Goal: Task Accomplishment & Management: Use online tool/utility

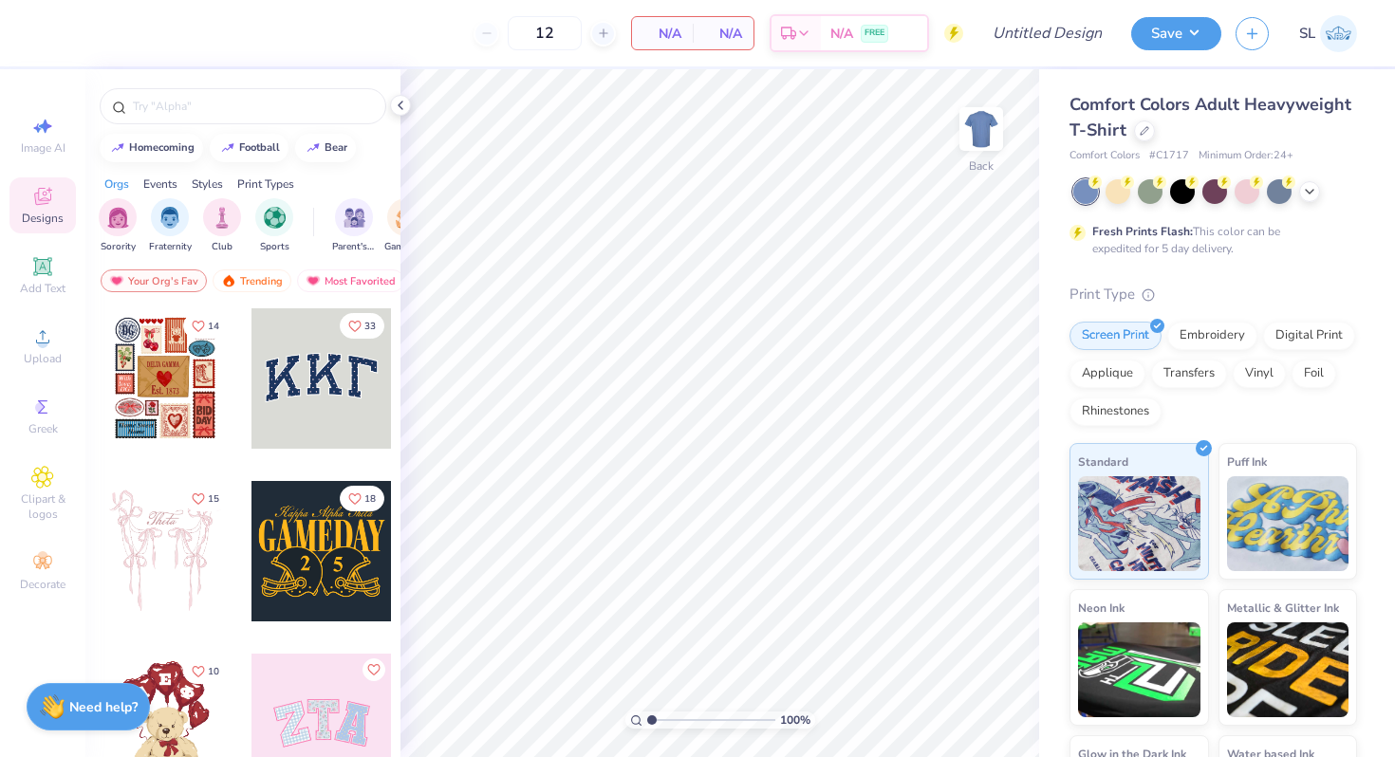
click at [1319, 196] on div at bounding box center [1215, 191] width 284 height 25
click at [1316, 191] on icon at bounding box center [1309, 189] width 15 height 15
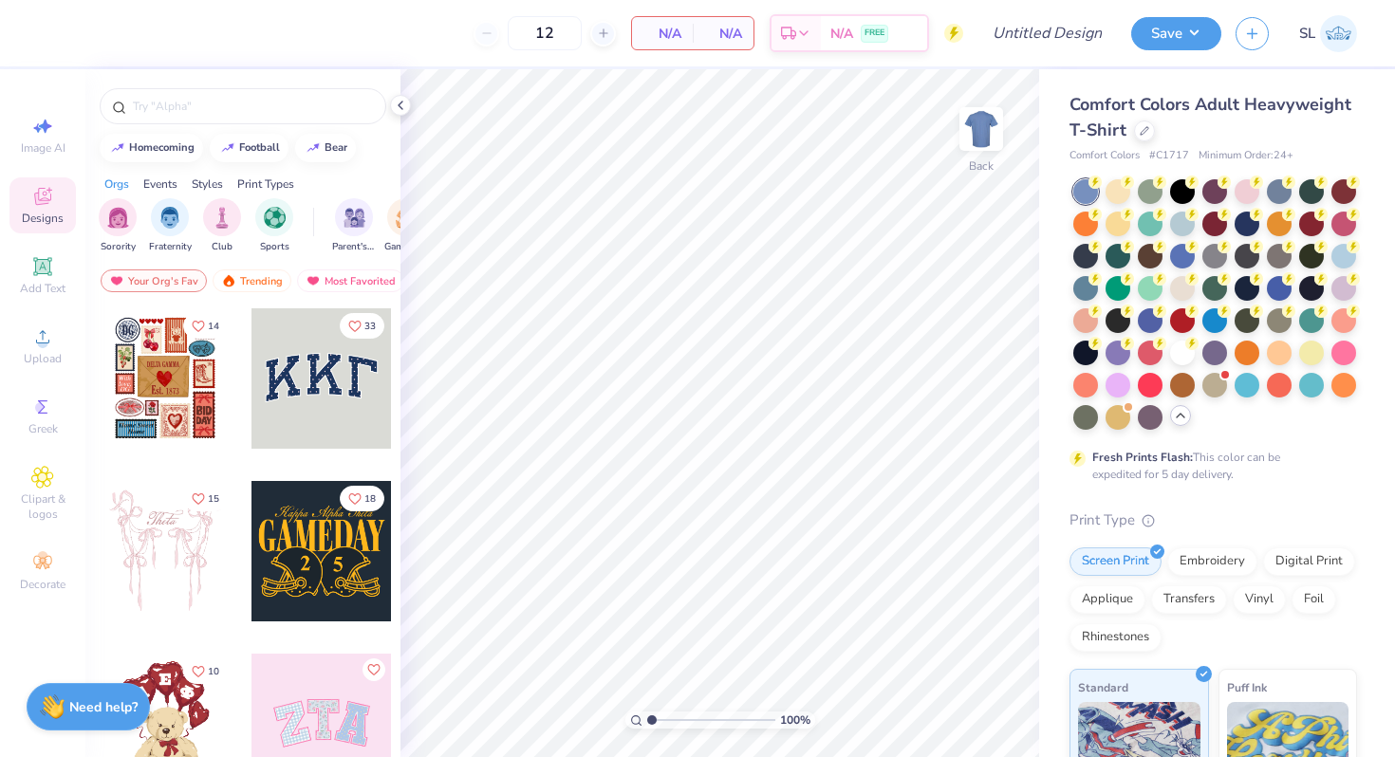
click at [1336, 128] on div "Comfort Colors Adult Heavyweight T-Shirt" at bounding box center [1213, 117] width 288 height 51
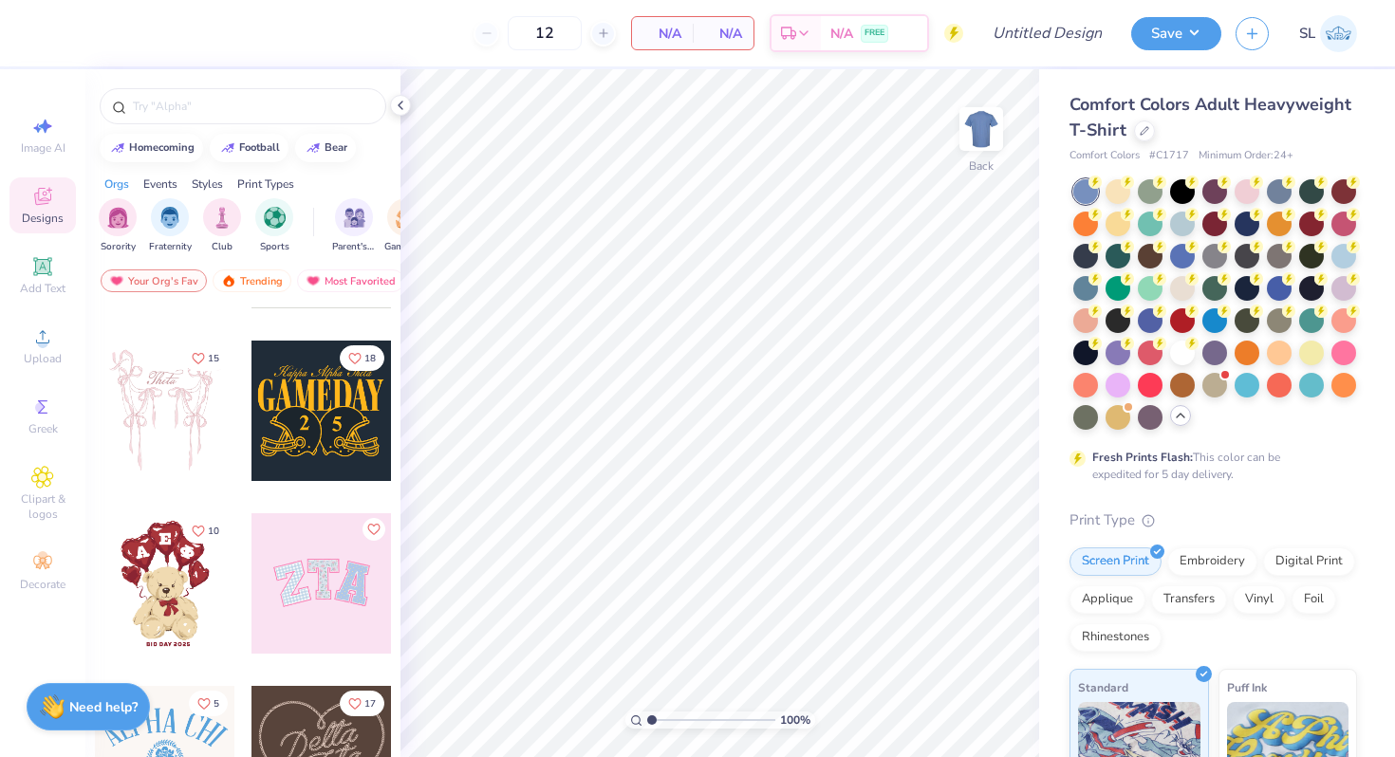
scroll to position [198, 0]
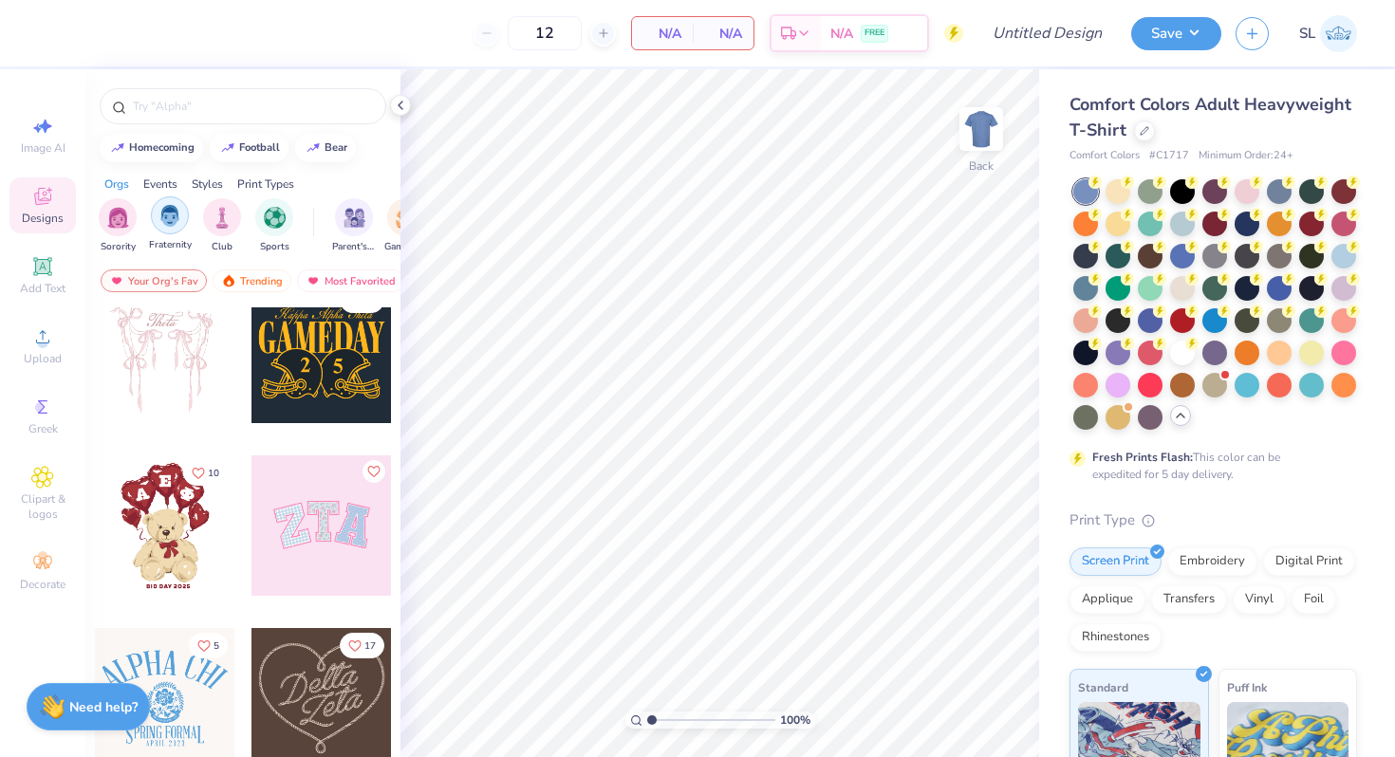
click at [164, 219] on img "filter for Fraternity" at bounding box center [169, 216] width 21 height 22
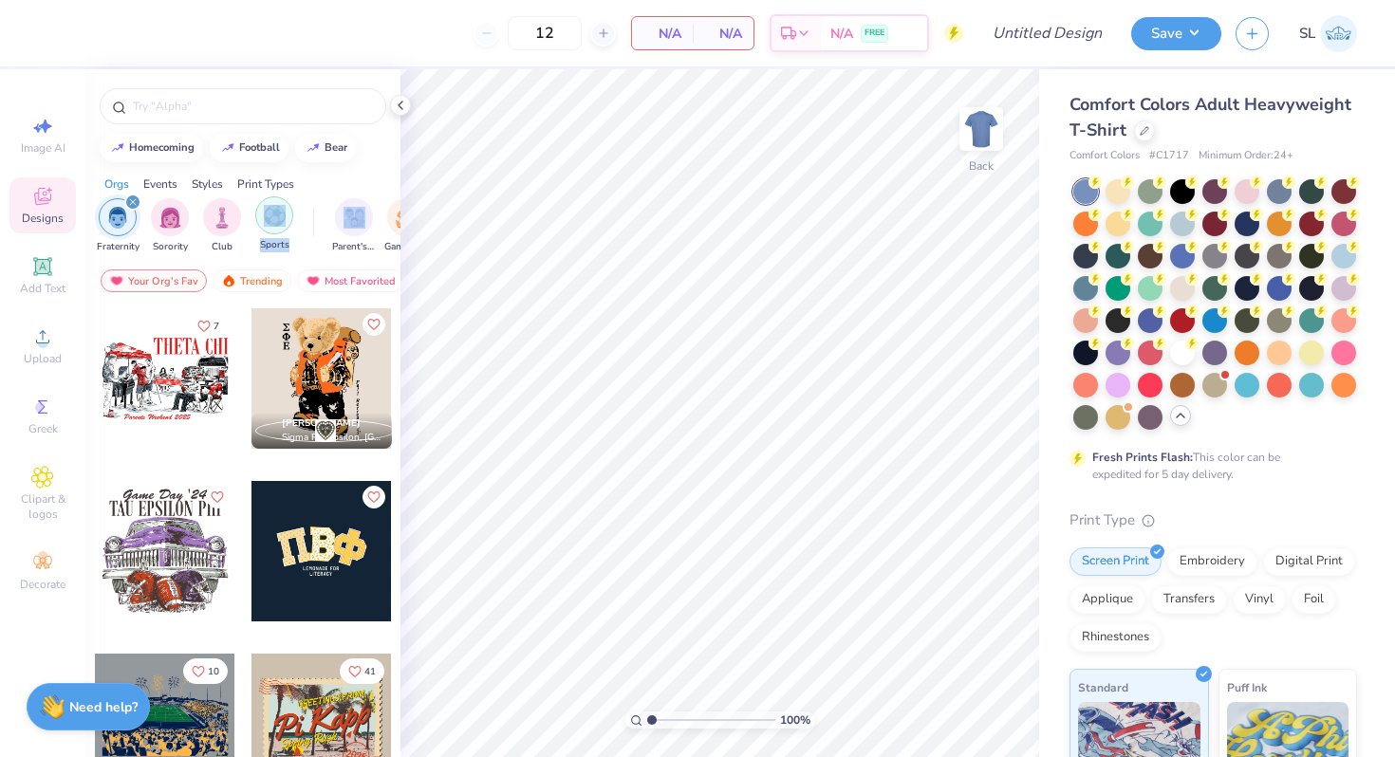
drag, startPoint x: 328, startPoint y: 237, endPoint x: 278, endPoint y: 229, distance: 51.0
click at [275, 231] on div "Fraternity Sorority Club Sports Parent's Weekend Game Day Rush & Bid PR & Gener…" at bounding box center [242, 228] width 315 height 71
click at [333, 179] on div "Orgs Events Styles Print Types" at bounding box center [242, 179] width 315 height 27
click at [176, 187] on div "Events" at bounding box center [160, 184] width 34 height 17
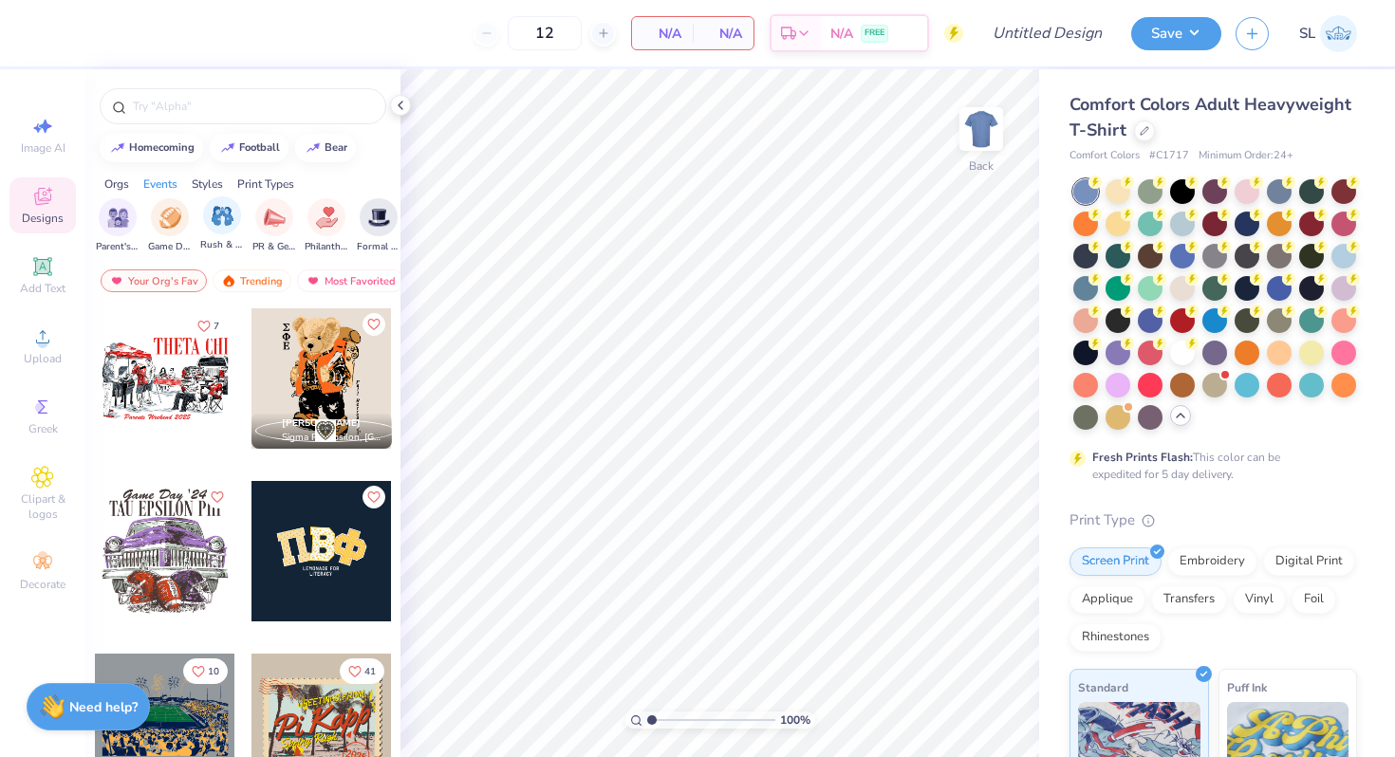
click at [201, 214] on div "Rush & Bid" at bounding box center [222, 224] width 44 height 56
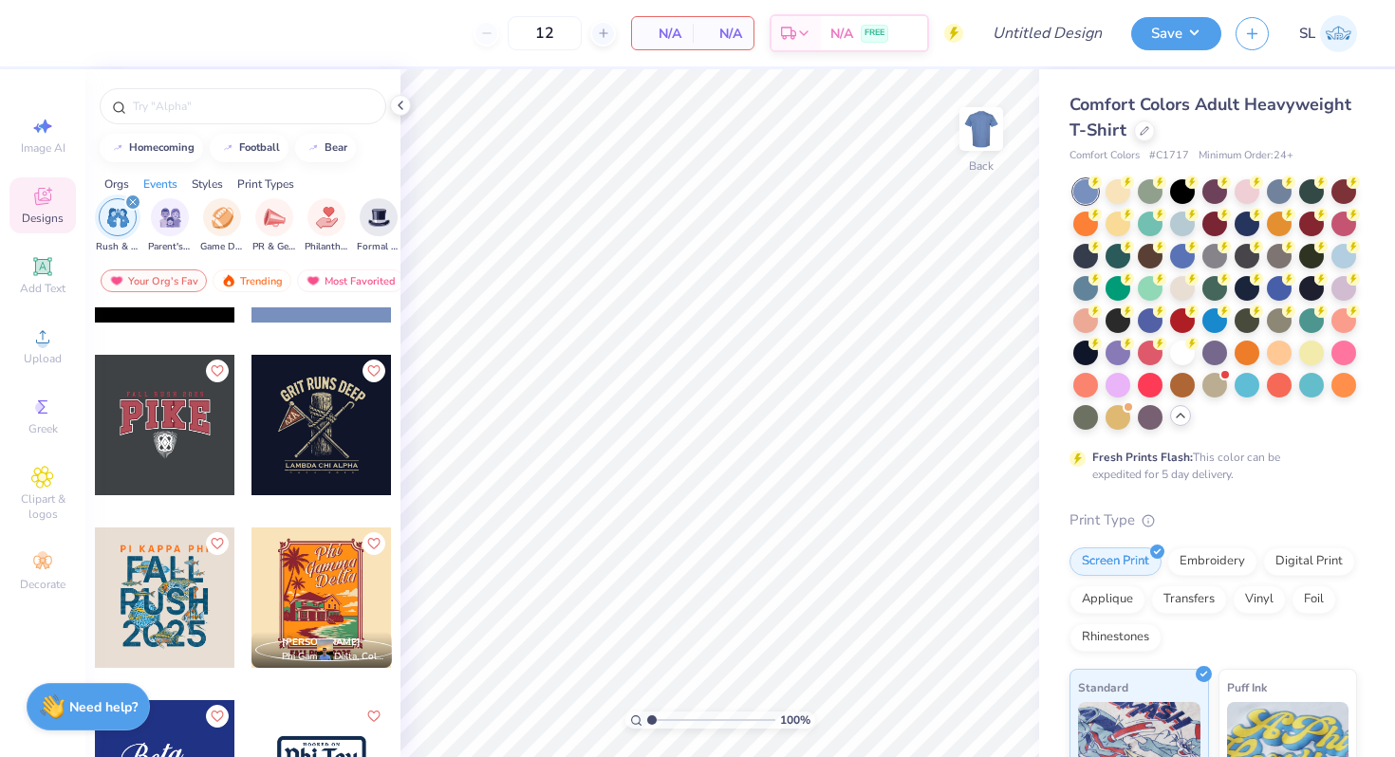
scroll to position [4084, 0]
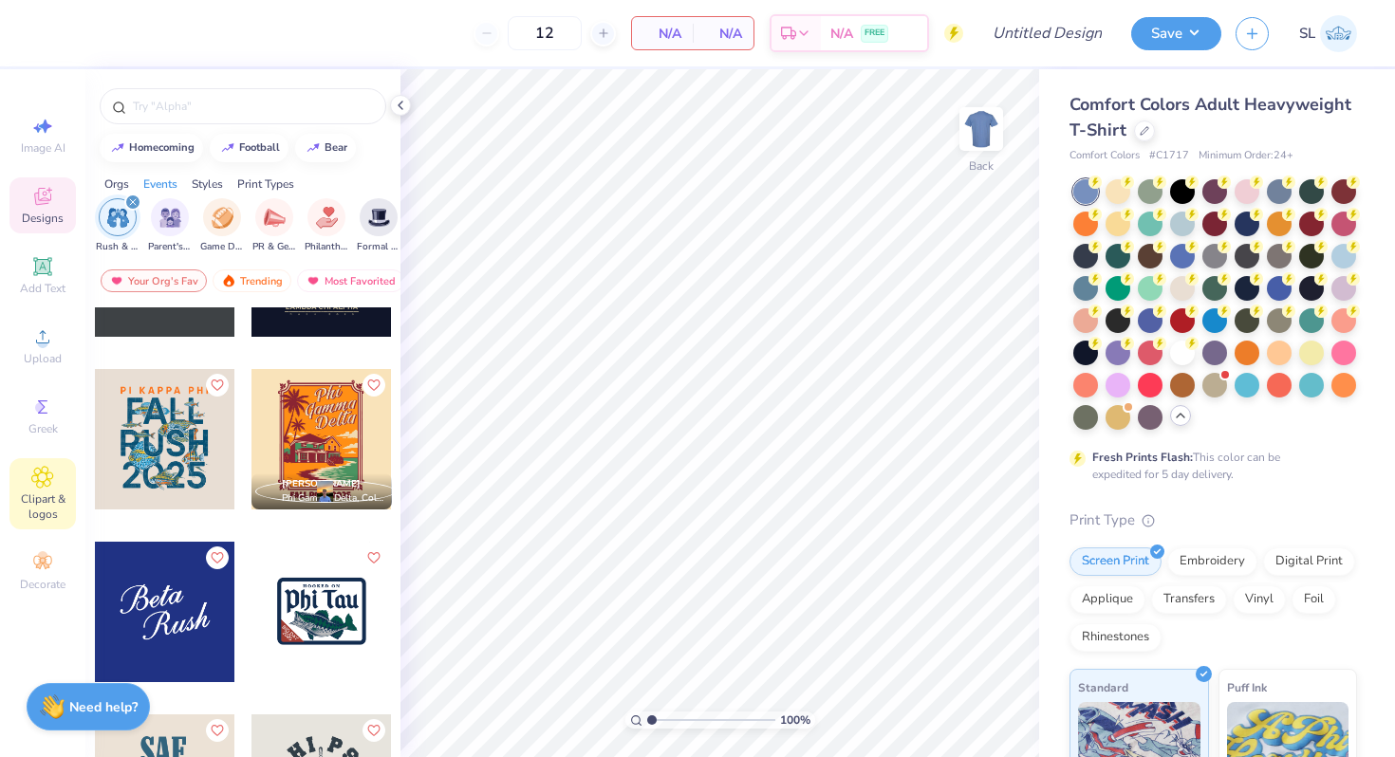
click at [42, 489] on div "Clipart & logos" at bounding box center [42, 493] width 66 height 71
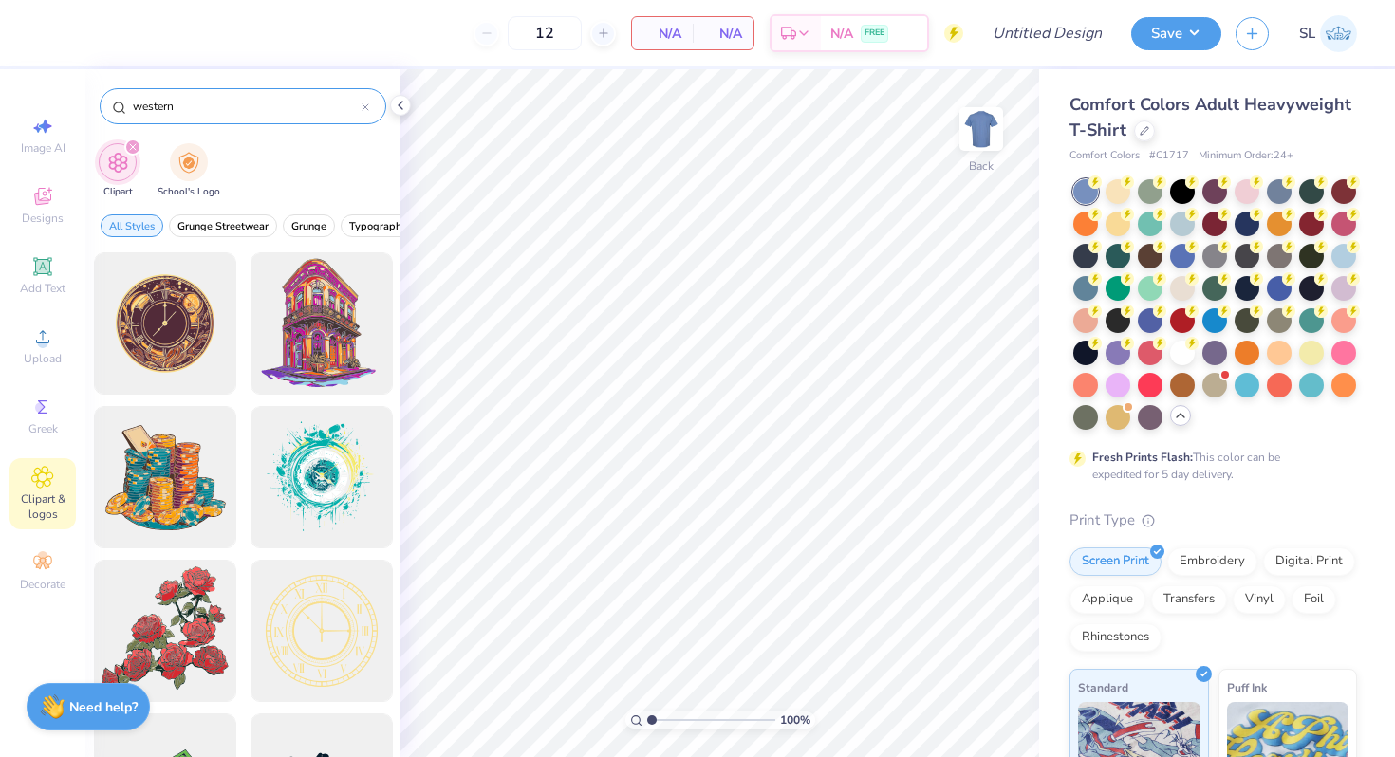
type input "western"
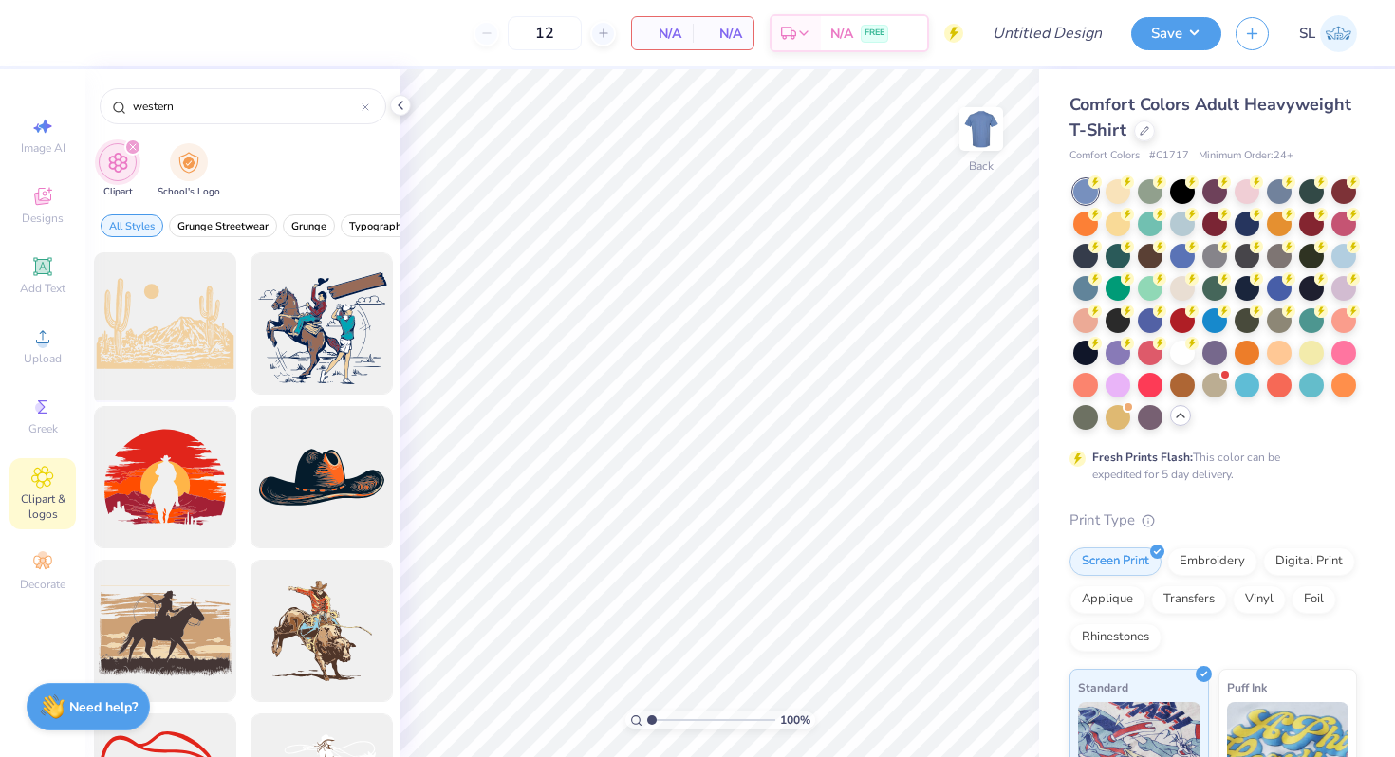
click at [157, 315] on div at bounding box center [164, 324] width 157 height 157
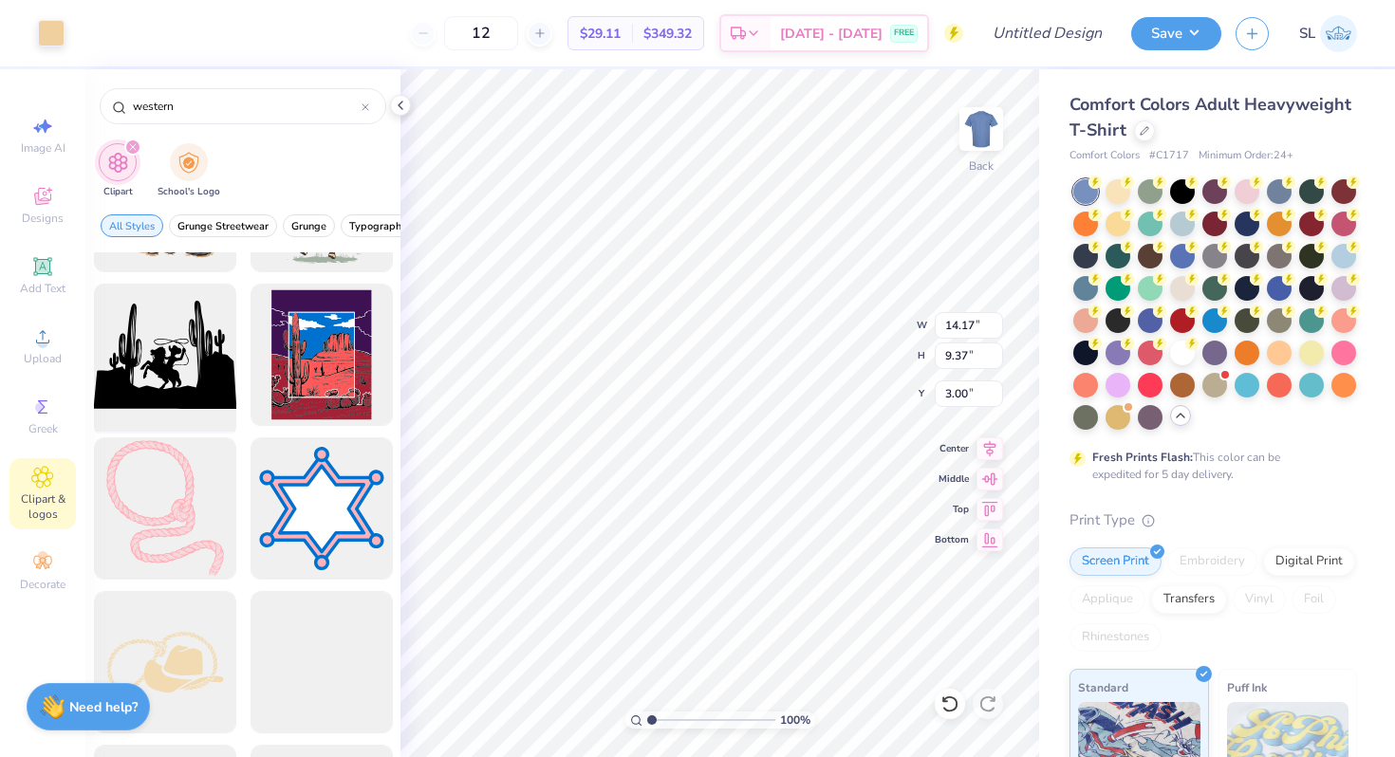
scroll to position [909, 0]
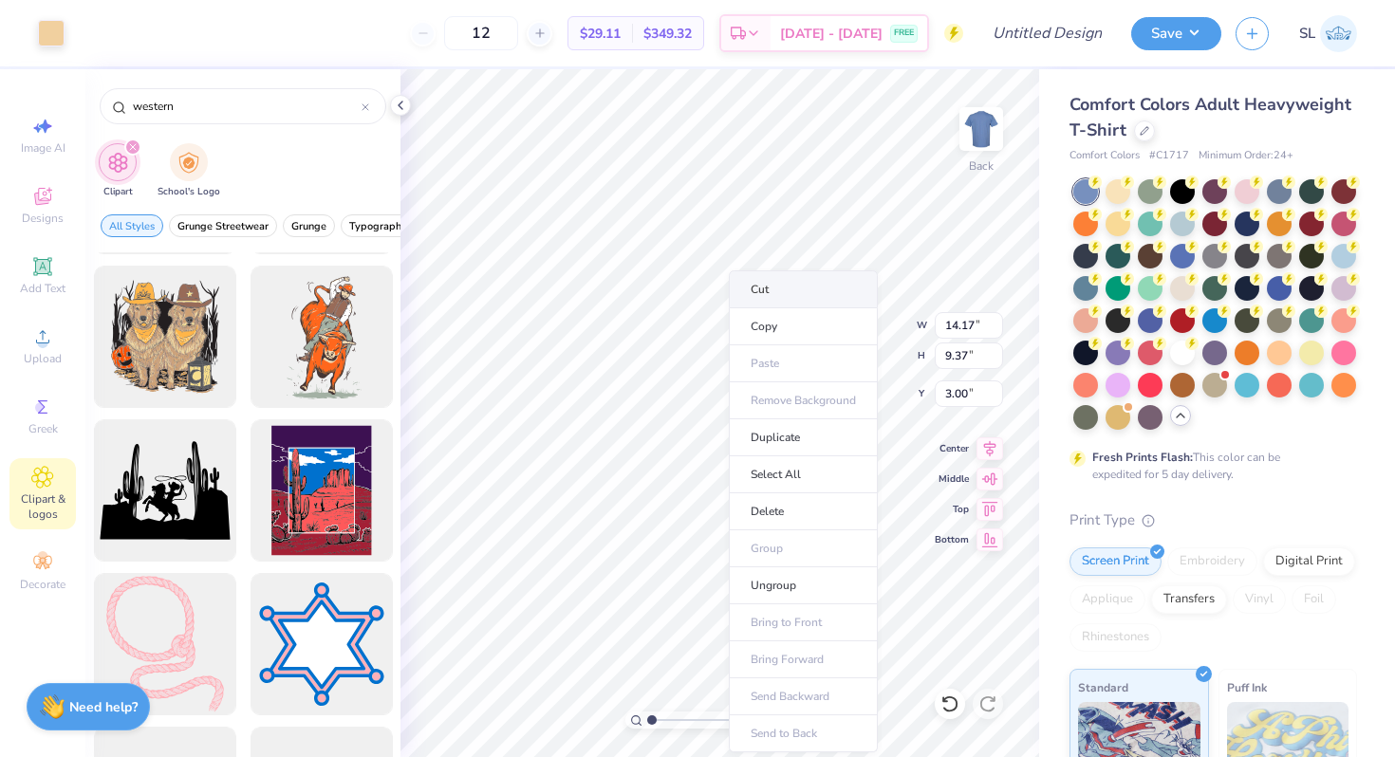
click at [791, 274] on li "Cut" at bounding box center [803, 289] width 149 height 38
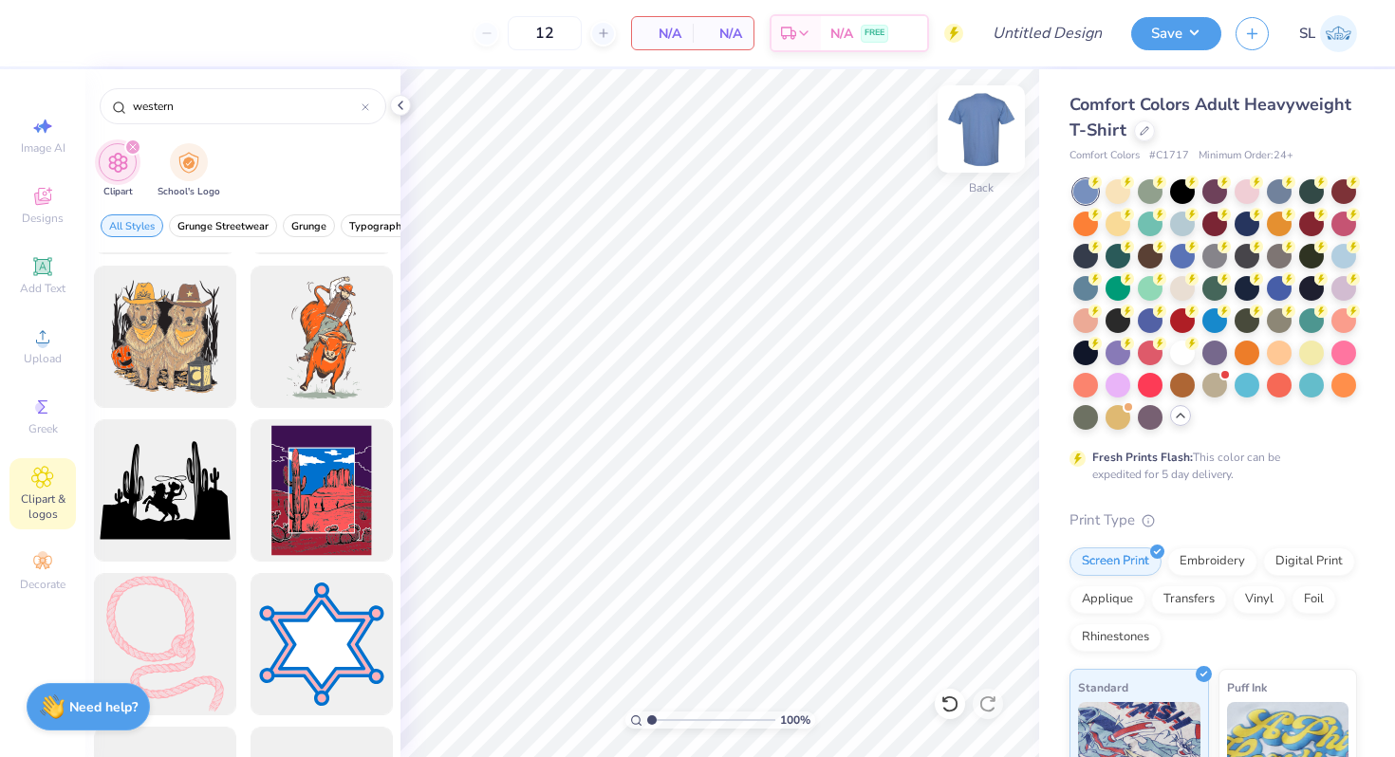
click at [977, 122] on img at bounding box center [981, 129] width 76 height 76
click at [748, 367] on li "Paste" at bounding box center [804, 363] width 149 height 37
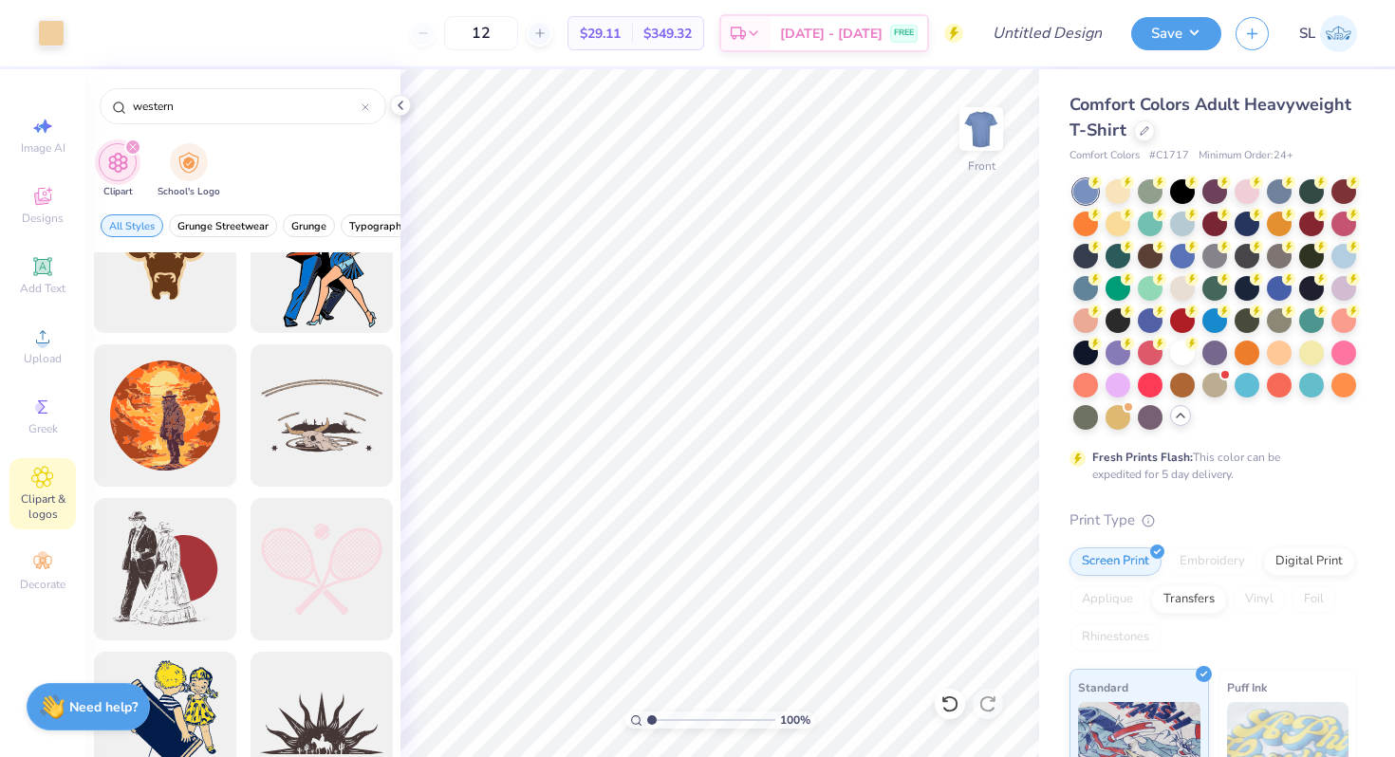
scroll to position [2569, 0]
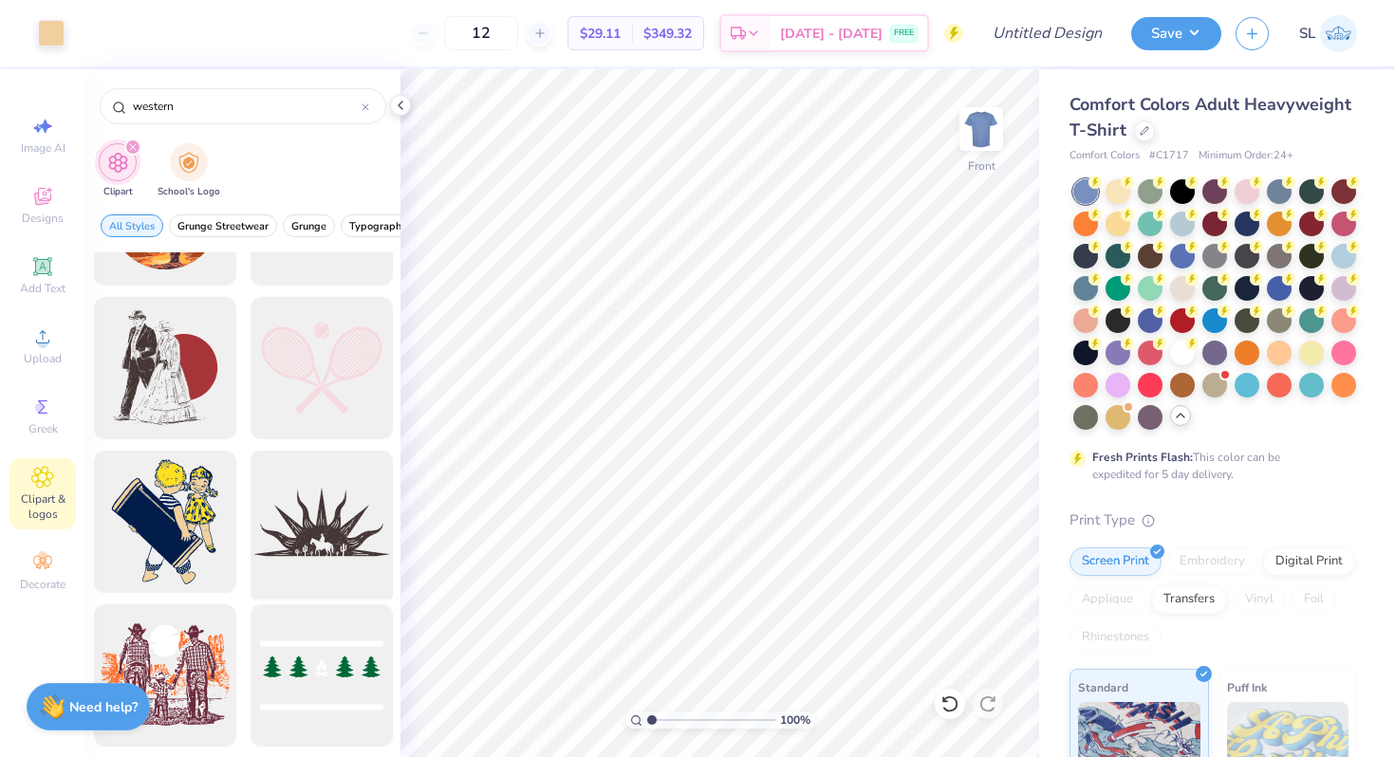
click at [313, 529] on div at bounding box center [321, 522] width 157 height 157
type input "14.41"
type input "9.52"
type input "4.62"
type input "8.43"
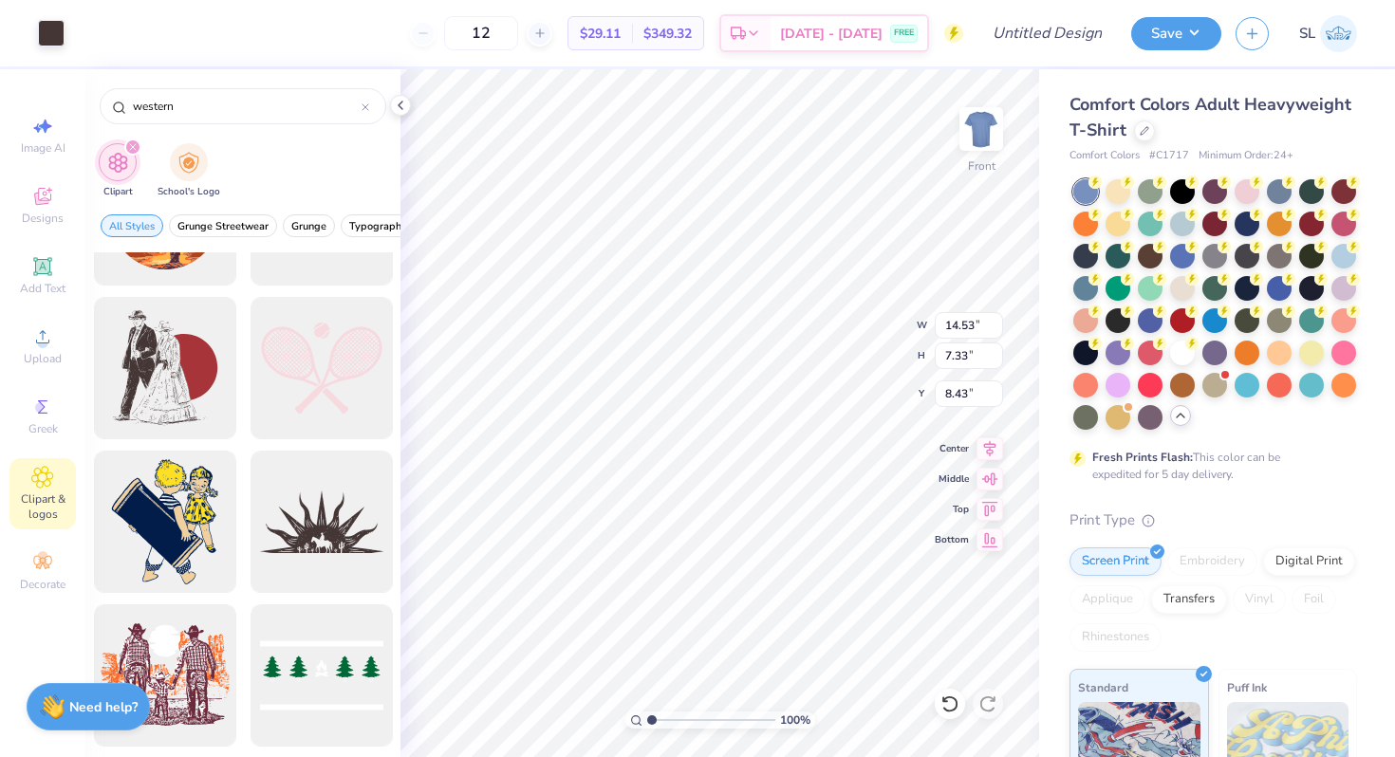
type input "13.06"
type input "6.59"
type input "8.31"
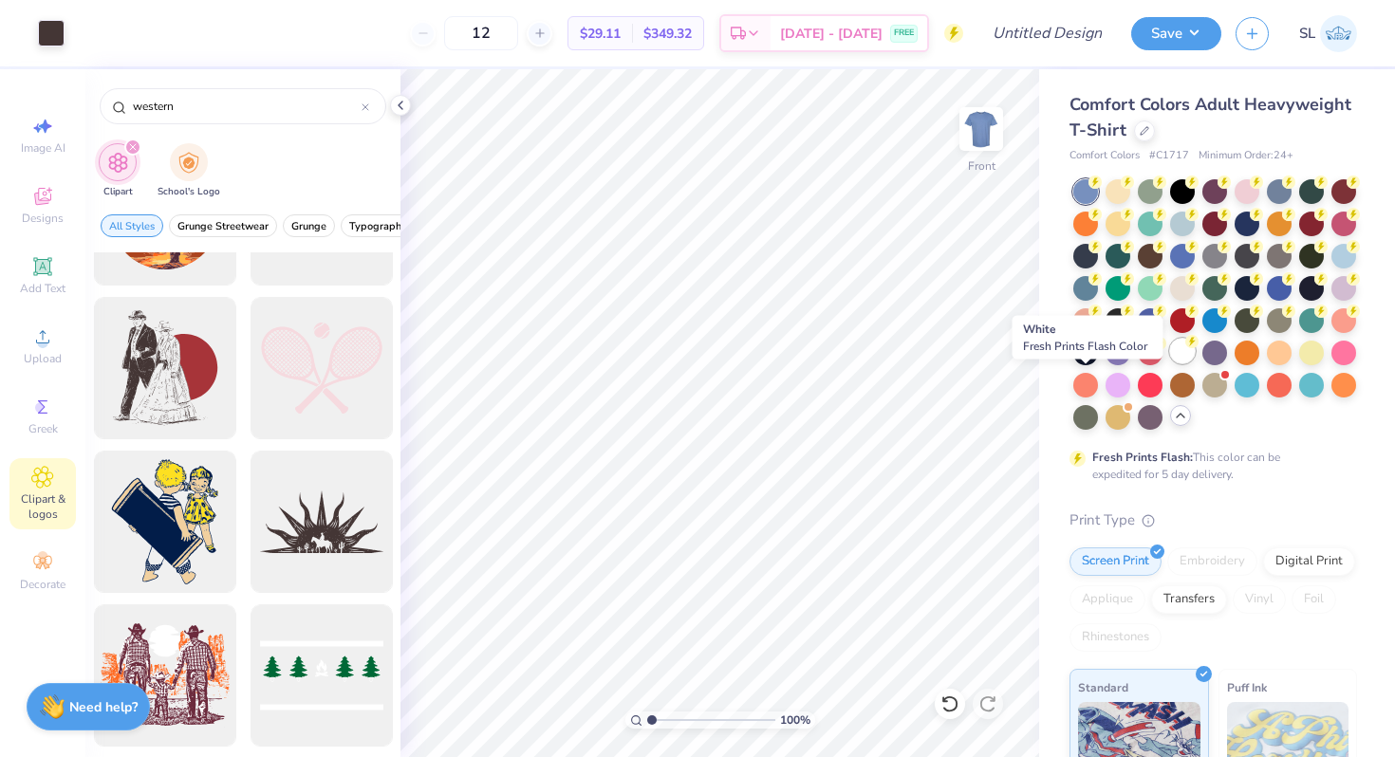
click at [1170, 363] on div at bounding box center [1182, 351] width 25 height 25
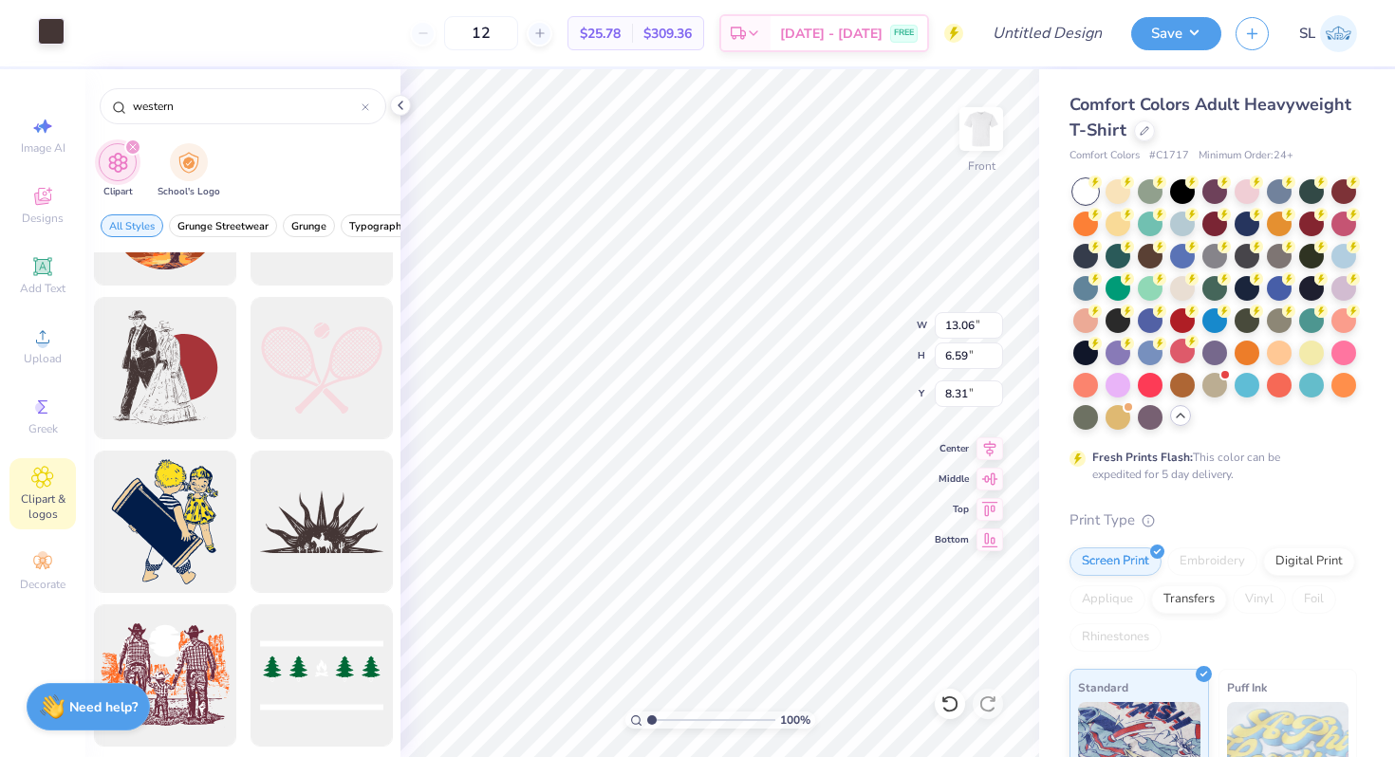
click at [61, 39] on div at bounding box center [51, 31] width 27 height 27
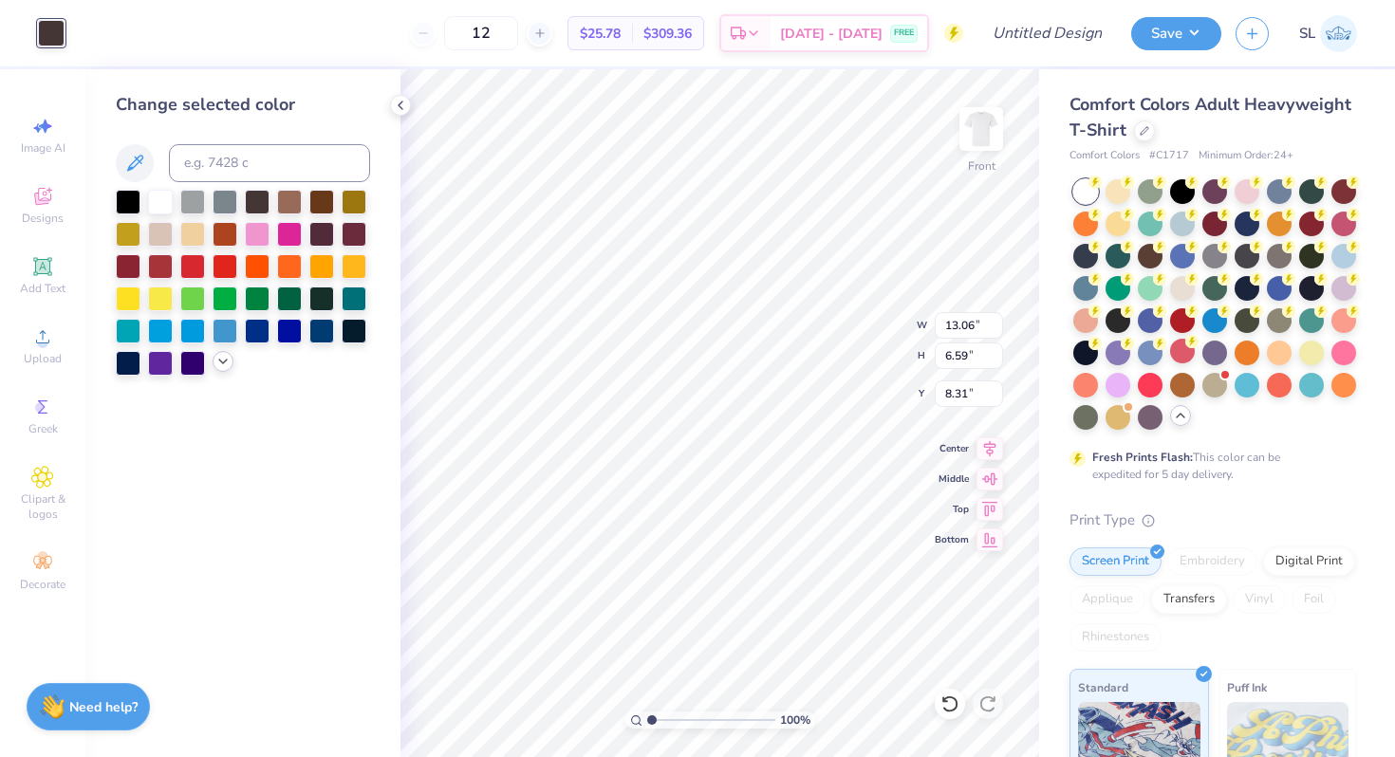
click at [227, 361] on icon at bounding box center [222, 361] width 15 height 15
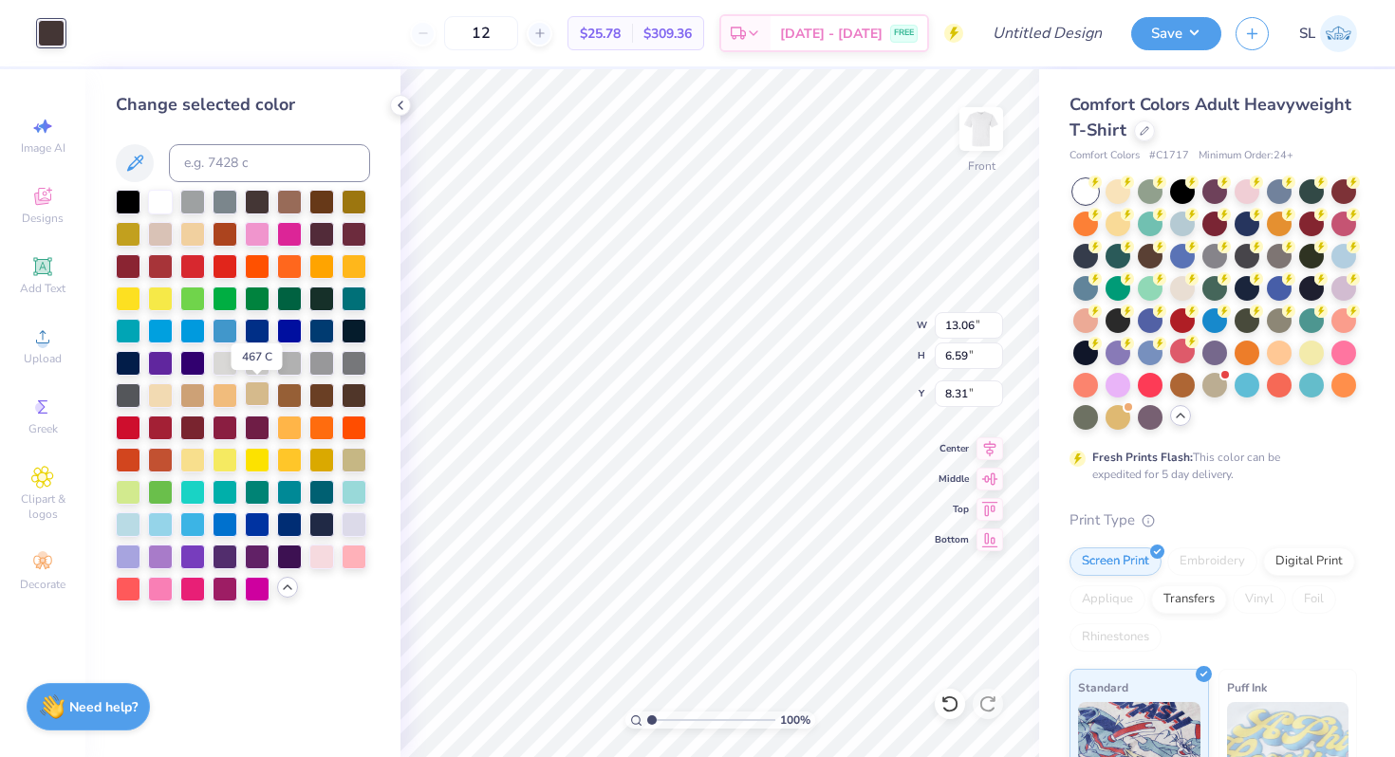
click at [251, 387] on div at bounding box center [257, 393] width 25 height 25
click at [194, 394] on div at bounding box center [192, 393] width 25 height 25
click at [261, 396] on div at bounding box center [257, 393] width 25 height 25
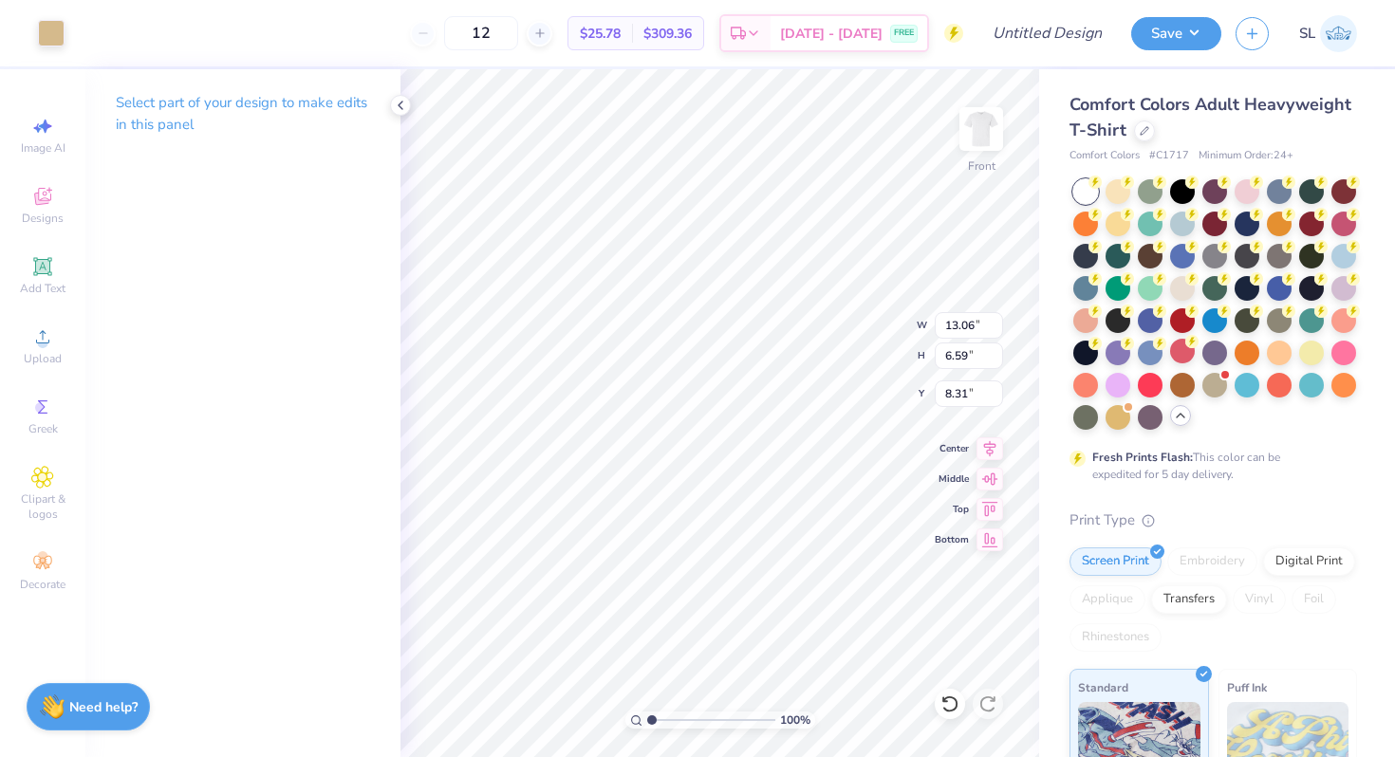
type input "4.46"
type input "3.00"
click at [60, 277] on div "Add Text" at bounding box center [42, 276] width 66 height 56
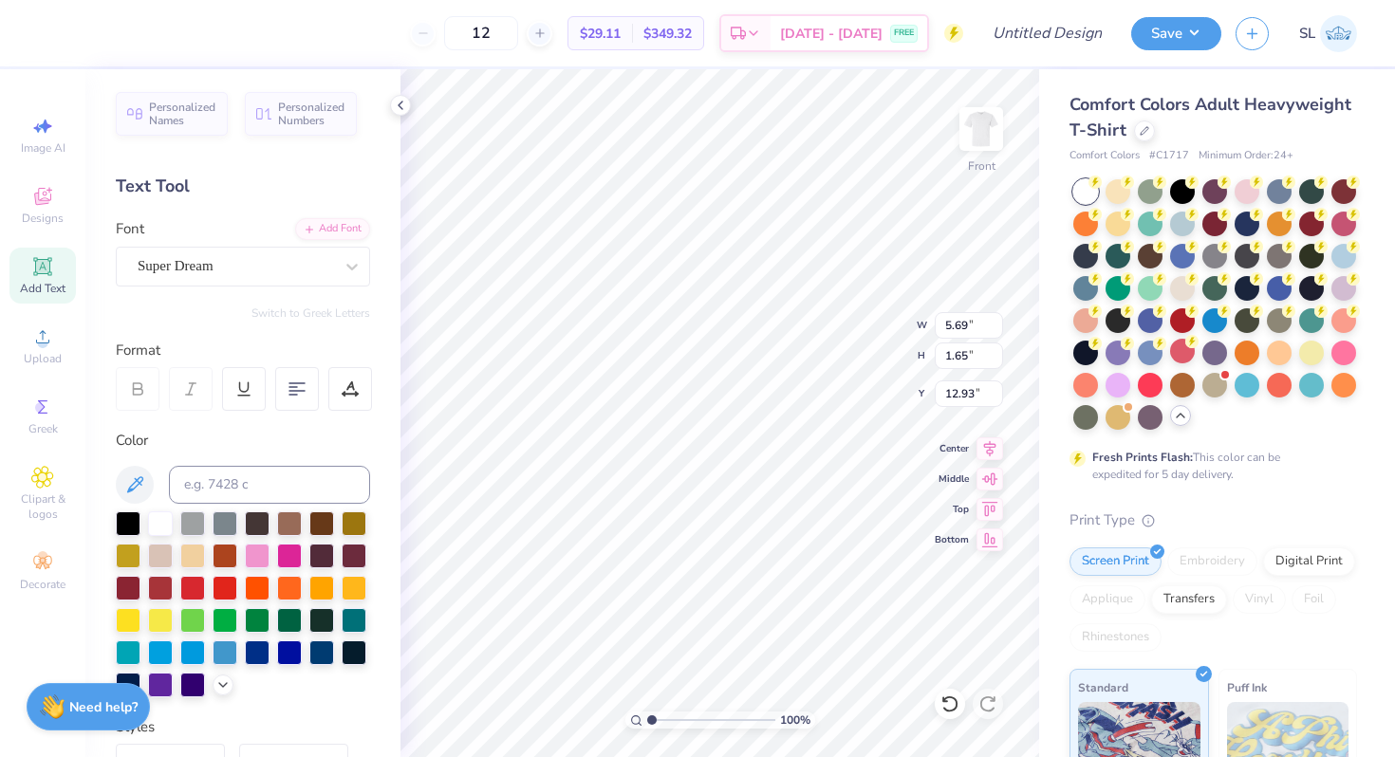
scroll to position [15, 5]
type textarea "Sigma Chi"
click at [253, 271] on div "Super Dream" at bounding box center [235, 265] width 199 height 29
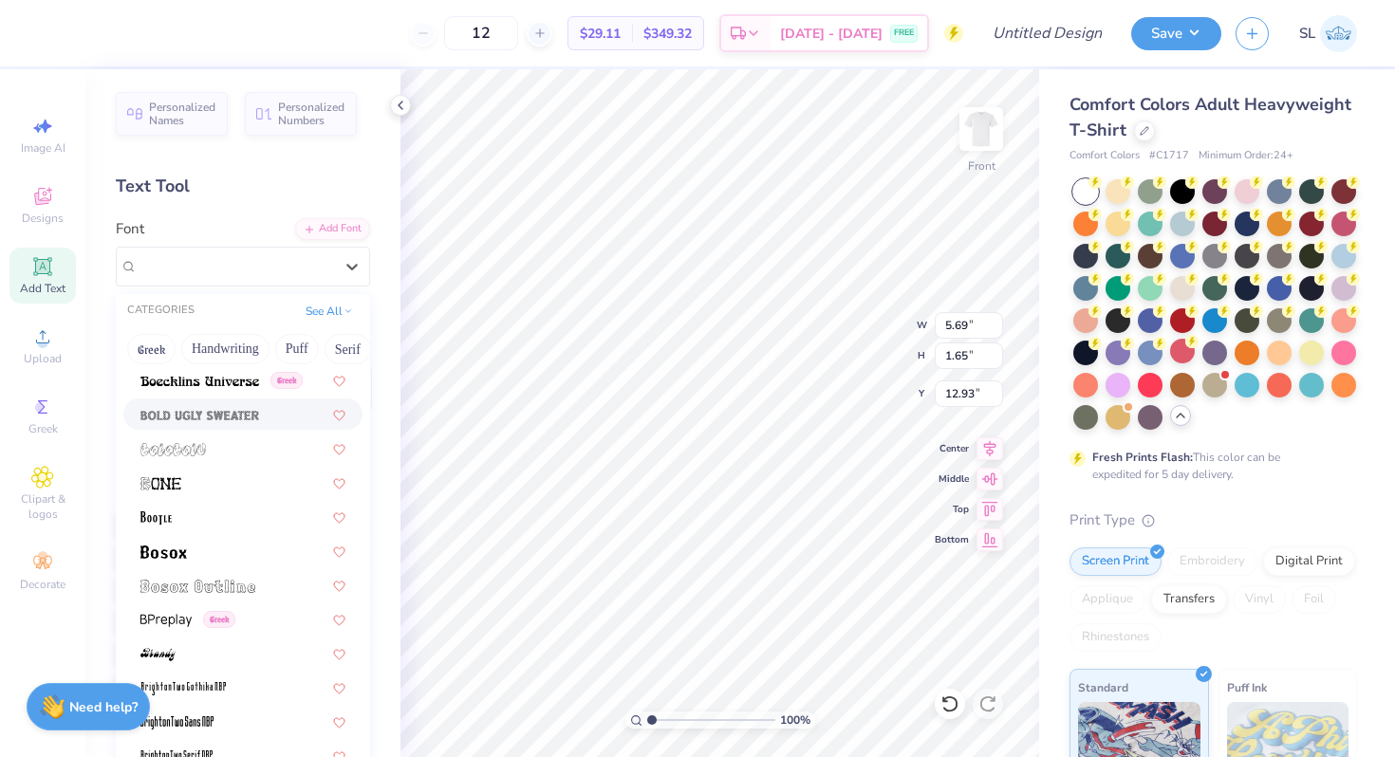
scroll to position [1153, 0]
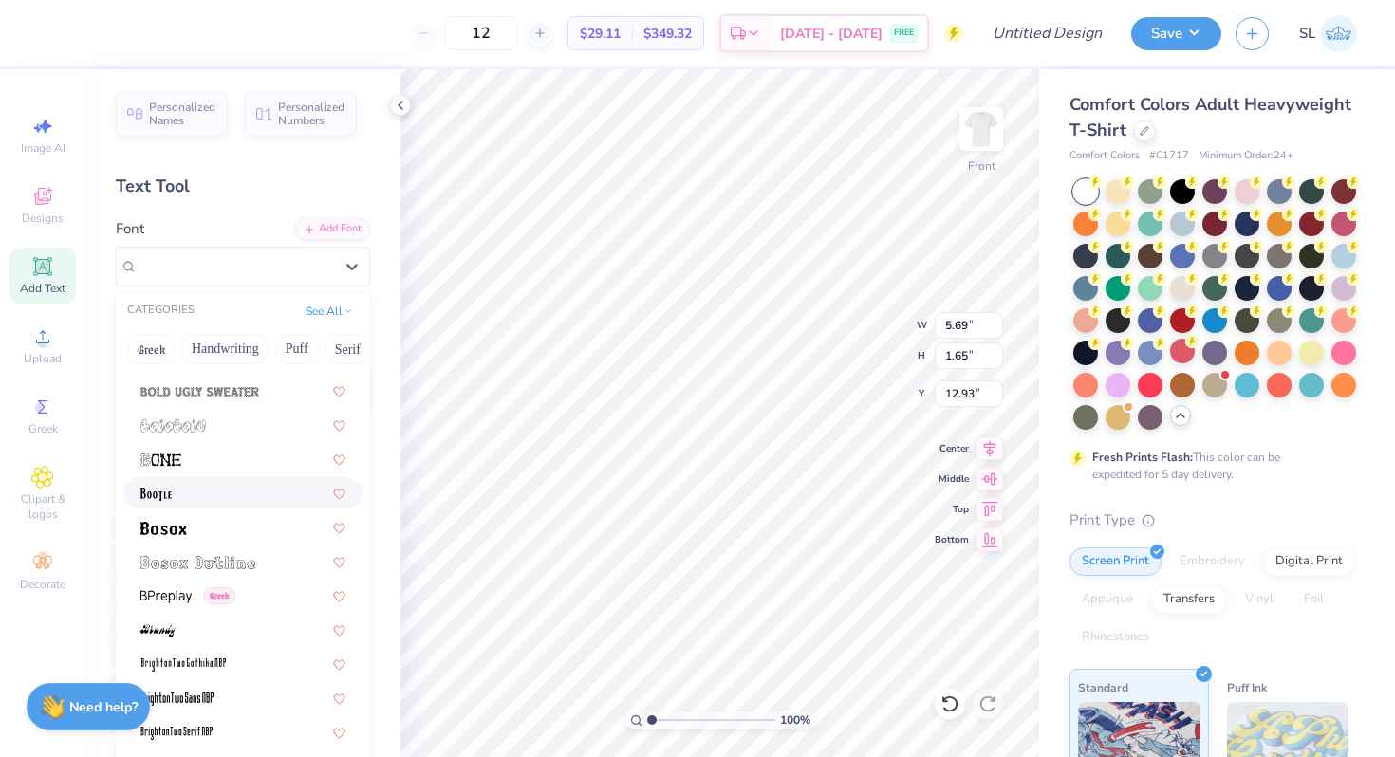
click at [232, 492] on div at bounding box center [242, 493] width 205 height 20
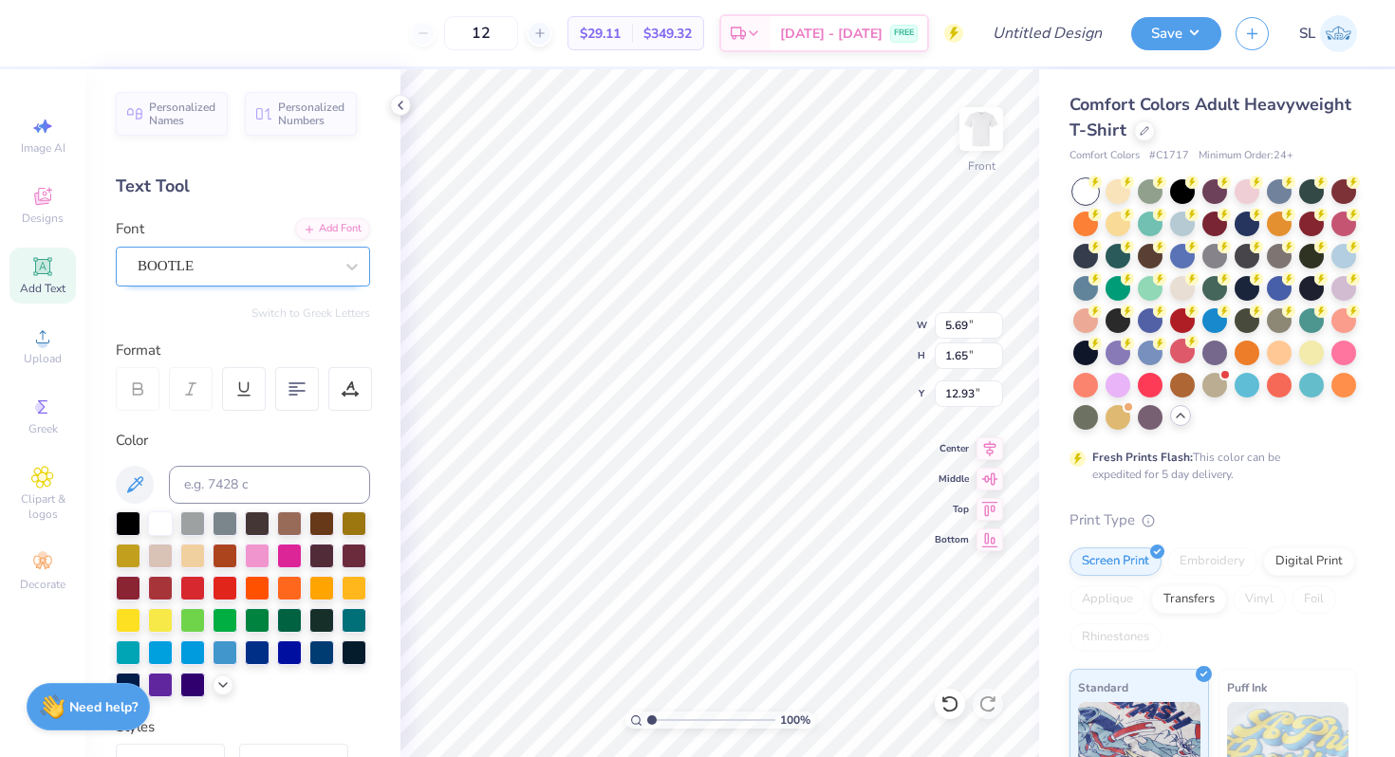
click at [301, 277] on div at bounding box center [235, 266] width 195 height 26
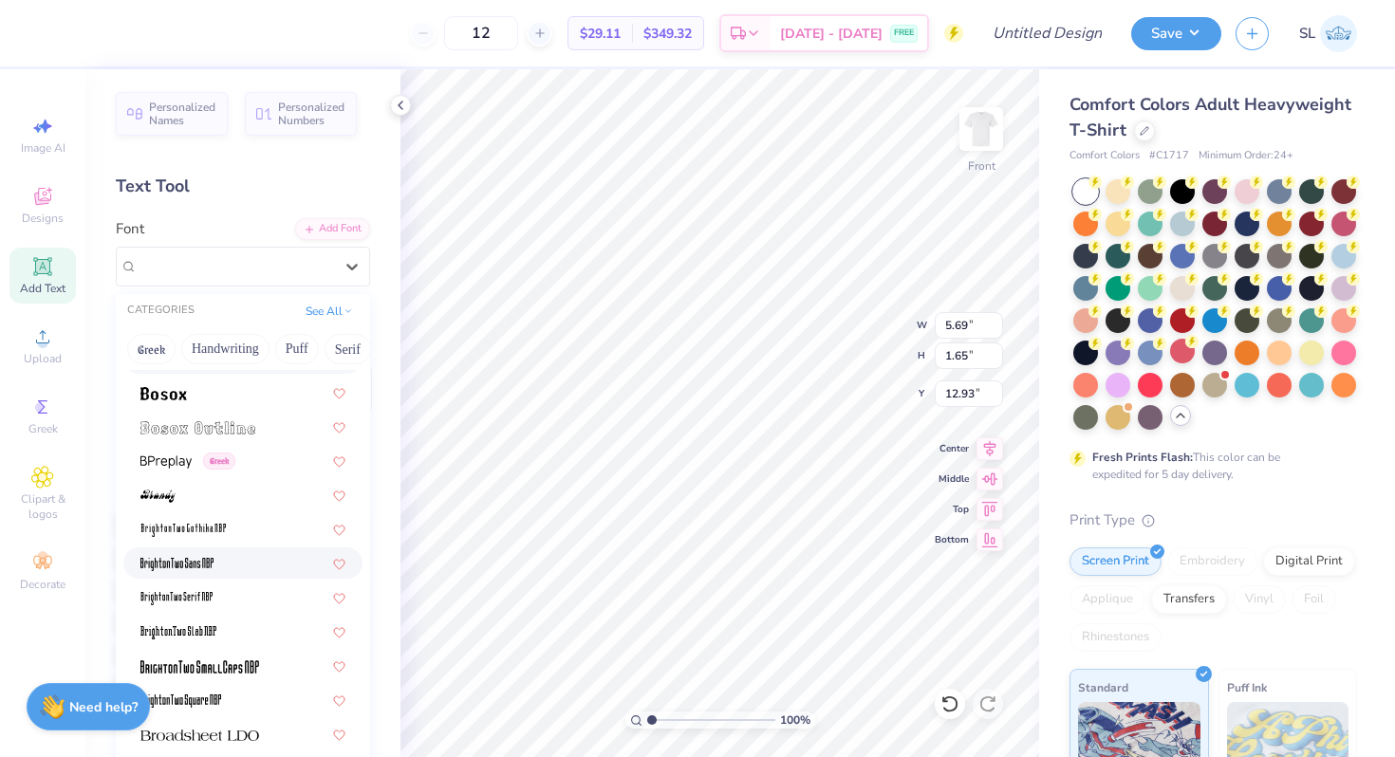
scroll to position [1289, 0]
click at [191, 439] on div at bounding box center [242, 425] width 239 height 31
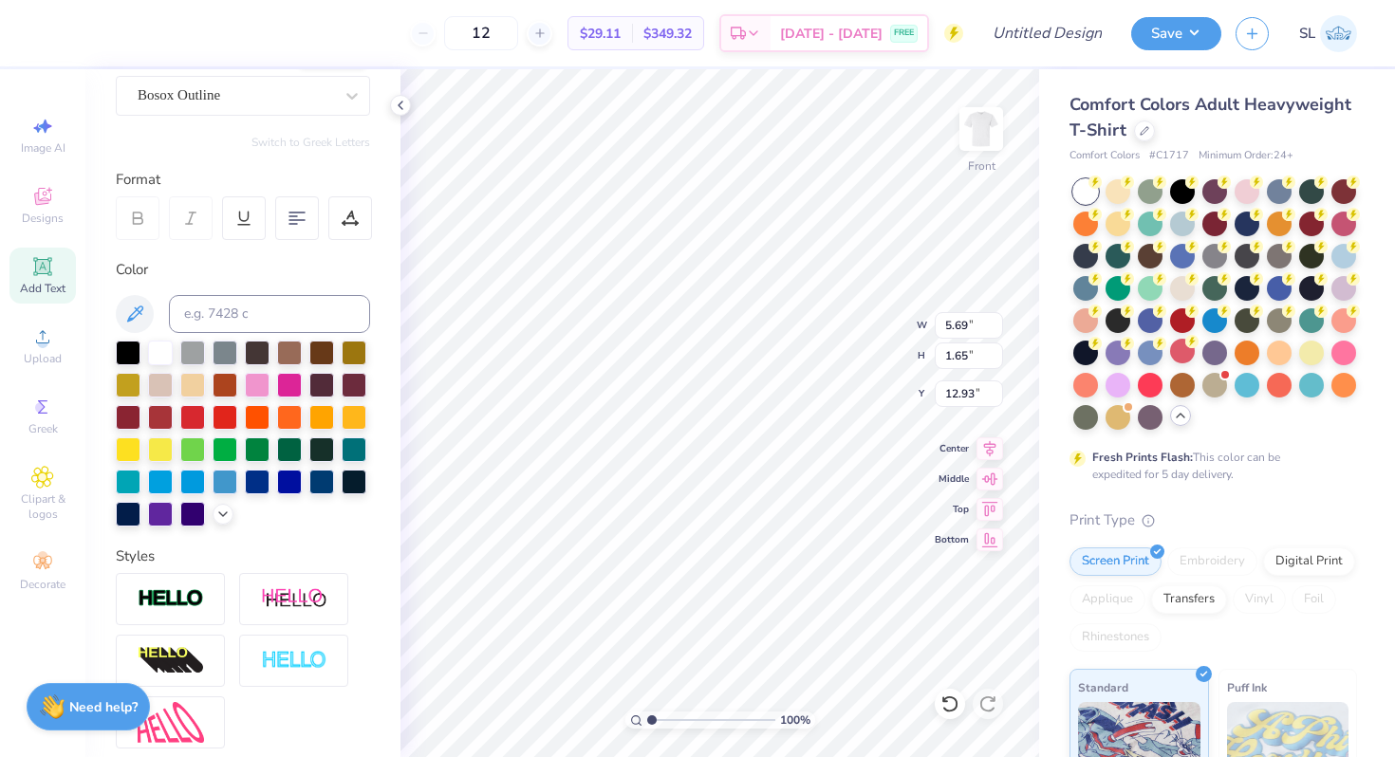
scroll to position [228, 0]
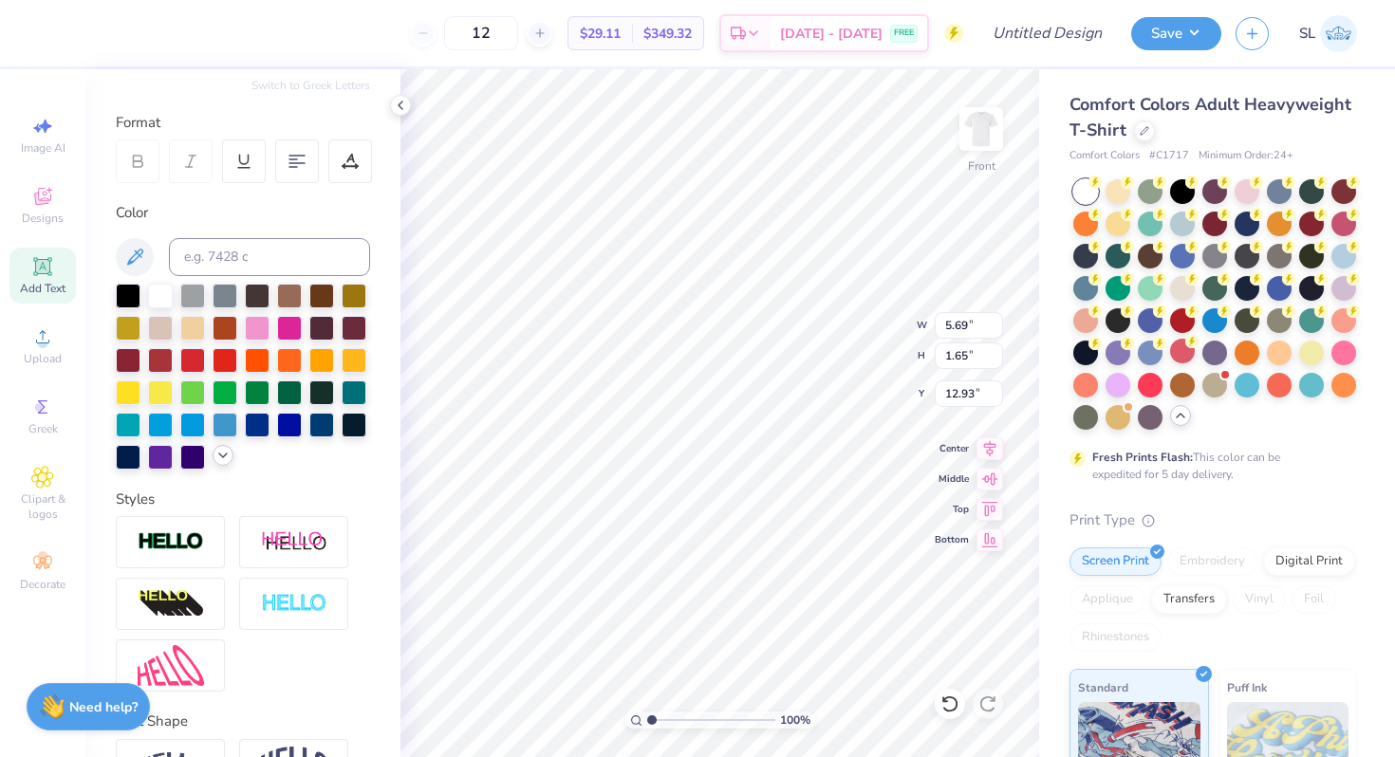
click at [215, 463] on icon at bounding box center [222, 455] width 15 height 15
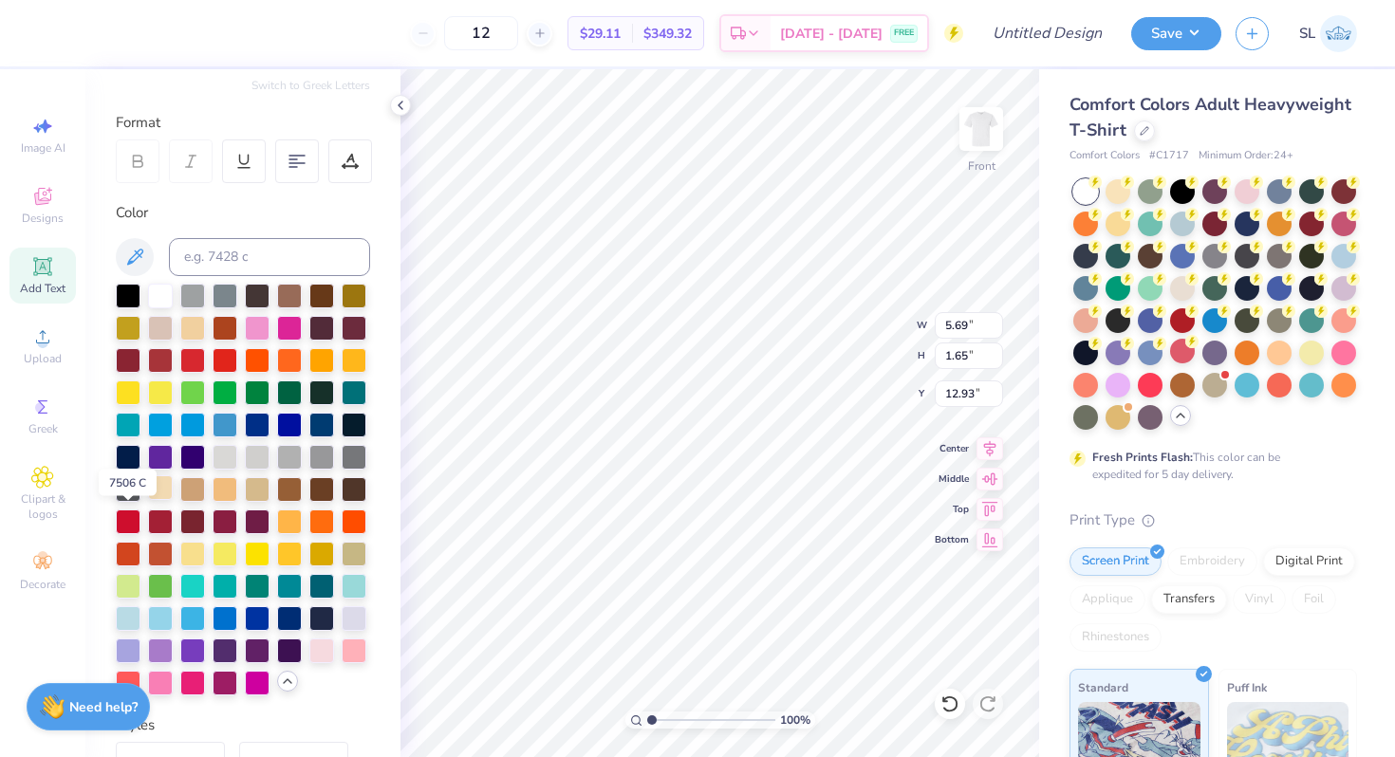
click at [148, 500] on div at bounding box center [160, 487] width 25 height 25
click at [146, 269] on button at bounding box center [135, 257] width 38 height 38
type input "8.81"
type input "1.88"
type input "9.59"
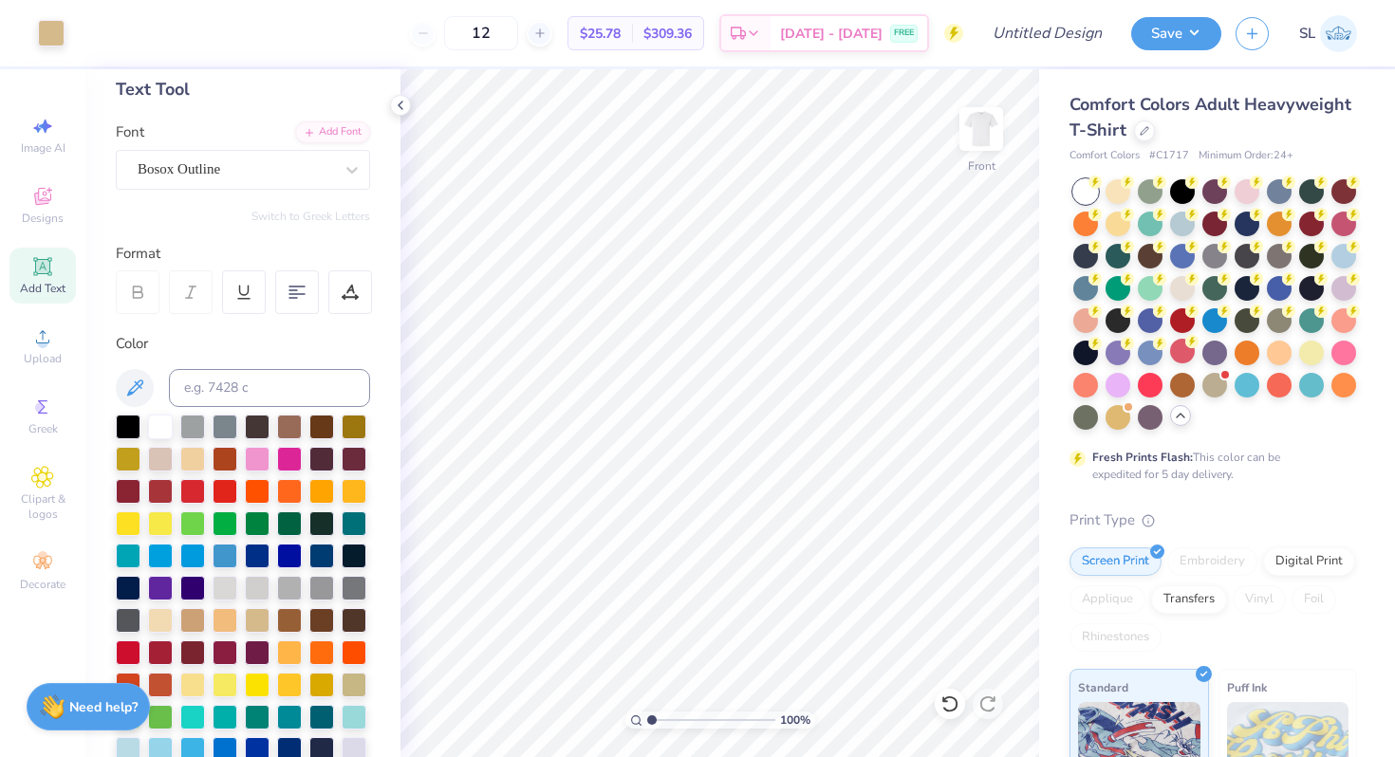
scroll to position [52, 0]
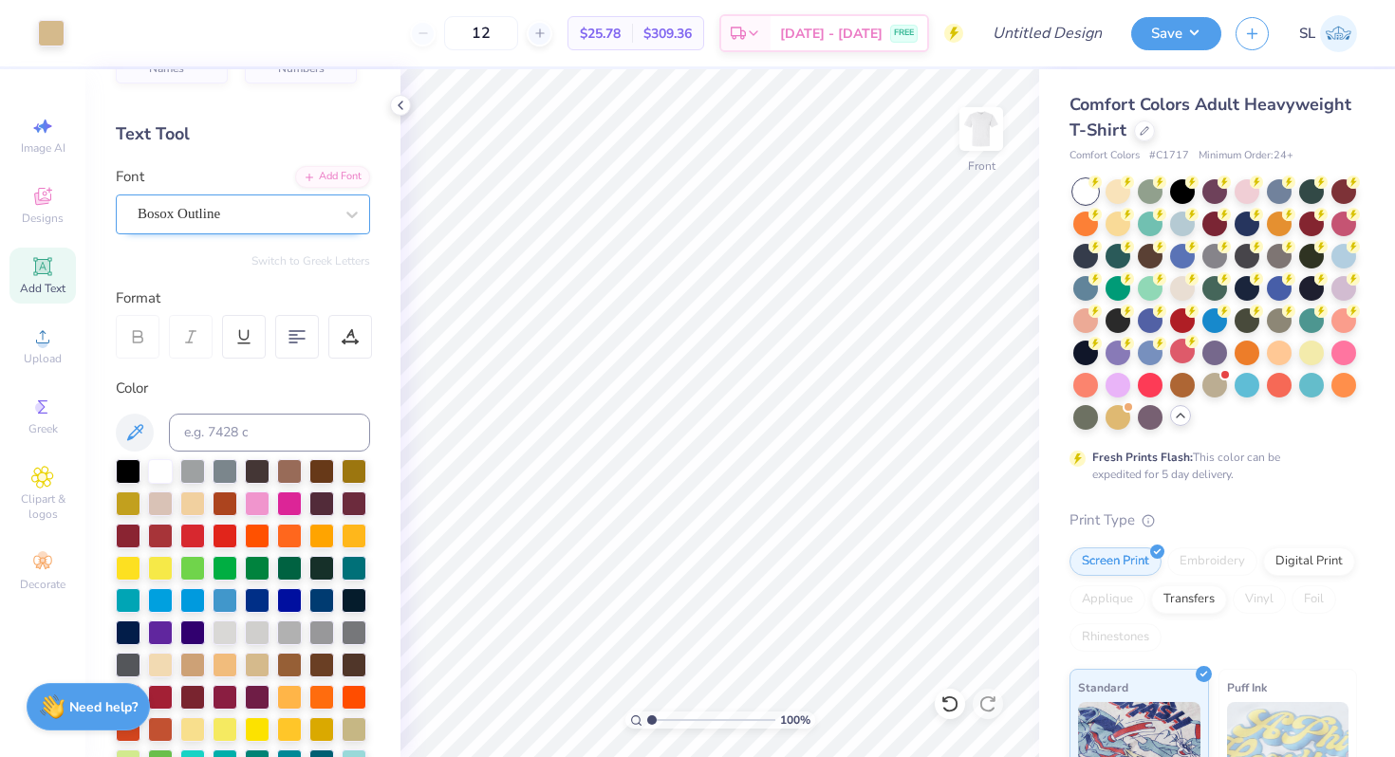
click at [203, 225] on div at bounding box center [235, 214] width 195 height 26
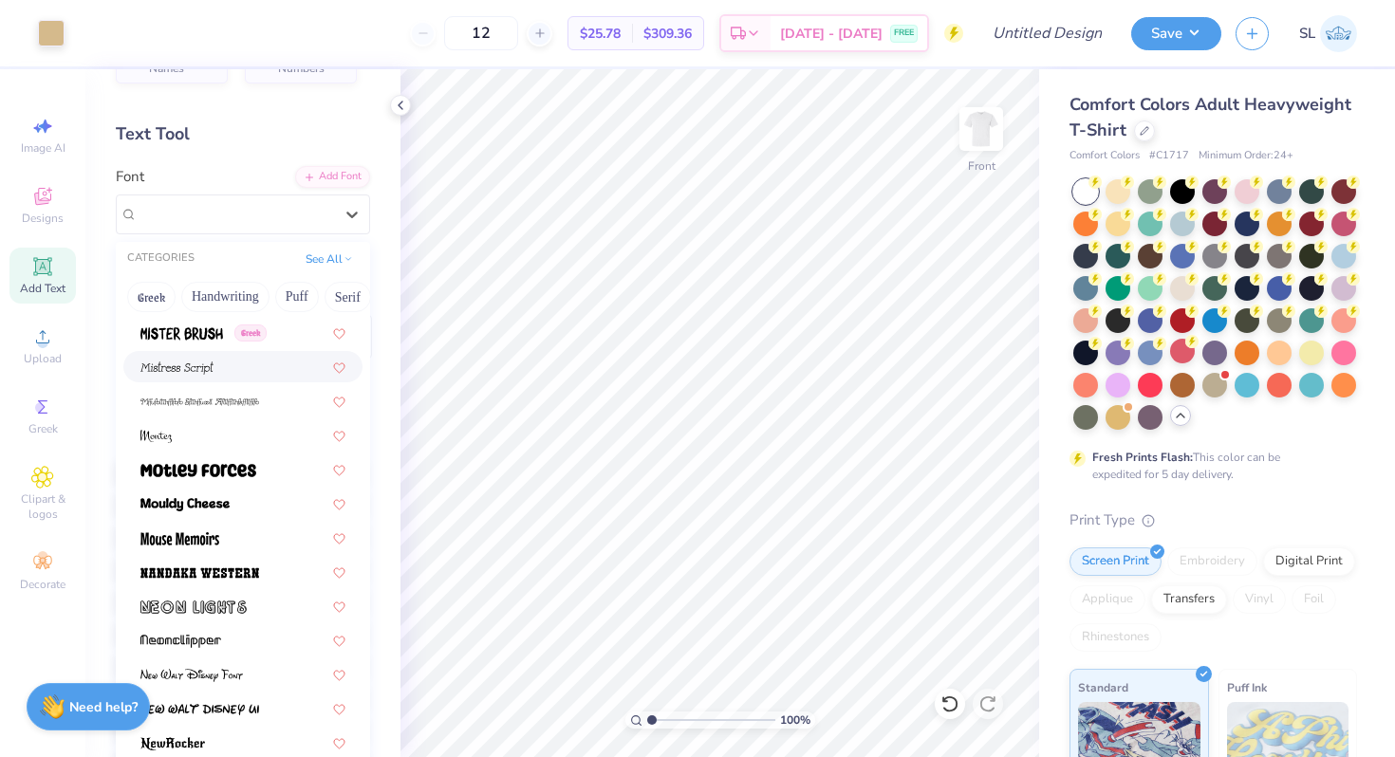
scroll to position [6944, 0]
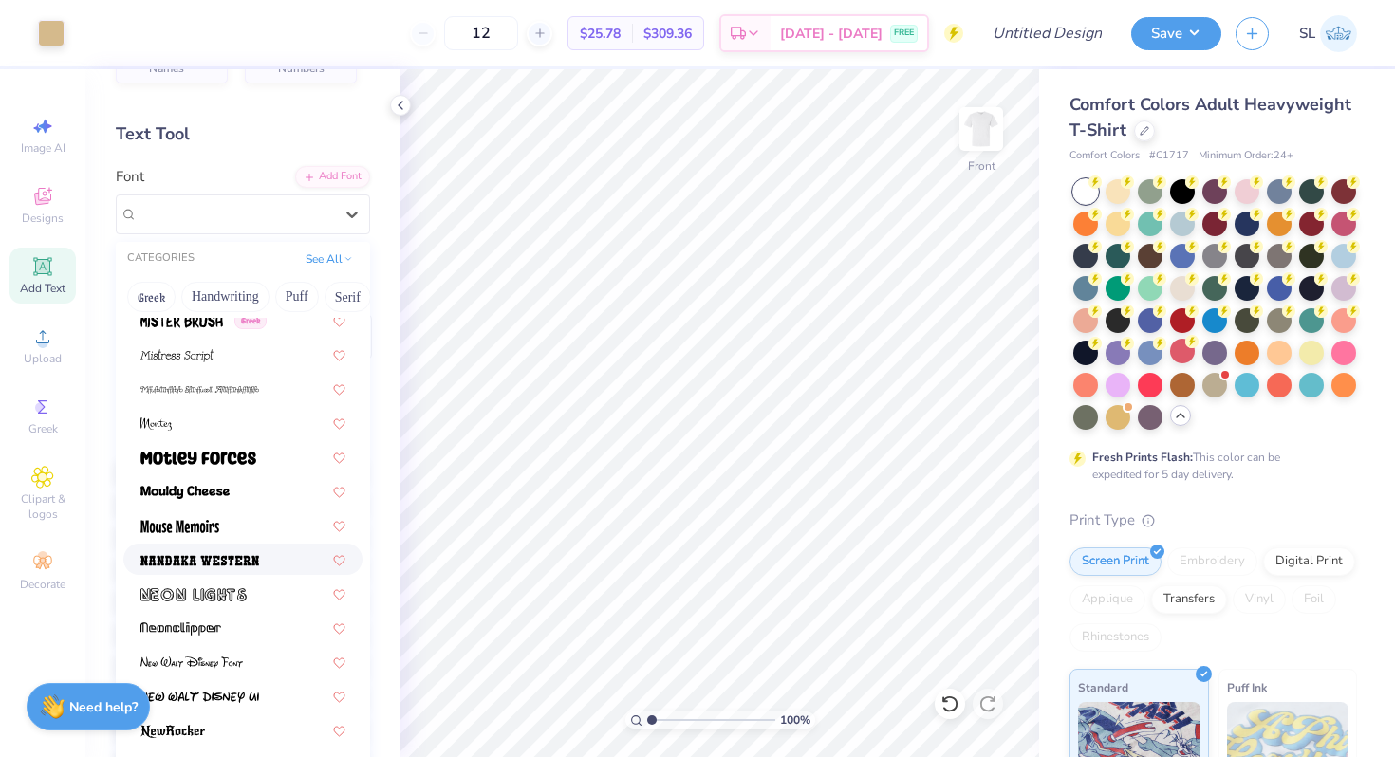
click at [190, 548] on div at bounding box center [242, 559] width 239 height 31
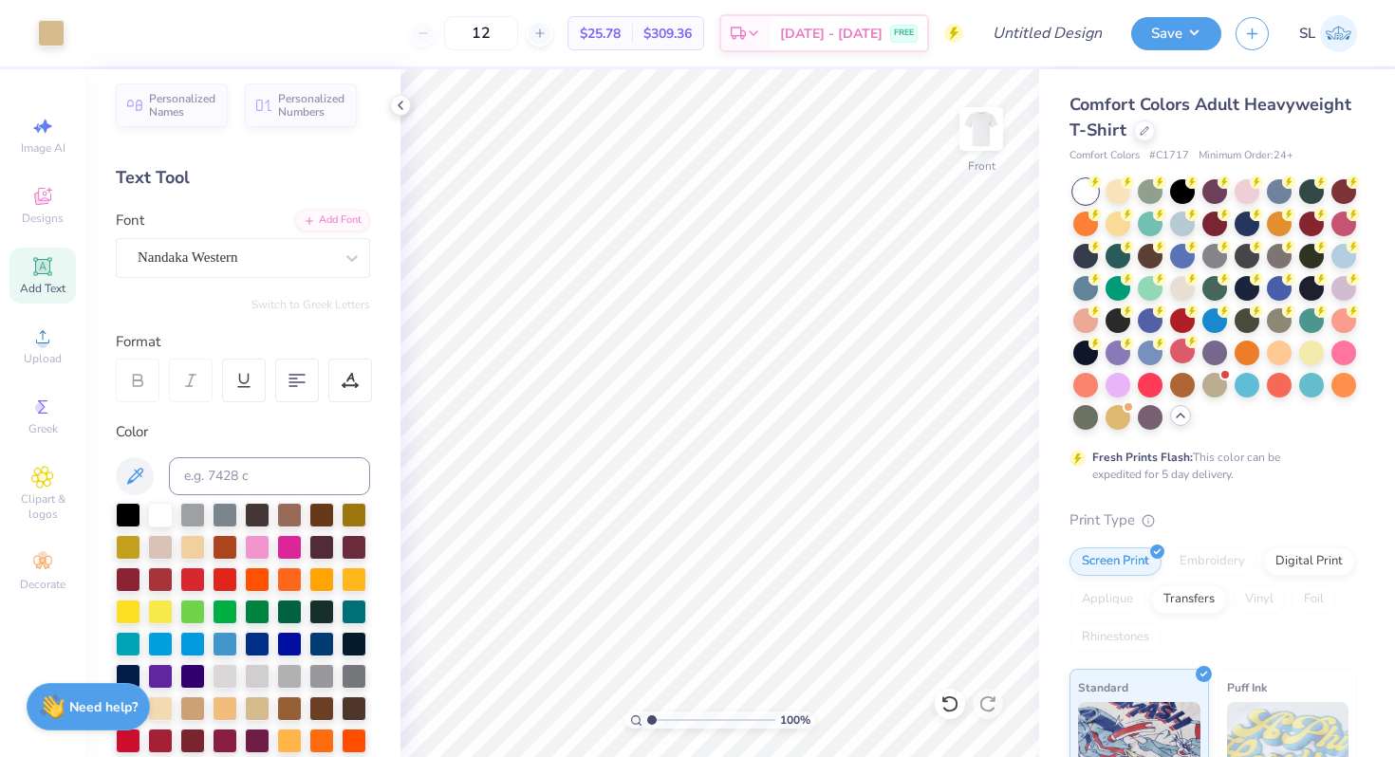
scroll to position [0, 0]
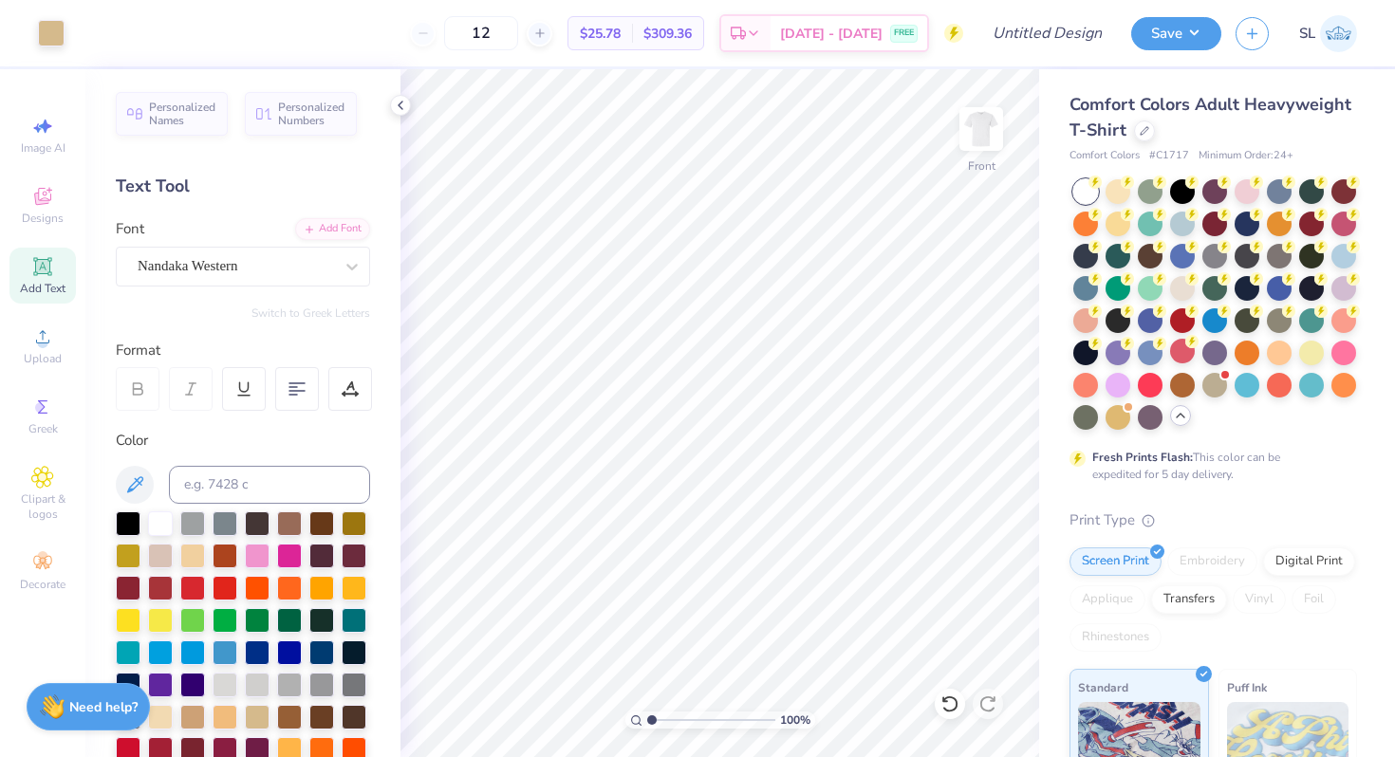
click at [34, 272] on icon at bounding box center [42, 266] width 18 height 18
type textarea "Fall Rush 2025"
click at [335, 273] on div at bounding box center [352, 267] width 34 height 34
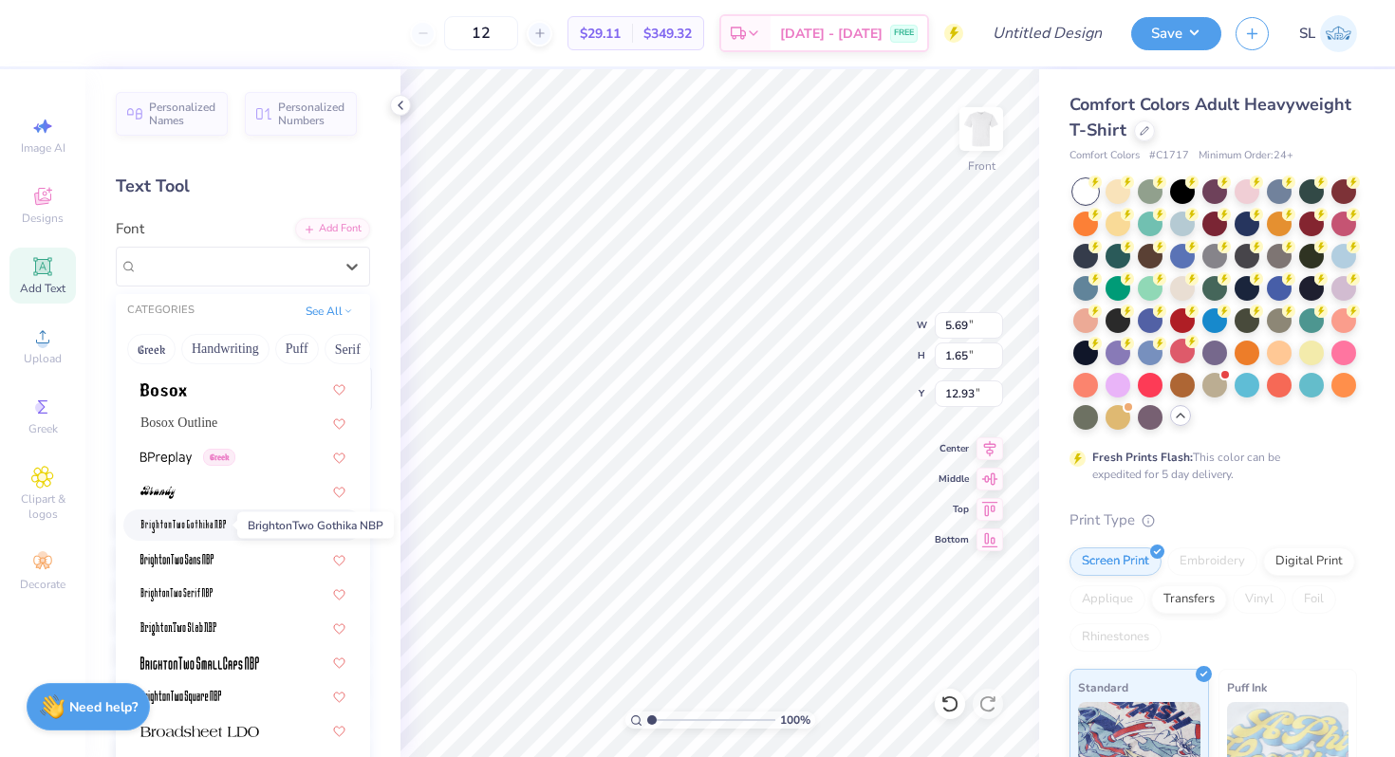
scroll to position [1295, 0]
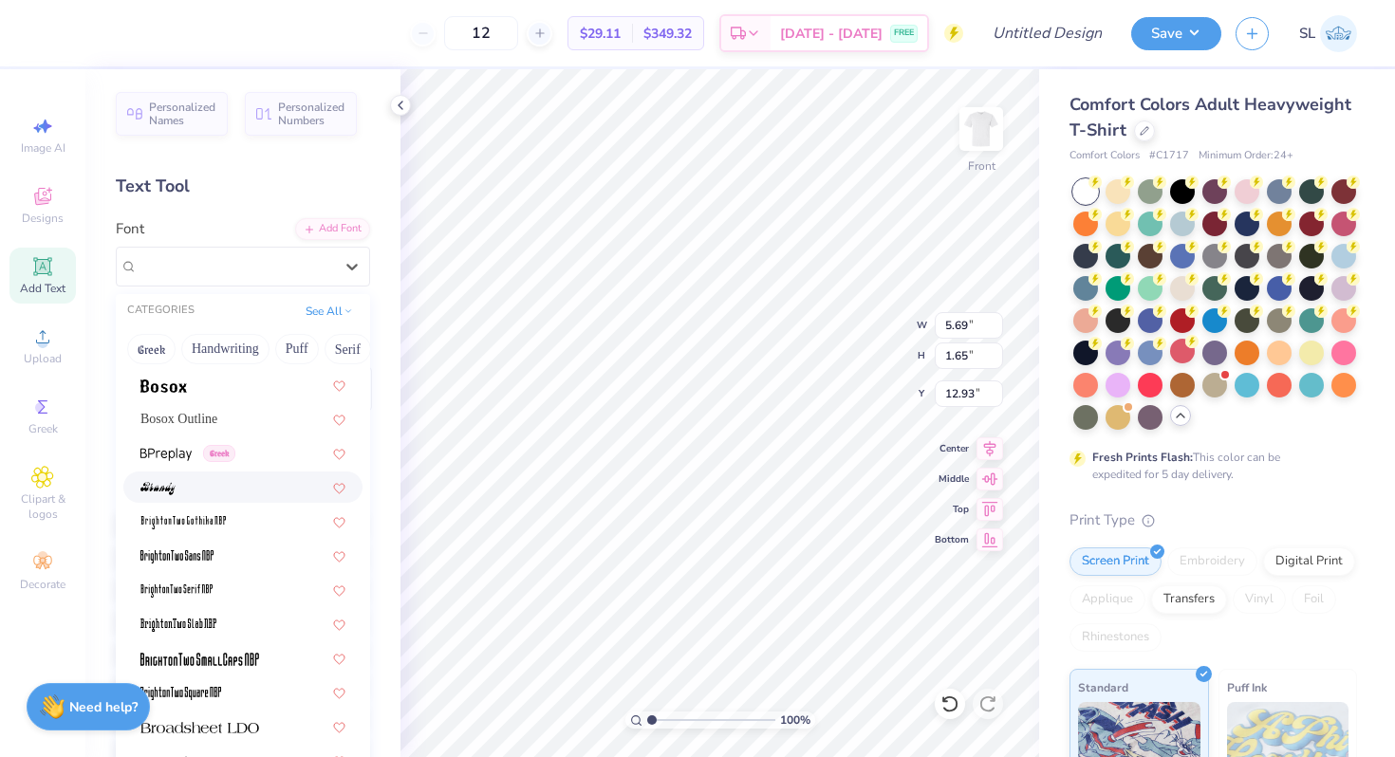
click at [196, 483] on div at bounding box center [242, 487] width 205 height 20
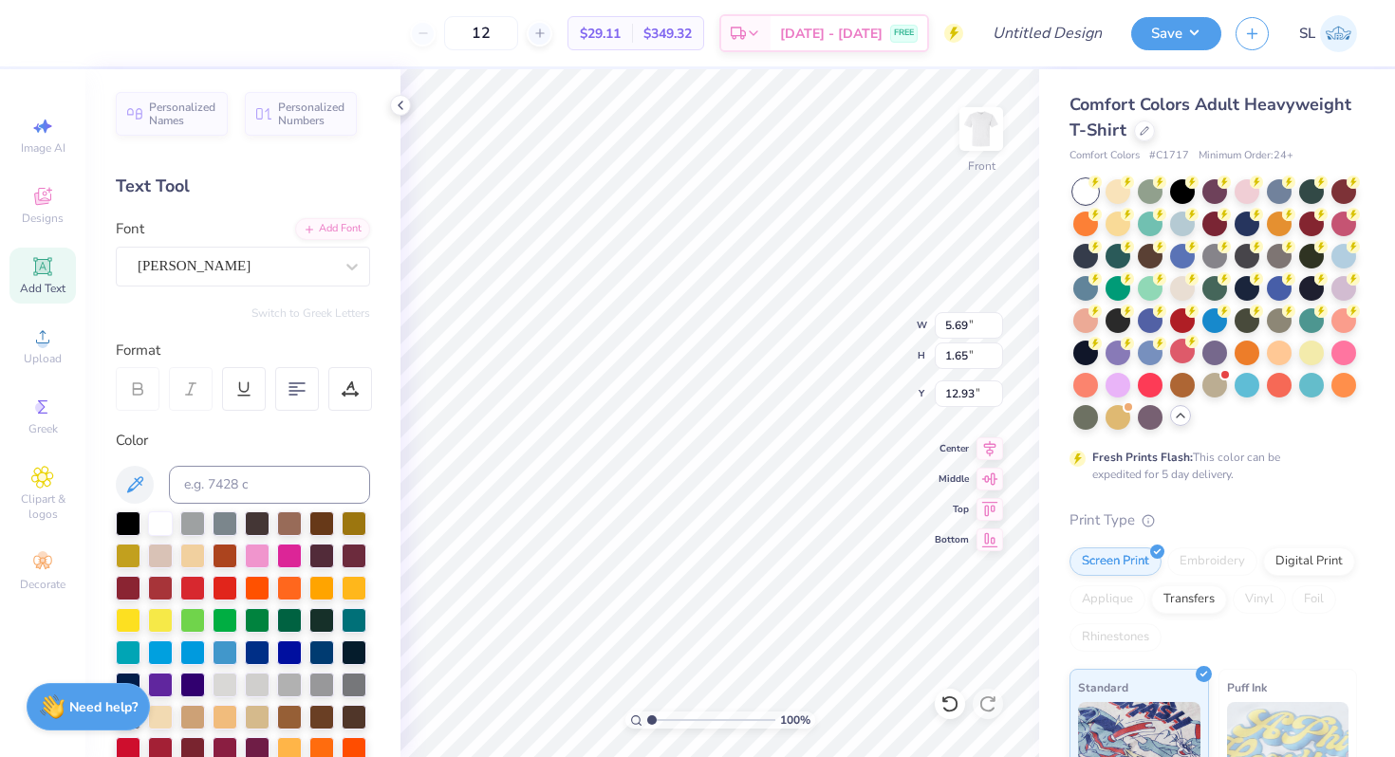
scroll to position [15, 8]
click at [222, 519] on div at bounding box center [225, 522] width 25 height 25
click at [140, 649] on div at bounding box center [128, 651] width 25 height 25
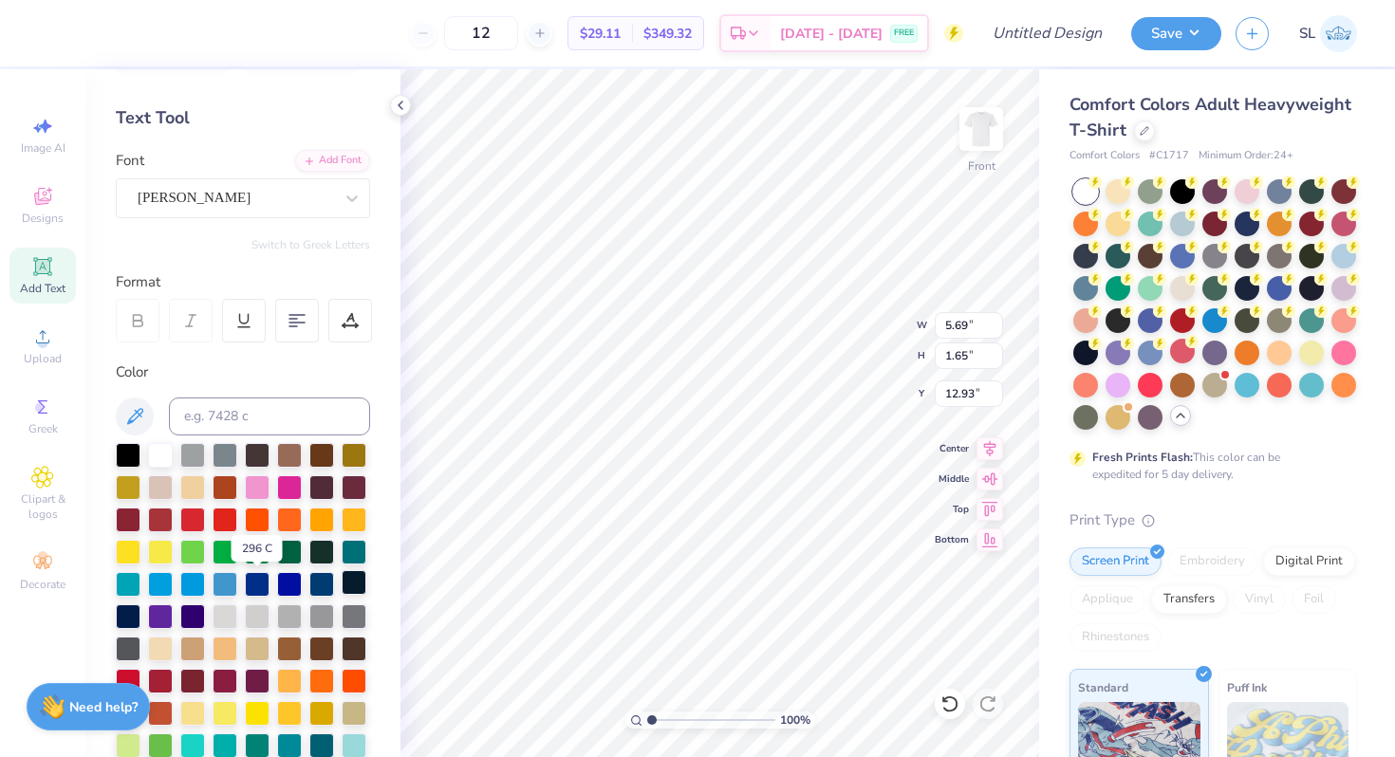
scroll to position [102, 0]
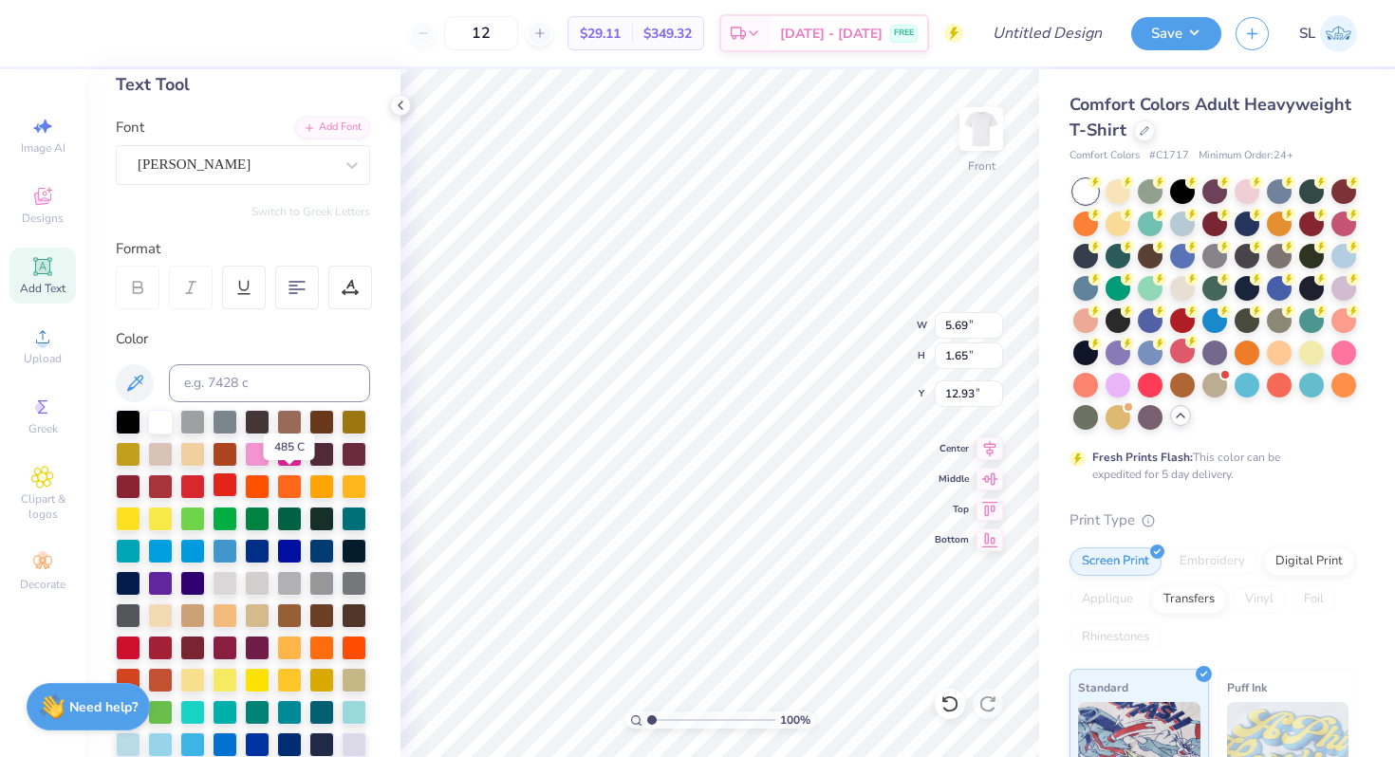
click at [237, 487] on div at bounding box center [225, 485] width 25 height 25
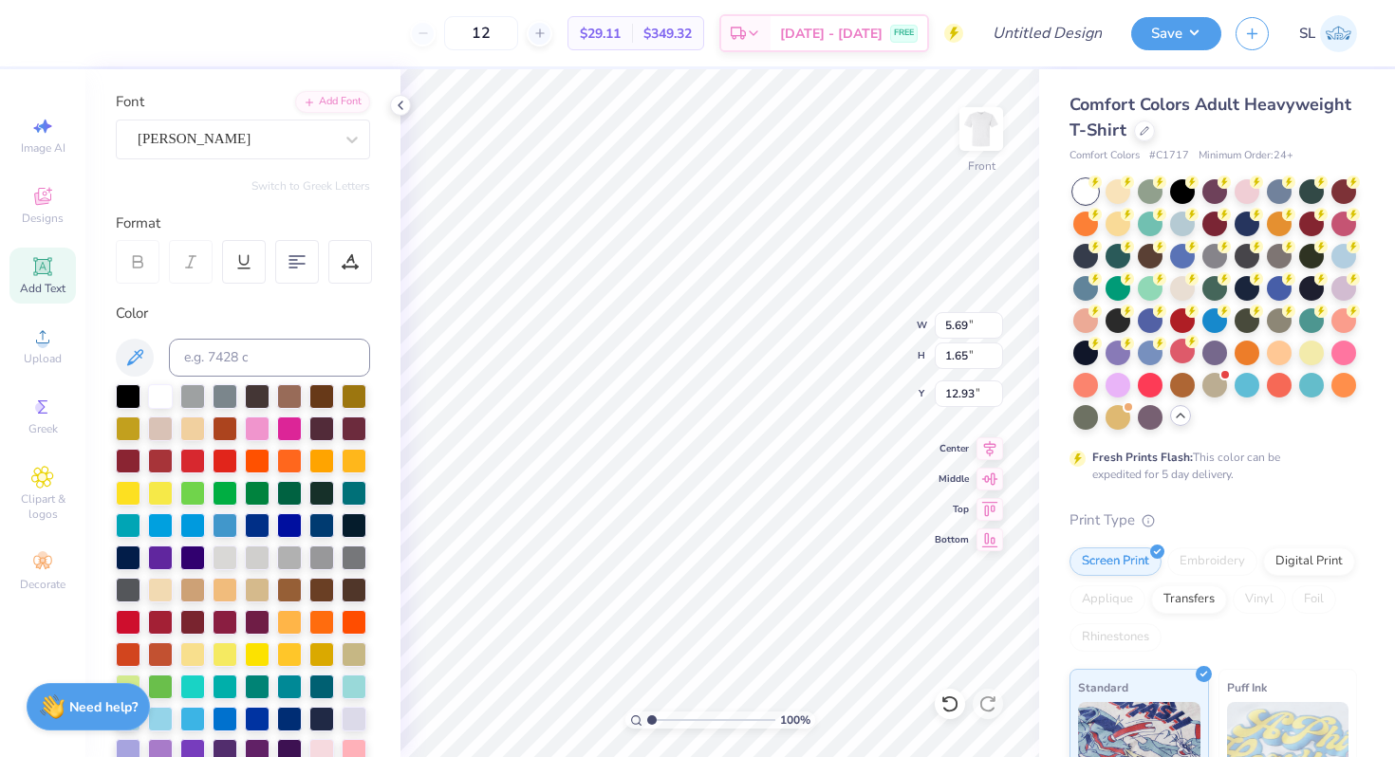
scroll to position [128, 0]
click at [326, 632] on div at bounding box center [321, 619] width 25 height 25
click at [205, 492] on div at bounding box center [192, 490] width 25 height 25
click at [173, 524] on div at bounding box center [160, 523] width 25 height 25
click at [140, 526] on div at bounding box center [128, 523] width 25 height 25
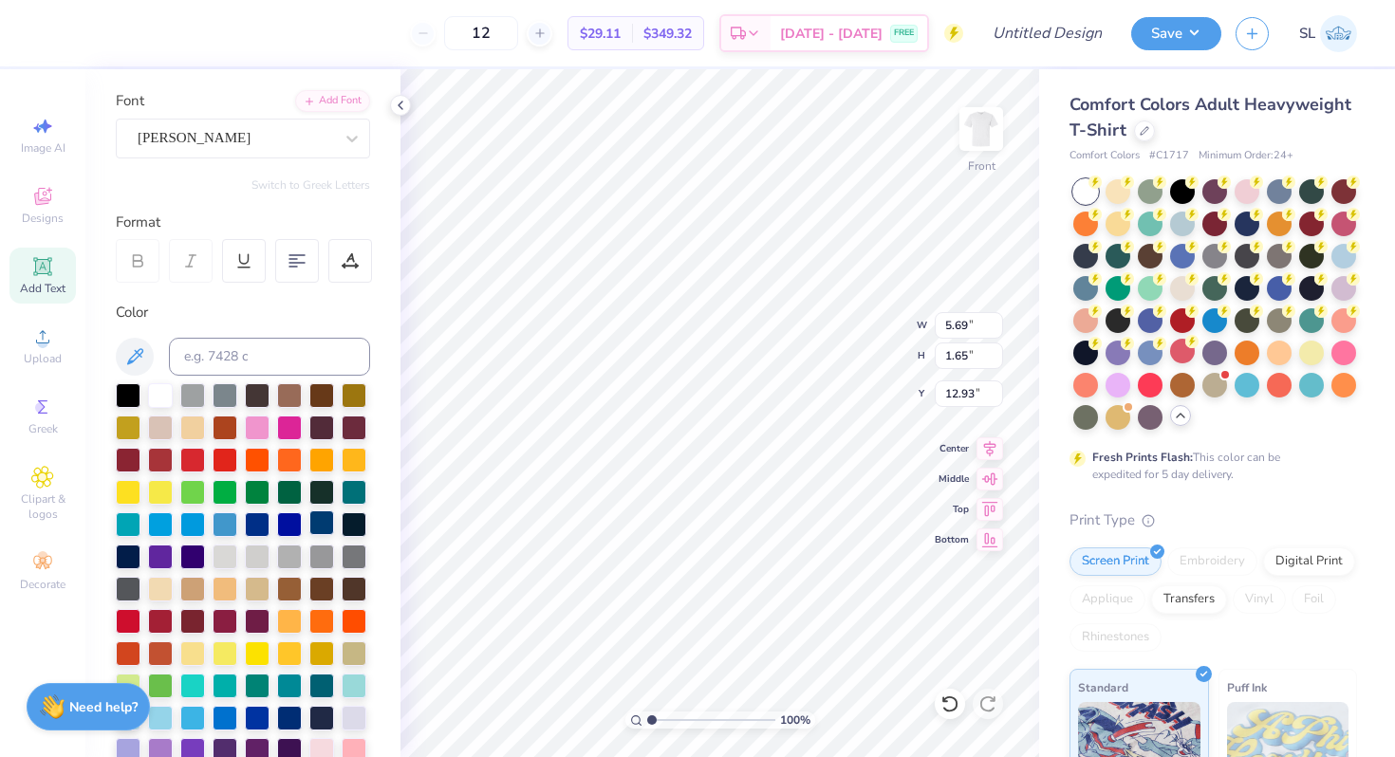
click at [309, 535] on div at bounding box center [321, 523] width 25 height 25
click at [213, 535] on div at bounding box center [225, 523] width 25 height 25
click at [273, 128] on div "[PERSON_NAME]" at bounding box center [235, 137] width 199 height 29
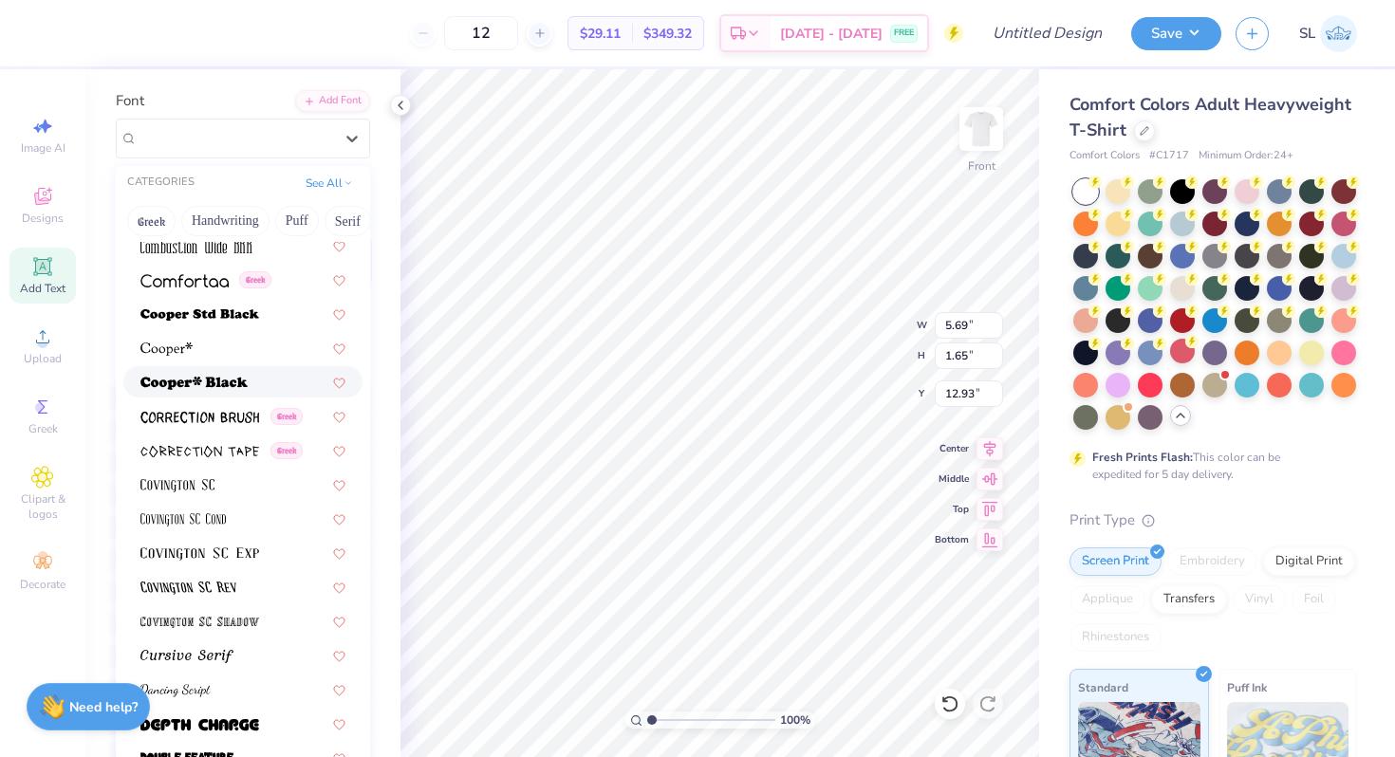
scroll to position [2813, 0]
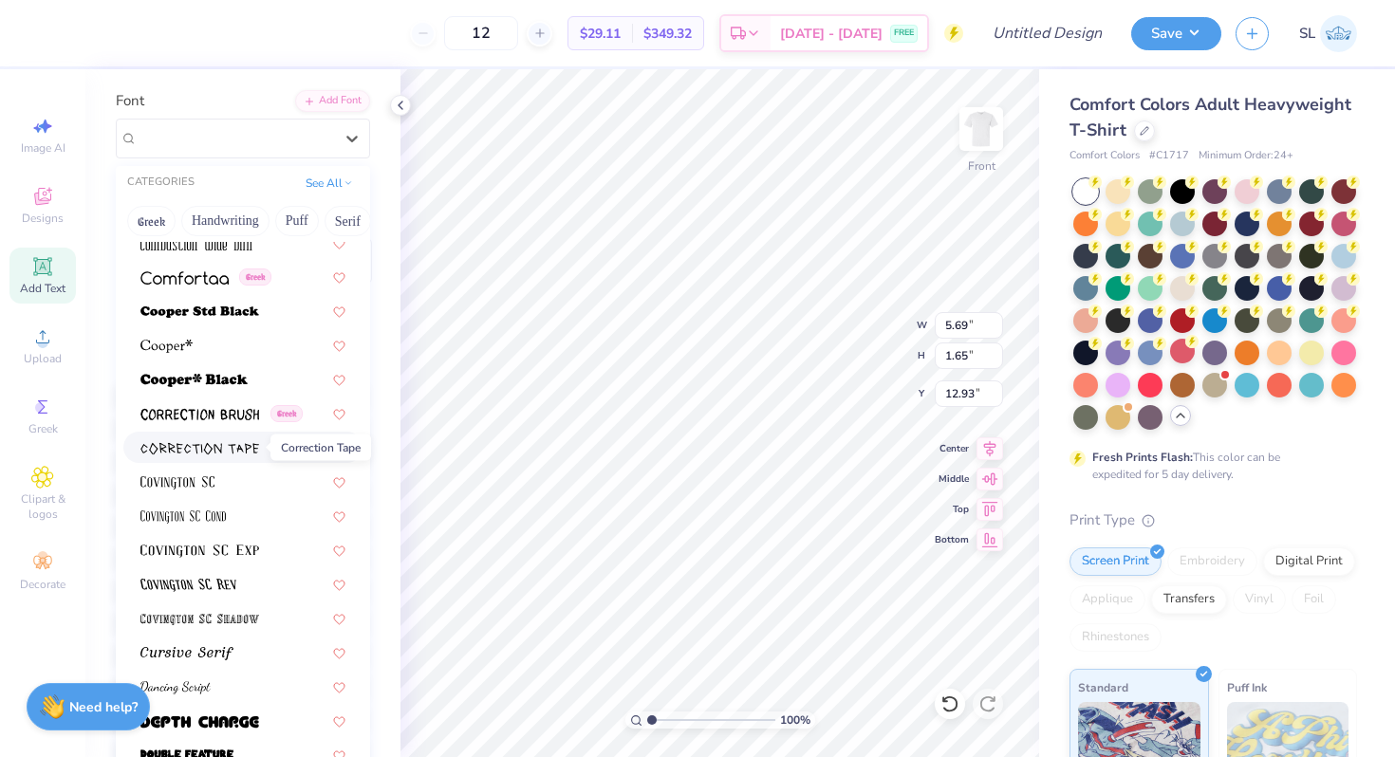
click at [151, 446] on img at bounding box center [199, 448] width 119 height 13
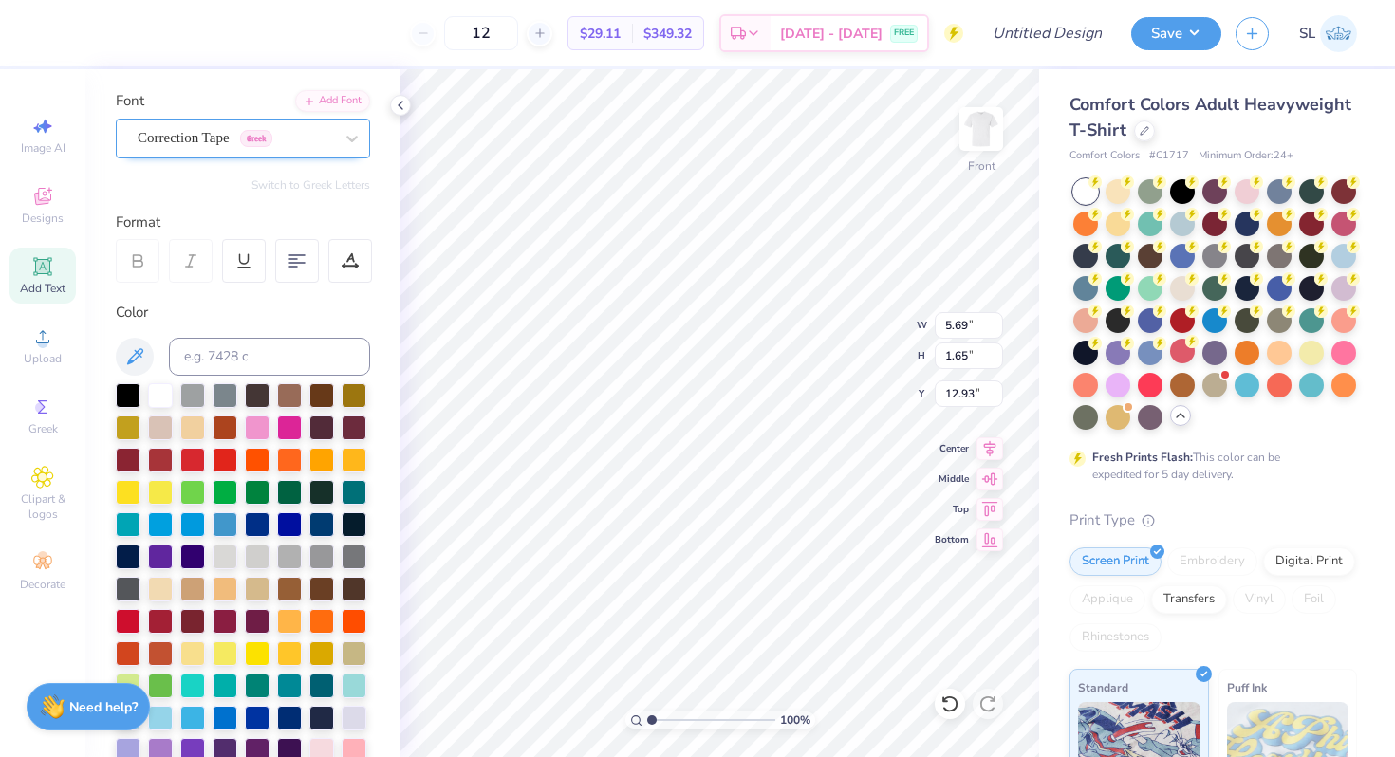
click at [271, 146] on div "Correction Tape Greek" at bounding box center [235, 137] width 199 height 29
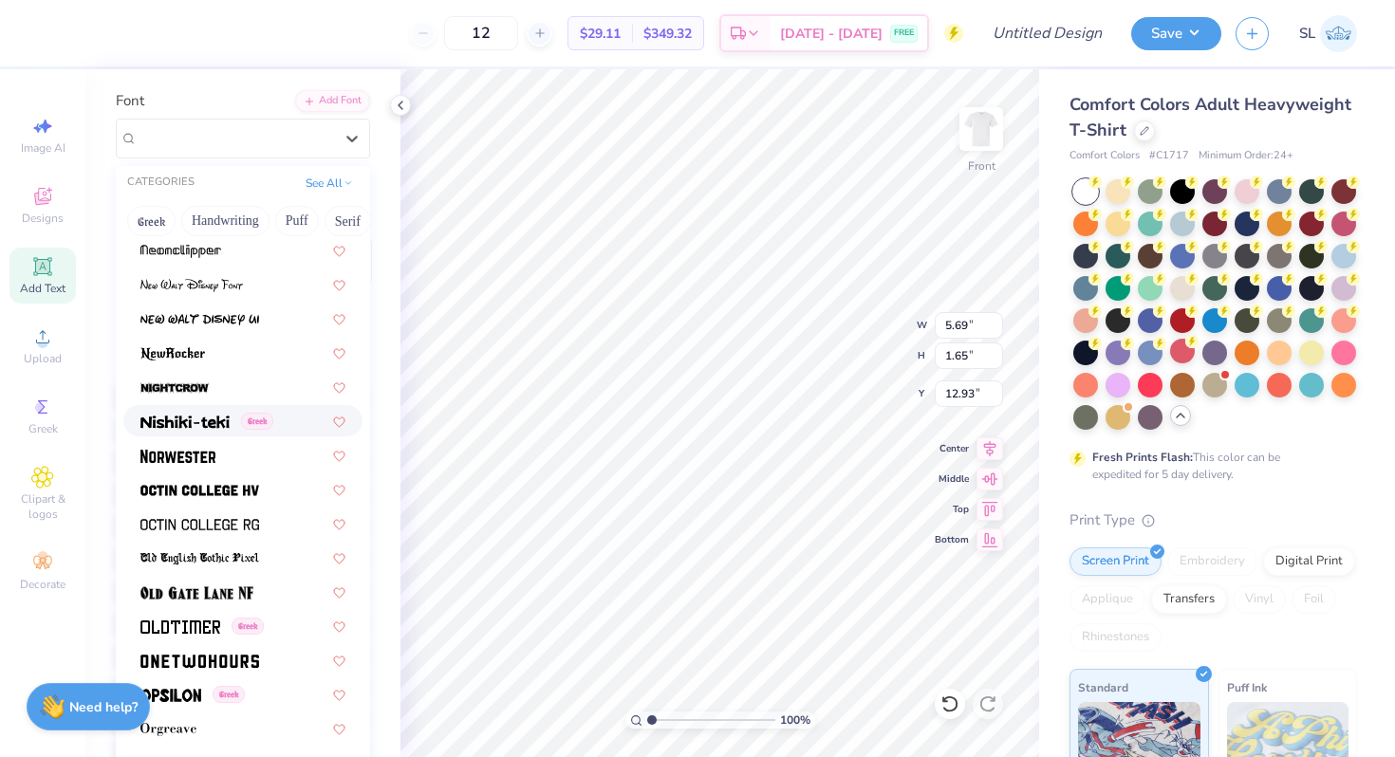
scroll to position [7272, 0]
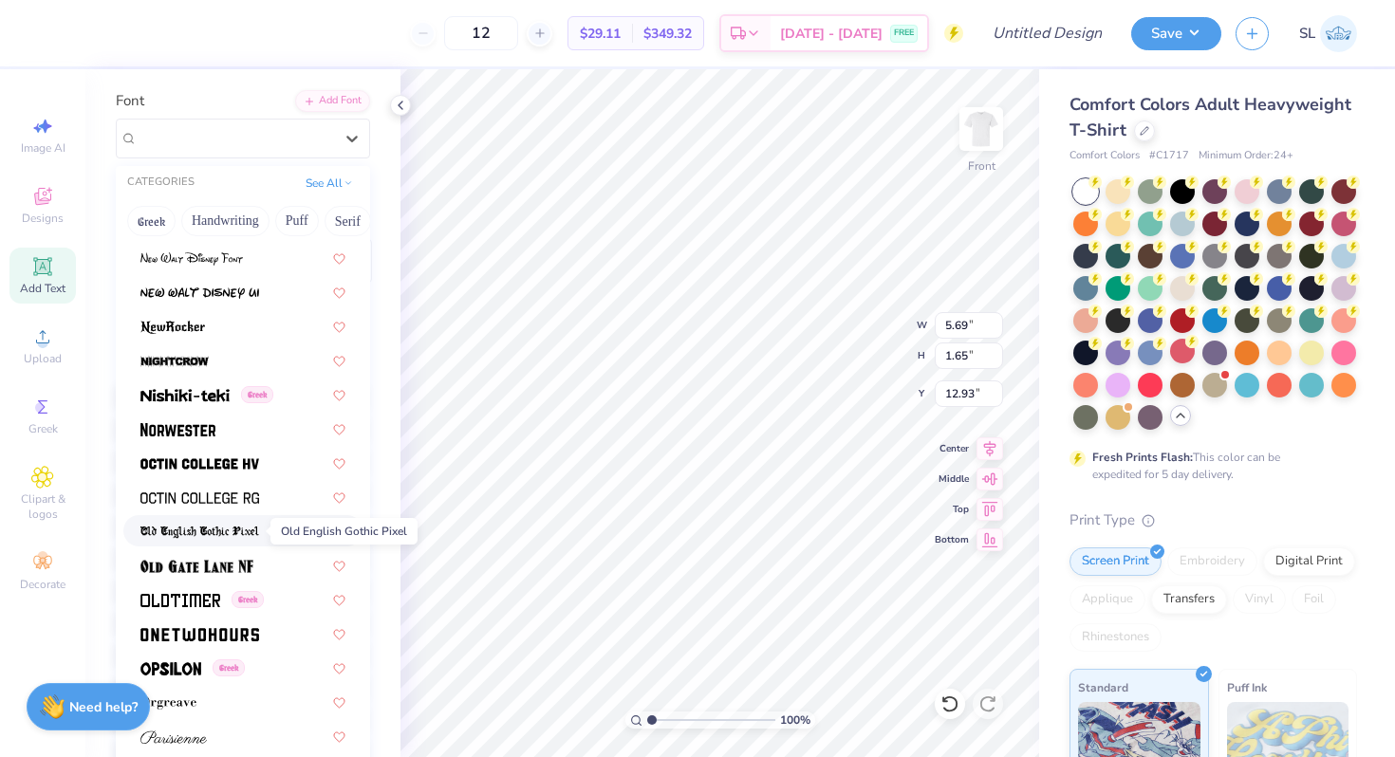
click at [214, 528] on img at bounding box center [199, 532] width 119 height 13
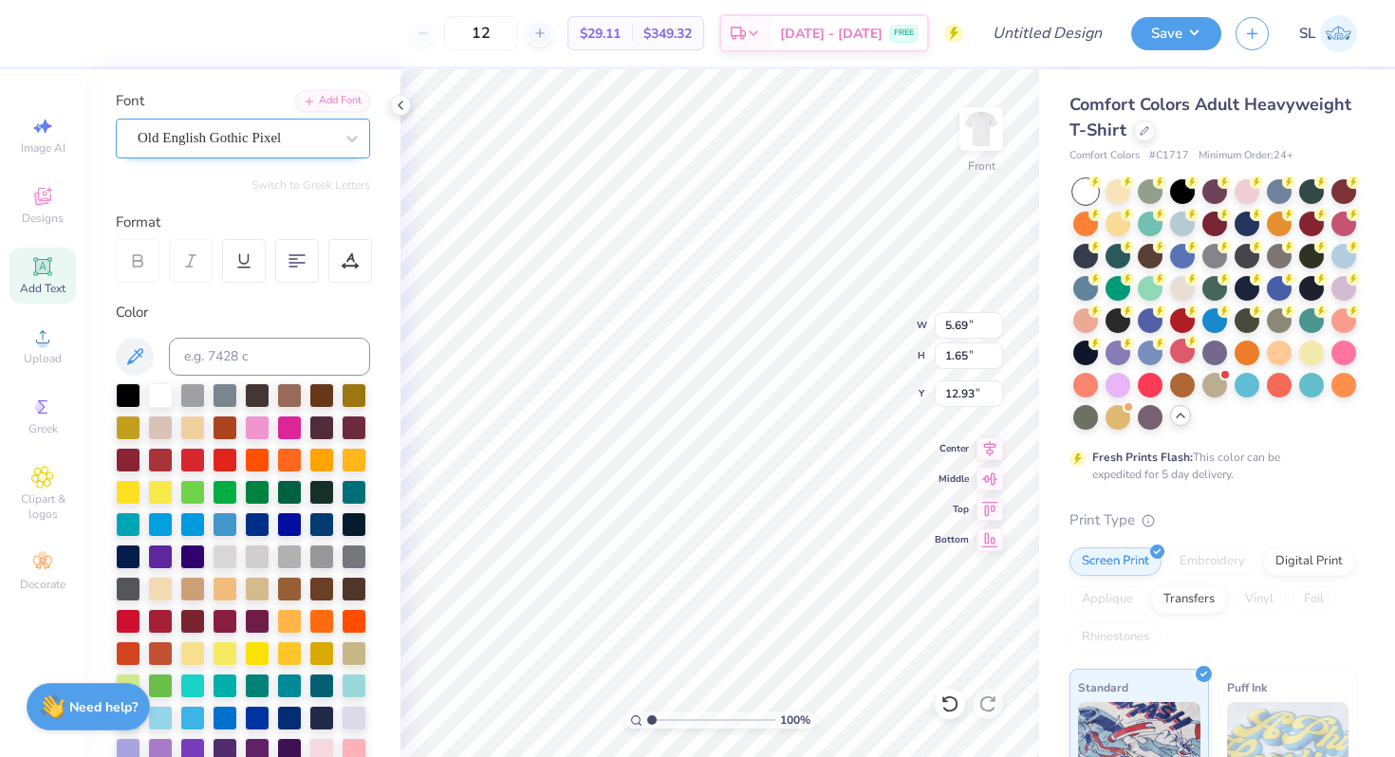
click at [290, 125] on div at bounding box center [235, 138] width 195 height 26
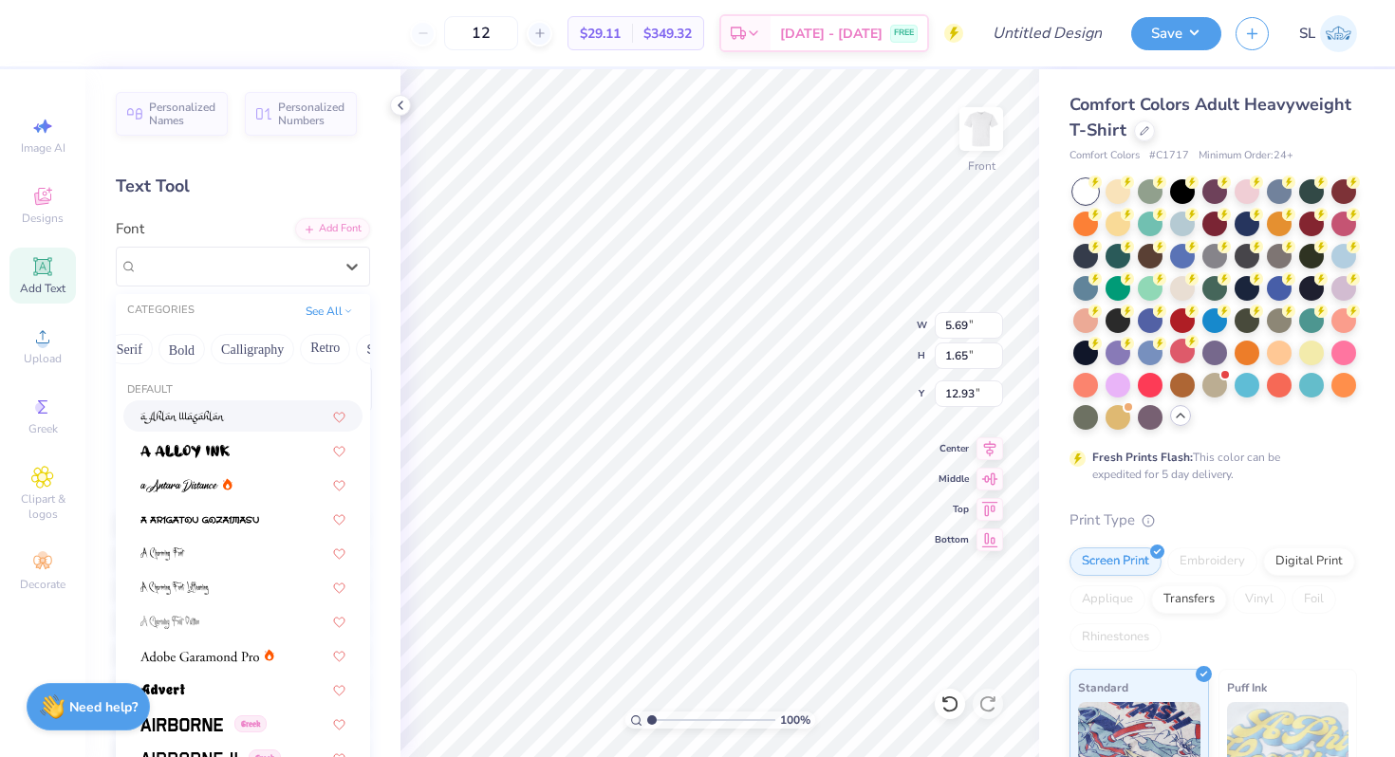
scroll to position [0, 256]
click at [212, 353] on button "Calligraphy" at bounding box center [215, 349] width 84 height 30
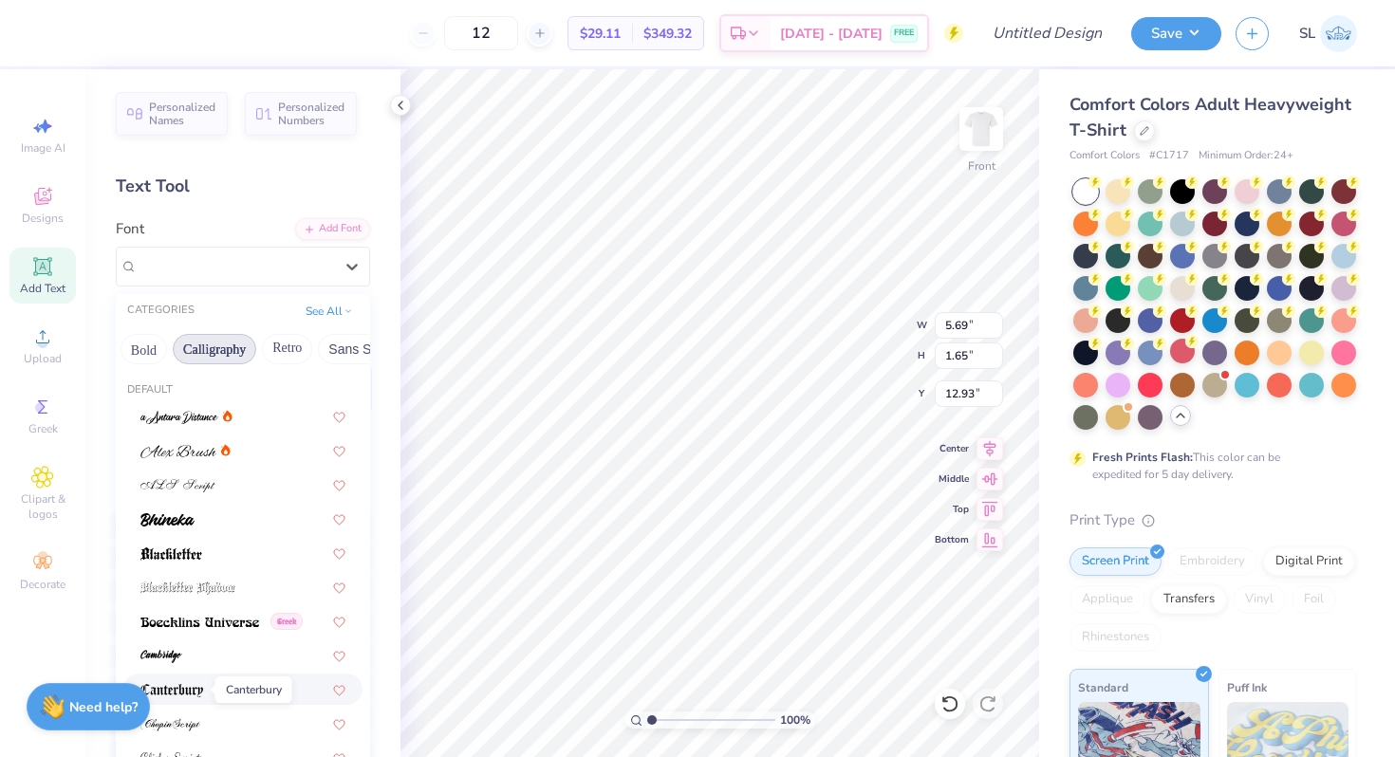
click at [201, 697] on span at bounding box center [171, 689] width 63 height 20
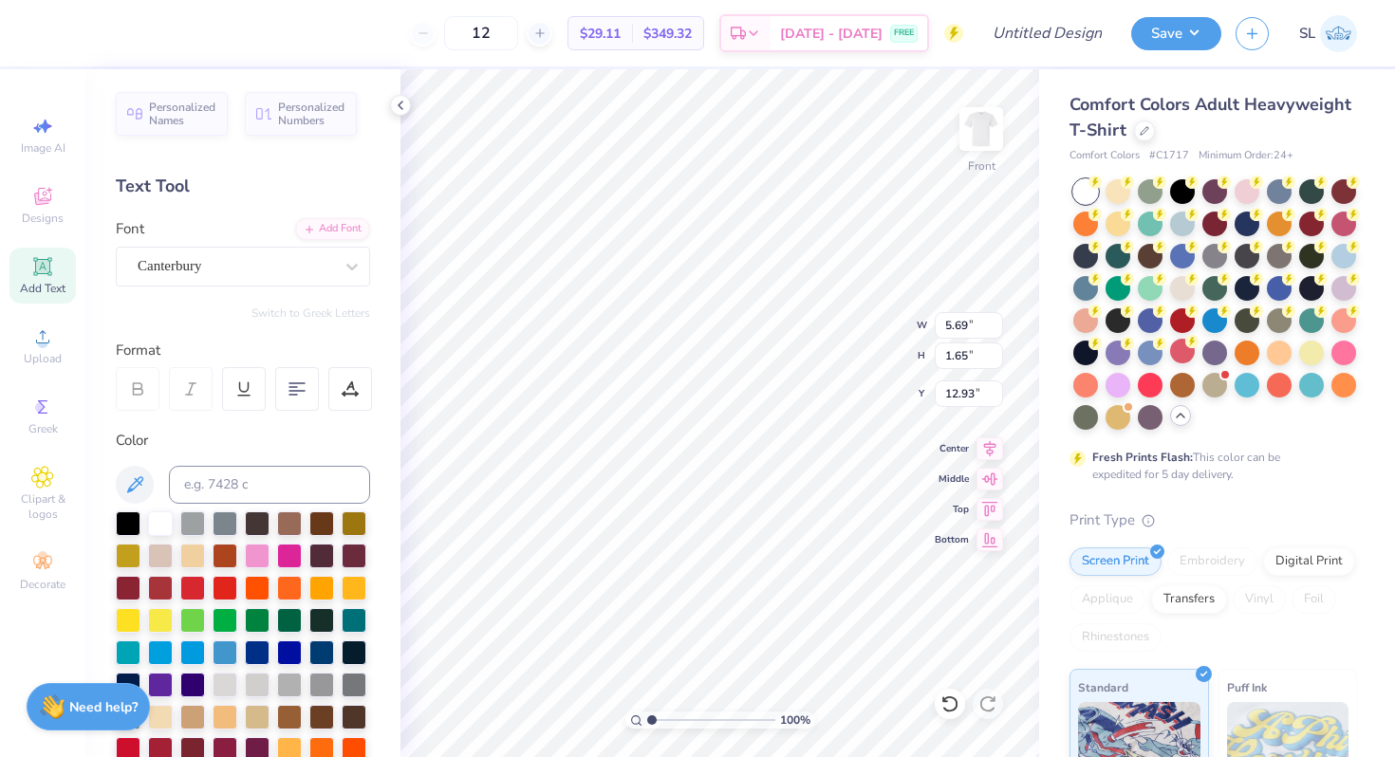
click at [278, 237] on div "Font Canterbury" at bounding box center [243, 252] width 254 height 68
click at [270, 267] on div "Canterbury" at bounding box center [235, 265] width 199 height 29
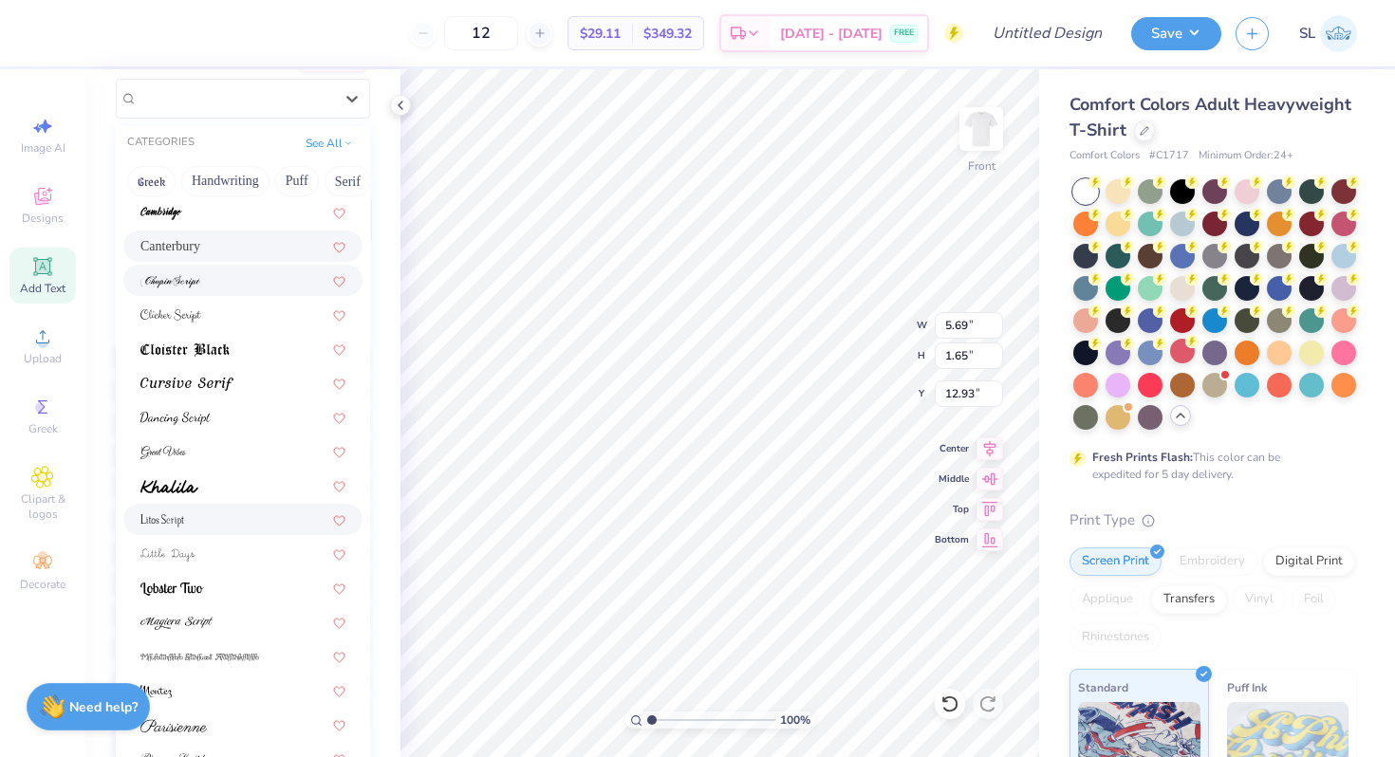
scroll to position [294, 0]
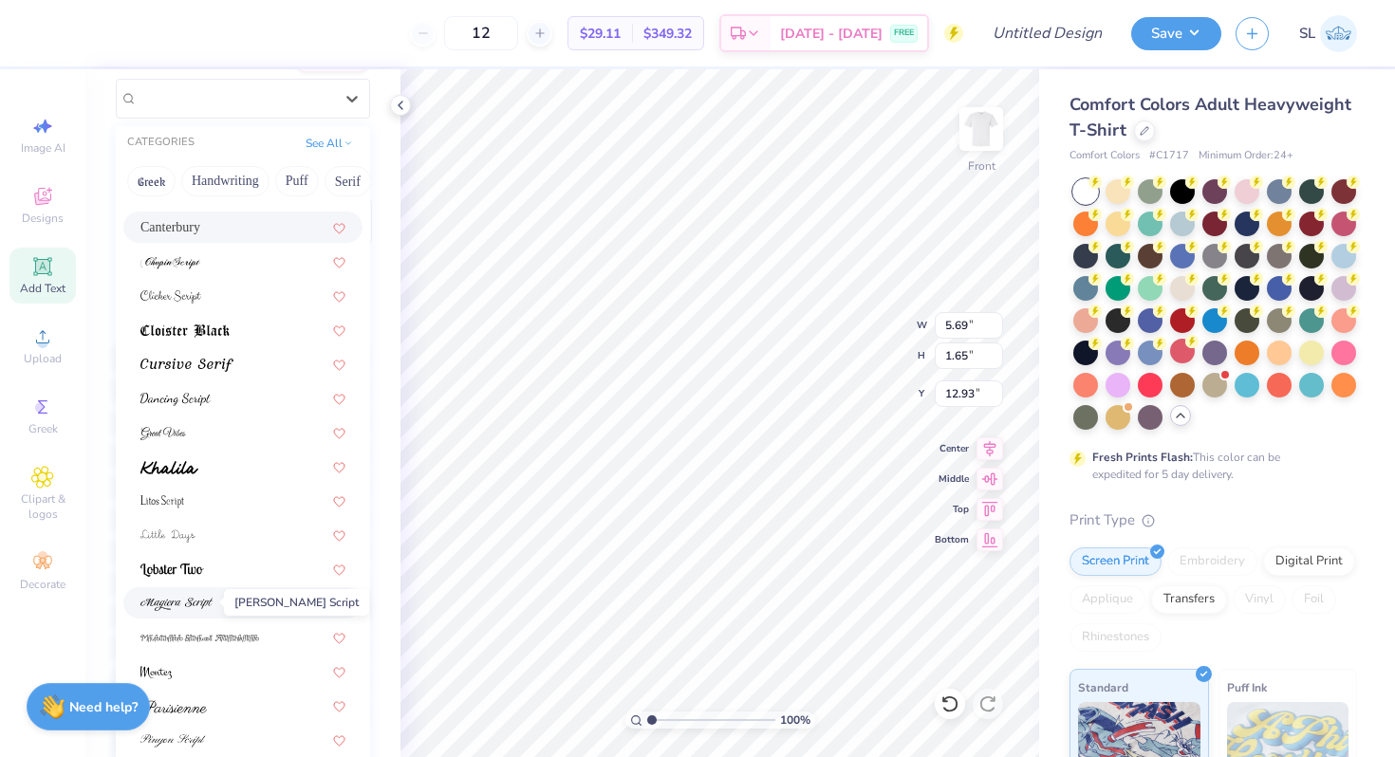
click at [201, 593] on span at bounding box center [176, 603] width 72 height 20
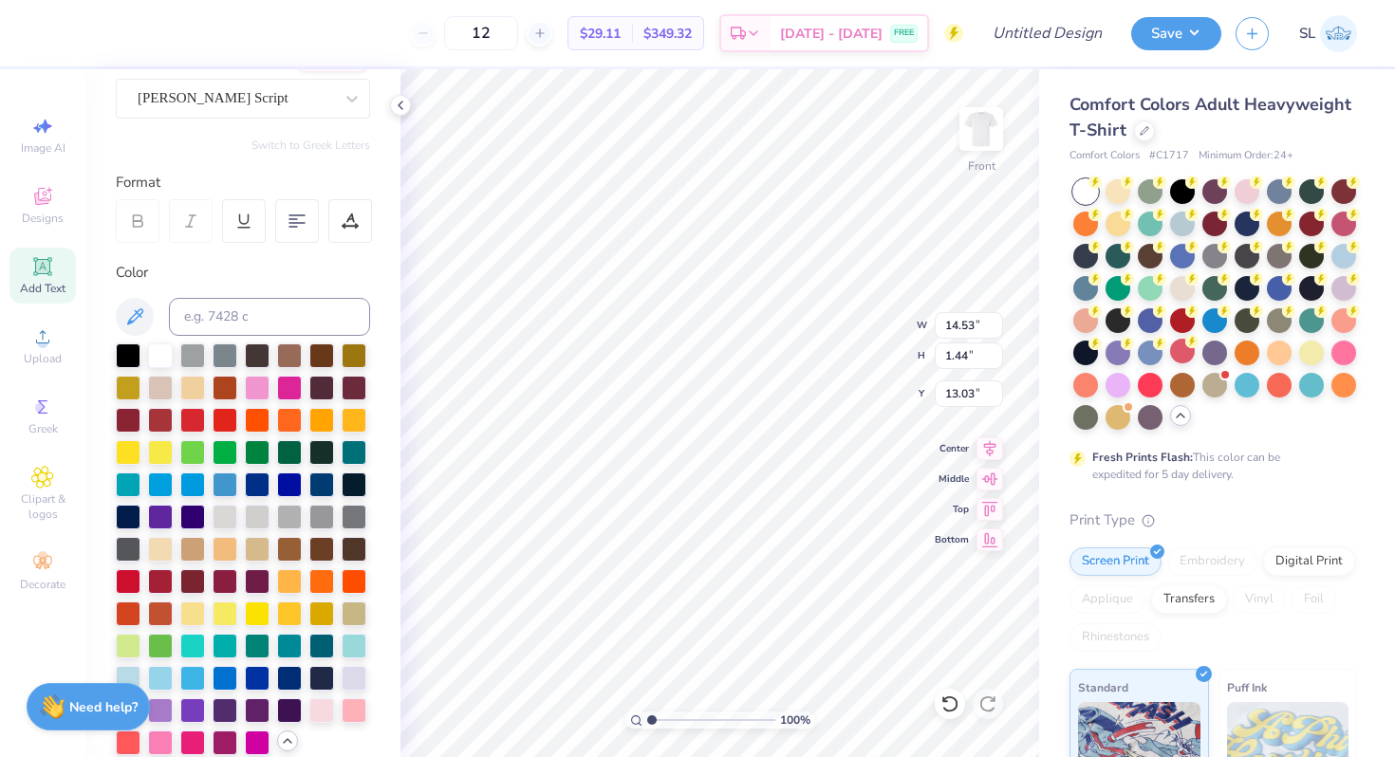
type input "11.15"
type input "1.10"
type input "10.71"
type input "1.06"
type input "11.90"
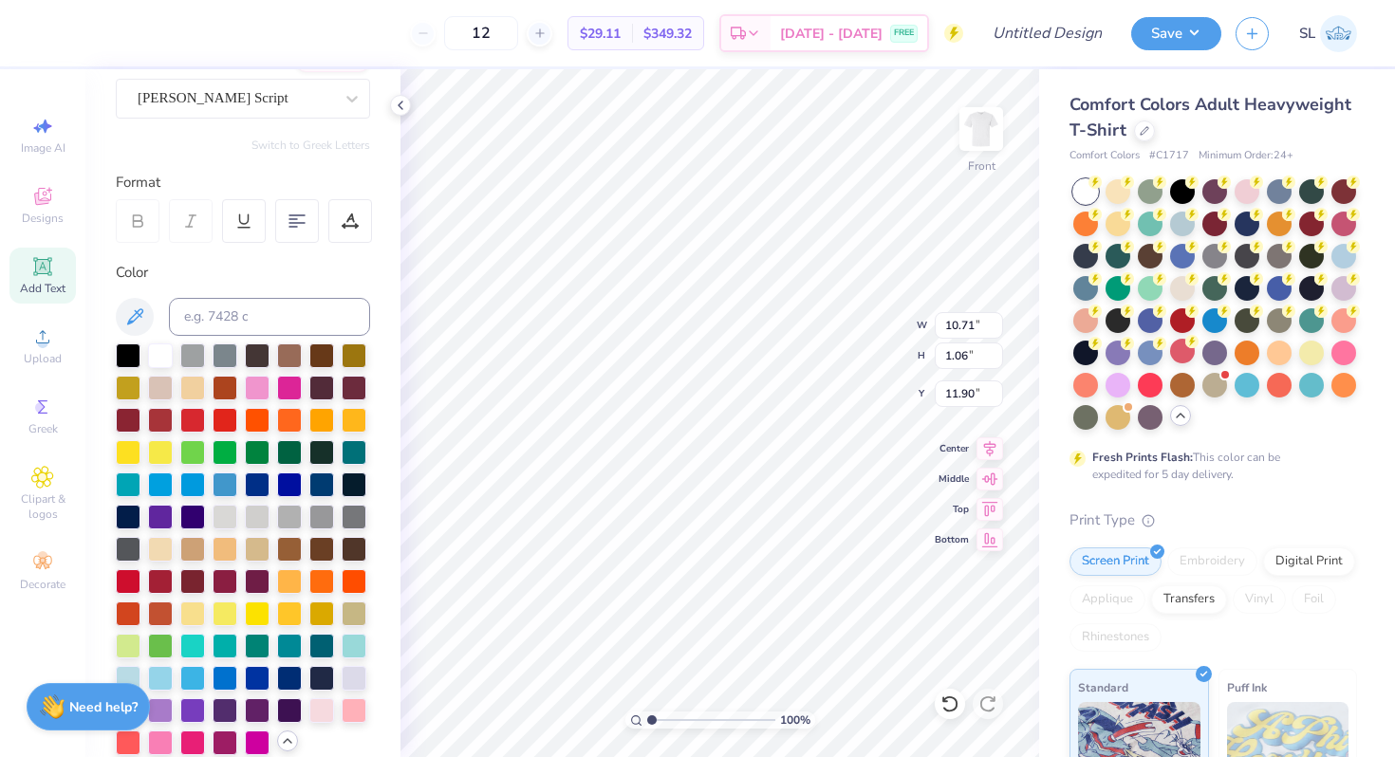
type input "9.28"
type input "0.92"
click at [141, 314] on icon at bounding box center [134, 317] width 23 height 23
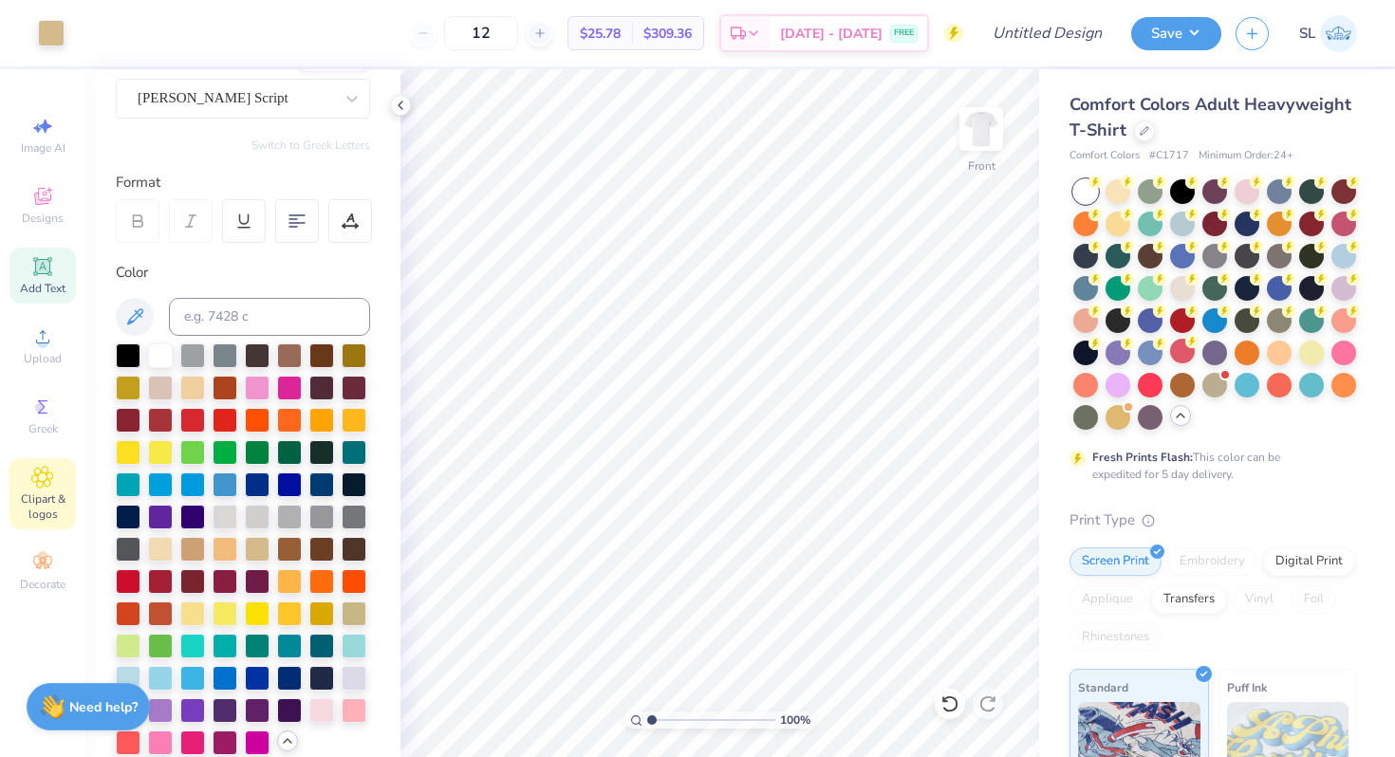
click at [28, 461] on div "Clipart & logos" at bounding box center [42, 493] width 66 height 71
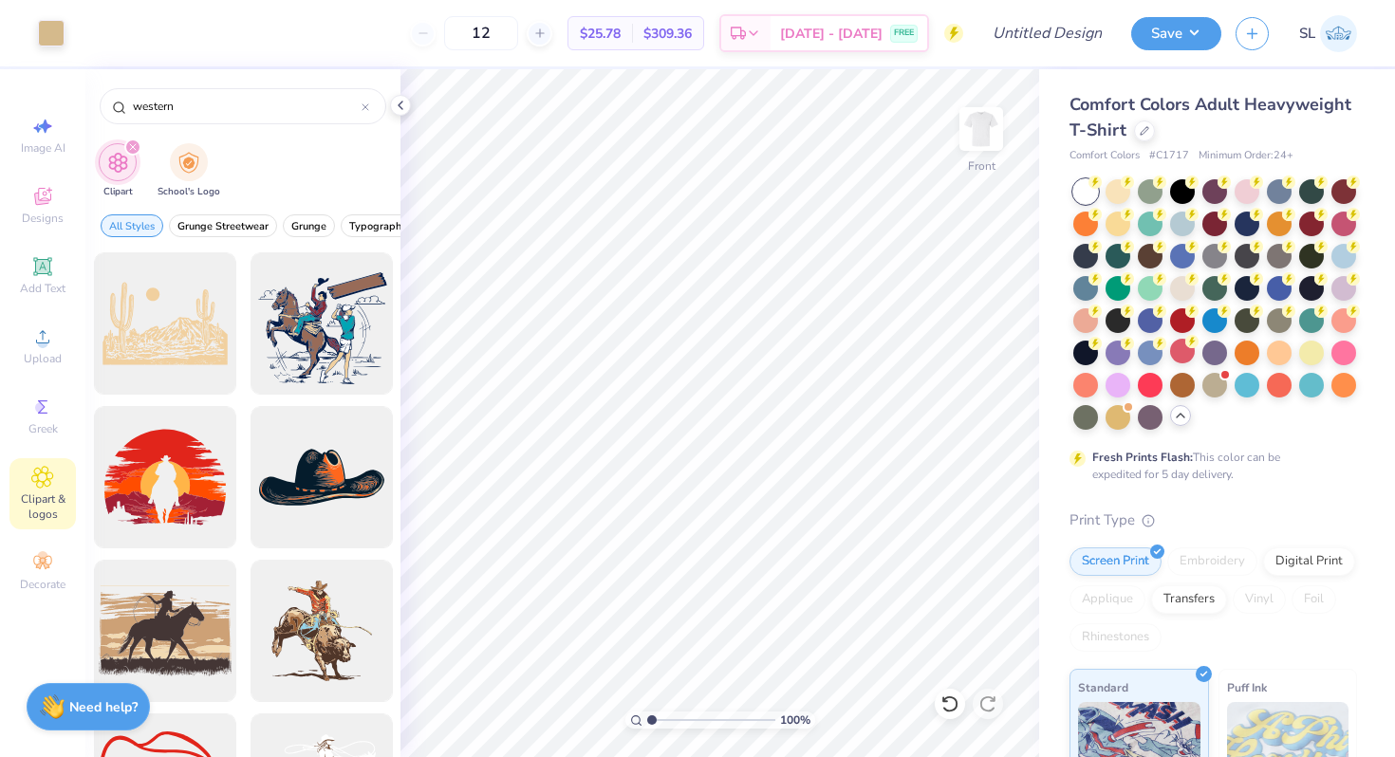
click at [136, 143] on div "filter for Clipart" at bounding box center [132, 147] width 17 height 17
click at [136, 150] on div "filter for Clipart" at bounding box center [132, 147] width 17 height 17
click at [363, 106] on icon at bounding box center [366, 107] width 8 height 8
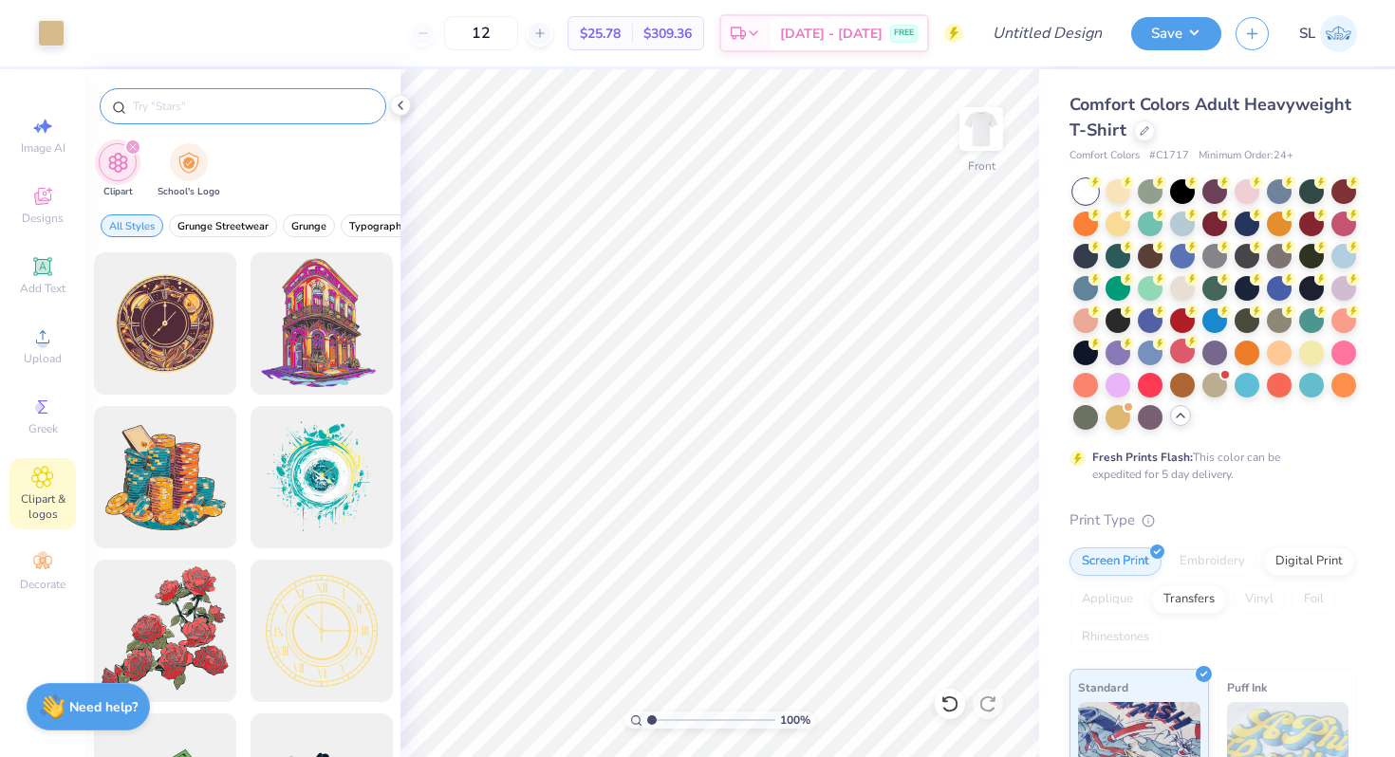
click at [134, 148] on icon "filter for Clipart" at bounding box center [133, 147] width 8 height 8
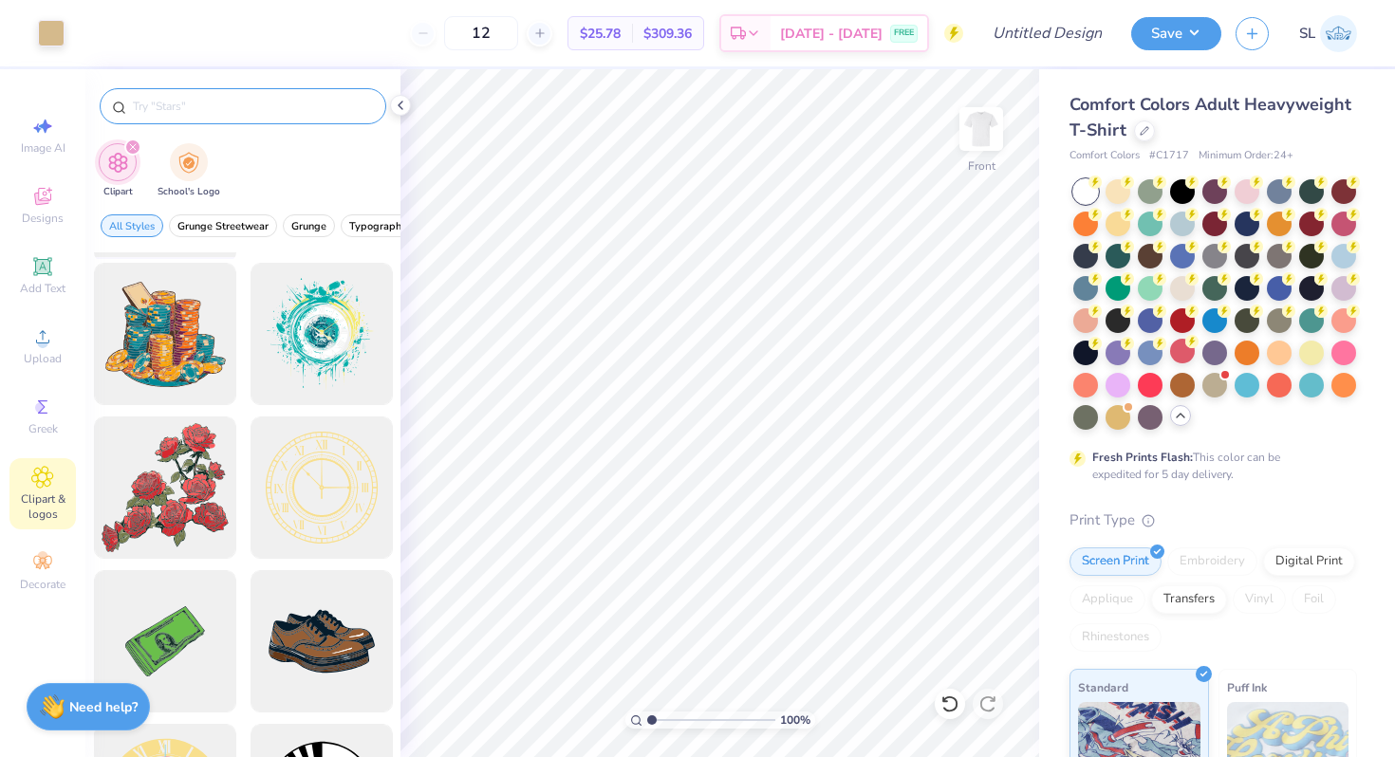
scroll to position [0, 0]
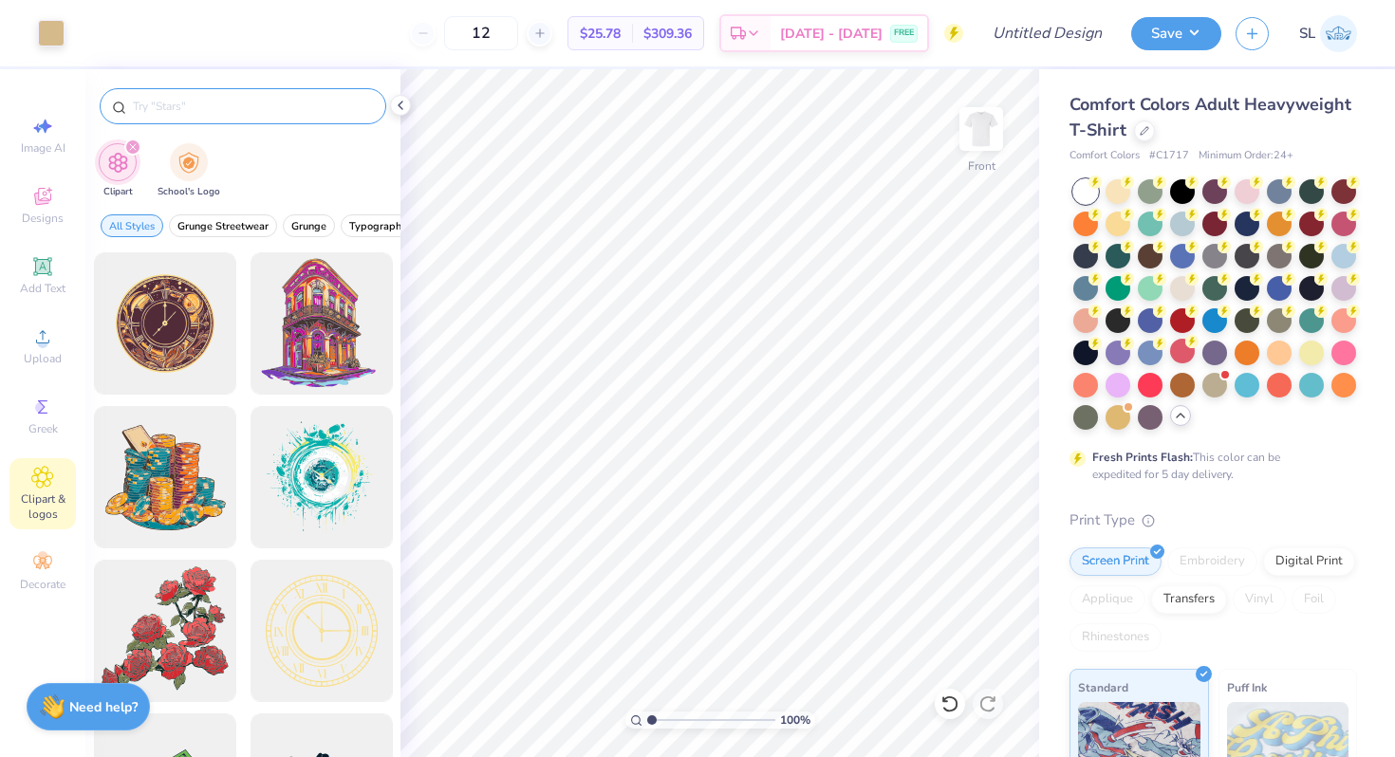
click at [205, 110] on input "text" at bounding box center [252, 106] width 243 height 19
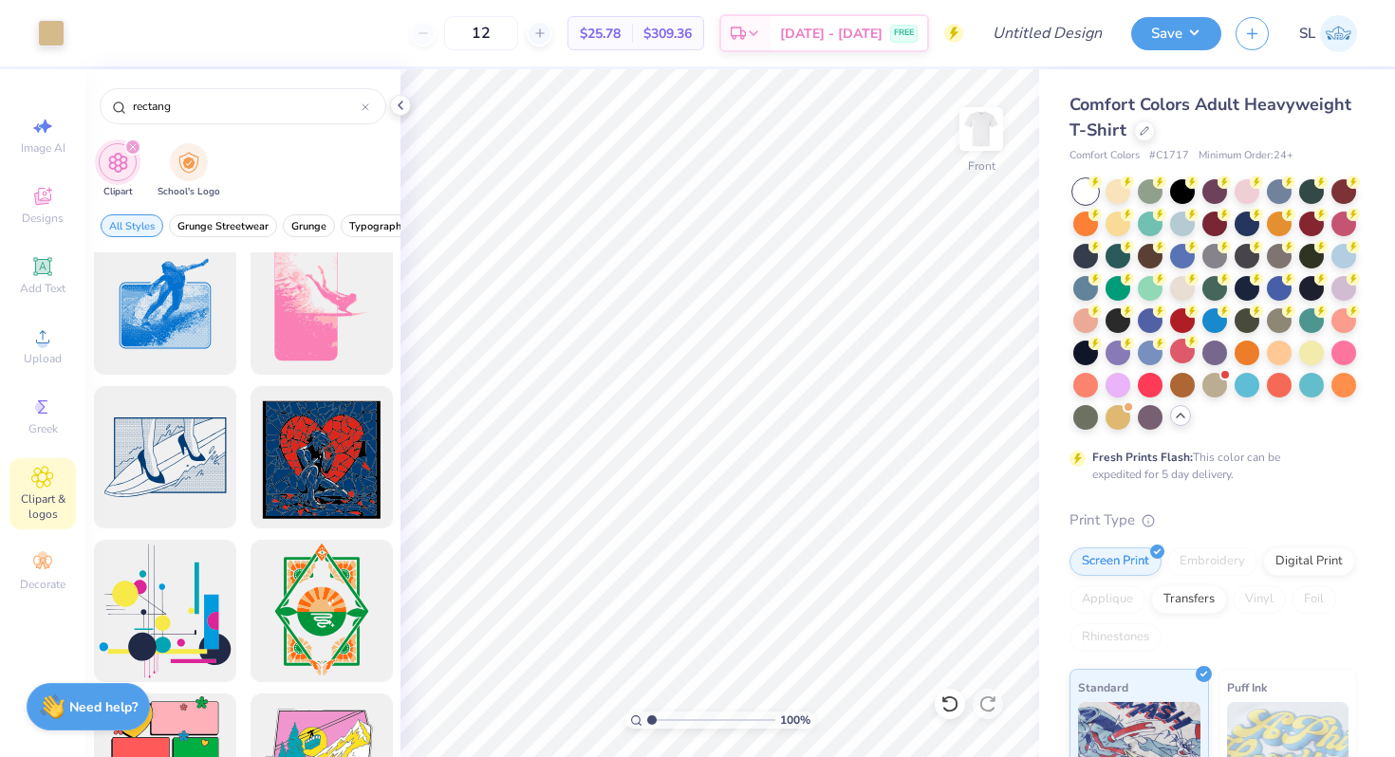
scroll to position [1403, 0]
type input "rectangle"
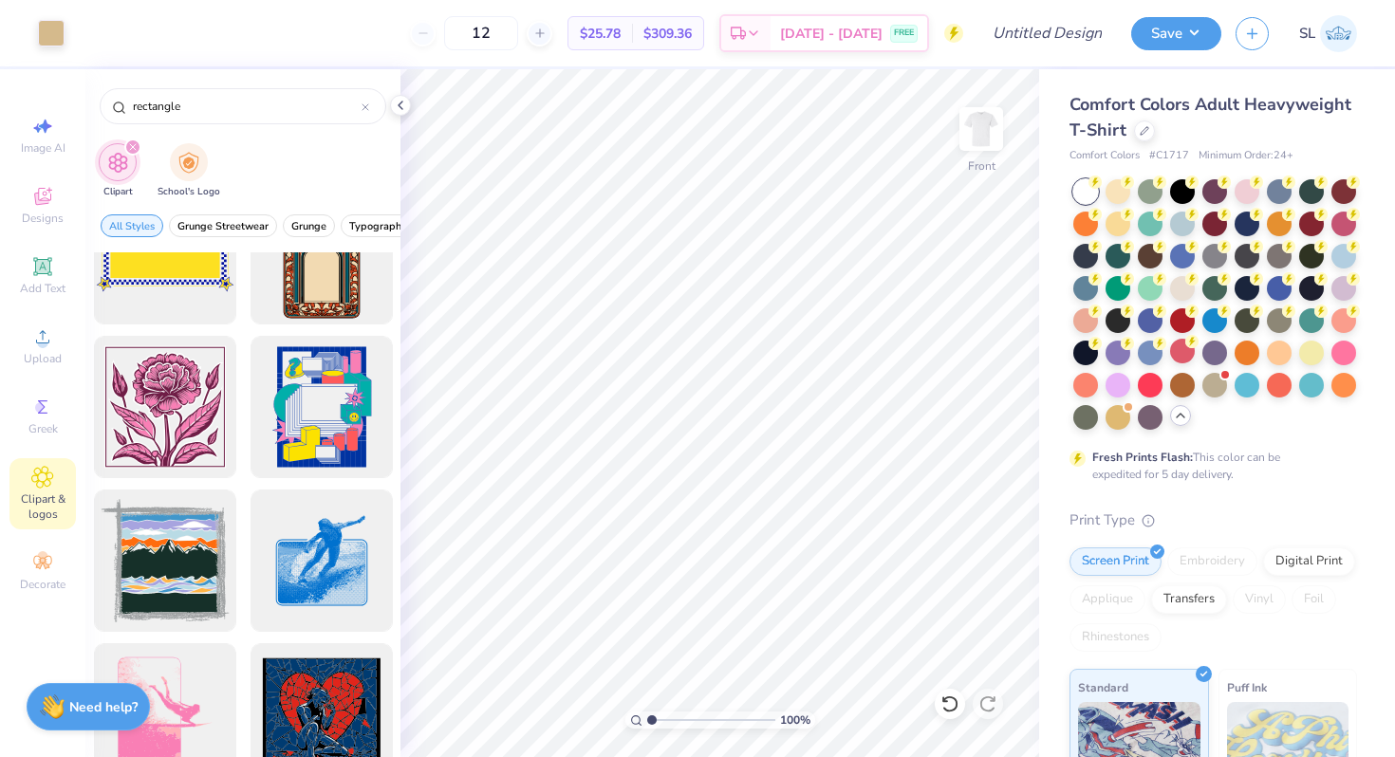
scroll to position [0, 0]
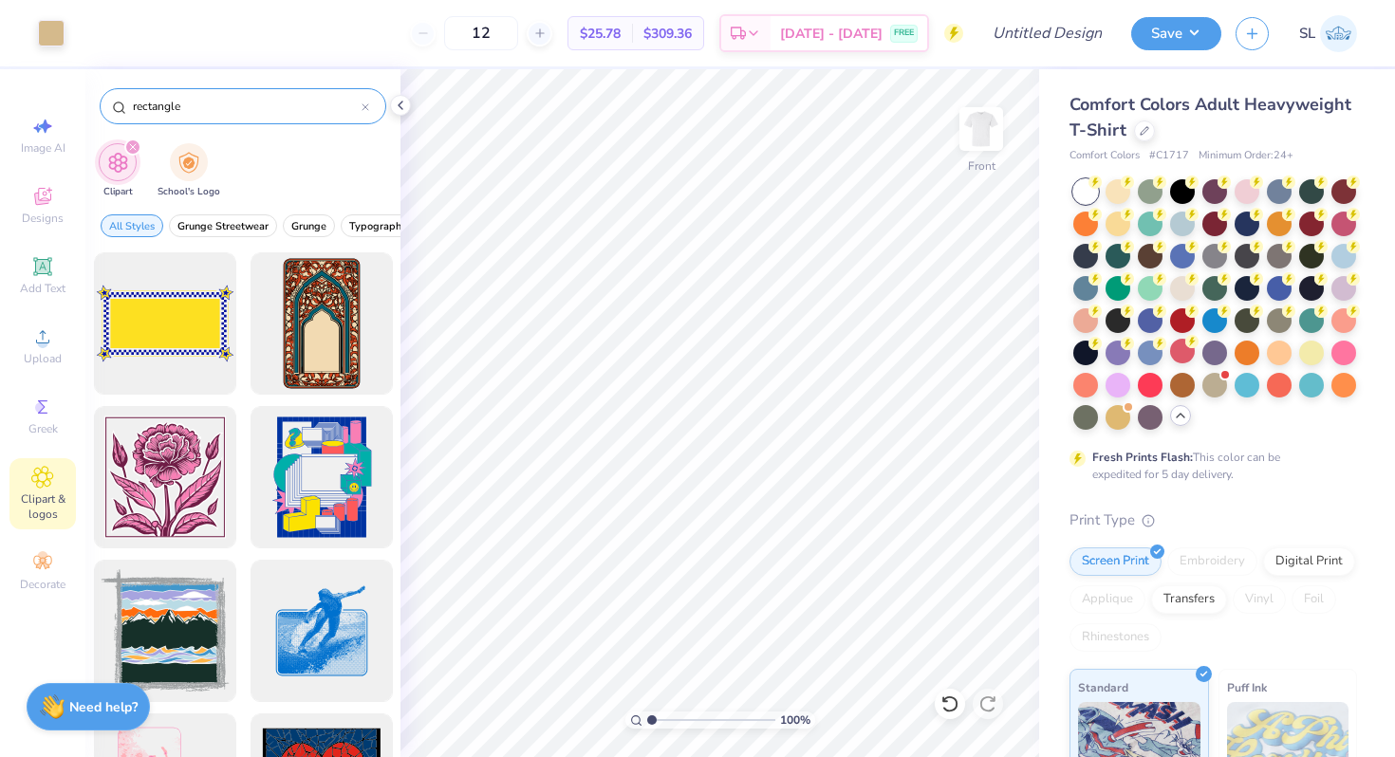
click at [367, 108] on icon at bounding box center [366, 107] width 8 height 8
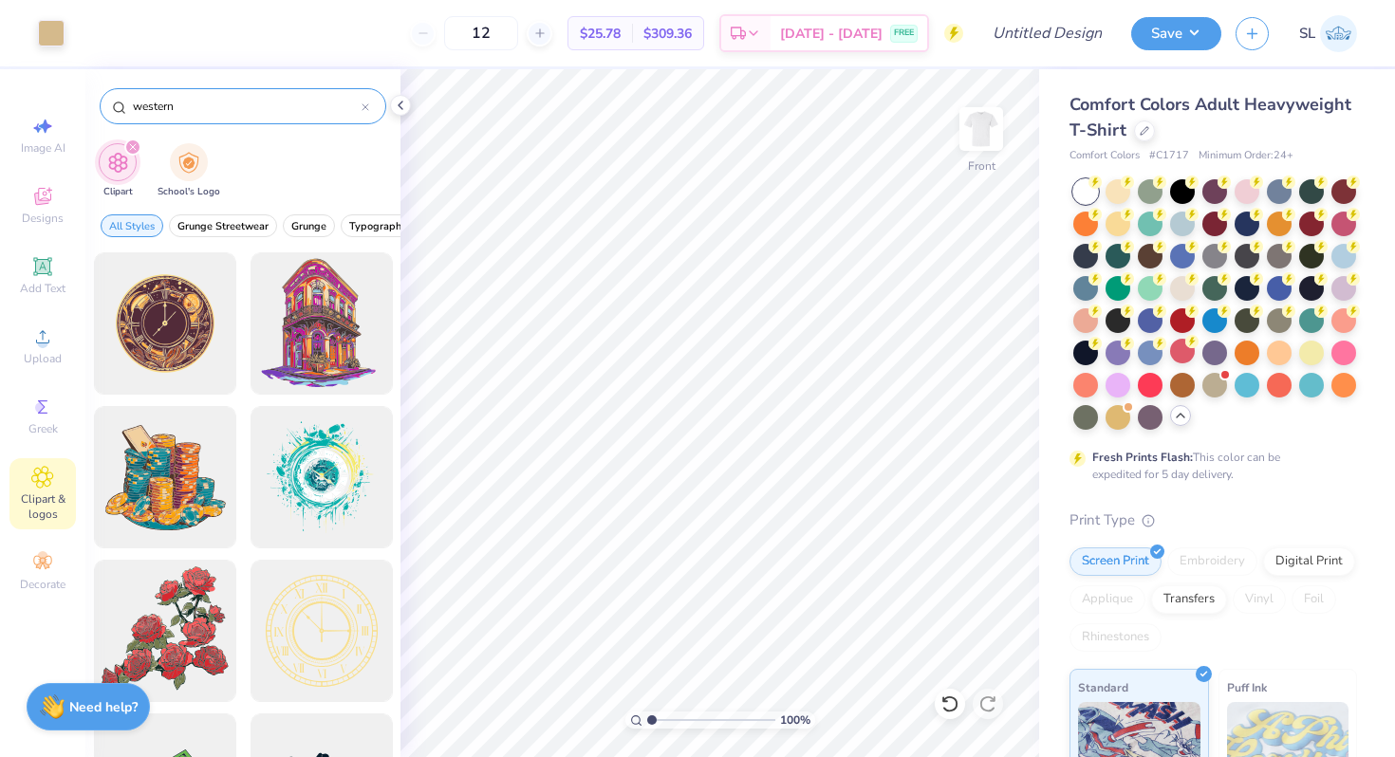
type input "western"
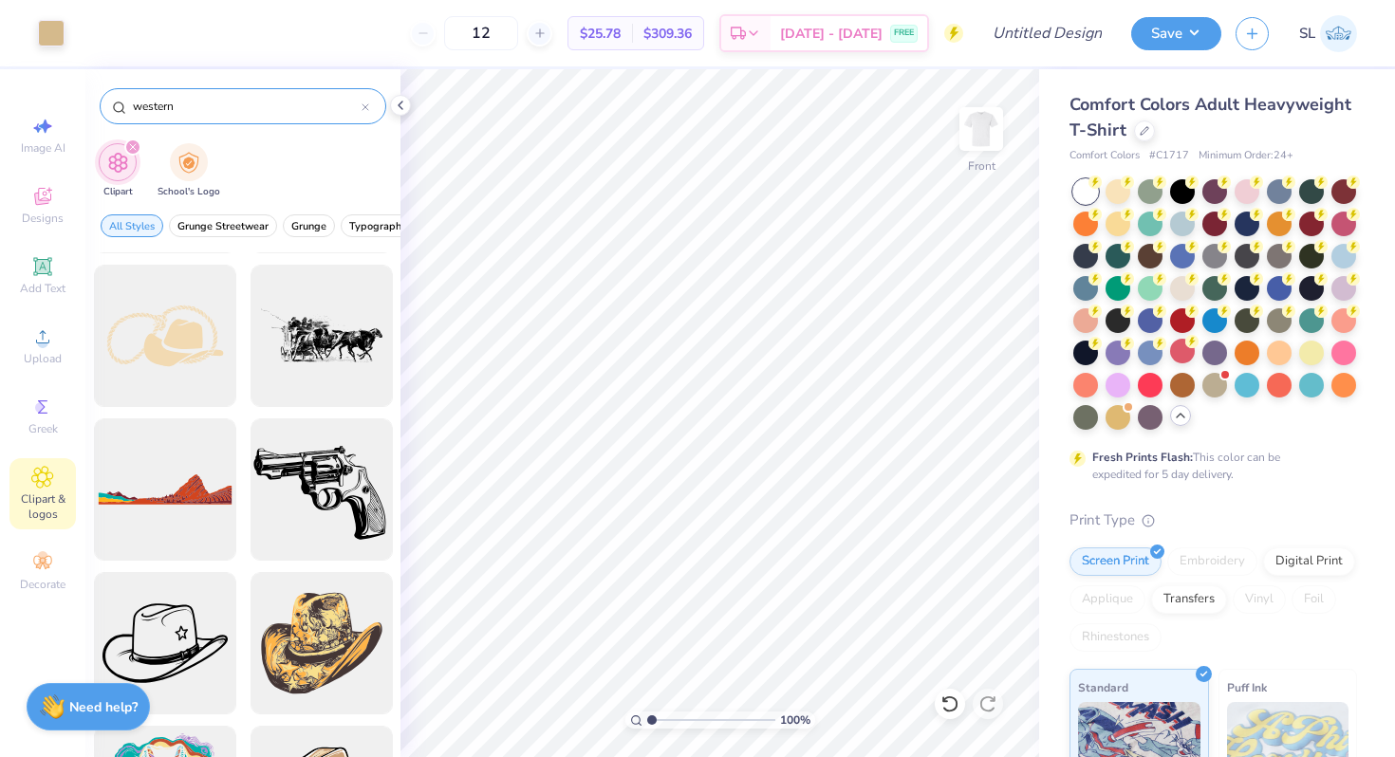
scroll to position [1373, 0]
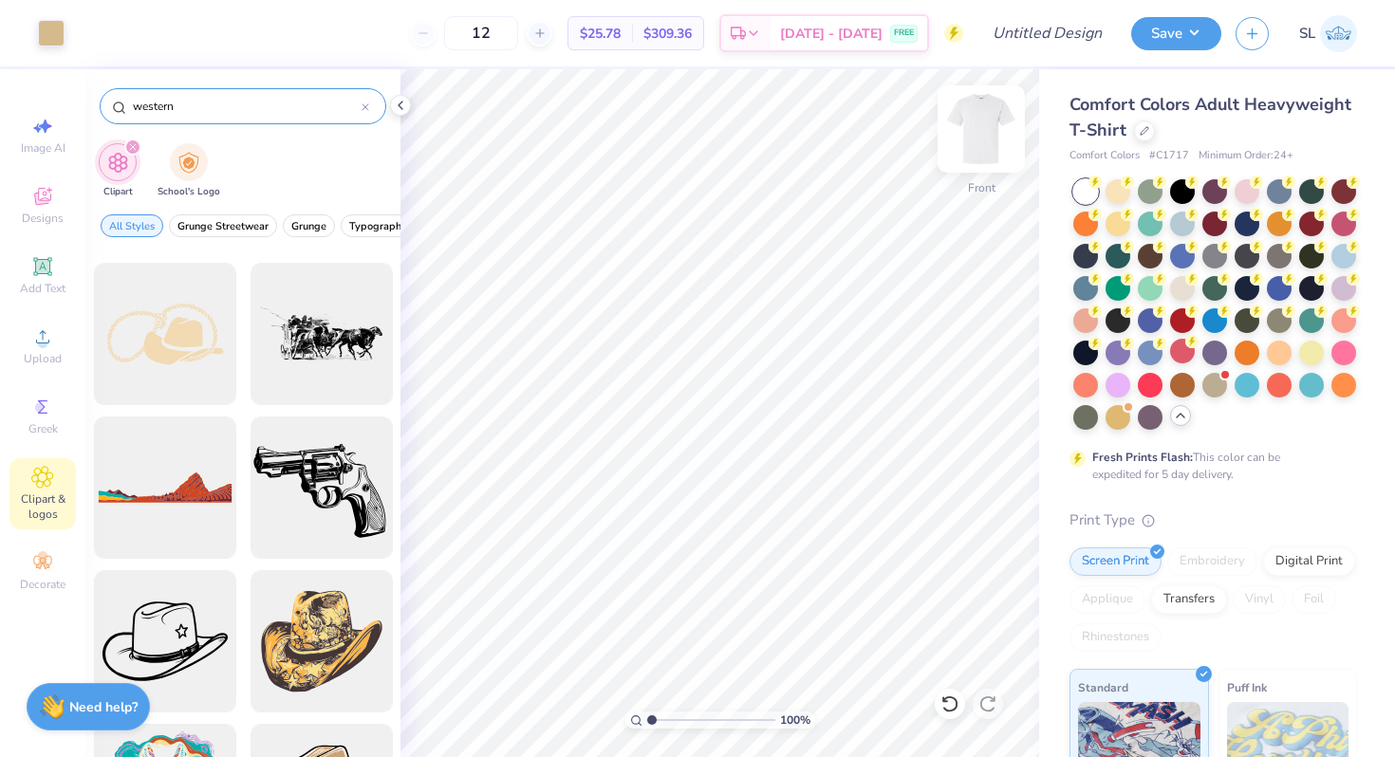
click at [976, 128] on img at bounding box center [981, 129] width 76 height 76
click at [210, 350] on div at bounding box center [164, 334] width 157 height 157
type input "5.47"
type input "2.87"
type input "4.22"
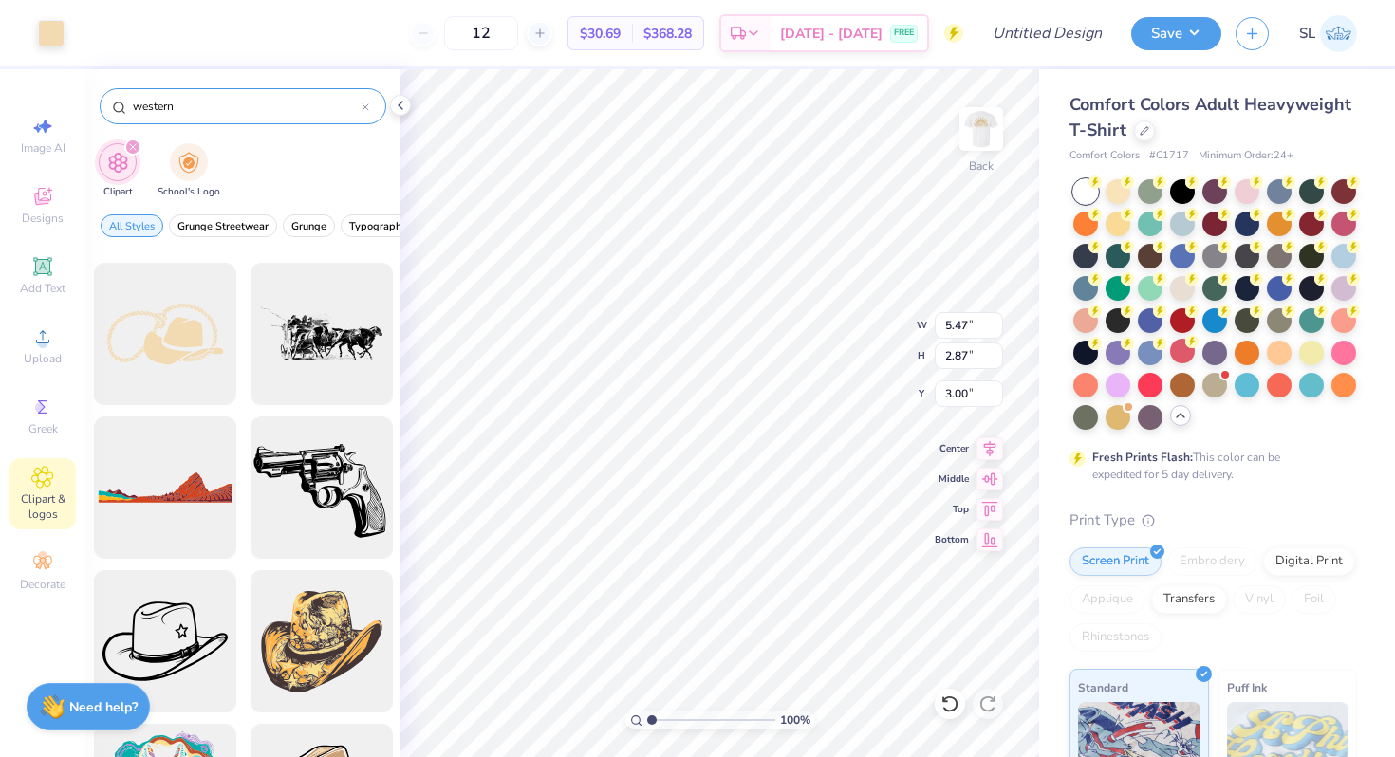
type input "2.21"
click at [28, 269] on div "Add Text" at bounding box center [42, 276] width 66 height 56
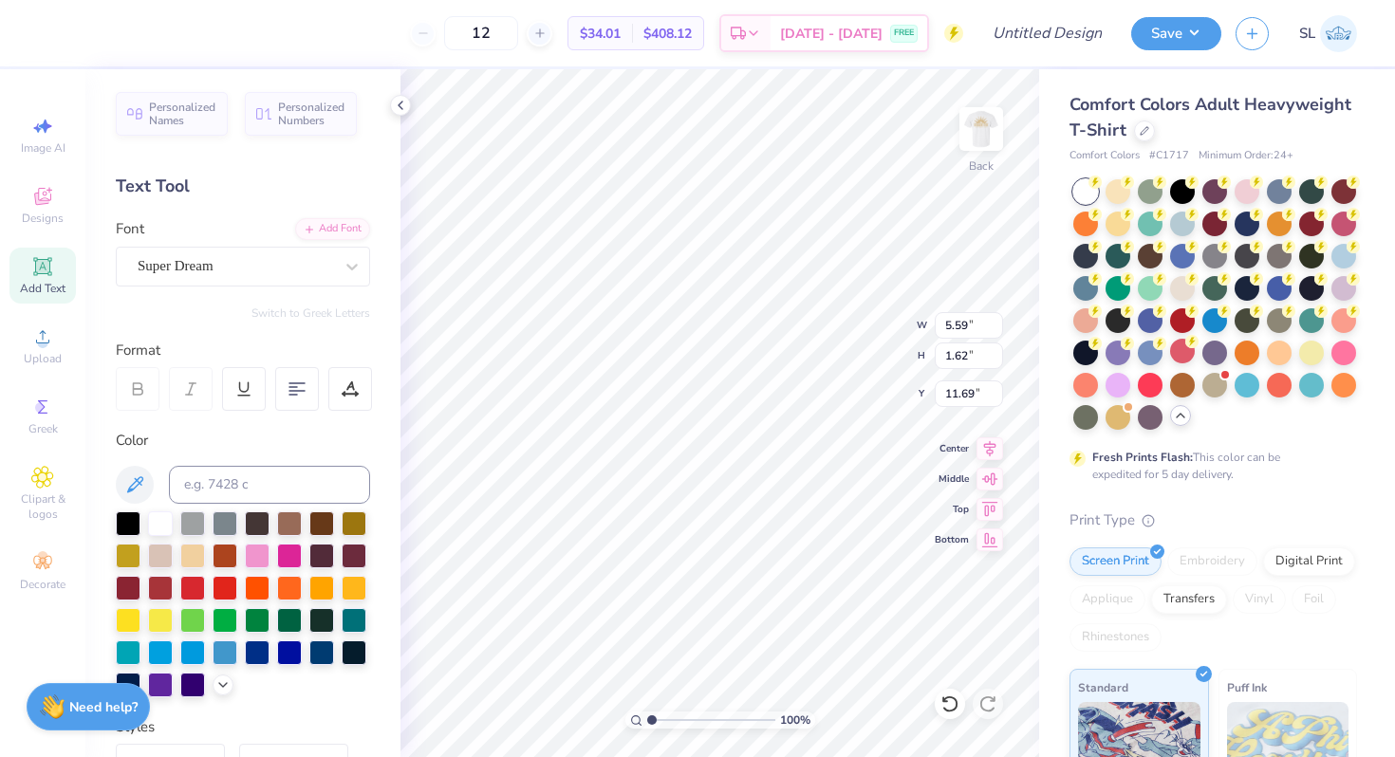
scroll to position [15, 4]
type textarea "Sig Chi"
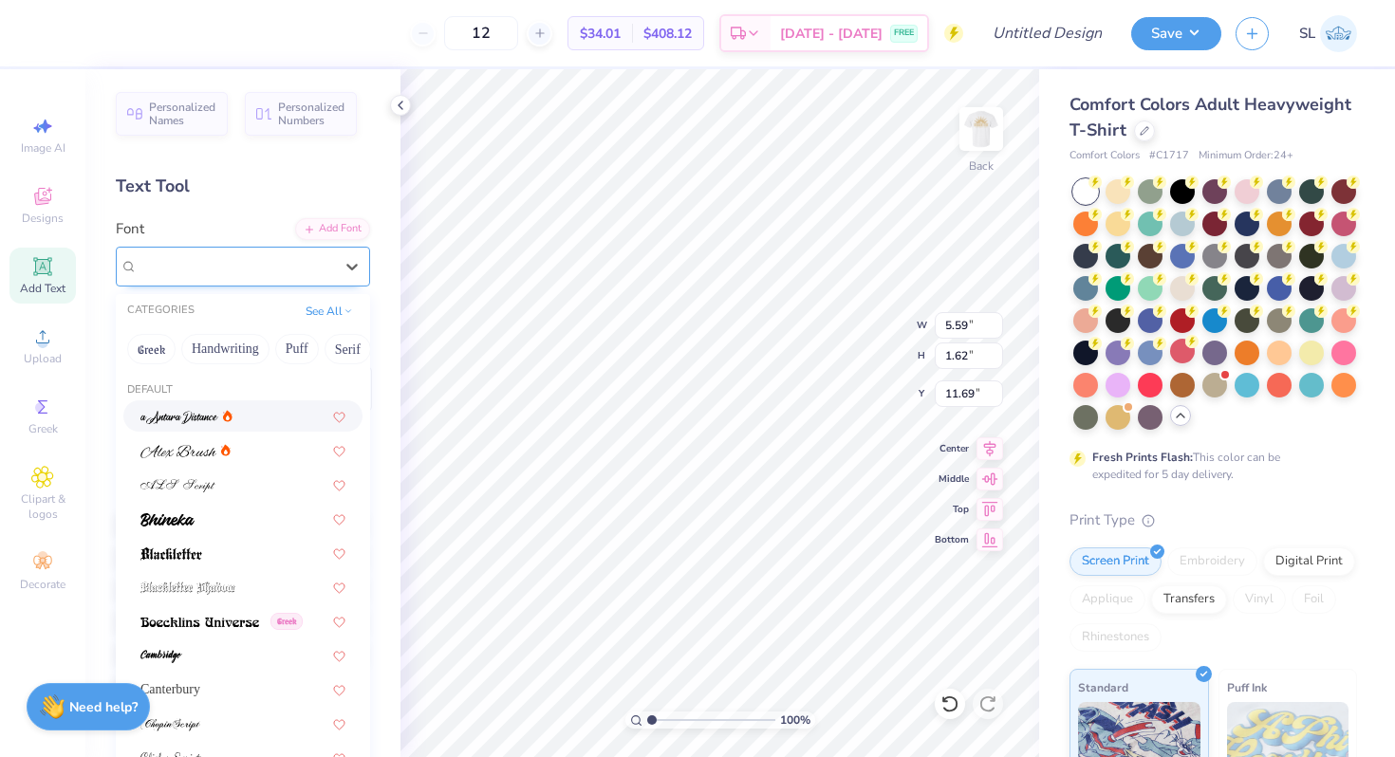
click at [251, 263] on div "Super Dream" at bounding box center [235, 265] width 199 height 29
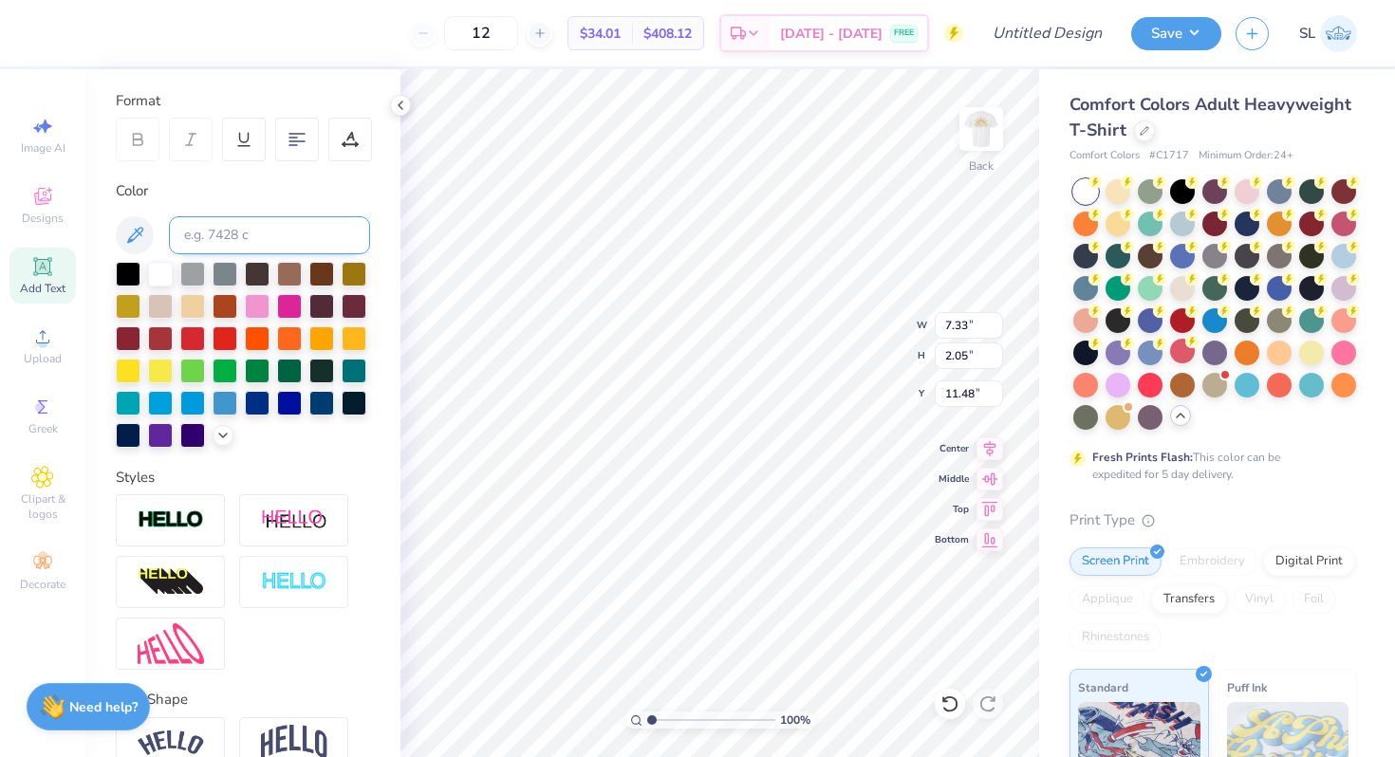
scroll to position [126, 0]
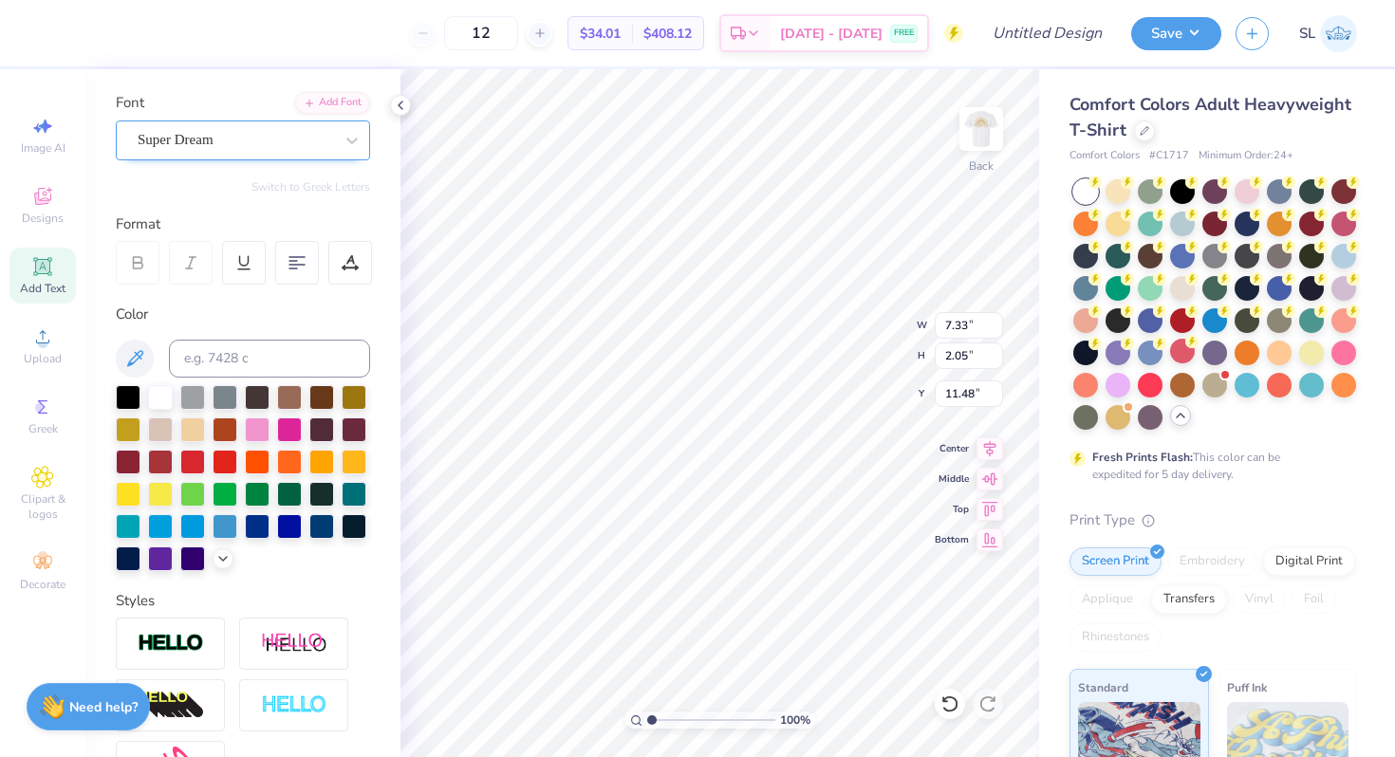
click at [212, 152] on div at bounding box center [235, 140] width 195 height 26
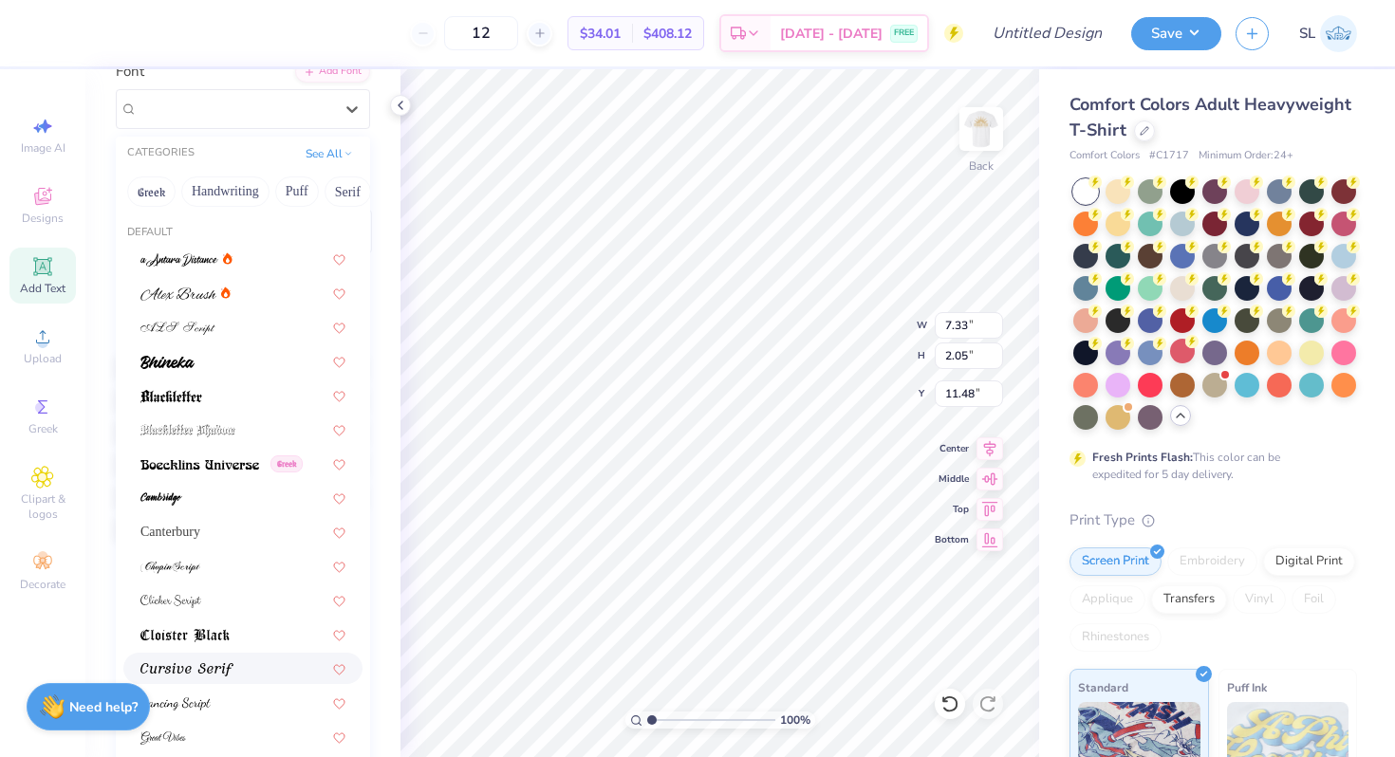
scroll to position [157, 0]
click at [325, 144] on button "See All" at bounding box center [329, 152] width 59 height 19
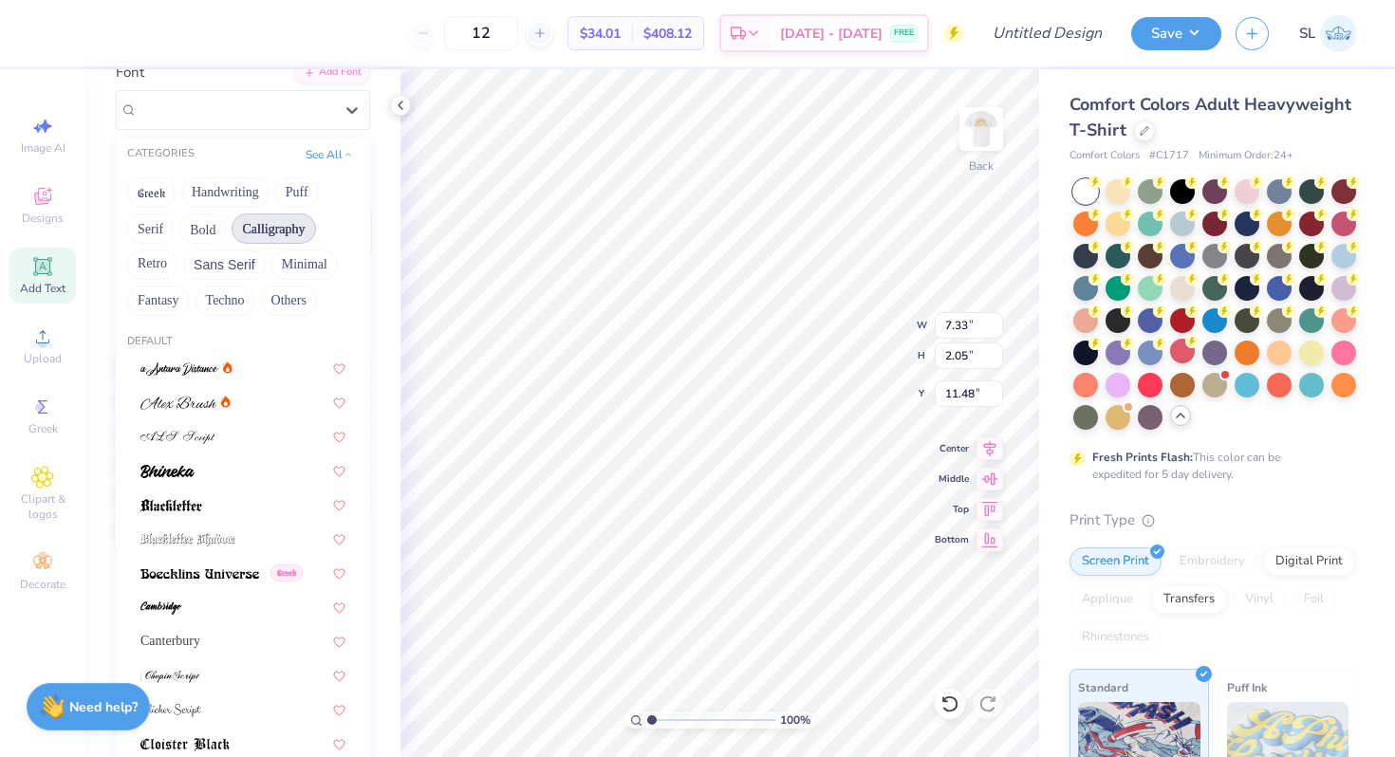
click at [282, 234] on button "Calligraphy" at bounding box center [274, 229] width 84 height 30
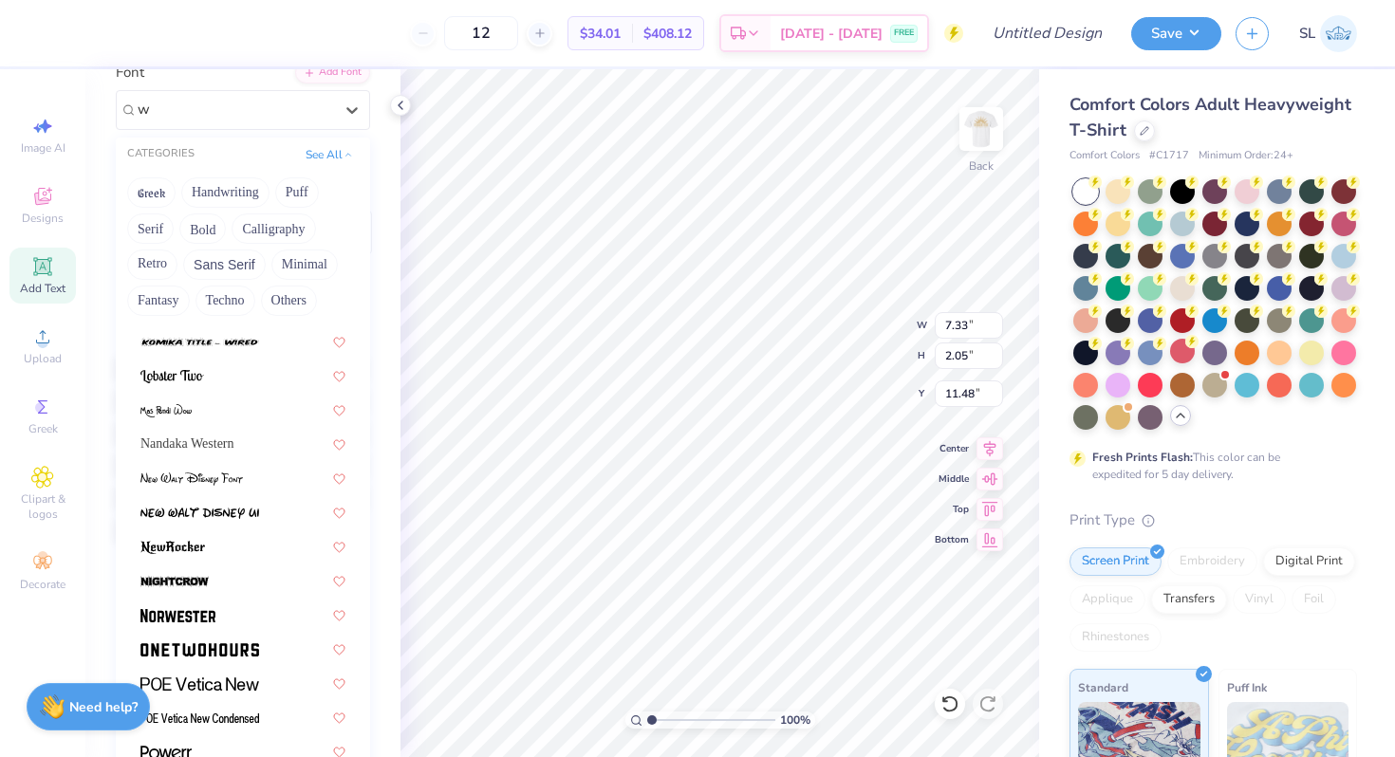
scroll to position [0, 0]
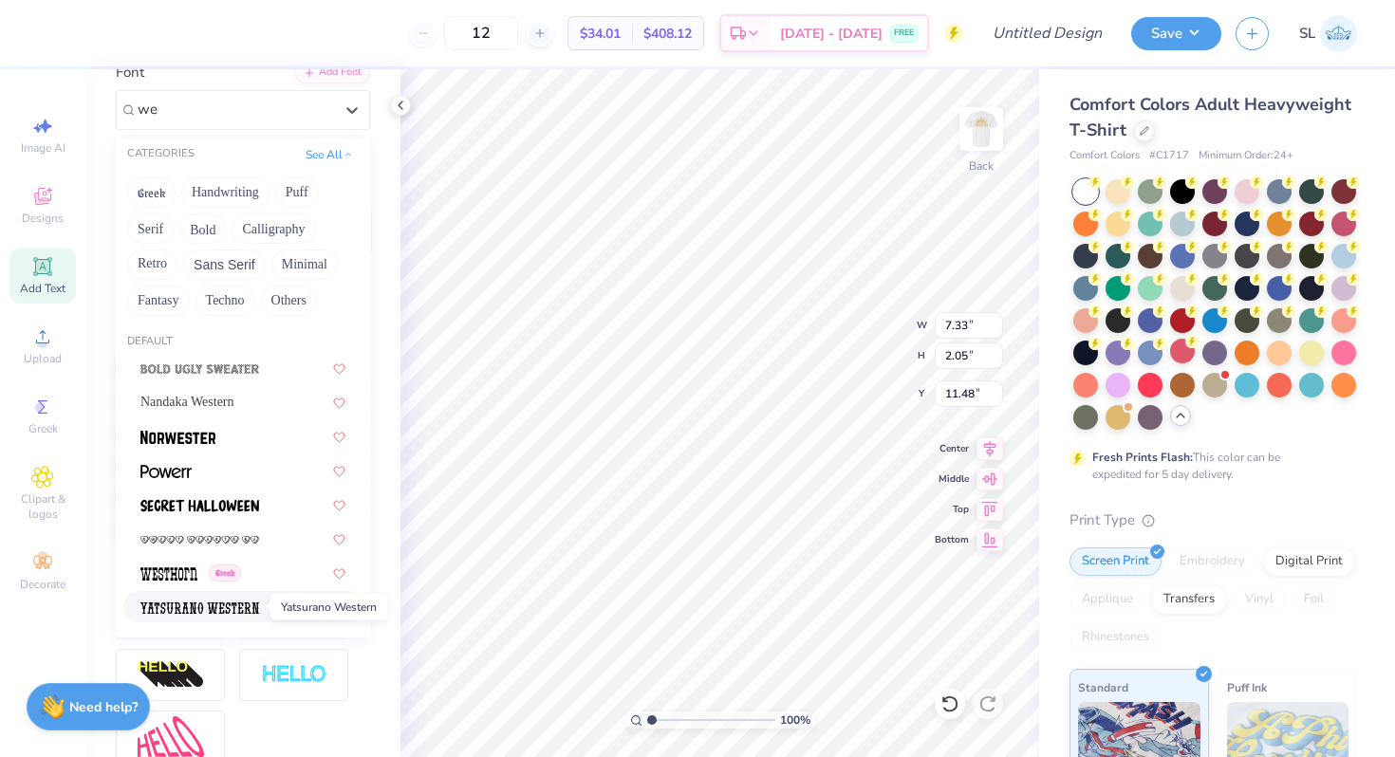
click at [174, 602] on img at bounding box center [199, 608] width 119 height 13
type input "we"
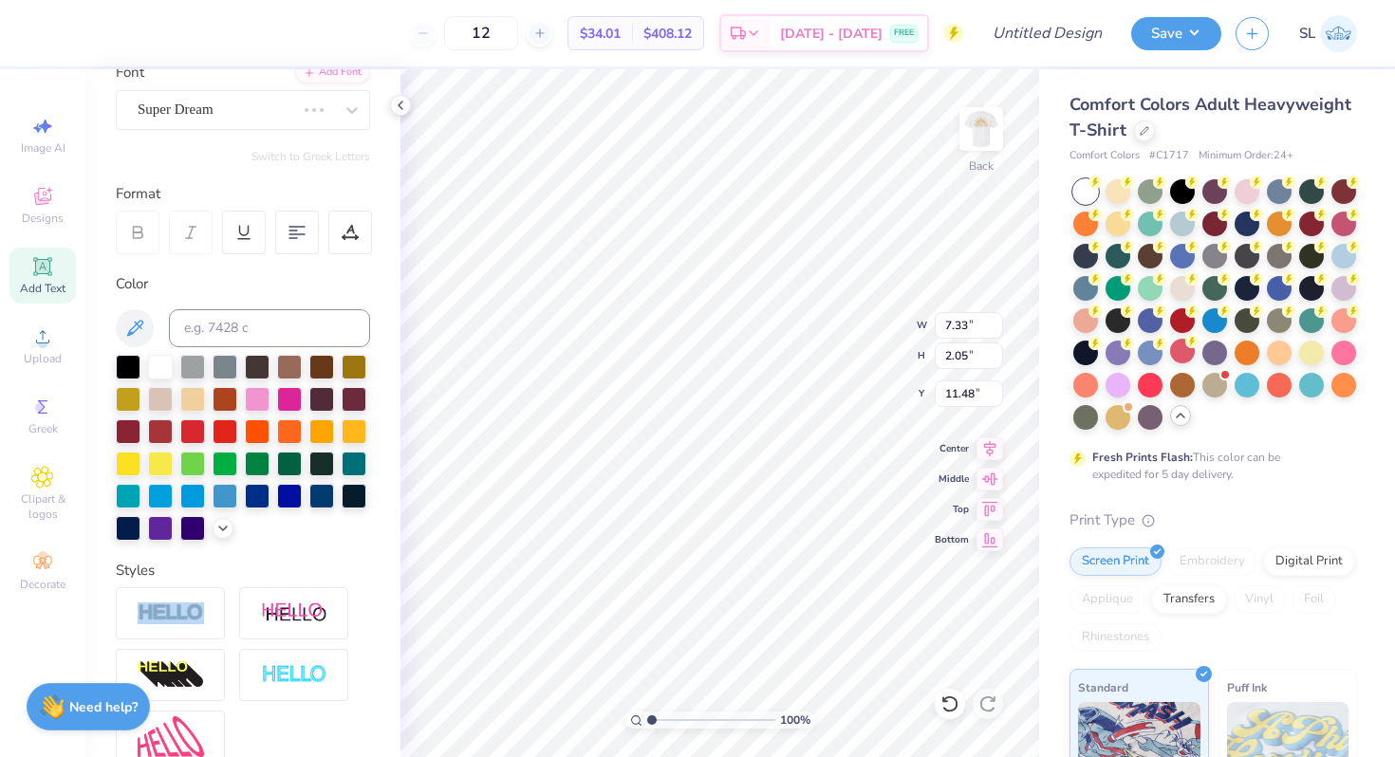
click at [174, 582] on div "Styles" at bounding box center [243, 571] width 254 height 22
click at [975, 130] on img at bounding box center [981, 129] width 76 height 76
click at [975, 130] on img at bounding box center [981, 129] width 38 height 38
click at [277, 115] on div "Yatsurano Western" at bounding box center [235, 109] width 199 height 29
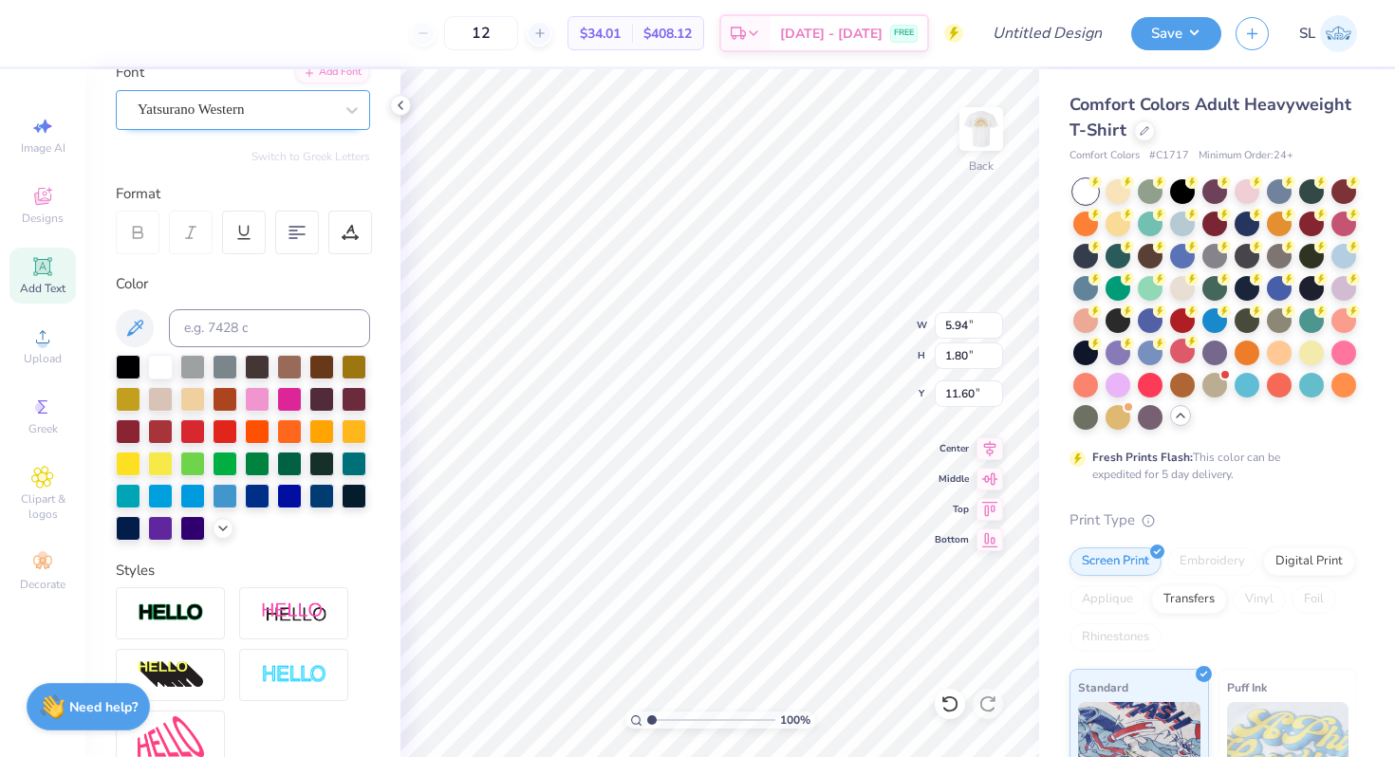
click at [281, 125] on div "Yatsurano Western" at bounding box center [243, 110] width 254 height 40
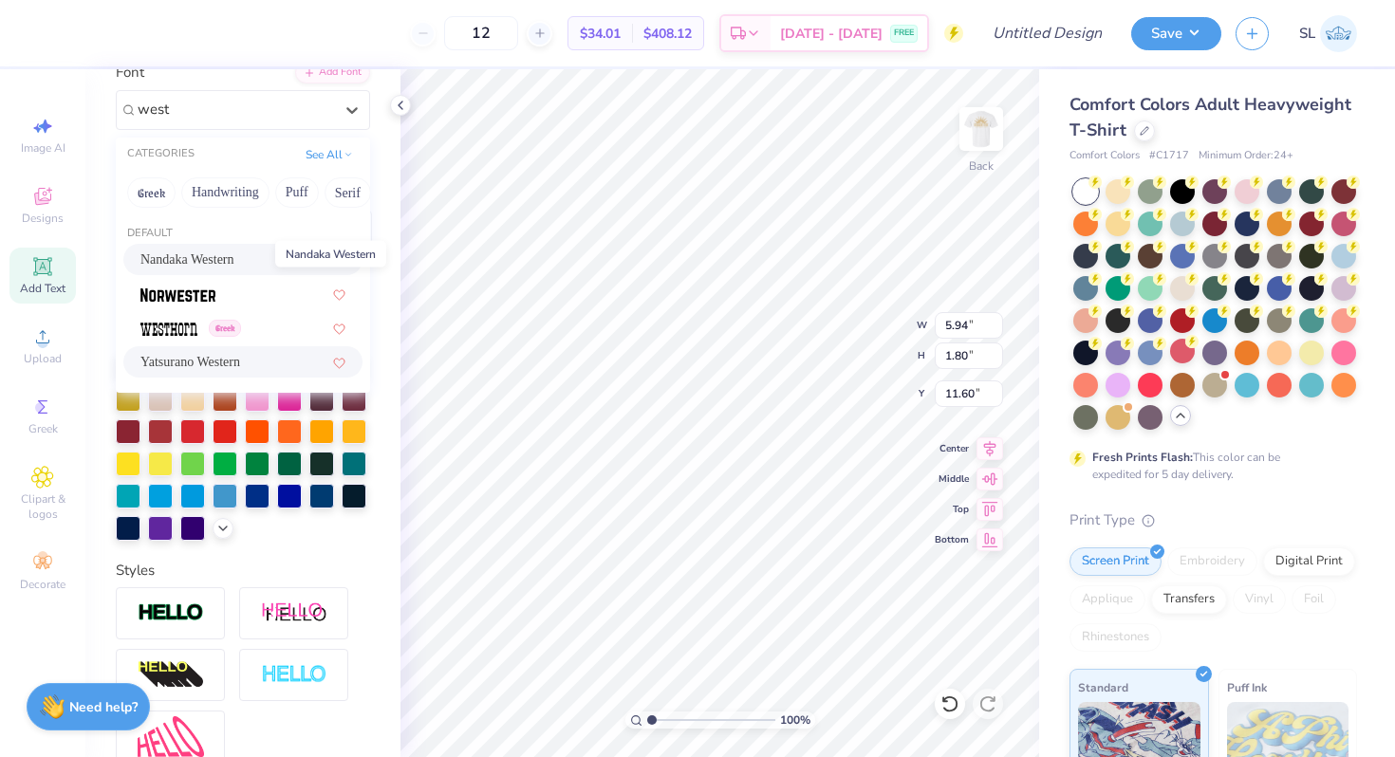
click at [234, 262] on span "Nandaka Western" at bounding box center [187, 260] width 94 height 20
type input "west"
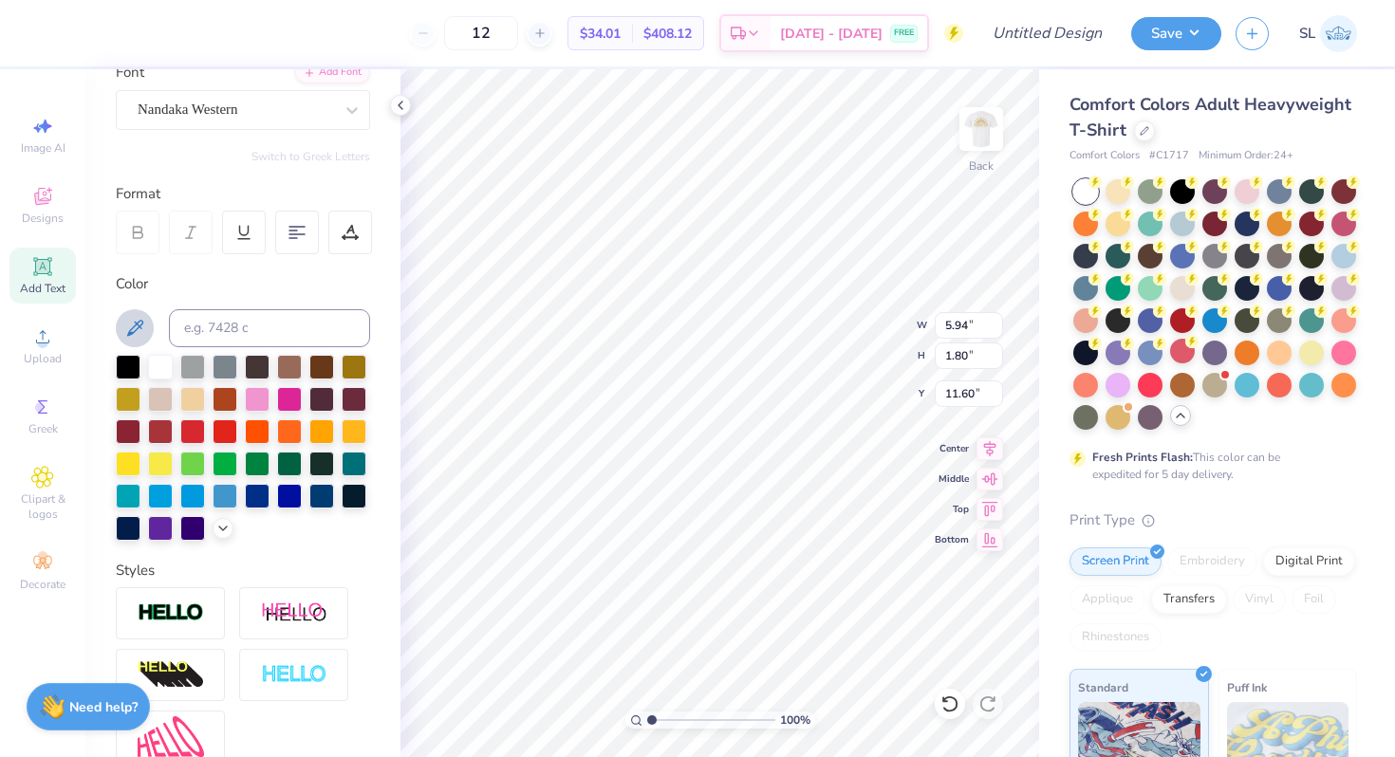
click at [146, 329] on button at bounding box center [135, 328] width 38 height 38
click at [120, 327] on button at bounding box center [135, 328] width 38 height 38
click at [144, 541] on div at bounding box center [243, 448] width 254 height 186
click at [215, 534] on icon at bounding box center [222, 526] width 15 height 15
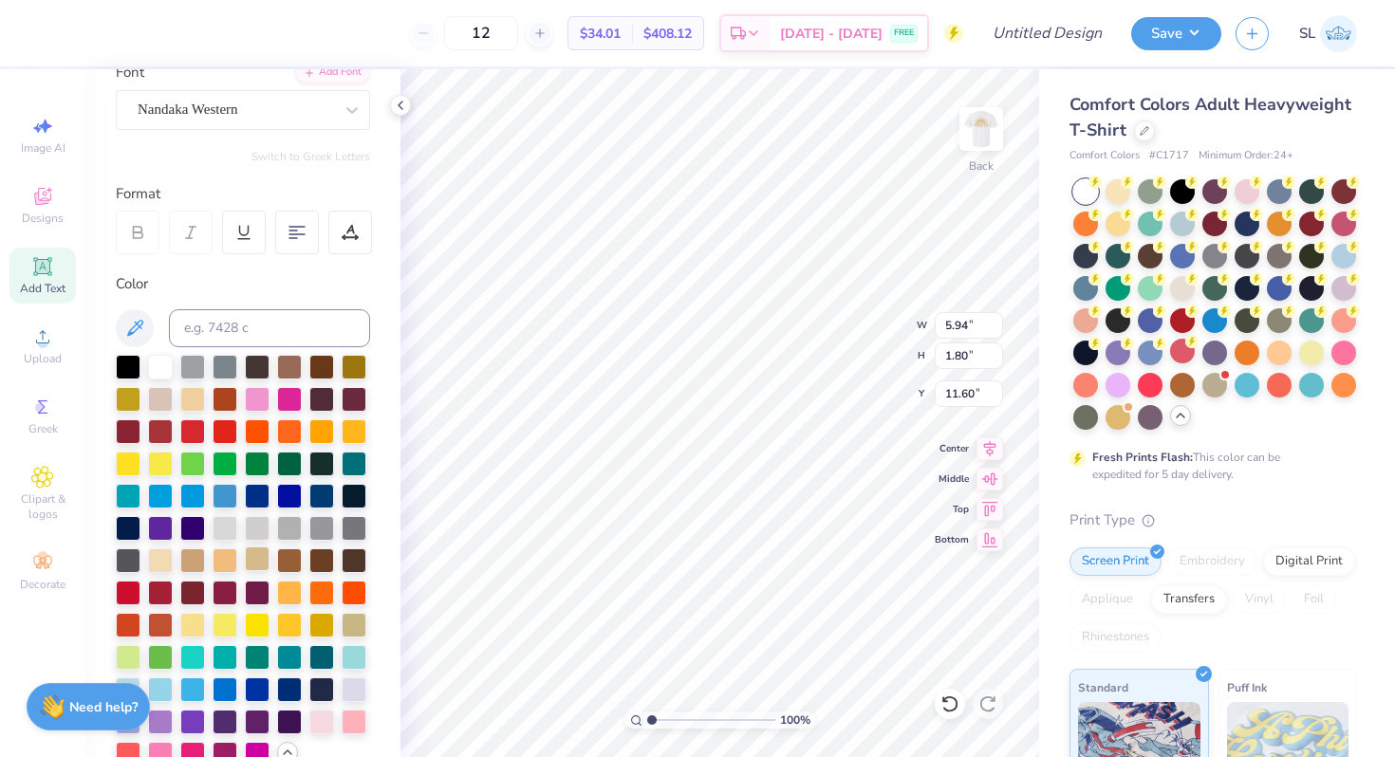
click at [245, 571] on div at bounding box center [257, 559] width 25 height 25
click at [56, 28] on div at bounding box center [51, 31] width 27 height 27
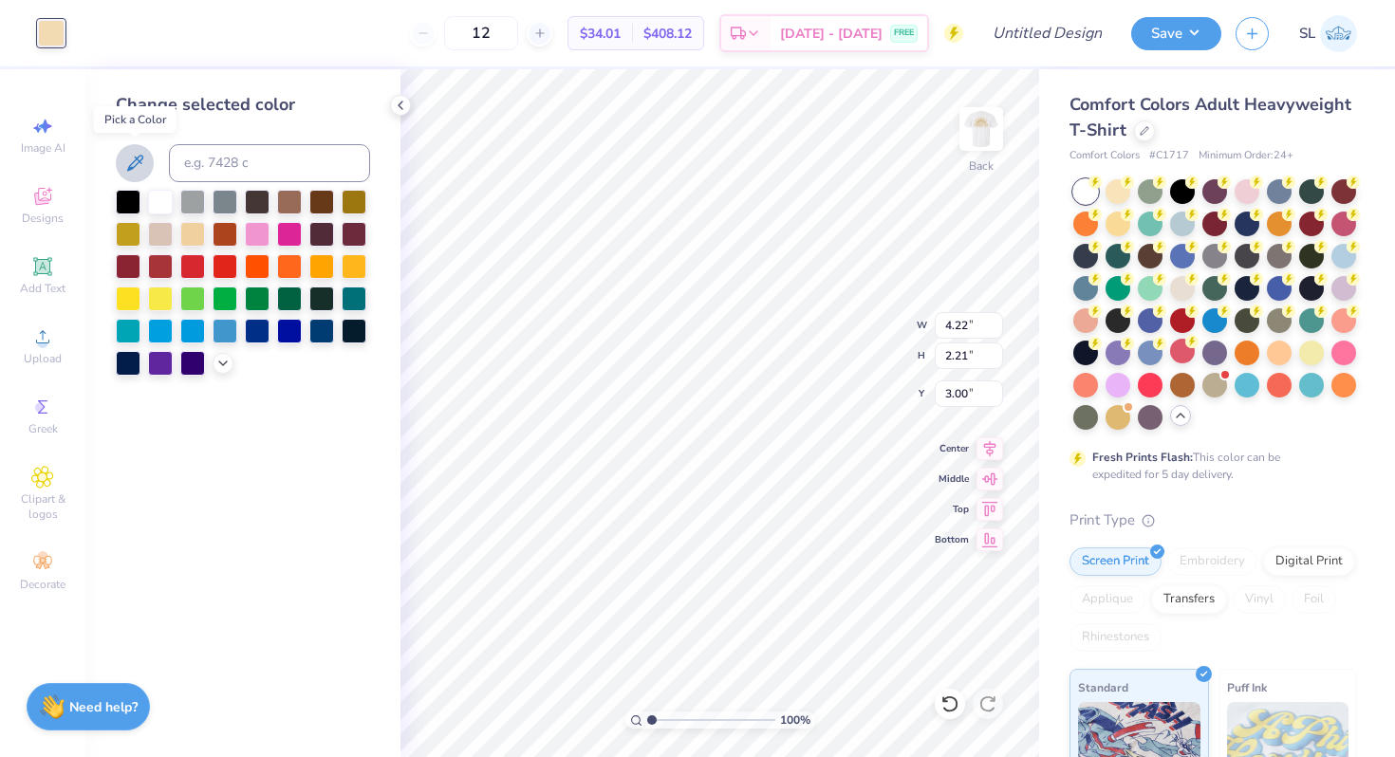
click at [139, 162] on icon at bounding box center [134, 163] width 23 height 23
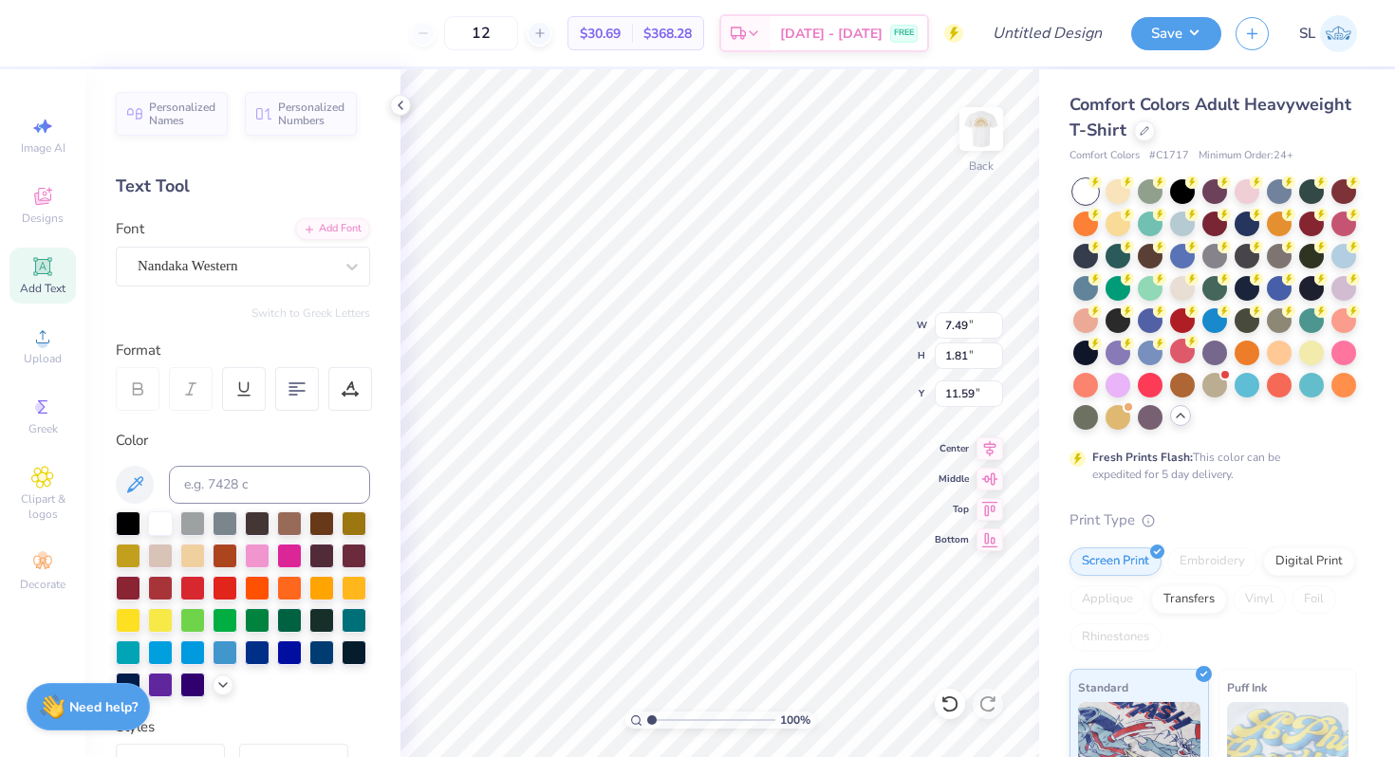
type input "4.28"
type input "1.04"
type input "5.21"
click at [995, 130] on img at bounding box center [981, 129] width 76 height 76
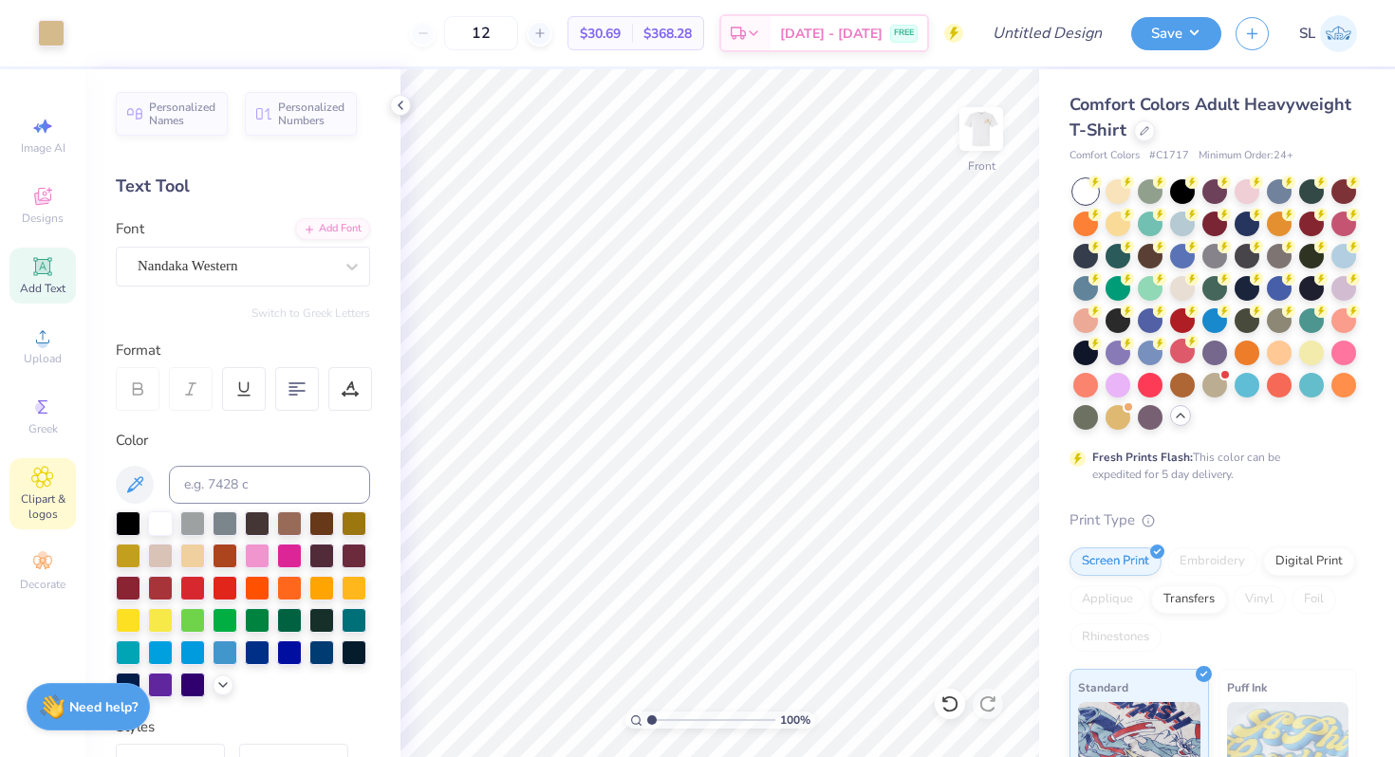
click at [31, 506] on span "Clipart & logos" at bounding box center [42, 507] width 66 height 30
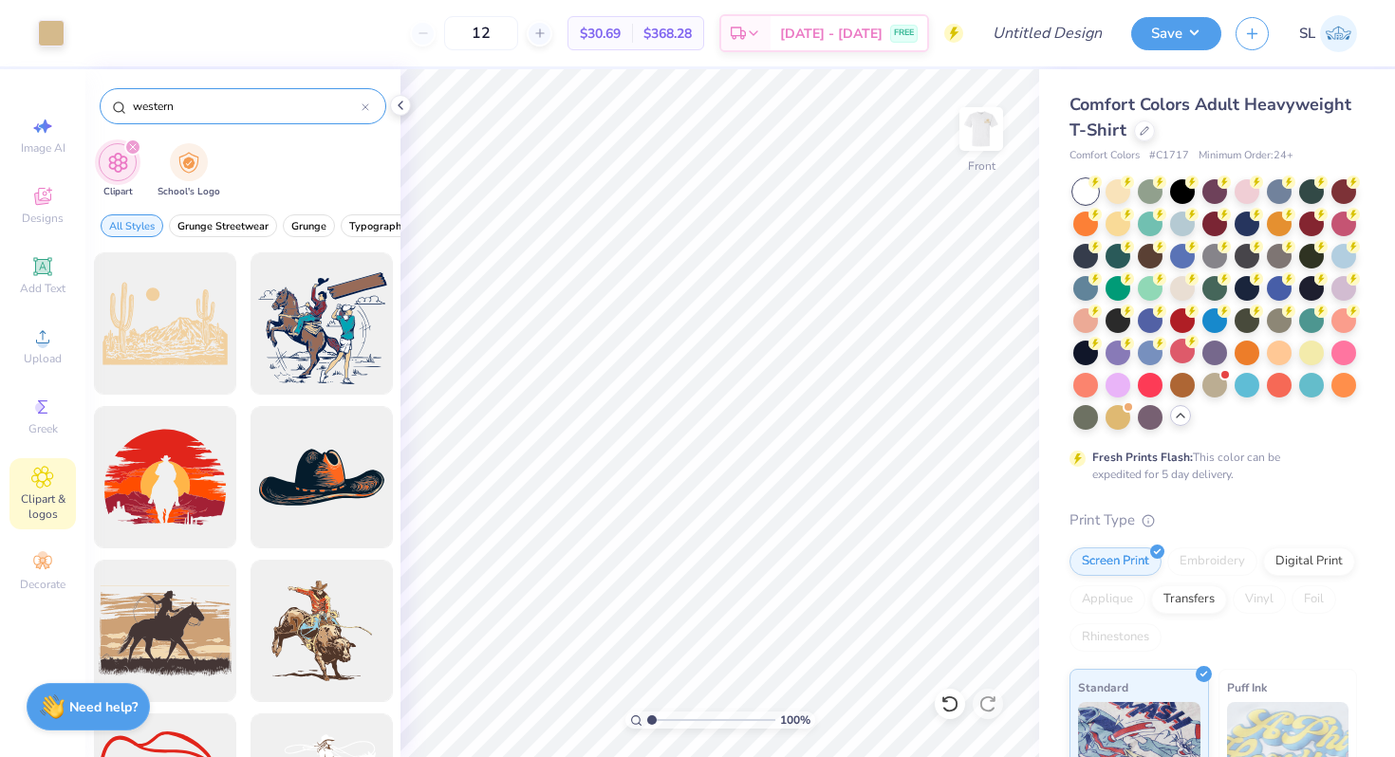
click at [367, 110] on icon at bounding box center [366, 107] width 8 height 8
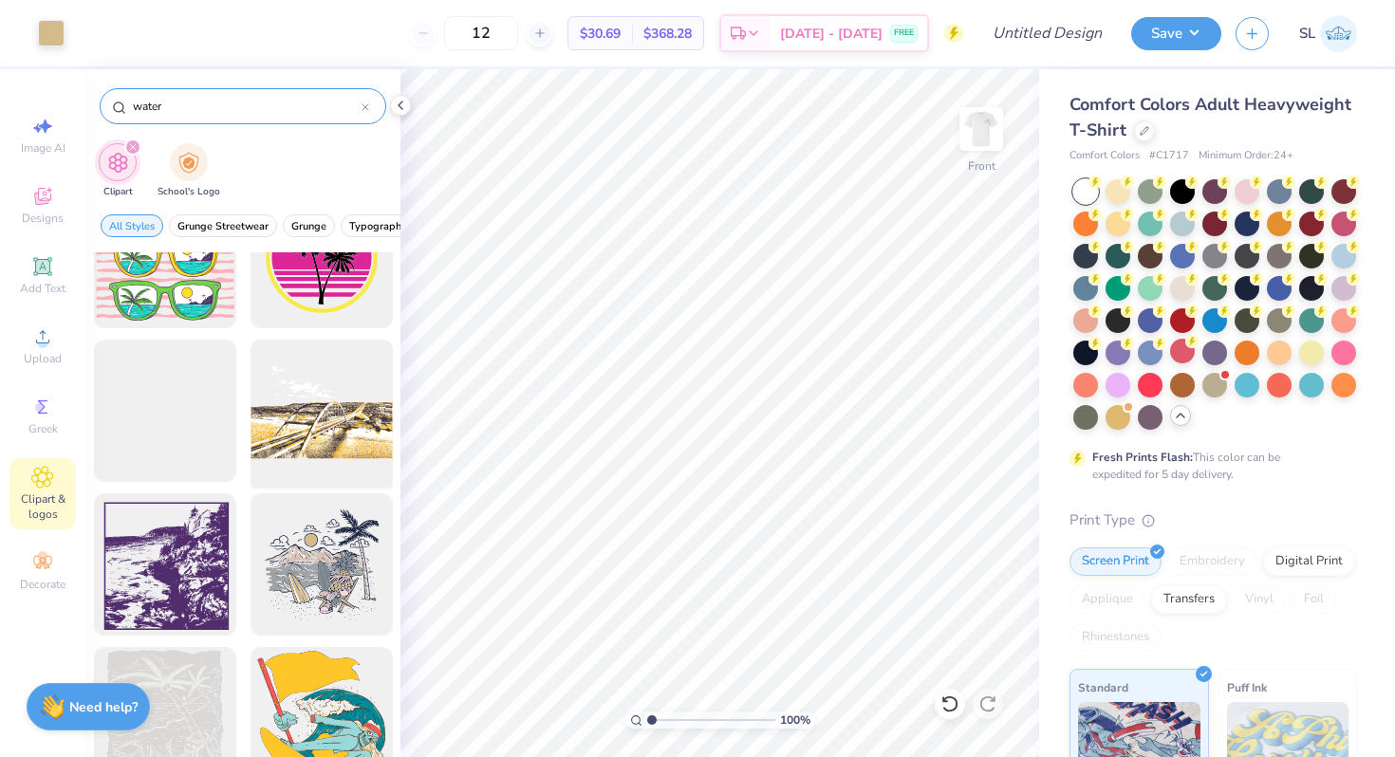
scroll to position [6064, 0]
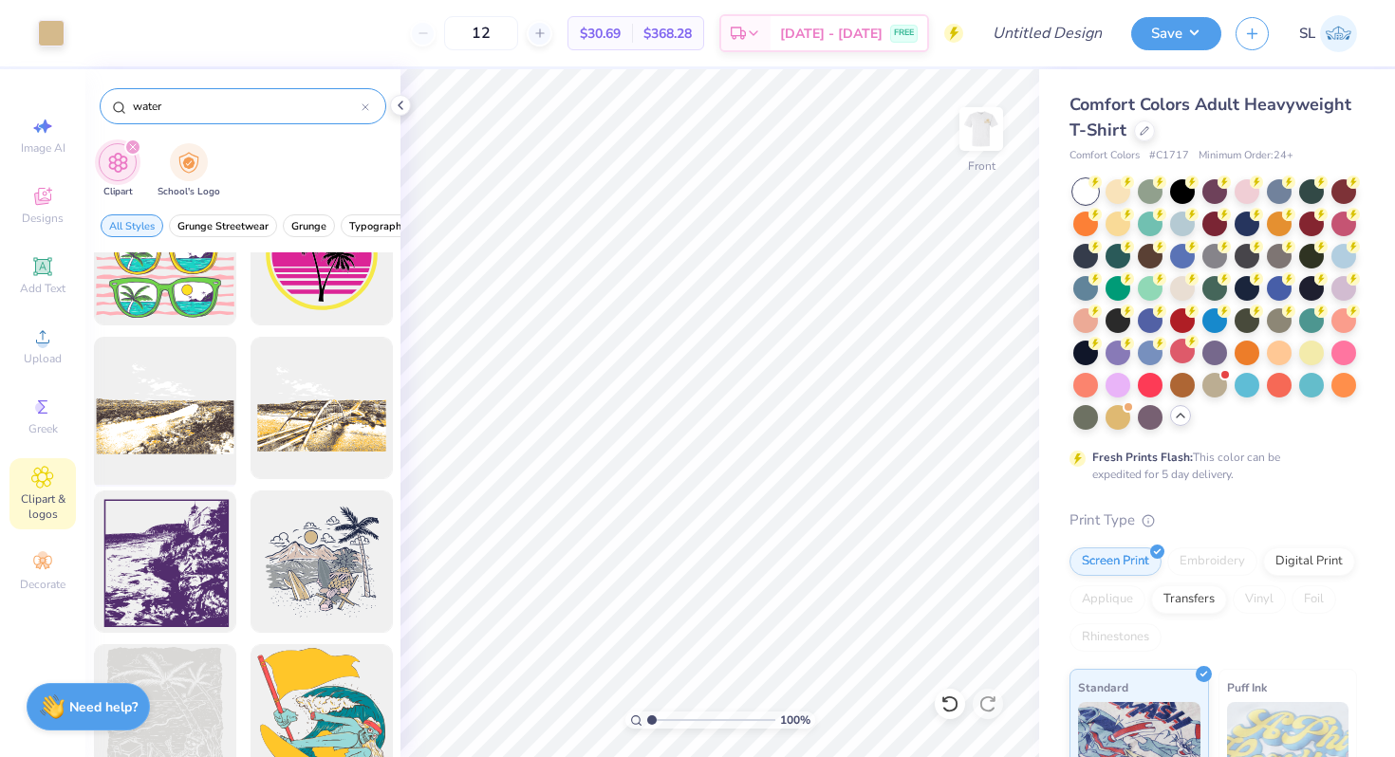
type input "water"
click at [182, 427] on div at bounding box center [164, 408] width 157 height 157
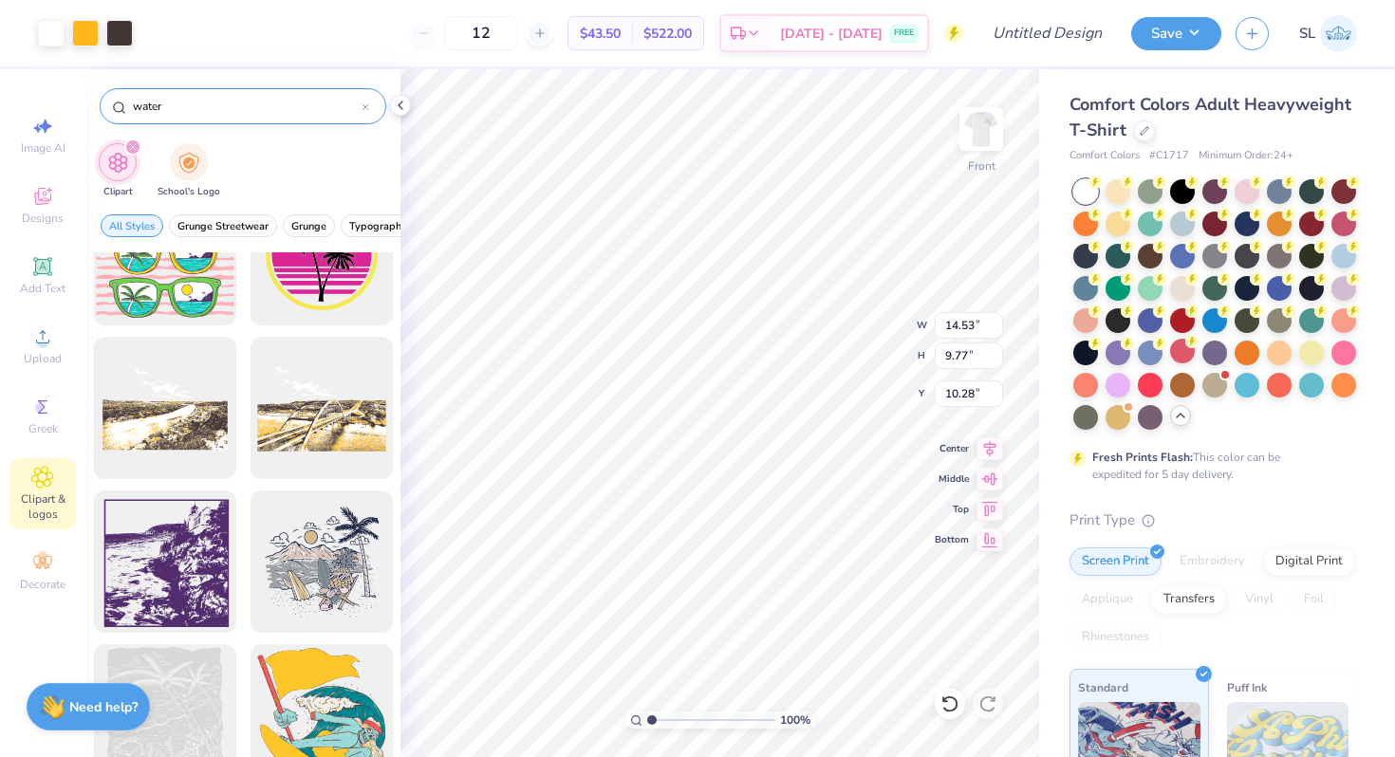
type input "10.28"
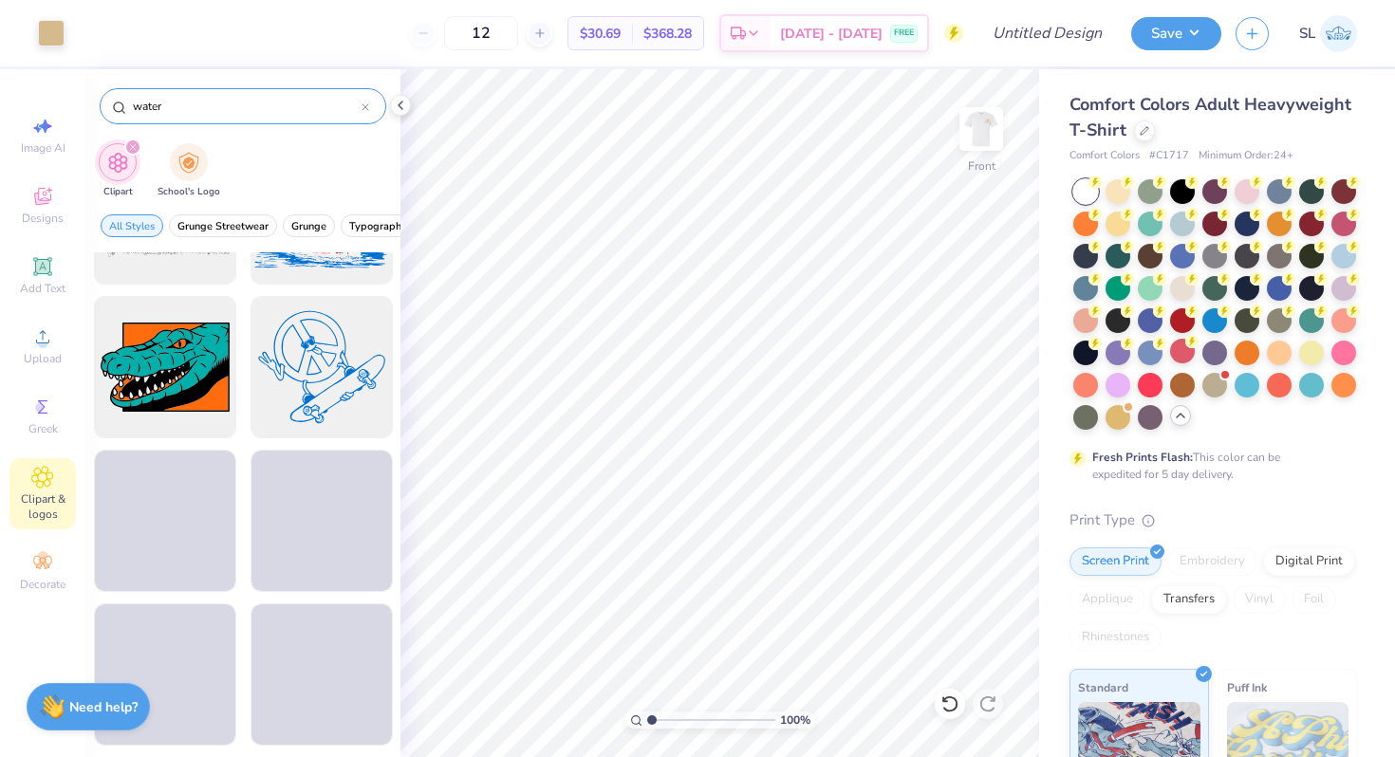
scroll to position [10277, 0]
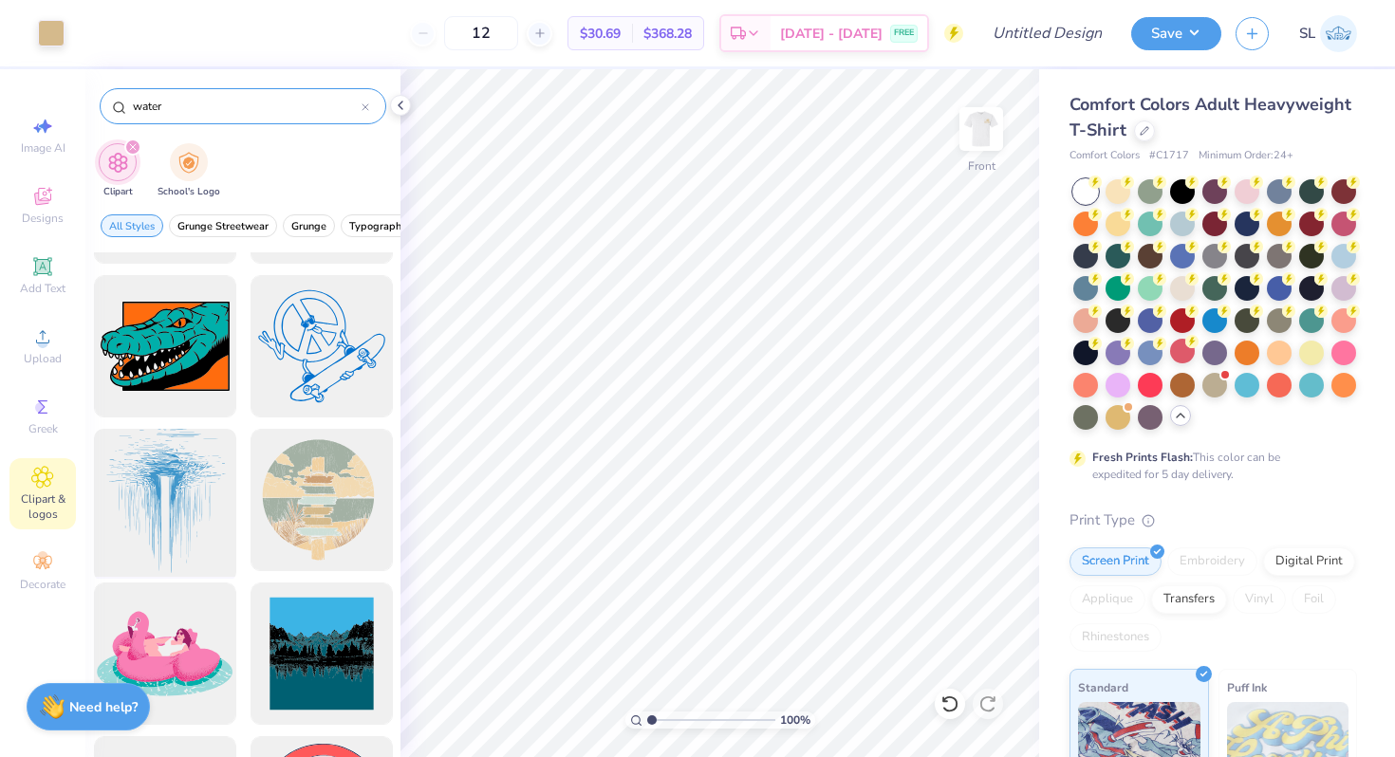
click at [197, 523] on div at bounding box center [164, 500] width 157 height 157
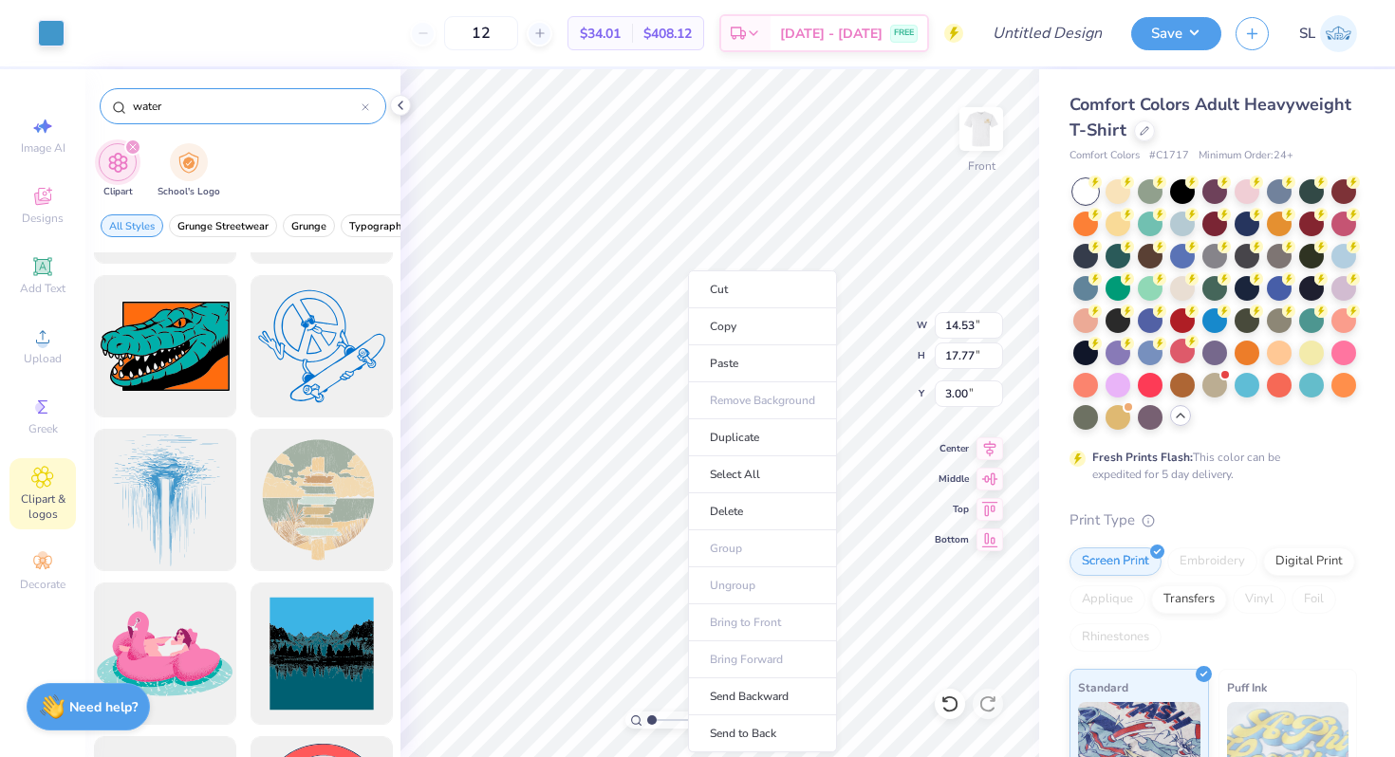
click at [688, 395] on ul "Cut Copy Paste Remove Background Duplicate Select All Delete Group Ungroup Brin…" at bounding box center [762, 511] width 149 height 482
type input "9.23"
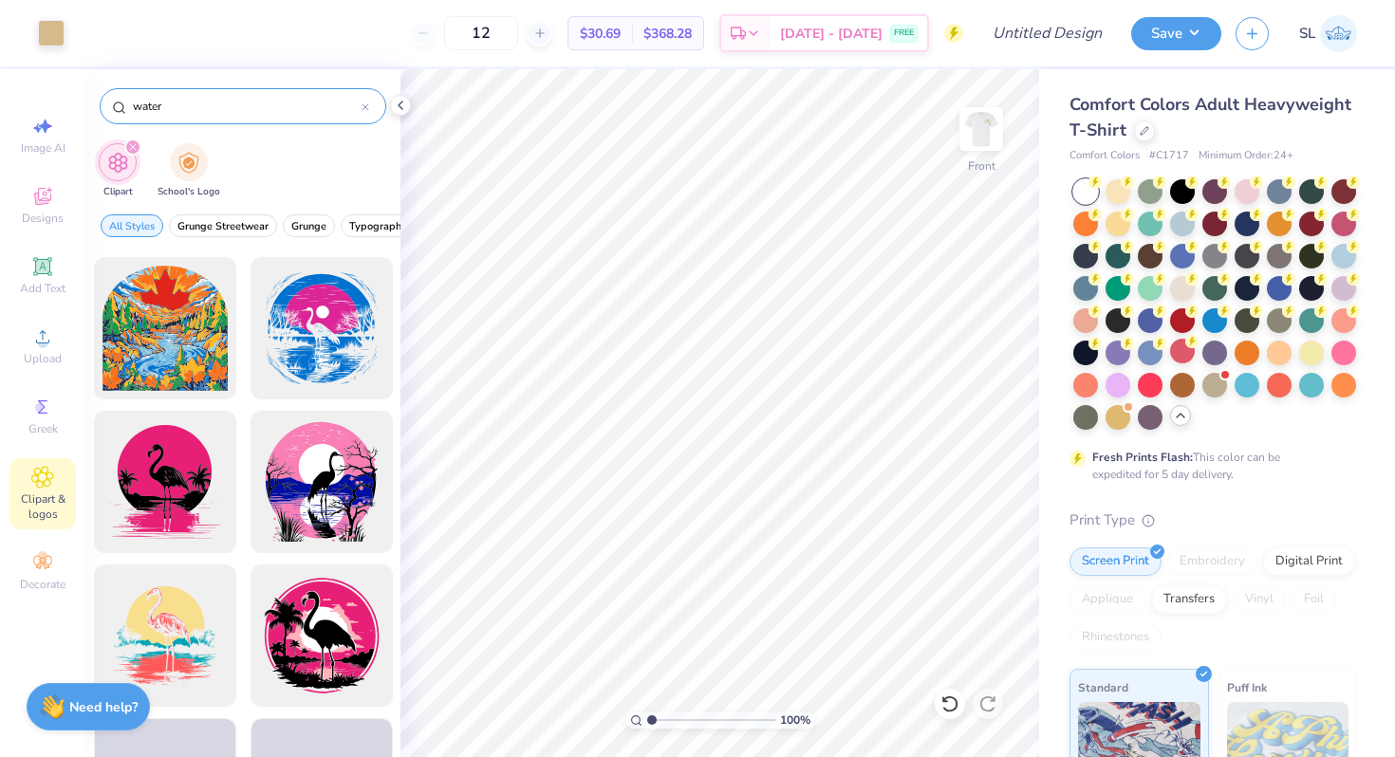
scroll to position [18129, 0]
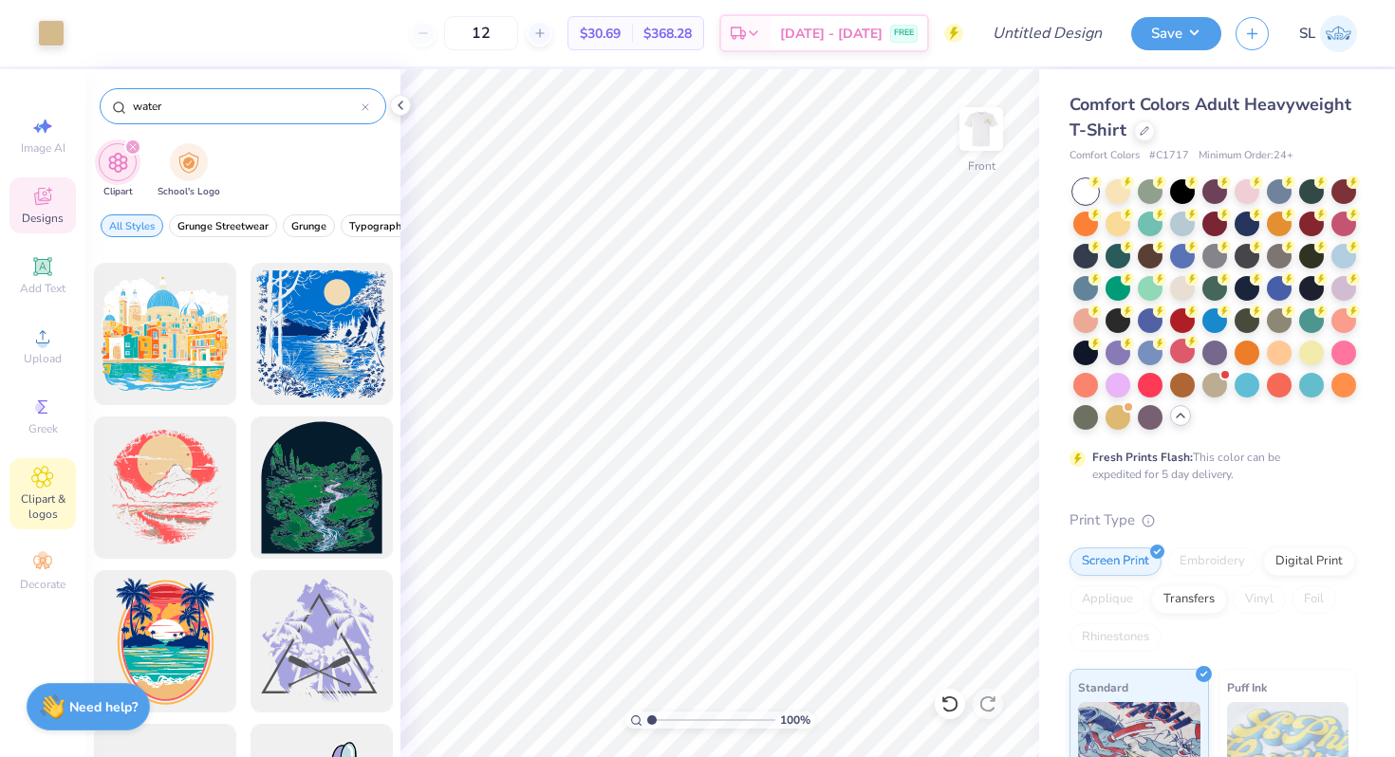
click at [49, 183] on div "Designs" at bounding box center [42, 205] width 66 height 56
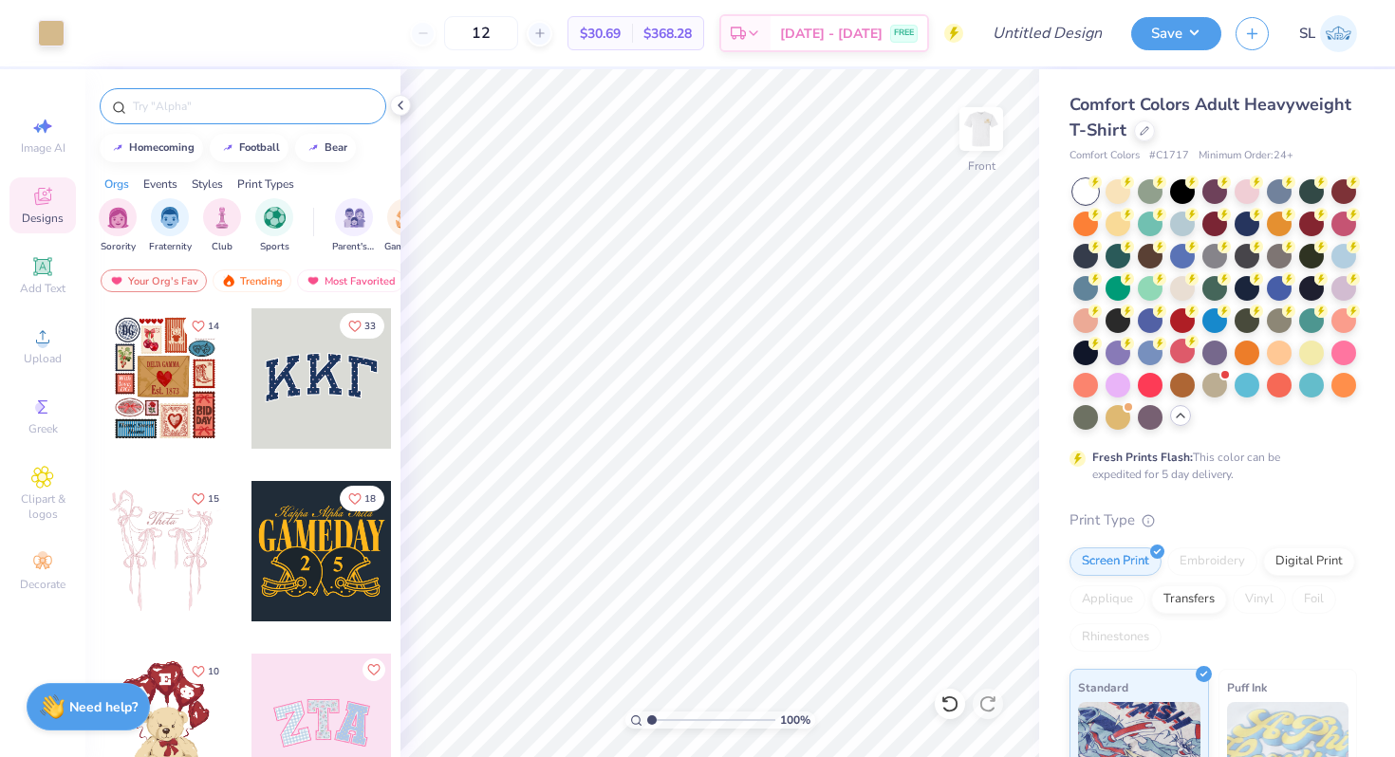
click at [231, 117] on div at bounding box center [243, 106] width 287 height 36
click at [223, 109] on input "text" at bounding box center [252, 106] width 243 height 19
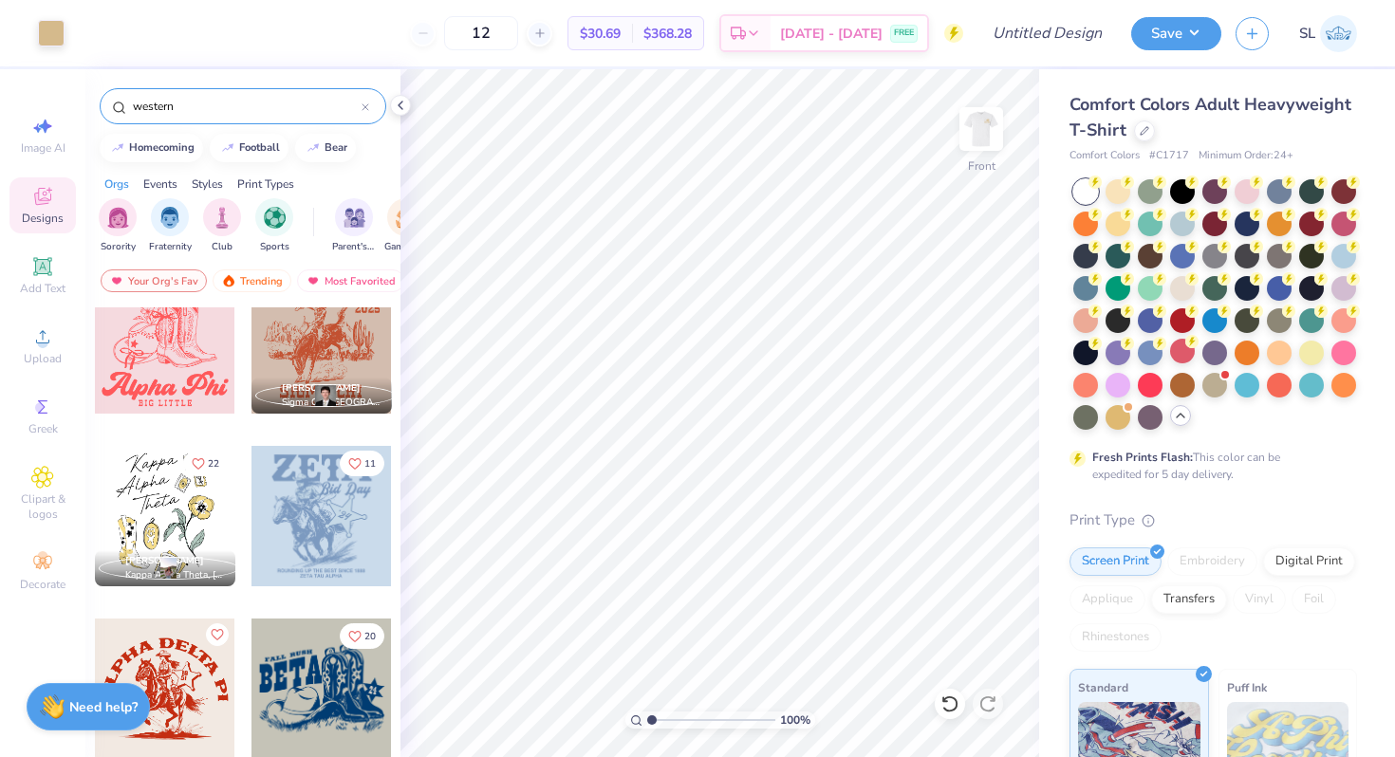
scroll to position [247, 0]
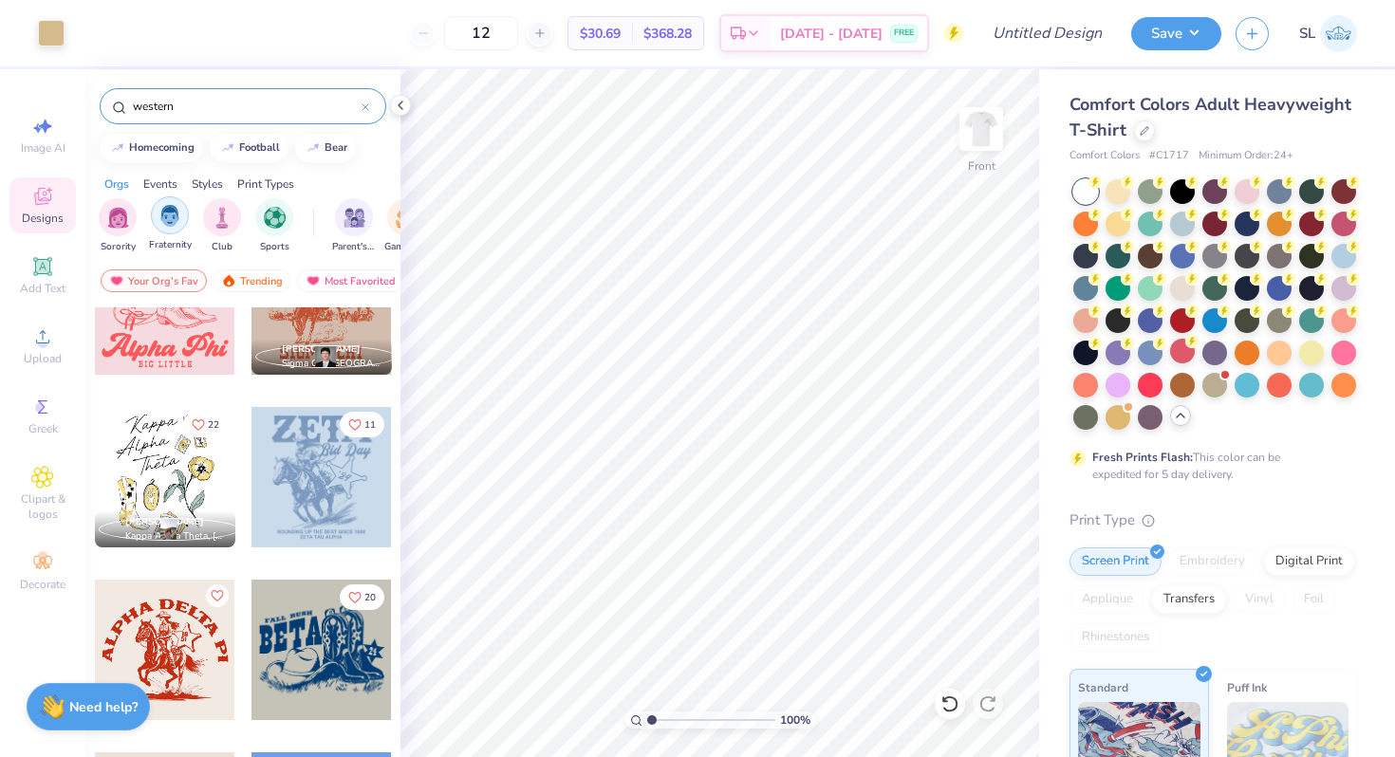
type input "western"
click at [159, 218] on img "filter for Fraternity" at bounding box center [169, 216] width 21 height 22
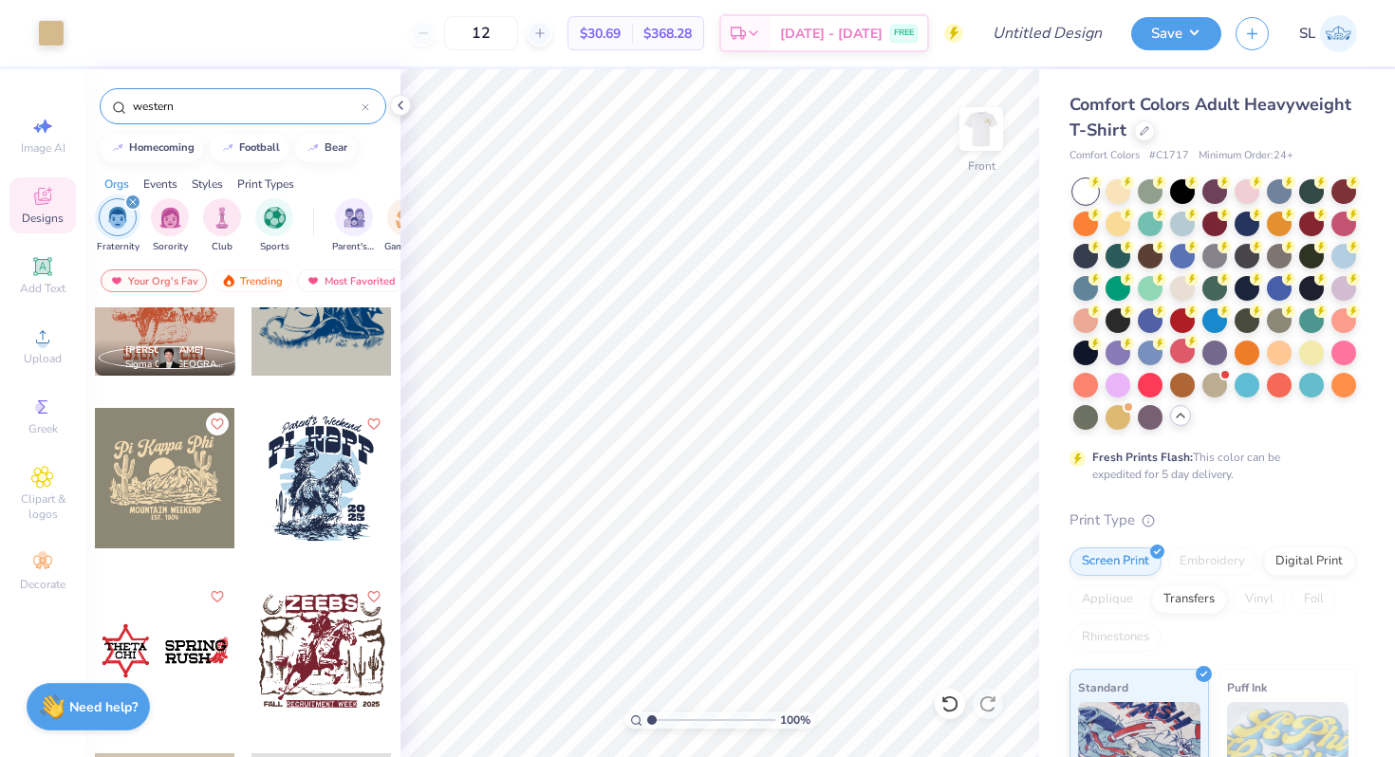
scroll to position [290, 0]
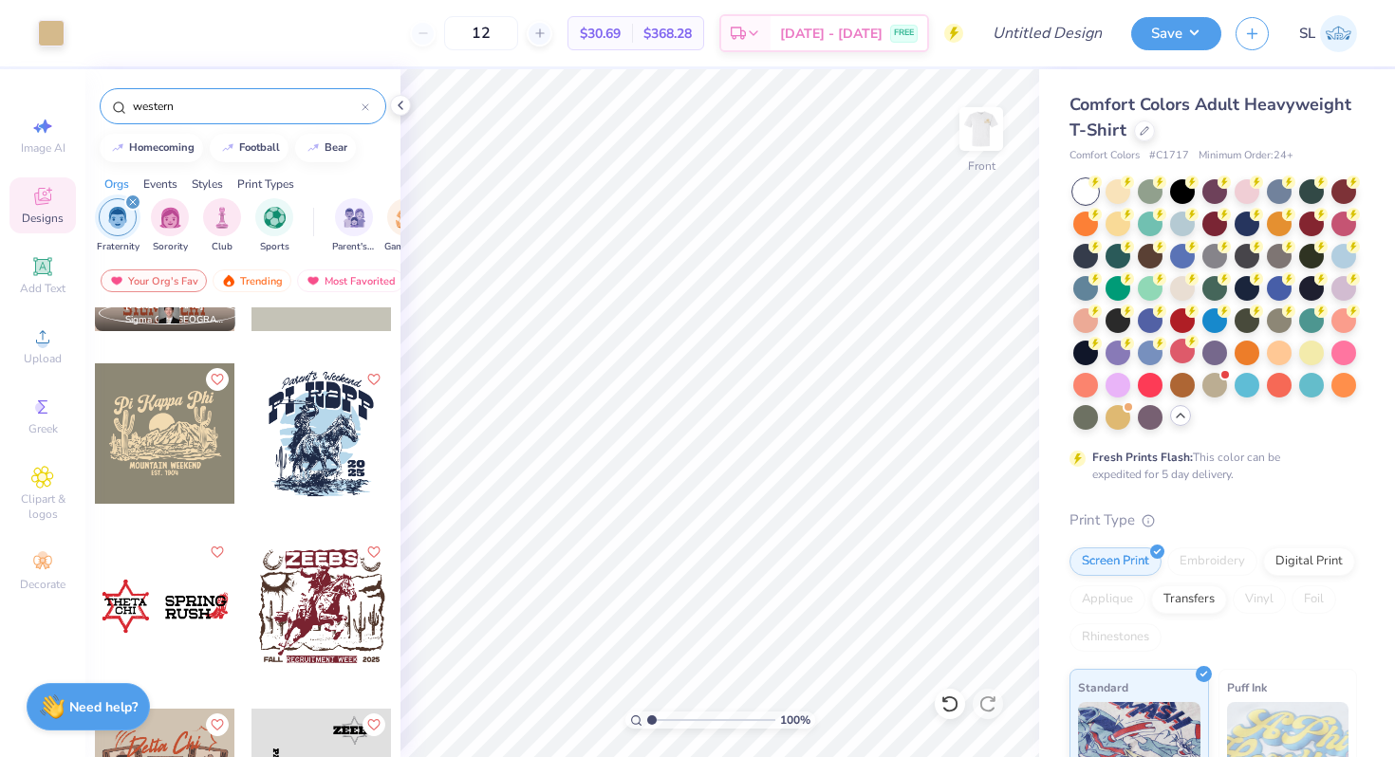
click at [1163, 198] on div at bounding box center [1215, 304] width 284 height 251
click at [1138, 188] on div at bounding box center [1150, 189] width 25 height 25
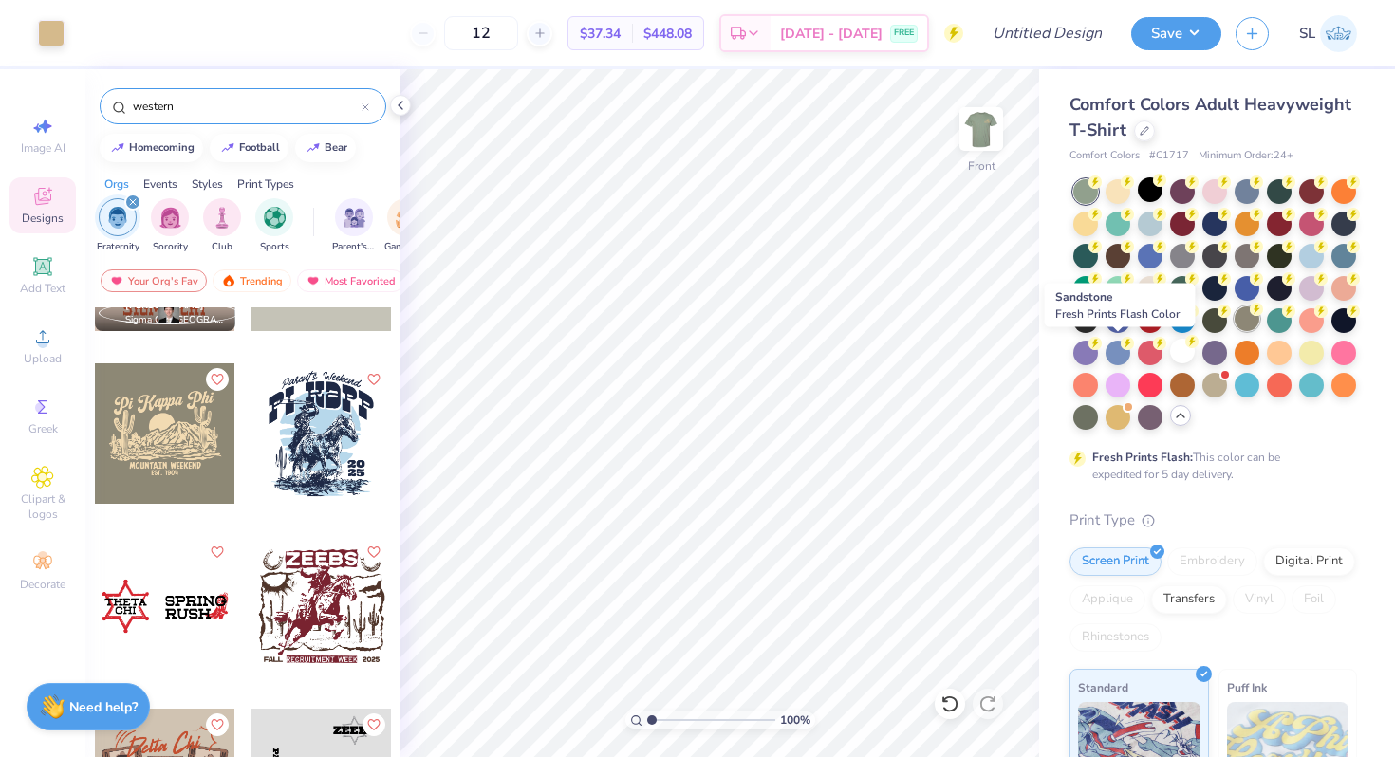
click at [1235, 331] on div at bounding box center [1247, 318] width 25 height 25
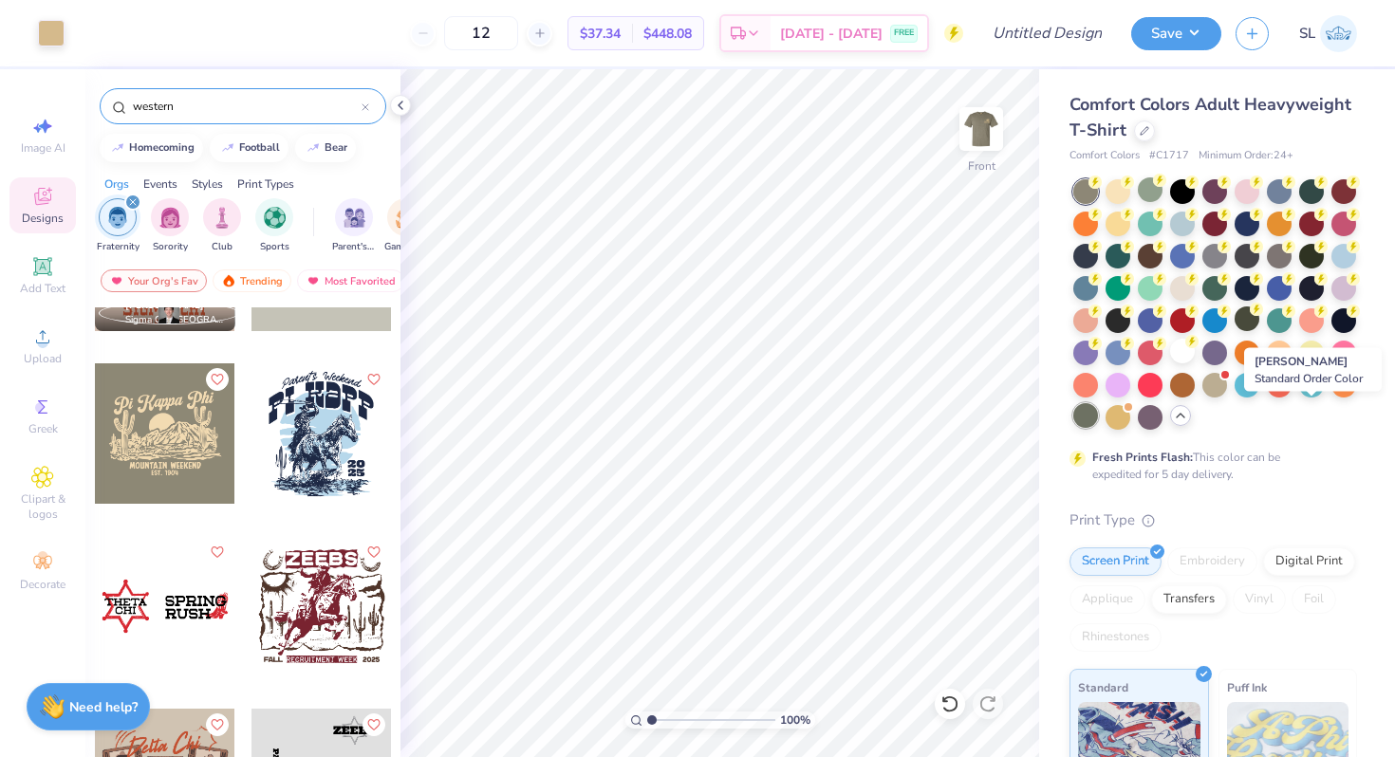
click at [1098, 418] on div at bounding box center [1085, 415] width 25 height 25
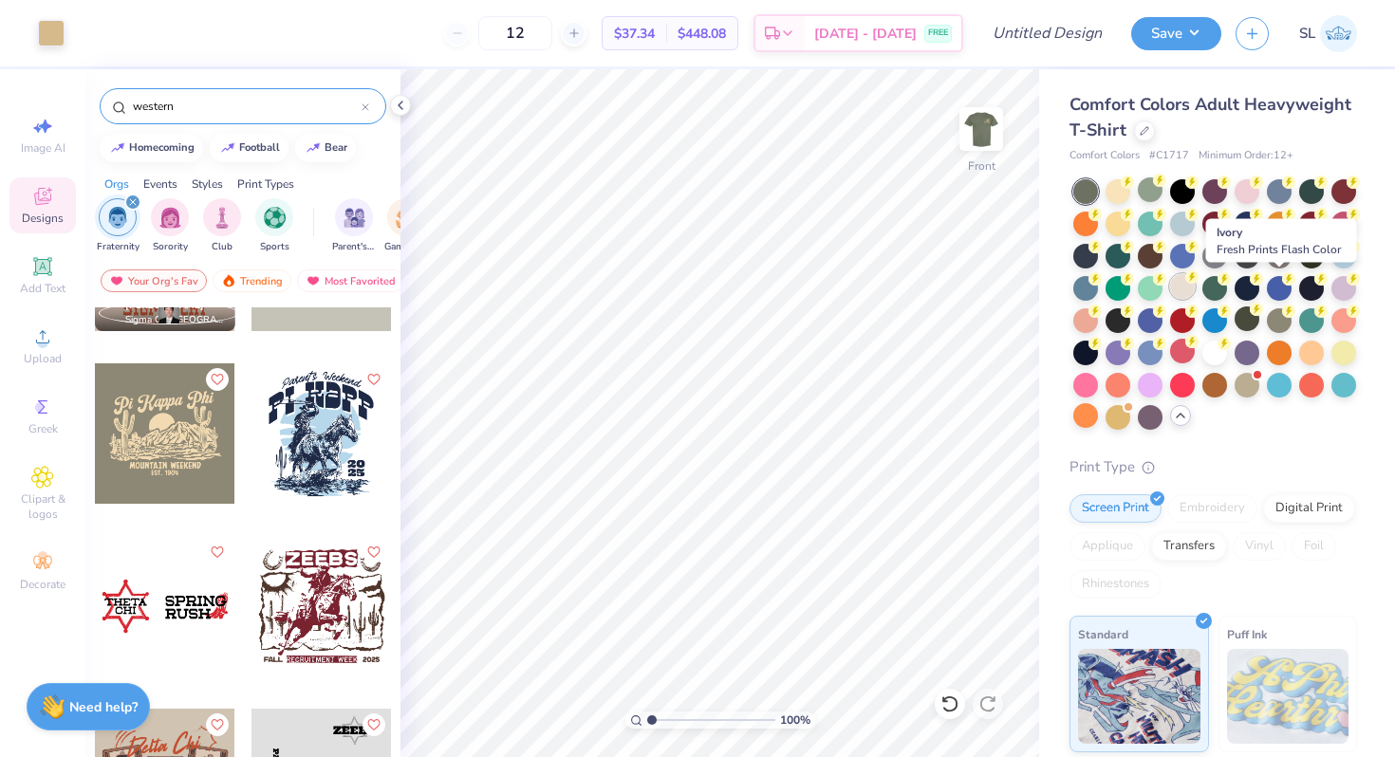
click at [1195, 288] on div at bounding box center [1182, 286] width 25 height 25
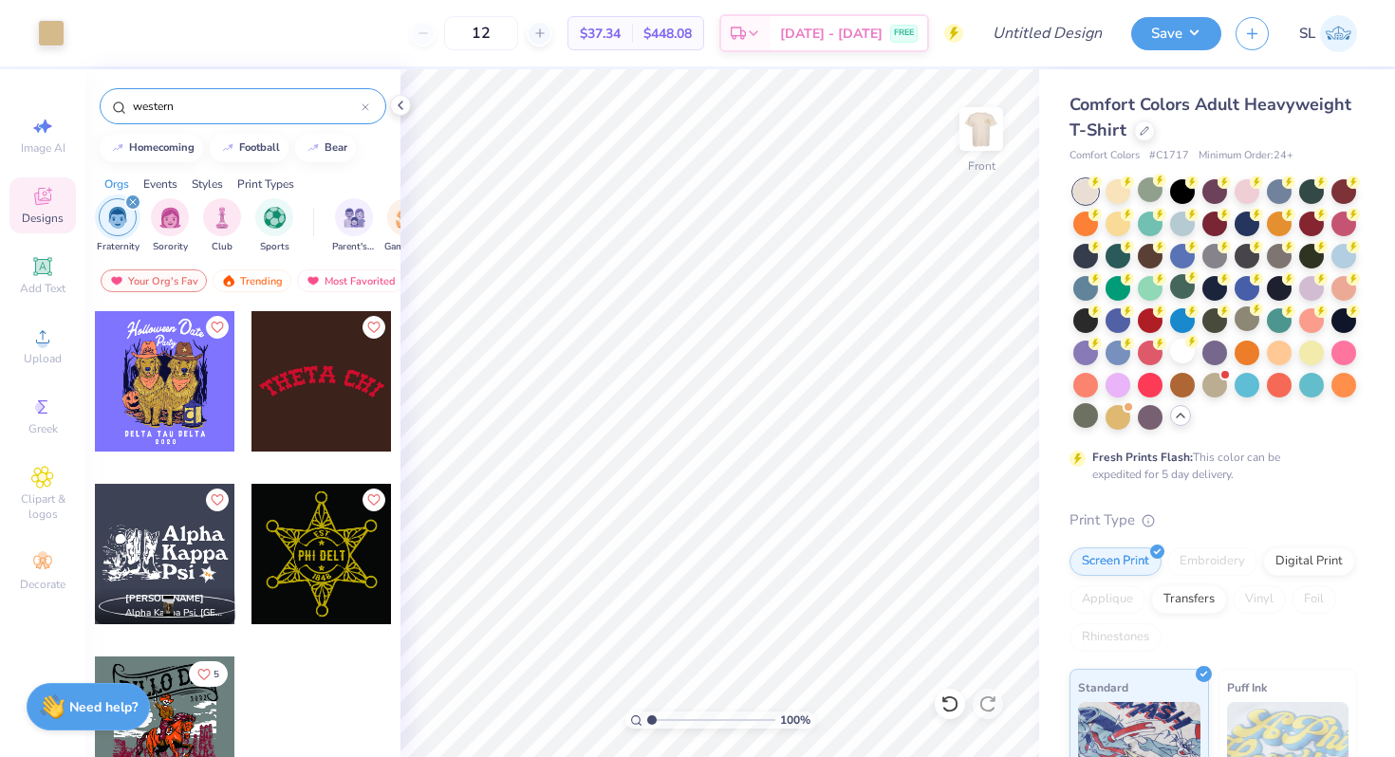
scroll to position [2744, 0]
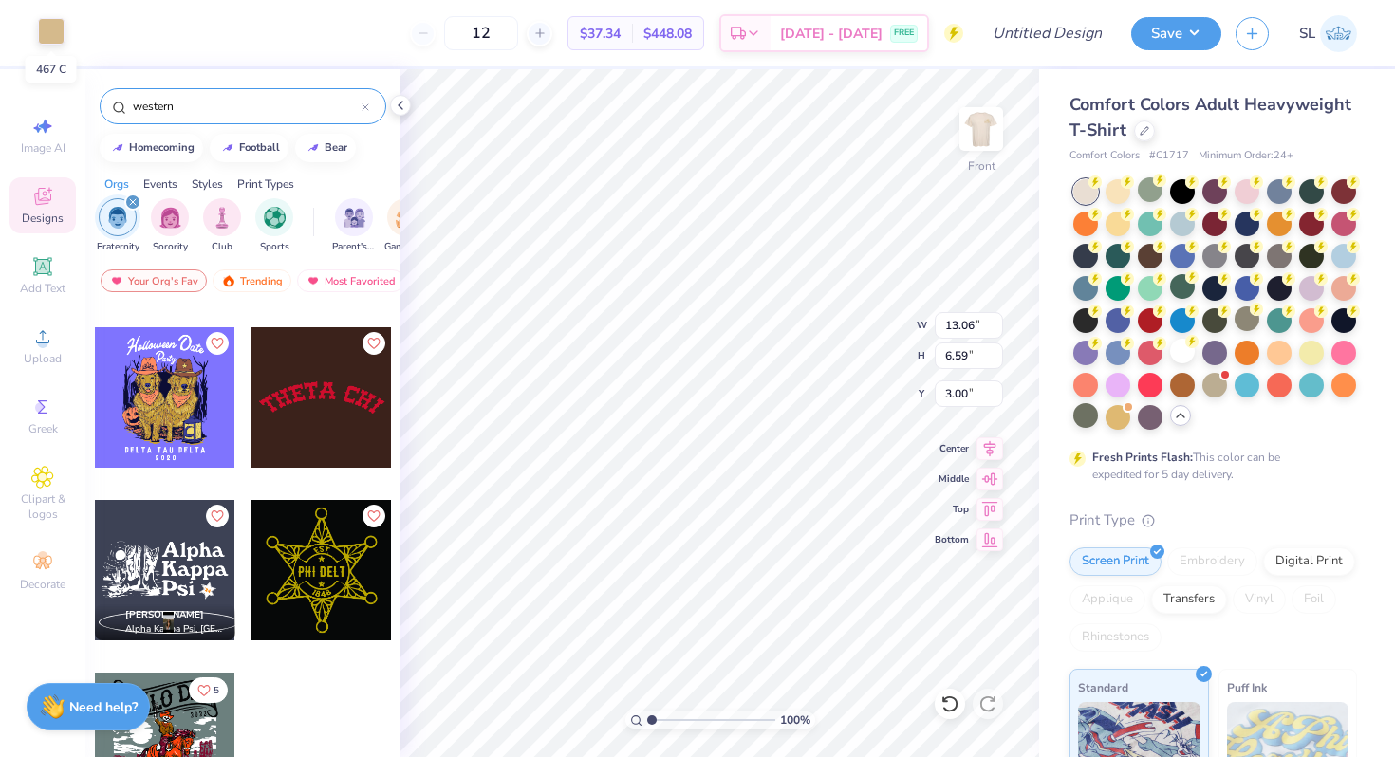
click at [56, 43] on div at bounding box center [51, 31] width 27 height 27
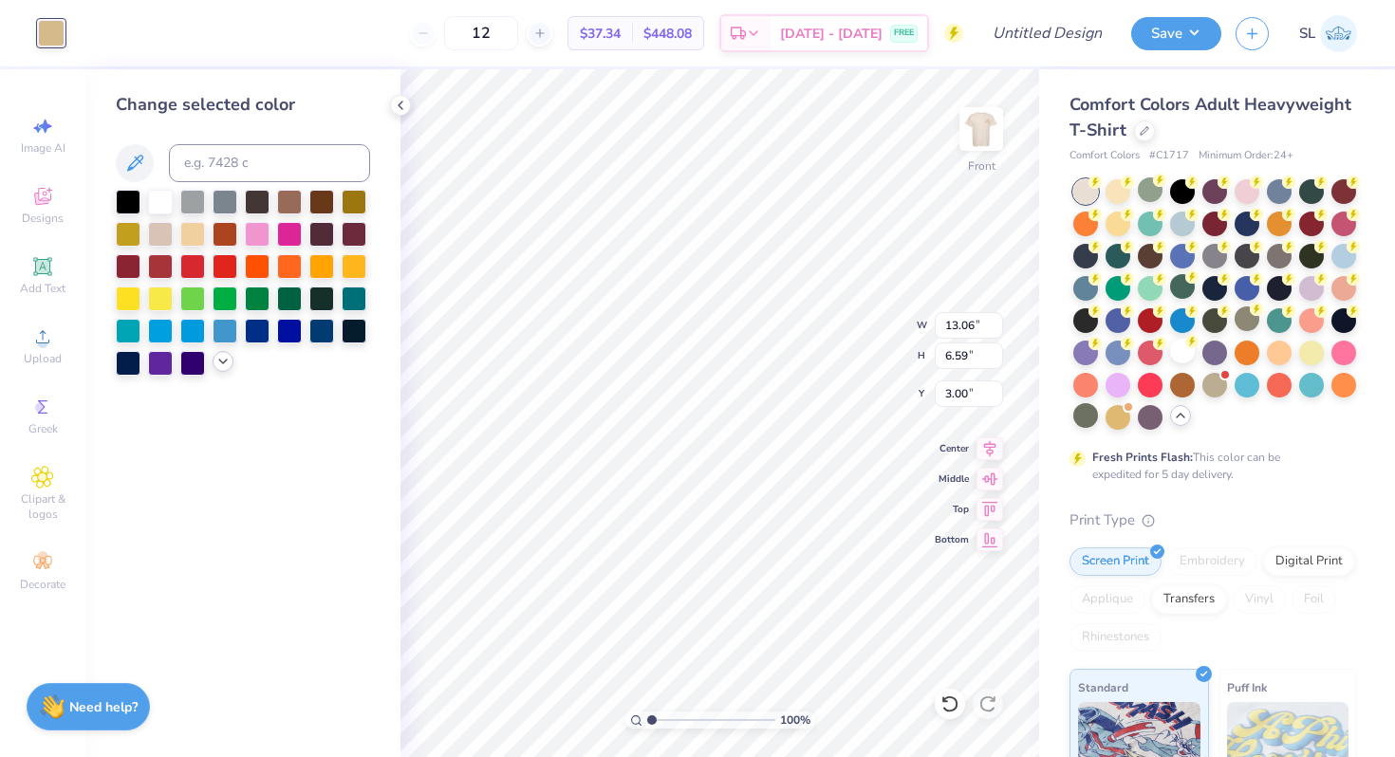
click at [221, 357] on icon at bounding box center [222, 361] width 15 height 15
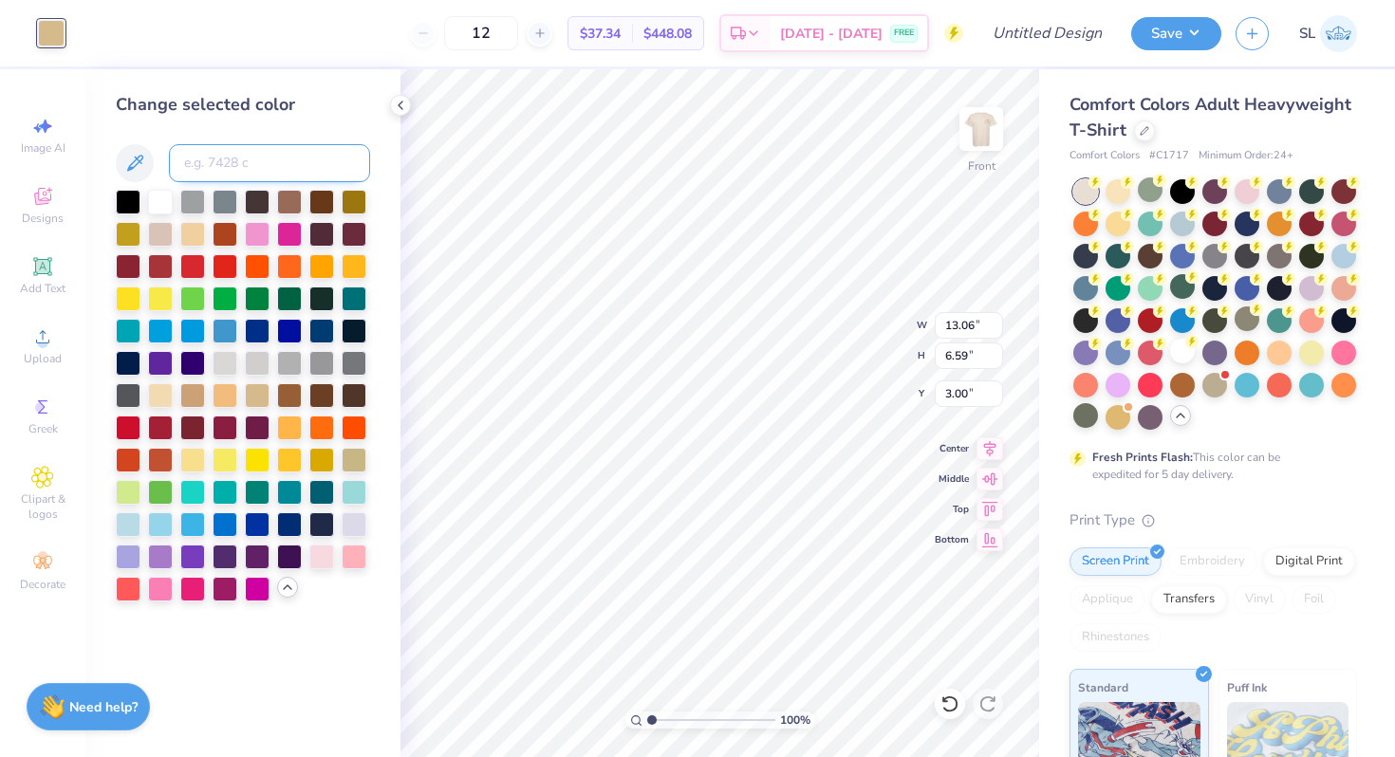
click at [252, 163] on input at bounding box center [269, 163] width 201 height 38
click at [170, 535] on div at bounding box center [160, 523] width 25 height 25
click at [257, 400] on div at bounding box center [257, 393] width 25 height 25
click at [1170, 363] on div at bounding box center [1182, 351] width 25 height 25
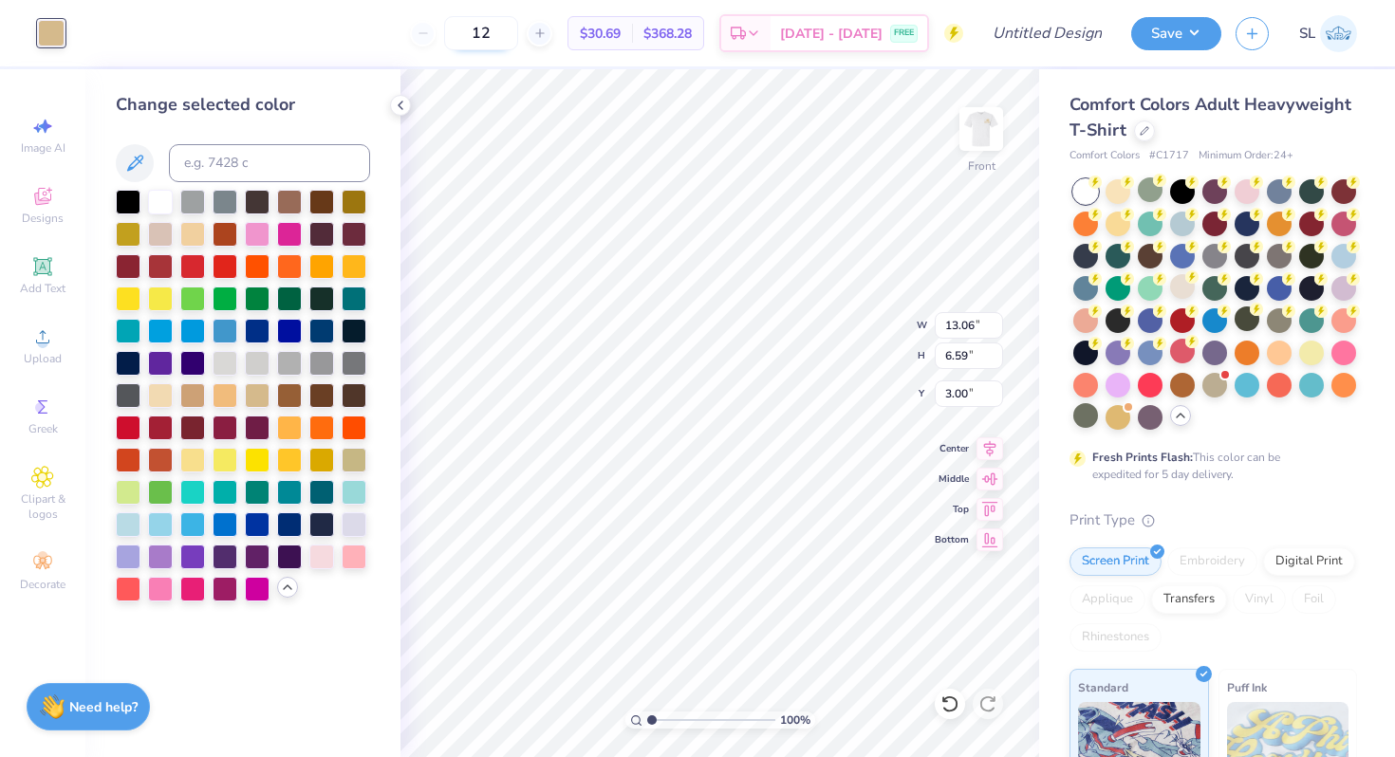
click at [498, 28] on input "12" at bounding box center [481, 33] width 74 height 34
type input "36"
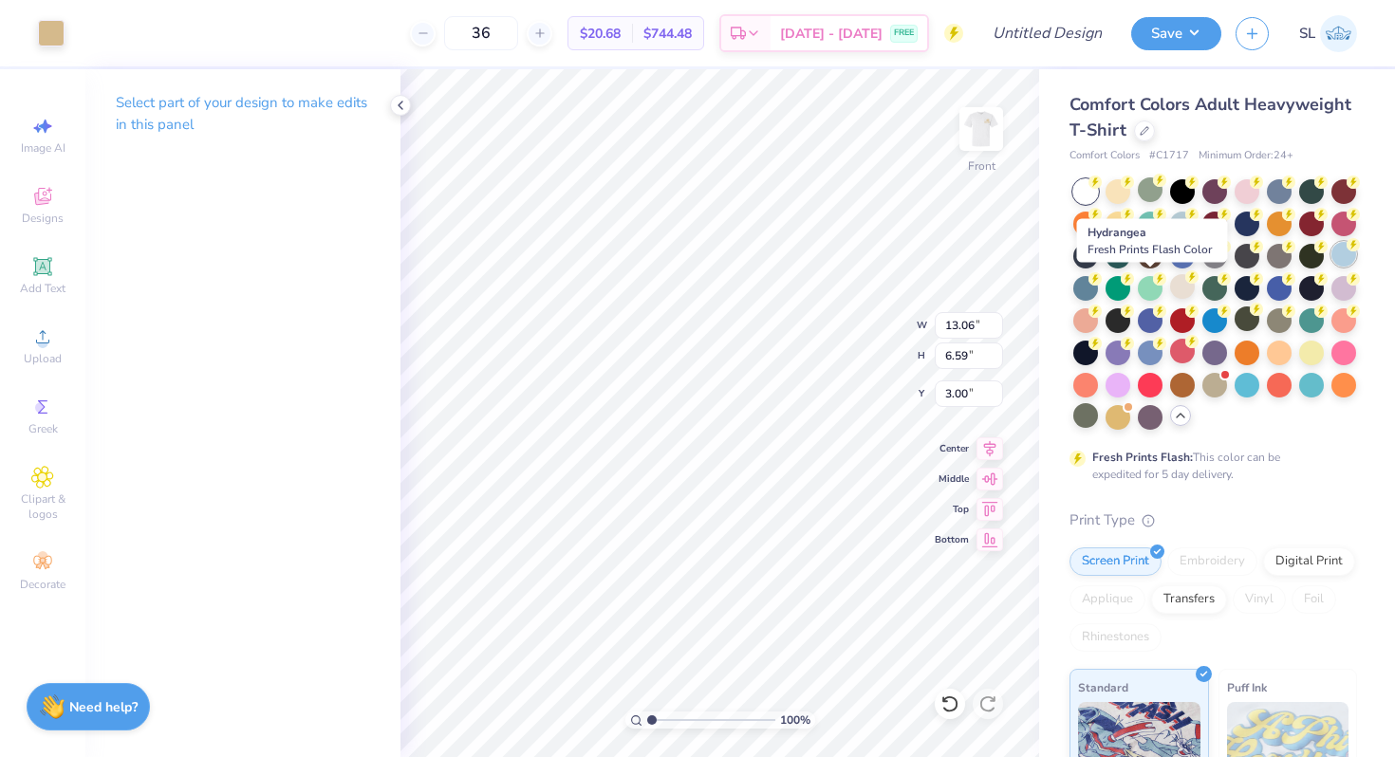
click at [1331, 267] on div at bounding box center [1343, 254] width 25 height 25
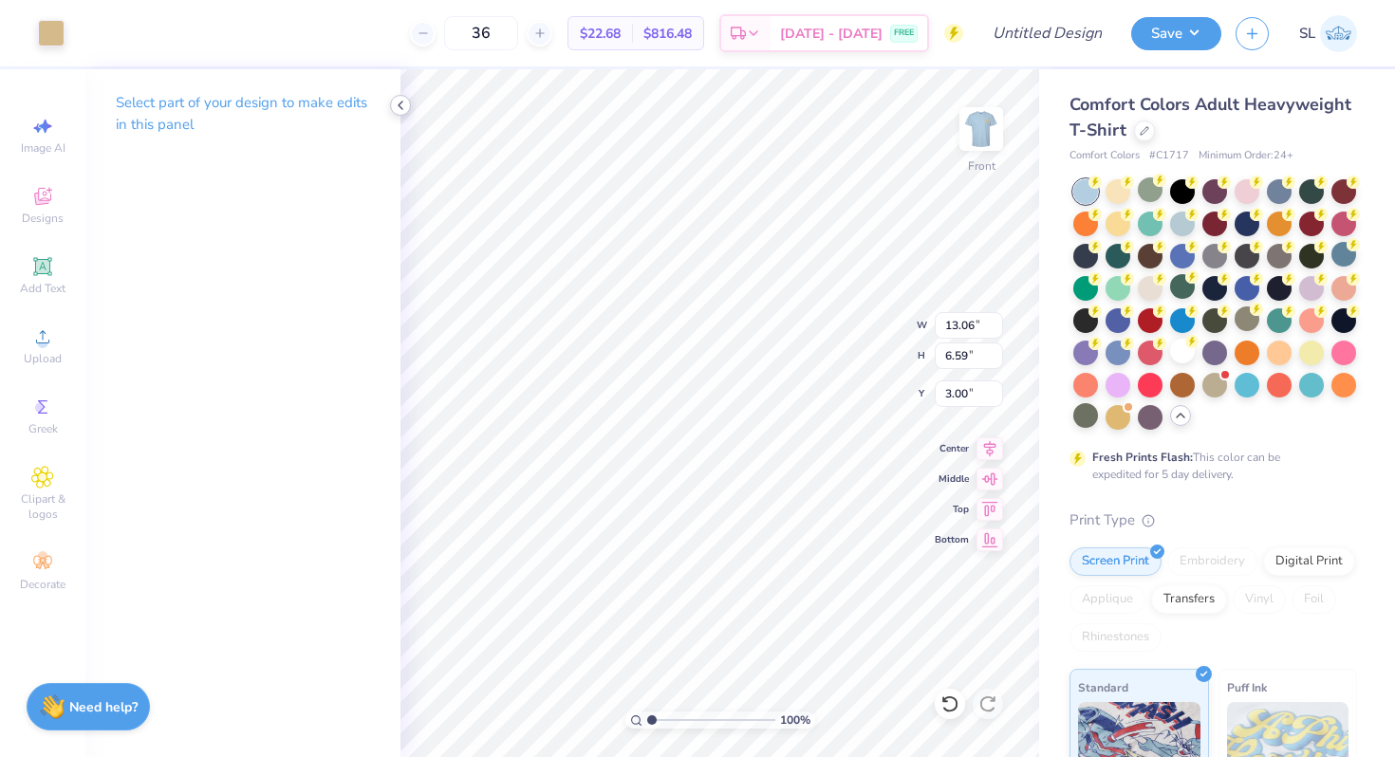
click at [395, 100] on icon at bounding box center [400, 105] width 15 height 15
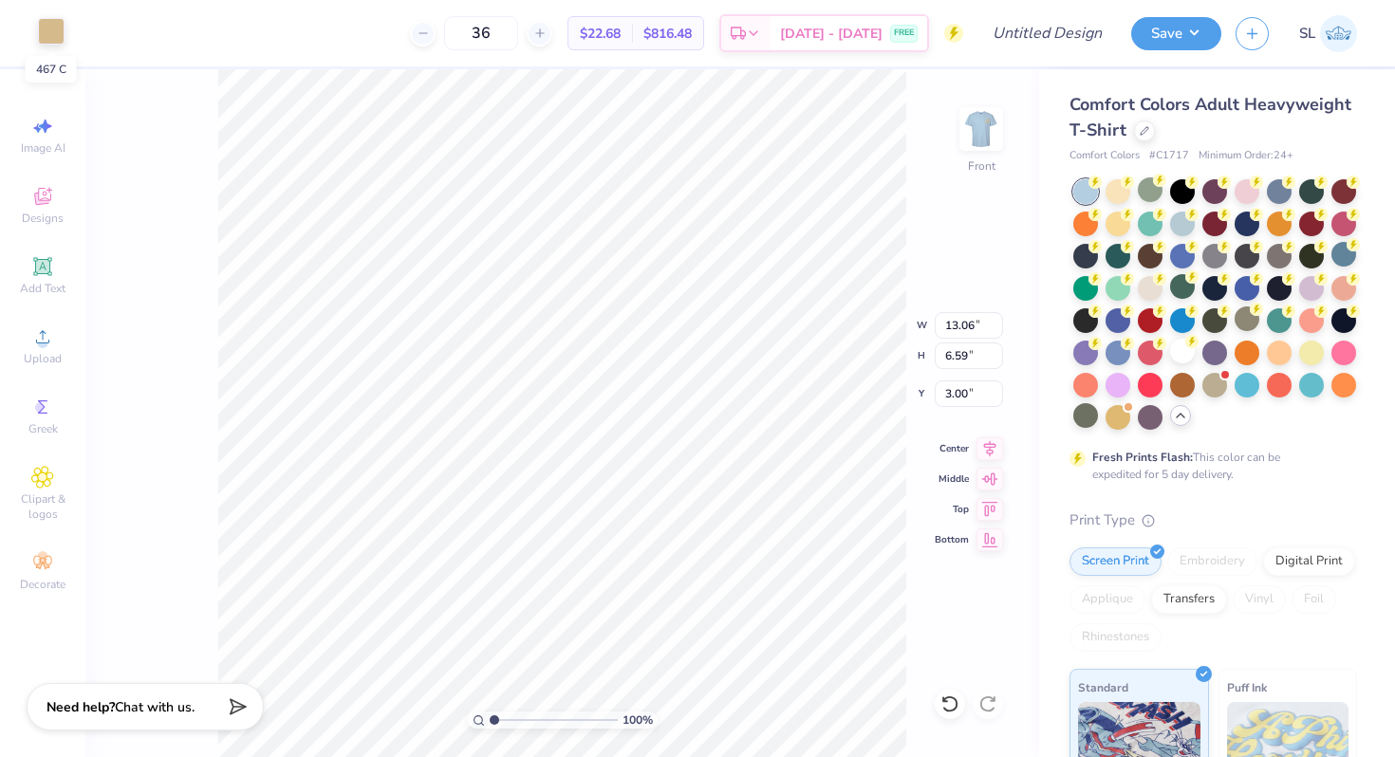
click at [42, 34] on div at bounding box center [51, 31] width 27 height 27
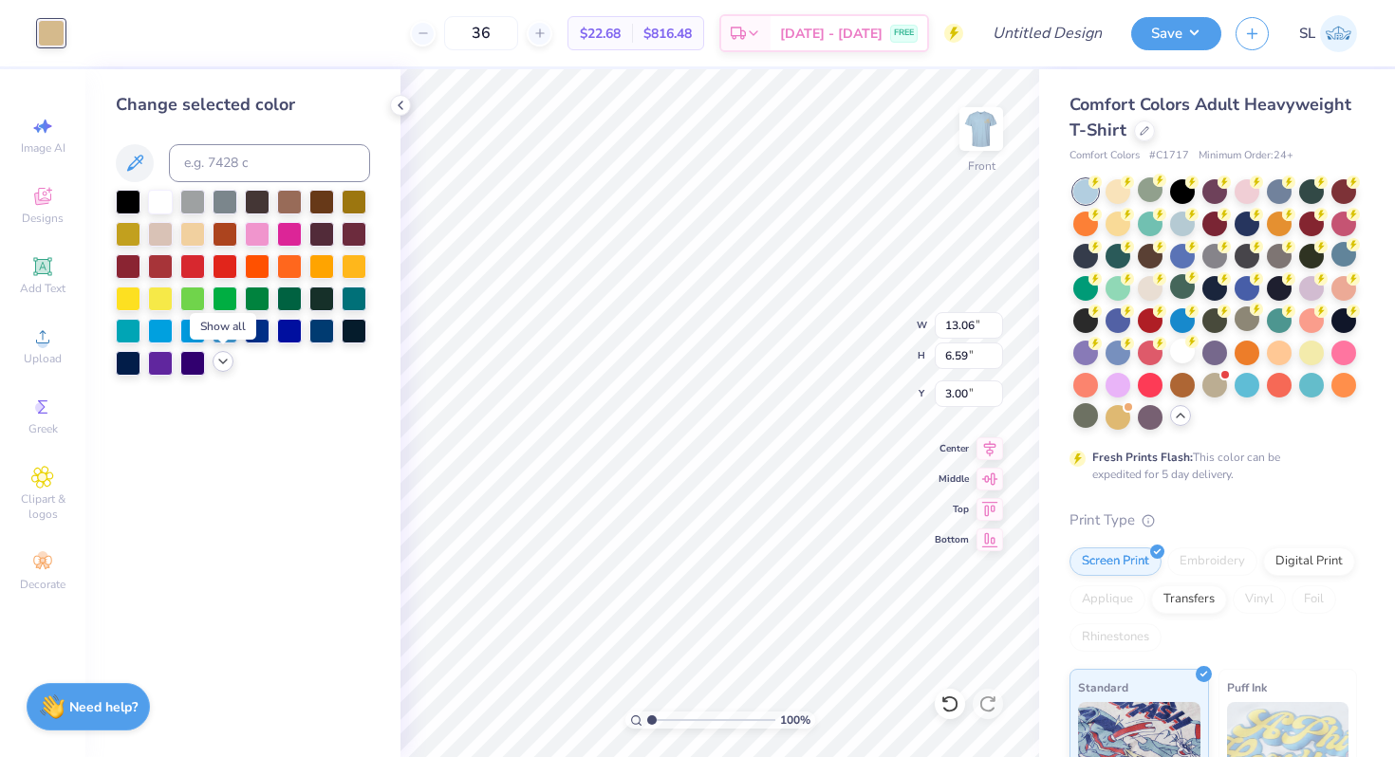
click at [217, 358] on icon at bounding box center [222, 361] width 15 height 15
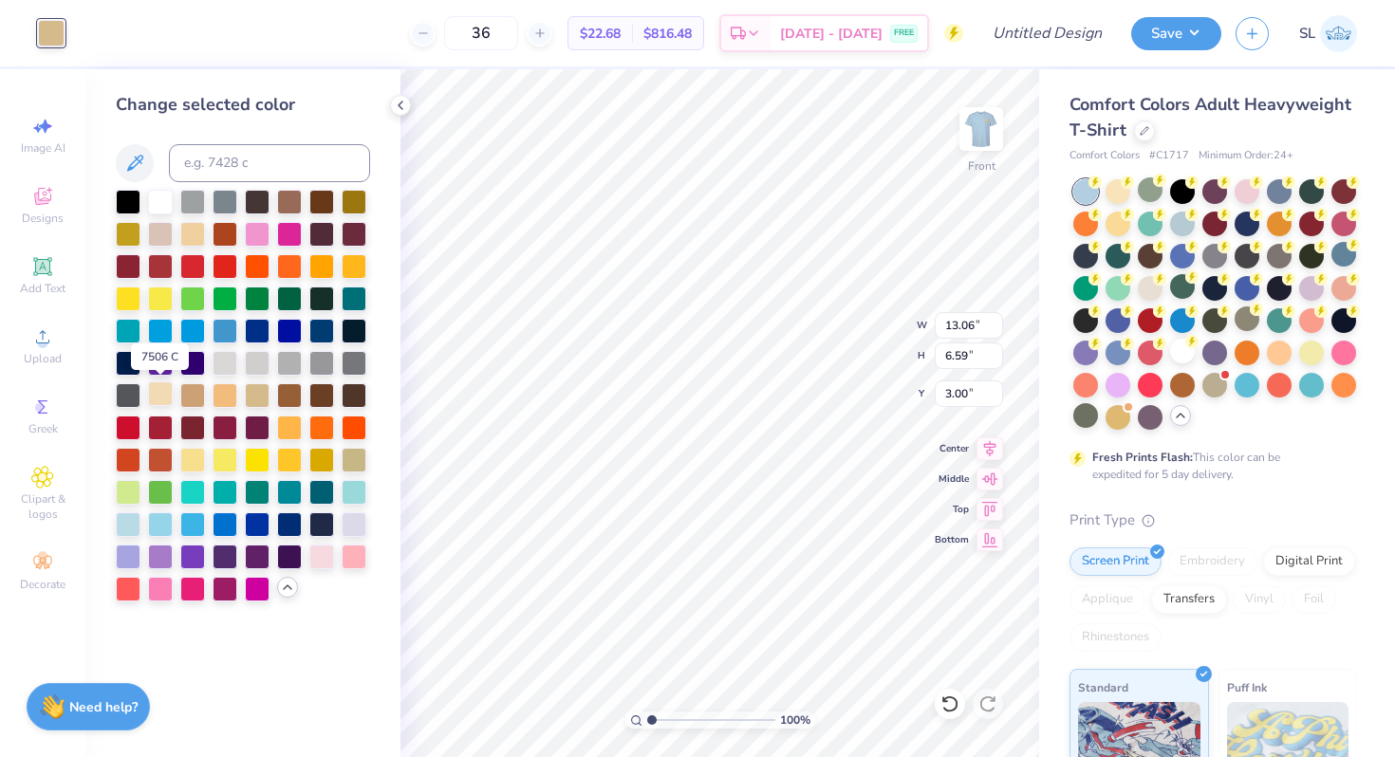
click at [170, 388] on div at bounding box center [160, 393] width 25 height 25
type input "11.30"
type input "1.84"
type input "9.81"
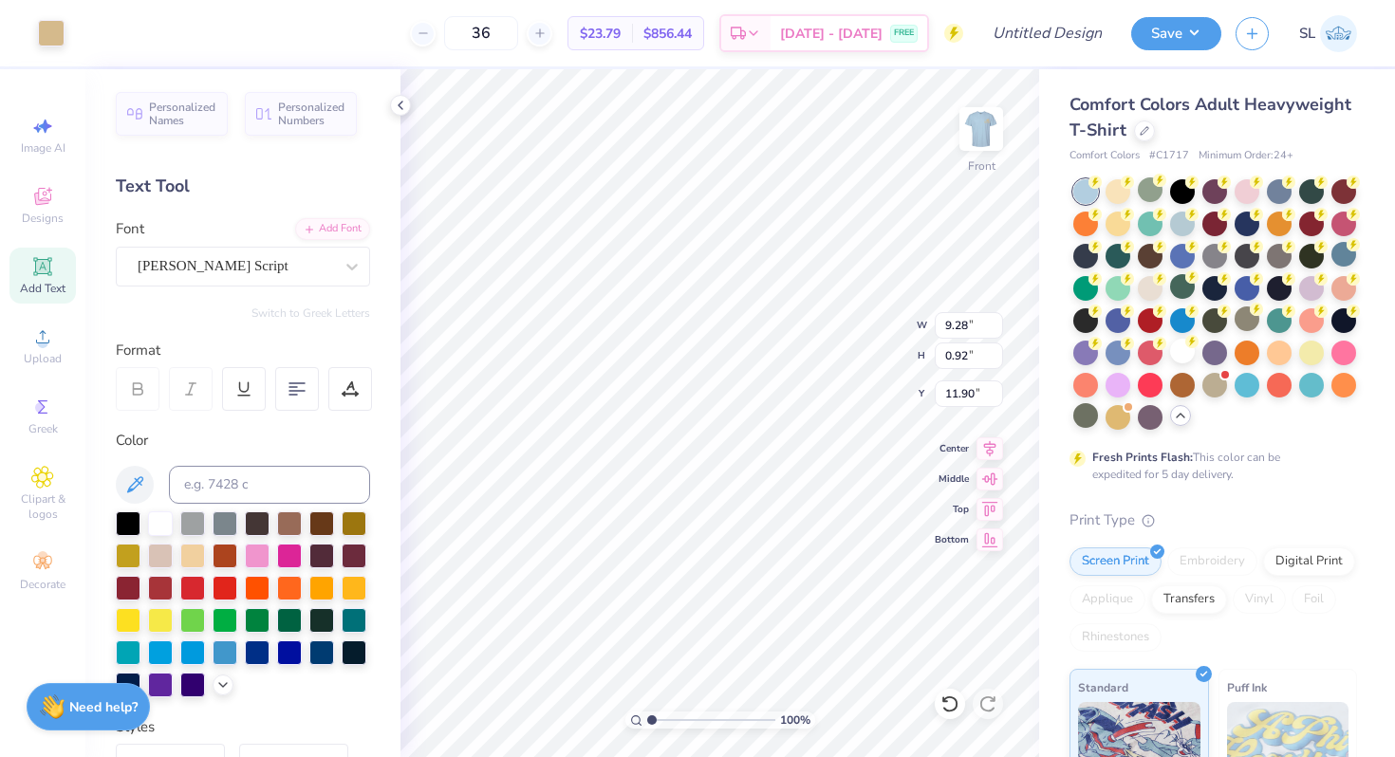
type input "11.30"
type input "3.02"
type input "9.81"
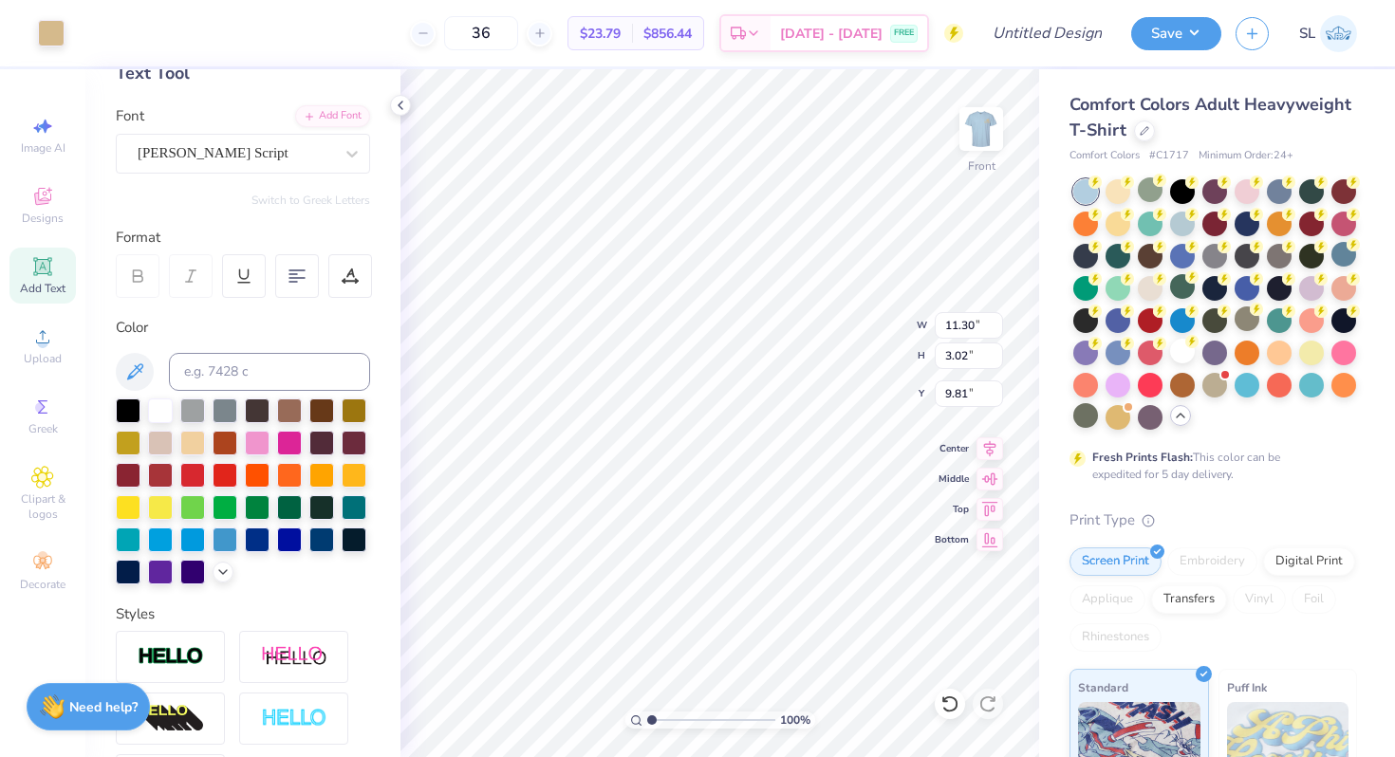
scroll to position [116, 0]
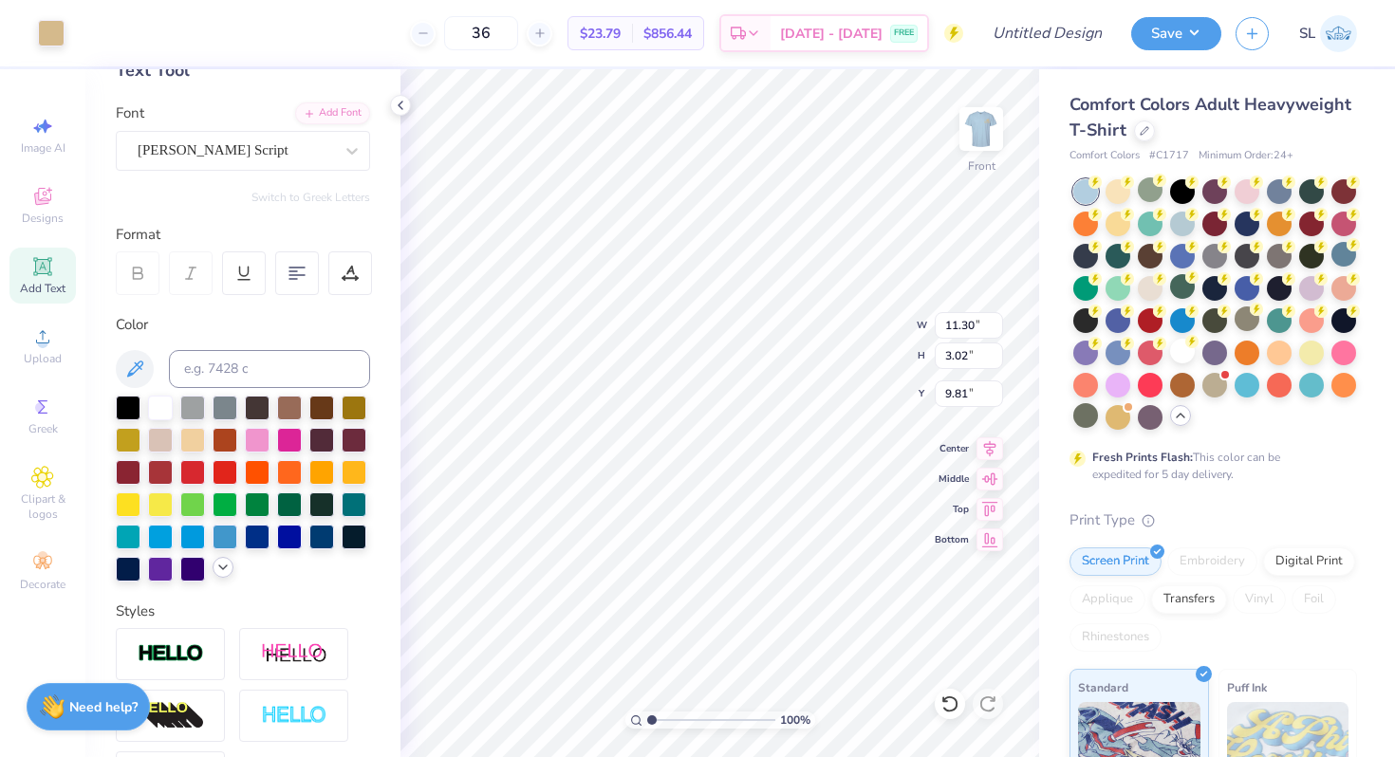
click at [213, 578] on div at bounding box center [223, 567] width 21 height 21
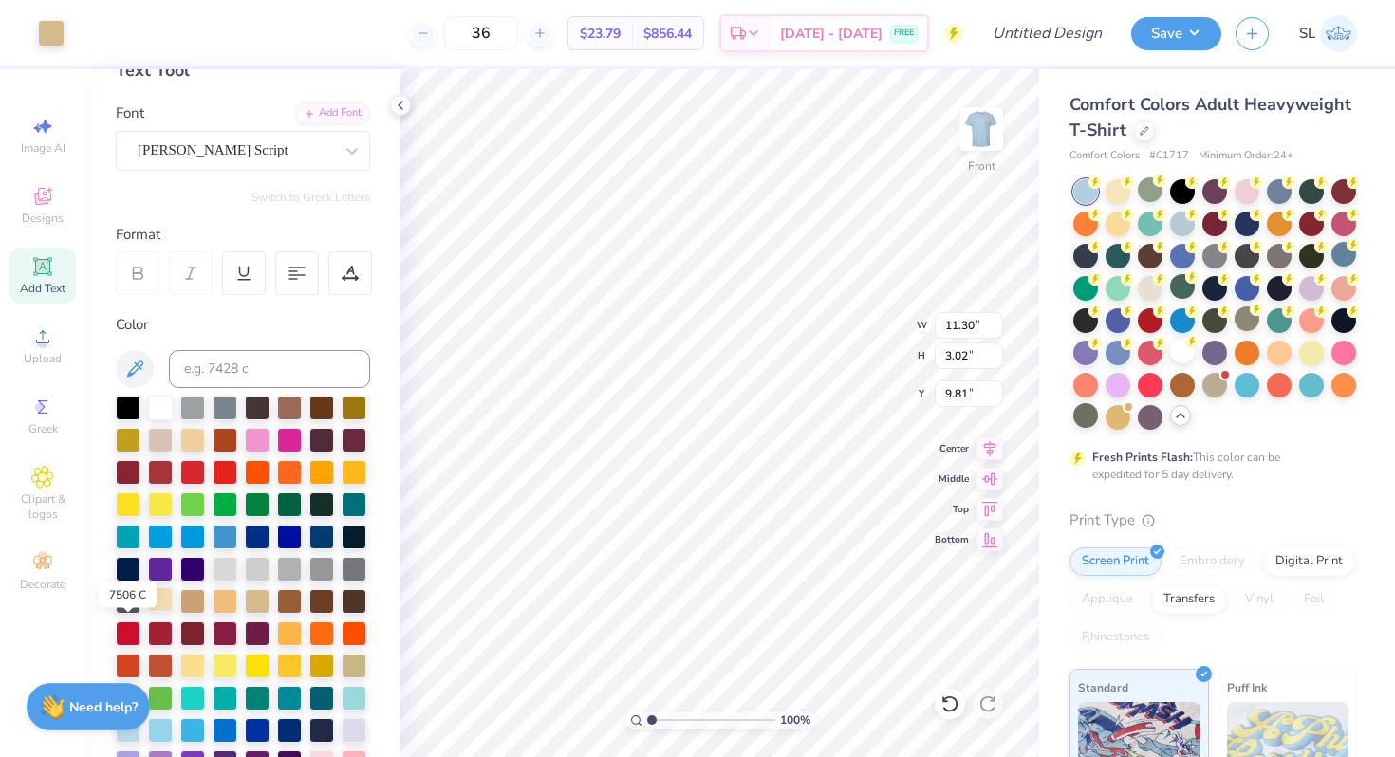
click at [148, 612] on div at bounding box center [160, 599] width 25 height 25
click at [49, 24] on div at bounding box center [51, 31] width 27 height 27
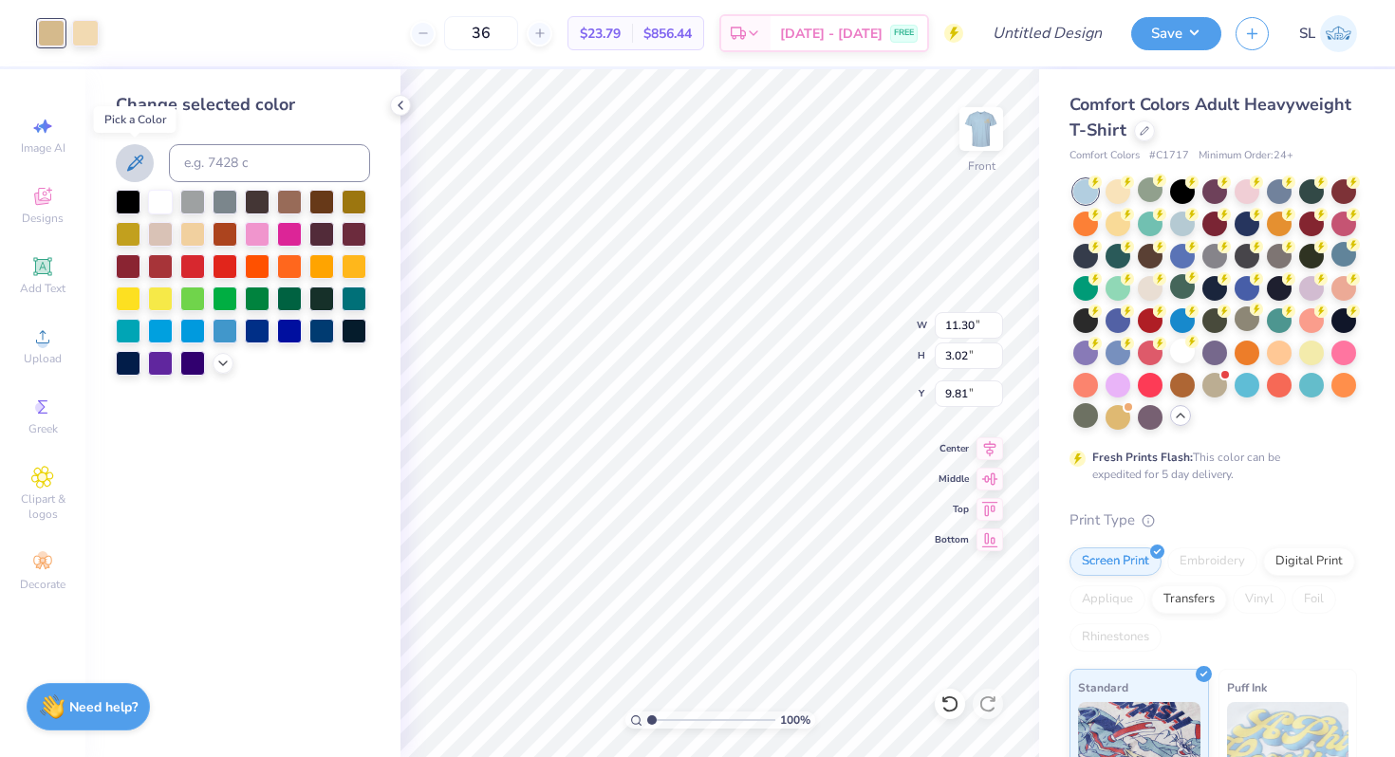
click at [139, 168] on icon at bounding box center [134, 163] width 23 height 23
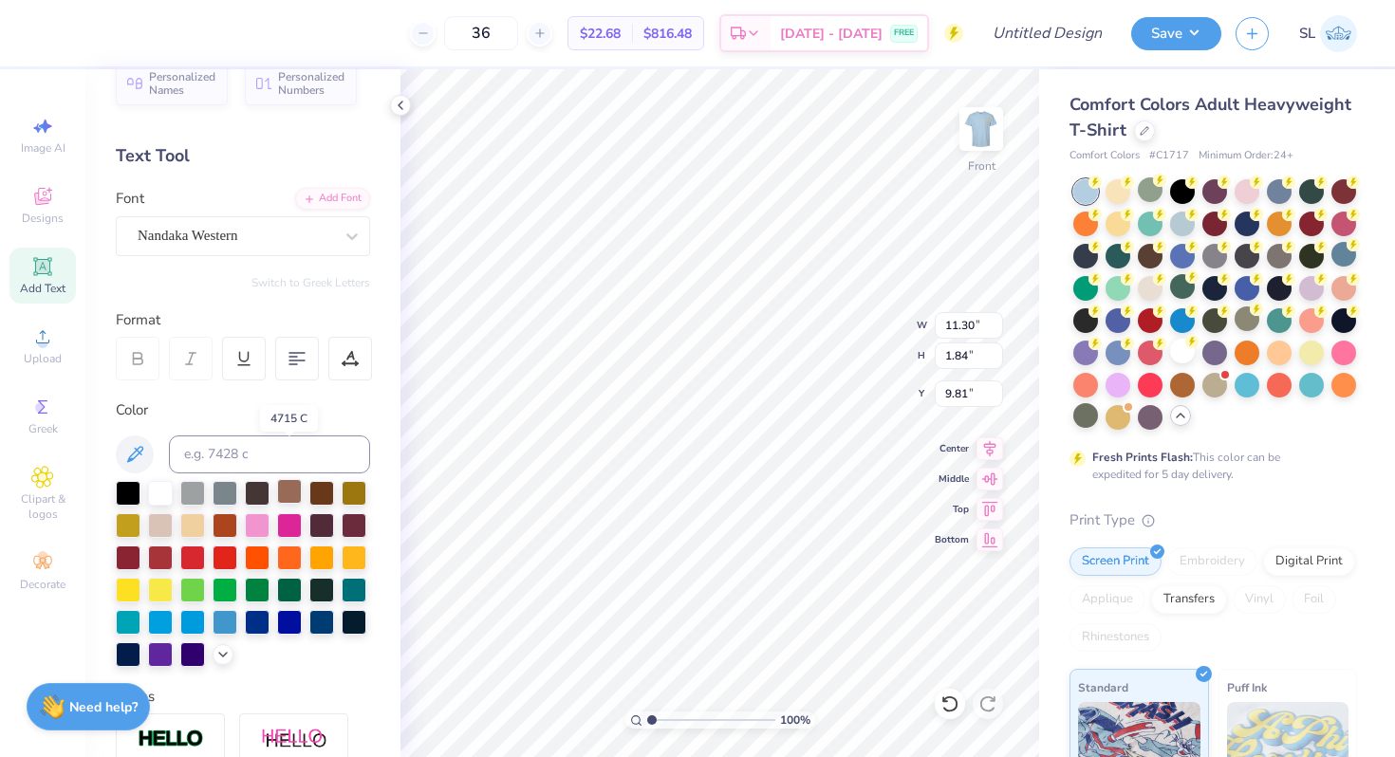
scroll to position [74, 0]
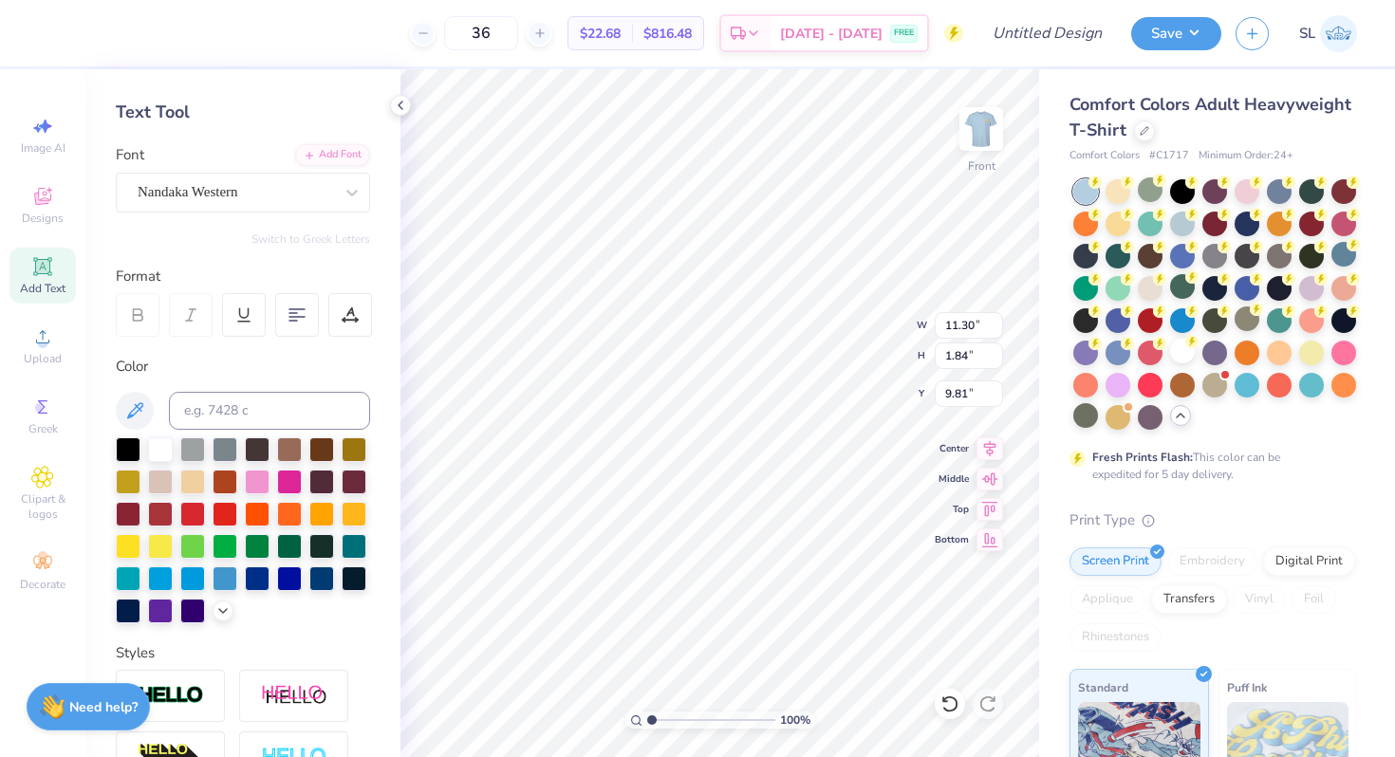
click at [163, 623] on div at bounding box center [243, 530] width 254 height 186
click at [152, 623] on div at bounding box center [243, 530] width 254 height 186
click at [215, 617] on icon at bounding box center [222, 609] width 15 height 15
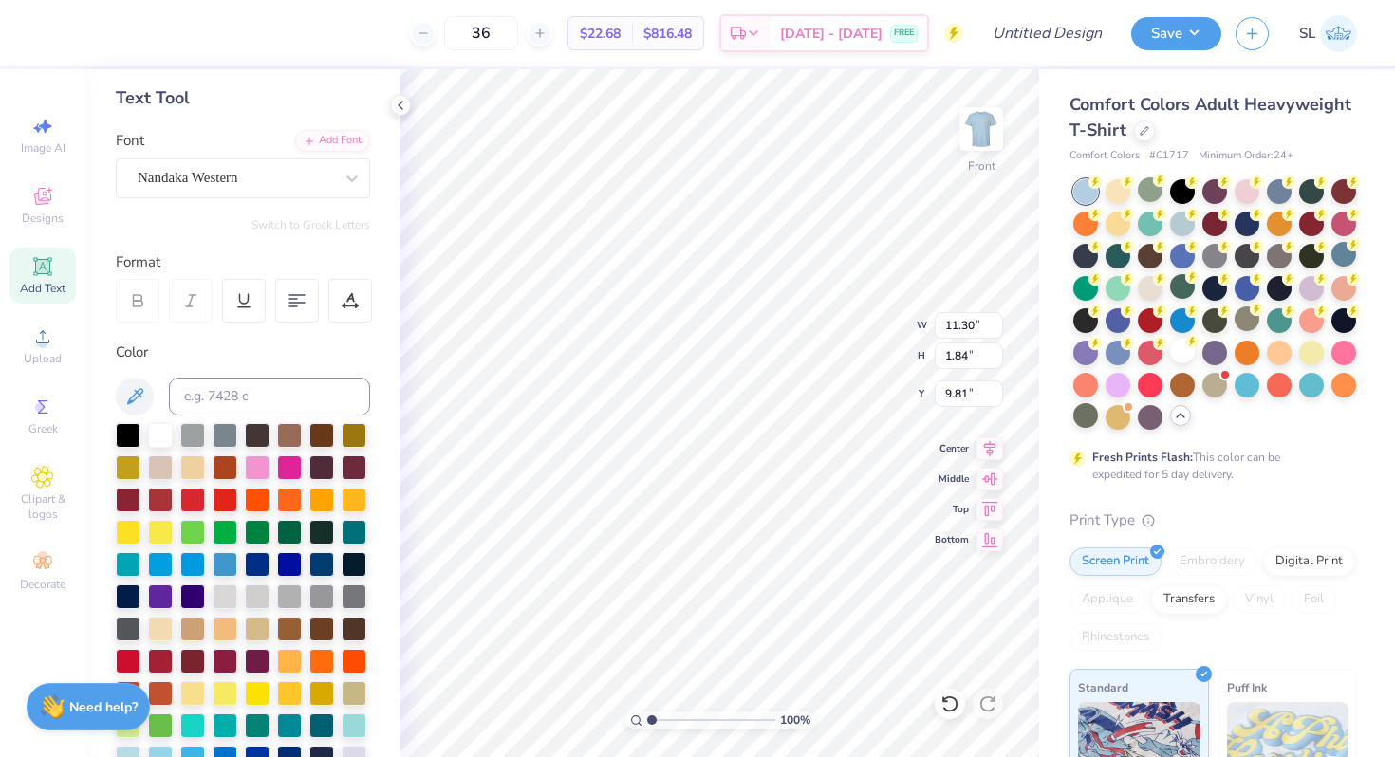
scroll to position [182, 0]
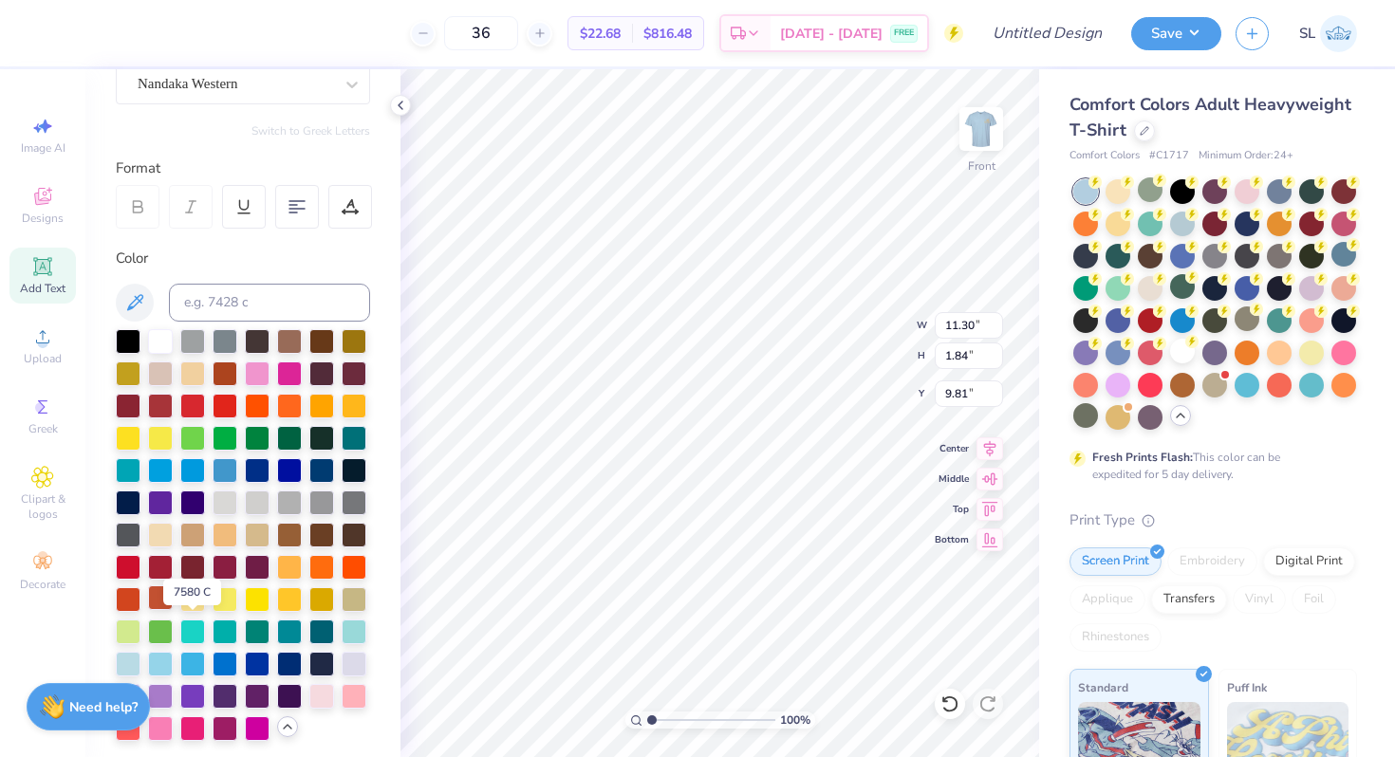
click at [173, 610] on div at bounding box center [160, 597] width 25 height 25
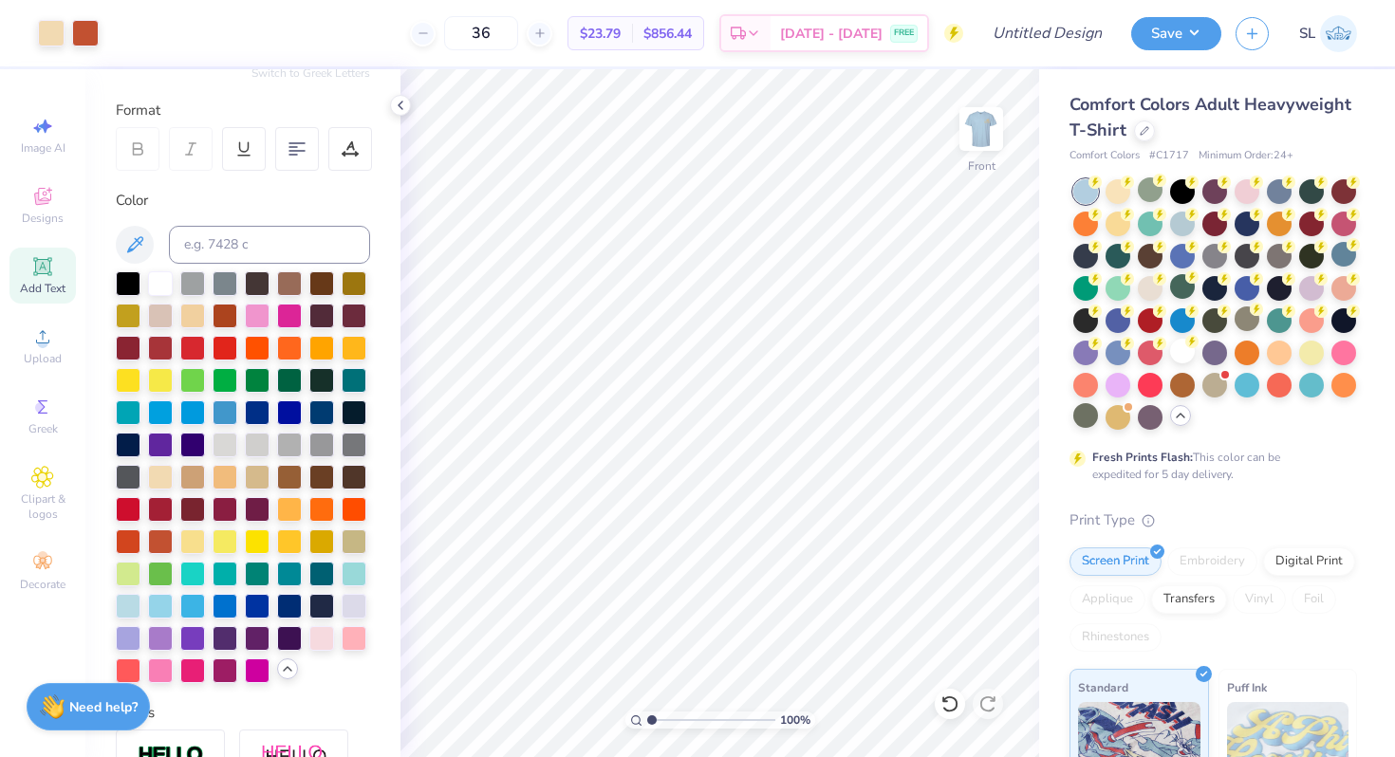
scroll to position [244, 0]
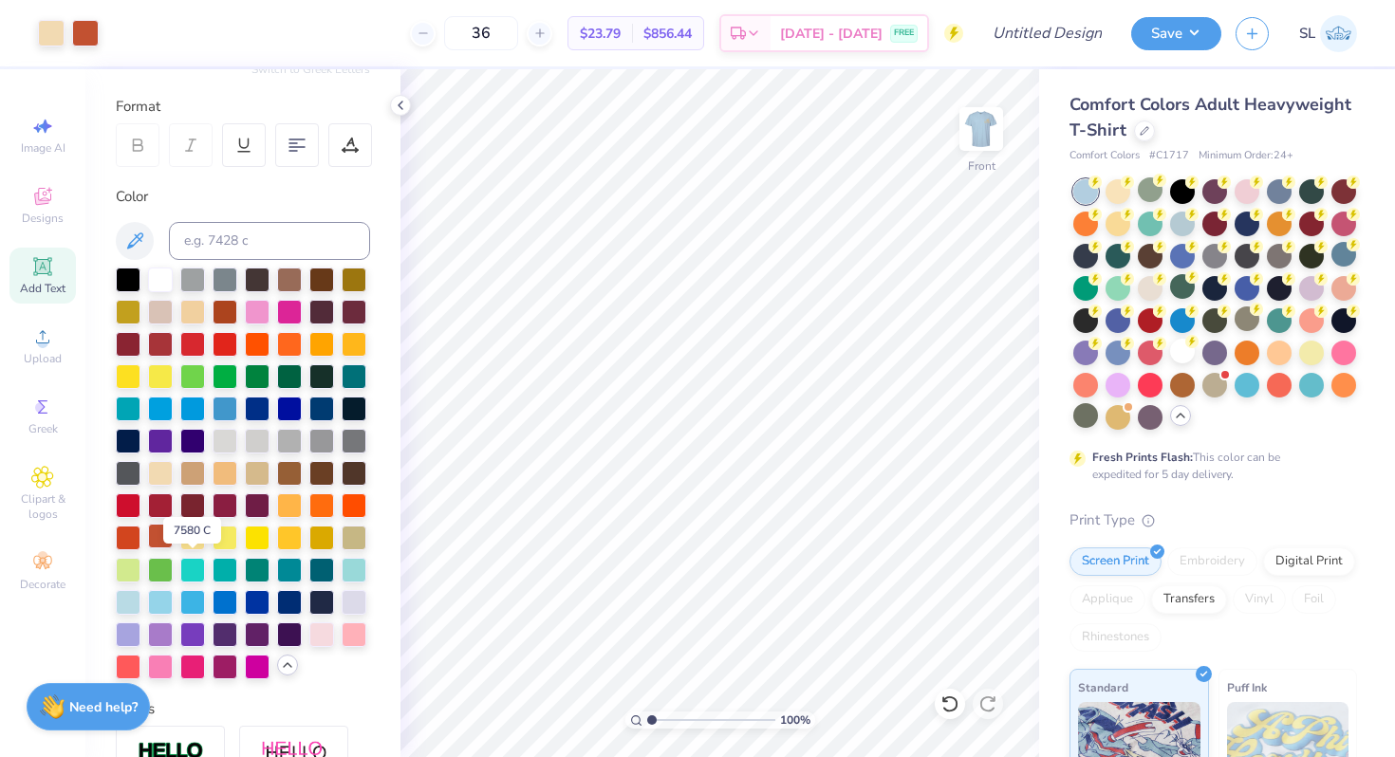
click at [173, 548] on div at bounding box center [160, 536] width 25 height 25
click at [140, 548] on div at bounding box center [128, 536] width 25 height 25
click at [173, 548] on div at bounding box center [160, 536] width 25 height 25
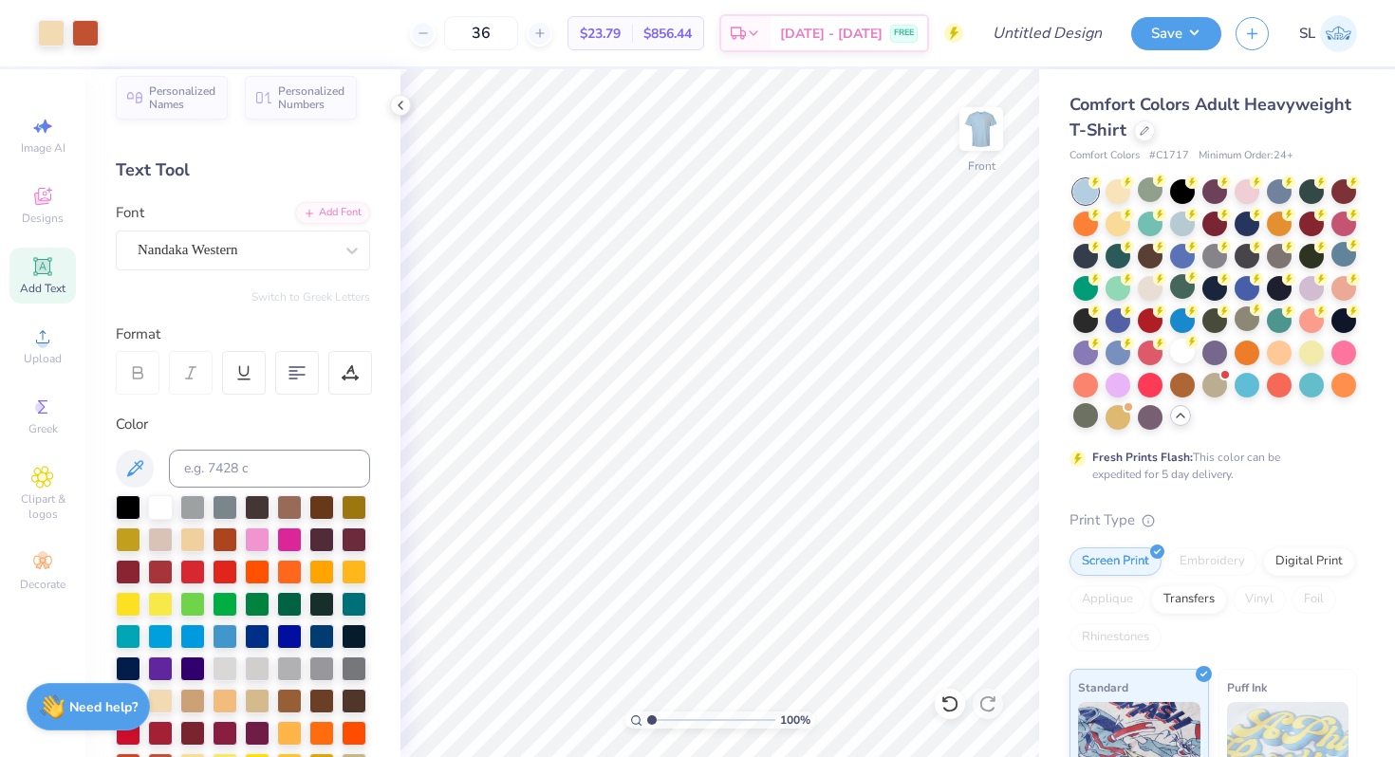
scroll to position [0, 0]
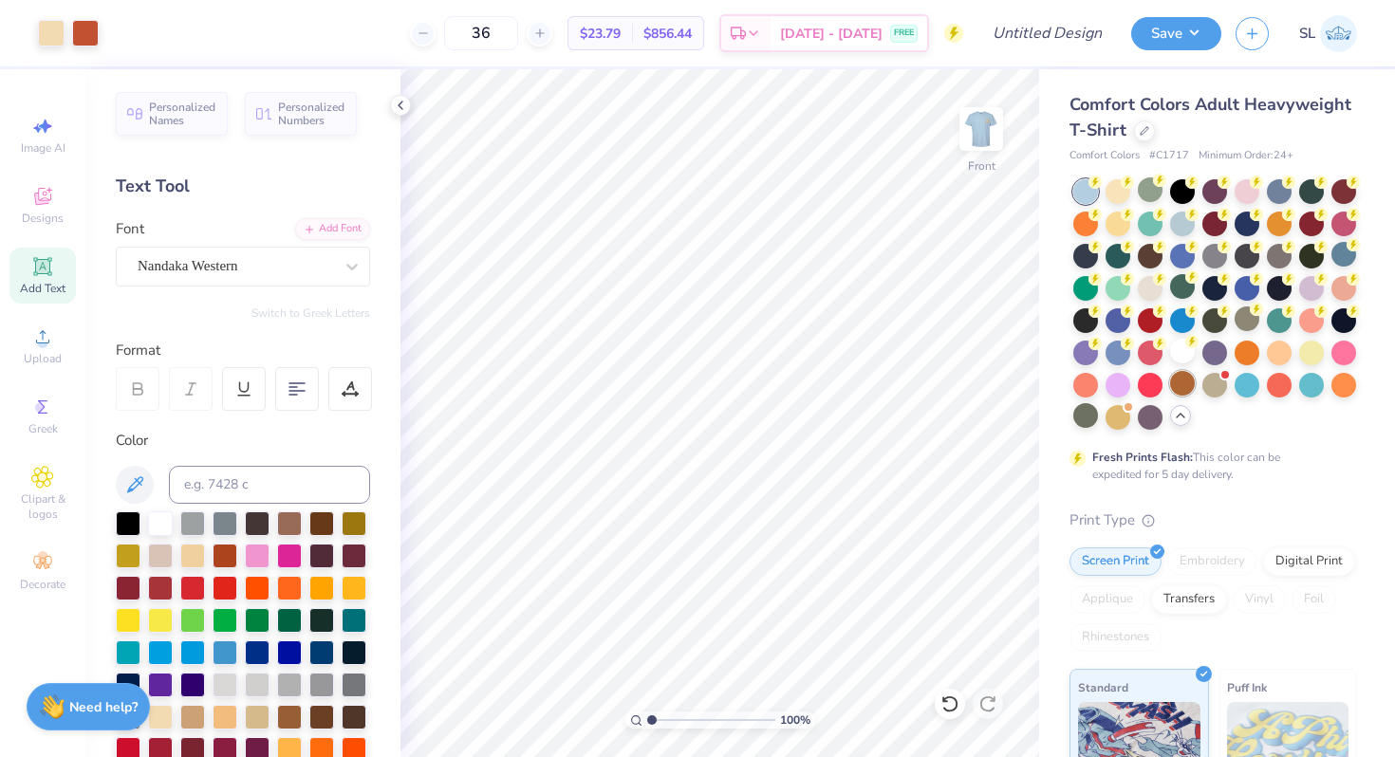
click at [1170, 396] on div at bounding box center [1182, 383] width 25 height 25
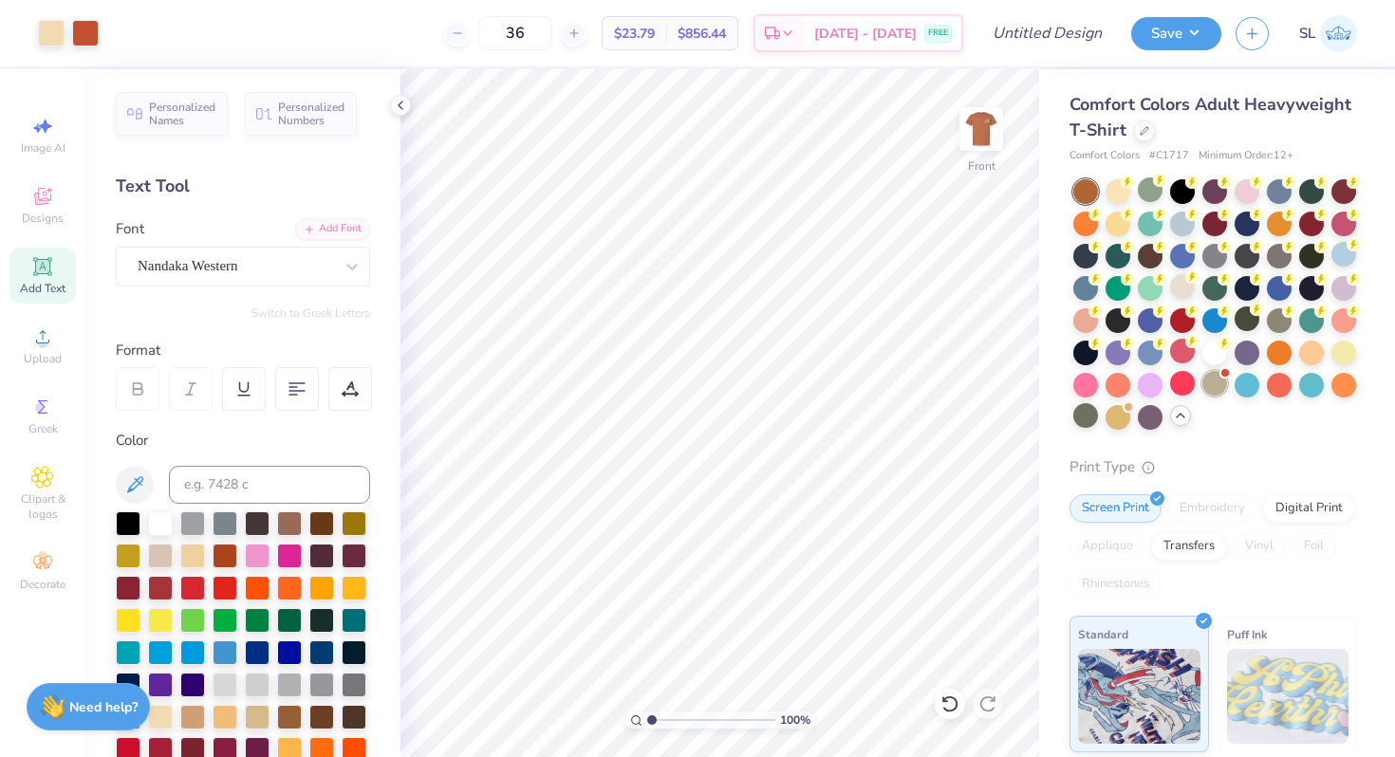
click at [1202, 396] on div at bounding box center [1214, 383] width 25 height 25
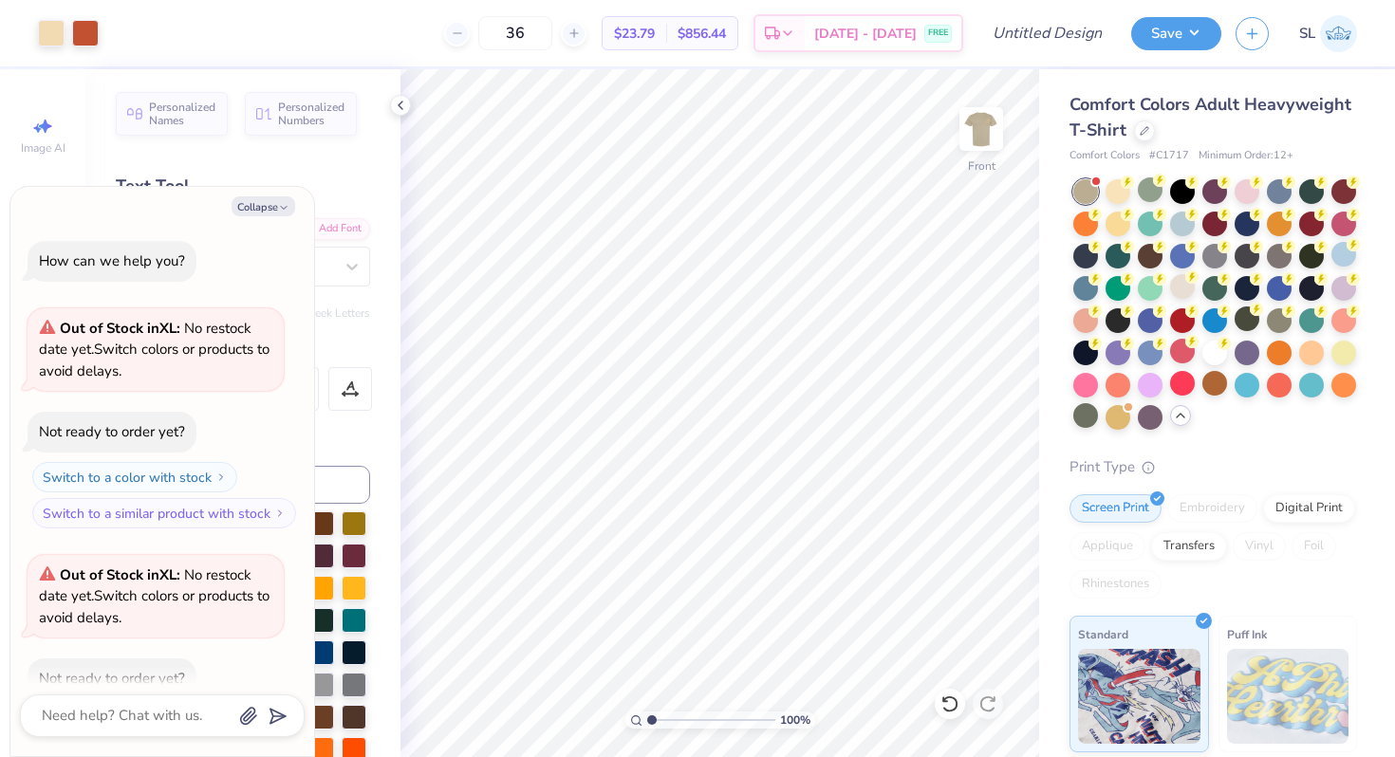
scroll to position [104, 0]
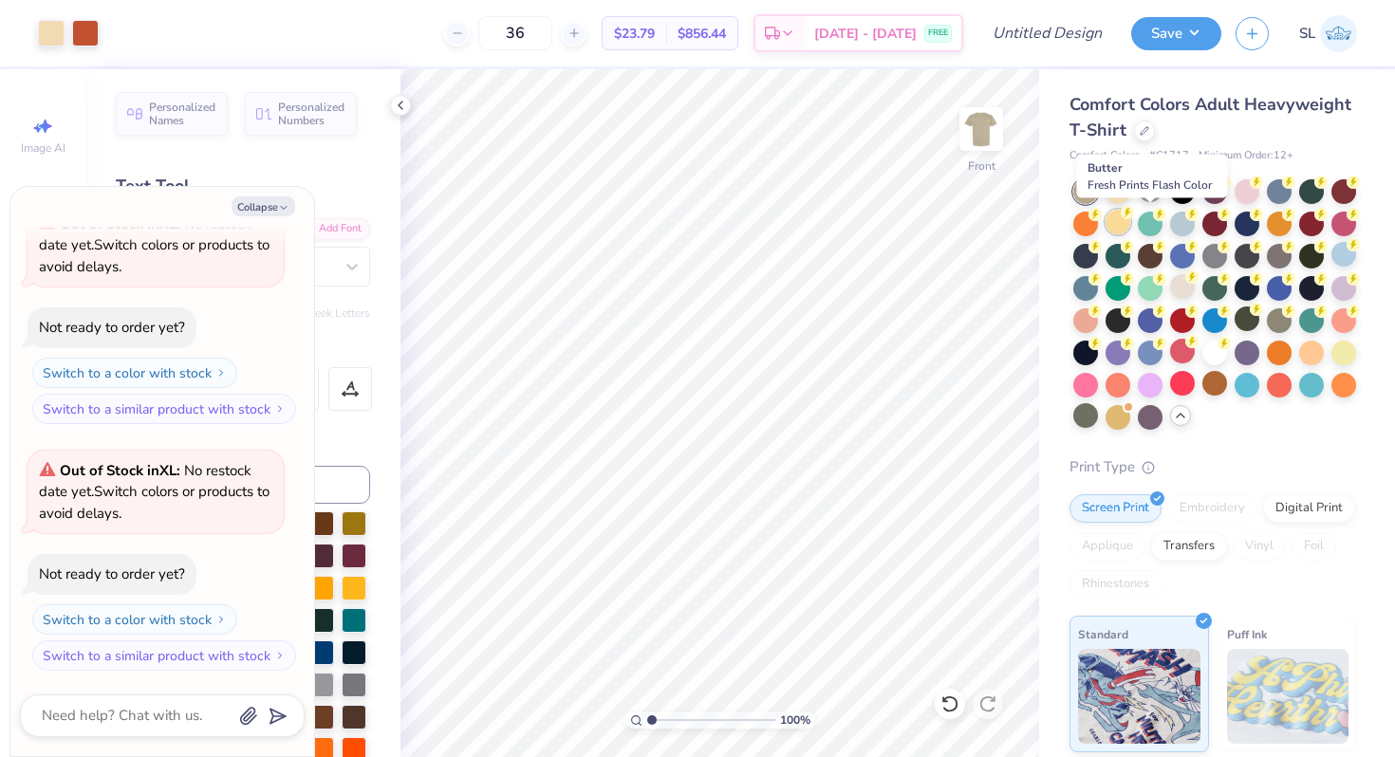
click at [1130, 234] on div at bounding box center [1117, 222] width 25 height 25
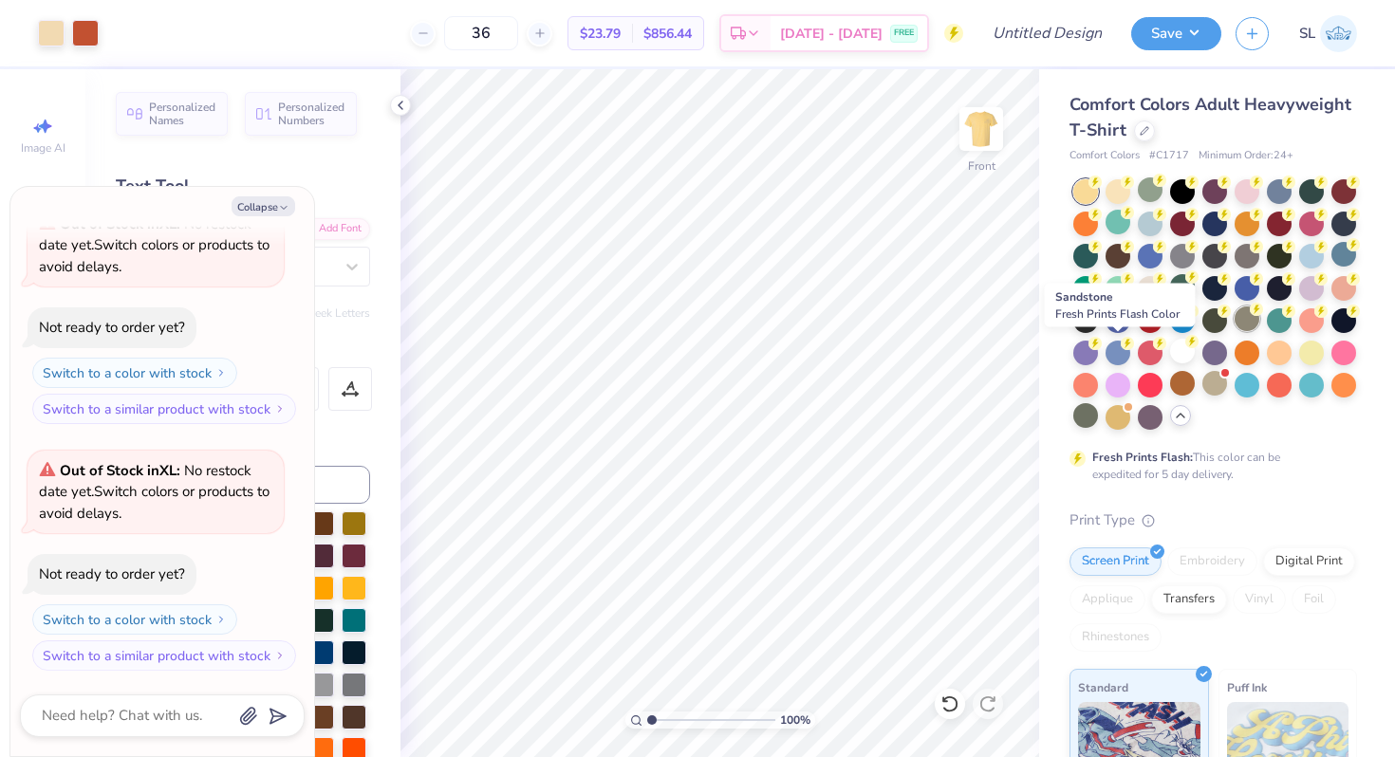
click at [1235, 331] on div at bounding box center [1247, 318] width 25 height 25
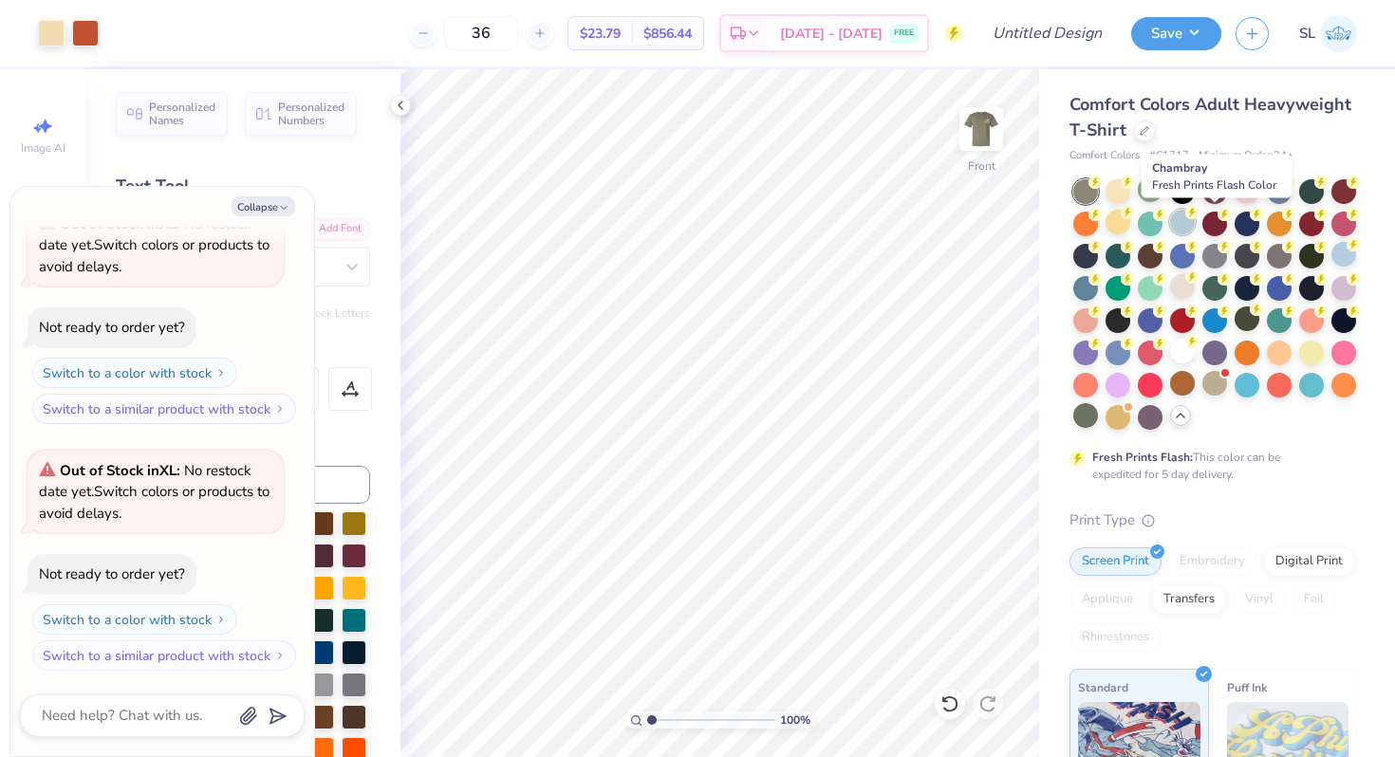
click at [1195, 221] on div at bounding box center [1182, 222] width 25 height 25
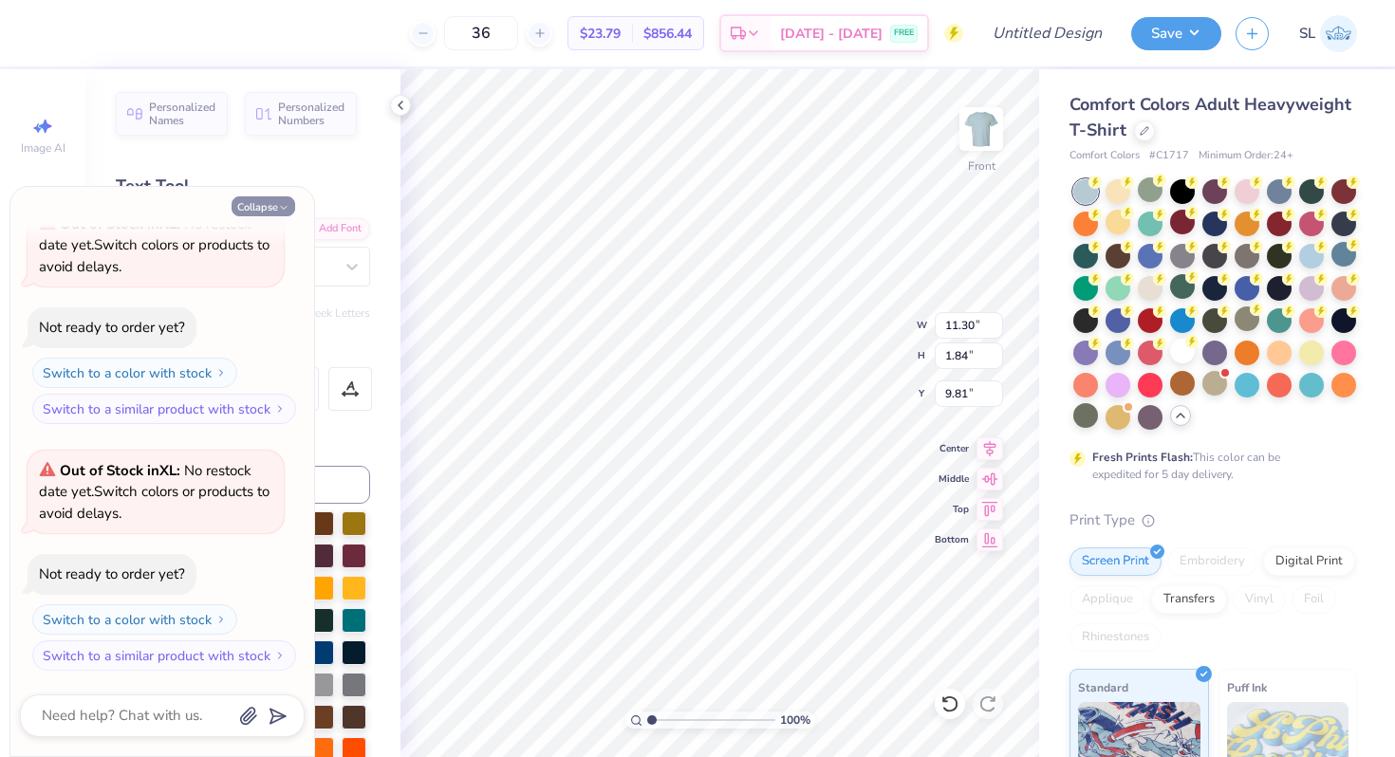
click at [256, 207] on button "Collapse" at bounding box center [264, 206] width 64 height 20
type textarea "x"
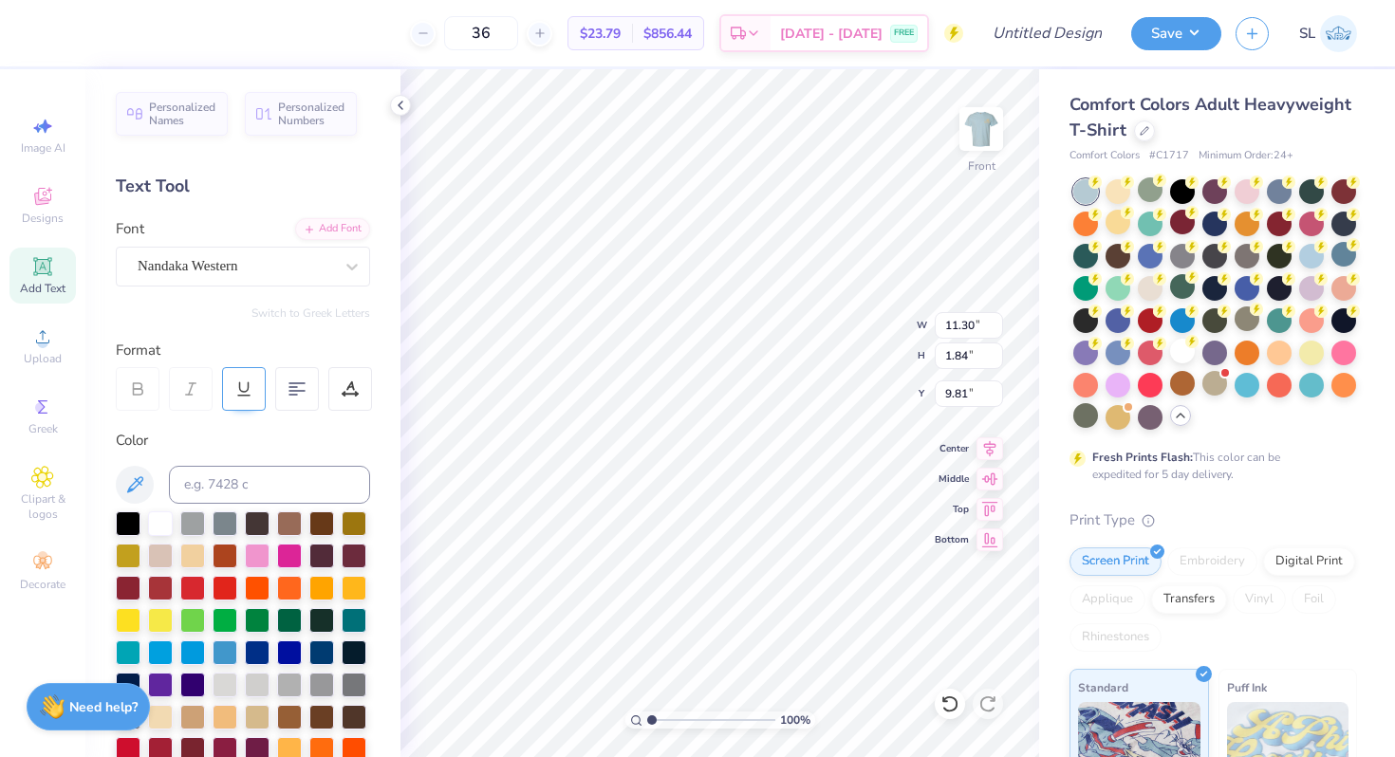
scroll to position [28, 0]
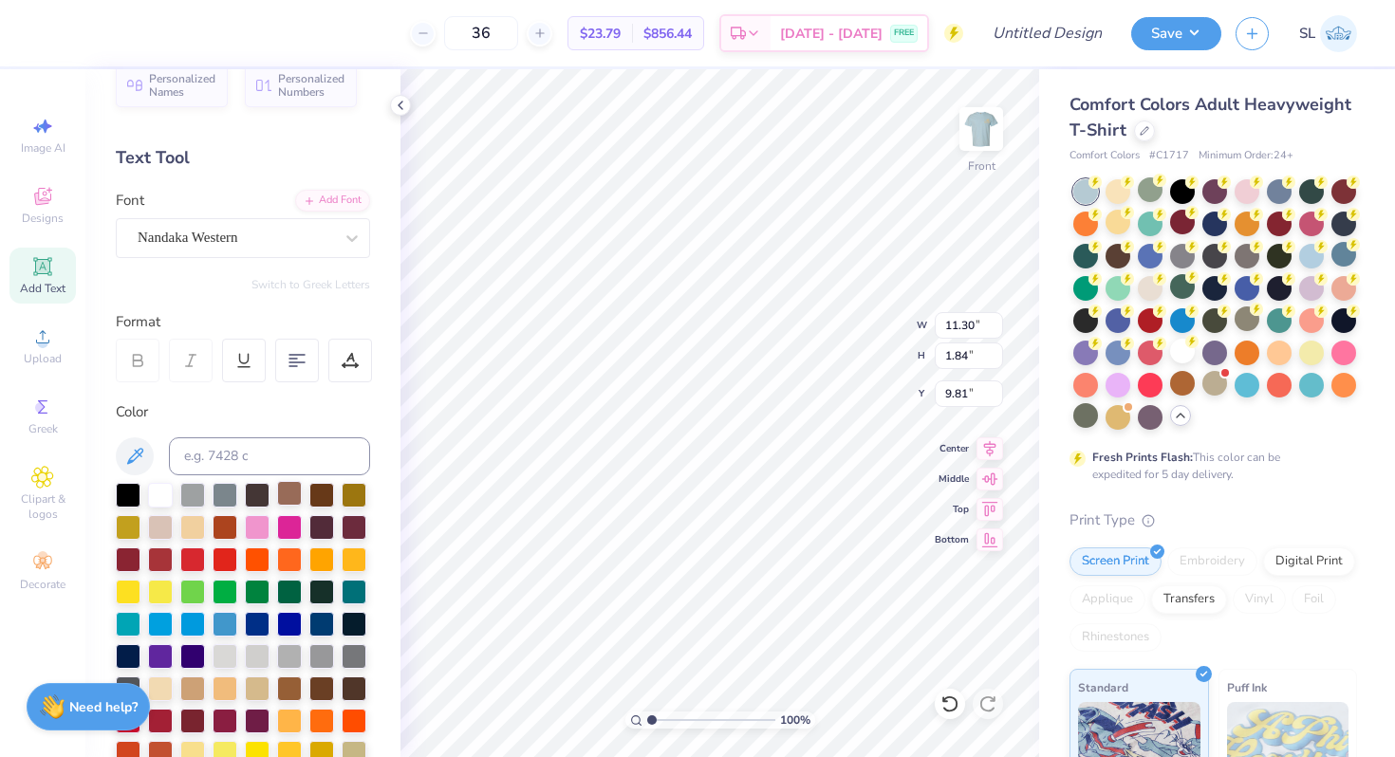
click at [293, 495] on div at bounding box center [289, 493] width 25 height 25
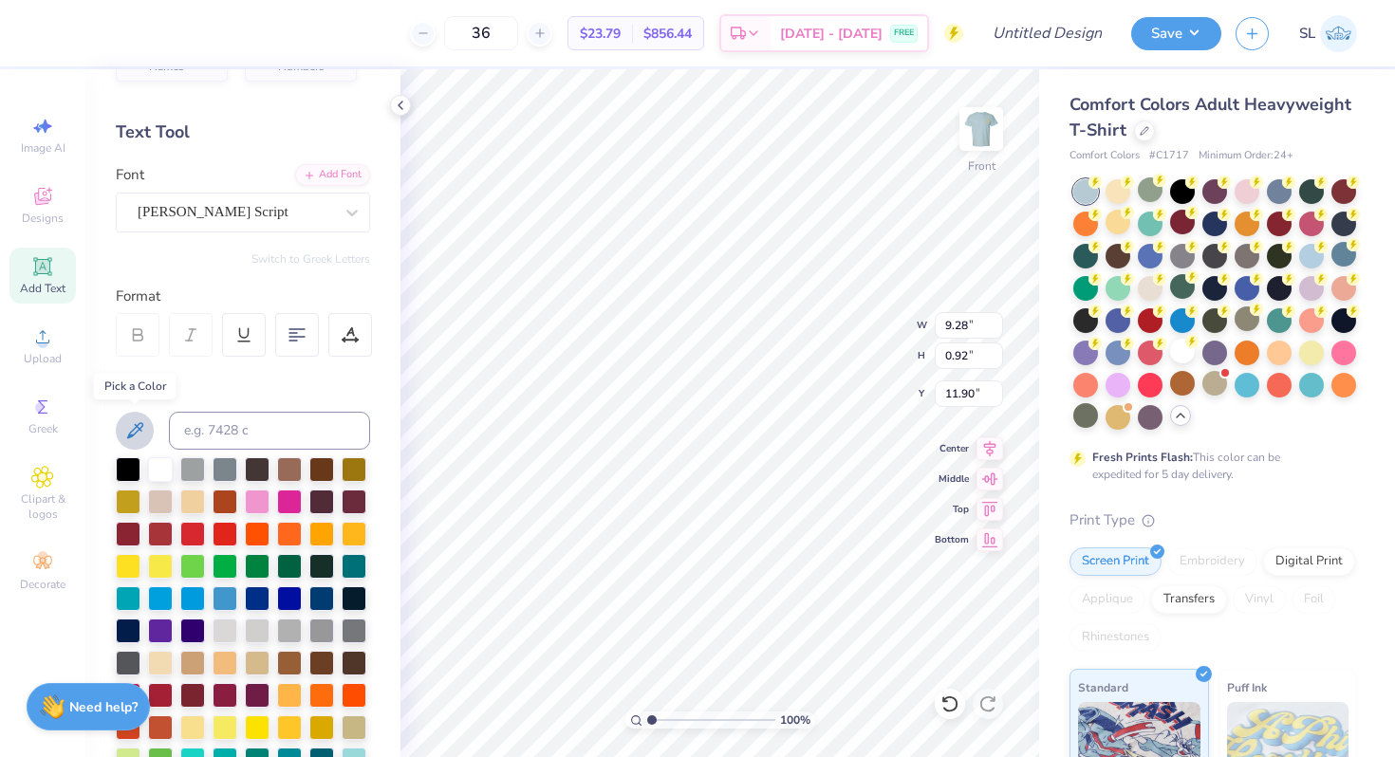
click at [137, 427] on icon at bounding box center [134, 430] width 23 height 23
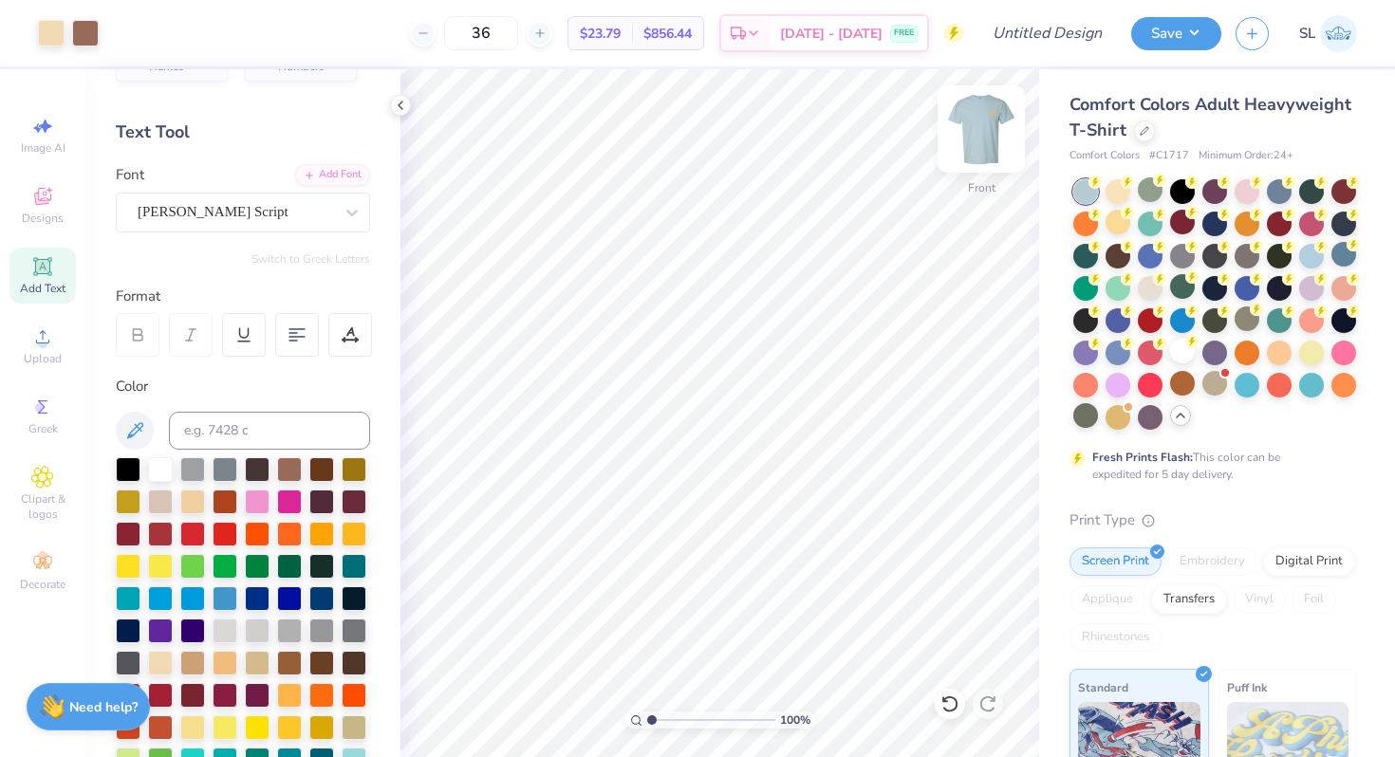
click at [970, 134] on img at bounding box center [981, 129] width 76 height 76
type input "4.28"
type input "3.45"
click at [40, 23] on div at bounding box center [51, 31] width 27 height 27
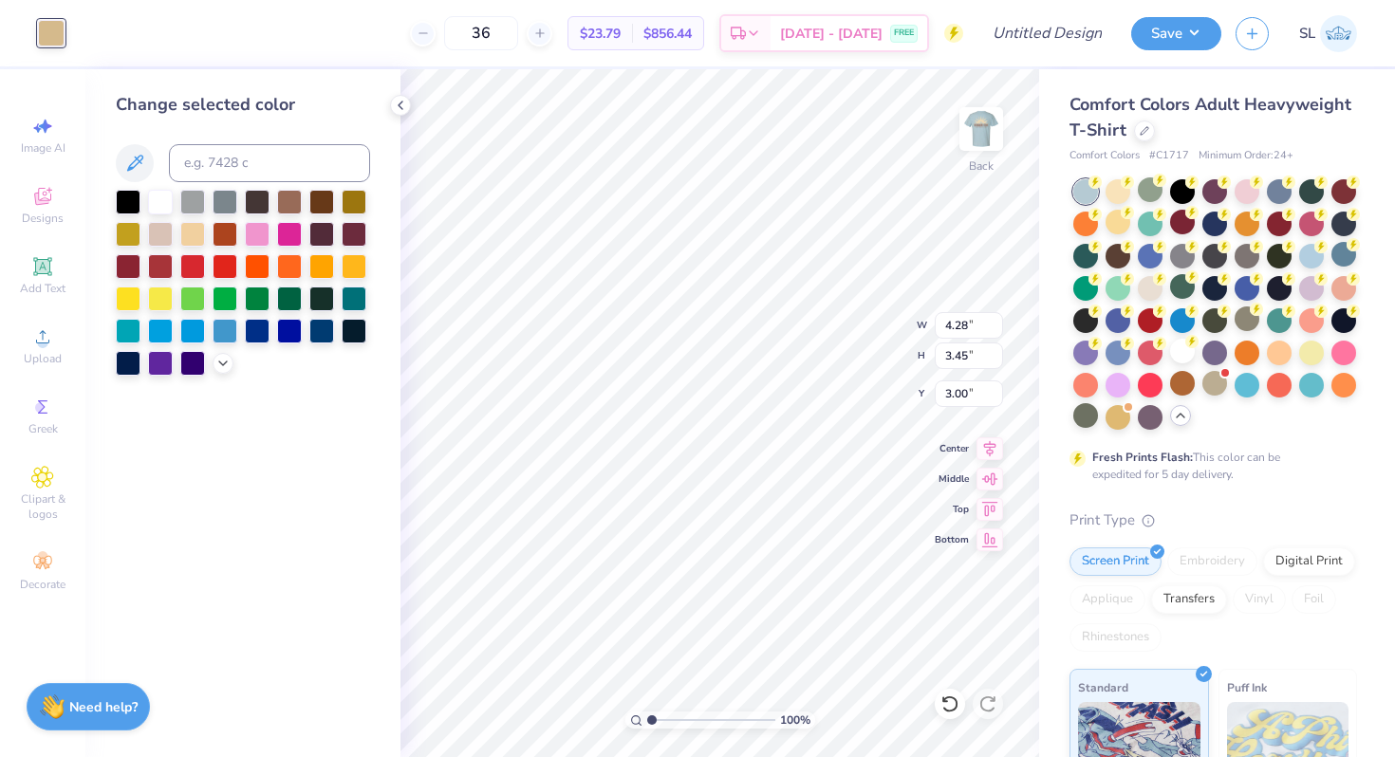
click at [217, 353] on div at bounding box center [243, 283] width 254 height 186
click at [223, 360] on icon at bounding box center [222, 361] width 15 height 15
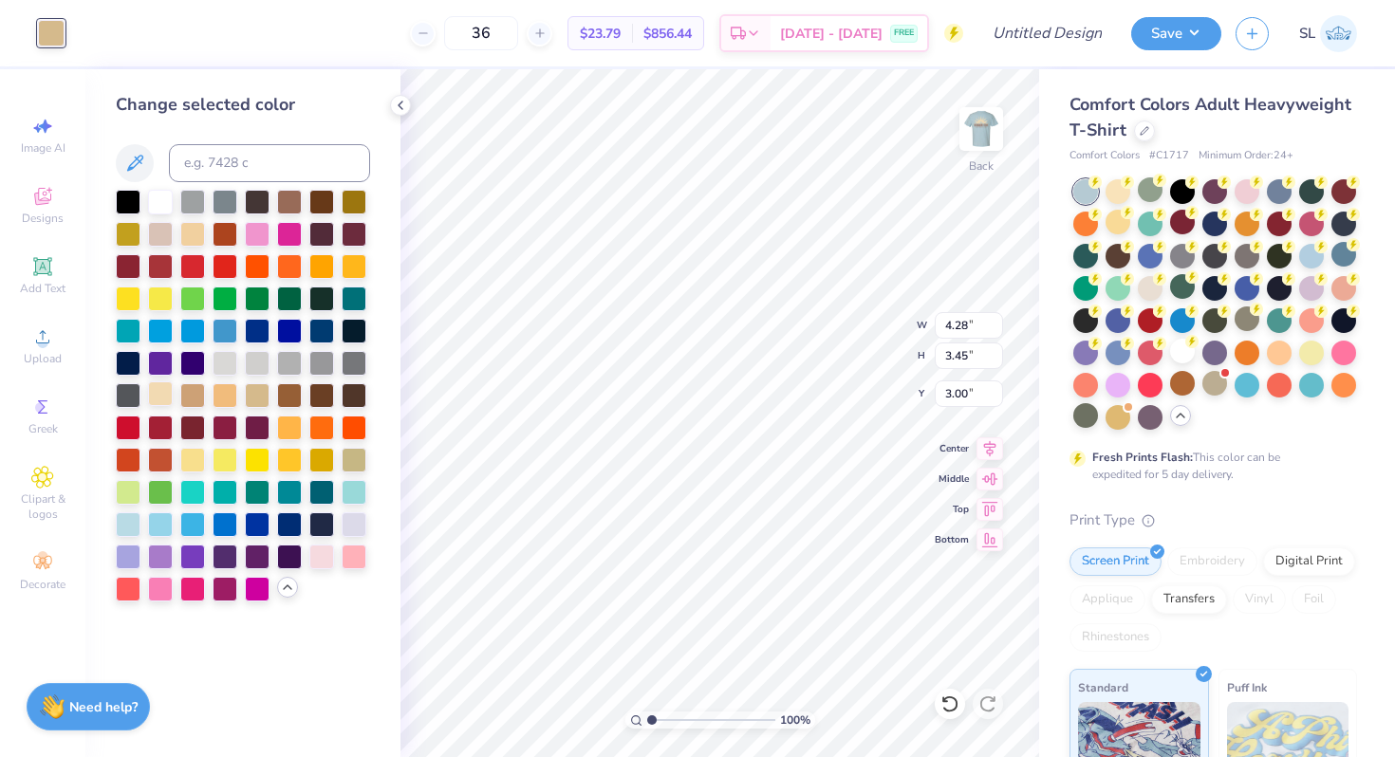
click at [169, 399] on div at bounding box center [160, 393] width 25 height 25
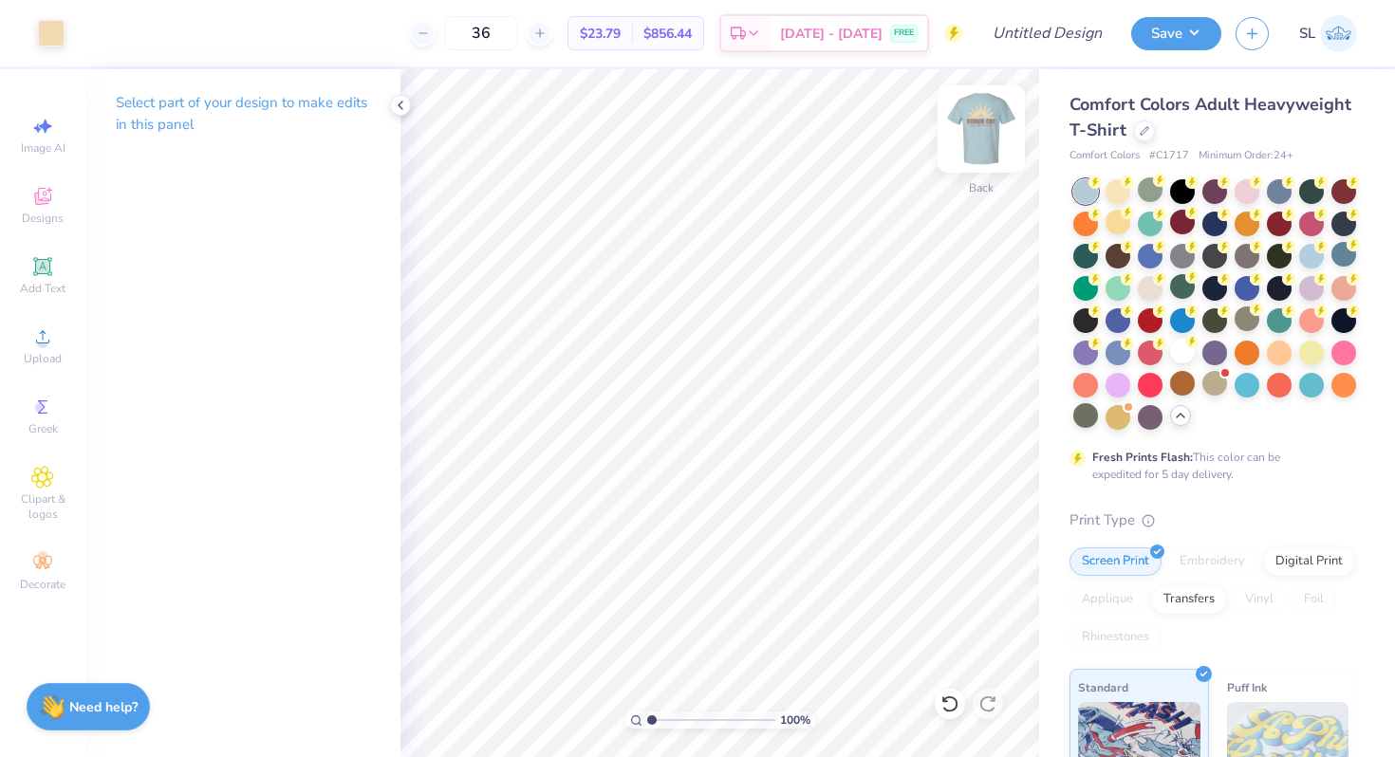
click at [985, 133] on img at bounding box center [981, 129] width 76 height 76
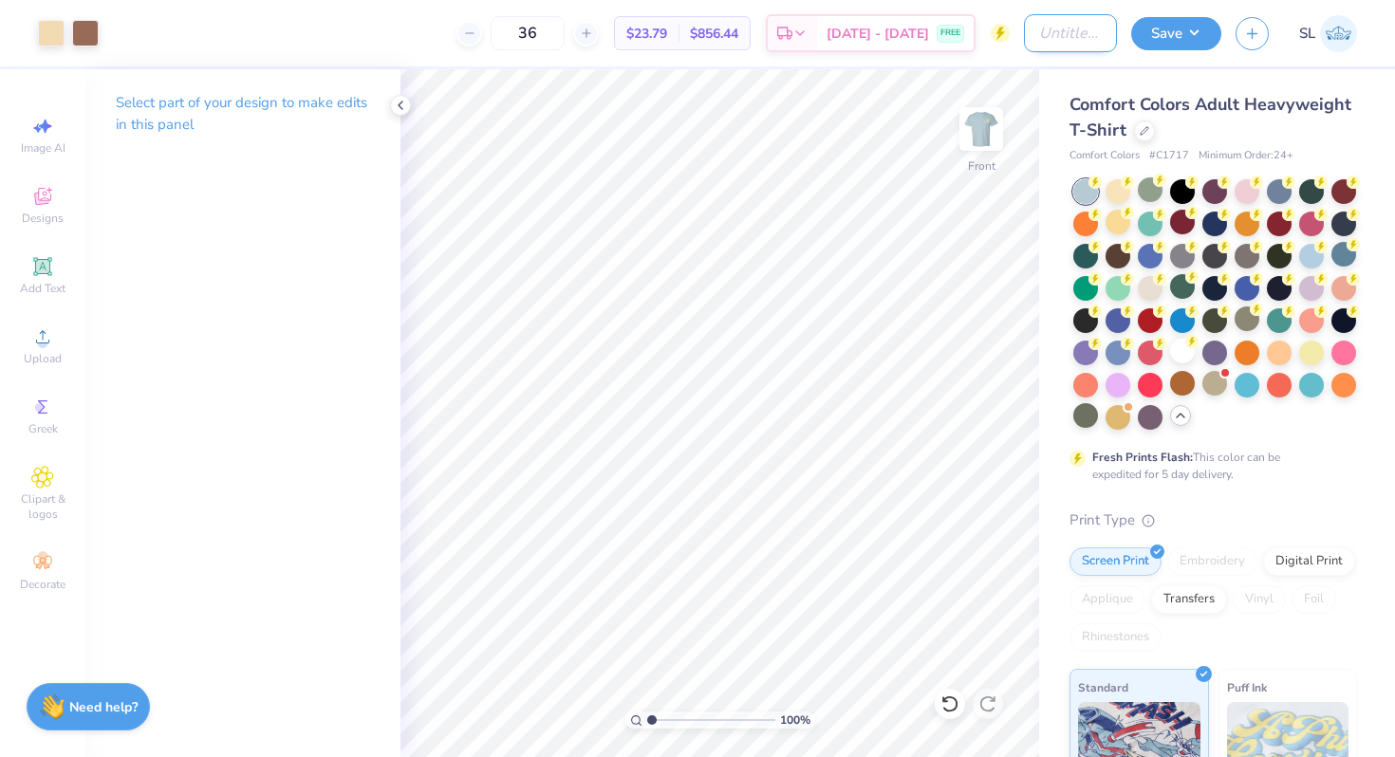
click at [1060, 30] on input "Design Title" at bounding box center [1070, 33] width 93 height 38
type input "Sig [PERSON_NAME]: Western 1"
click at [1201, 32] on button "Save" at bounding box center [1176, 30] width 90 height 33
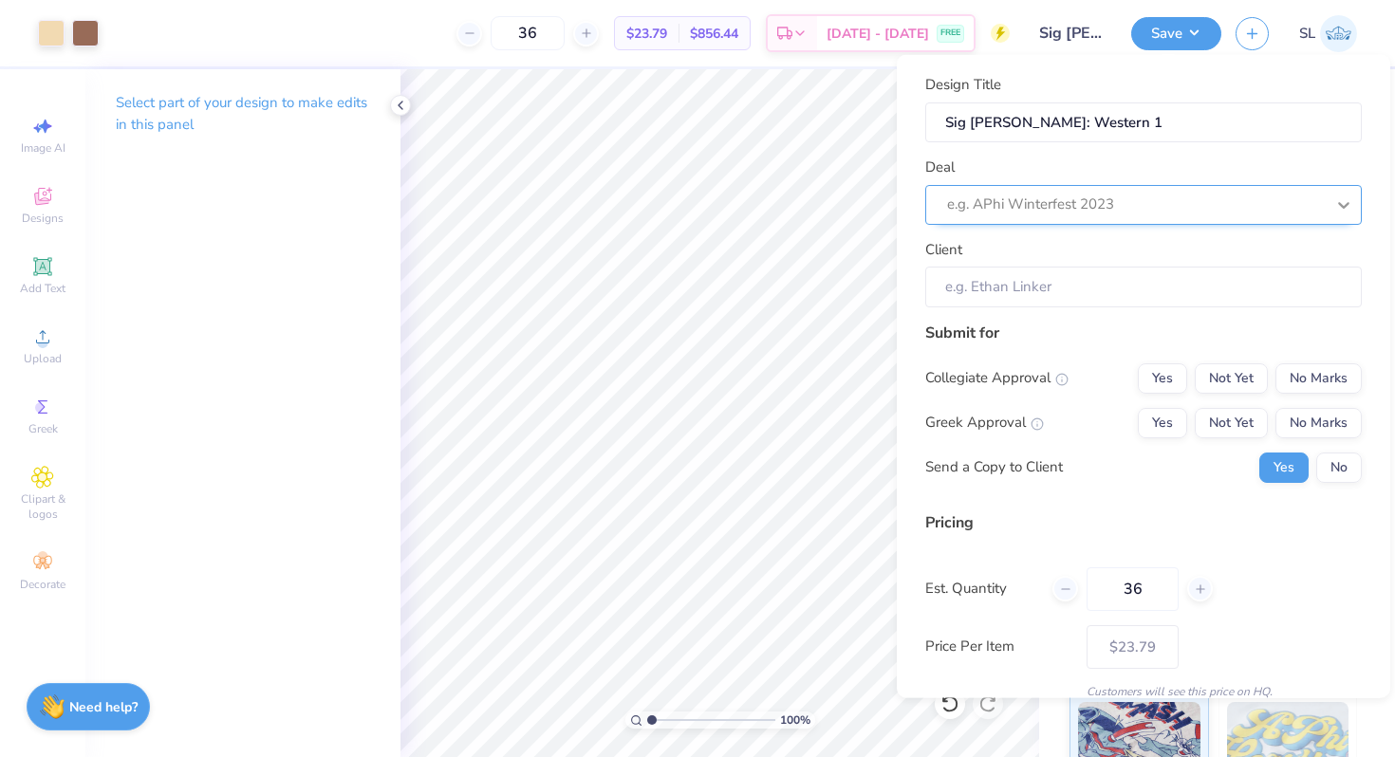
click at [1329, 187] on div at bounding box center [1344, 204] width 34 height 34
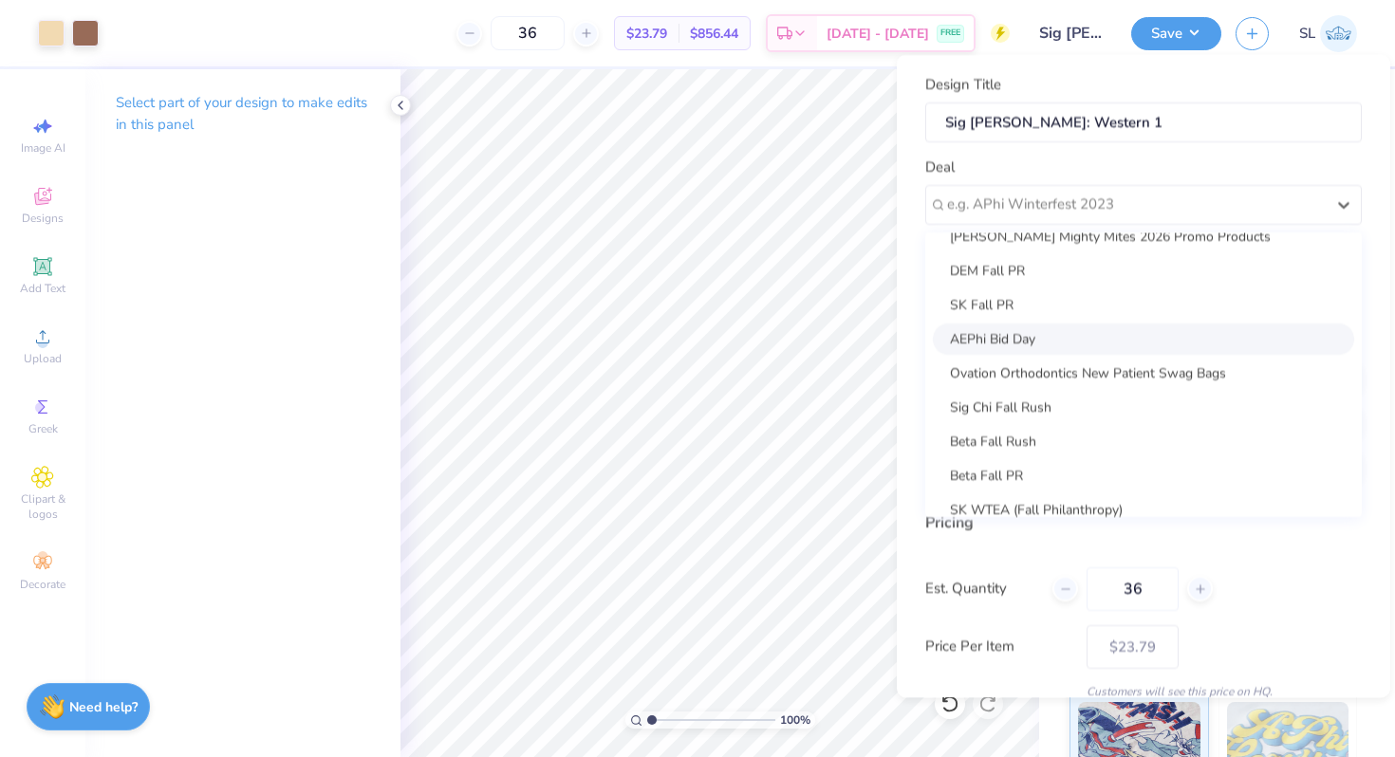
scroll to position [342, 0]
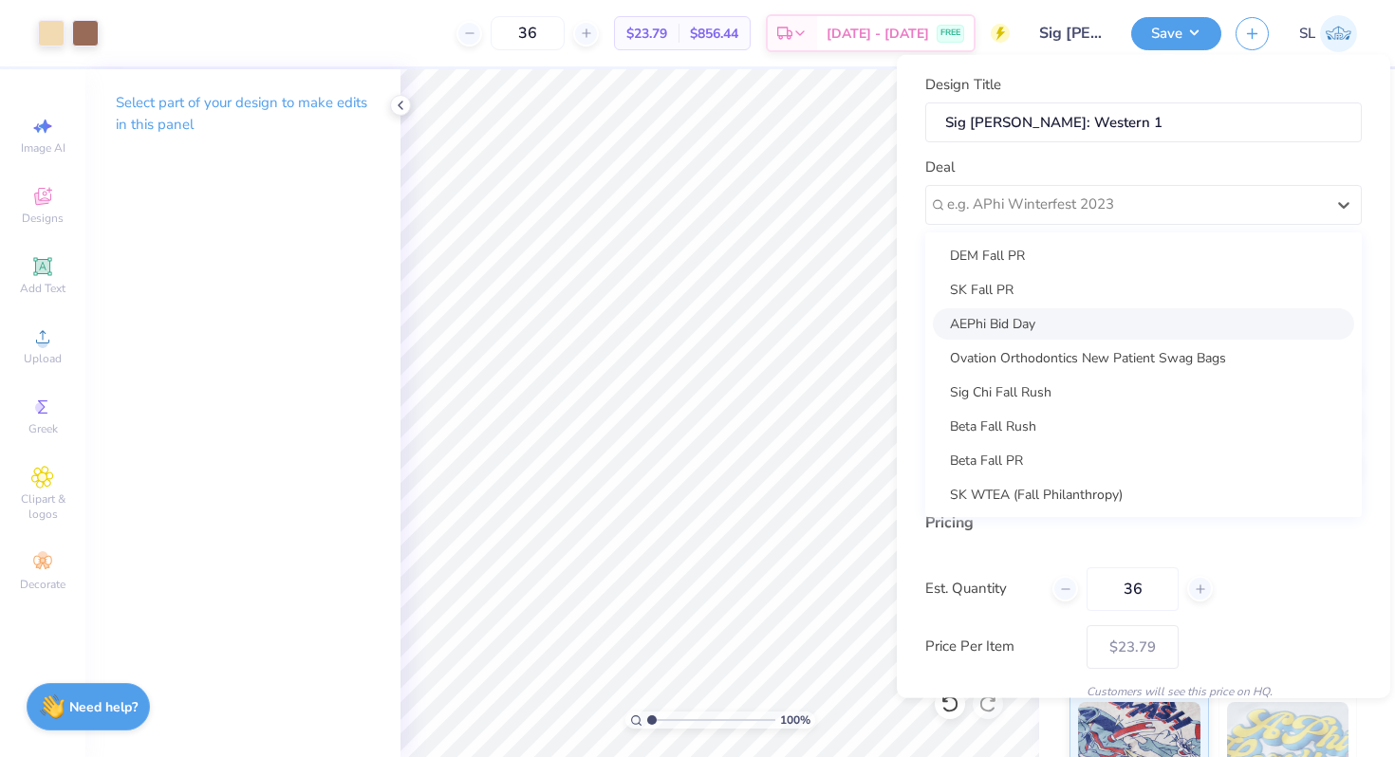
click at [1089, 395] on div "Sig Chi Fall Rush" at bounding box center [1143, 391] width 421 height 31
type input "[PERSON_NAME]"
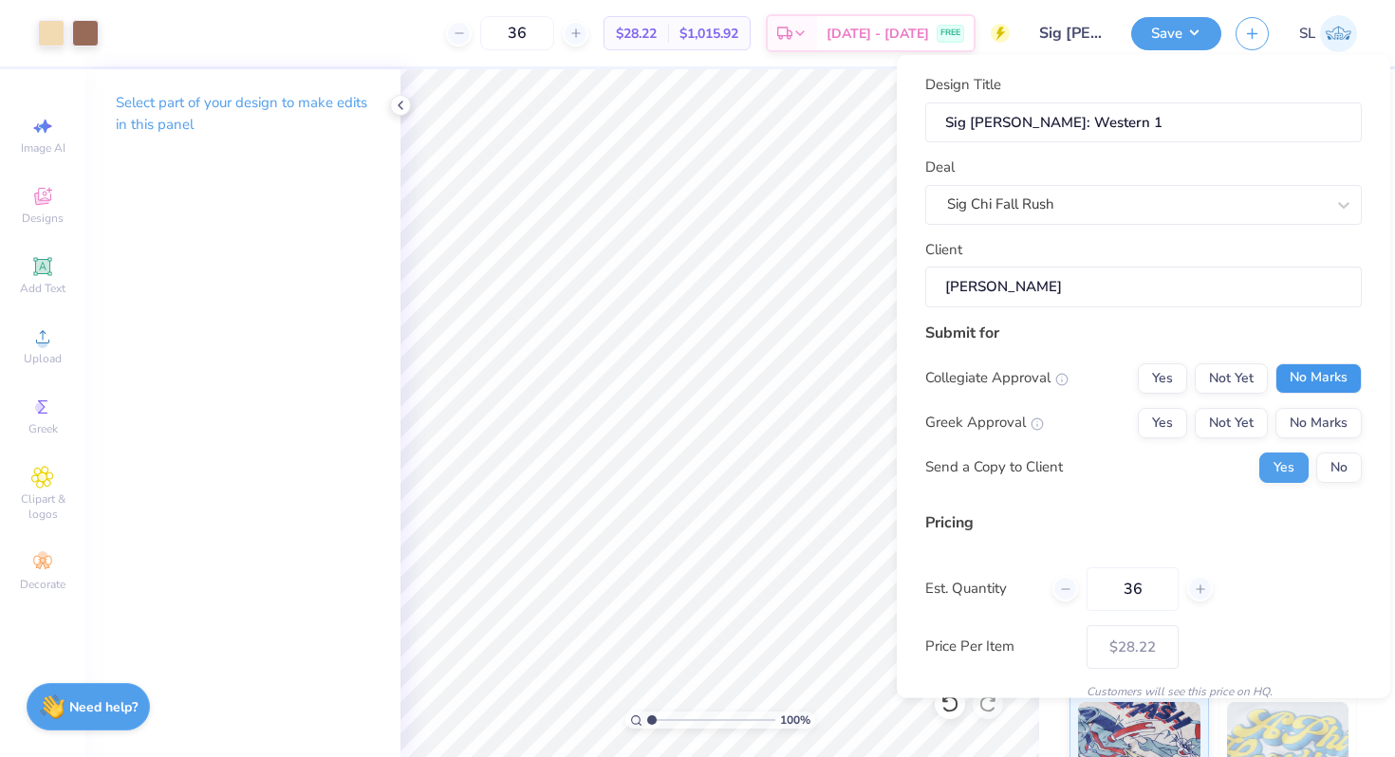
click at [1275, 368] on button "No Marks" at bounding box center [1318, 377] width 86 height 30
click at [1209, 415] on button "Not Yet" at bounding box center [1231, 422] width 73 height 30
click at [1322, 466] on button "No" at bounding box center [1339, 467] width 46 height 30
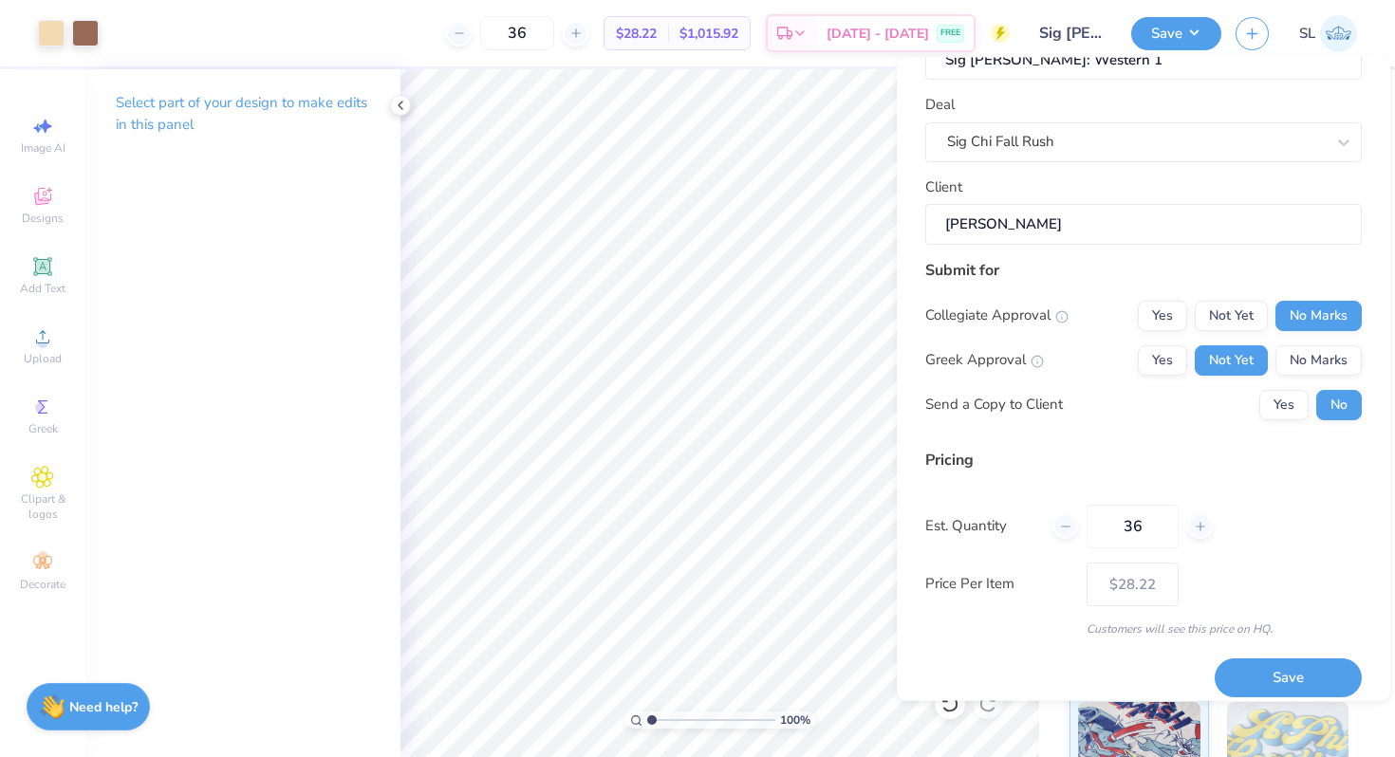
scroll to position [80, 0]
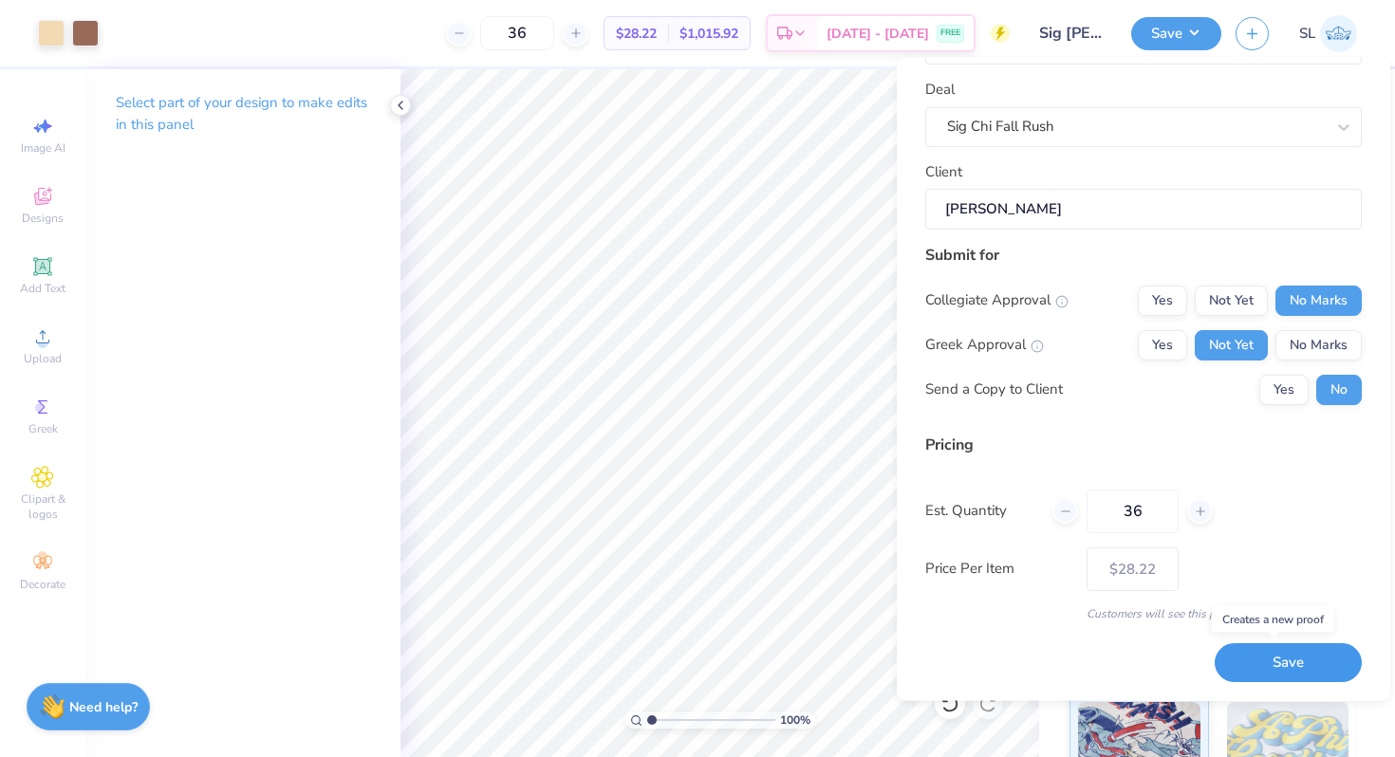
click at [1309, 663] on button "Save" at bounding box center [1288, 663] width 147 height 39
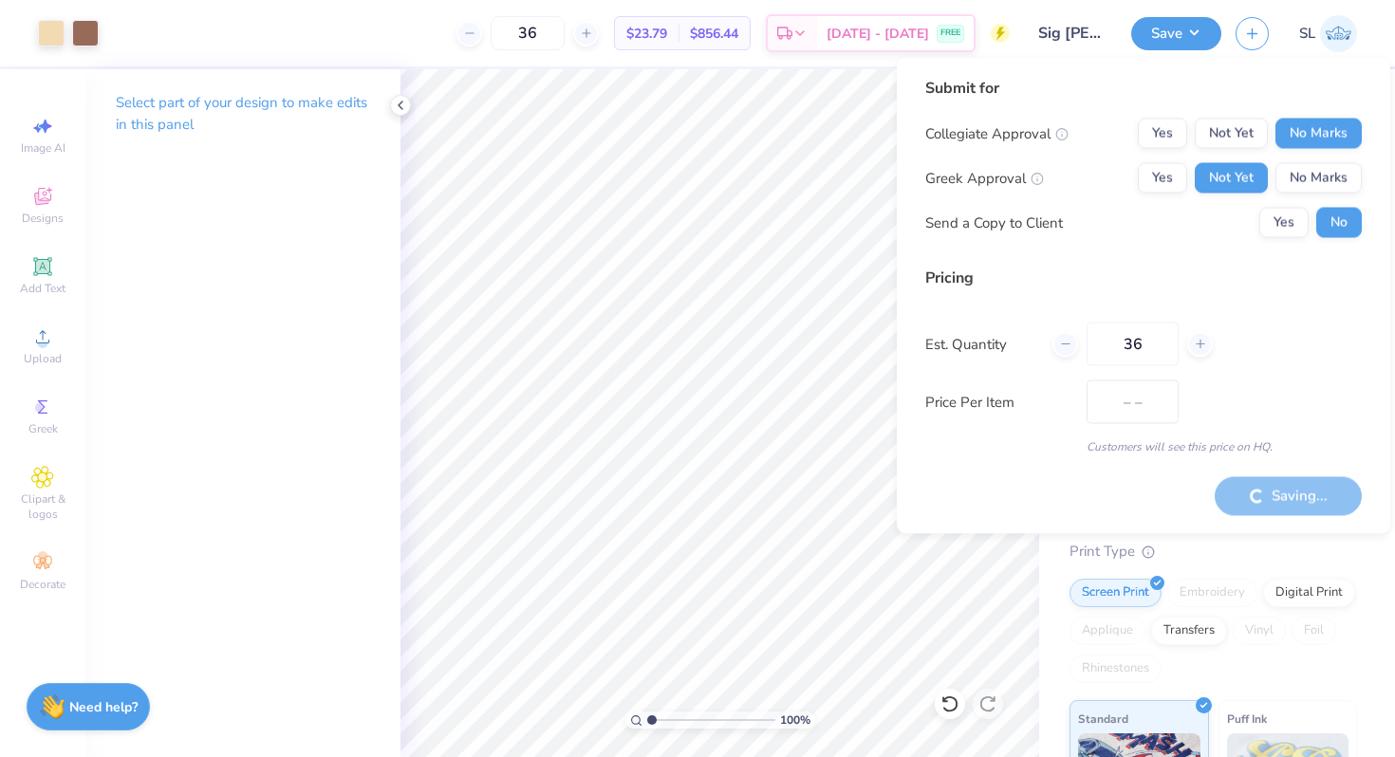
type input "$28.22"
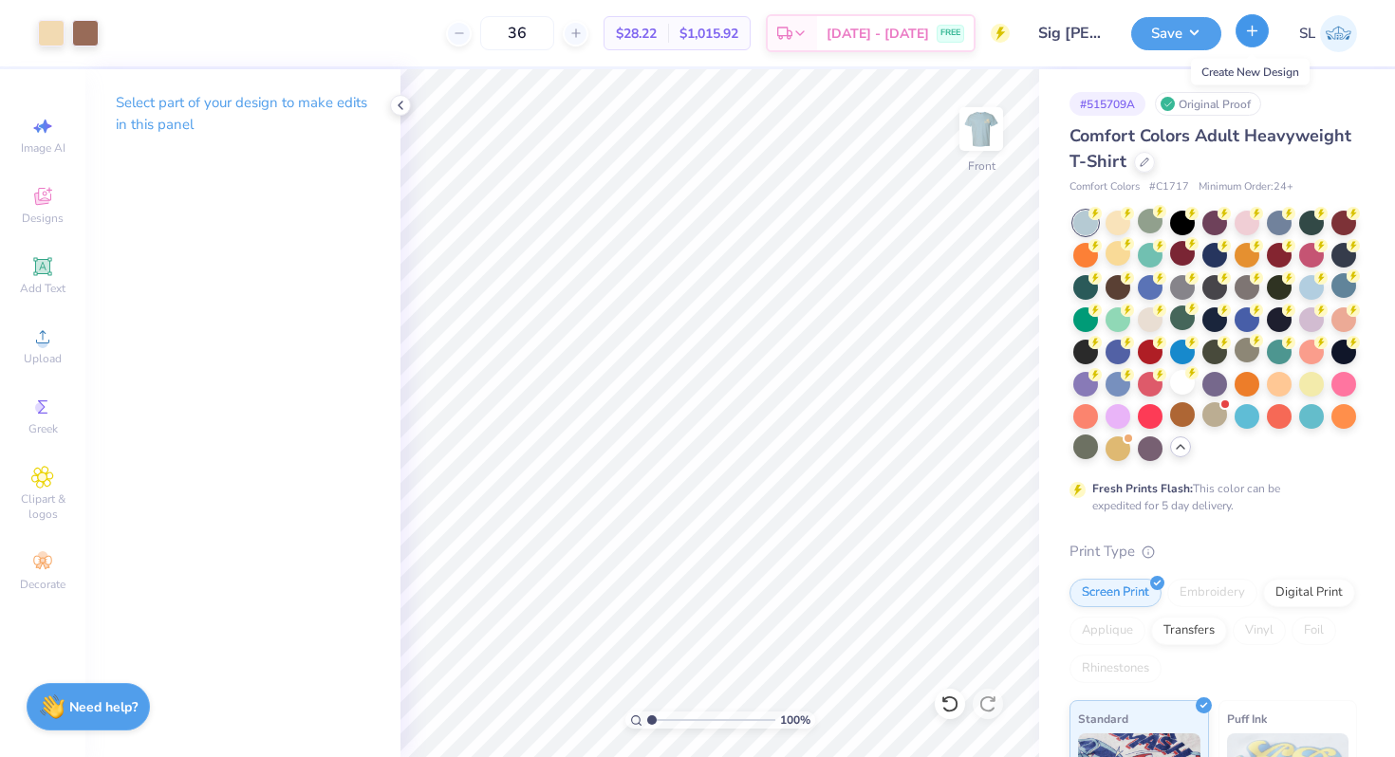
click at [1257, 23] on icon "button" at bounding box center [1252, 31] width 16 height 16
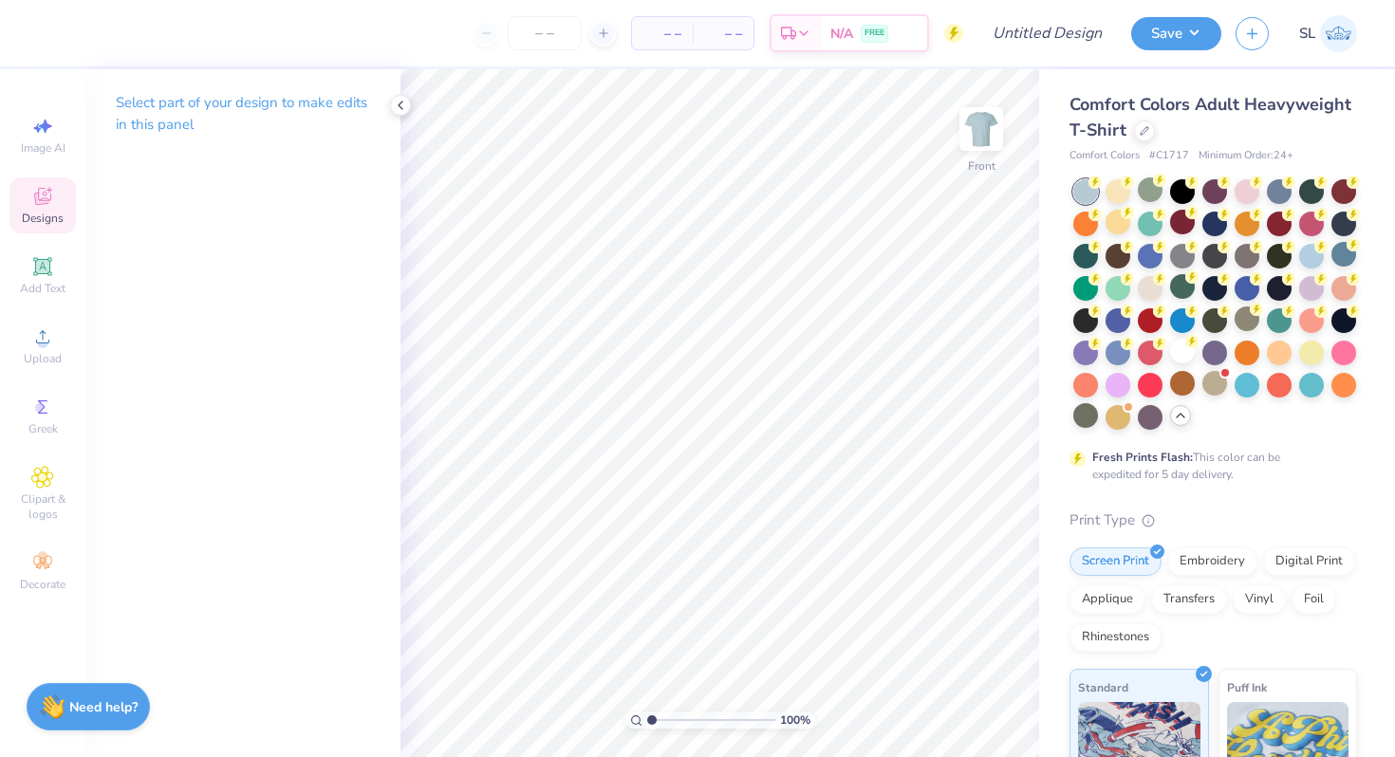
click at [51, 208] on div "Designs" at bounding box center [42, 205] width 66 height 56
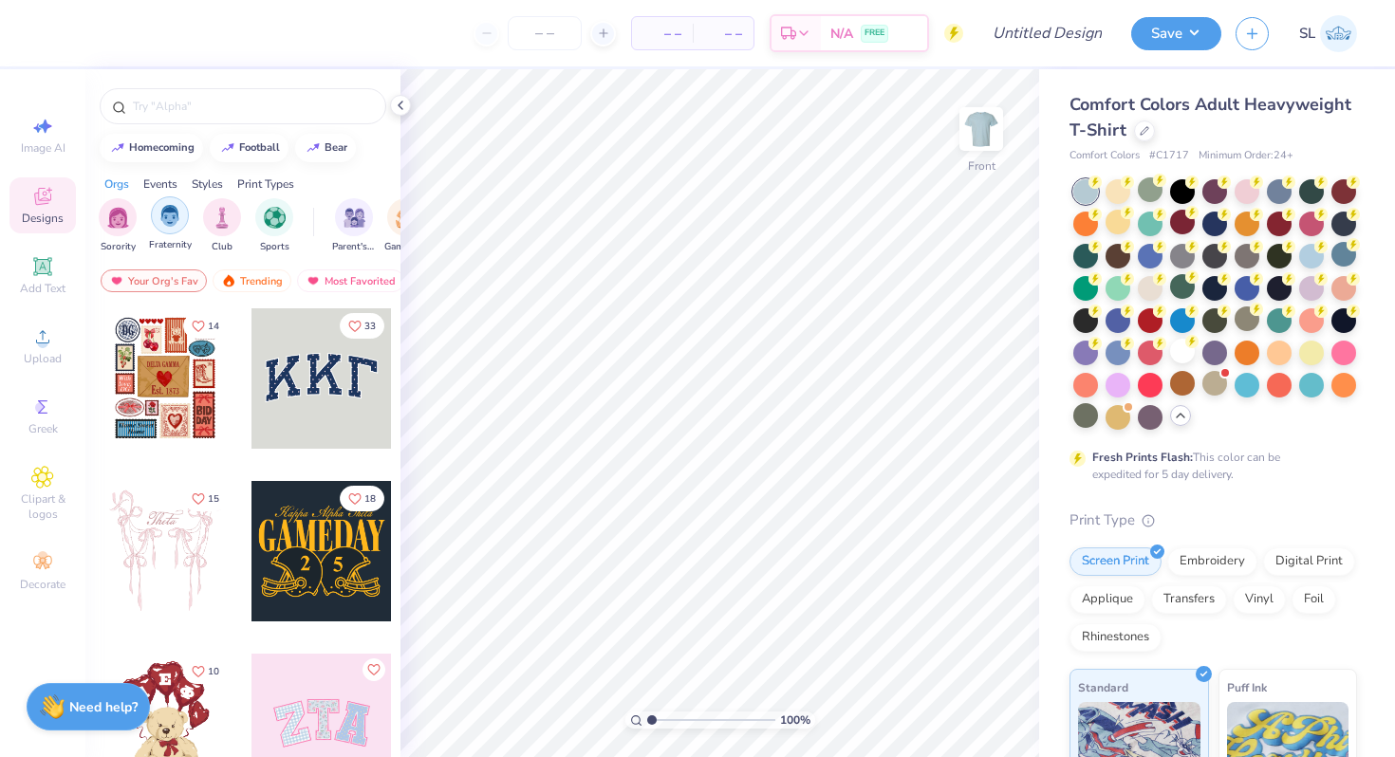
click at [182, 206] on div "filter for Fraternity" at bounding box center [170, 215] width 38 height 38
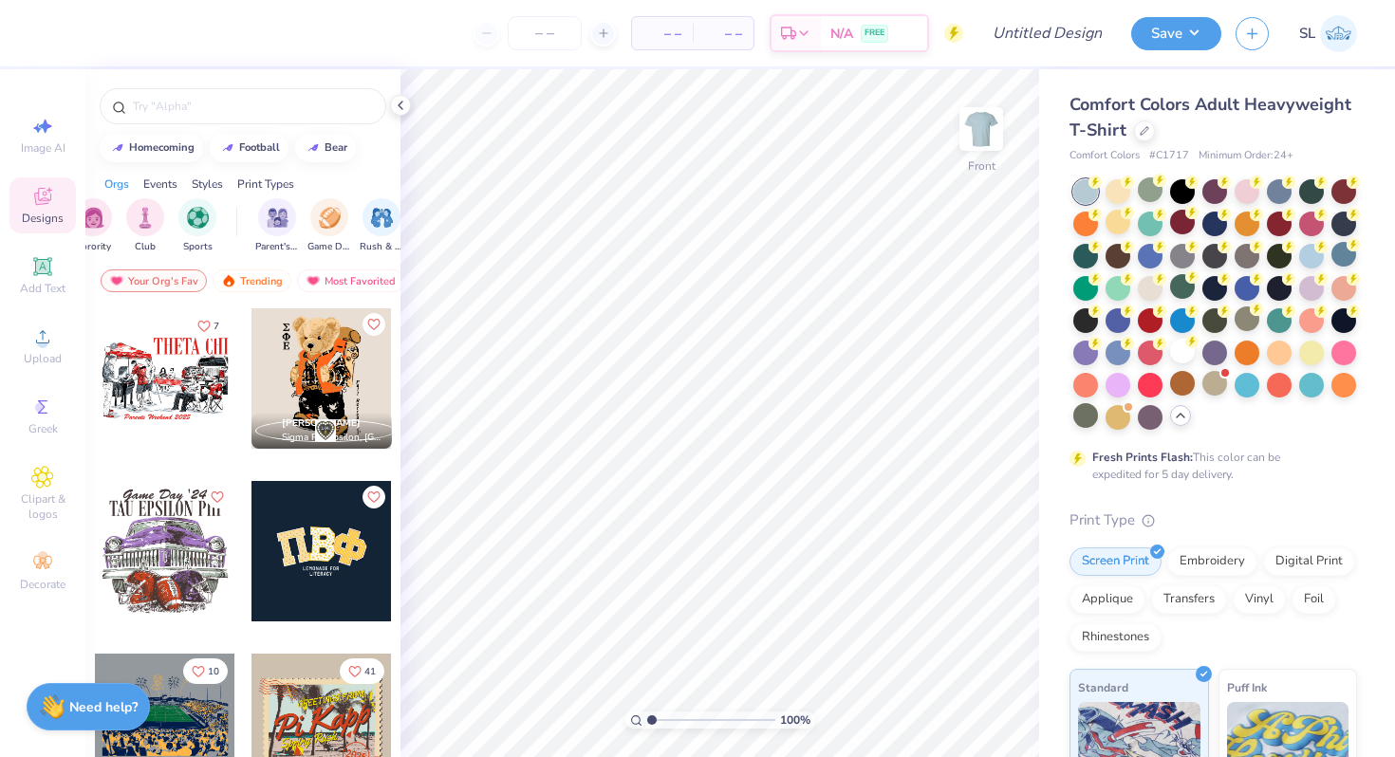
scroll to position [0, 87]
click at [381, 199] on div "filter for Rush & Bid" at bounding box center [371, 217] width 38 height 38
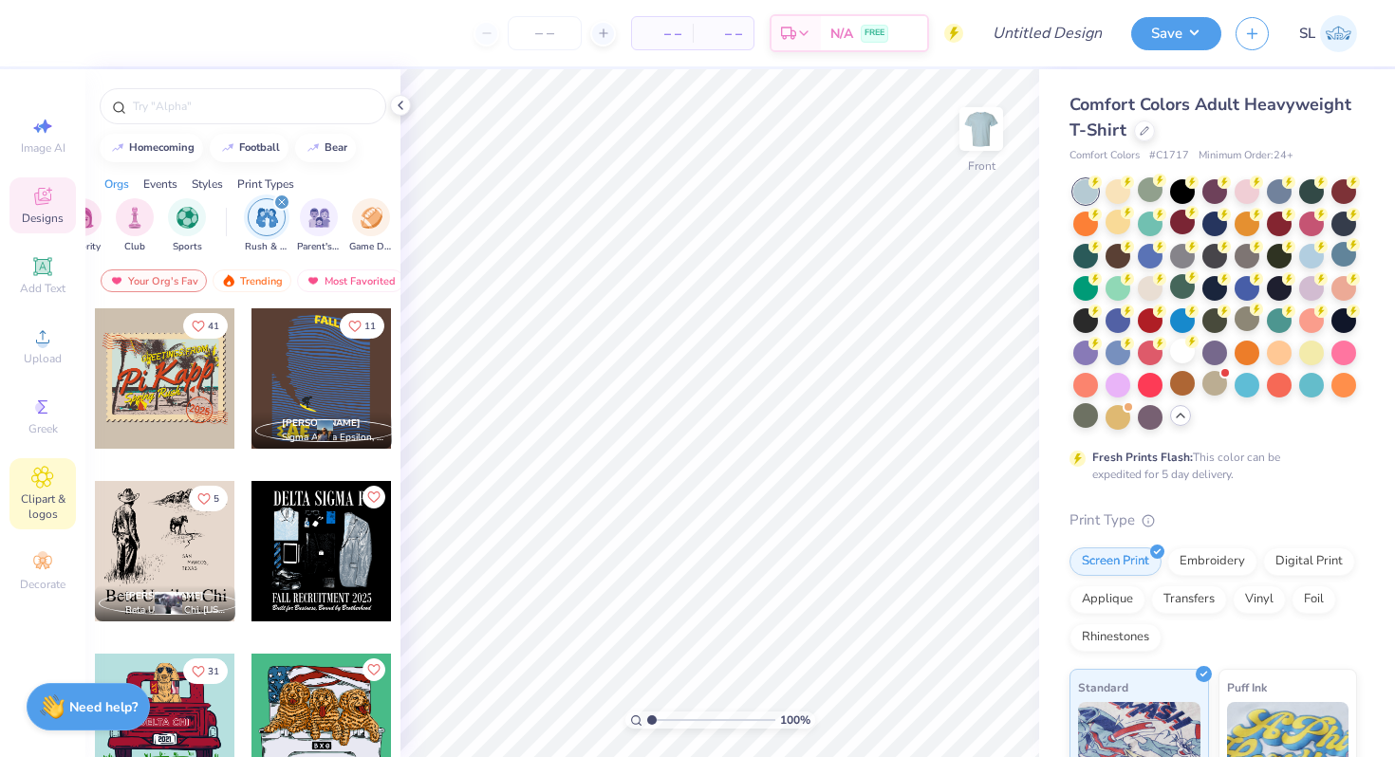
click at [28, 475] on div "Clipart & logos" at bounding box center [42, 493] width 66 height 71
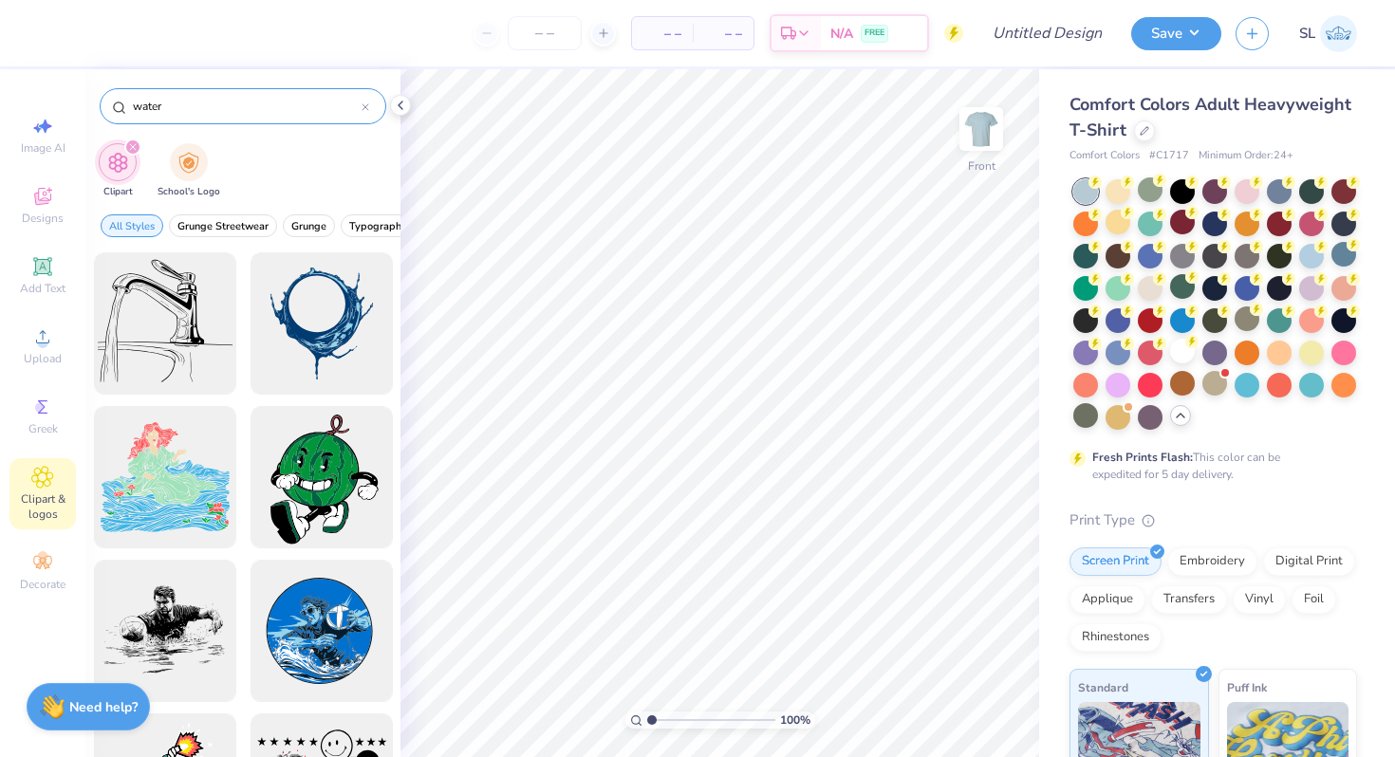
click at [356, 107] on input "water" at bounding box center [246, 106] width 231 height 19
click at [365, 104] on icon at bounding box center [366, 107] width 8 height 8
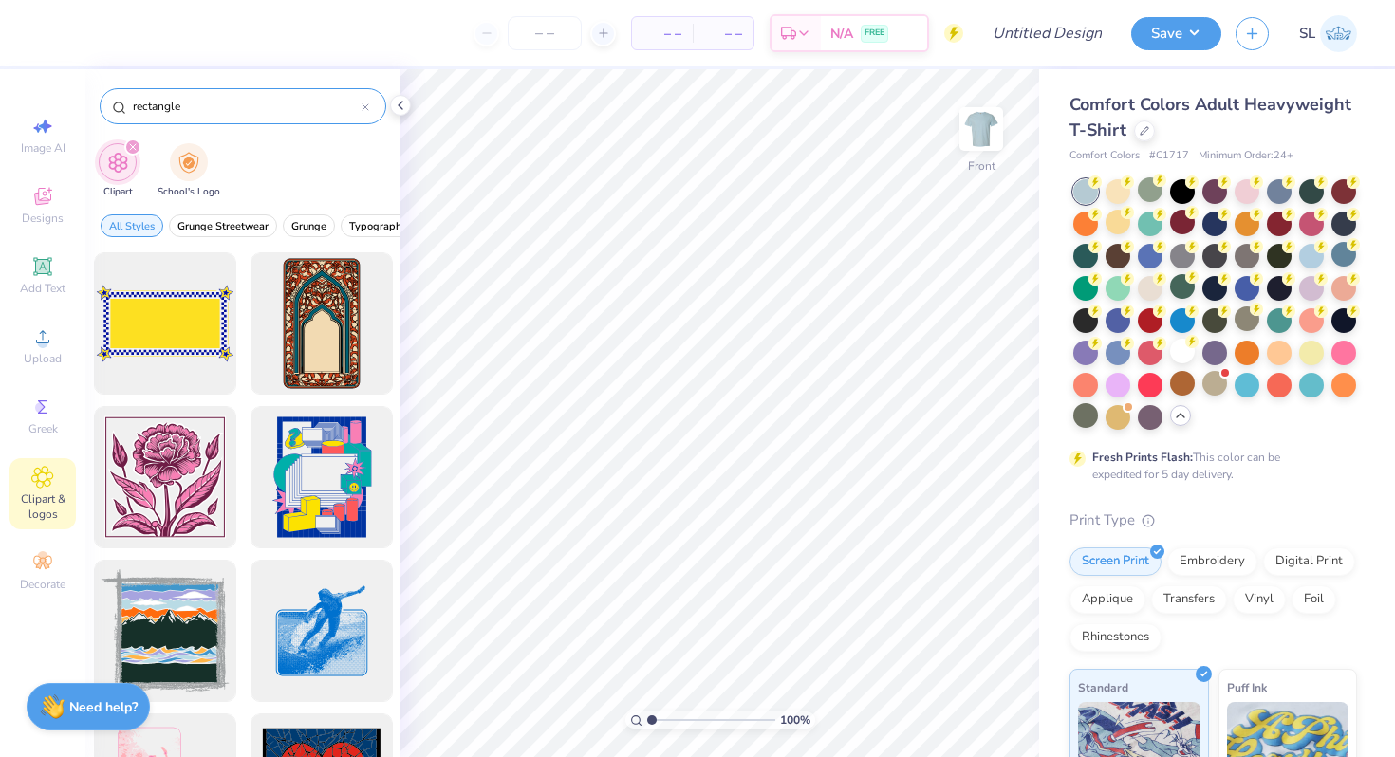
scroll to position [4, 0]
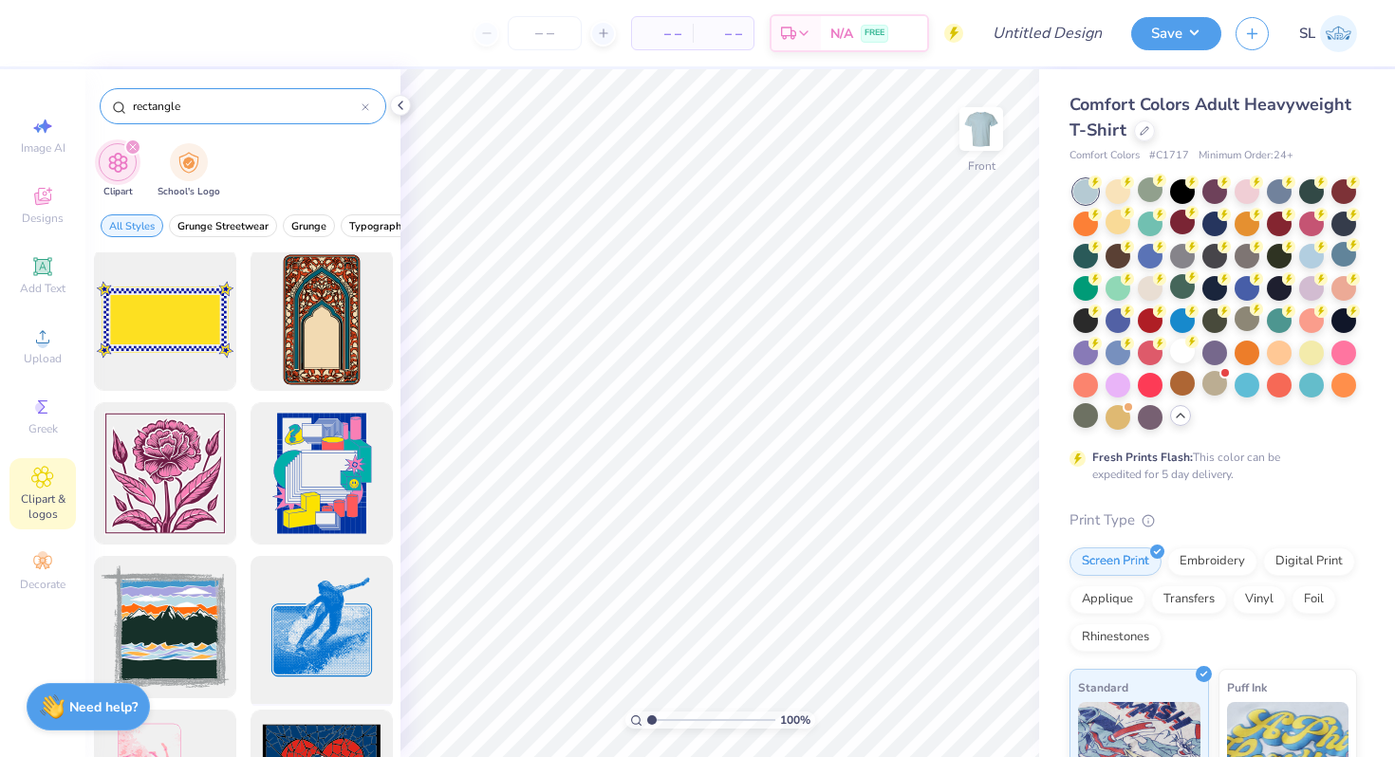
type input "rectangle"
click at [317, 613] on div at bounding box center [321, 627] width 157 height 157
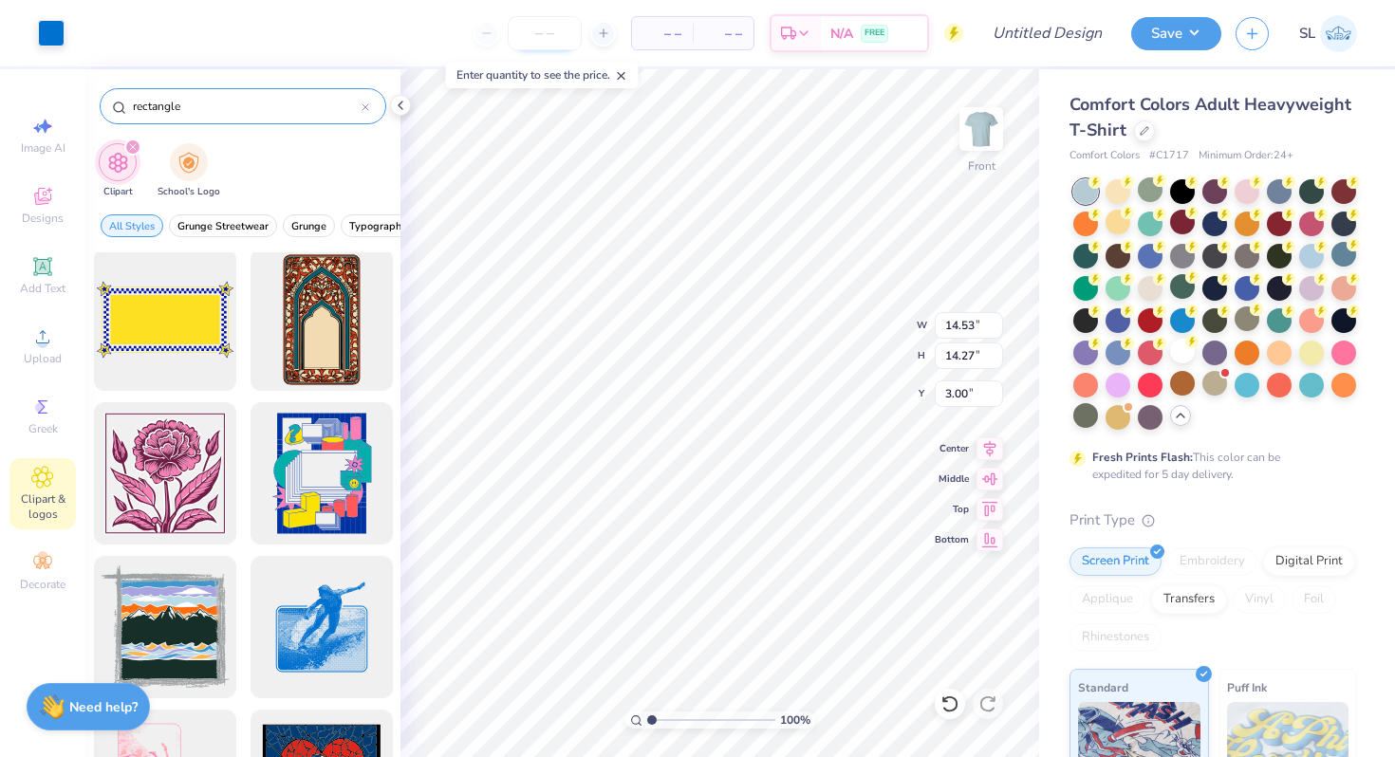
click at [554, 28] on input "number" at bounding box center [545, 33] width 74 height 34
type input "36"
type input "10.22"
type input "10.03"
type input "5.16"
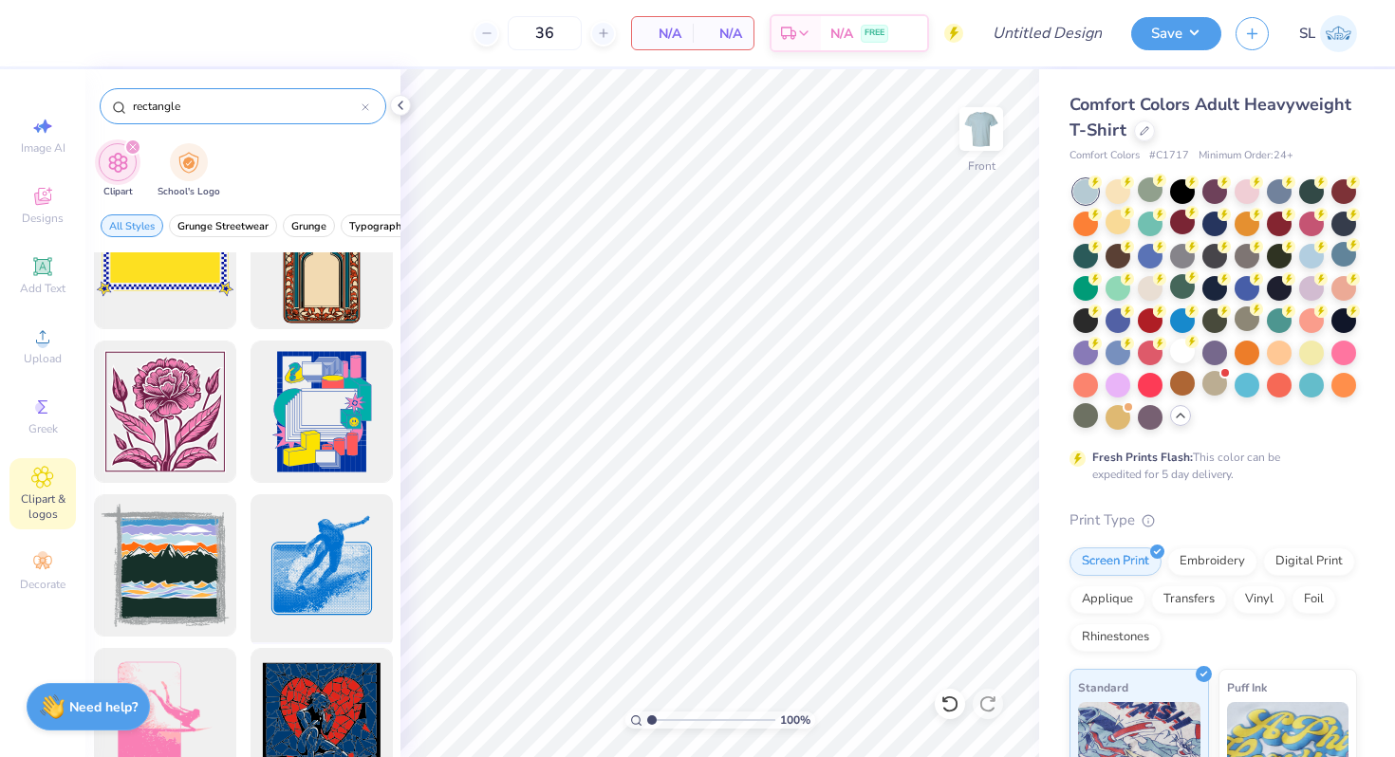
scroll to position [310, 0]
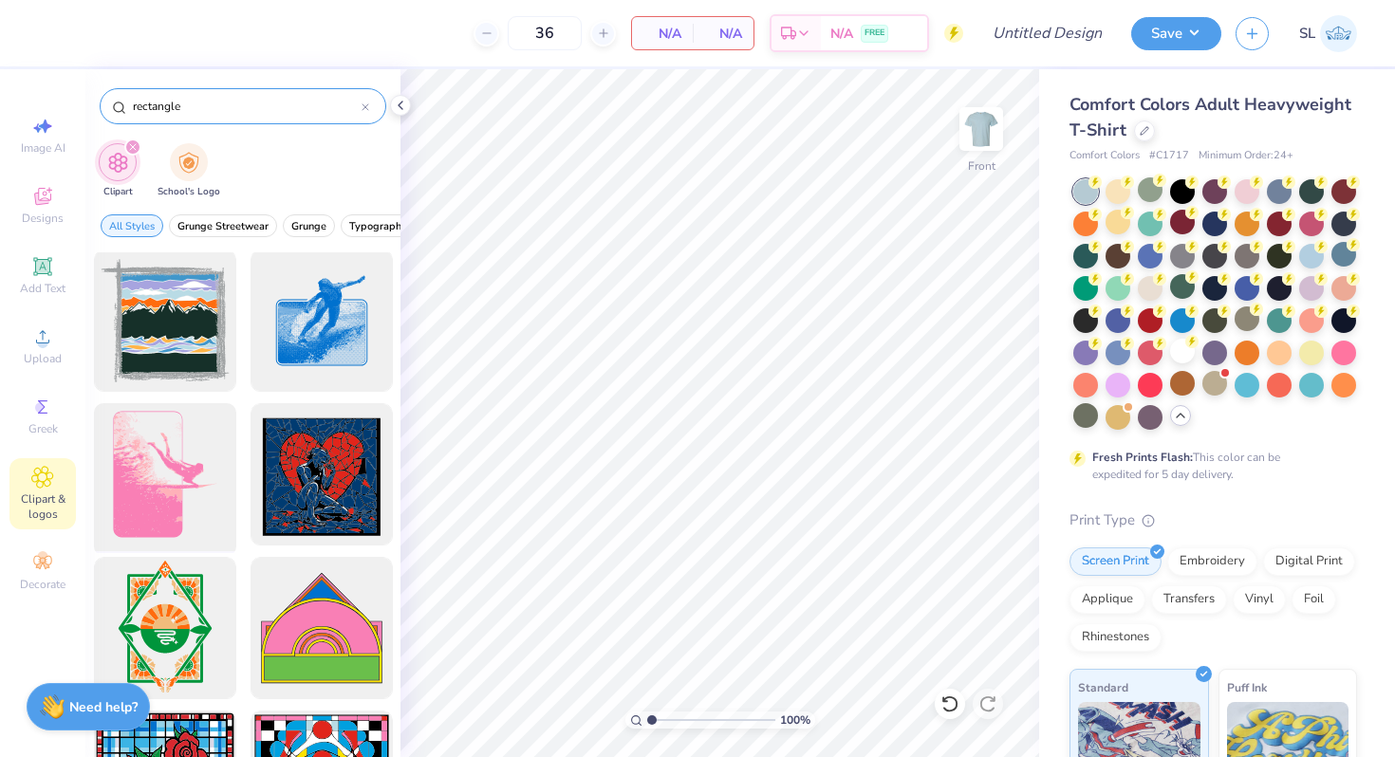
click at [204, 492] on div at bounding box center [164, 475] width 157 height 157
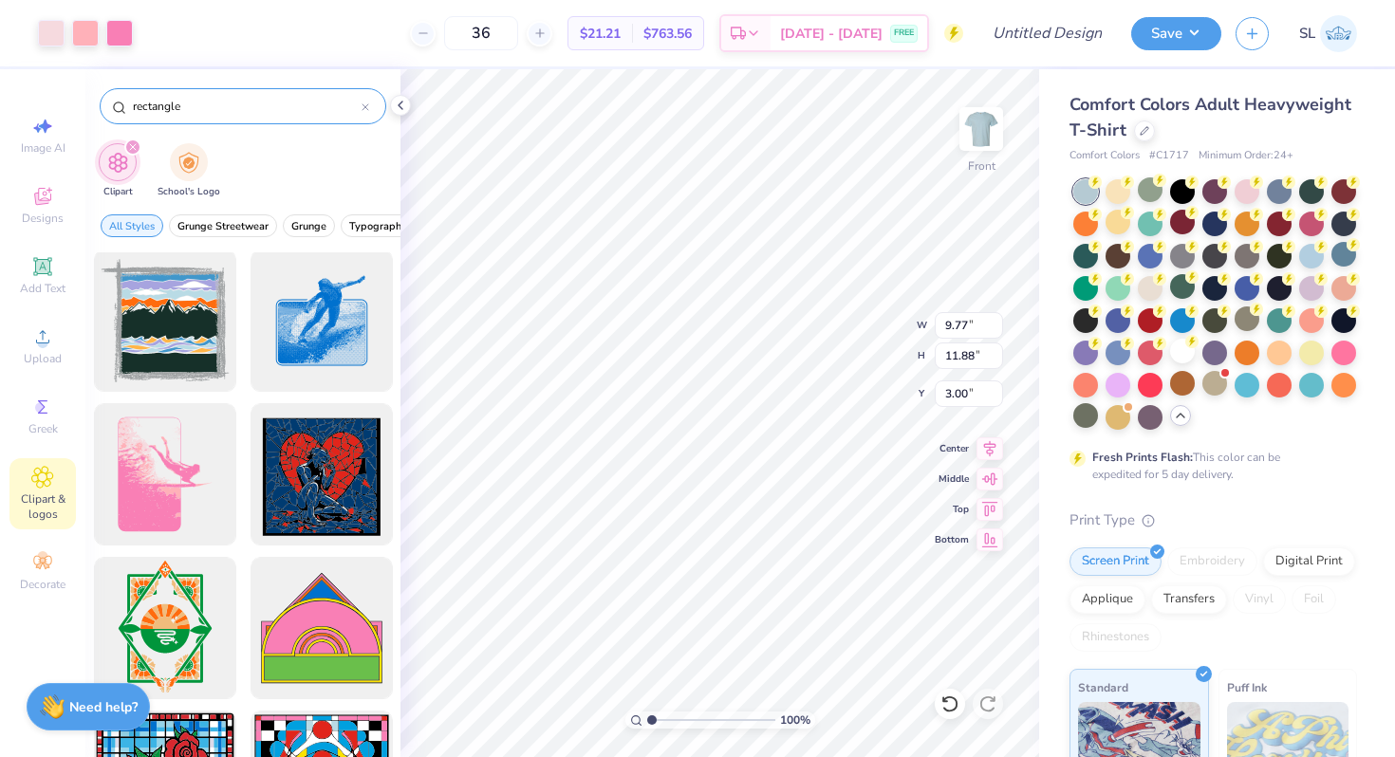
type input "9.77"
type input "11.88"
type input "4.89"
click at [1170, 363] on div at bounding box center [1182, 351] width 25 height 25
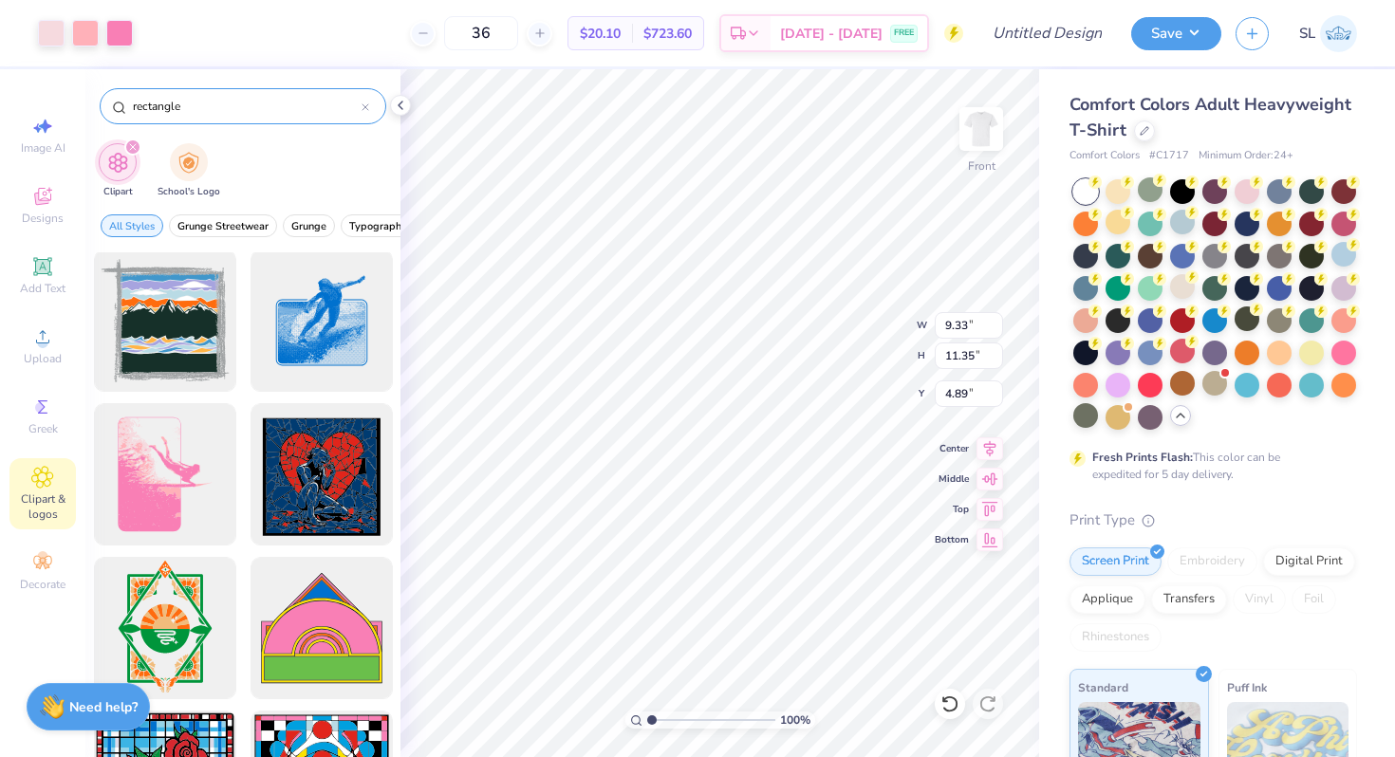
type input "9.33"
type input "11.35"
type input "3.00"
click at [42, 282] on span "Add Text" at bounding box center [43, 288] width 46 height 15
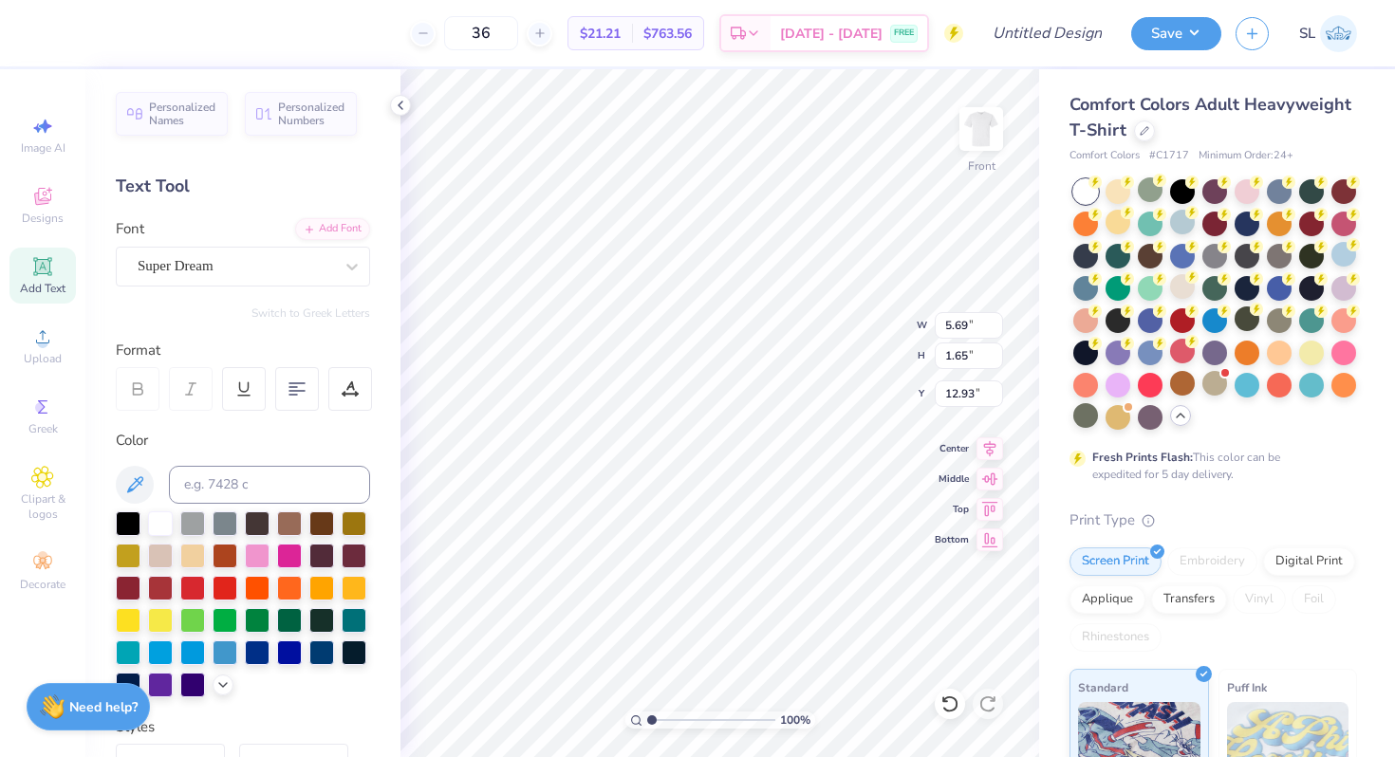
scroll to position [15, 2]
type textarea "SIG"
type input "4.53"
click at [52, 277] on icon at bounding box center [42, 266] width 23 height 23
type textarea "CHI"
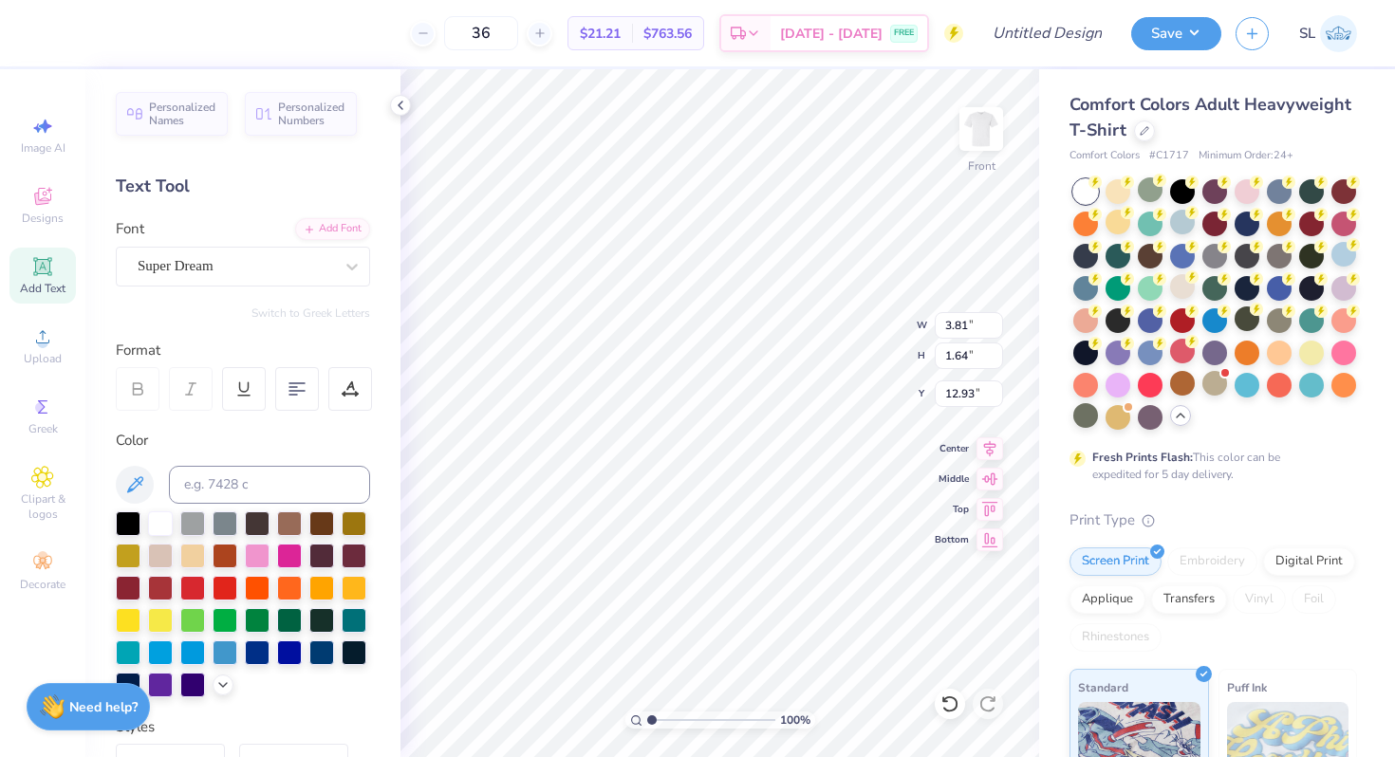
type input "11.16"
type input "7.85"
type input "3.58"
type input "1.71"
type input "4.53"
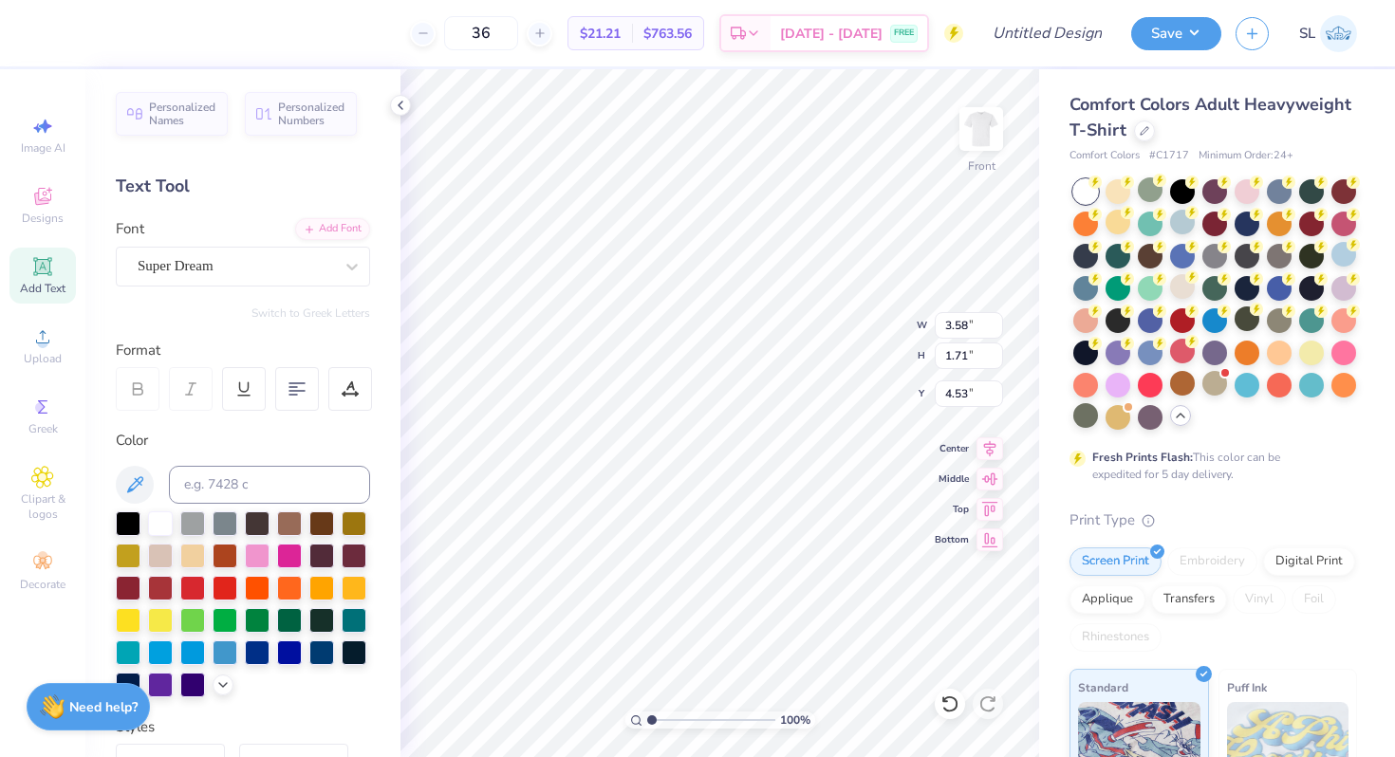
type textarea "SIGMA"
type input "4.58"
type input "12.45"
type input "10.57"
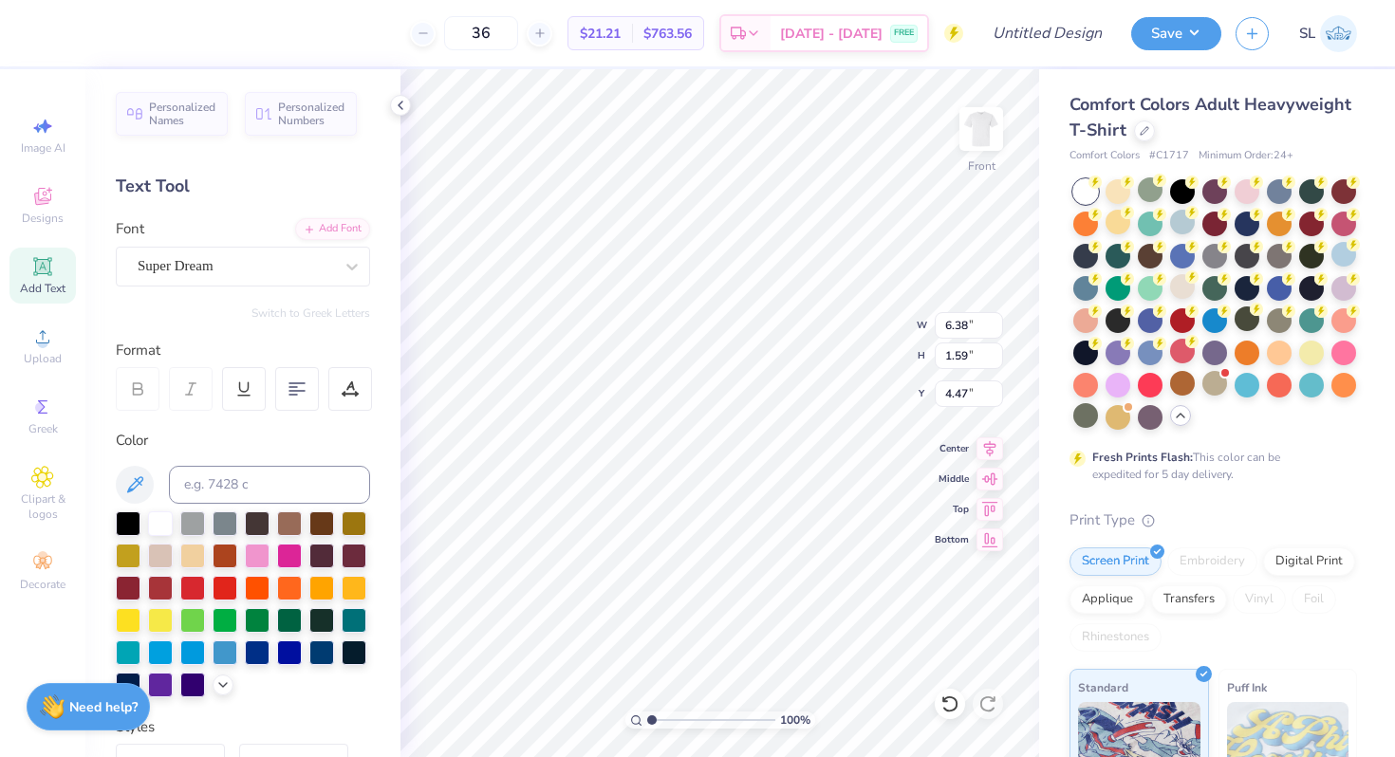
scroll to position [15, 4]
click at [290, 281] on div "Super Dream" at bounding box center [243, 267] width 254 height 40
type input "b"
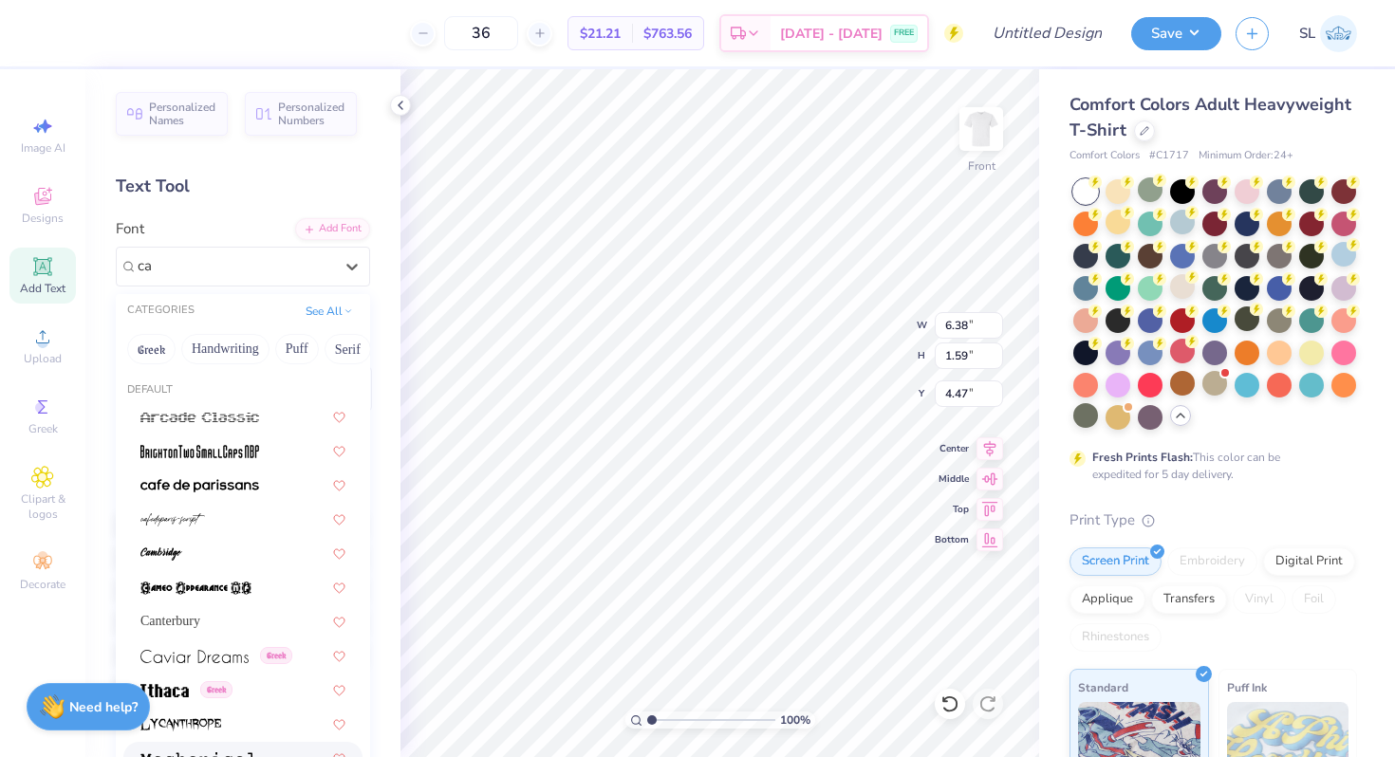
type input "c"
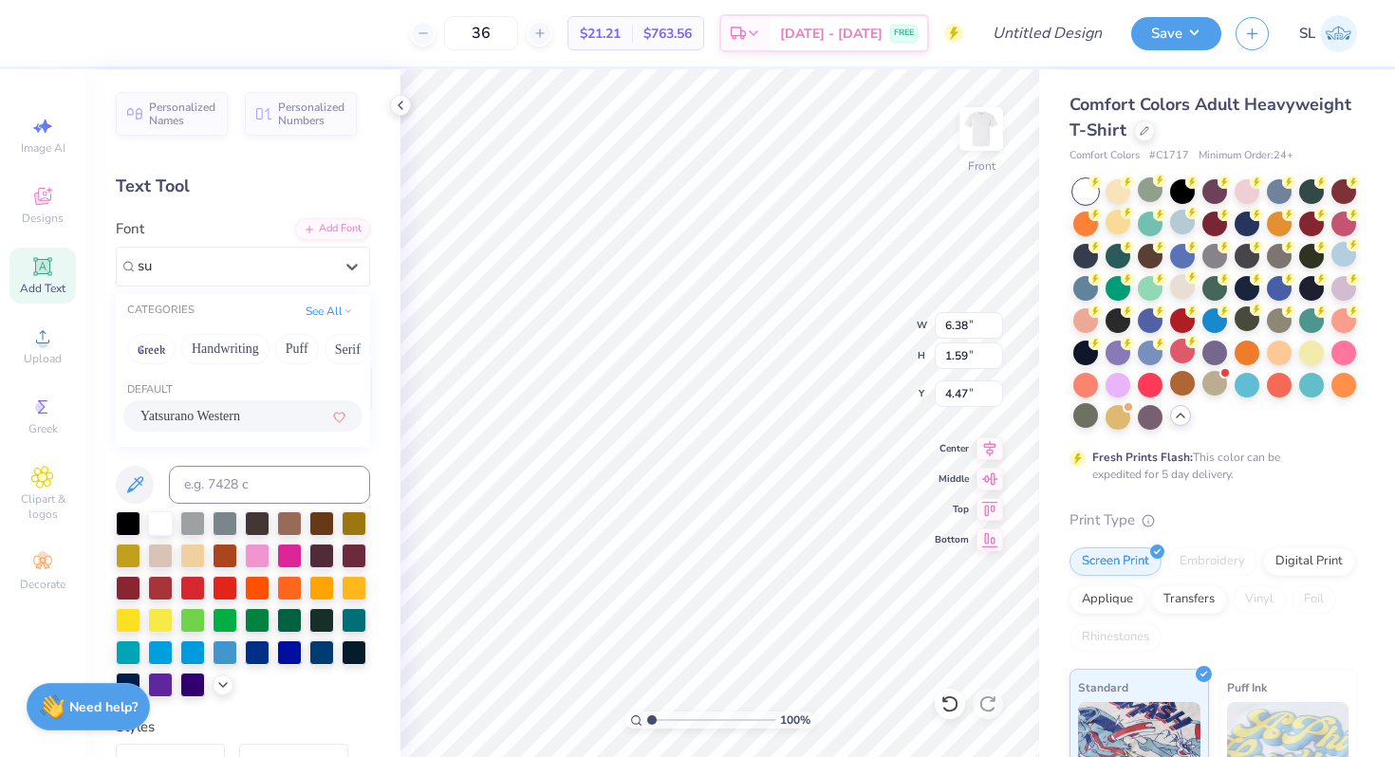
type input "s"
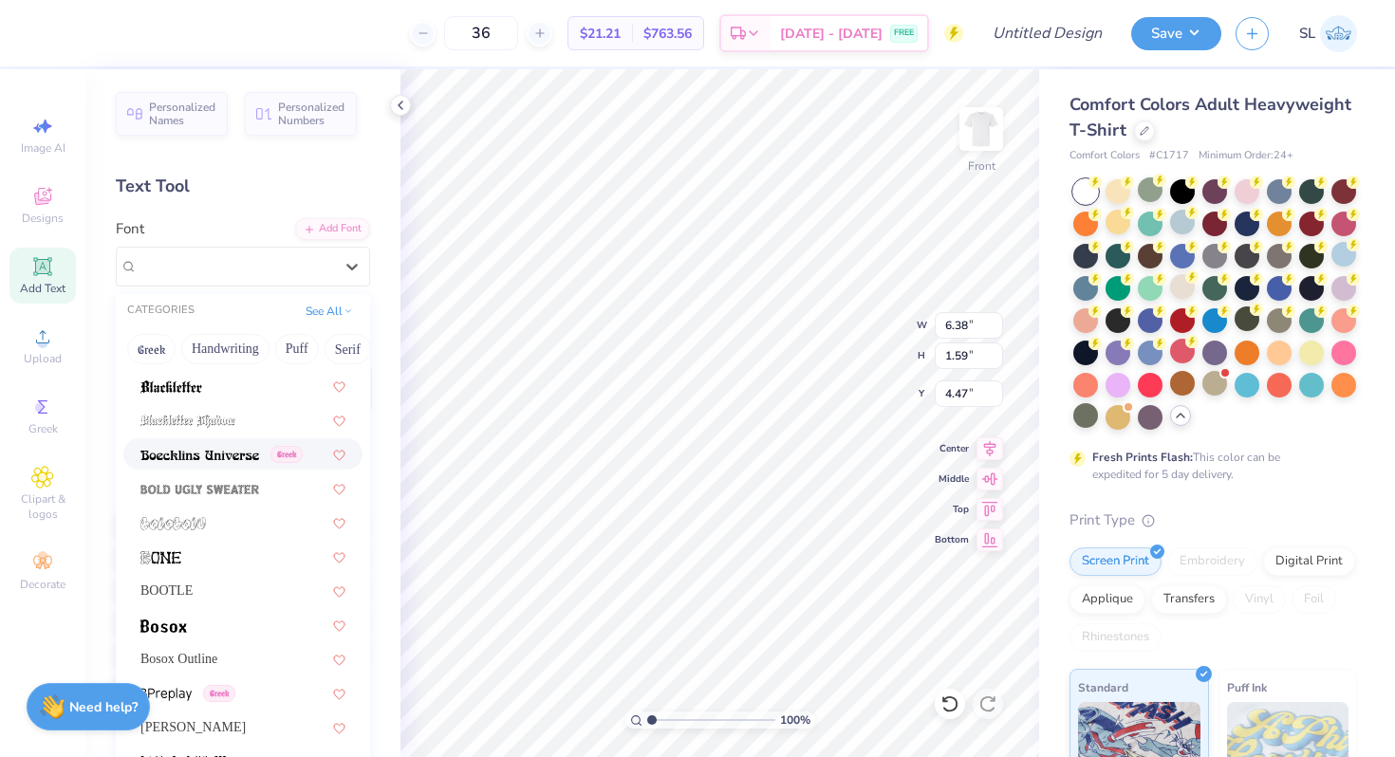
scroll to position [1085, 0]
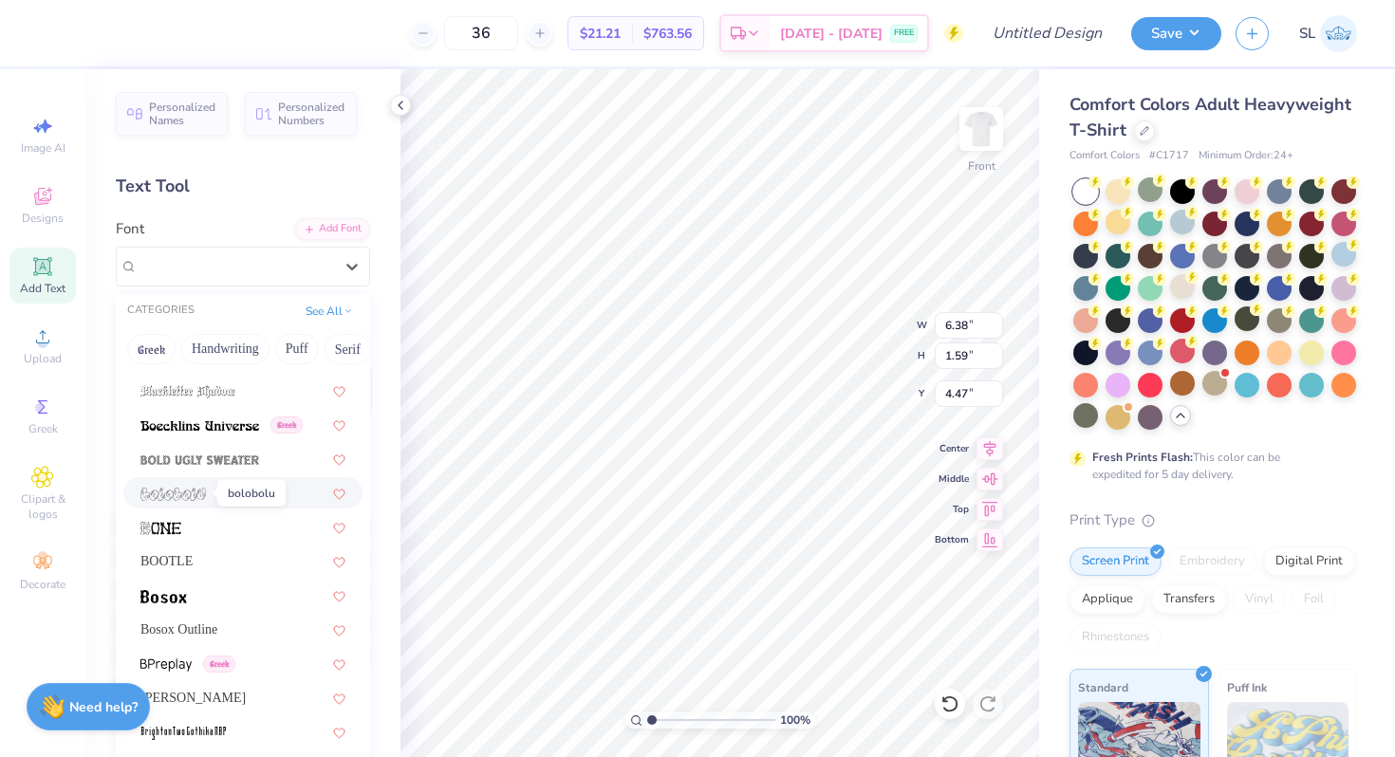
click at [176, 496] on img at bounding box center [172, 494] width 65 height 13
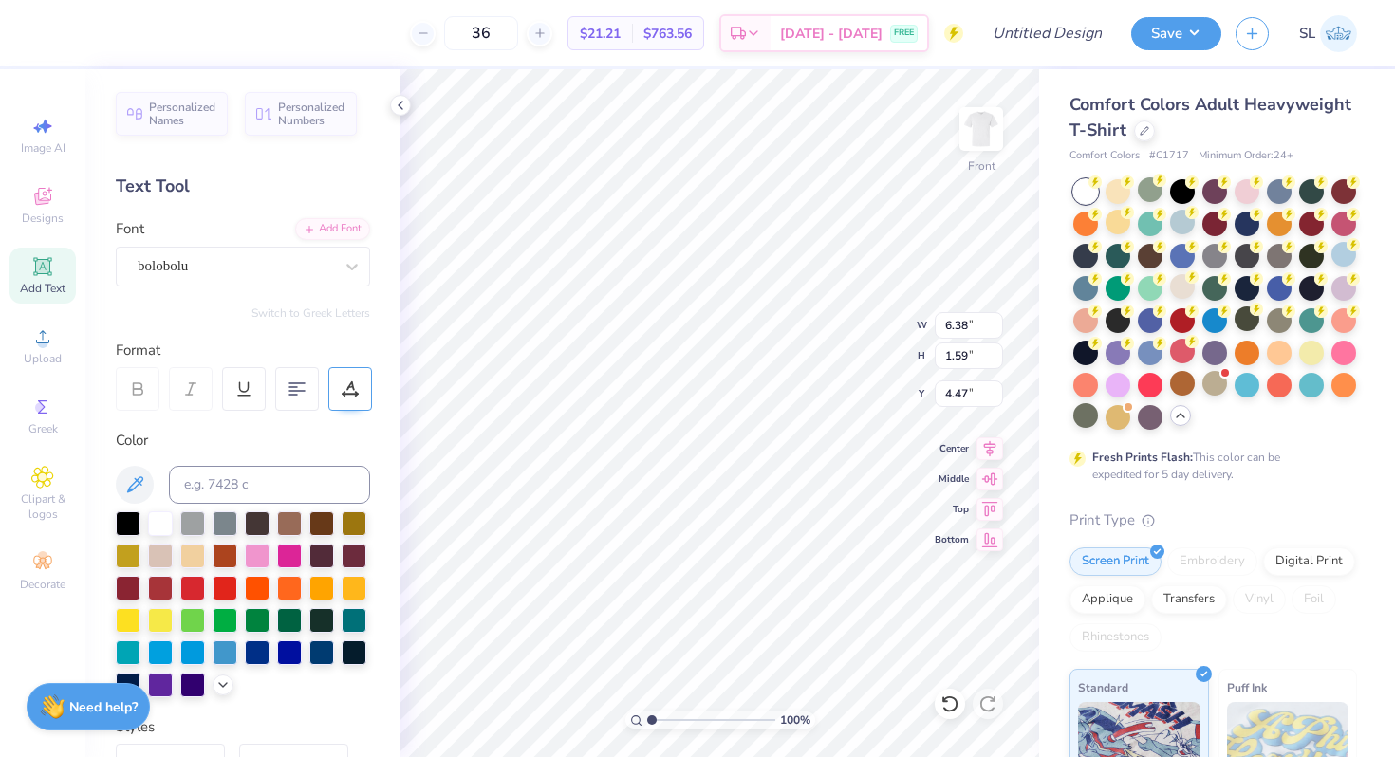
type input "3.55"
type input "1.53"
type input "7.52"
click at [244, 267] on div "Super Dream" at bounding box center [235, 265] width 199 height 29
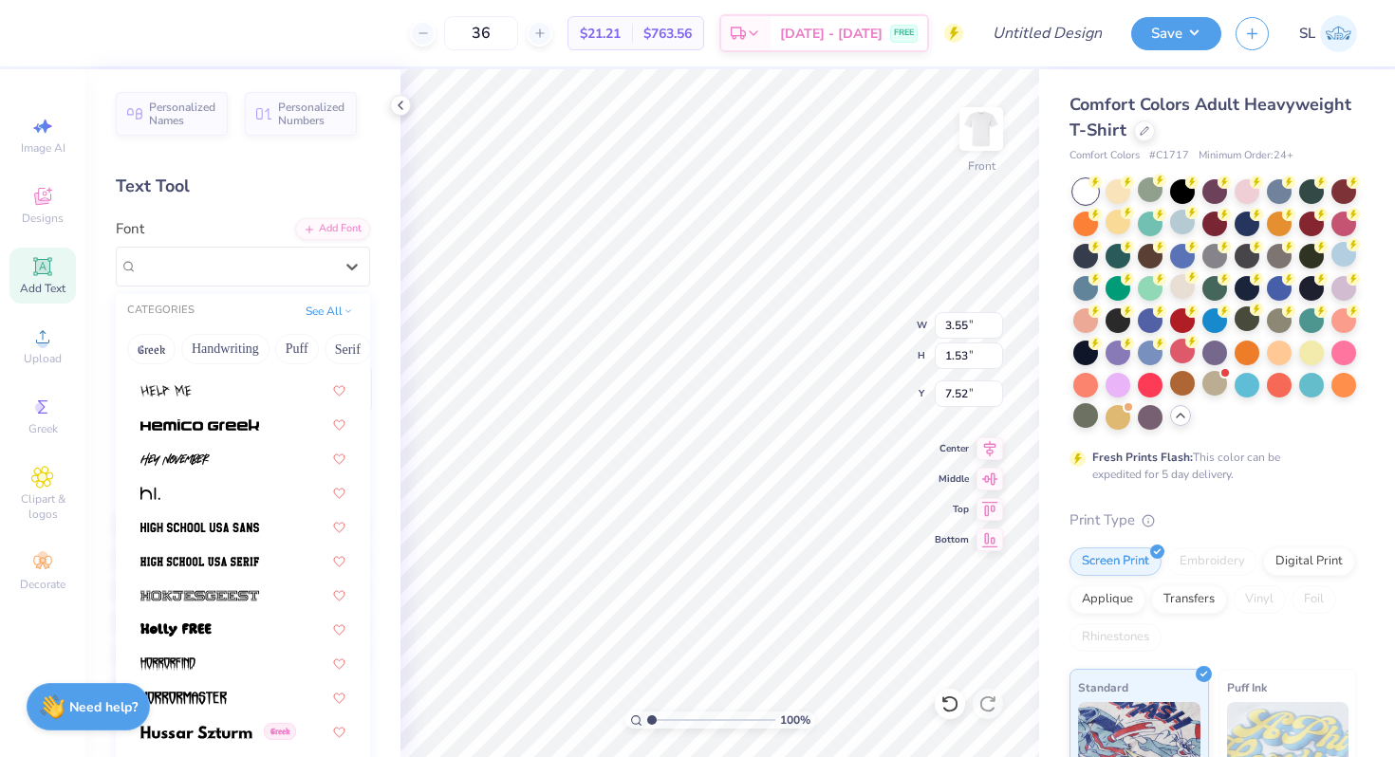
scroll to position [4672, 0]
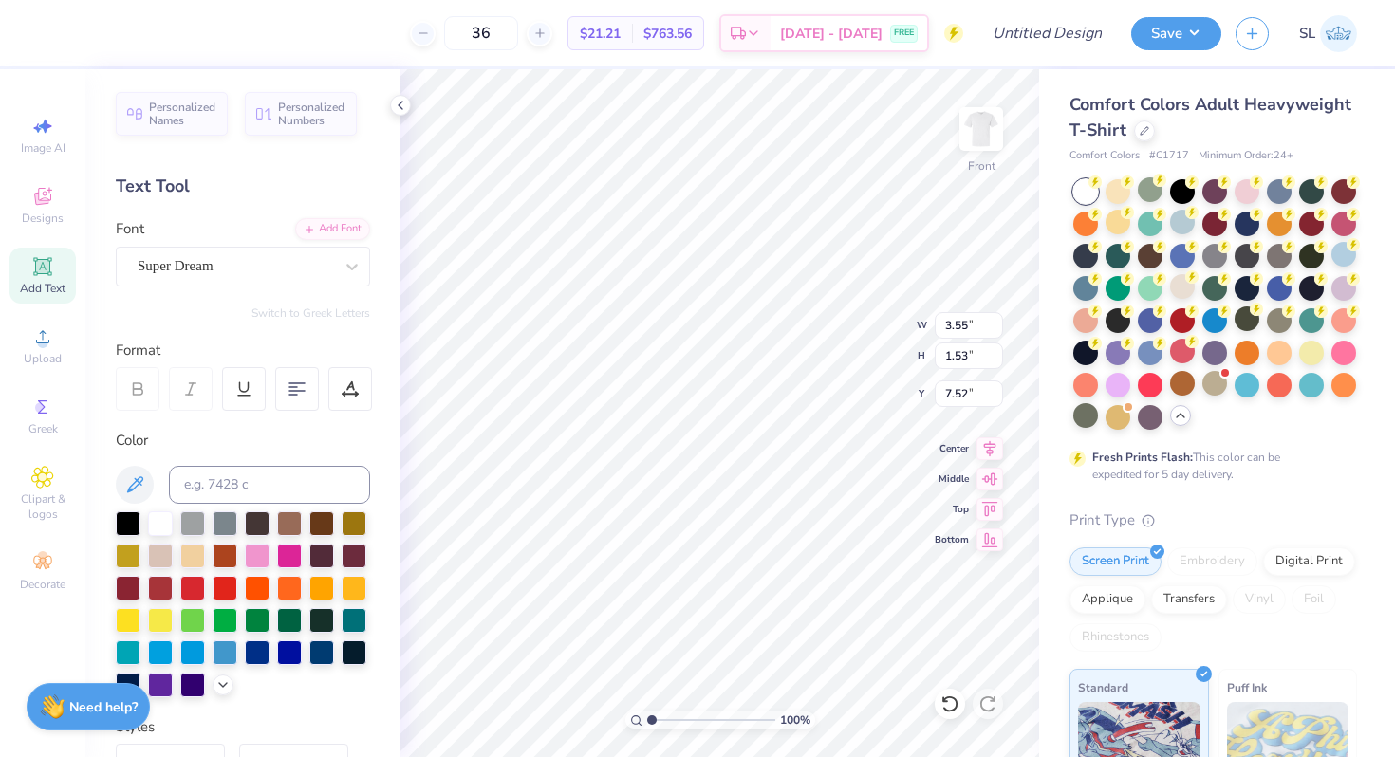
type input "5.51"
type input "1.86"
type input "4.34"
type input "3.55"
type input "1.53"
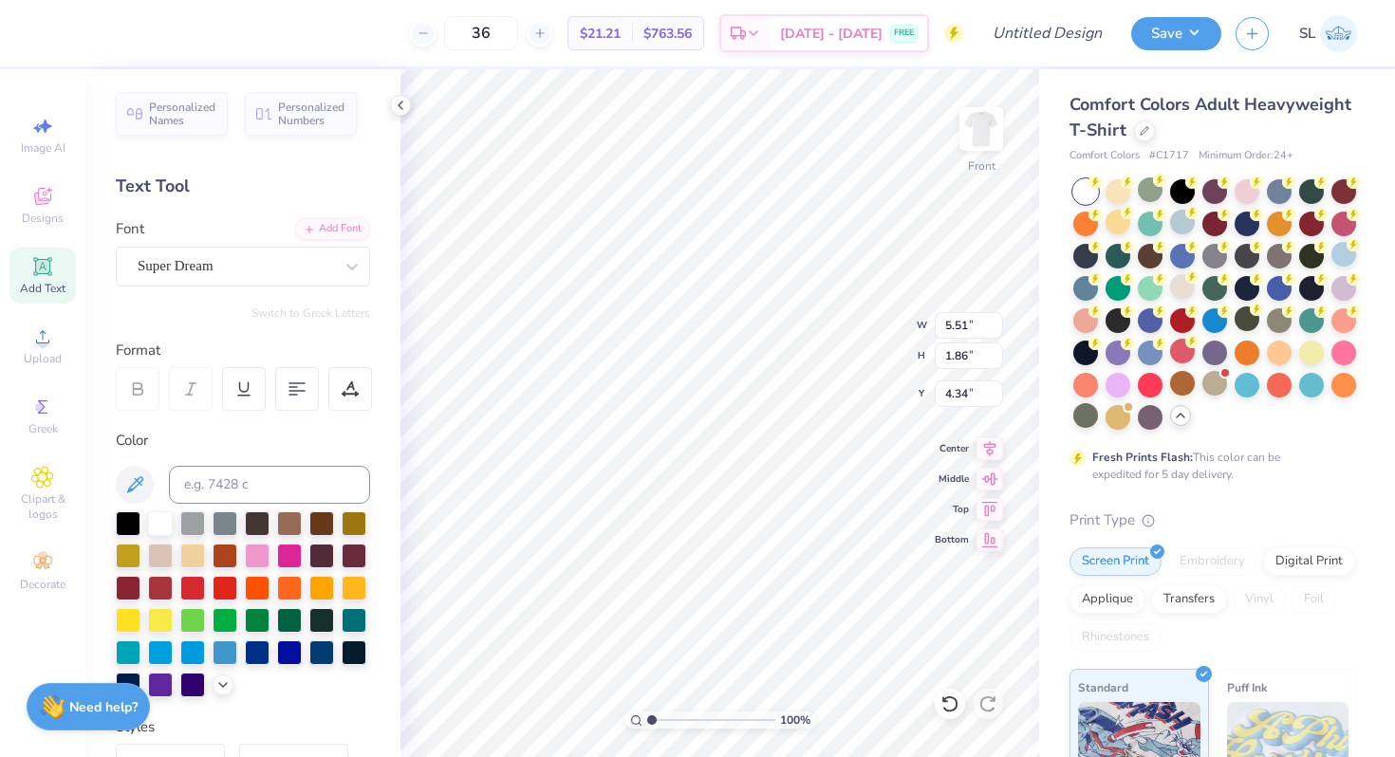
type input "7.52"
click at [335, 273] on div at bounding box center [352, 267] width 34 height 34
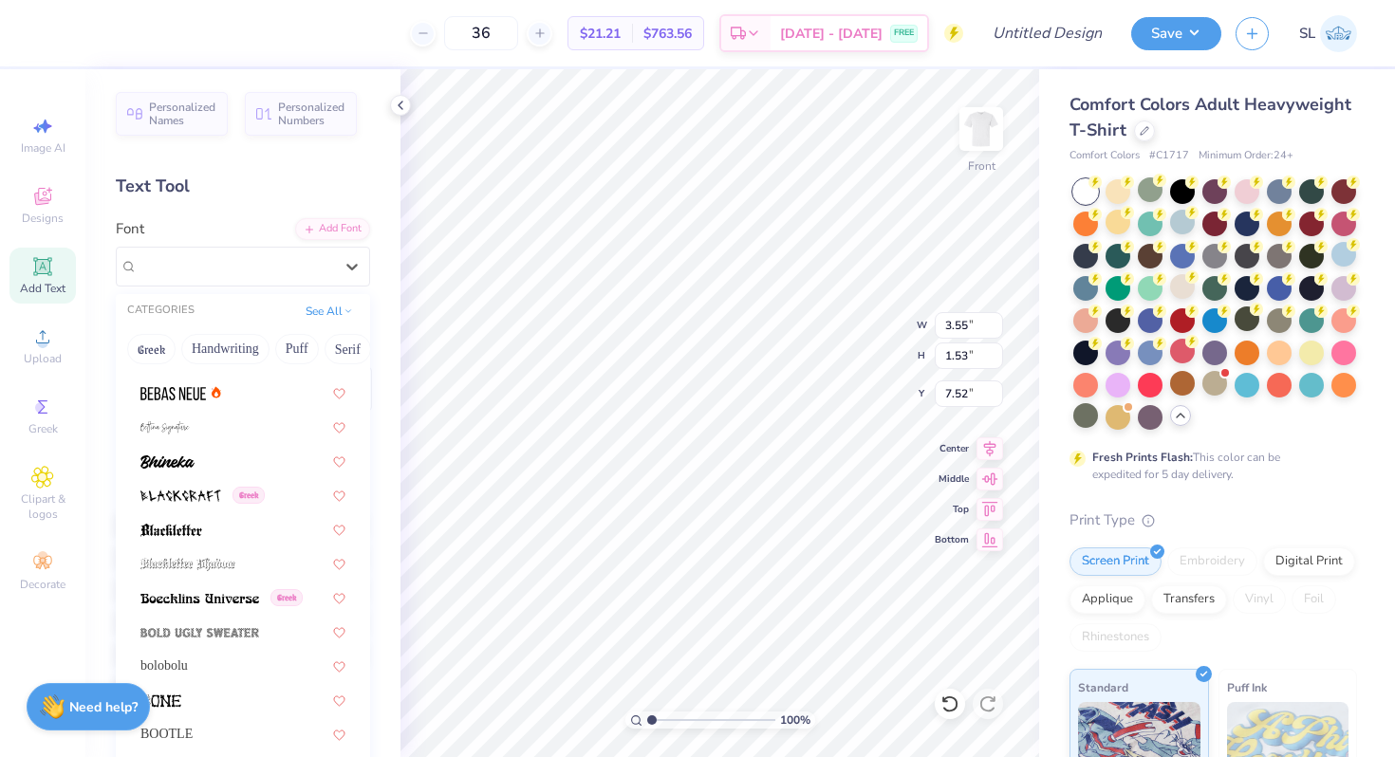
scroll to position [924, 0]
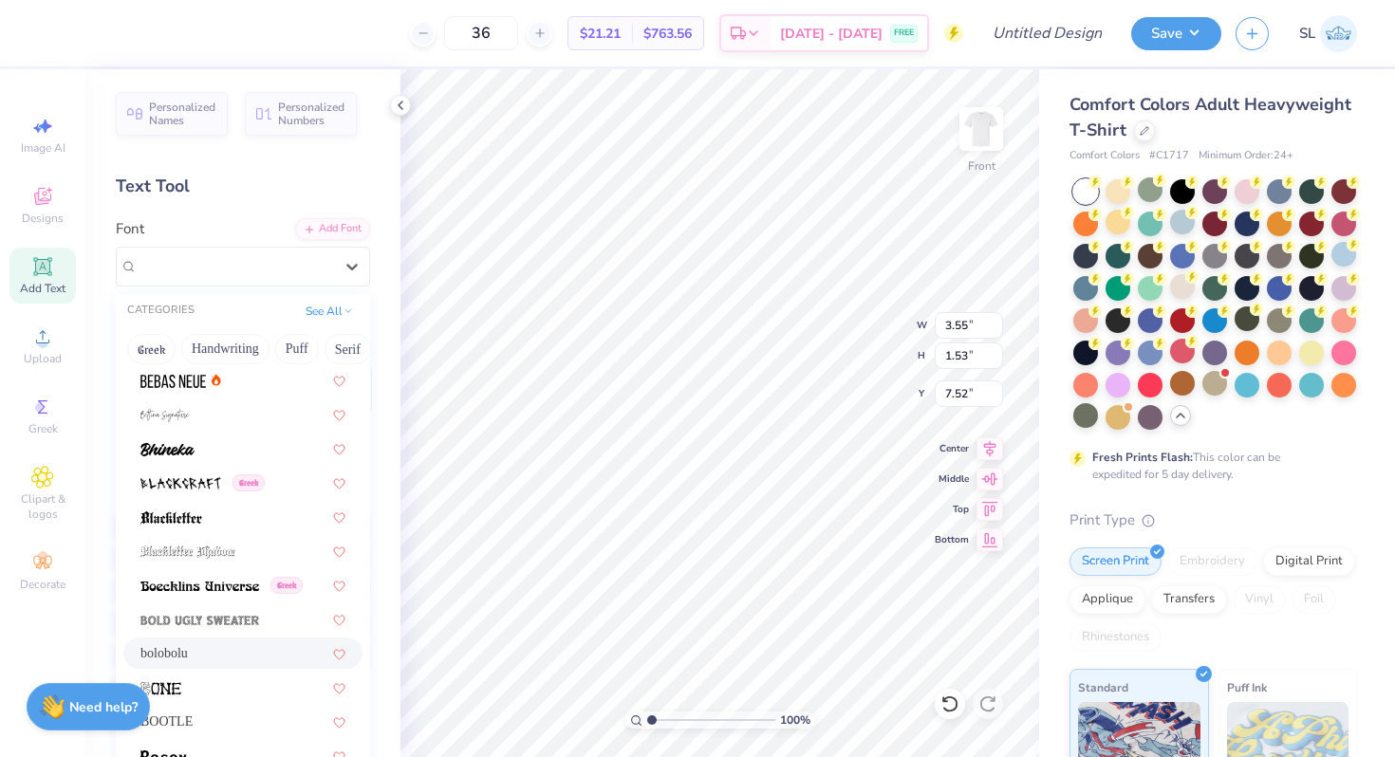
click at [159, 659] on span "bolobolu" at bounding box center [163, 653] width 47 height 20
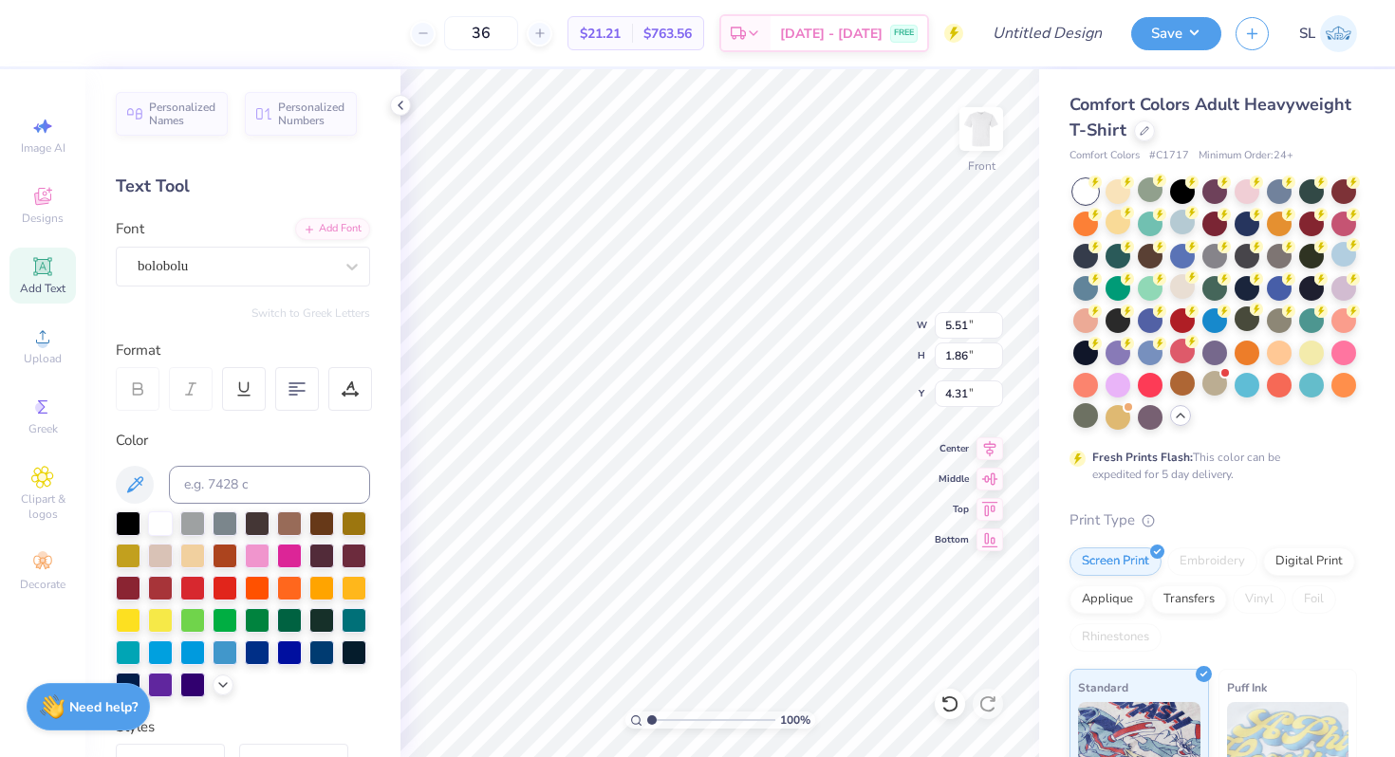
type input "4.31"
type input "2.54"
type input "1.56"
type input "7.00"
type input "6.93"
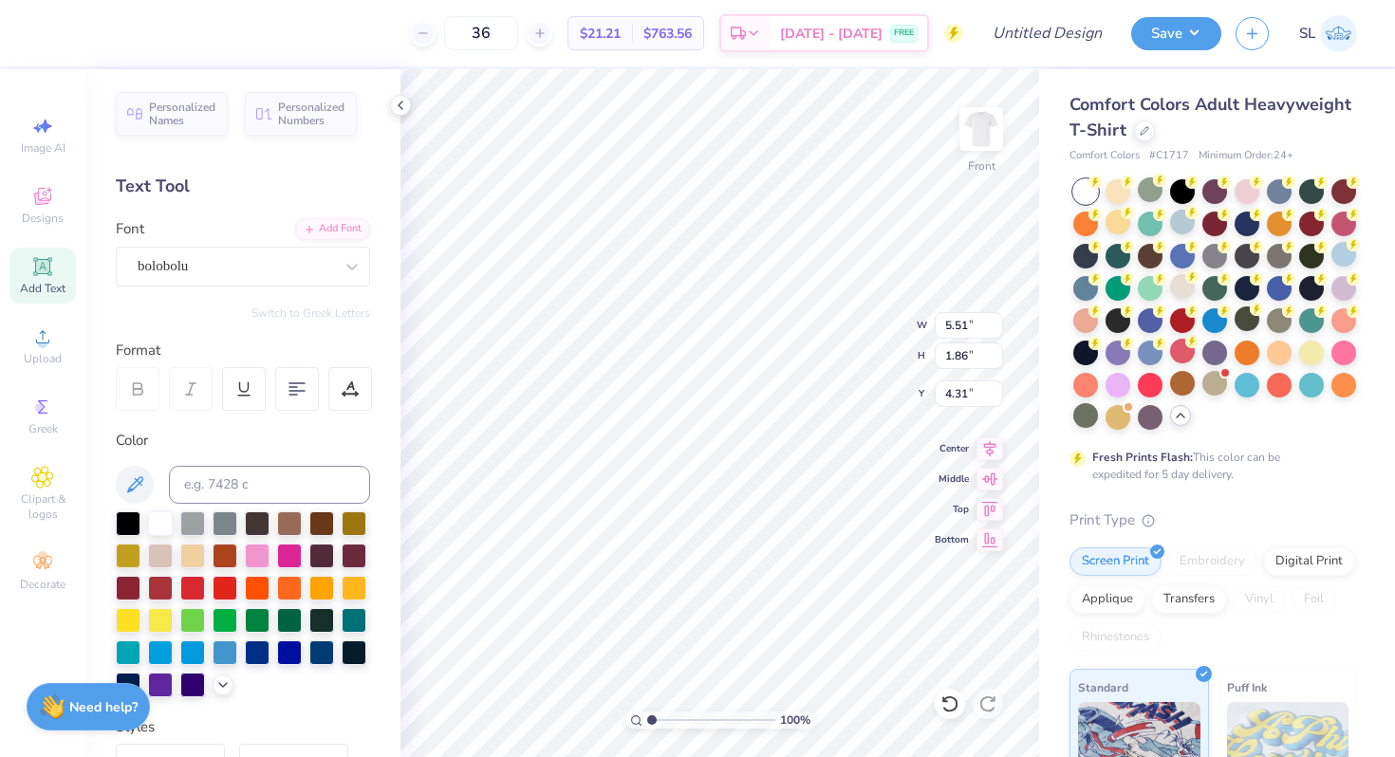
type input "2.54"
type input "1.56"
type input "6.93"
click at [283, 235] on div "Add Font Font bolobolu" at bounding box center [243, 252] width 254 height 68
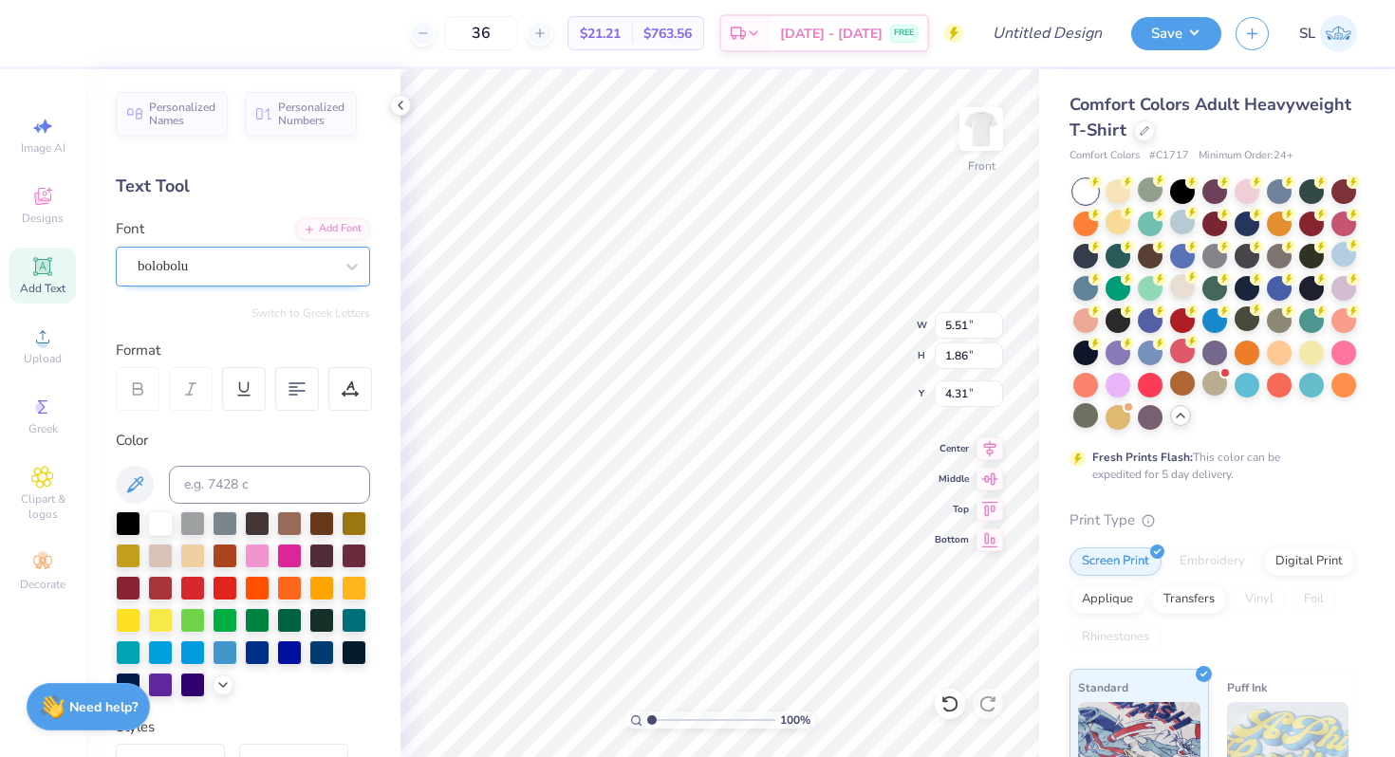
click at [279, 264] on div "bolobolu" at bounding box center [235, 265] width 199 height 29
click at [266, 272] on div "bolobolu" at bounding box center [235, 265] width 199 height 29
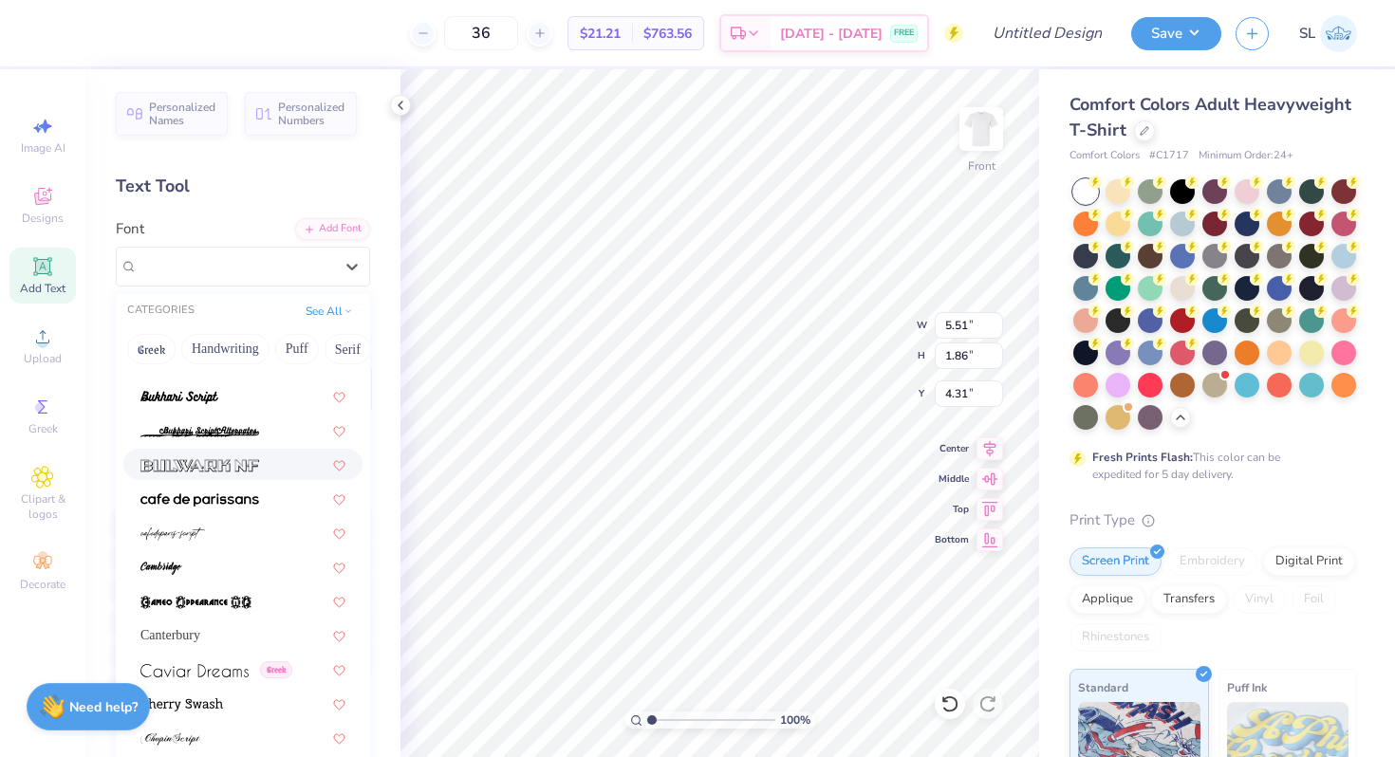
scroll to position [1800, 0]
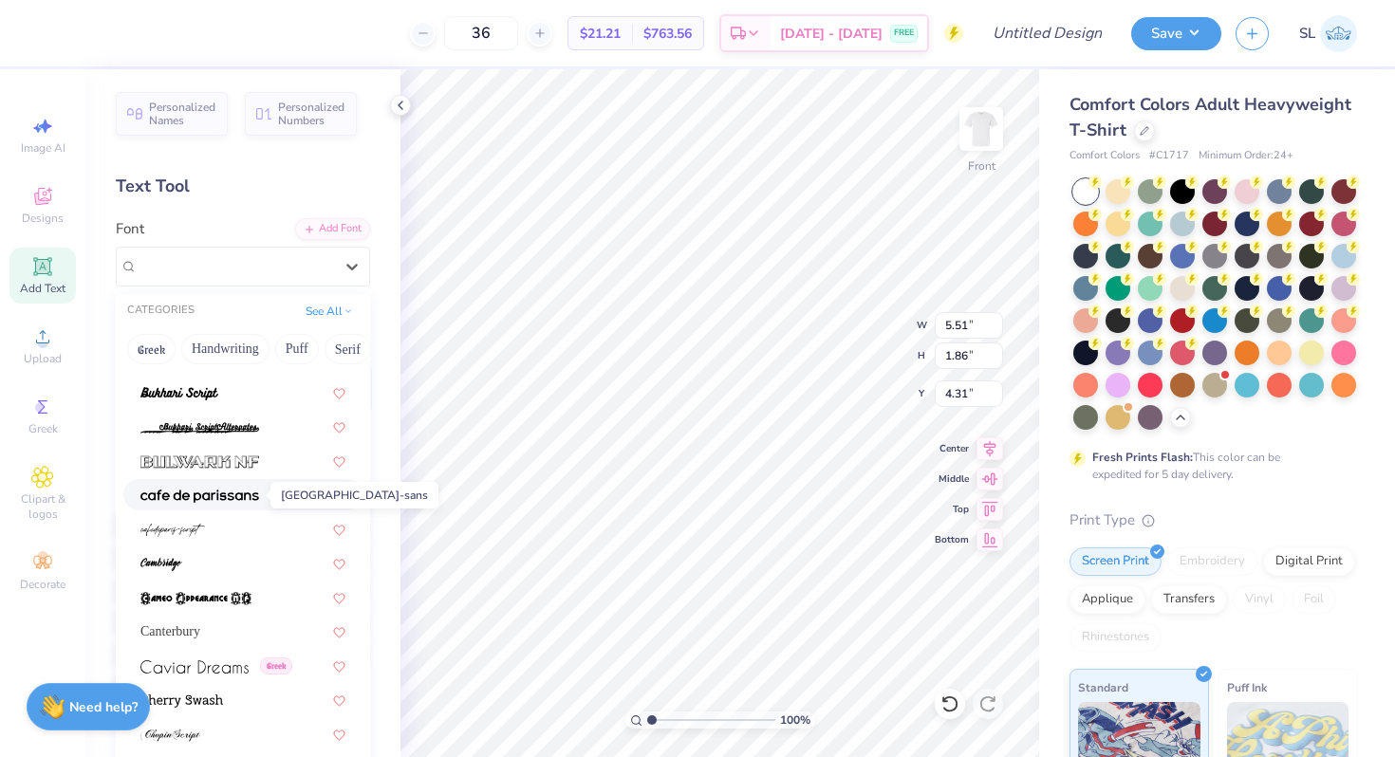
click at [199, 503] on span at bounding box center [199, 495] width 119 height 20
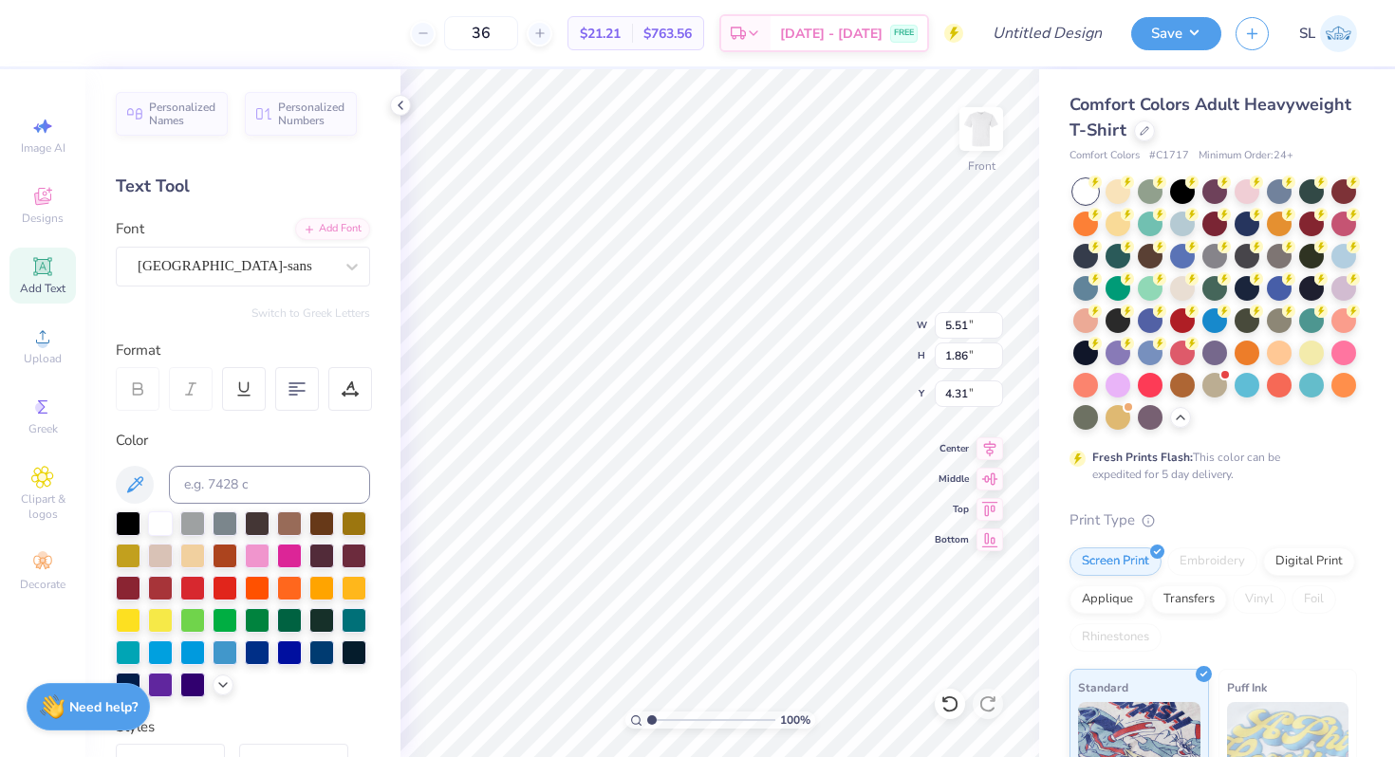
type input "2.54"
type input "1.56"
type input "6.93"
click at [274, 264] on div "bolobolu" at bounding box center [235, 265] width 199 height 29
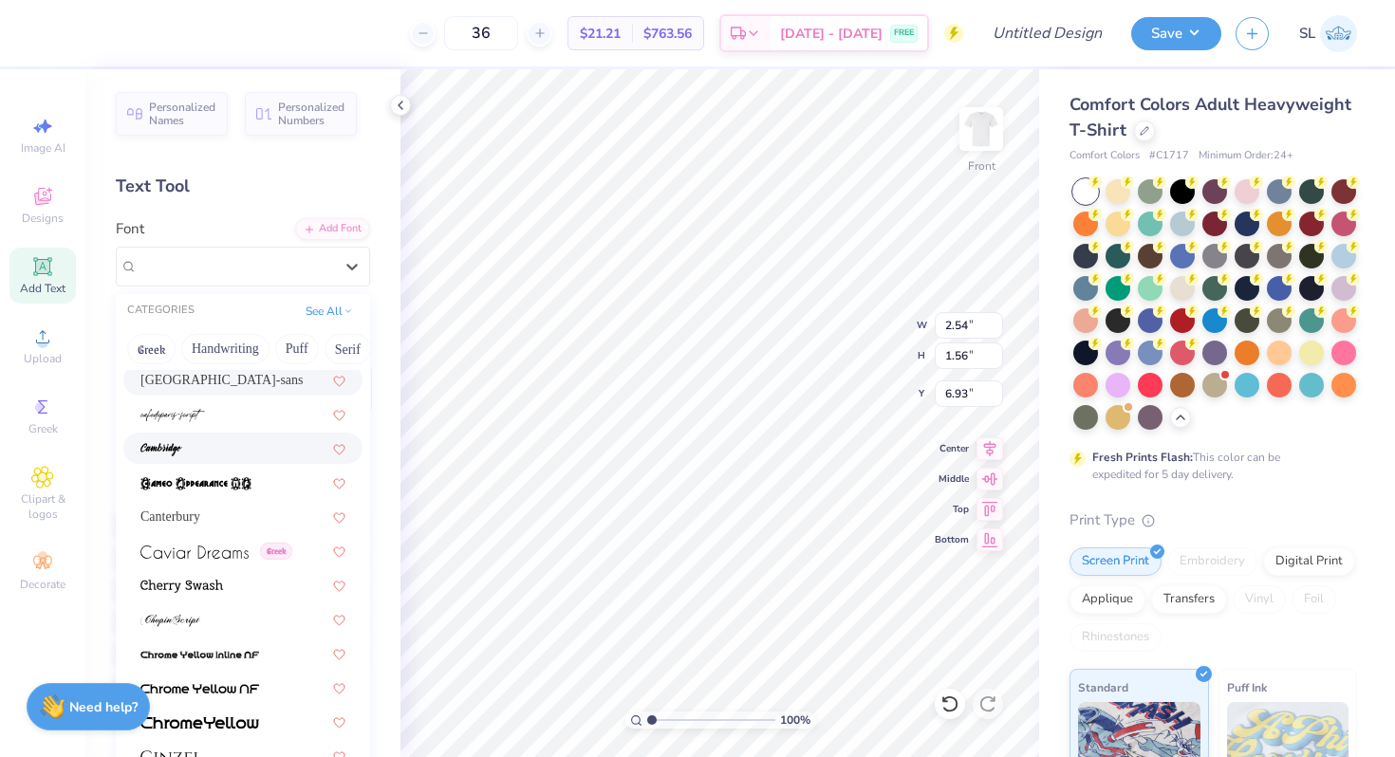
scroll to position [1915, 0]
click at [203, 386] on span "[GEOGRAPHIC_DATA]-sans" at bounding box center [221, 380] width 163 height 20
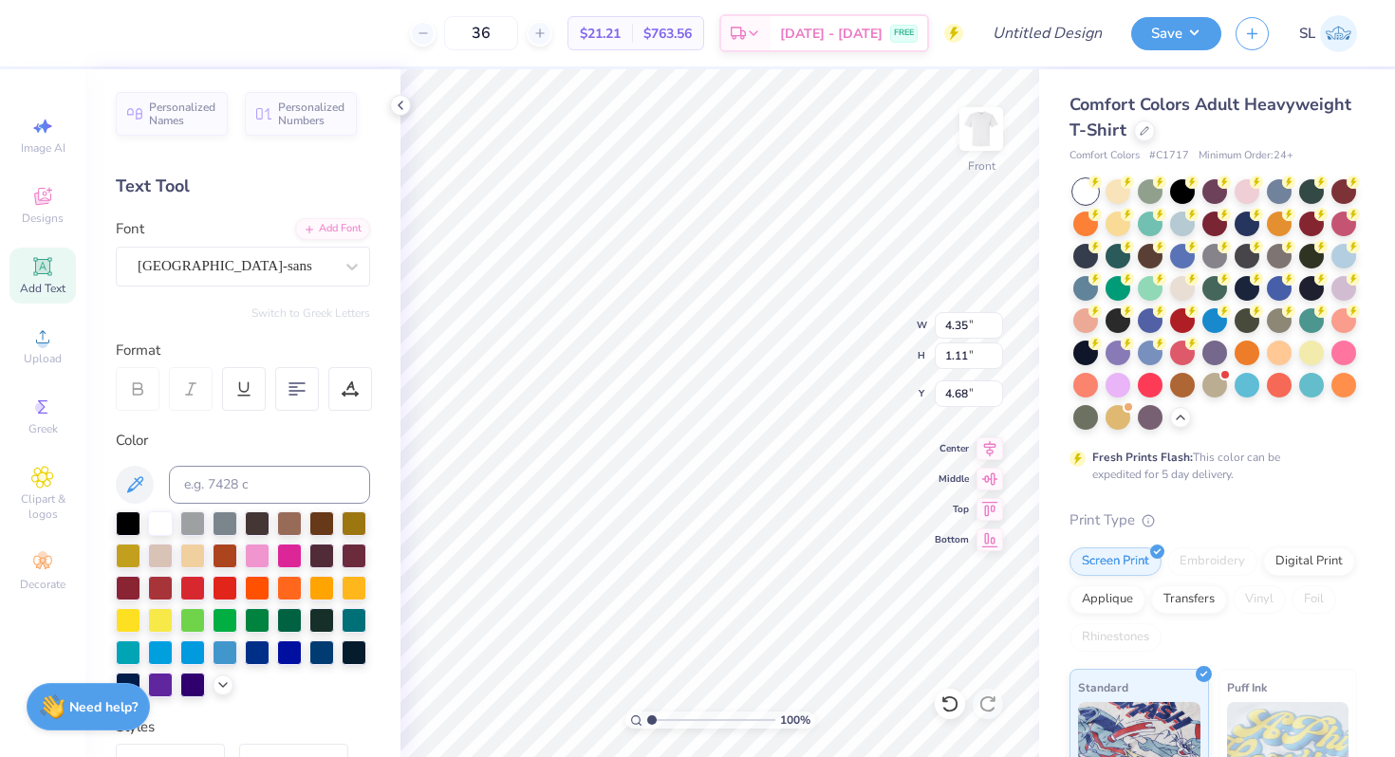
type input "5.95"
type input "1.52"
type input "4.16"
type input "2.13"
type input "1.11"
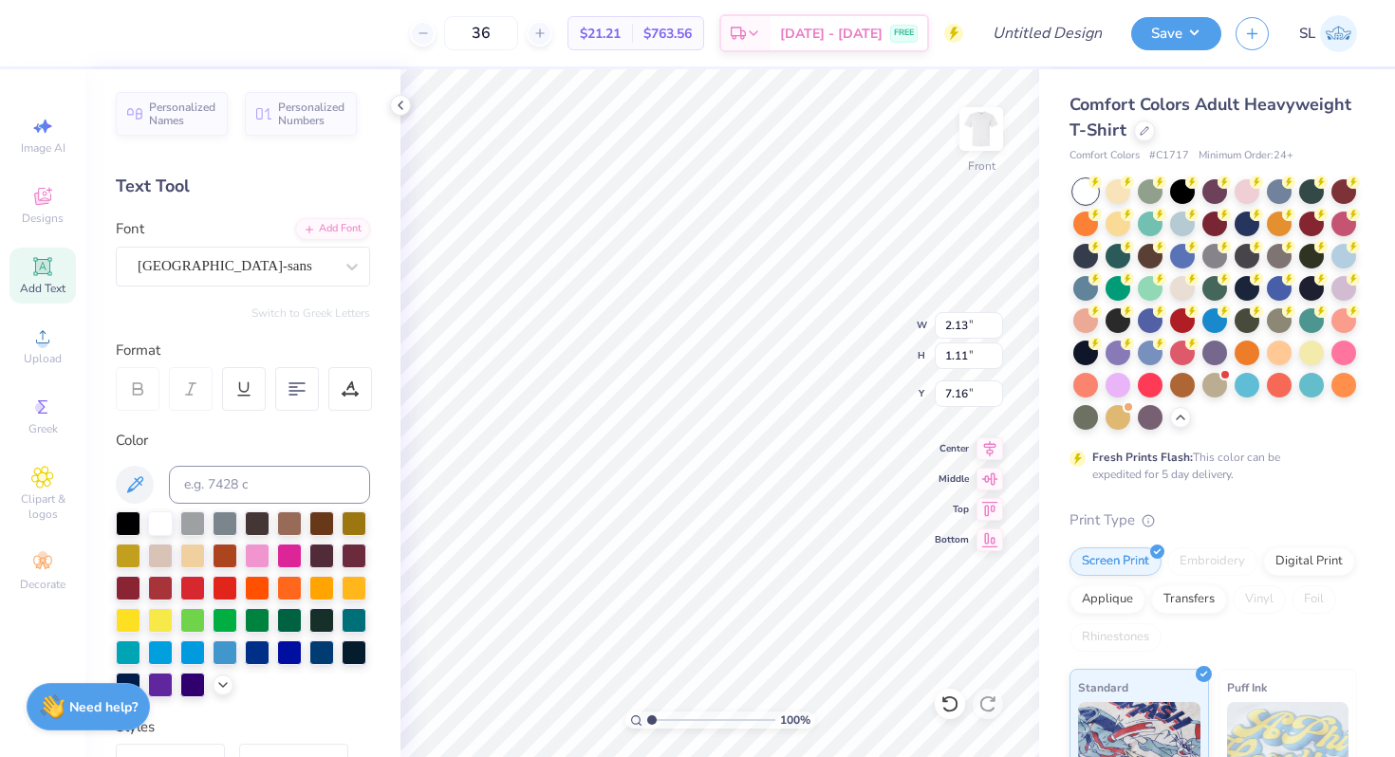
type input "4.57"
type input "2.98"
type input "1.55"
type input "7.51"
type input "3.57"
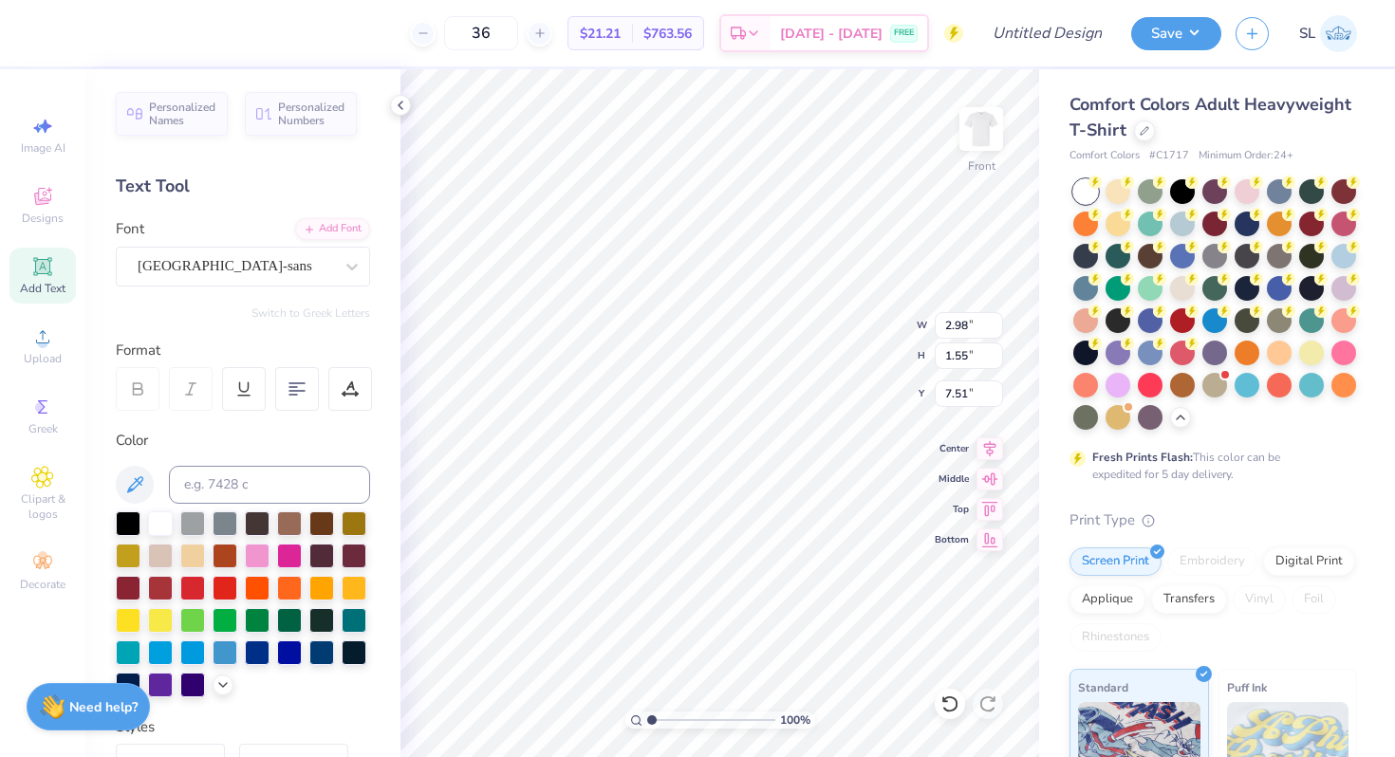
type input "1.86"
type input "6.66"
type input "6.36"
type input "1.63"
type input "4.06"
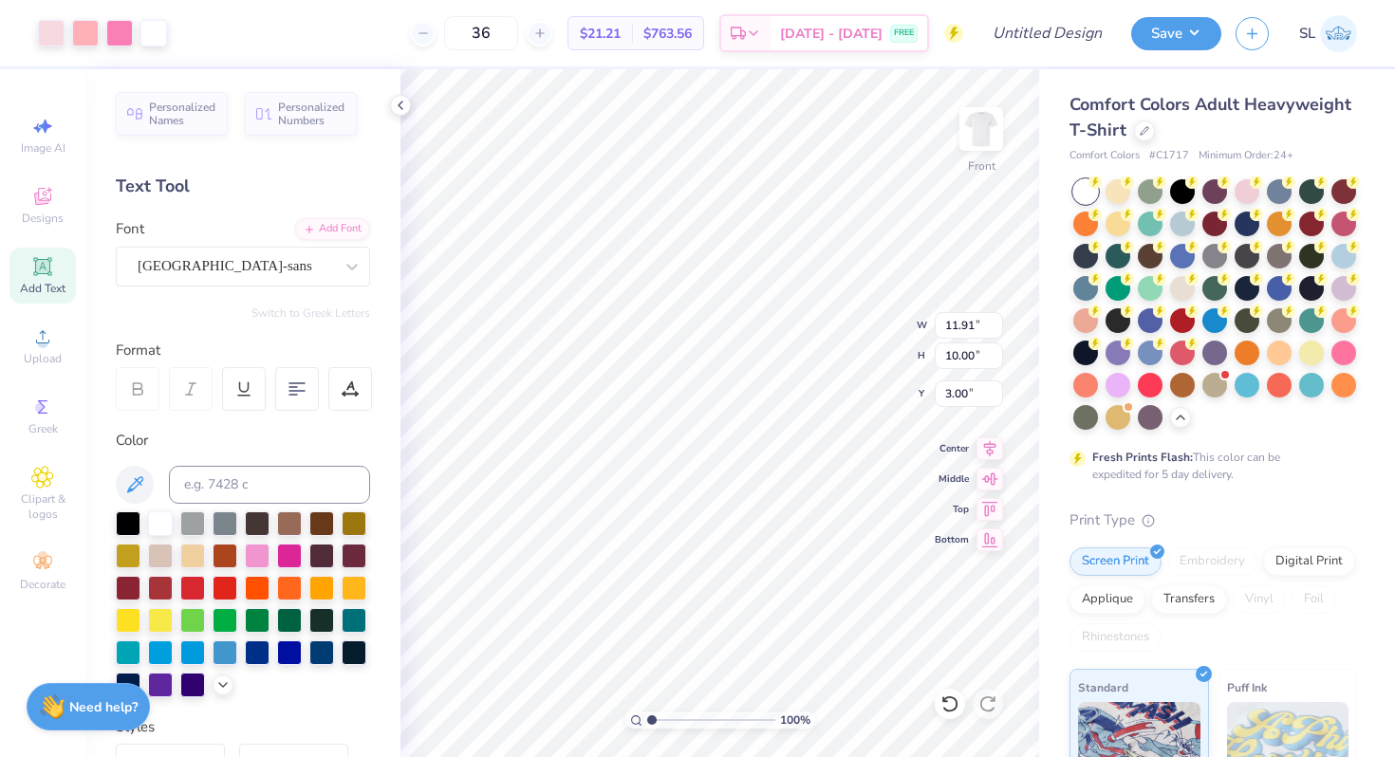
type input "11.91"
type input "10.00"
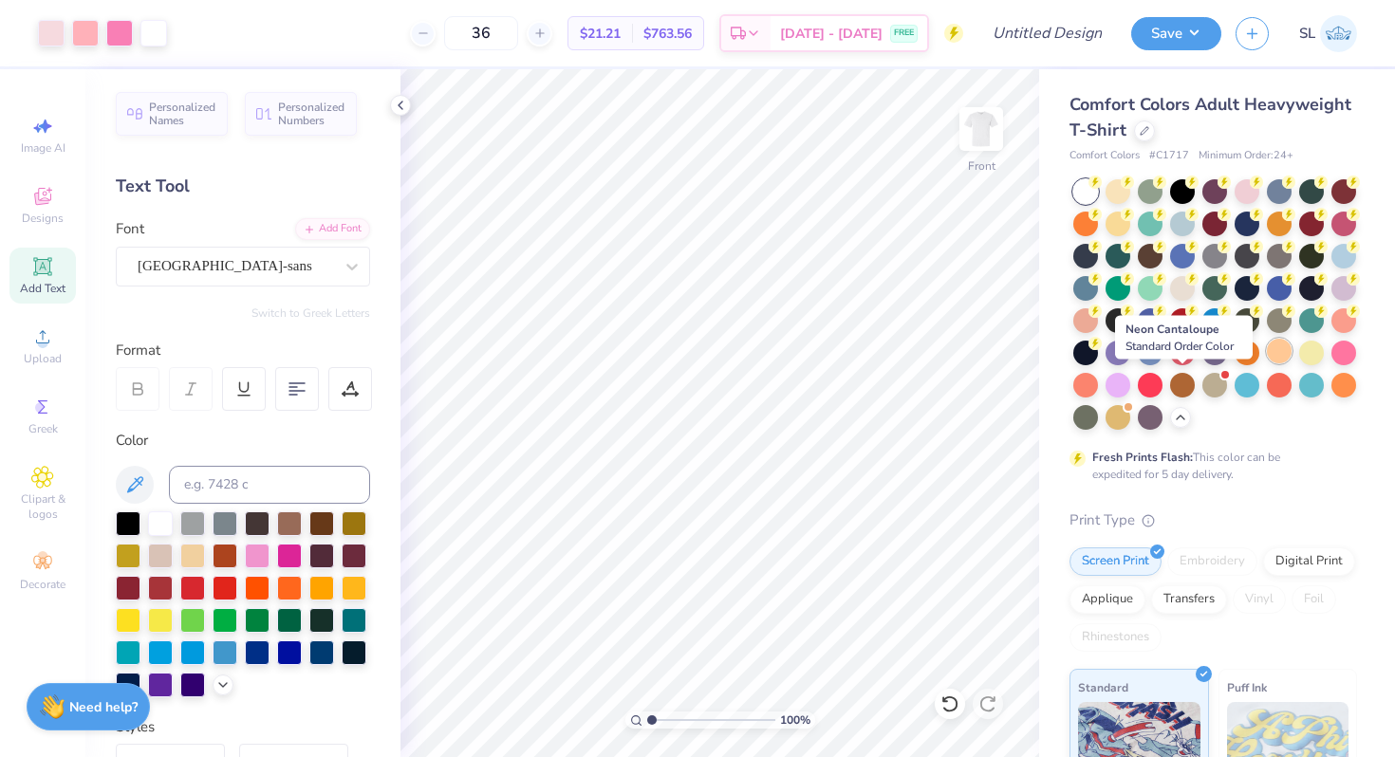
click at [1267, 363] on div at bounding box center [1279, 351] width 25 height 25
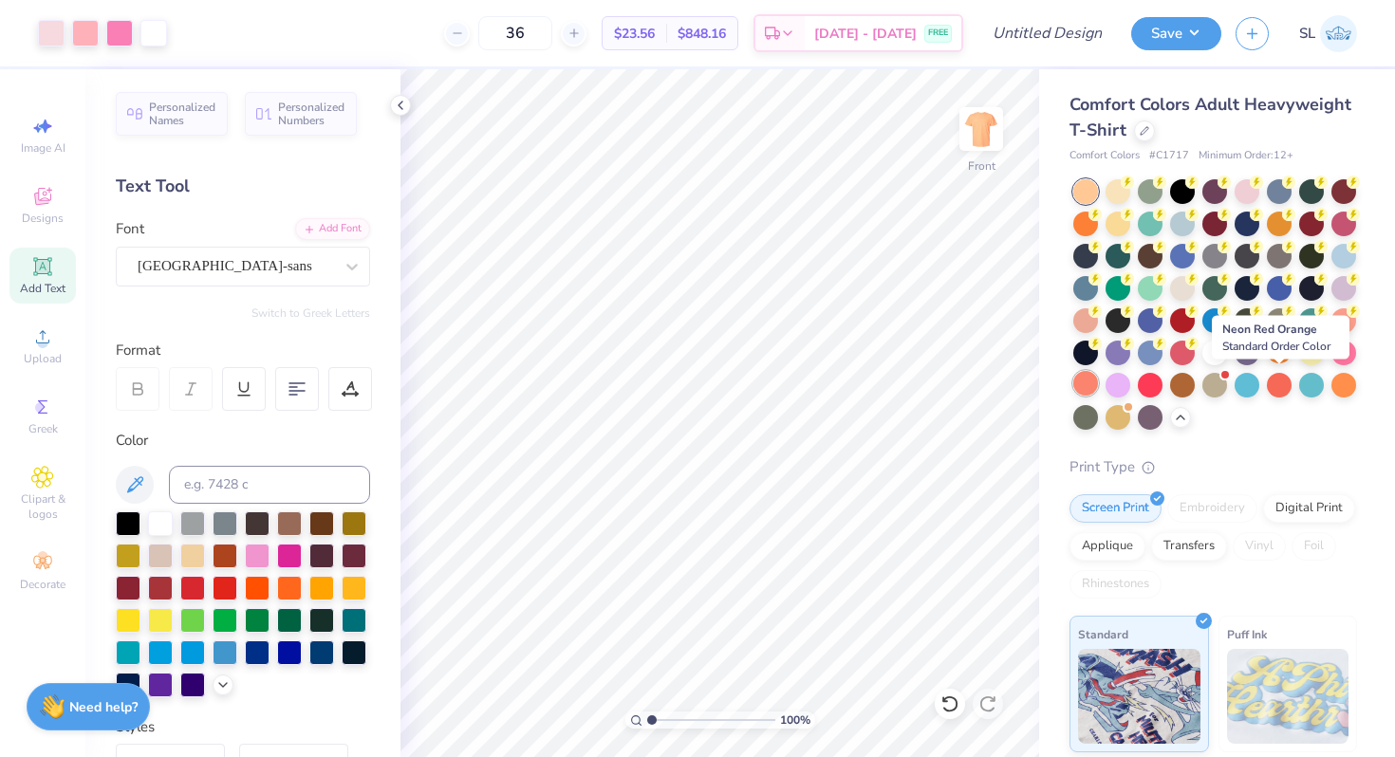
click at [1098, 387] on div at bounding box center [1085, 383] width 25 height 25
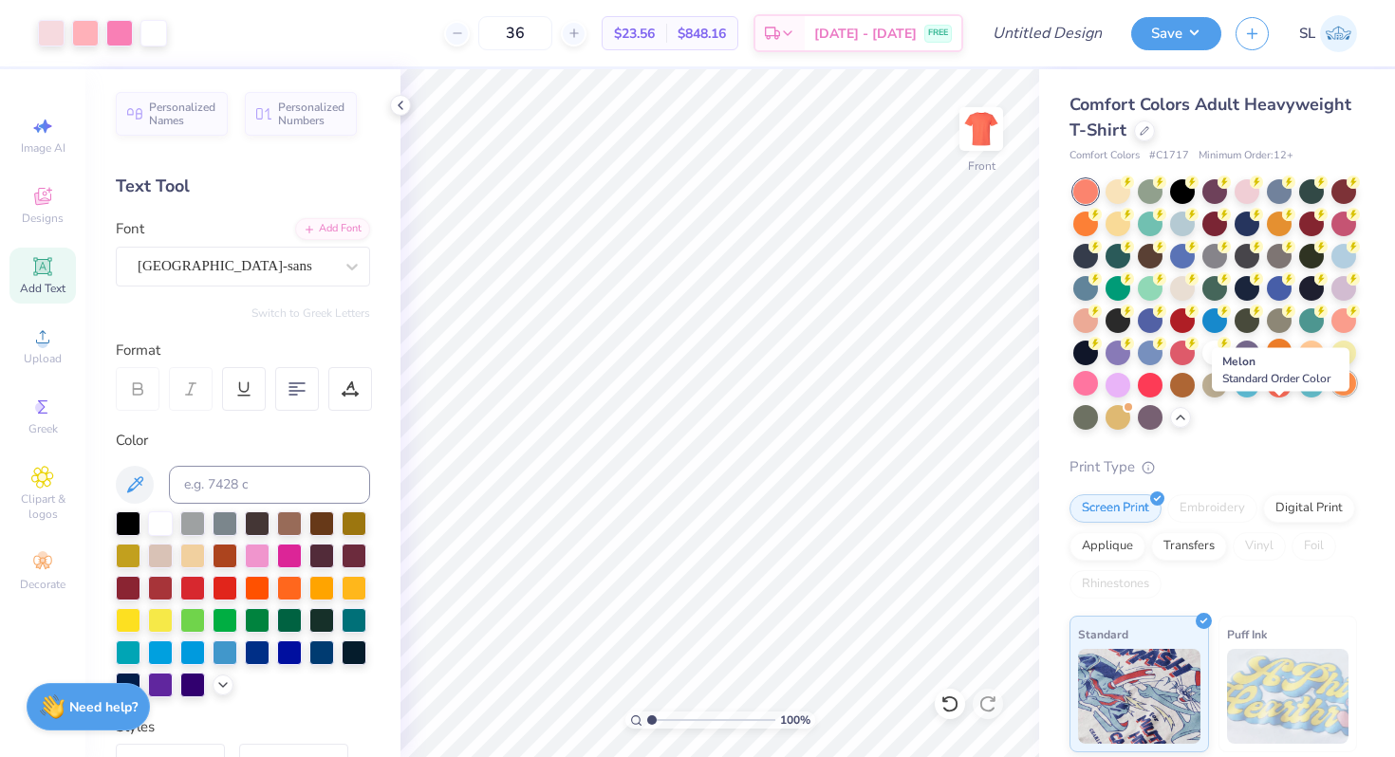
click at [1331, 396] on div at bounding box center [1343, 383] width 25 height 25
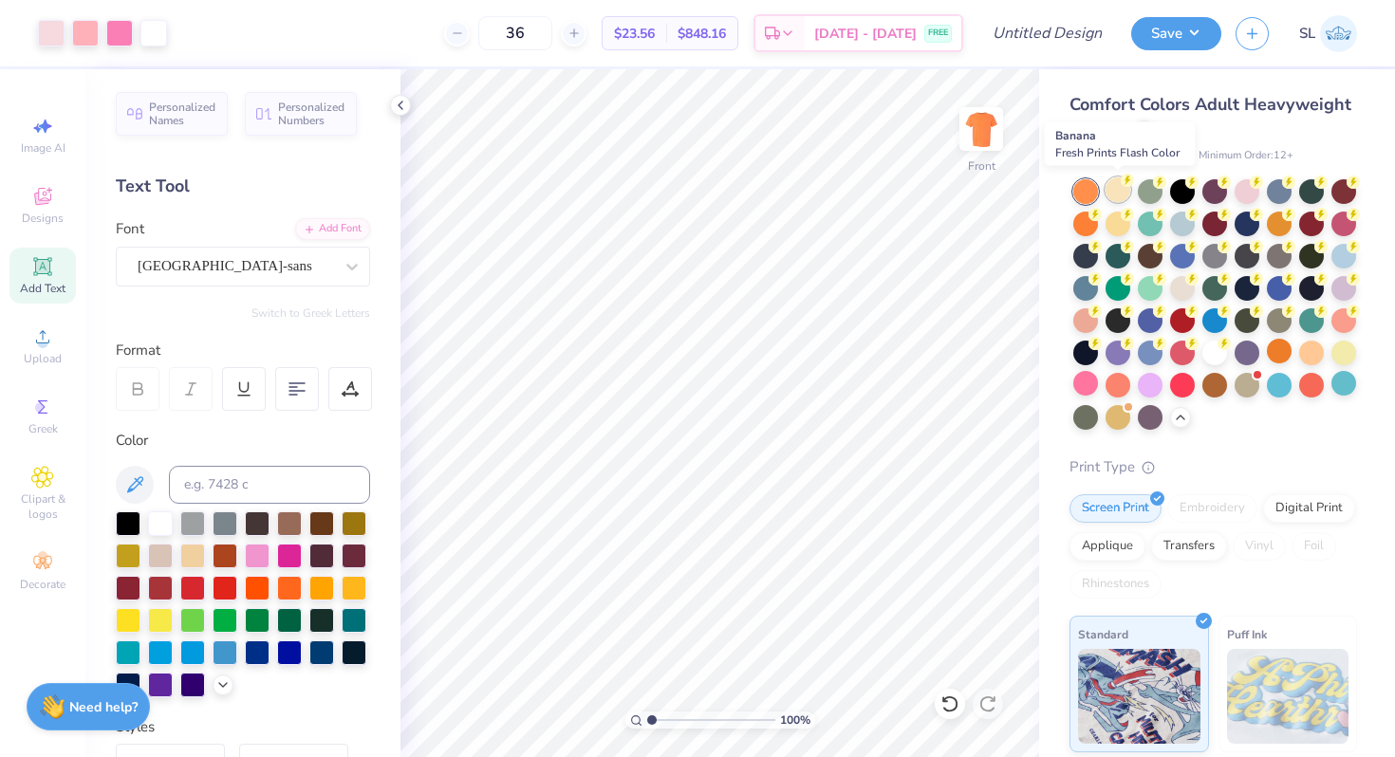
click at [1116, 191] on div at bounding box center [1117, 189] width 25 height 25
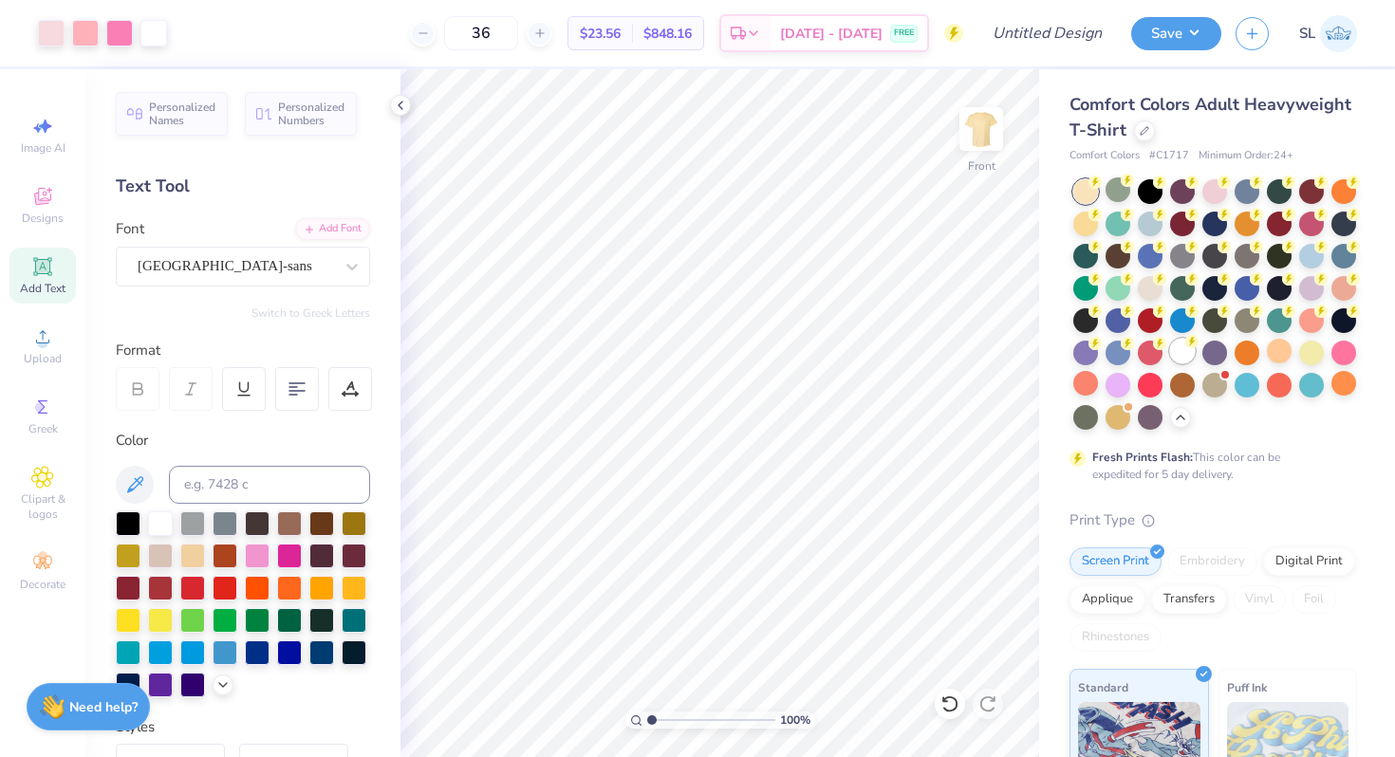
click at [1170, 363] on div at bounding box center [1182, 351] width 25 height 25
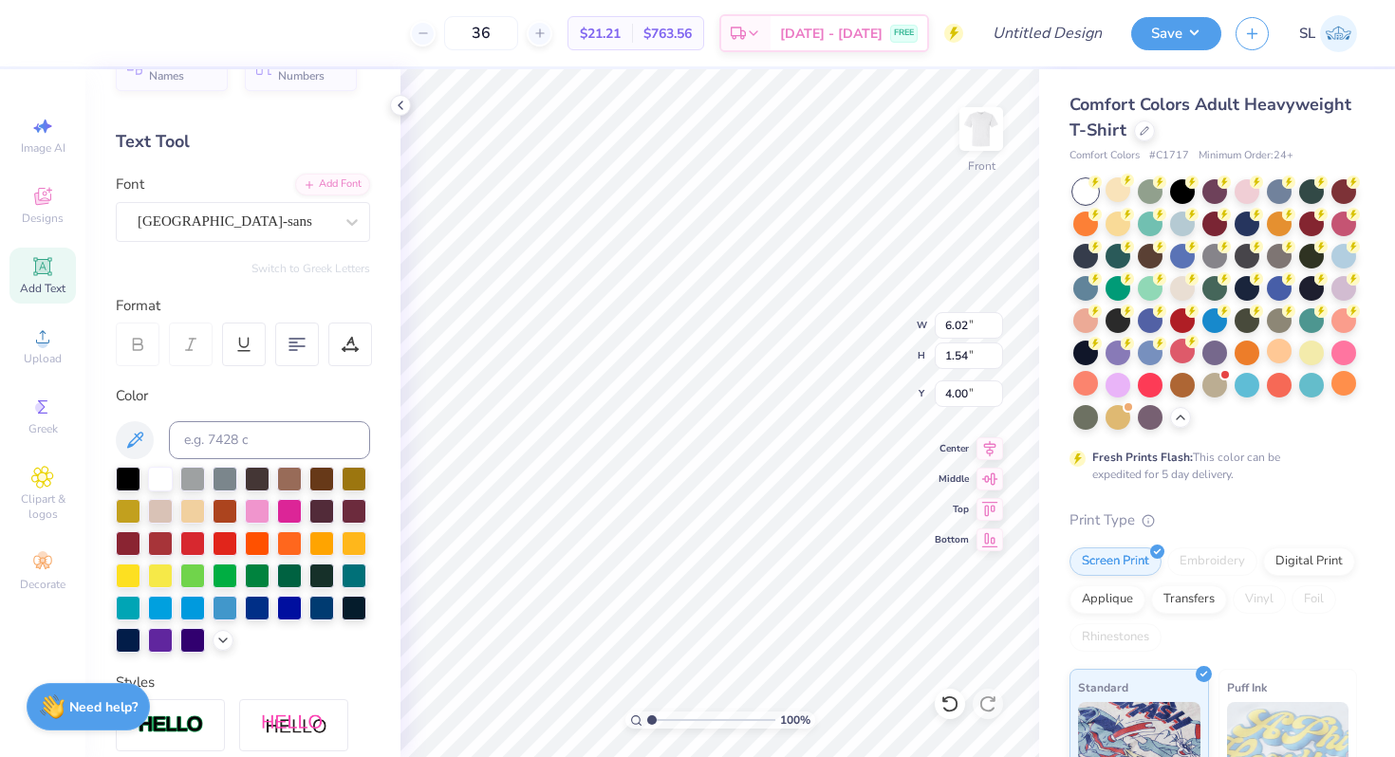
scroll to position [47, 0]
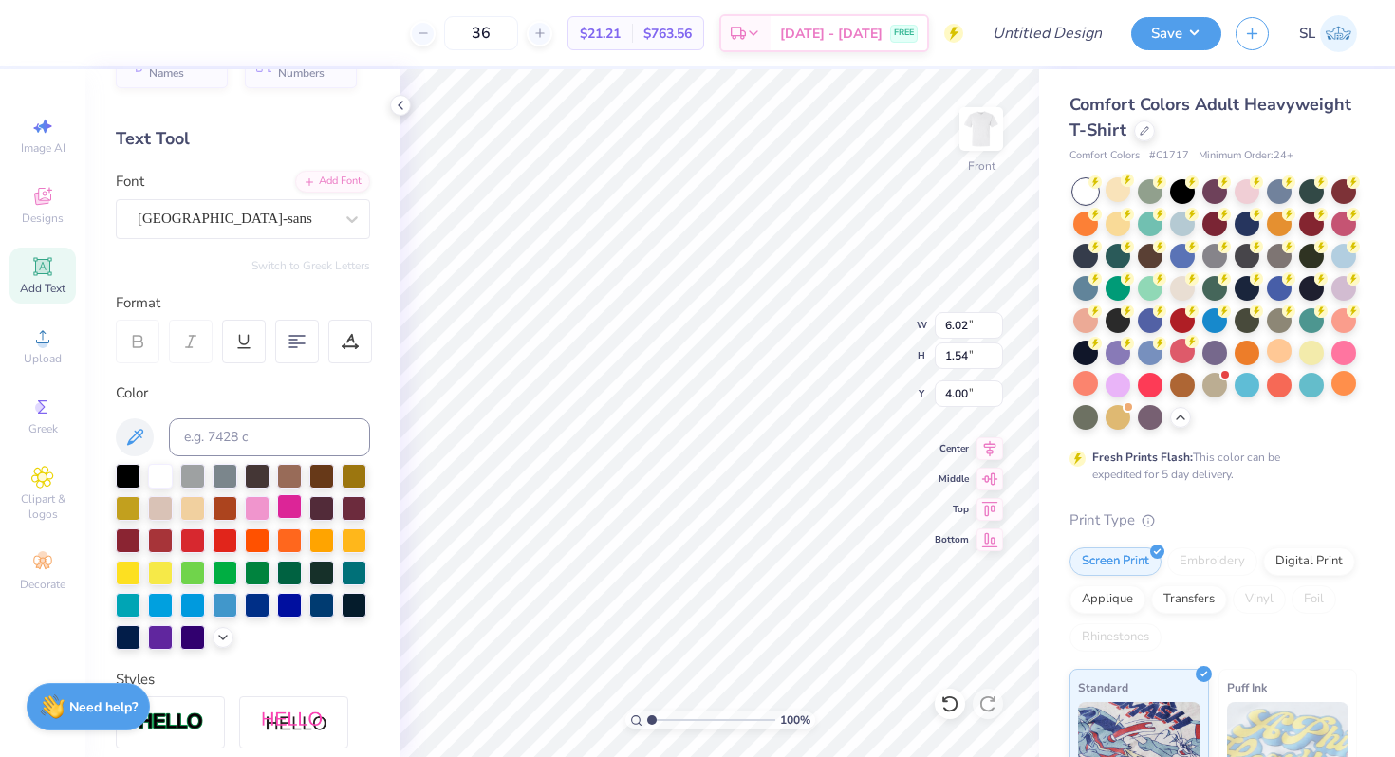
click at [302, 508] on div at bounding box center [289, 506] width 25 height 25
click at [269, 509] on div at bounding box center [257, 506] width 25 height 25
type input "3.38"
type input "1.76"
type input "6.46"
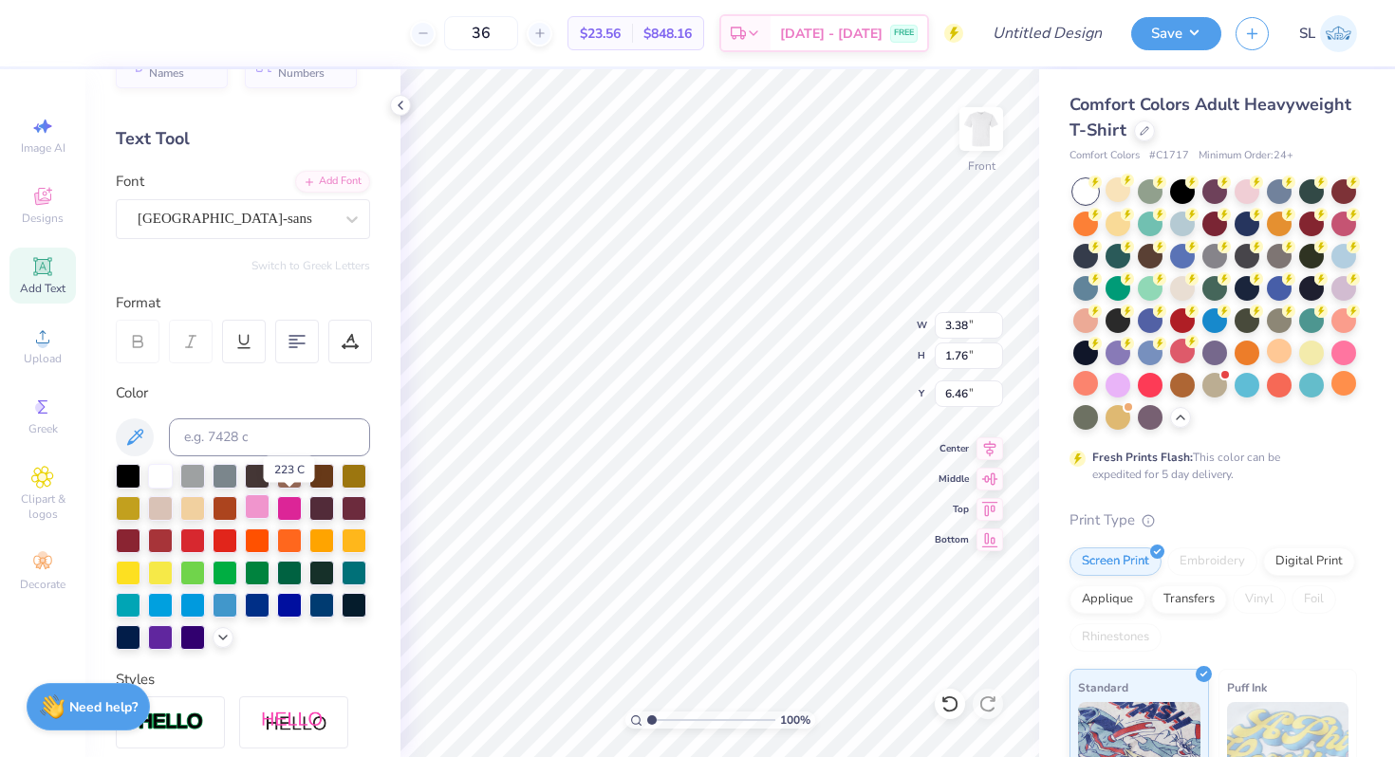
click at [269, 502] on div at bounding box center [257, 506] width 25 height 25
type input "6.47"
type input "3.85"
type input "2.00"
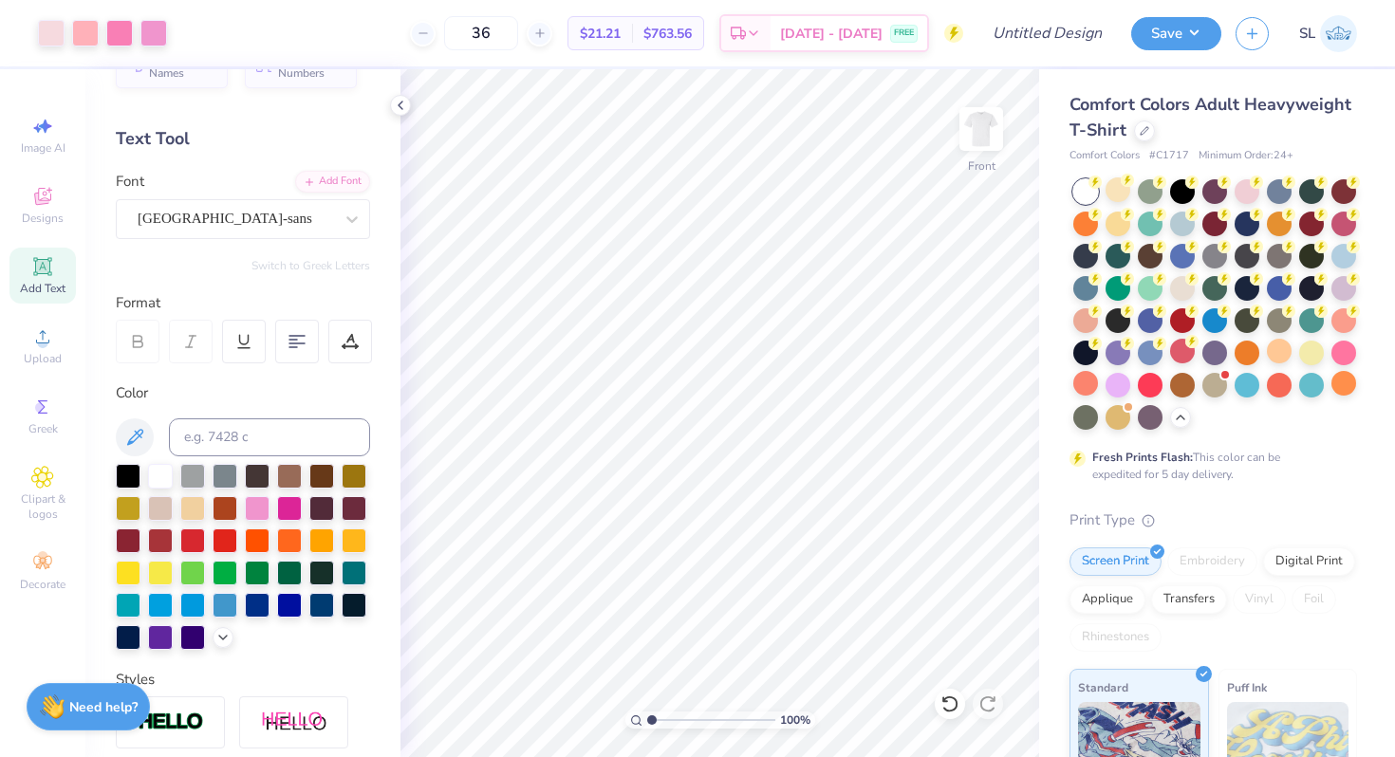
click at [36, 269] on icon at bounding box center [42, 266] width 14 height 14
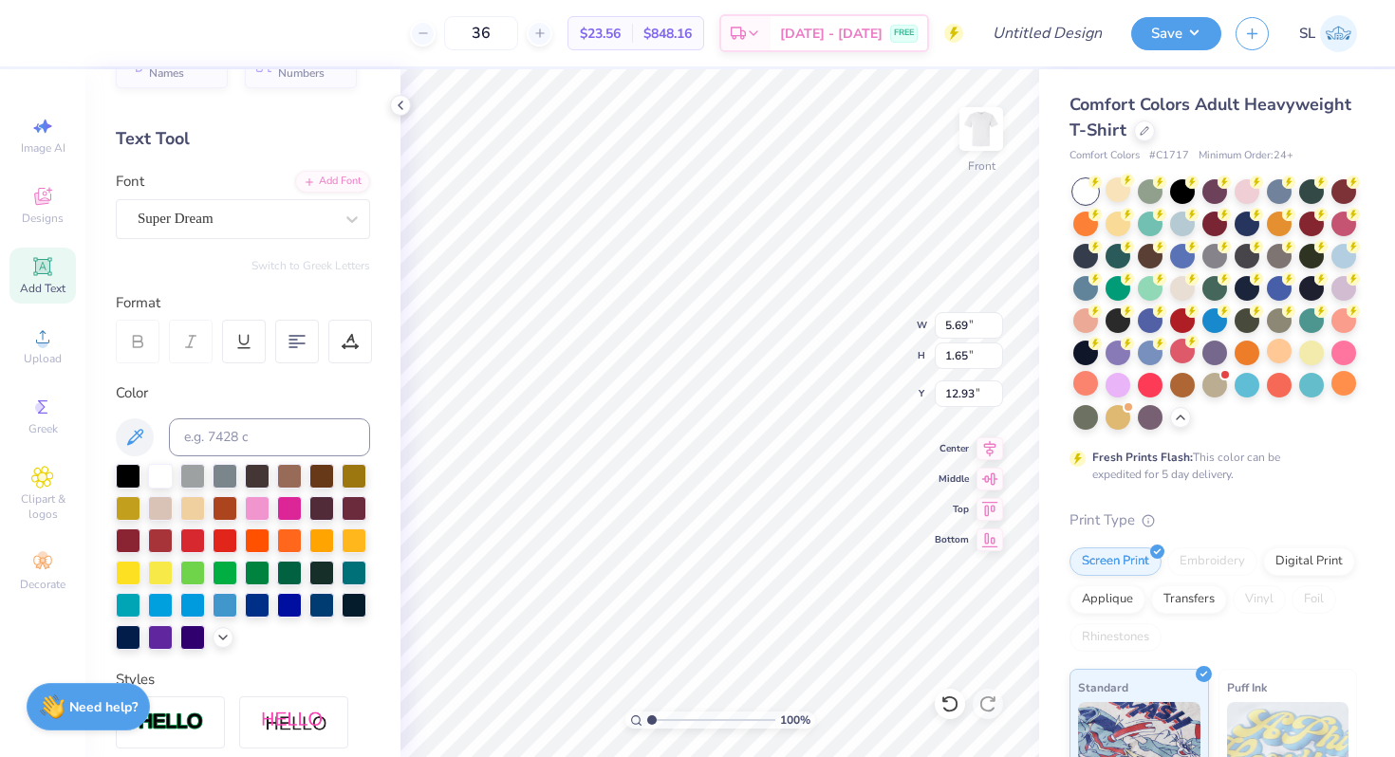
scroll to position [15, 2]
type textarea "FALL RUSH 2025"
type input "7.20"
type input "2.81"
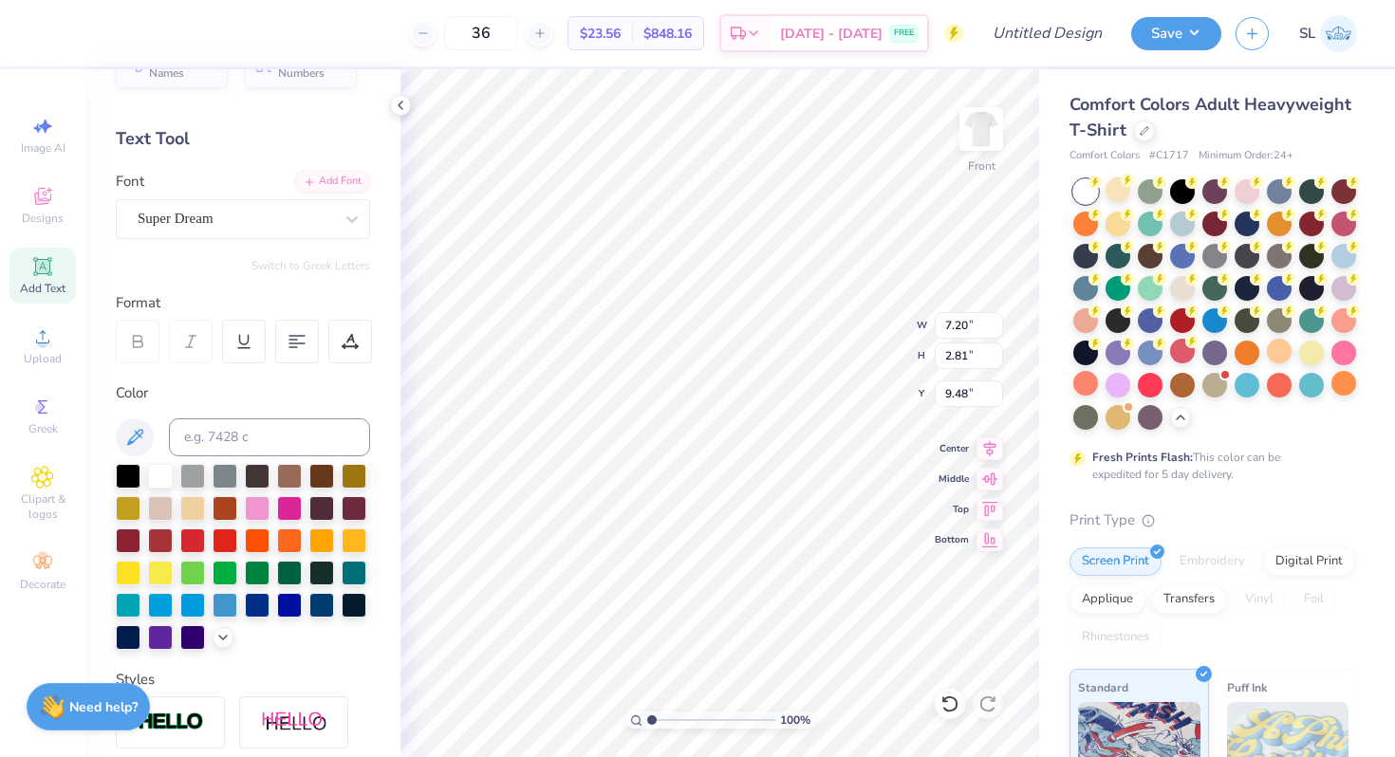
type input "9.48"
type input "6.05"
type input "2.36"
type input "6.25"
type input "1.60"
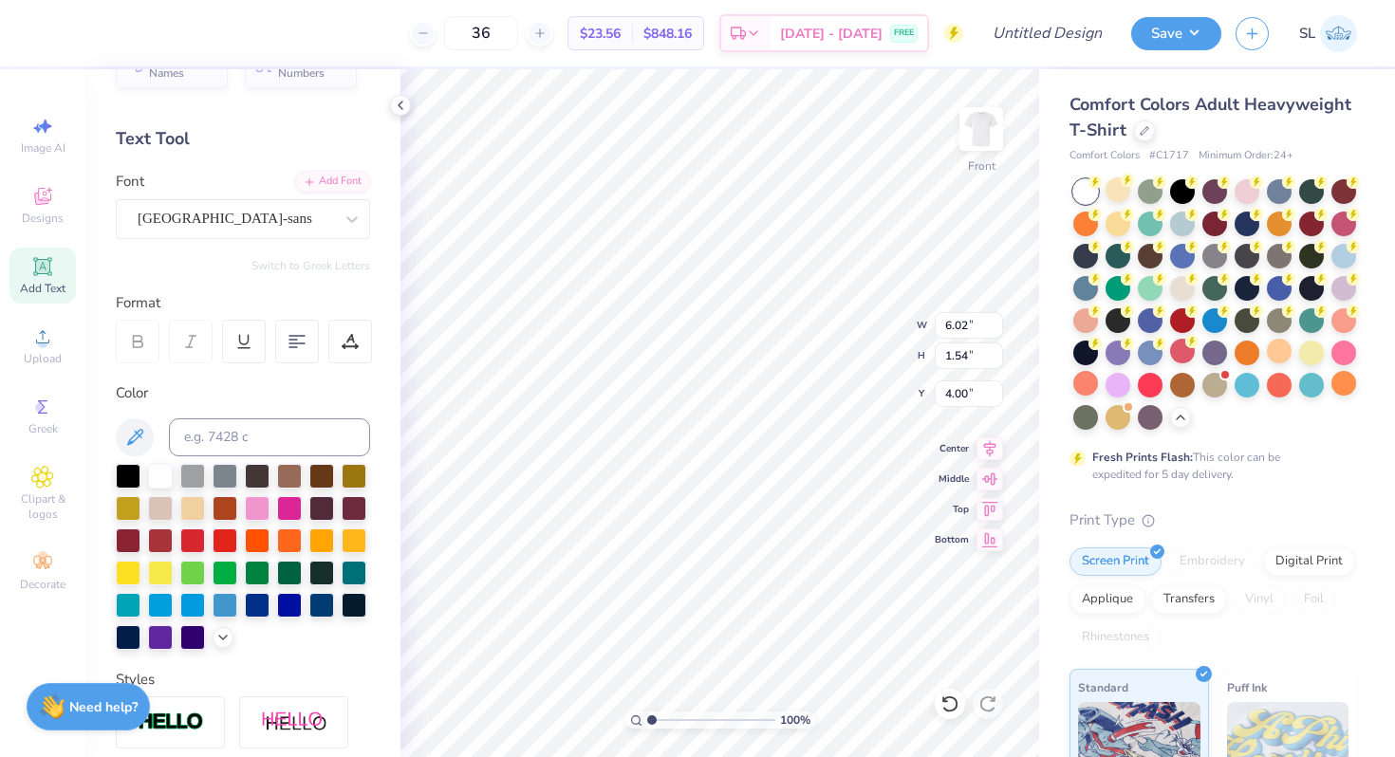
type input "3.94"
click at [17, 286] on div "Add Text" at bounding box center [42, 276] width 66 height 56
type textarea ""Ride with the best""
click at [236, 208] on div "Super Dream" at bounding box center [235, 218] width 199 height 29
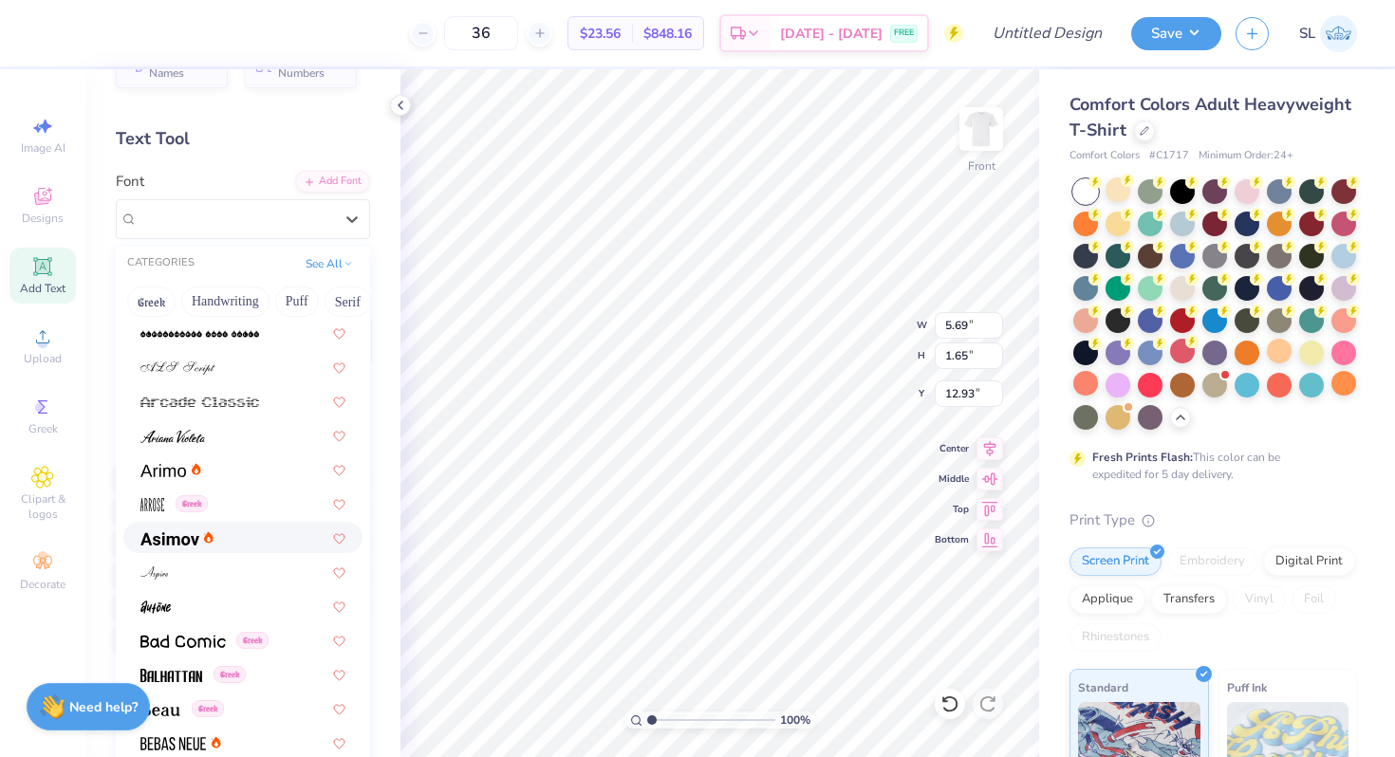
scroll to position [752, 0]
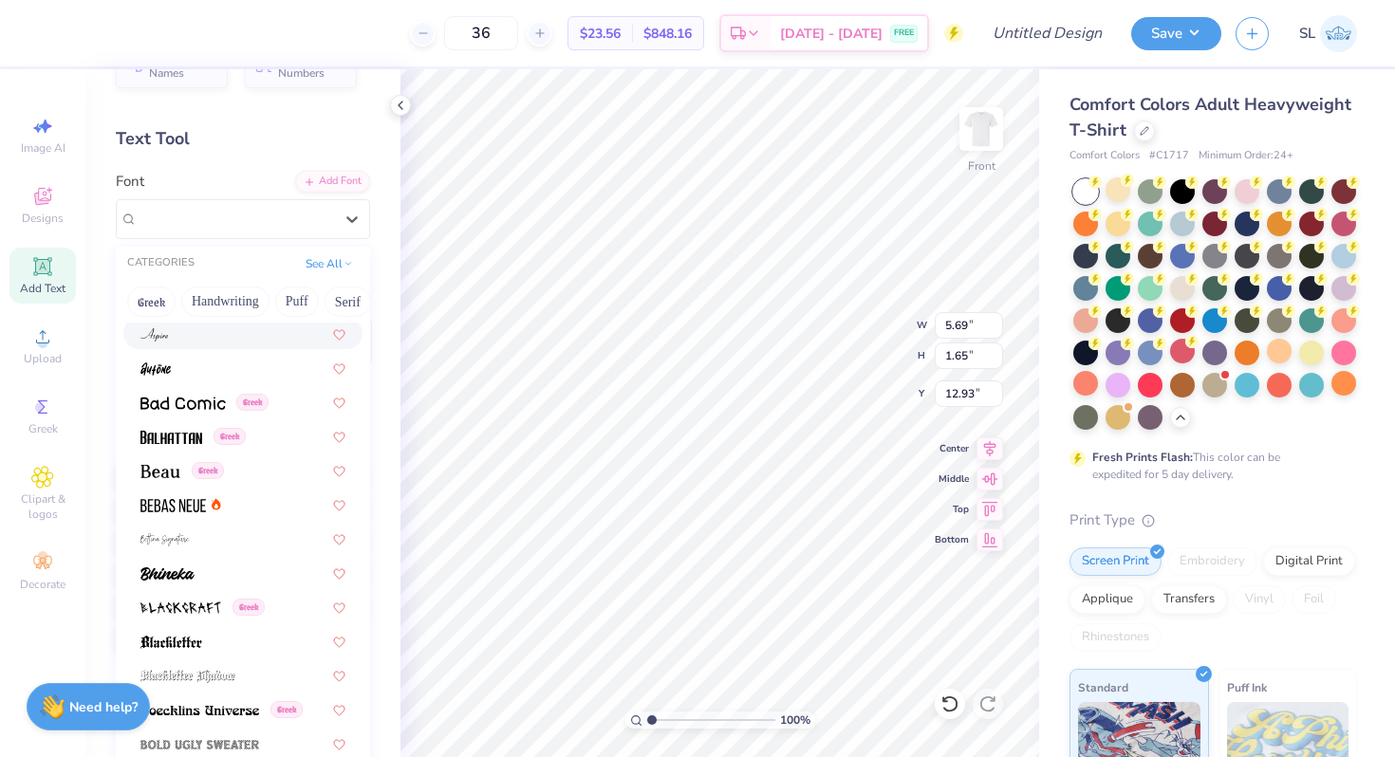
click at [168, 341] on div at bounding box center [242, 334] width 205 height 20
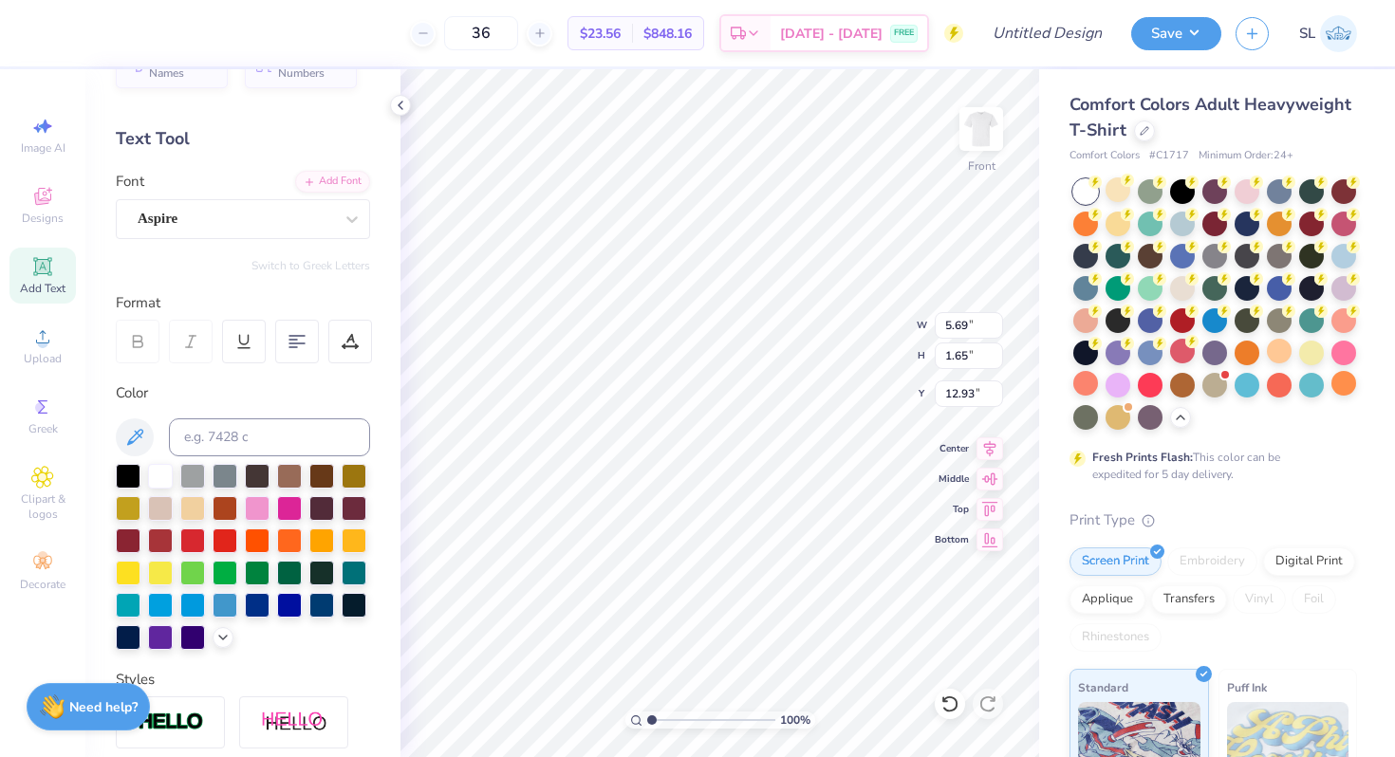
click at [176, 230] on div at bounding box center [235, 219] width 195 height 26
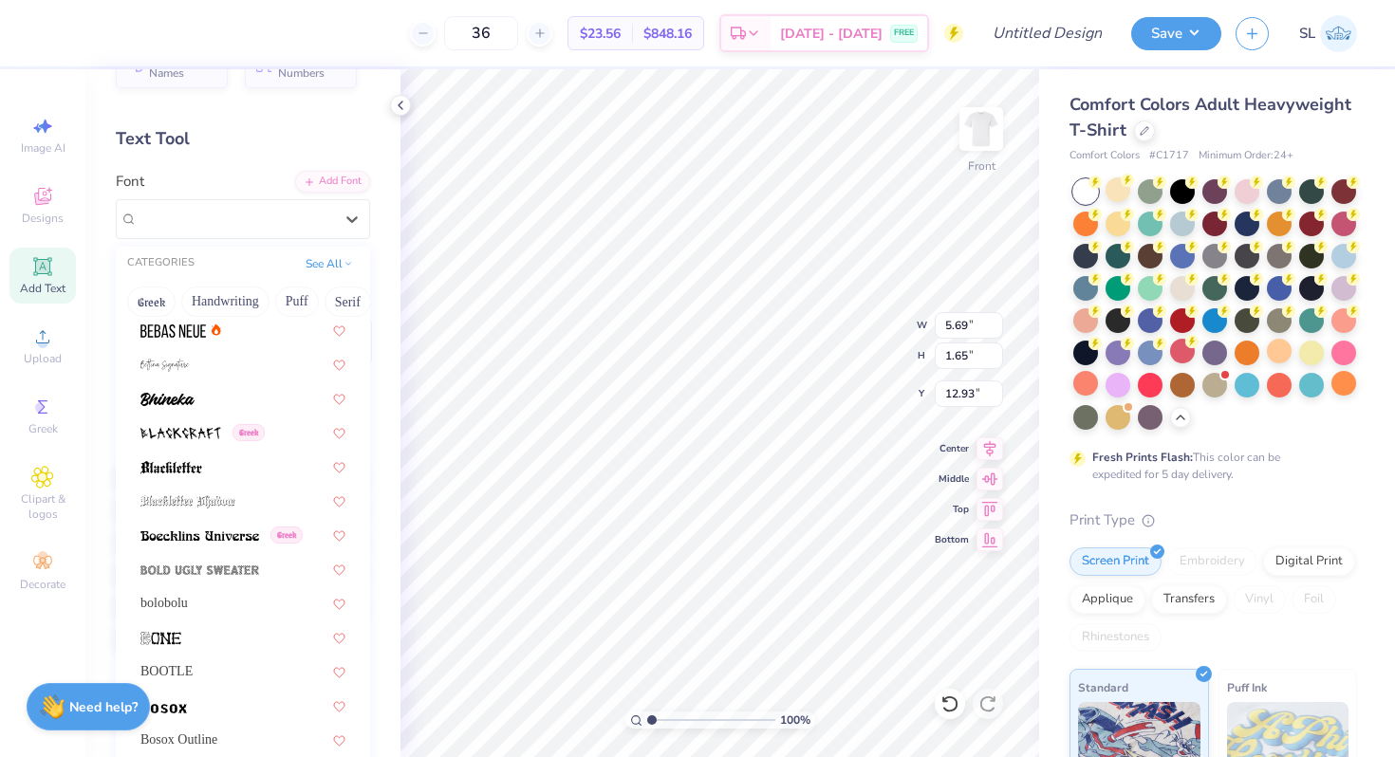
scroll to position [941, 0]
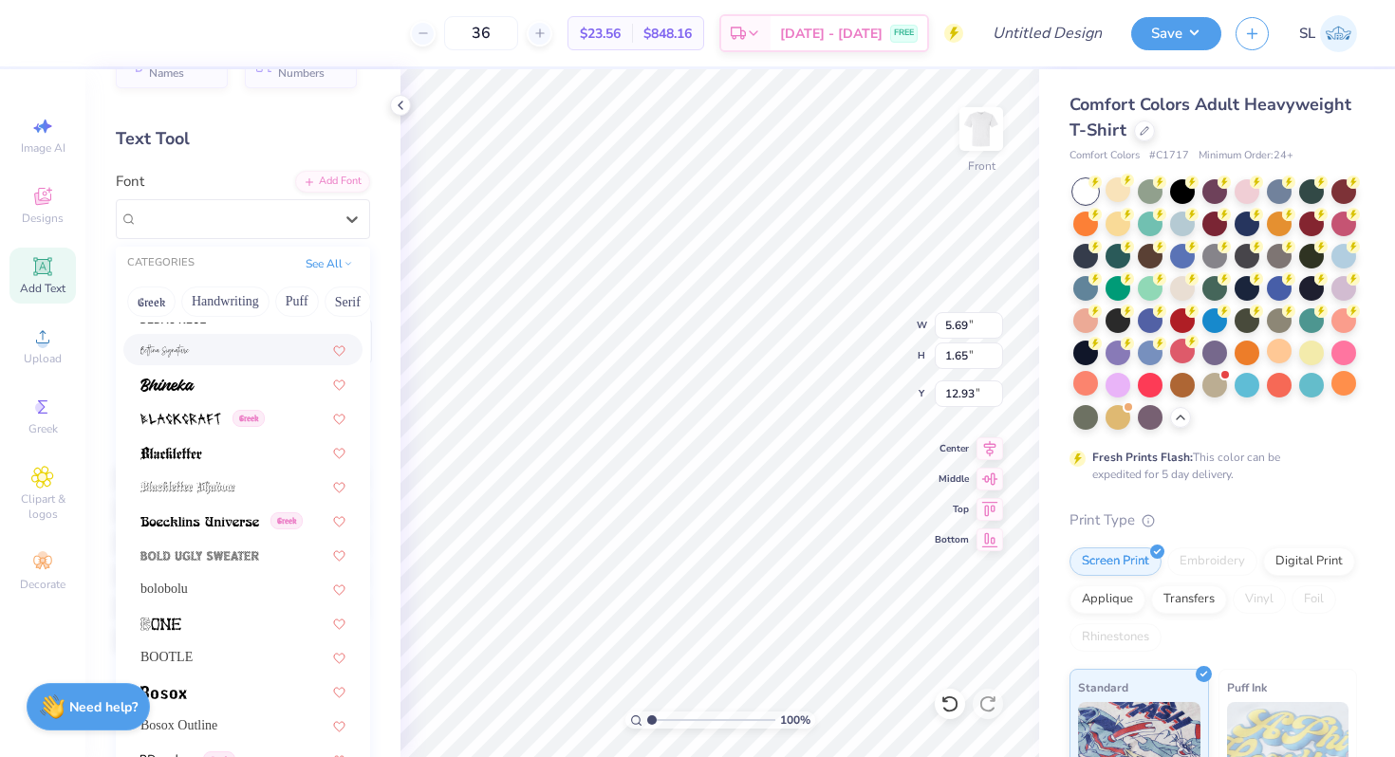
click at [207, 360] on div at bounding box center [242, 349] width 239 height 31
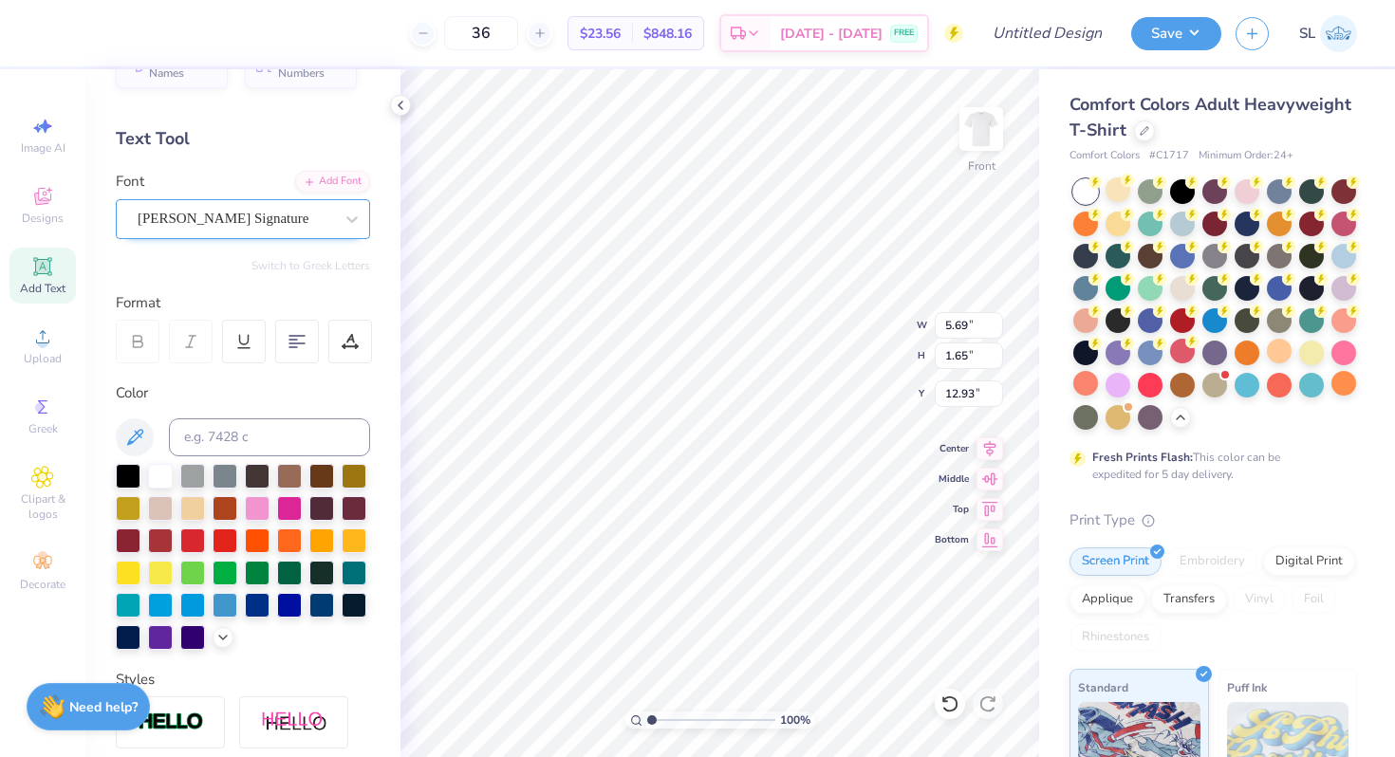
click at [269, 228] on div "[PERSON_NAME] Signature" at bounding box center [235, 218] width 199 height 29
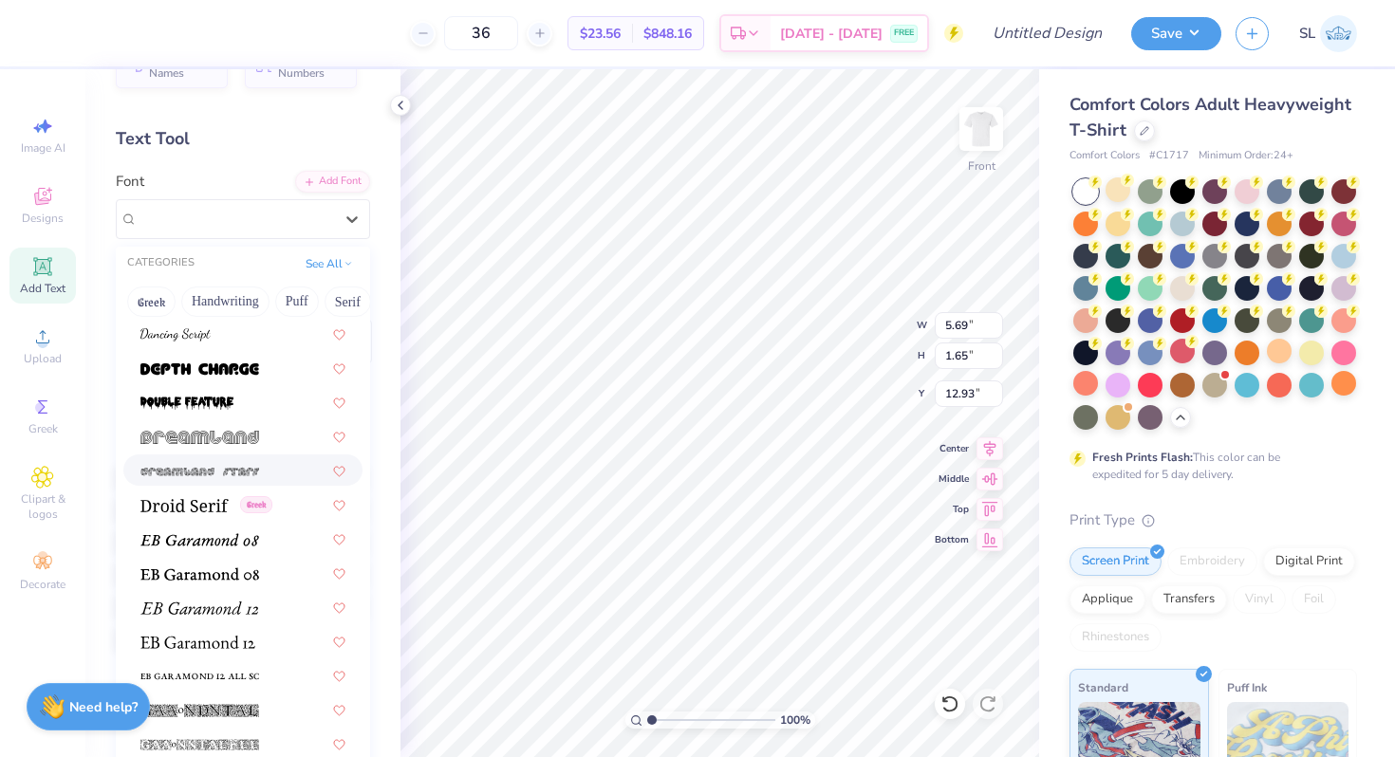
scroll to position [3320, 0]
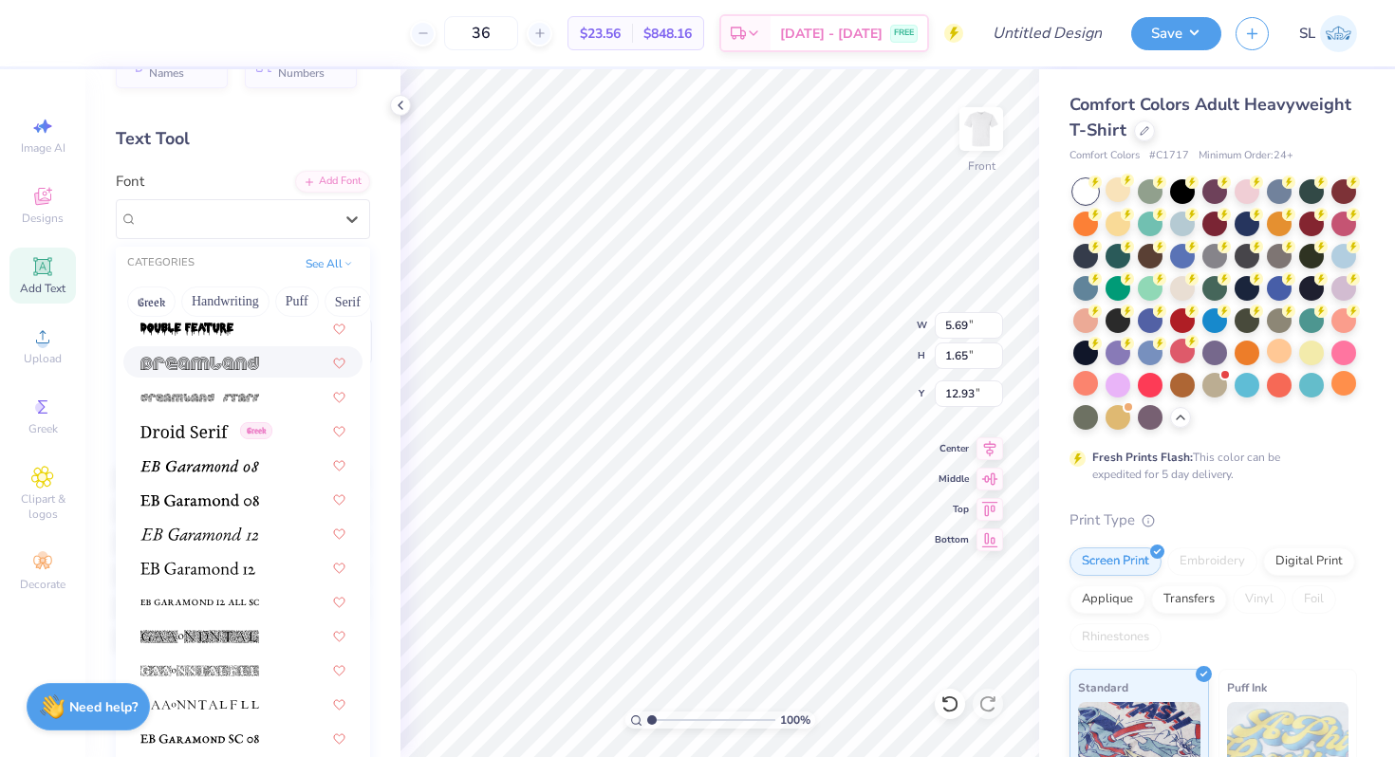
click at [211, 353] on span at bounding box center [199, 362] width 119 height 20
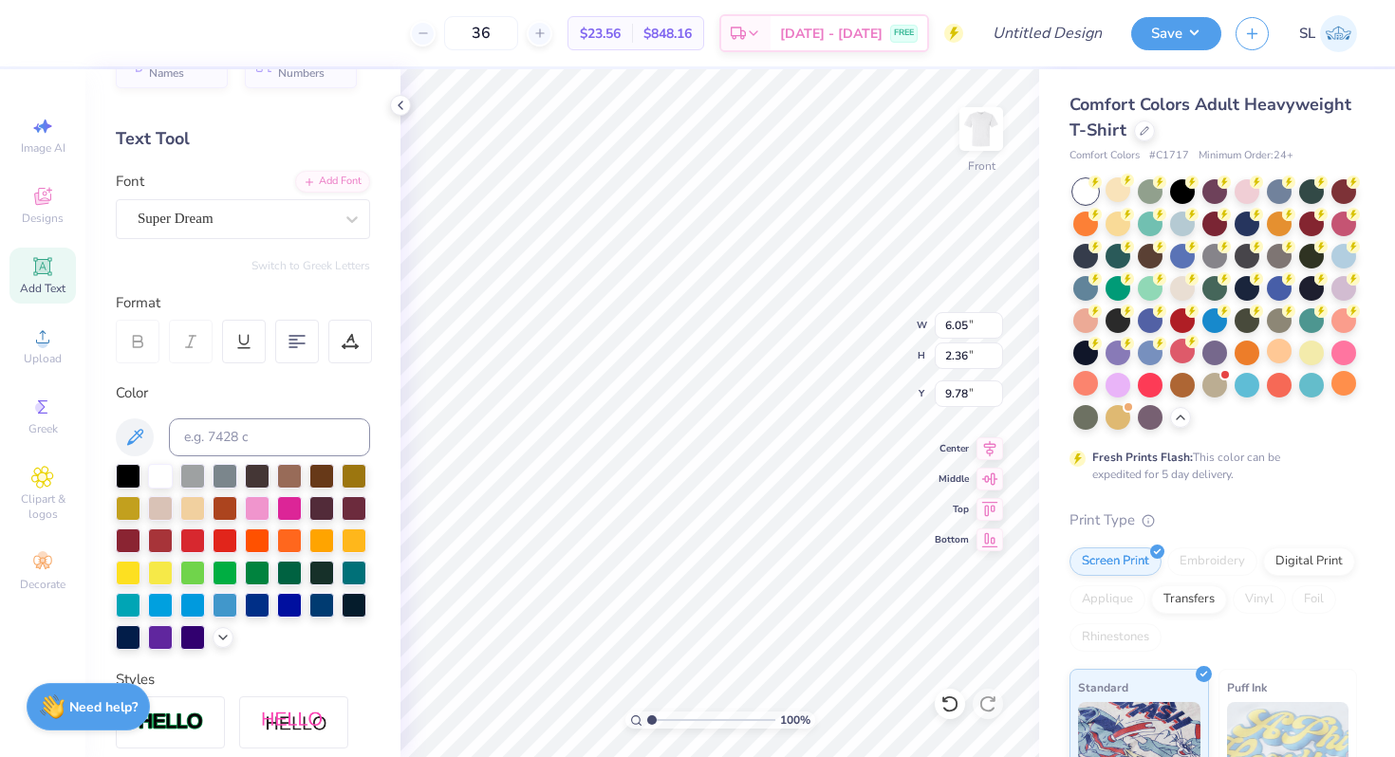
scroll to position [15, 2]
type input "6.05"
type input "2.36"
type input "9.78"
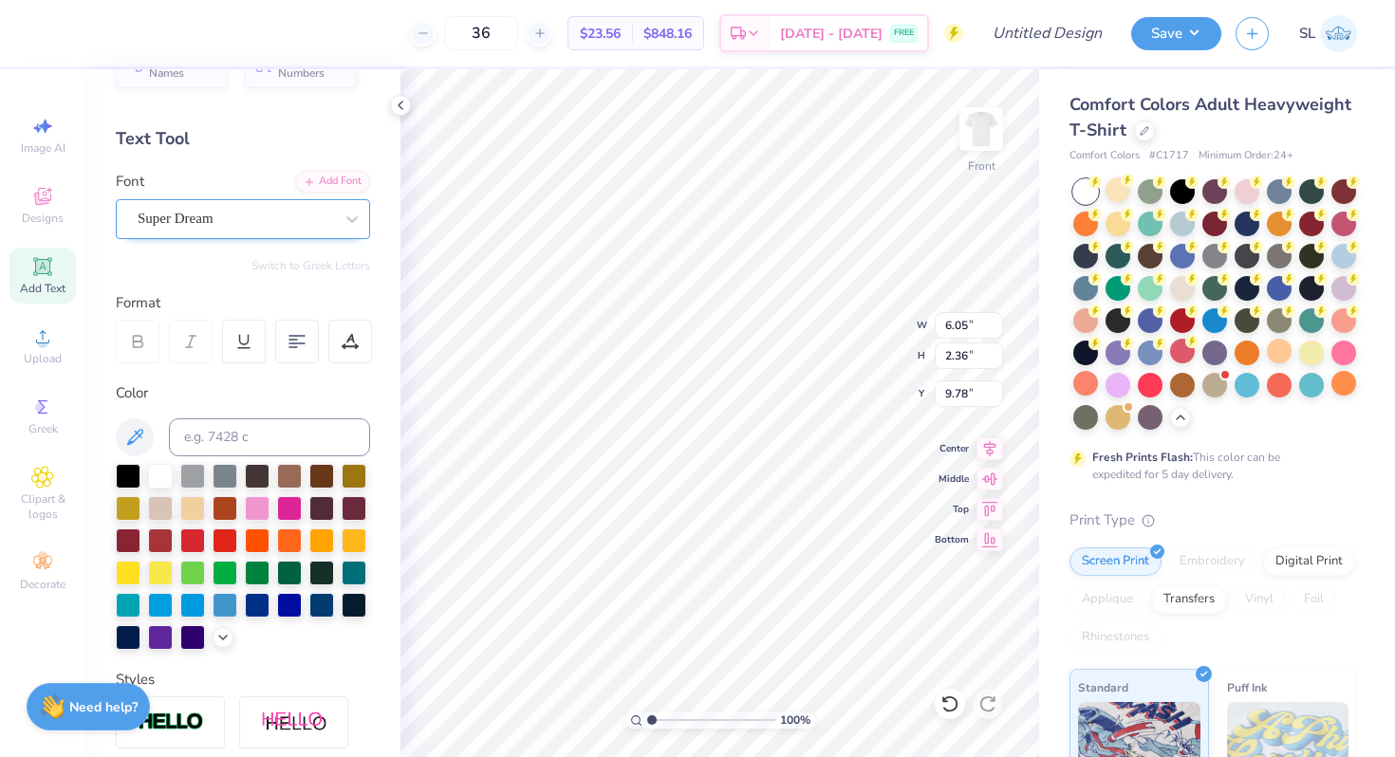
click at [211, 222] on div "Super Dream" at bounding box center [235, 218] width 199 height 29
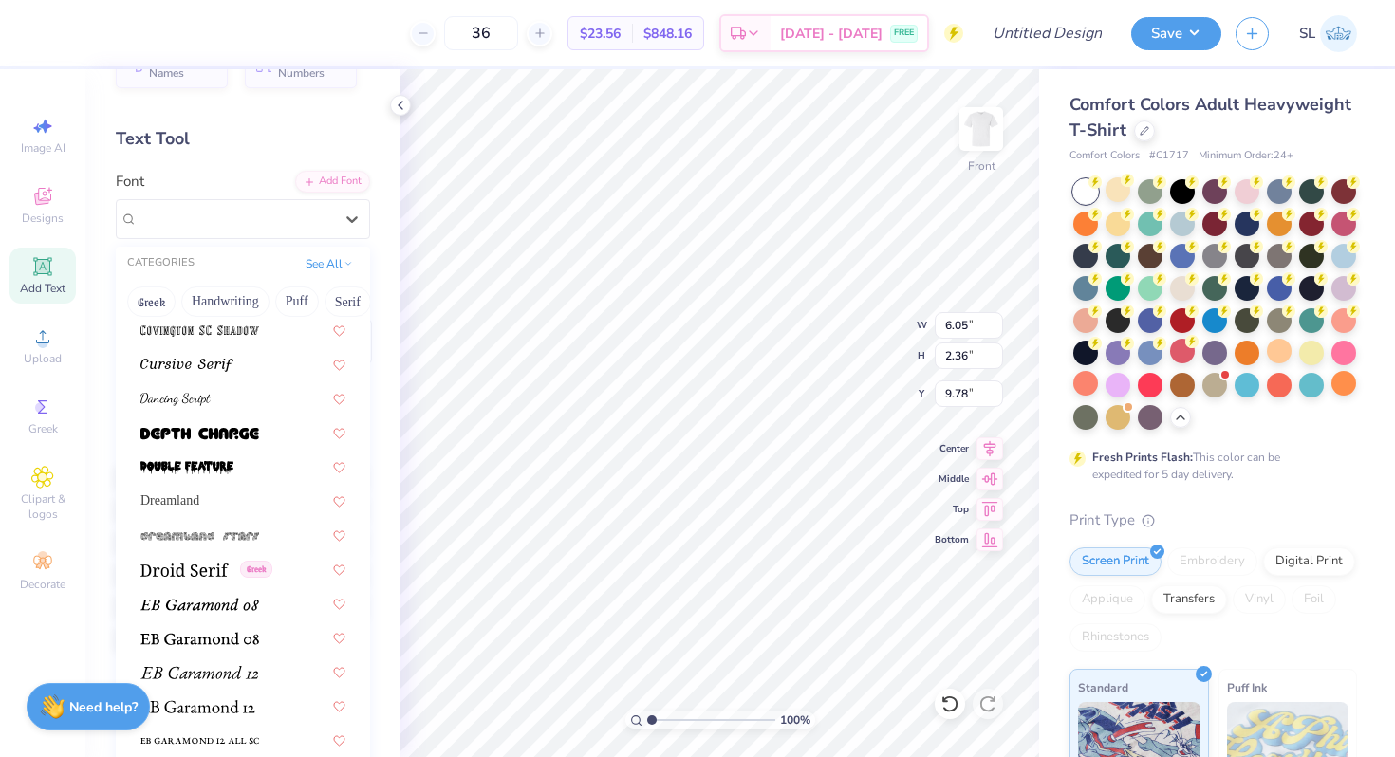
scroll to position [3142, 0]
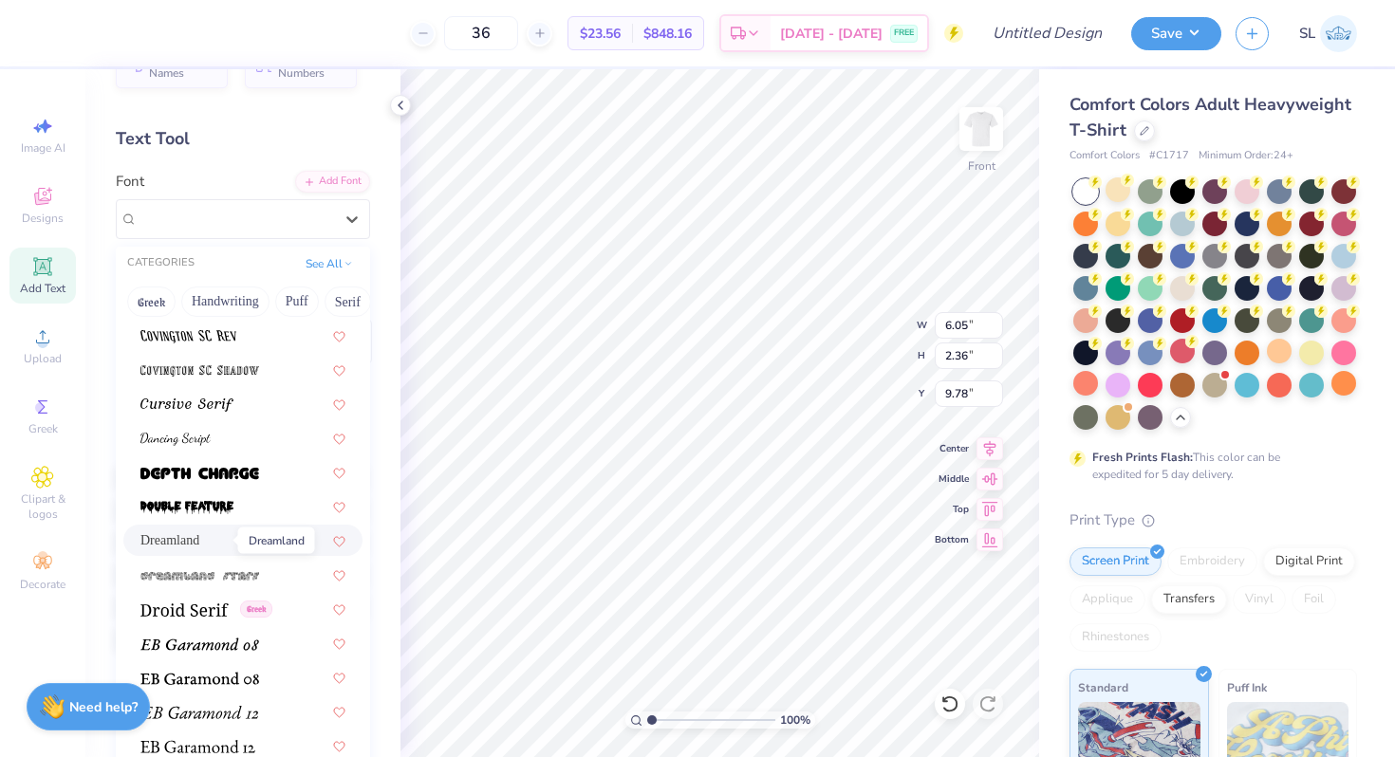
click at [192, 545] on span "Dreamland" at bounding box center [169, 540] width 59 height 20
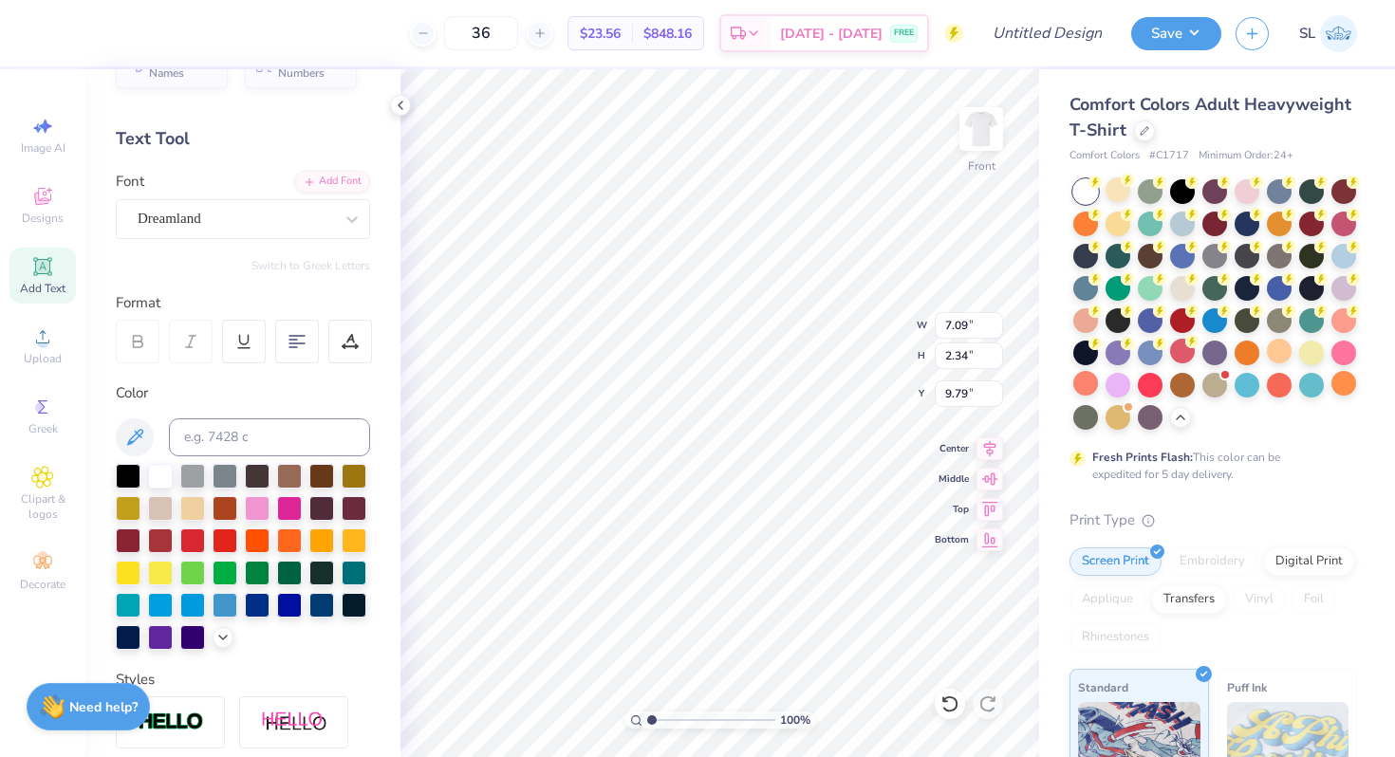
type input "9.89"
type textarea "FALL RUSH"
type input "4.87"
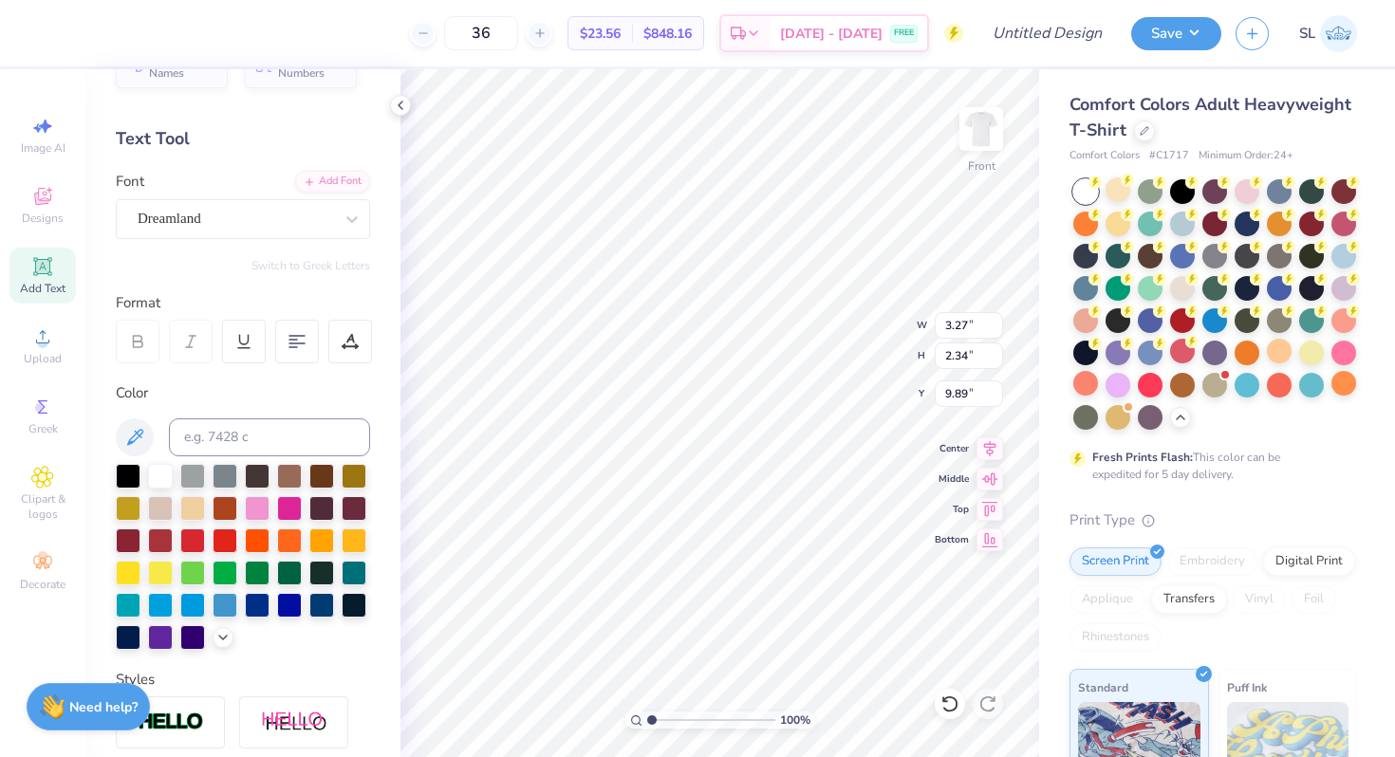
type input "3.49"
type input "9.29"
click at [269, 501] on div at bounding box center [257, 506] width 25 height 25
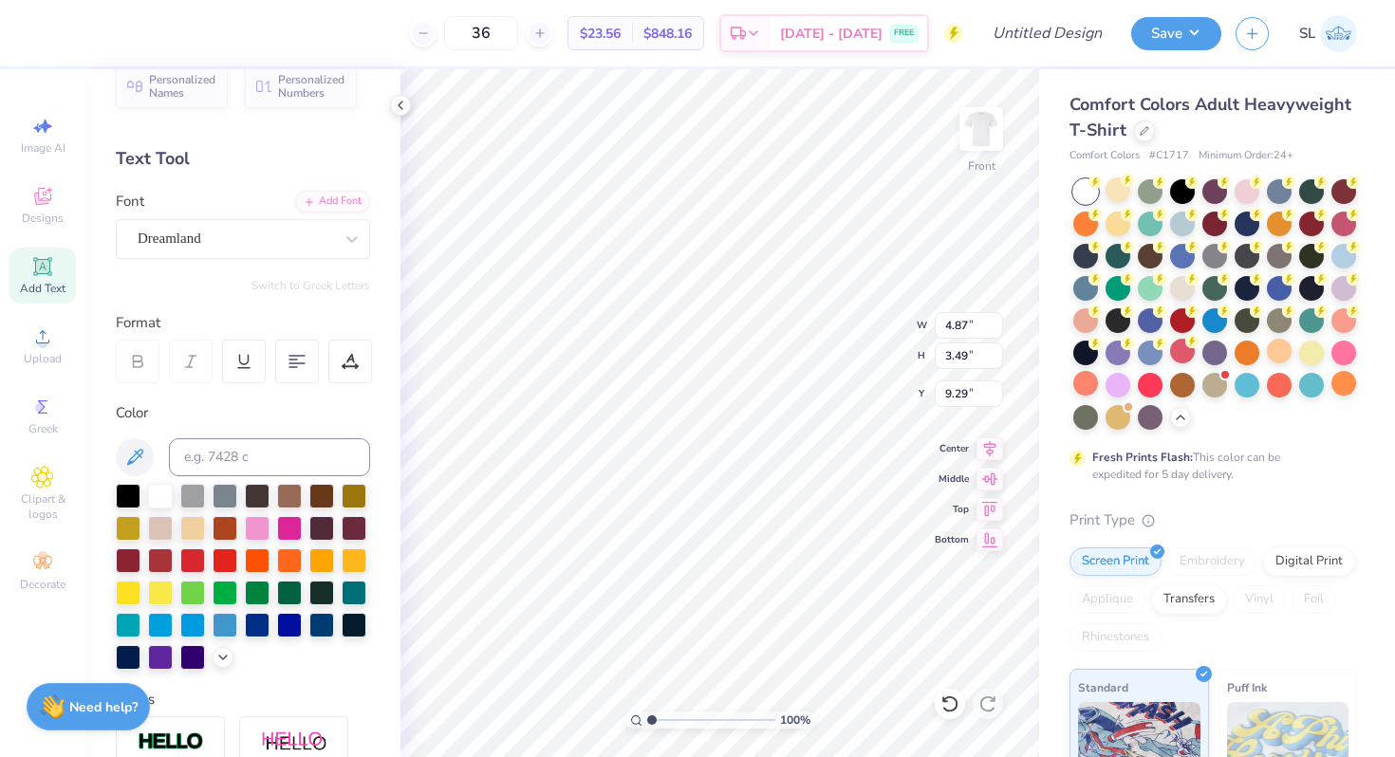
scroll to position [0, 0]
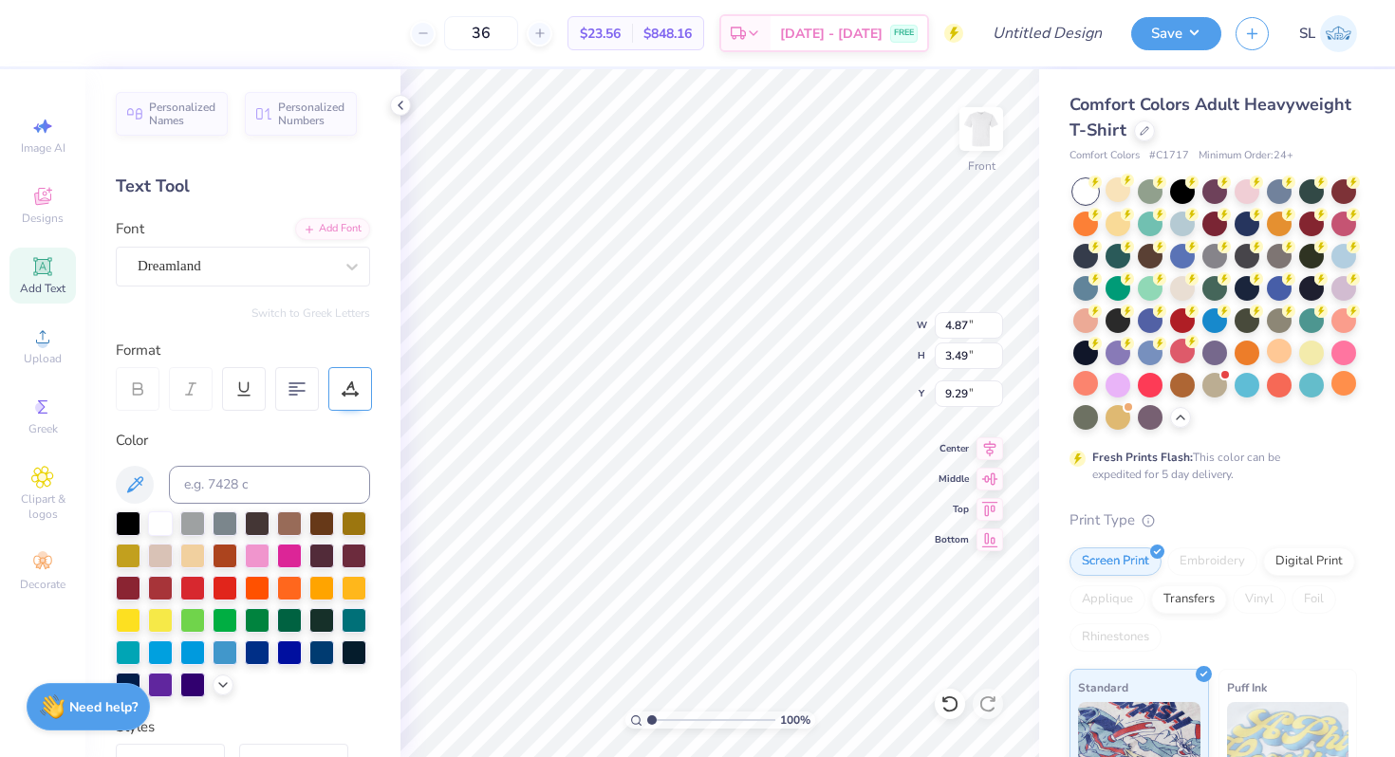
click at [345, 376] on div at bounding box center [350, 389] width 44 height 44
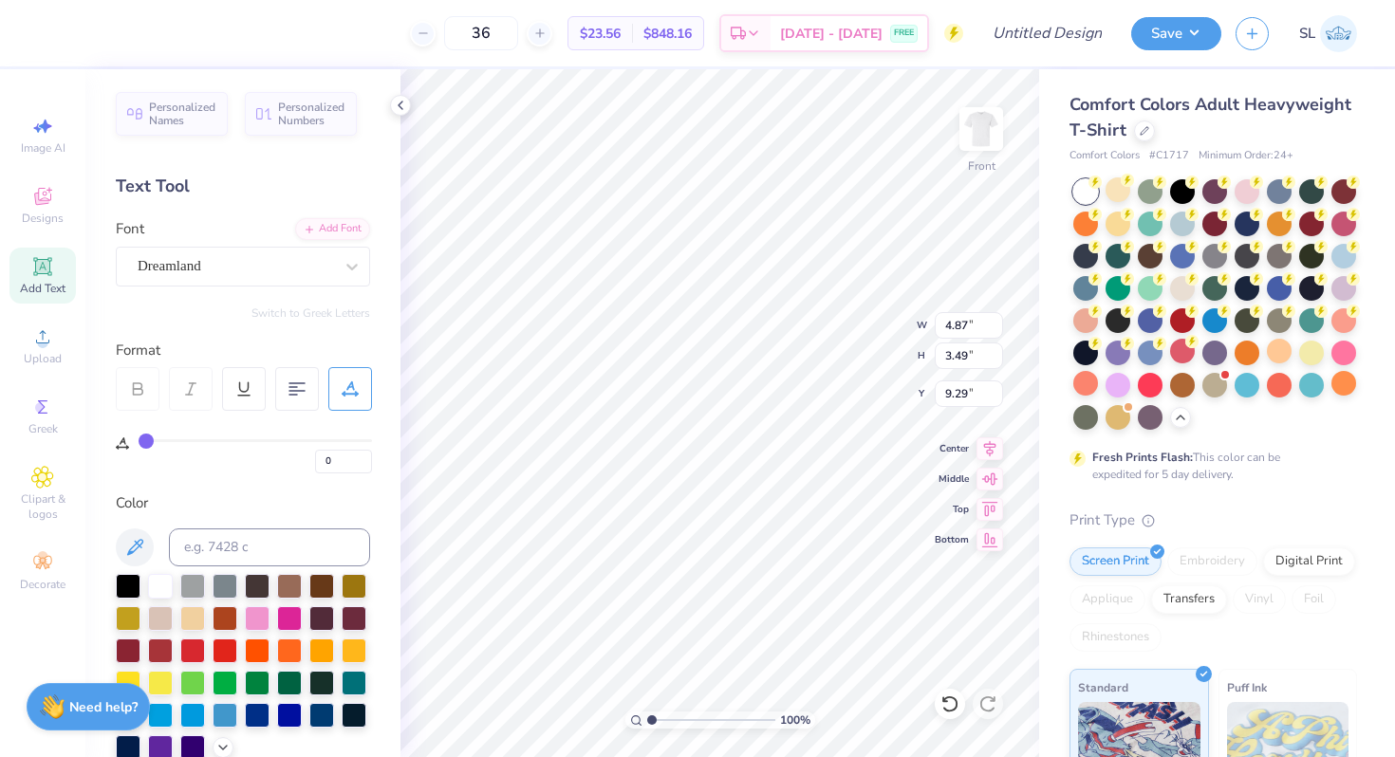
click at [214, 443] on div "0" at bounding box center [255, 456] width 233 height 34
type input "2"
type input "3"
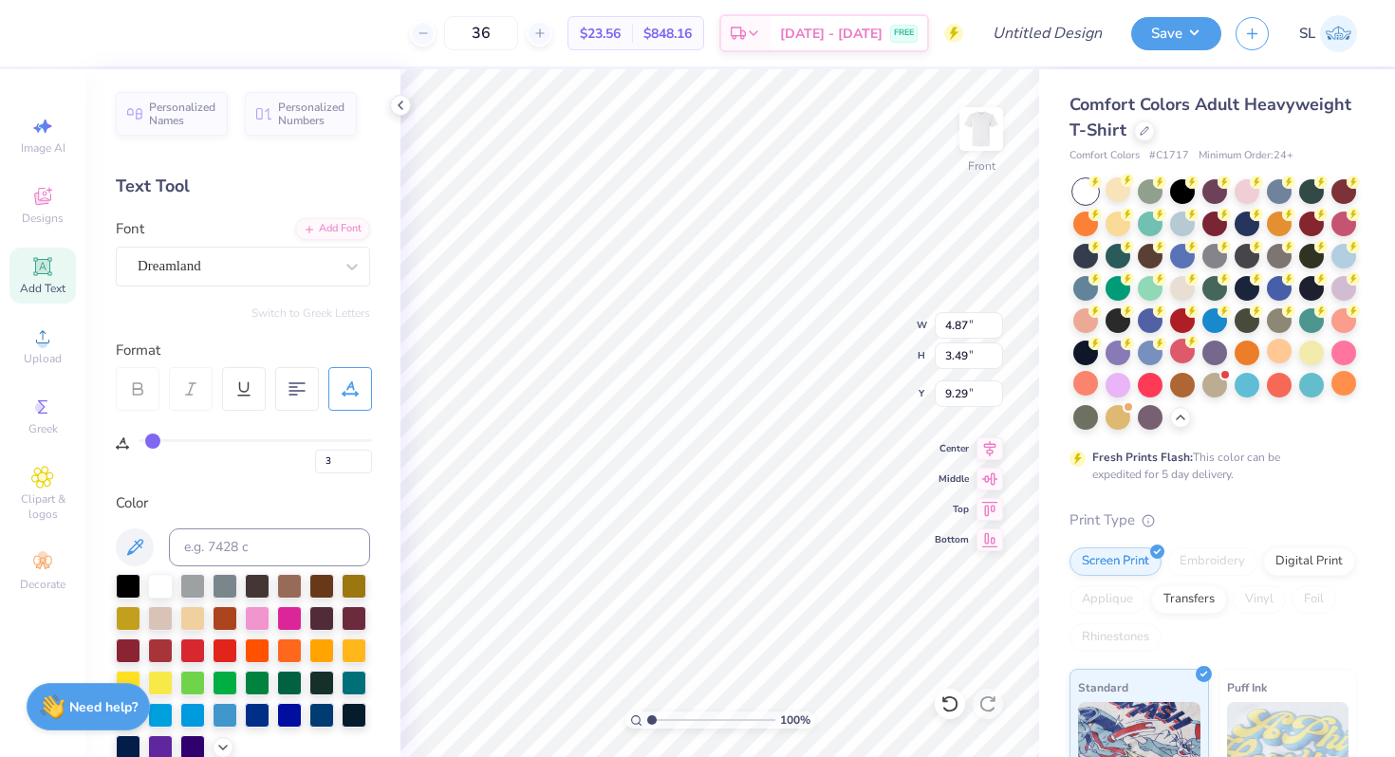
type input "5"
type input "7"
type input "10"
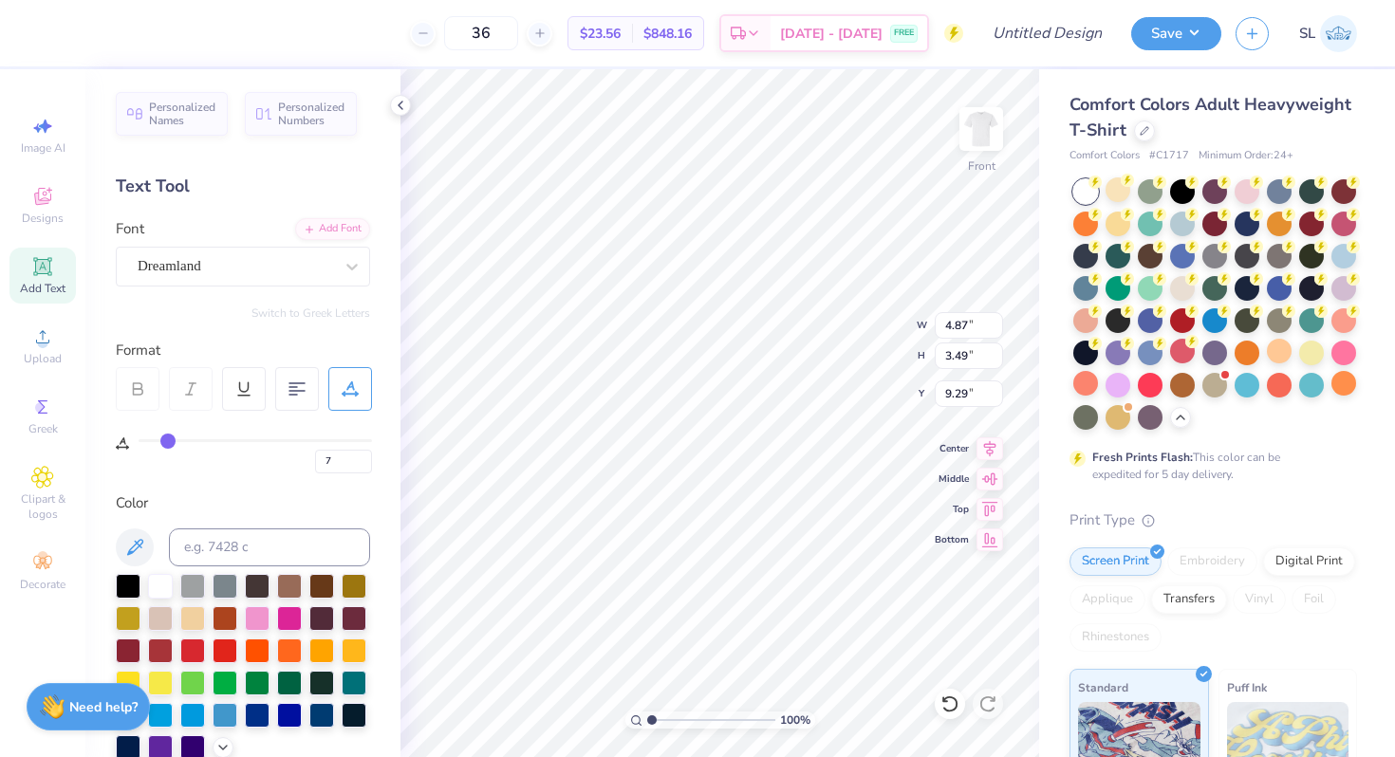
type input "10"
type input "13"
type input "15"
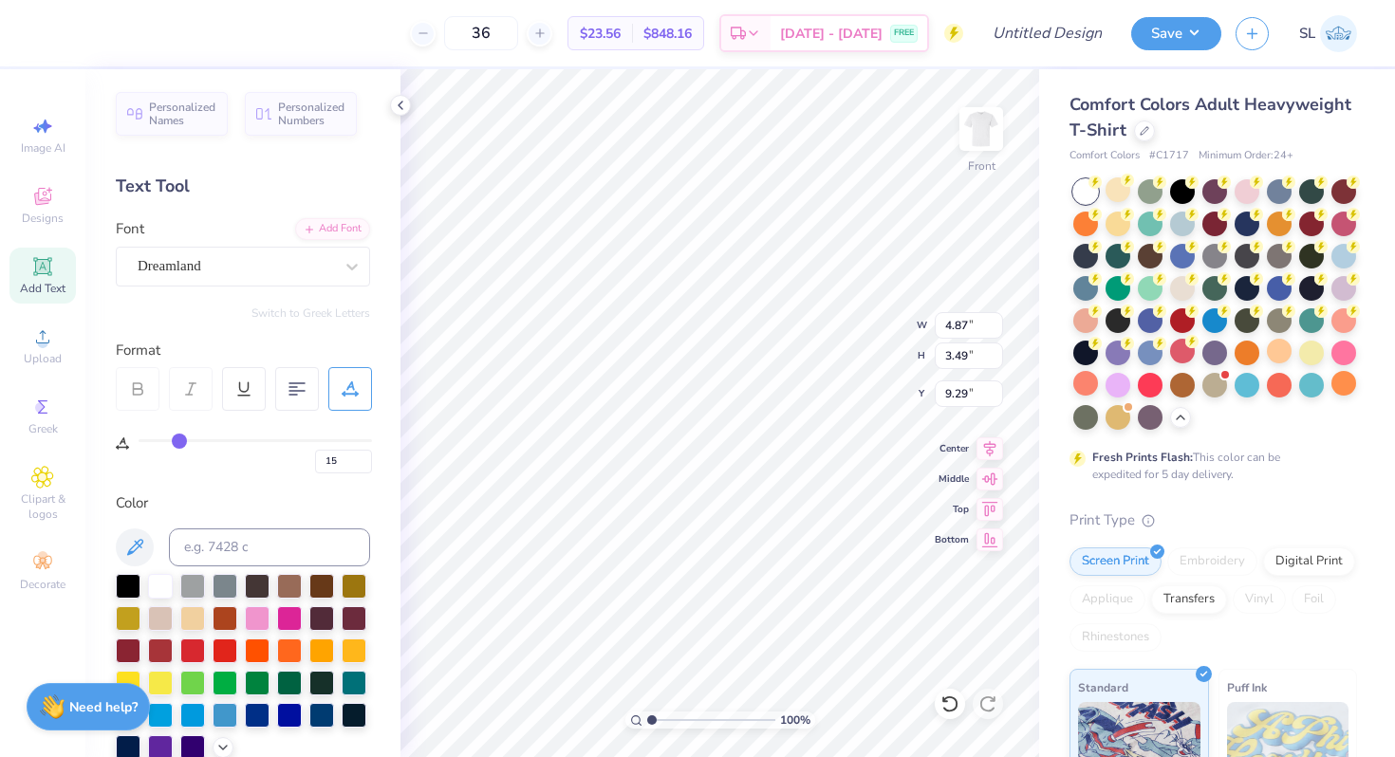
type input "16"
type input "17"
type input "18"
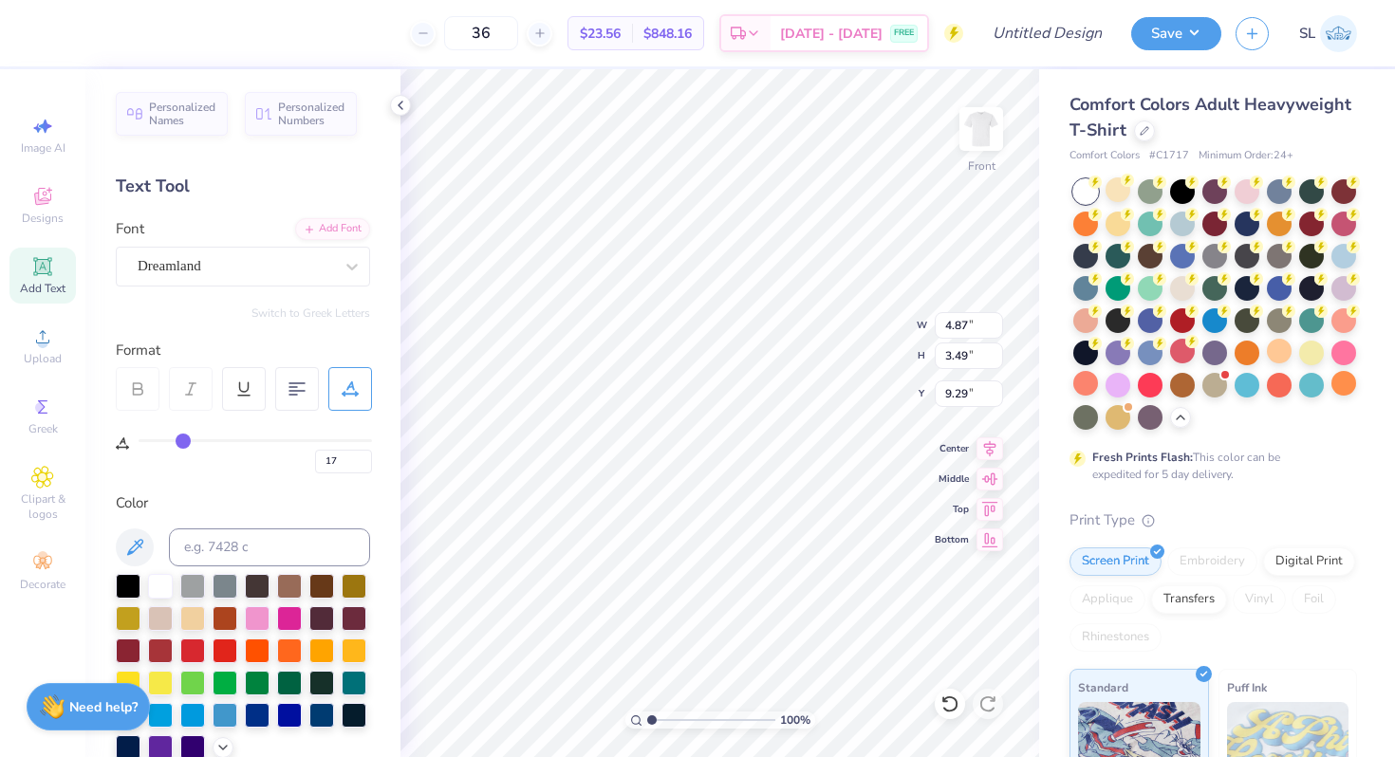
type input "18"
type input "19"
type input "20"
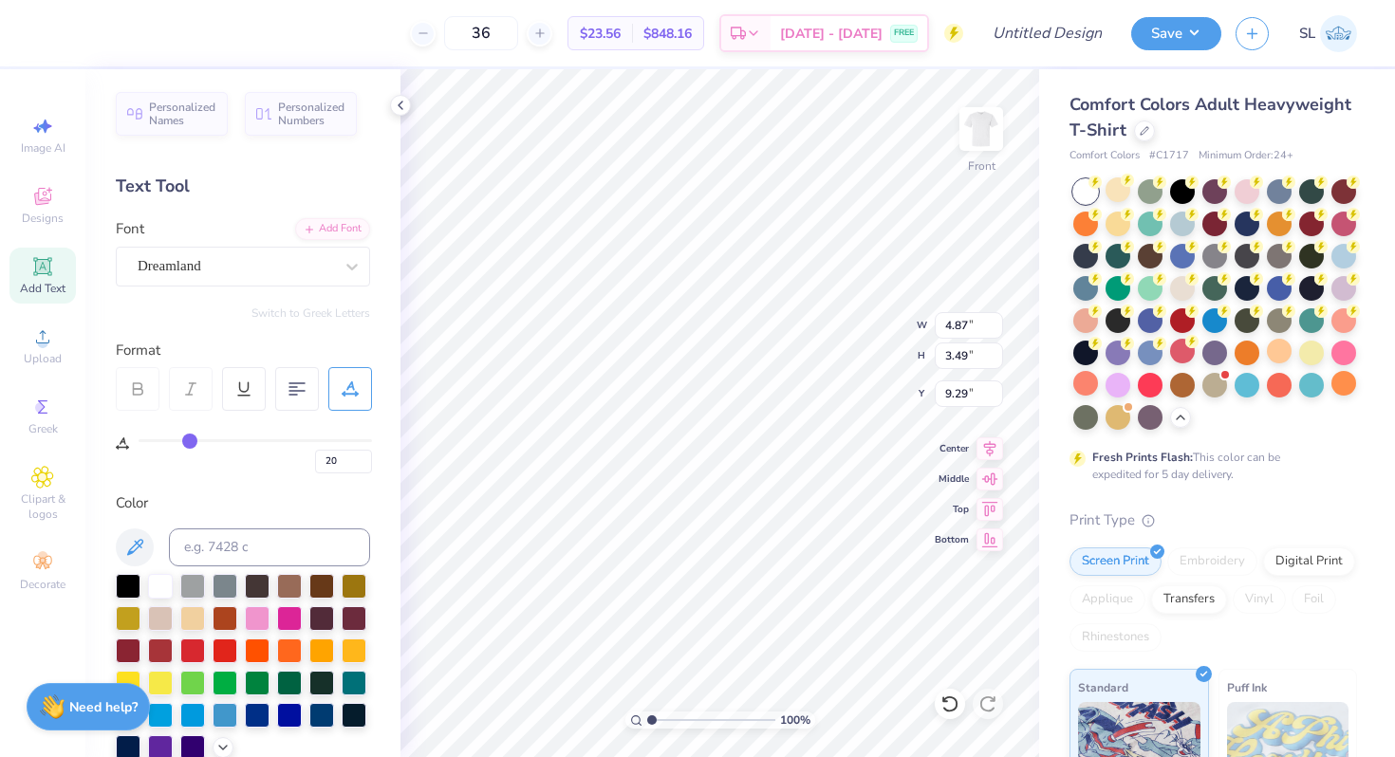
type input "22"
type input "23"
type input "25"
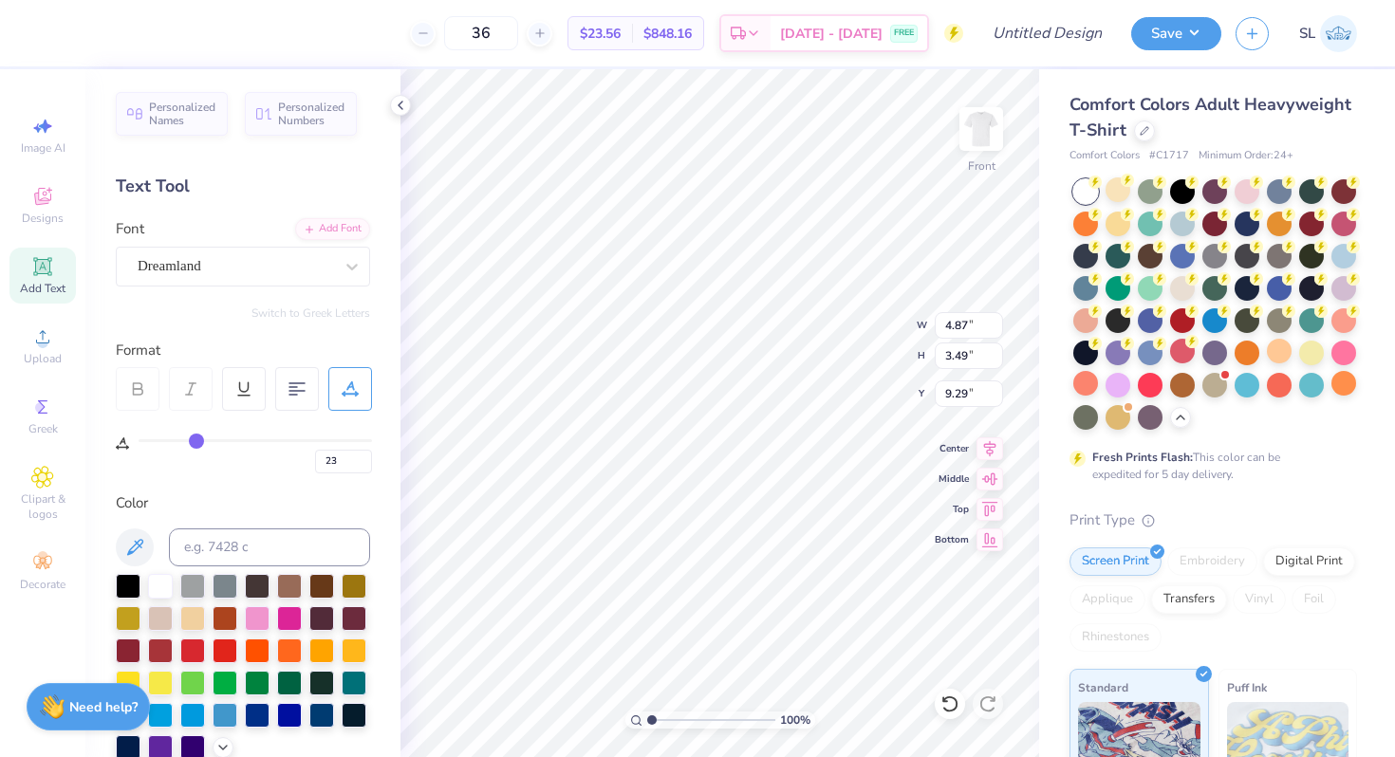
type input "25"
type input "26"
drag, startPoint x: 148, startPoint y: 442, endPoint x: 201, endPoint y: 441, distance: 53.1
type input "26"
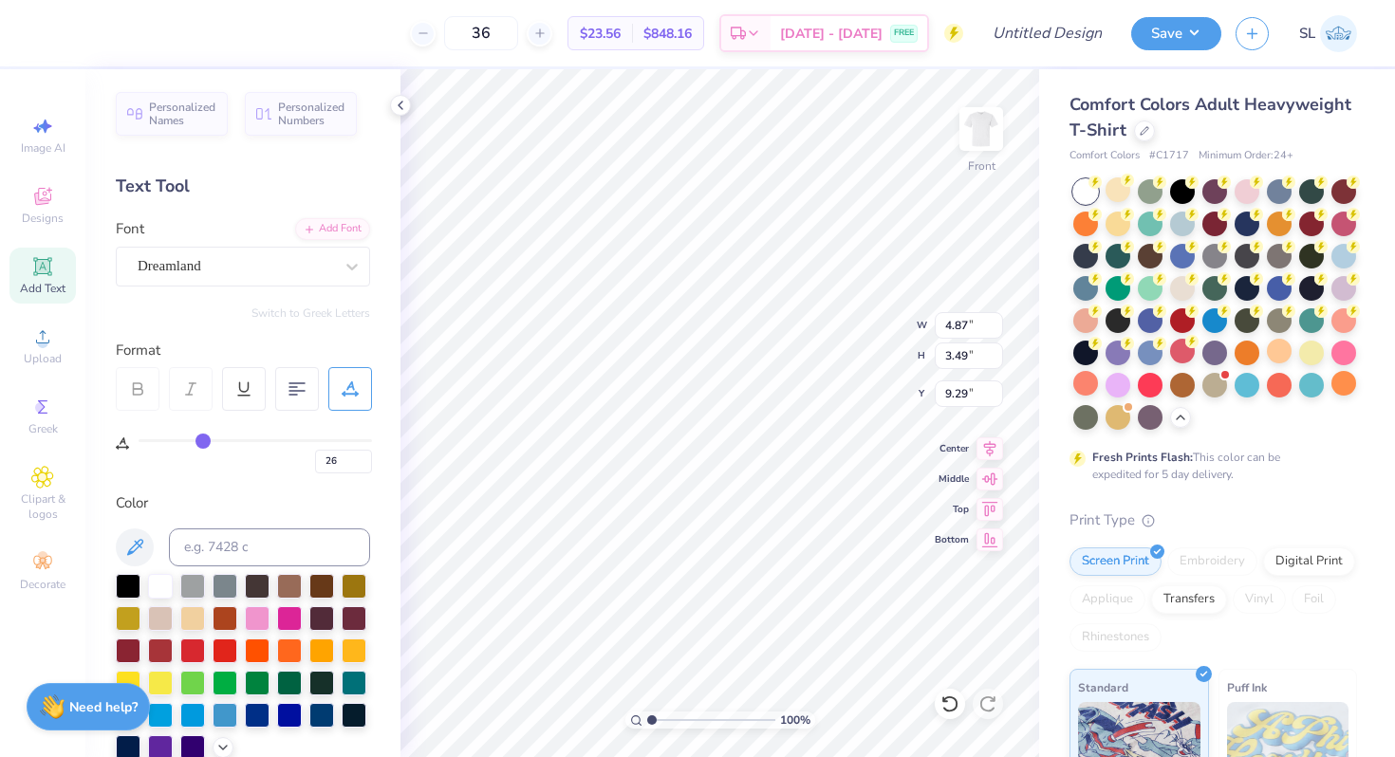
click at [201, 441] on input "range" at bounding box center [255, 440] width 233 height 3
type input "6.30"
click at [195, 439] on input "range" at bounding box center [255, 440] width 233 height 3
type input "24"
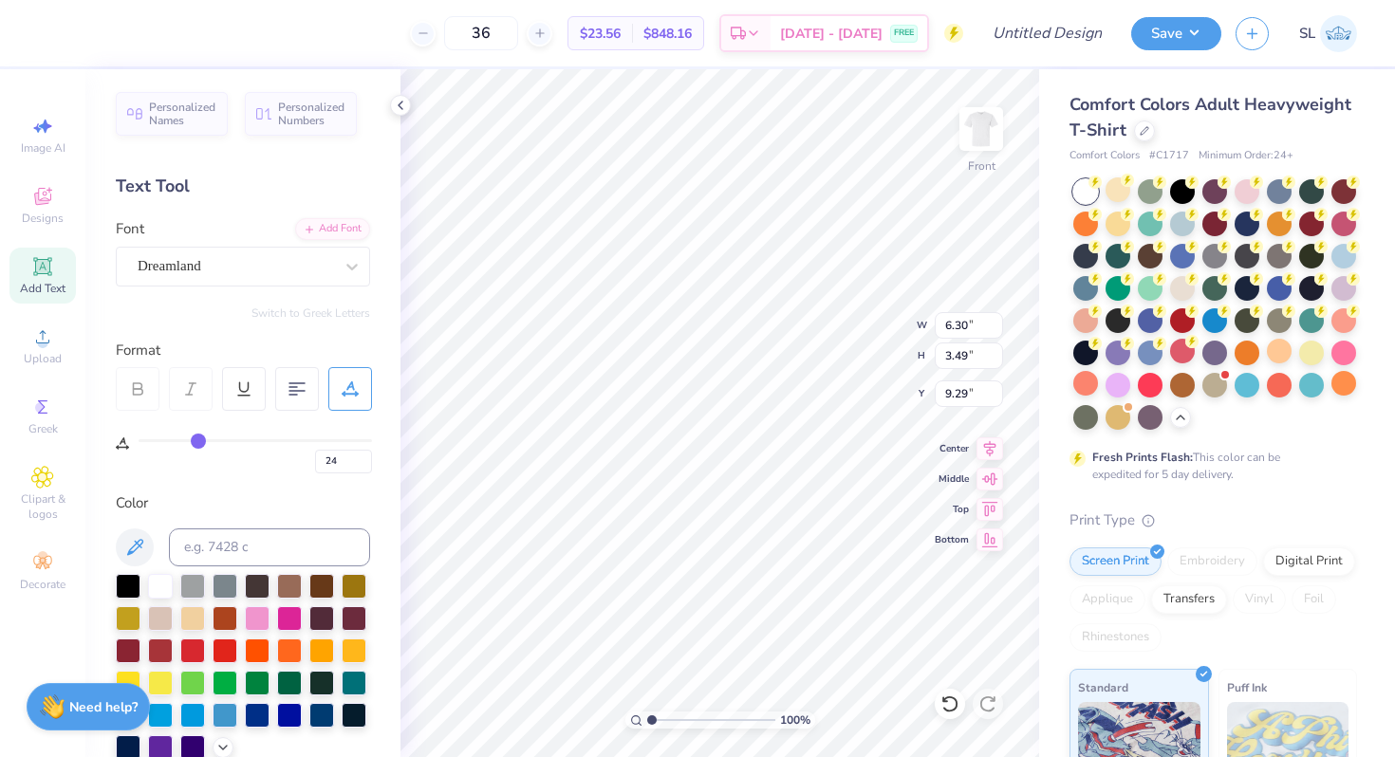
type input "23"
type input "22"
type input "21"
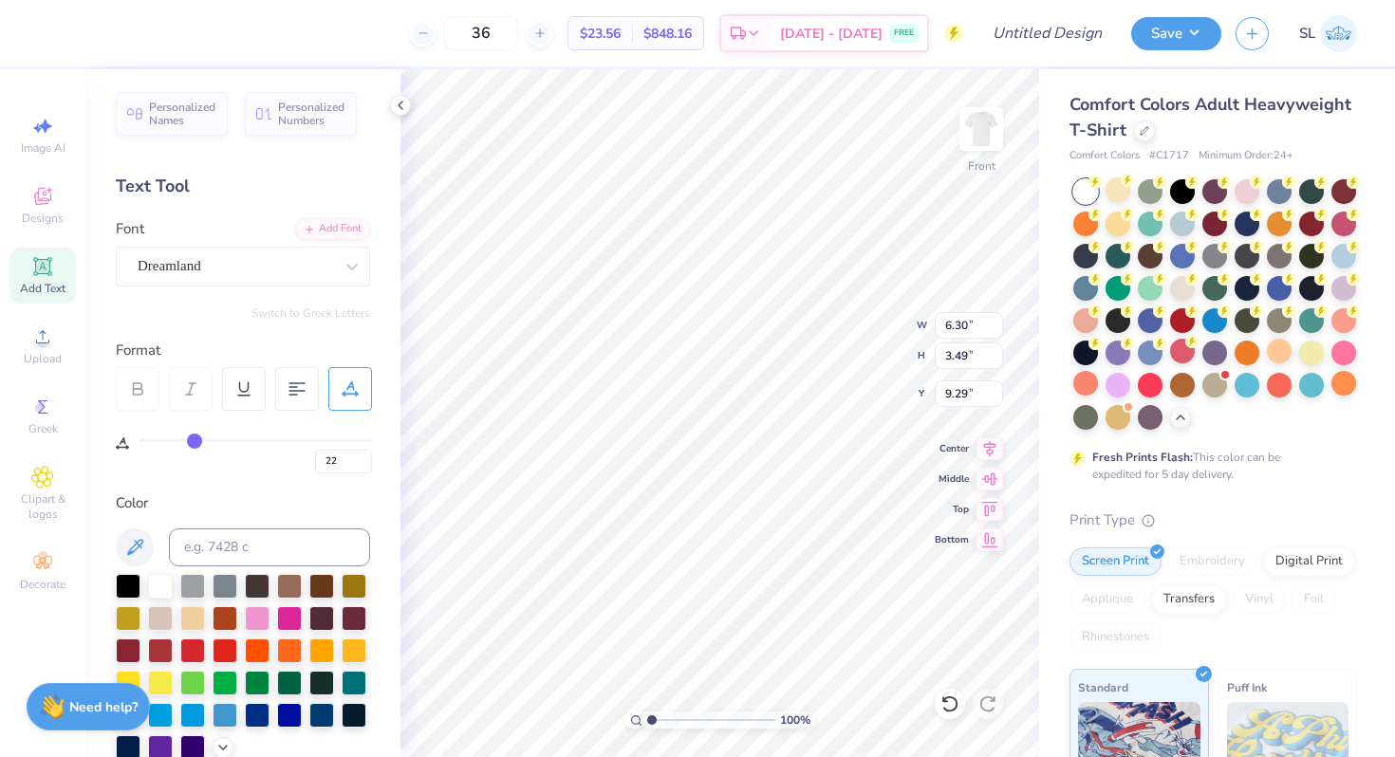
type input "21"
type input "20"
drag, startPoint x: 199, startPoint y: 443, endPoint x: 190, endPoint y: 440, distance: 9.9
type input "20"
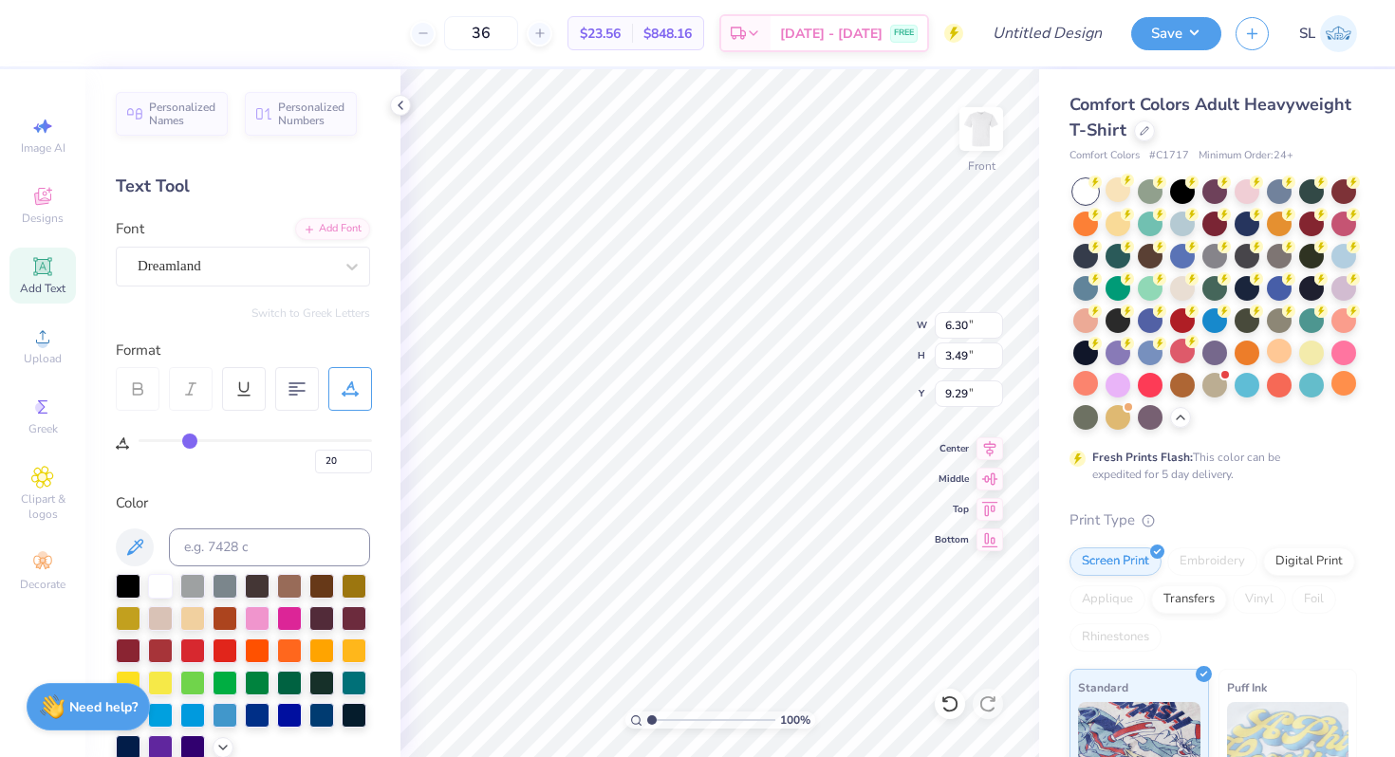
click at [190, 440] on input "range" at bounding box center [255, 440] width 233 height 3
type input "5.97"
type input "0"
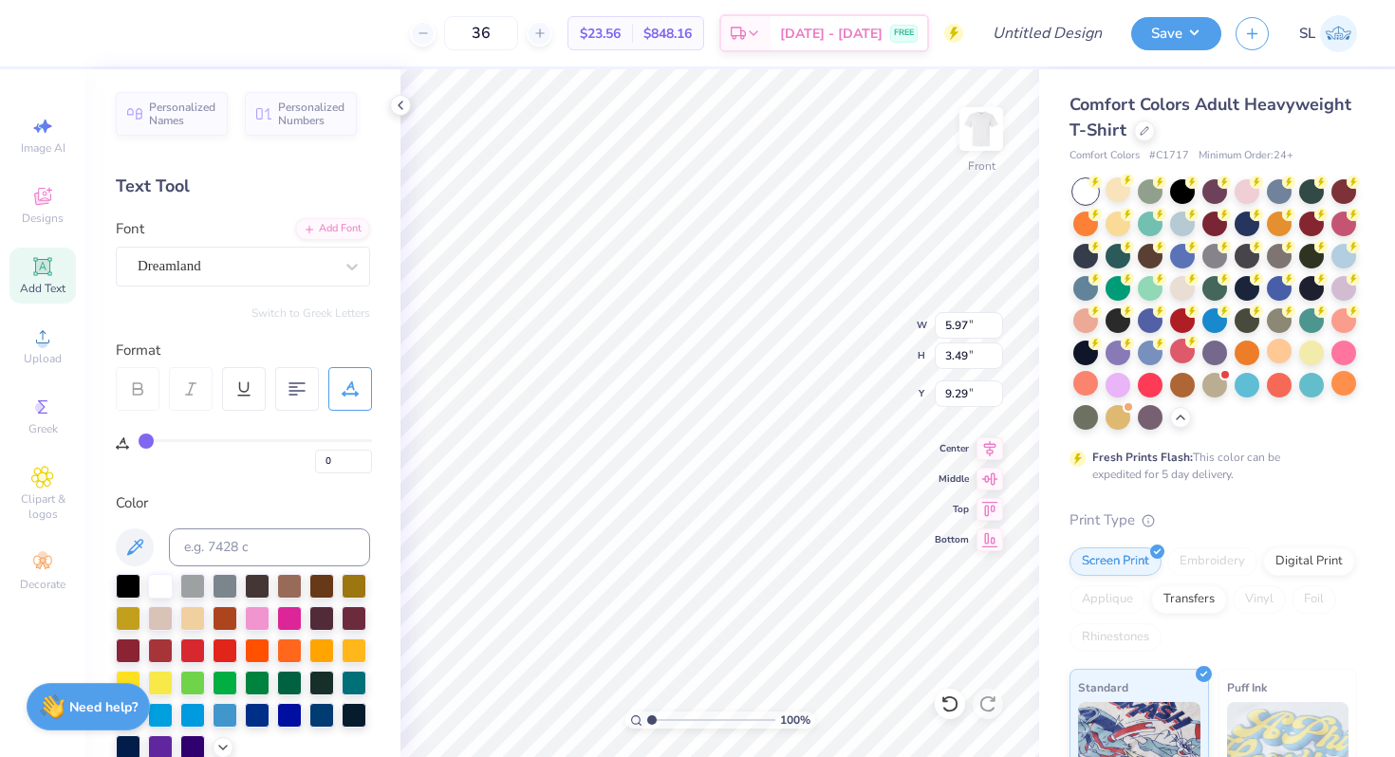
type input "5.97"
type input "3.49"
type input "9.29"
type input "20"
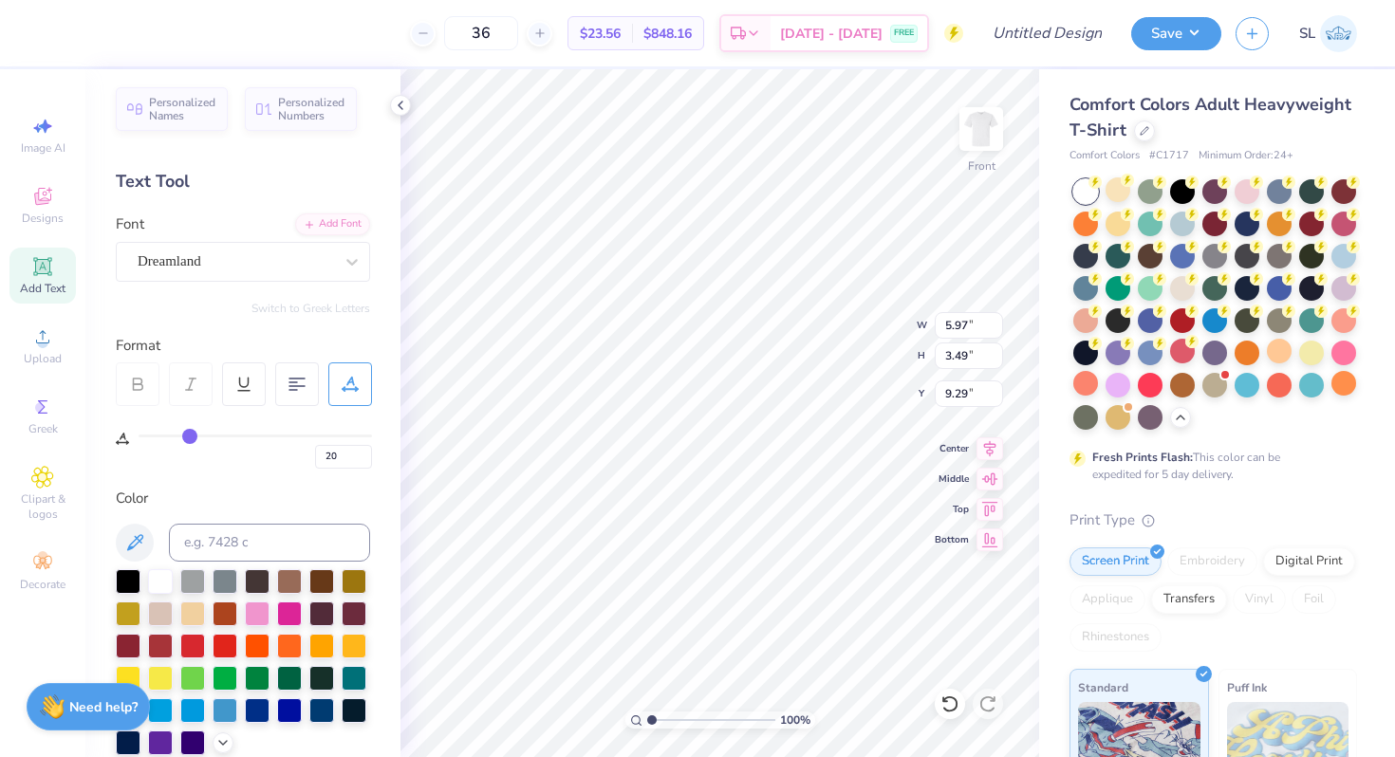
scroll to position [15, 2]
click at [798, 292] on li "Cut" at bounding box center [836, 289] width 149 height 38
click at [939, 697] on div at bounding box center [950, 704] width 30 height 30
click at [768, 293] on li "Cut" at bounding box center [805, 289] width 149 height 38
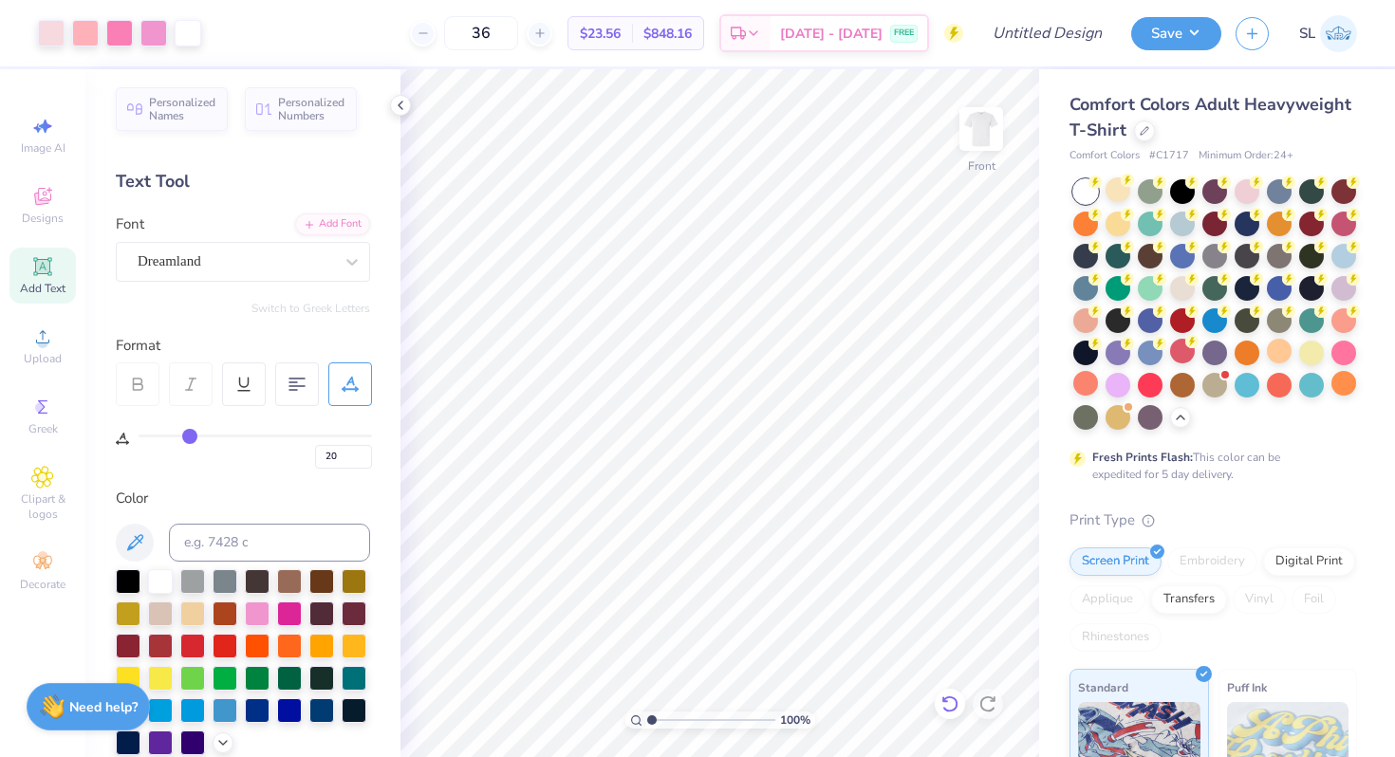
click at [946, 705] on icon at bounding box center [949, 704] width 19 height 19
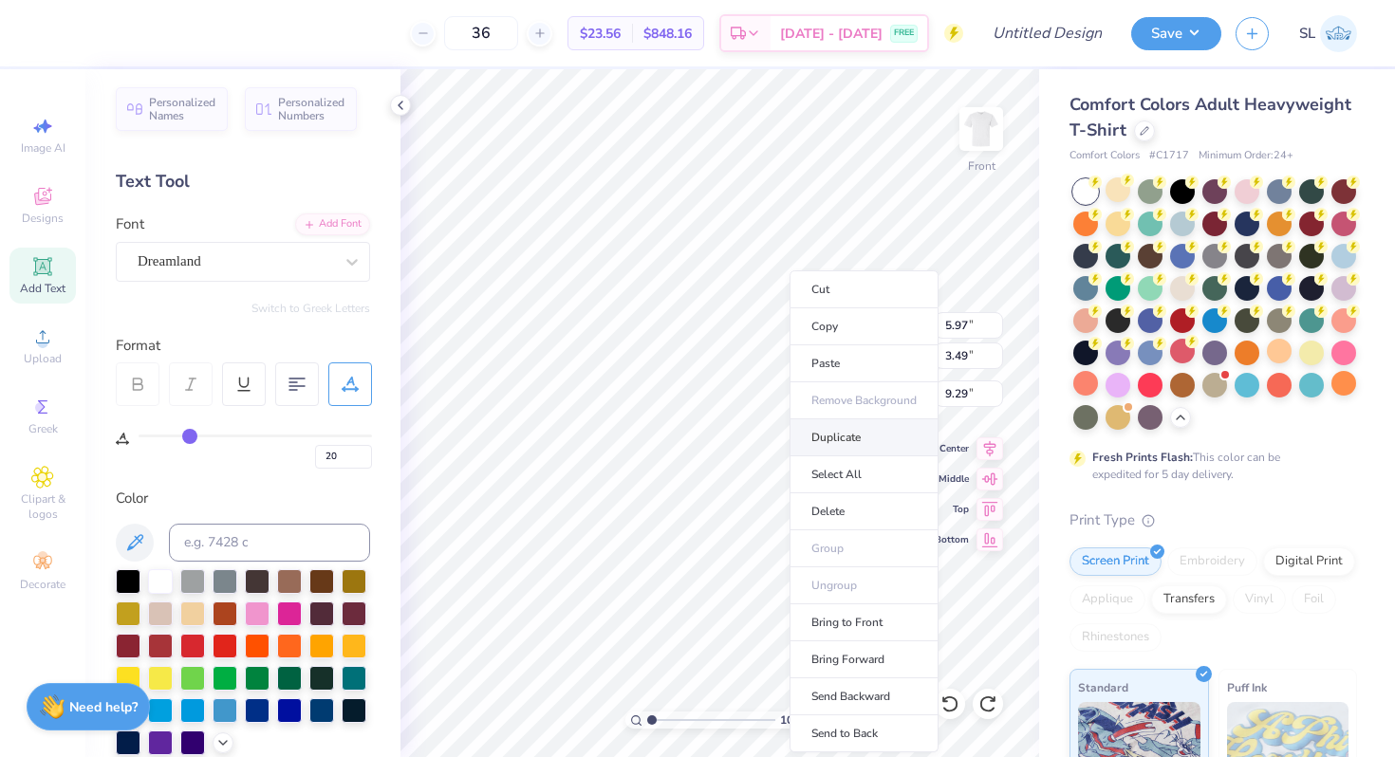
click at [822, 439] on li "Duplicate" at bounding box center [863, 437] width 149 height 37
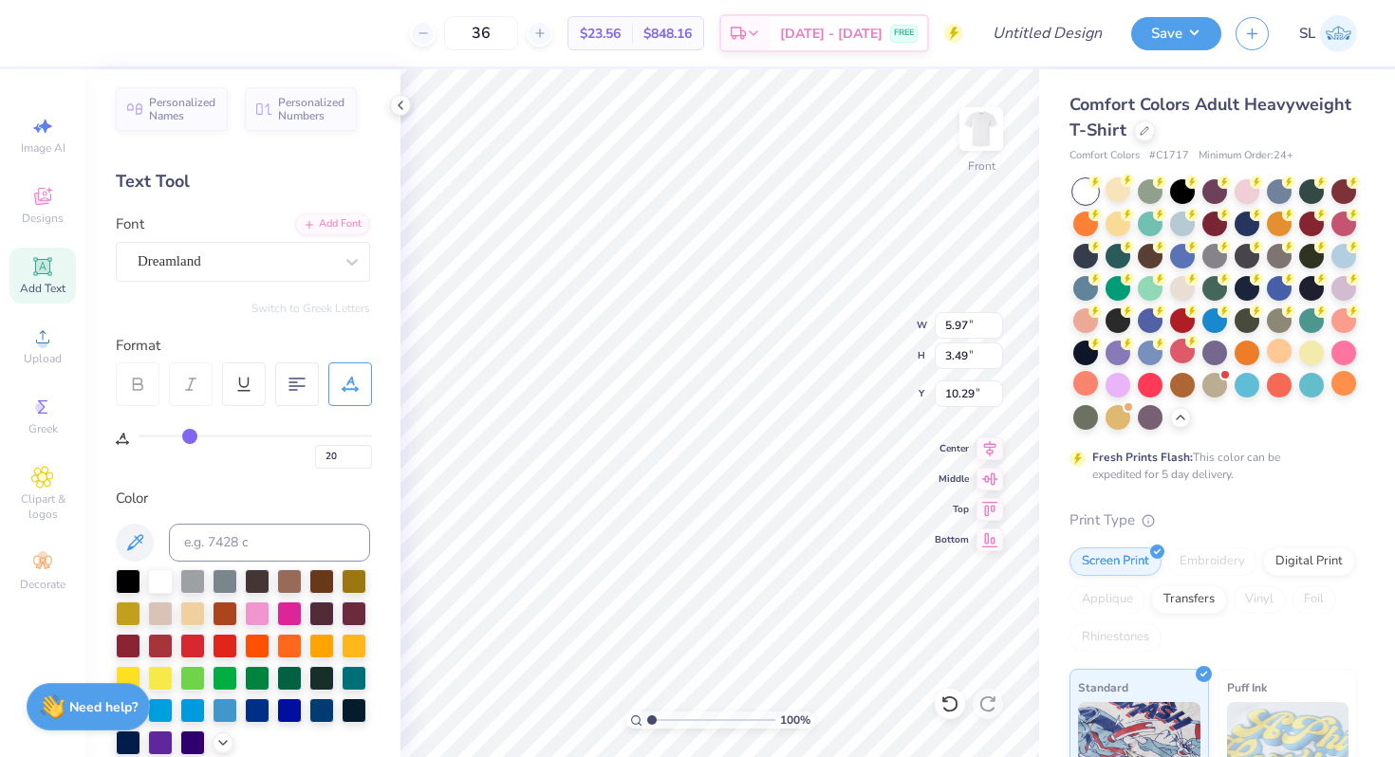
type input "10.29"
type textarea "RUSH"
type input "9.29"
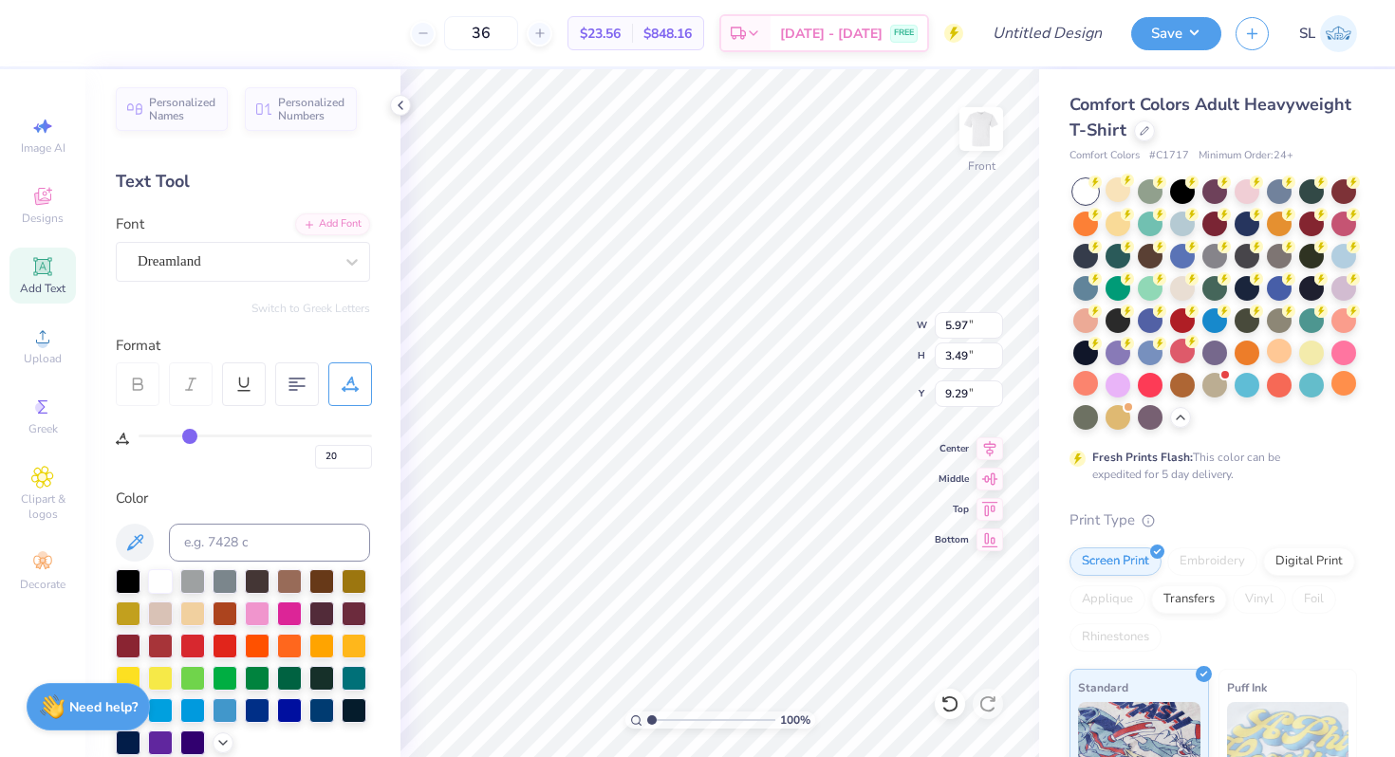
type textarea "FALL"
type input "9.48"
type input "5.83"
type input "11.21"
type input "0"
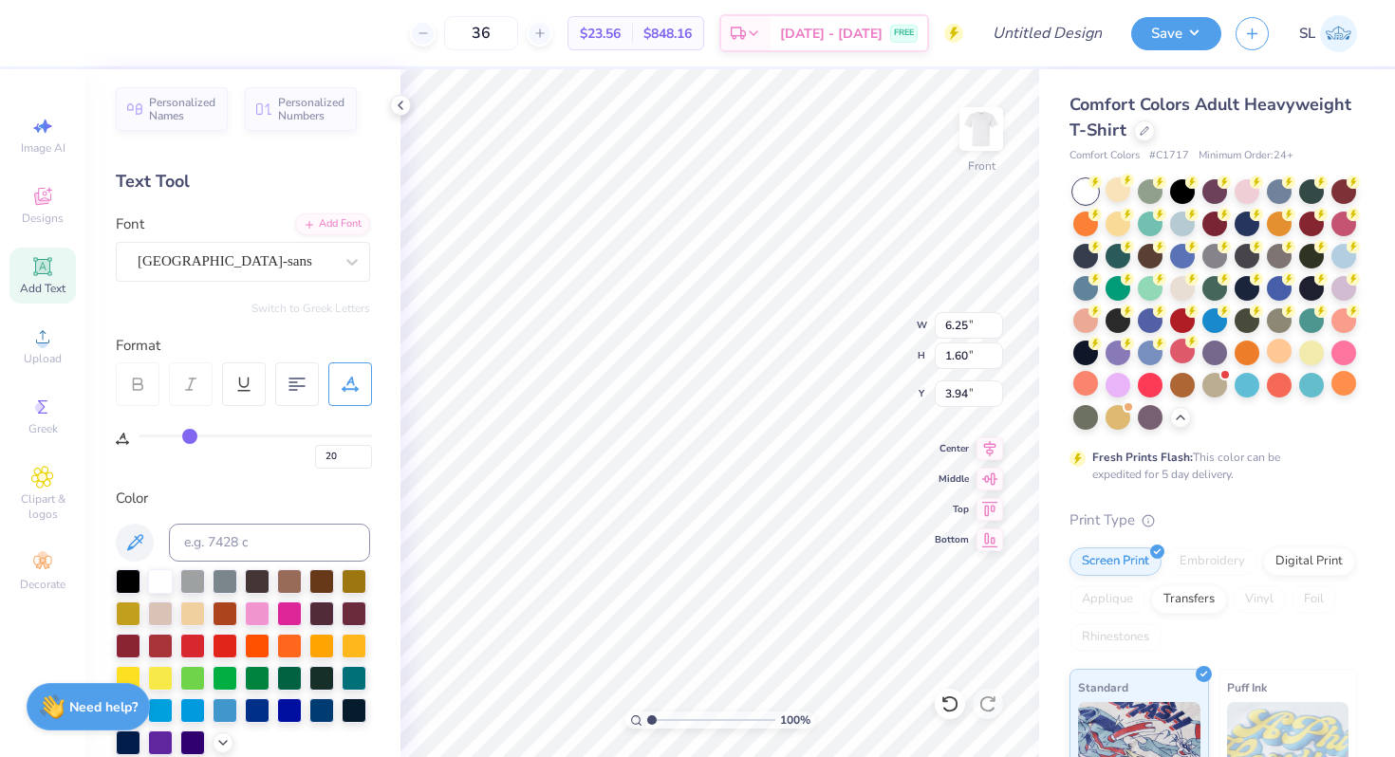
type input "0"
type input "6.25"
type input "1.60"
type input "3.94"
click at [140, 441] on div "0" at bounding box center [255, 452] width 233 height 34
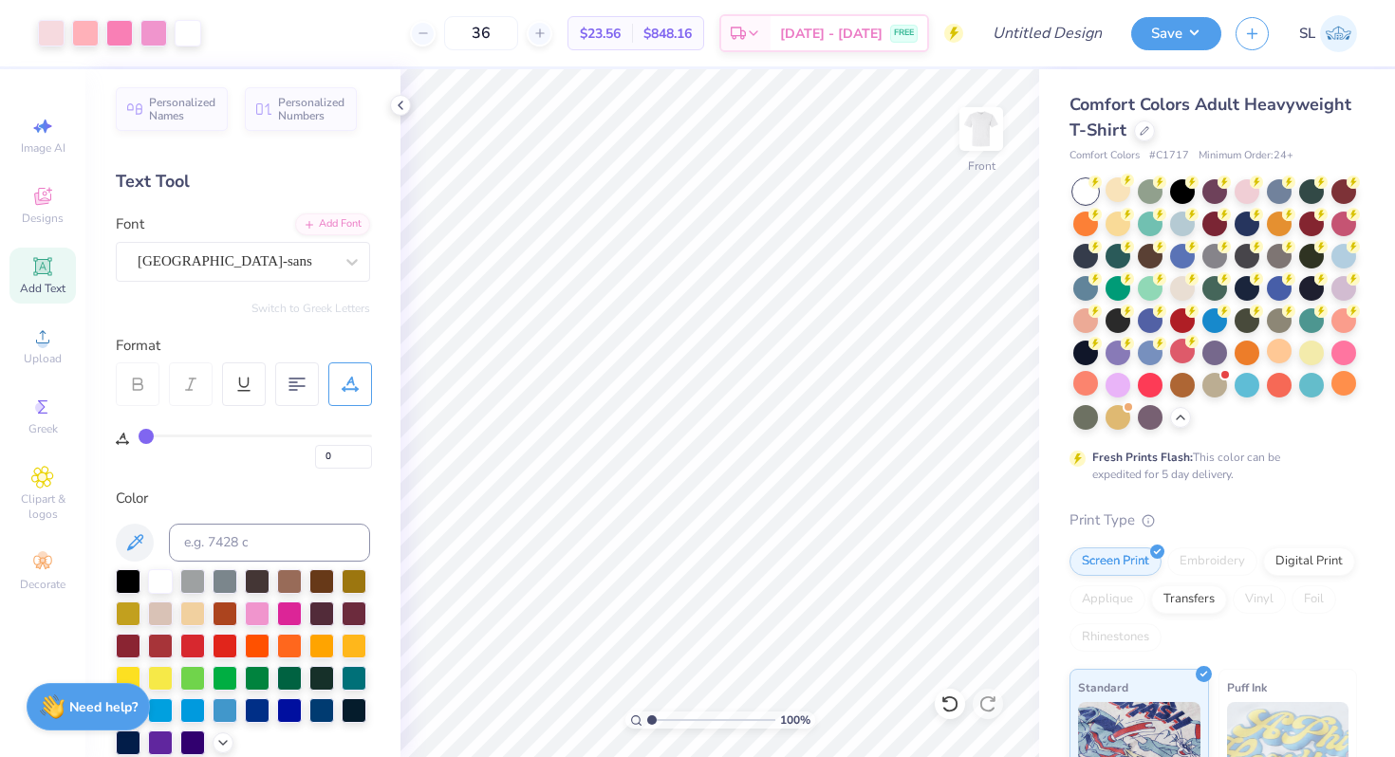
type input "20"
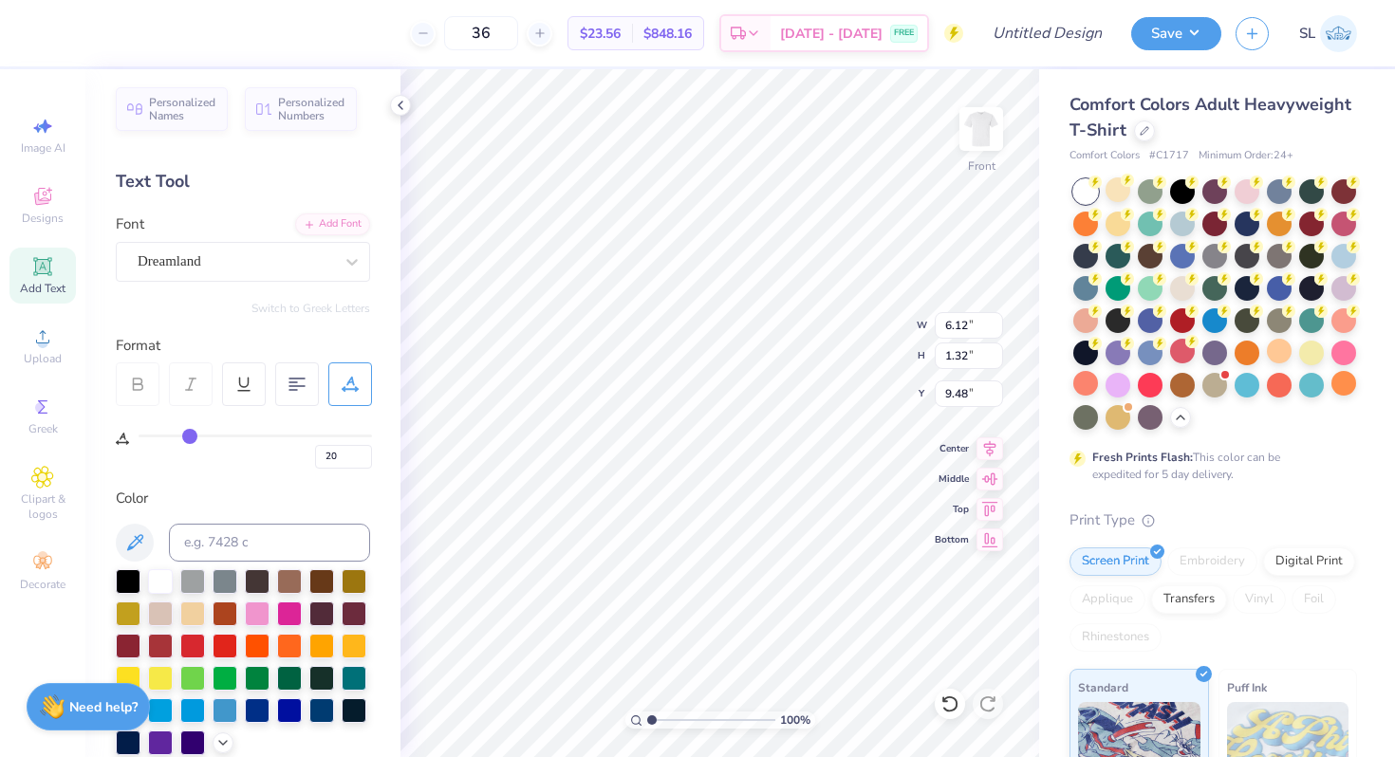
type input "6.12"
type input "1.32"
type input "5.83"
type input "1.29"
type input "11.21"
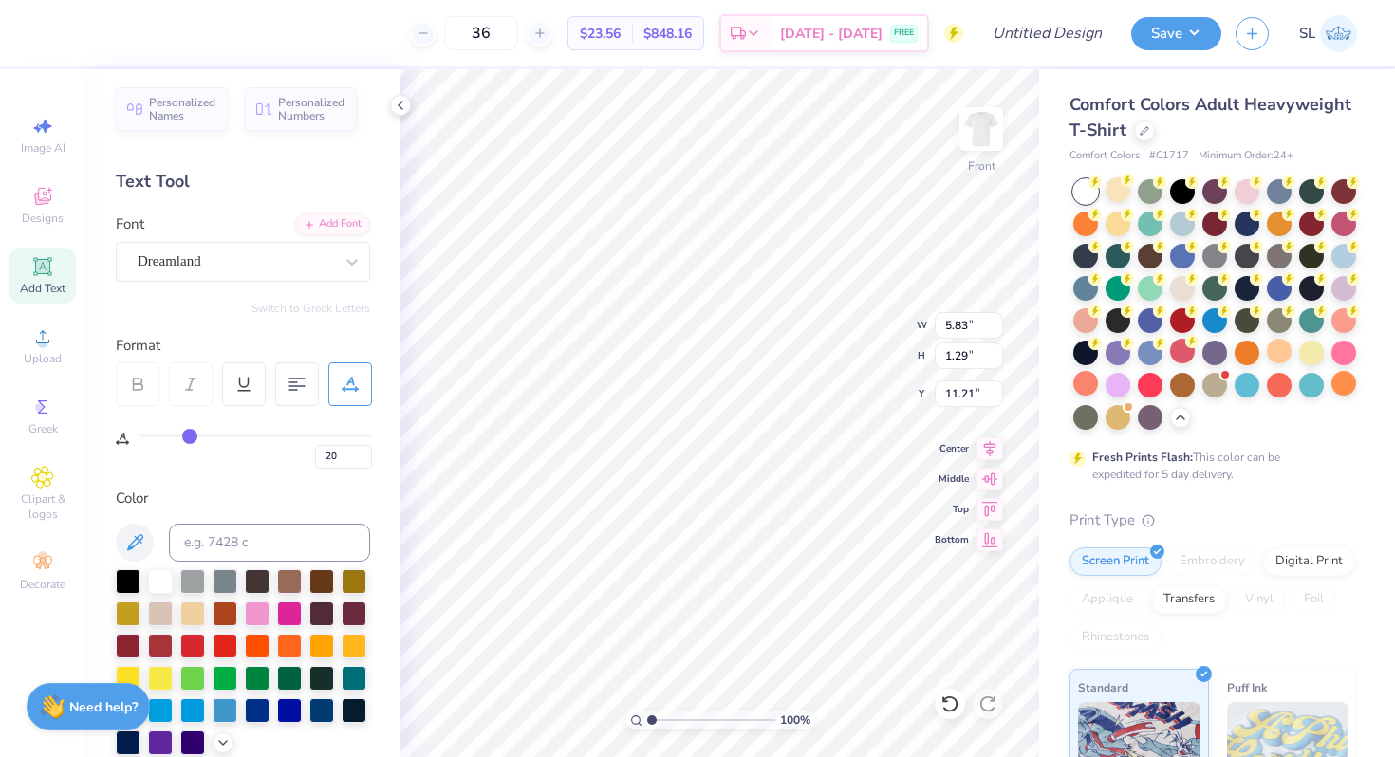
type input "6.27"
type input "1.38"
type input "6.17"
type input "1.36"
type input "0"
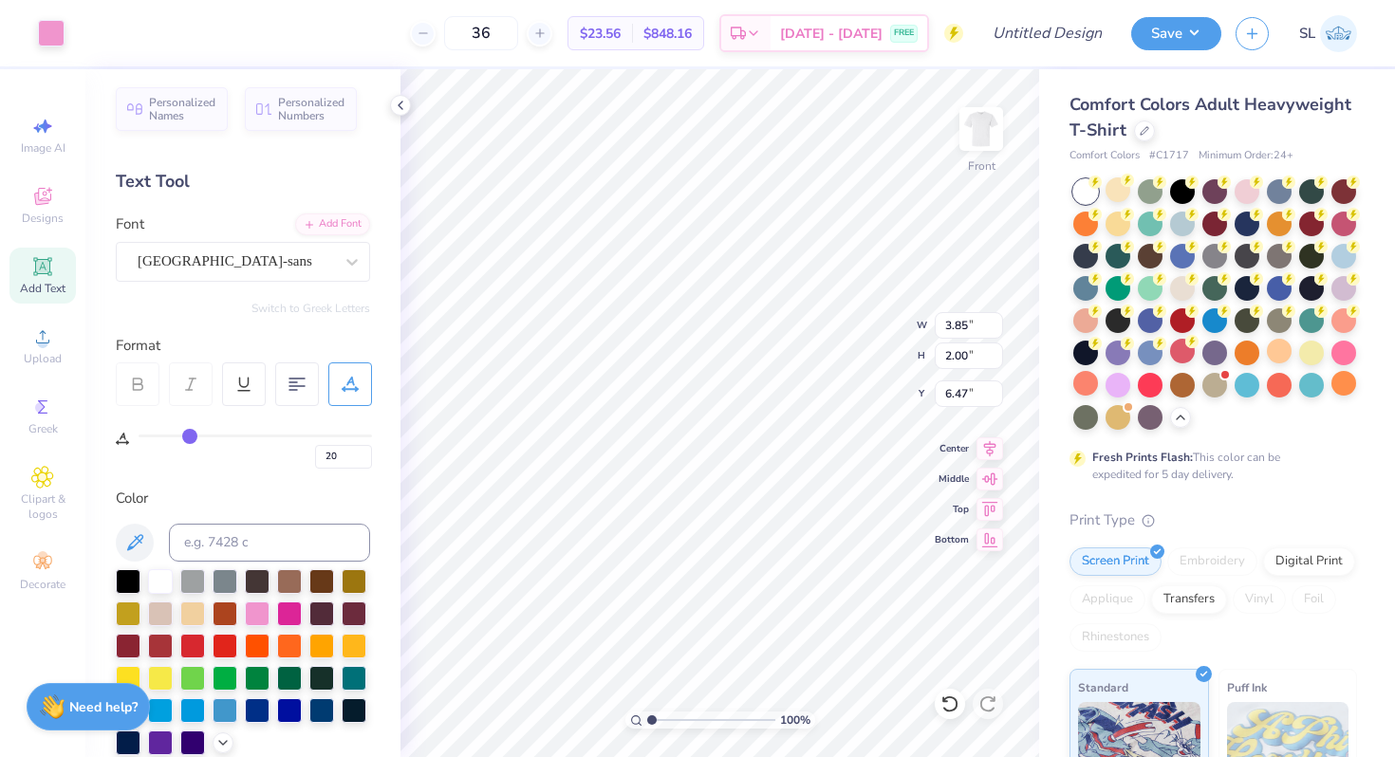
type input "0"
type input "4.16"
type input "2.17"
type input "6.31"
type input "6.32"
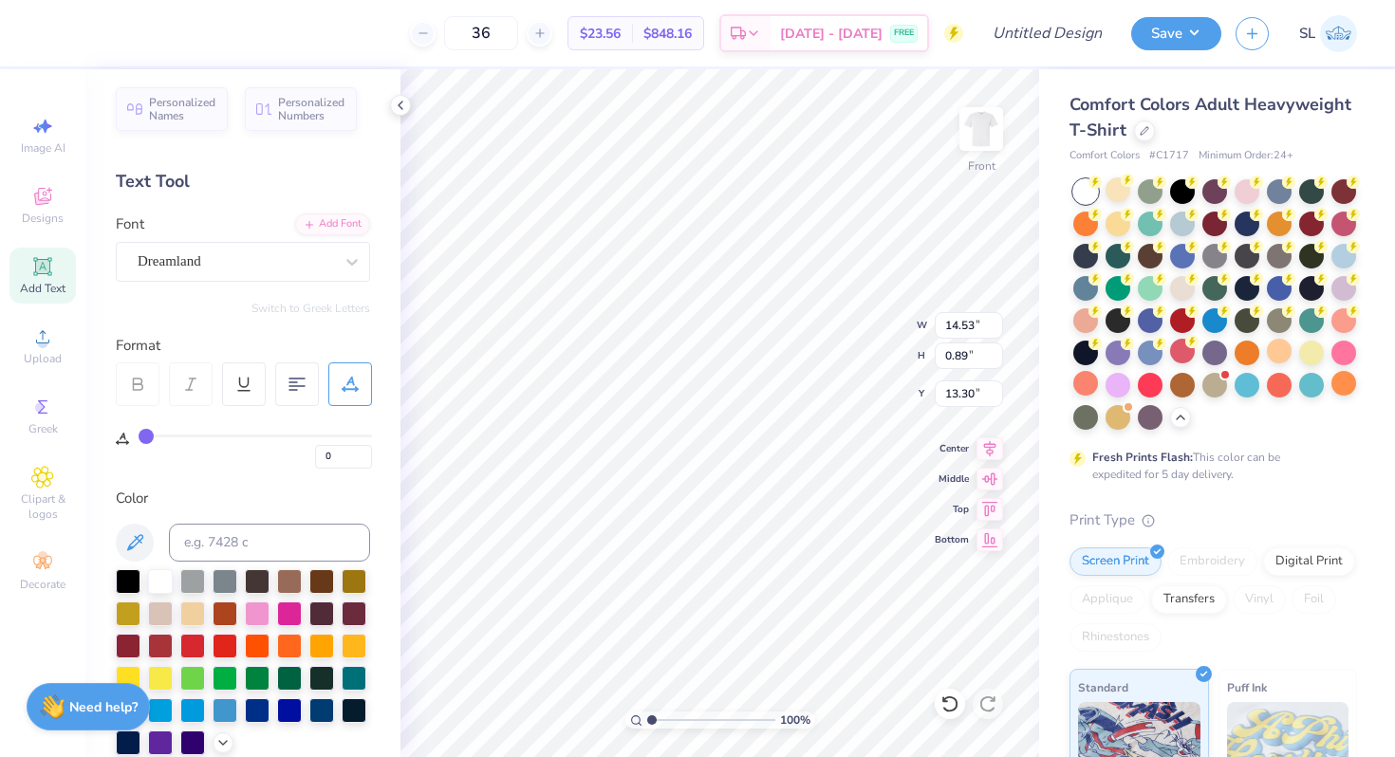
scroll to position [15, 8]
type input "6.25"
type input "1.60"
type input "3.94"
type input "14.53"
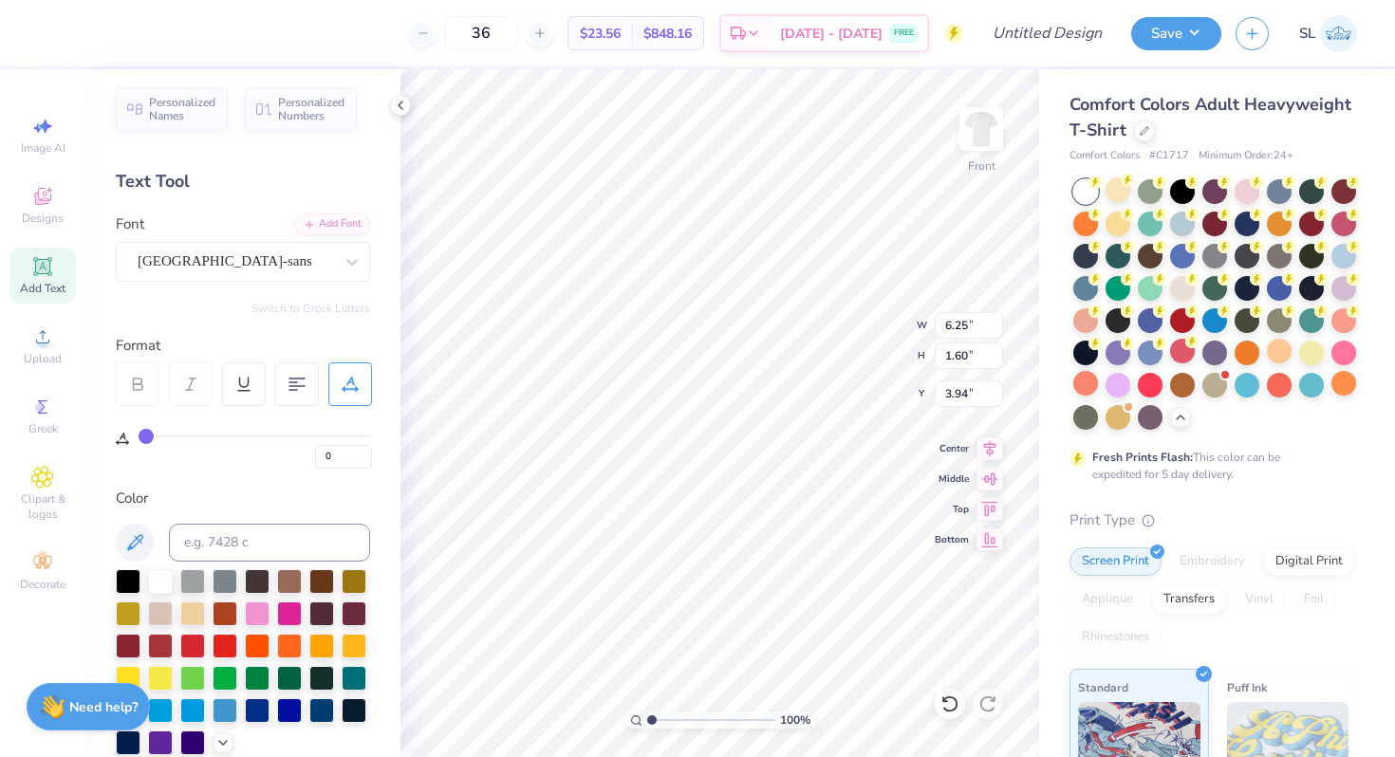
type input "0.89"
type input "13.30"
click at [318, 256] on div "Dreamland" at bounding box center [235, 261] width 199 height 29
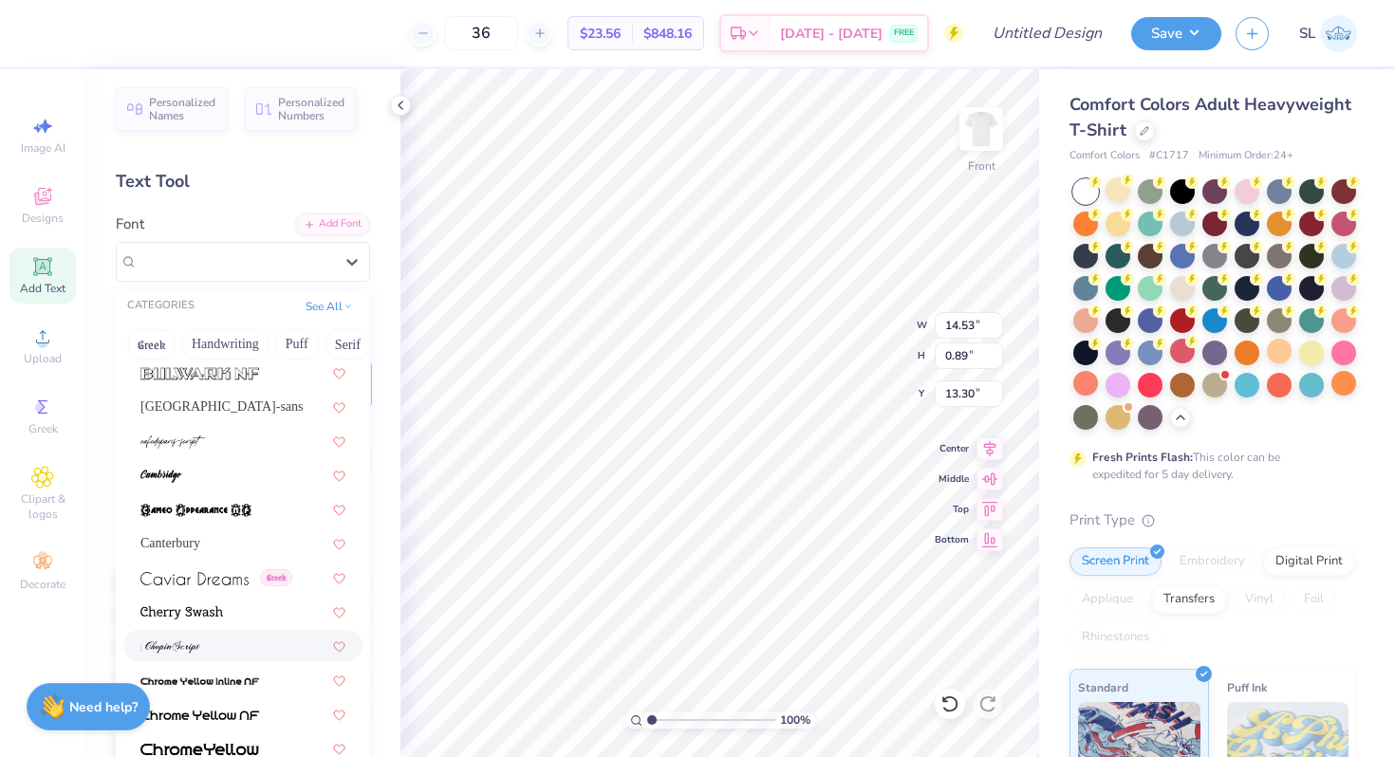
scroll to position [1880, 0]
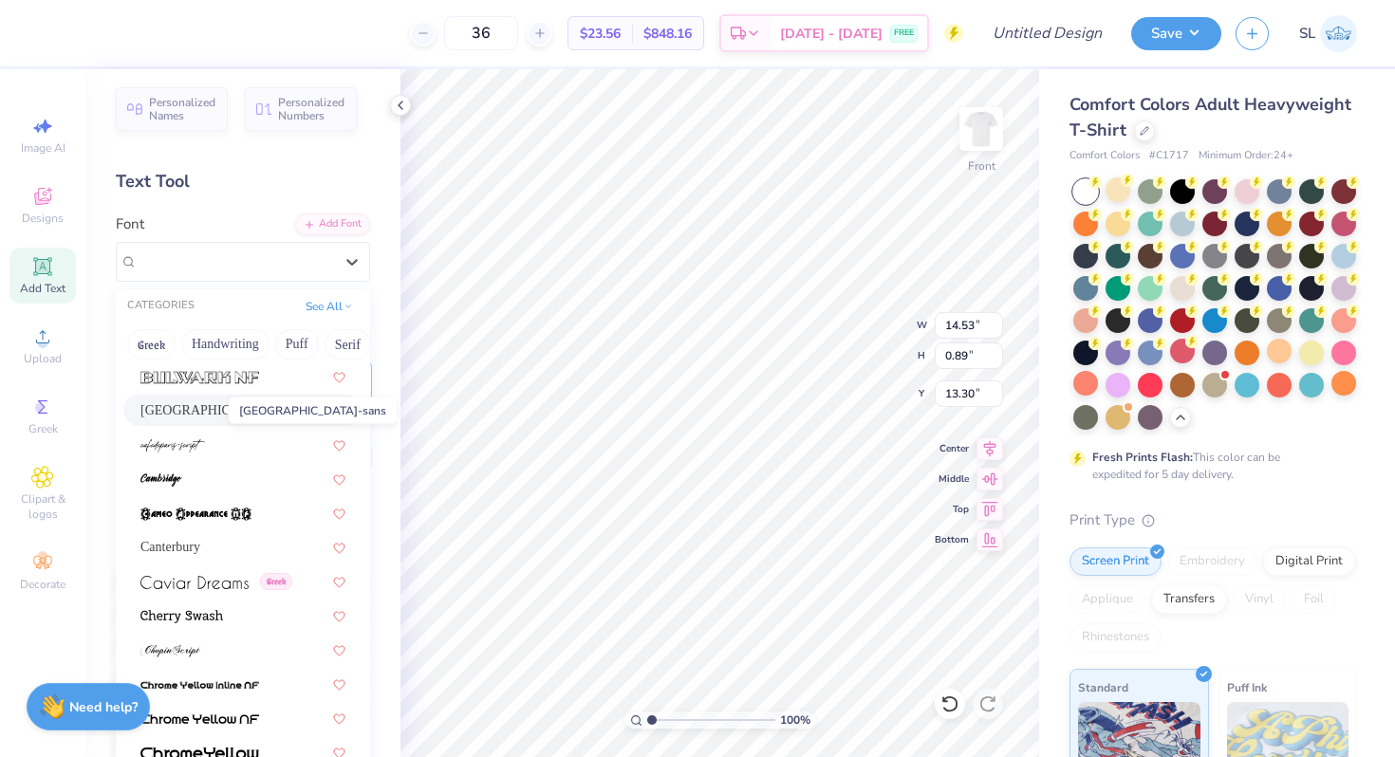
click at [195, 411] on span "[GEOGRAPHIC_DATA]-sans" at bounding box center [221, 410] width 163 height 20
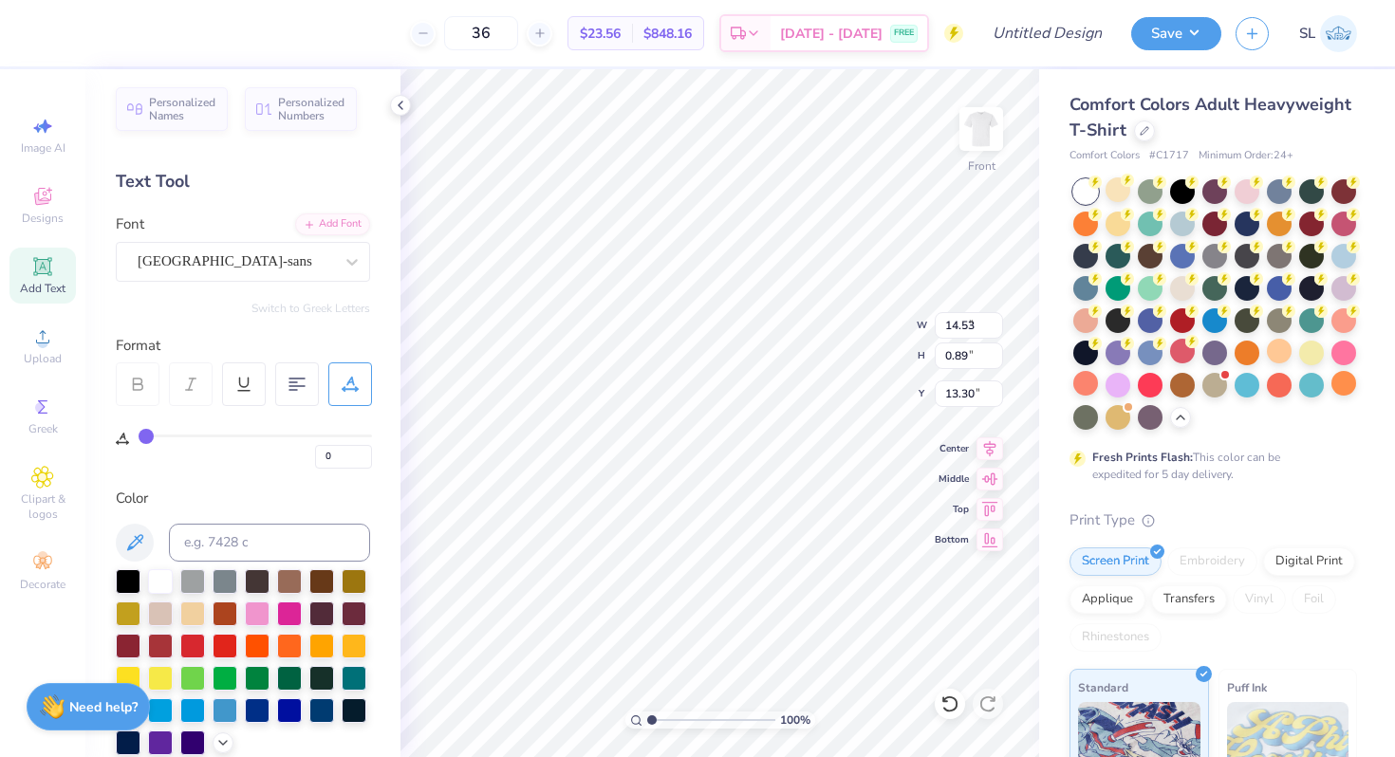
type input "8.00"
type input "0.64"
type input "13.43"
click at [177, 386] on div at bounding box center [191, 384] width 44 height 44
click at [282, 243] on div "[GEOGRAPHIC_DATA]-sans" at bounding box center [243, 262] width 254 height 40
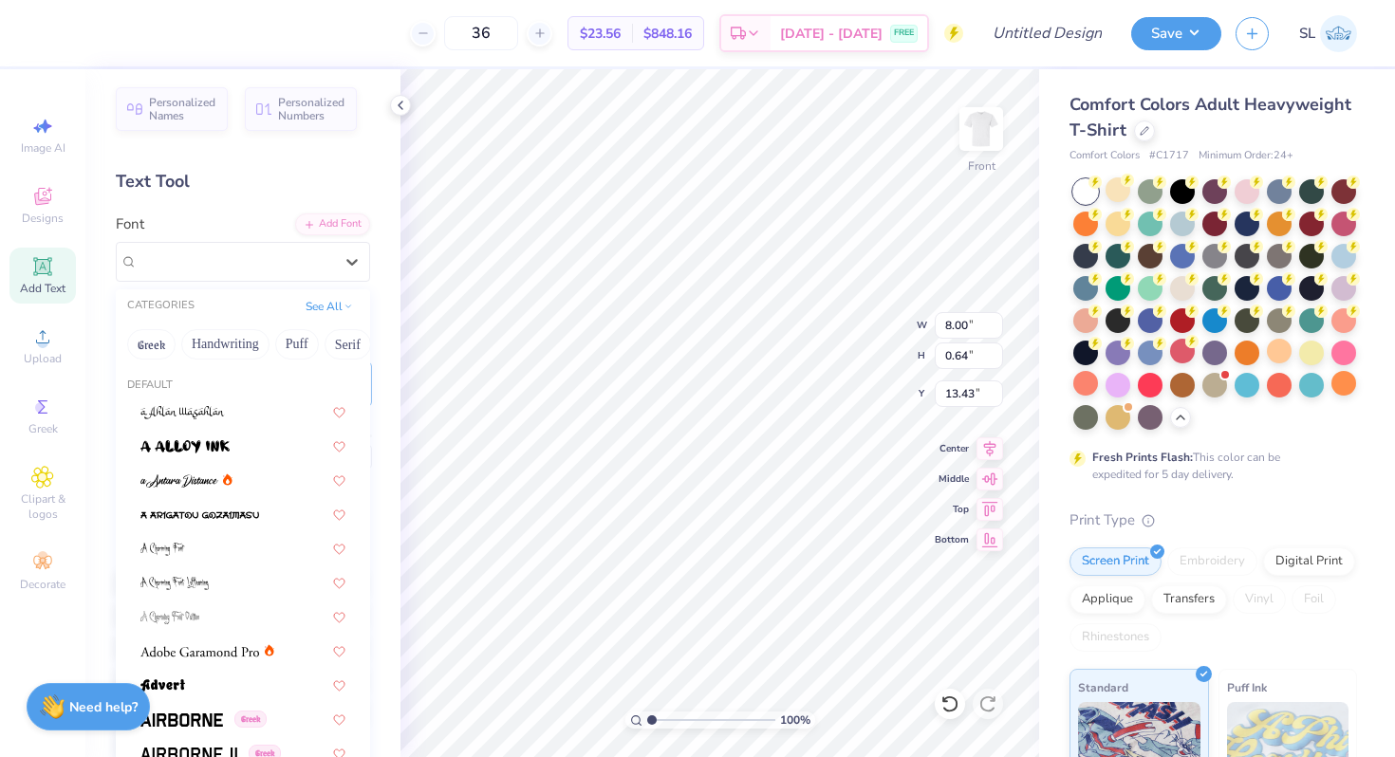
type input "4.16"
type input "2.17"
type input "6.32"
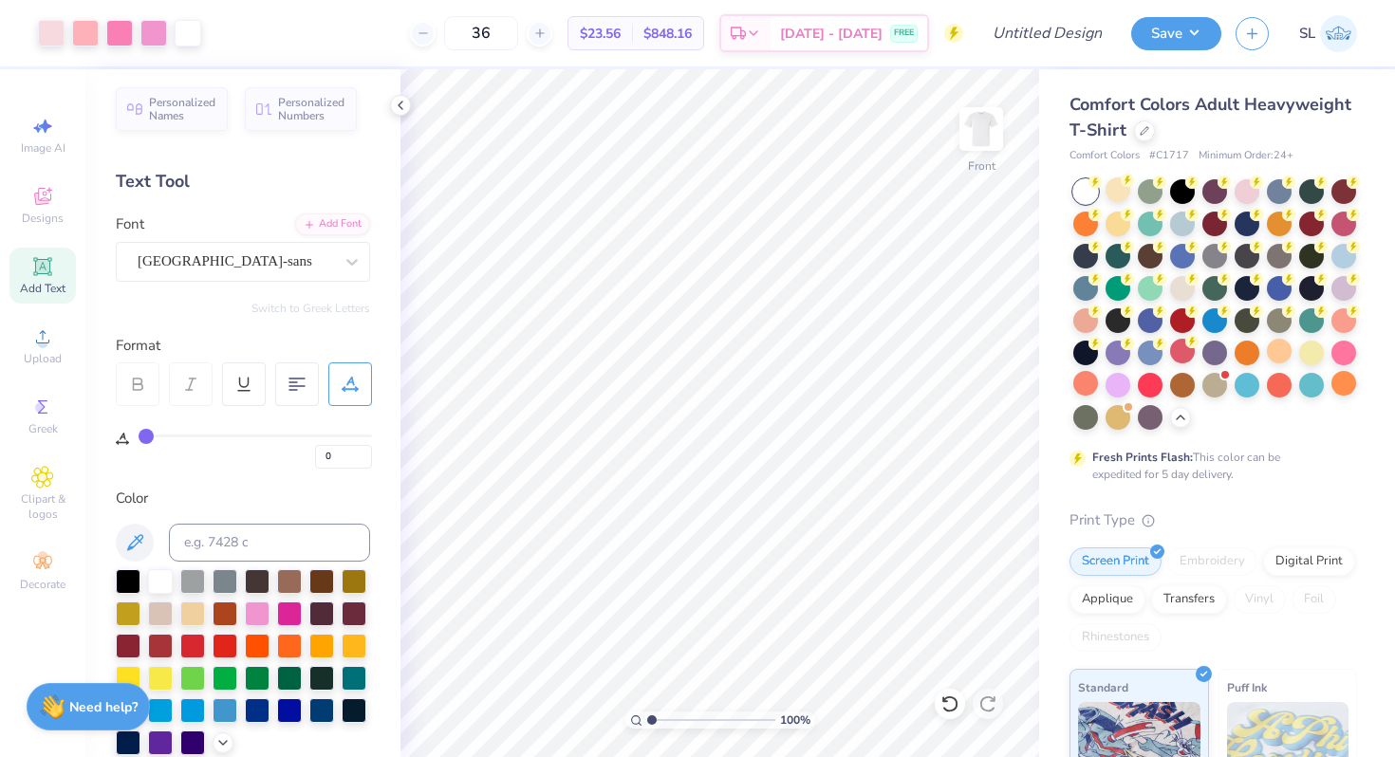
type input "20"
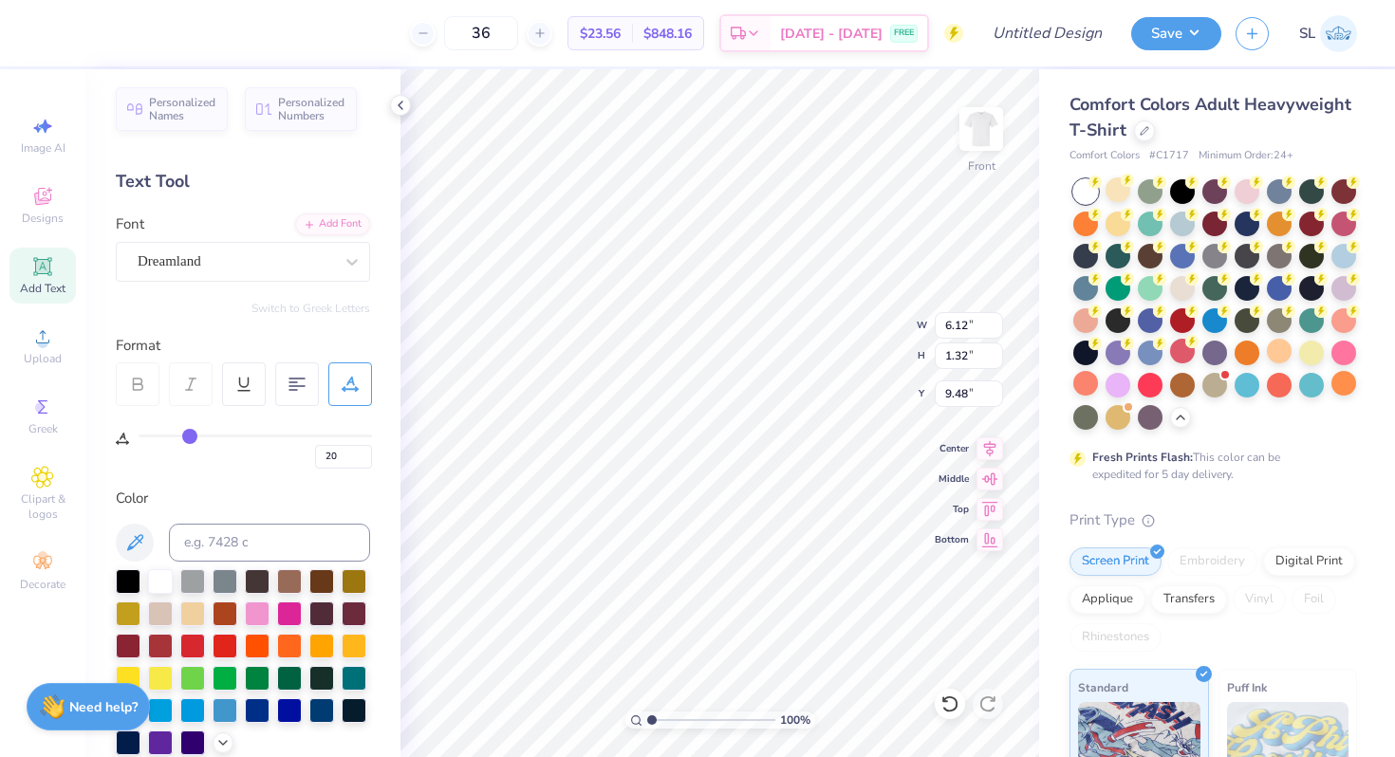
type input "6.17"
type input "3.08"
click at [952, 701] on icon at bounding box center [949, 704] width 19 height 19
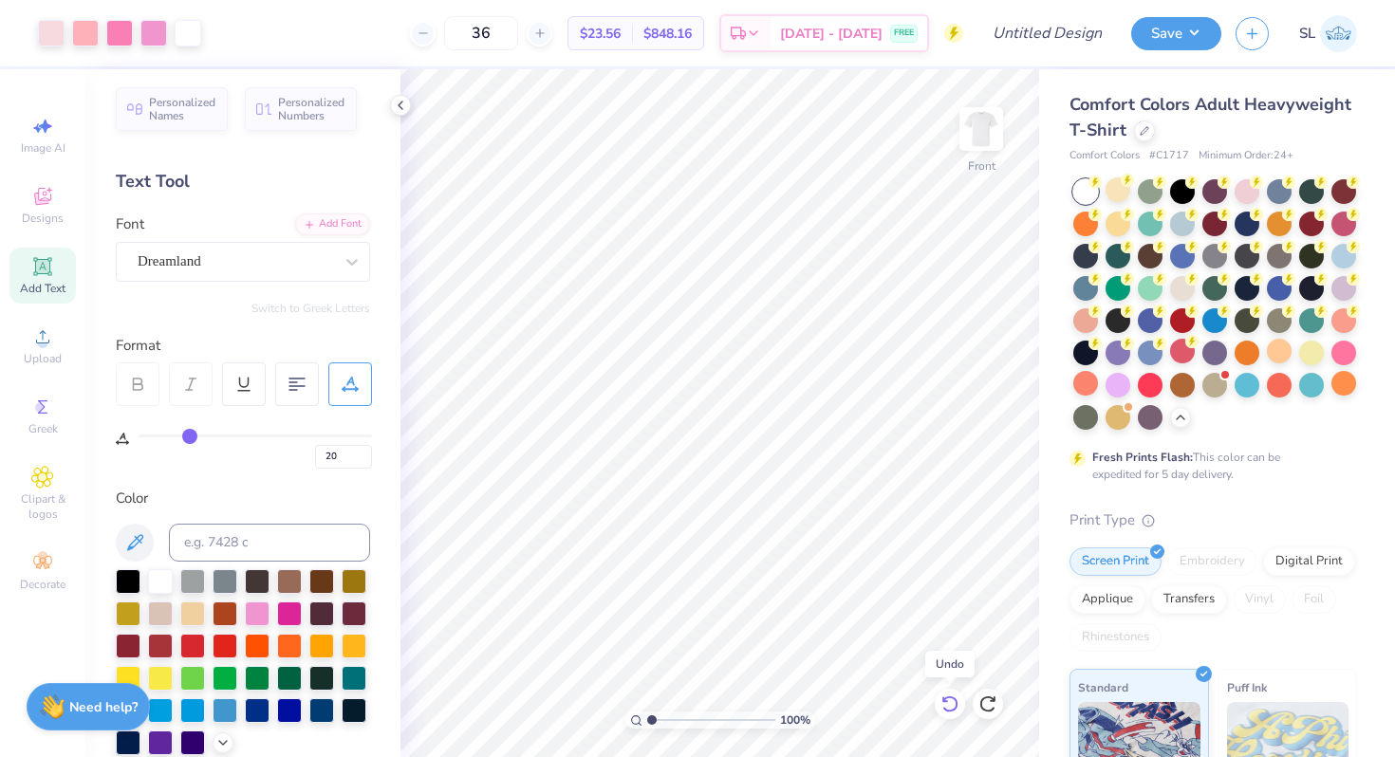
click at [952, 701] on icon at bounding box center [949, 704] width 19 height 19
type input "6.17"
type input "3.08"
type input "5.78"
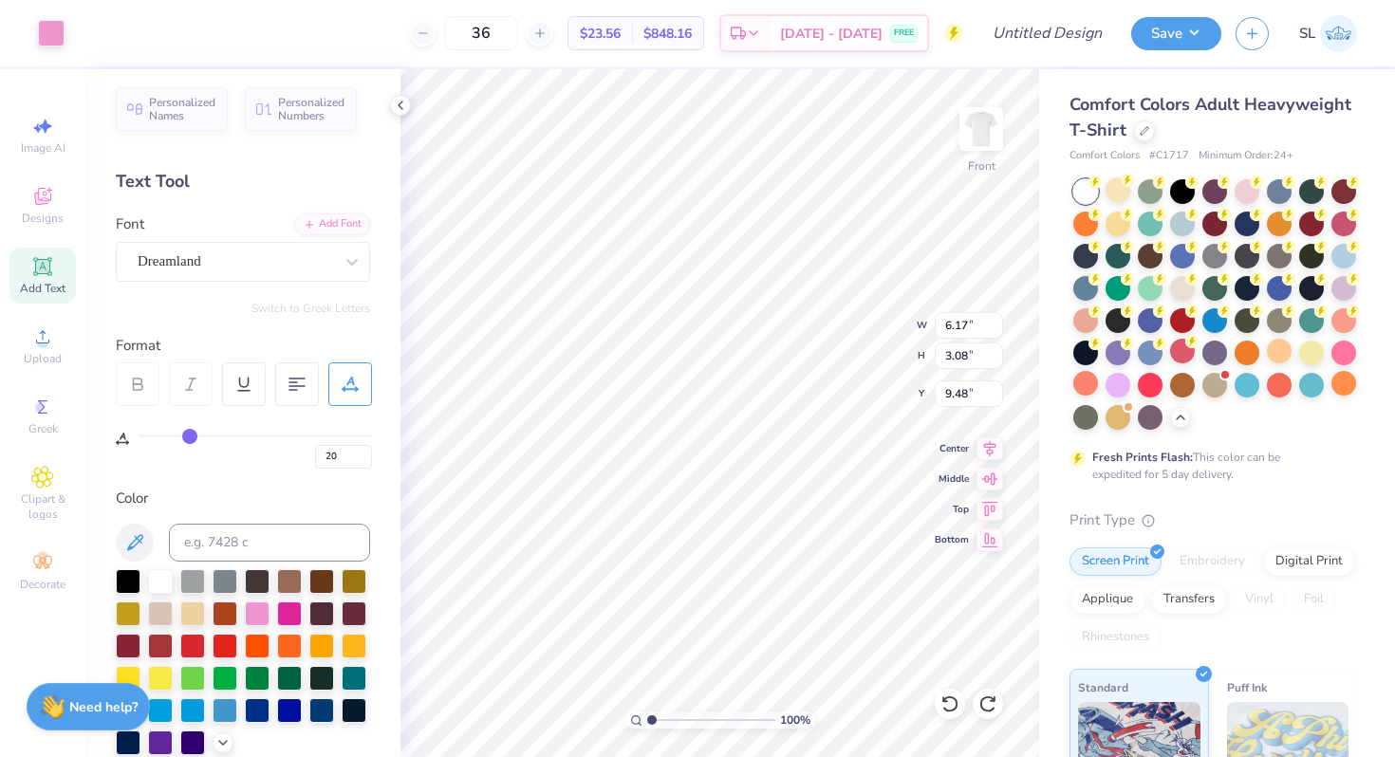
type input "2.89"
type input "18"
type input "19"
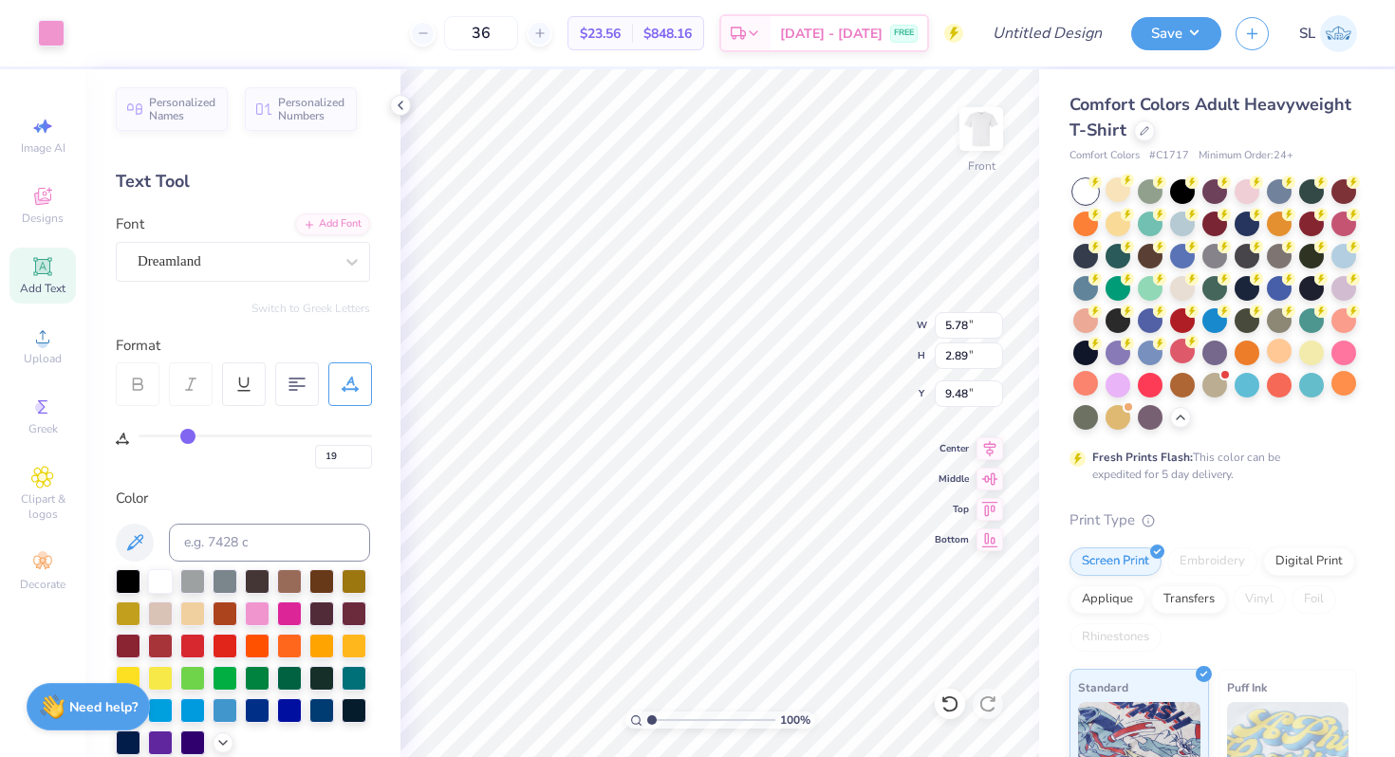
type input "20"
type input "21"
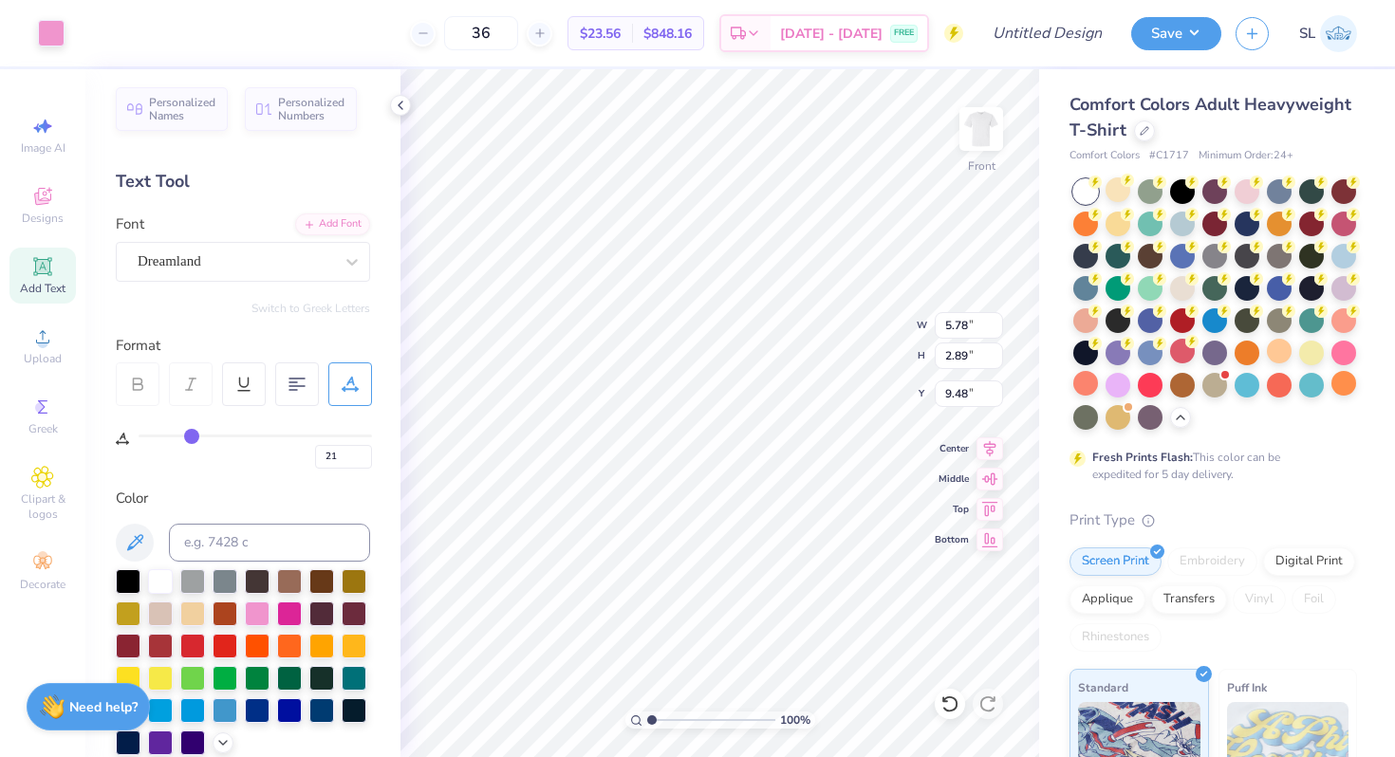
click at [191, 436] on input "range" at bounding box center [255, 436] width 233 height 3
type input "5.81"
type input "22"
type input "23"
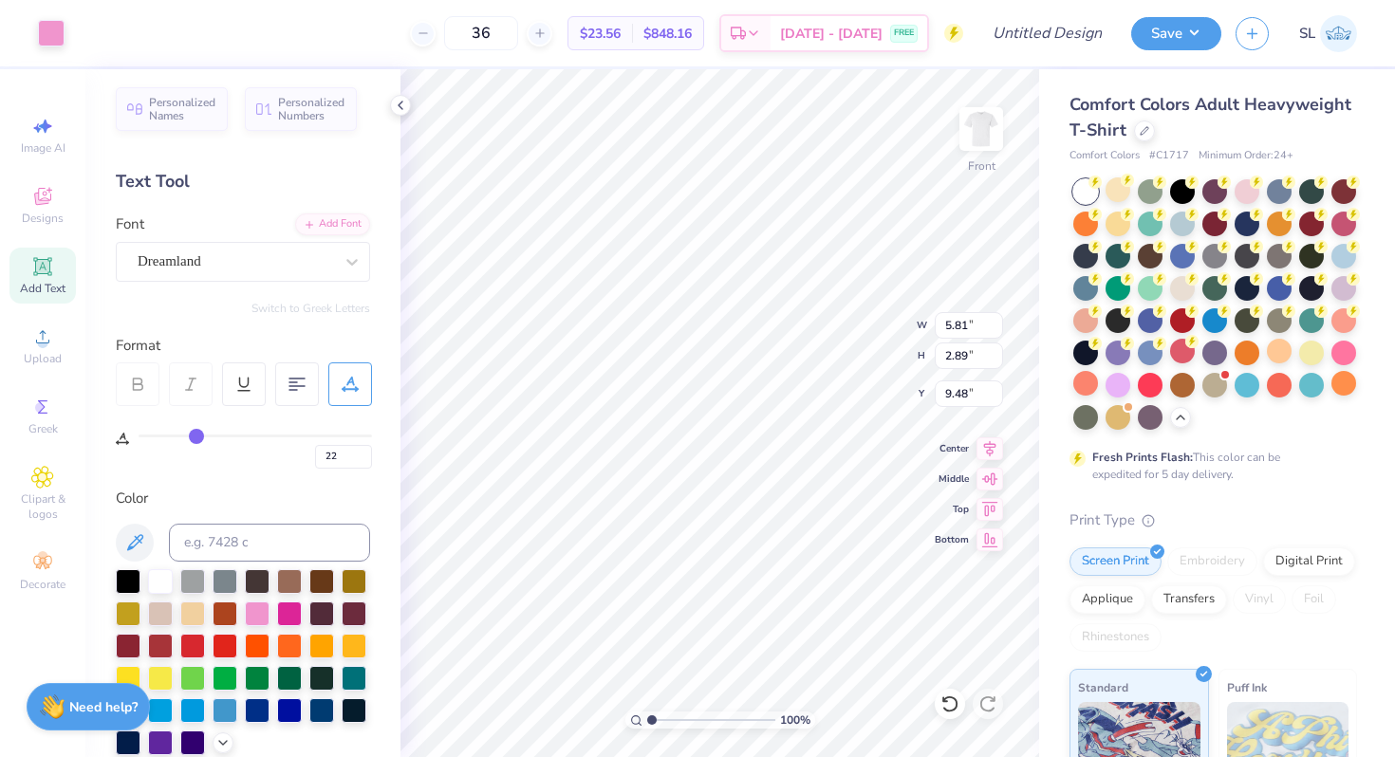
type input "23"
type input "24"
type input "25"
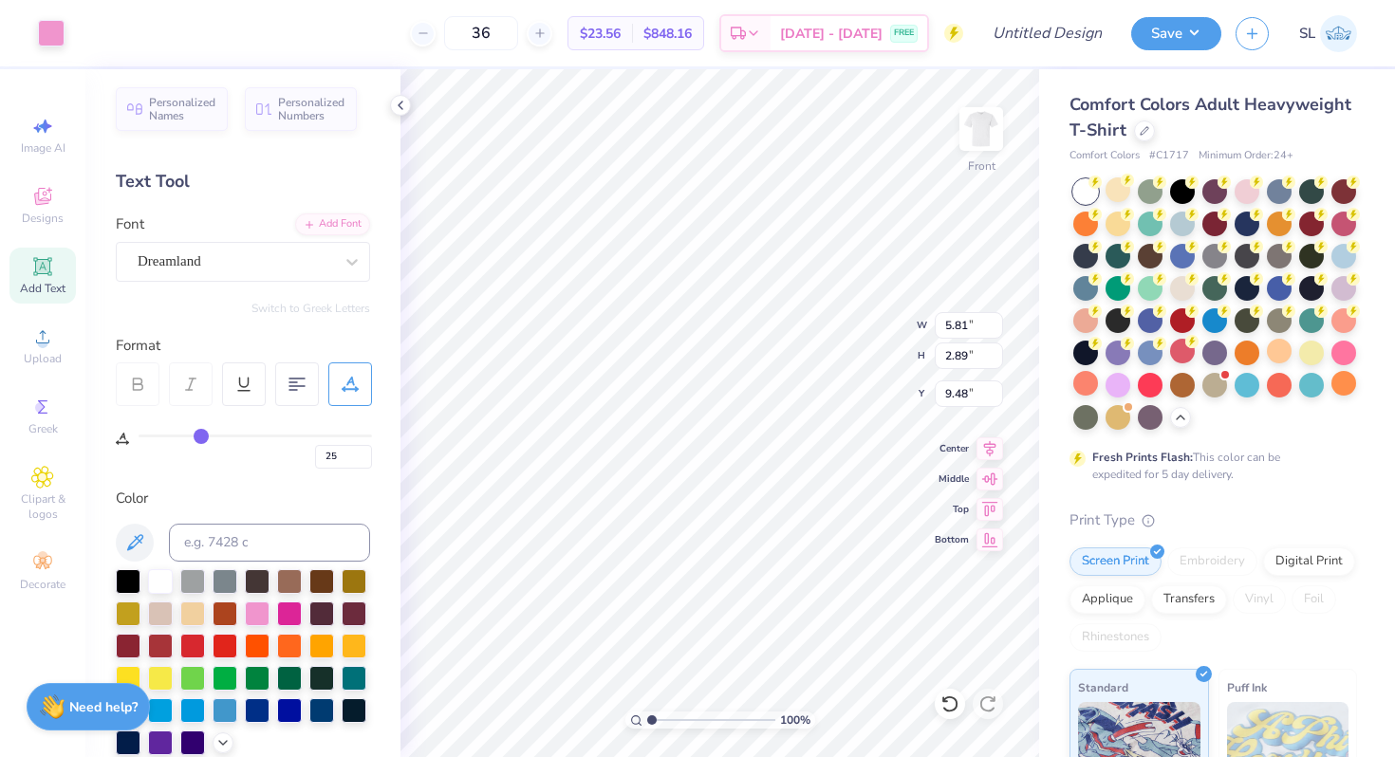
type input "26"
drag, startPoint x: 191, startPoint y: 436, endPoint x: 203, endPoint y: 436, distance: 12.3
type input "26"
click at [203, 436] on input "range" at bounding box center [255, 436] width 233 height 3
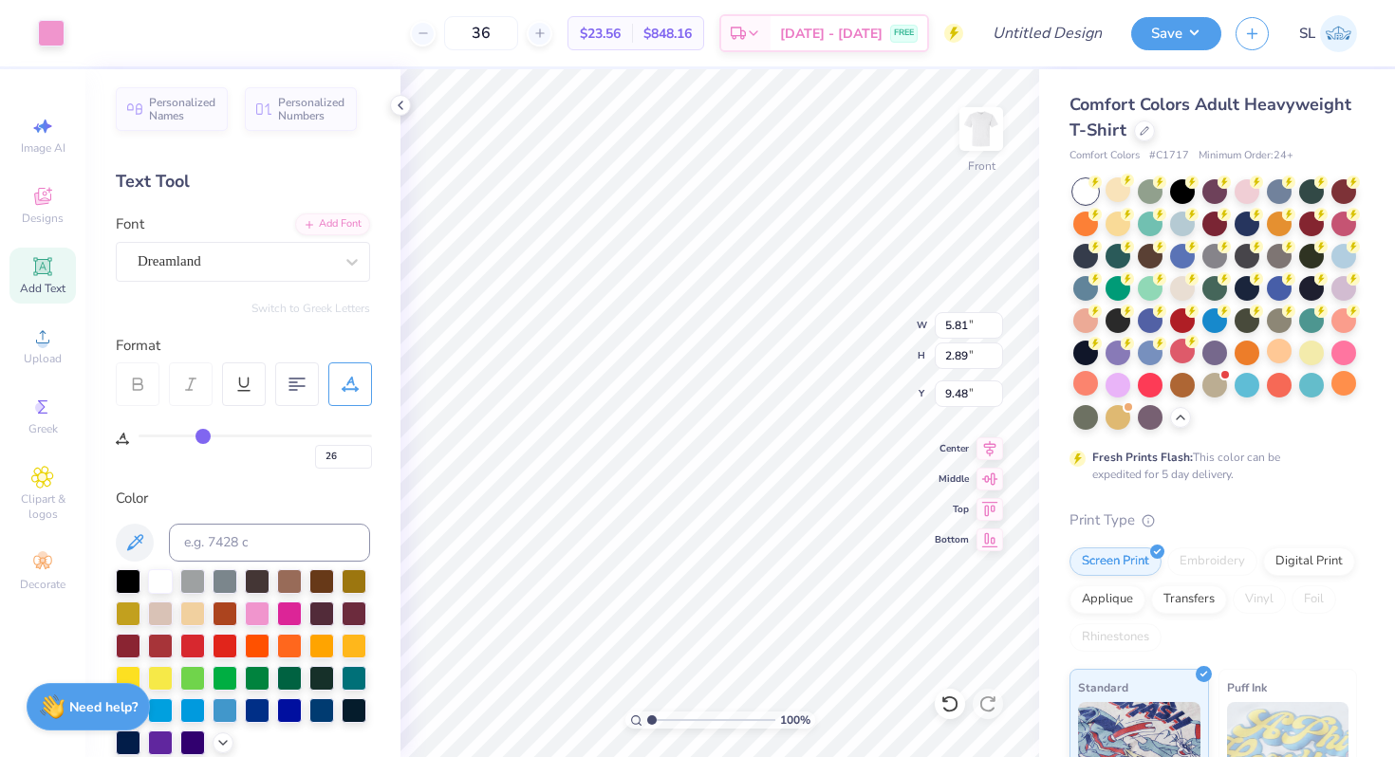
type input "6.04"
type input "20"
type input "26"
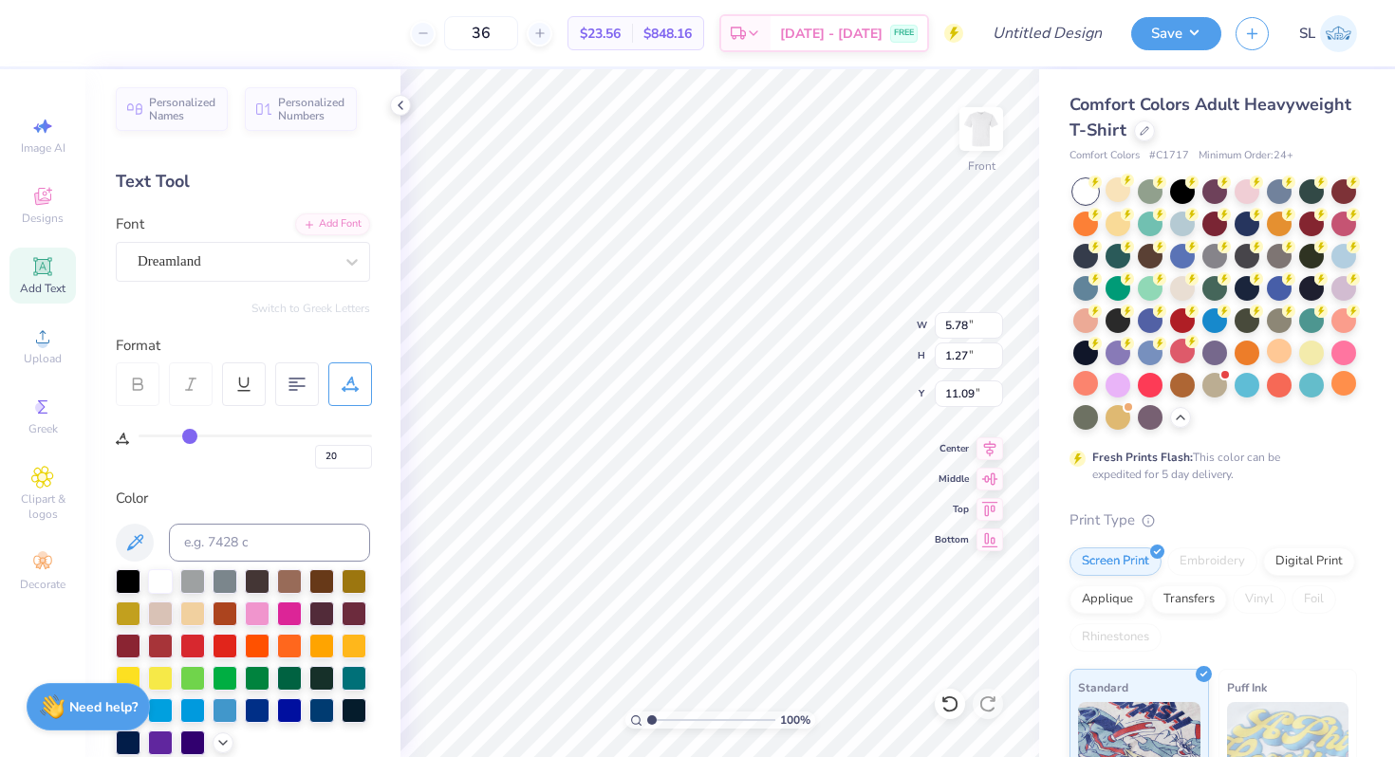
type input "6.04"
type input "1.23"
type input "9.48"
type input "20"
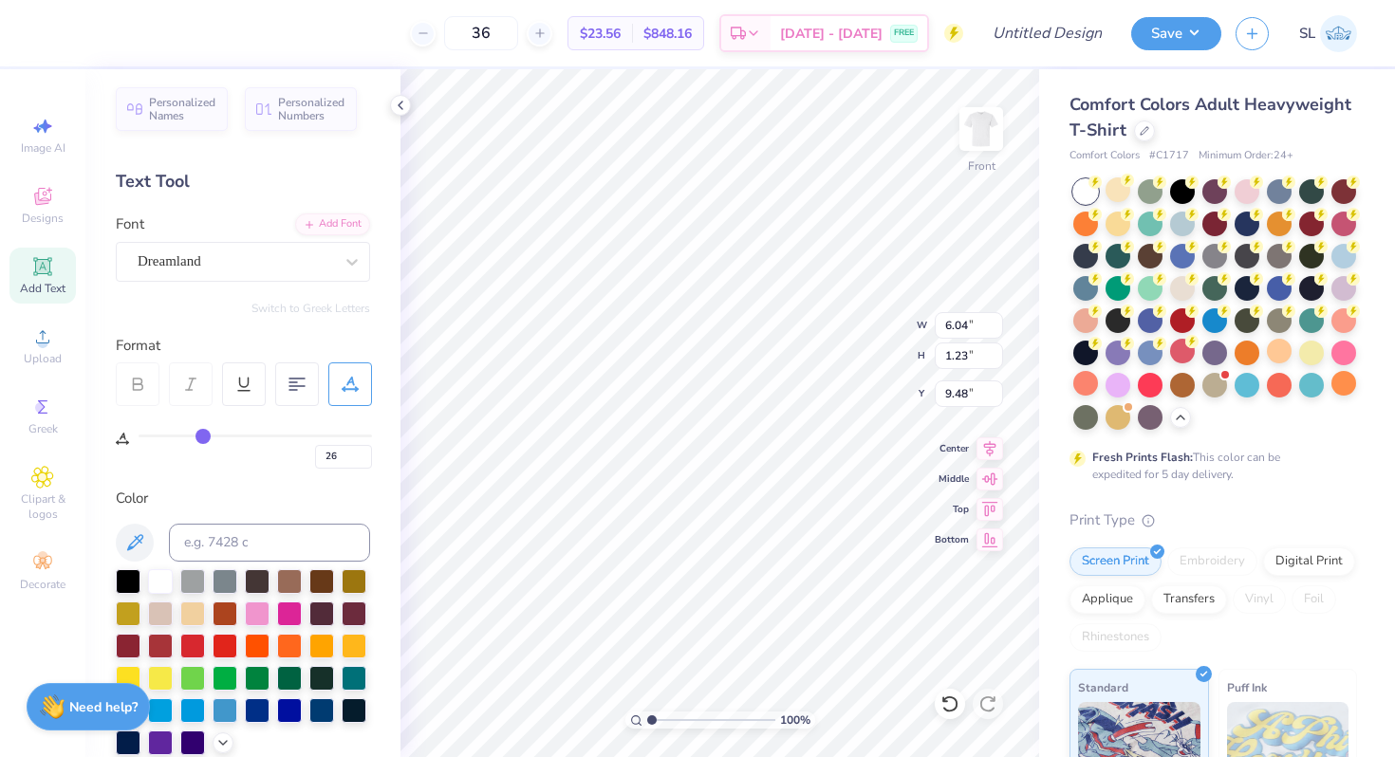
type input "5.78"
type input "1.27"
type input "11.09"
type input "22"
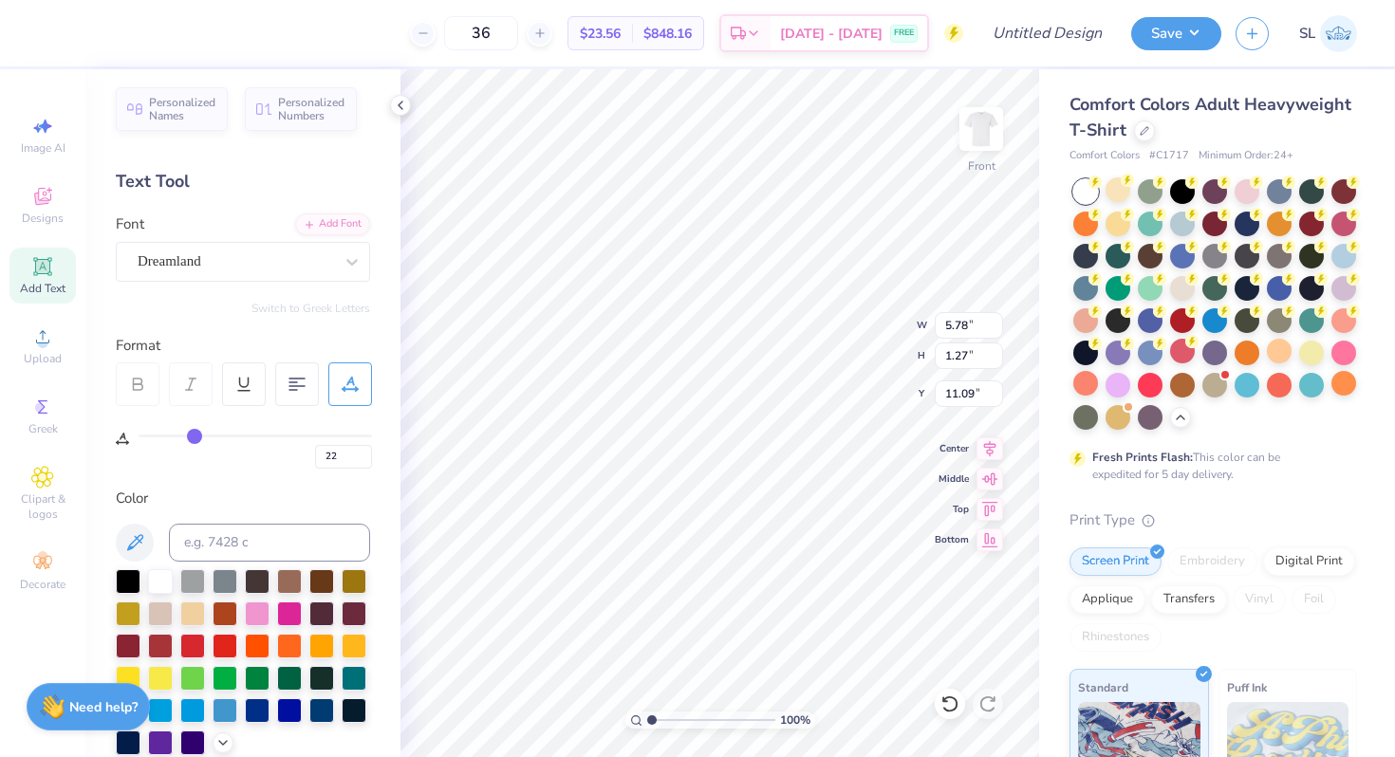
type input "23"
type input "24"
type input "25"
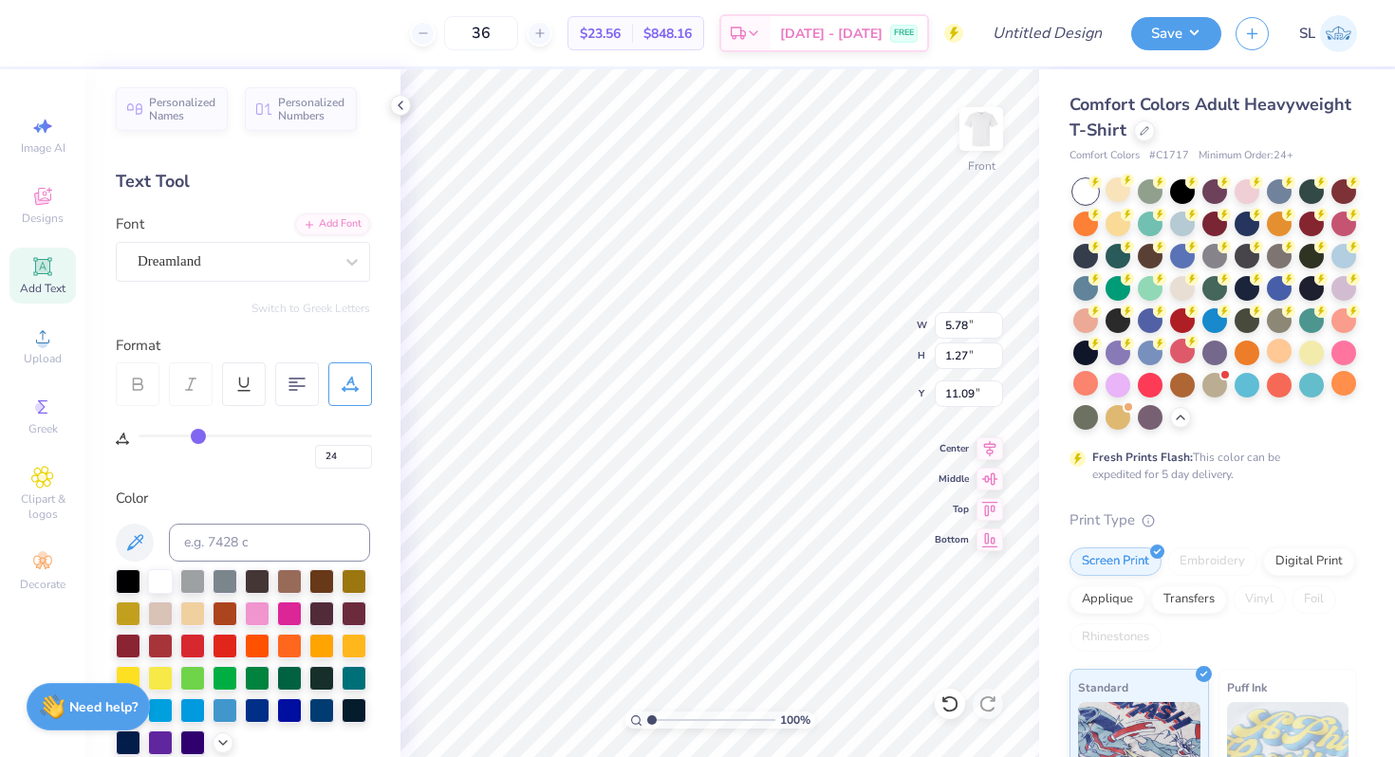
type input "25"
type input "6.00"
type input "26"
drag, startPoint x: 193, startPoint y: 436, endPoint x: 203, endPoint y: 433, distance: 11.1
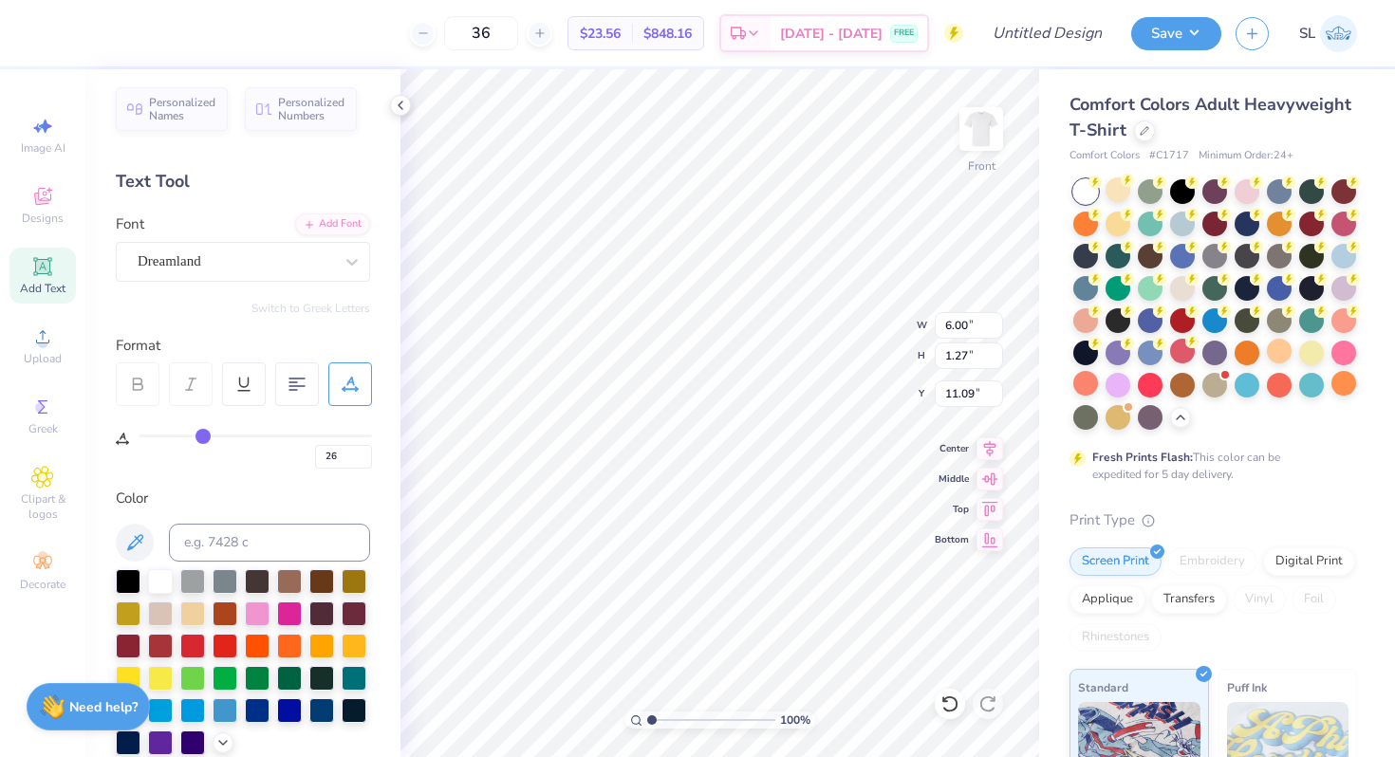
type input "26"
click at [203, 435] on input "range" at bounding box center [255, 436] width 233 height 3
type input "6.11"
type input "6.04"
type input "1.23"
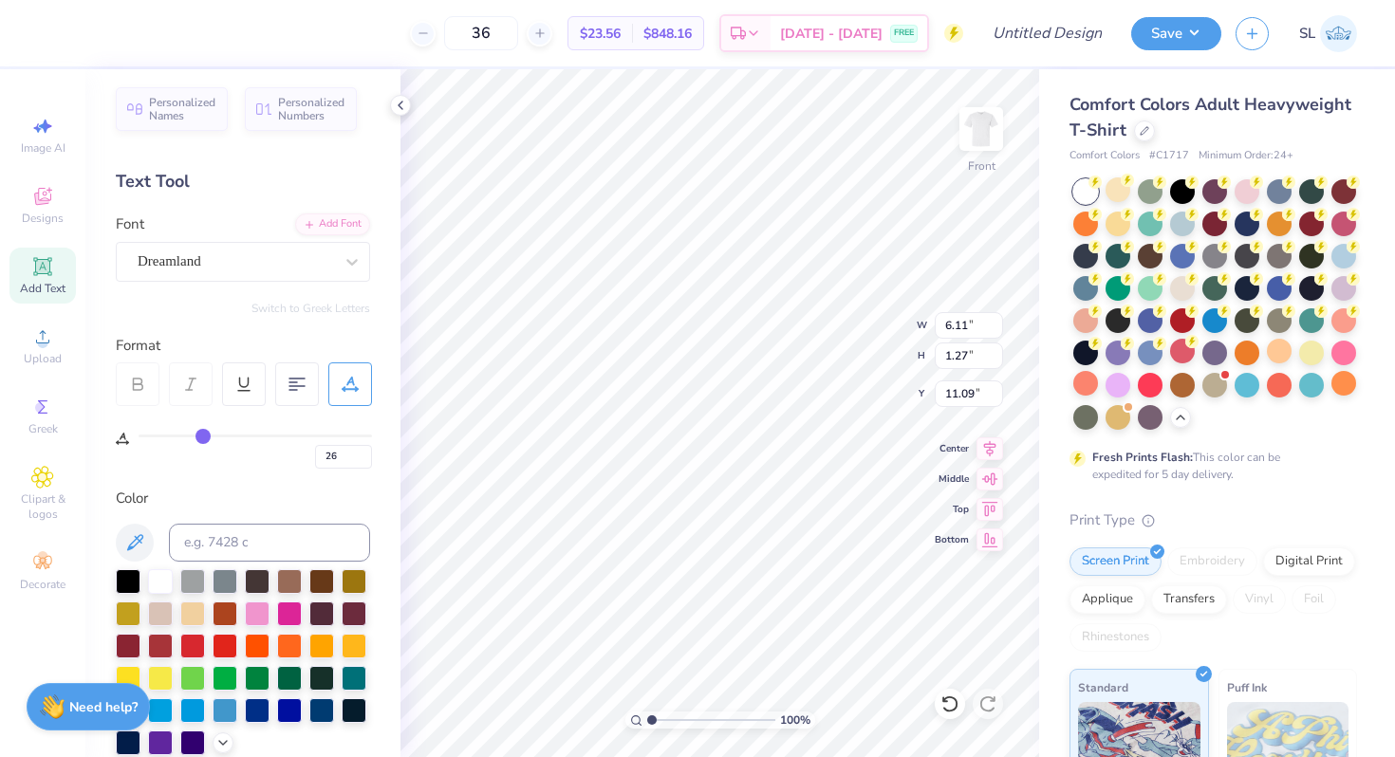
type input "9.48"
type input "6.11"
type input "1.27"
type input "11.09"
type input "6.04"
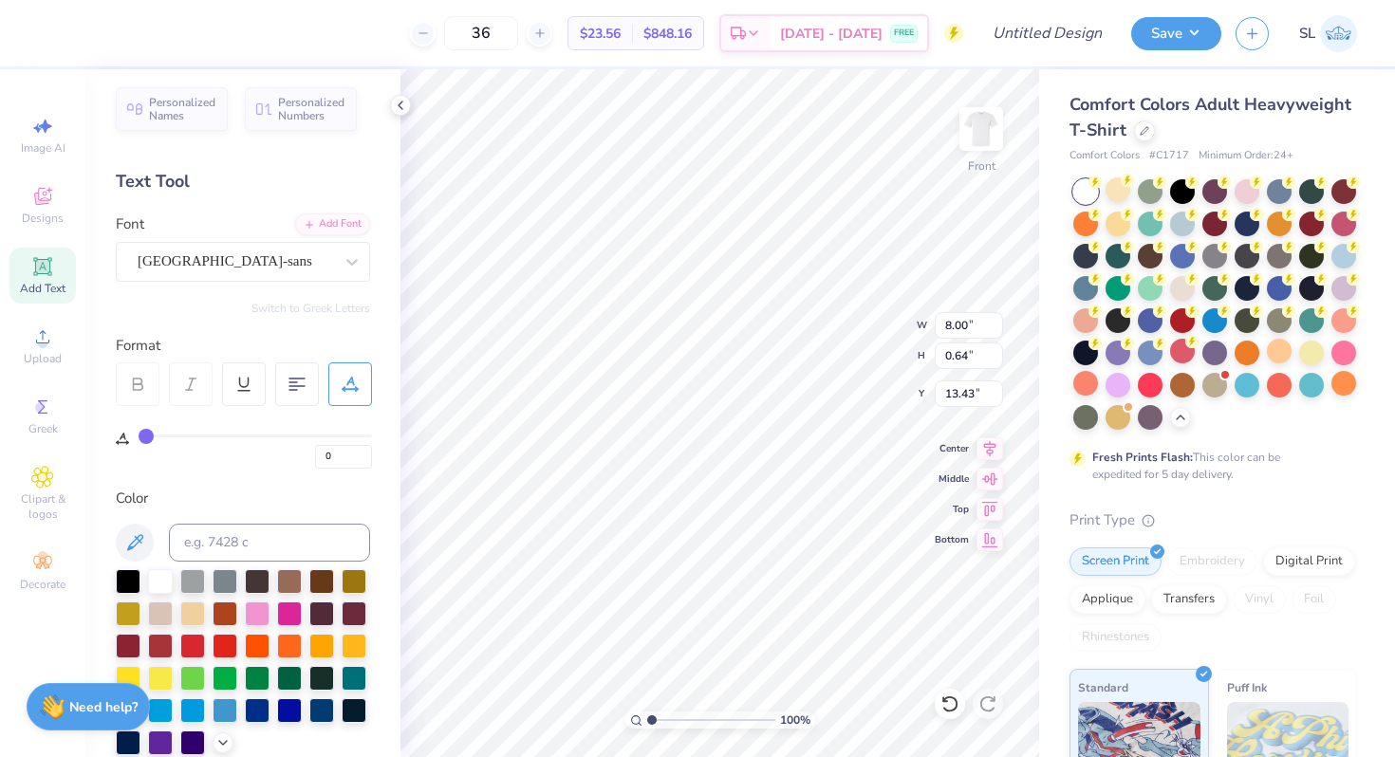
scroll to position [15, 6]
drag, startPoint x: 147, startPoint y: 430, endPoint x: 196, endPoint y: 433, distance: 49.4
click at [196, 435] on input "range" at bounding box center [255, 436] width 233 height 3
drag, startPoint x: 195, startPoint y: 433, endPoint x: 167, endPoint y: 434, distance: 28.5
click at [167, 435] on input "range" at bounding box center [255, 436] width 233 height 3
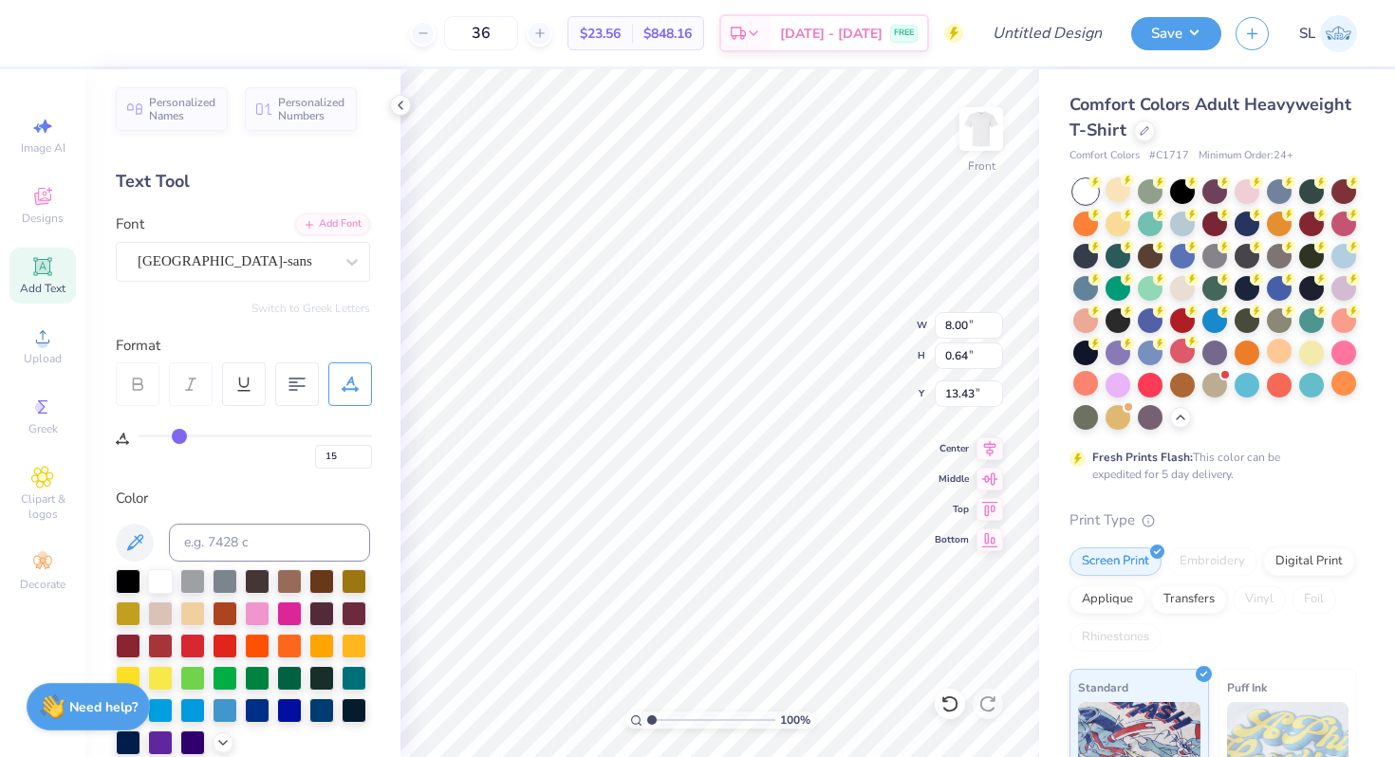
drag, startPoint x: 167, startPoint y: 434, endPoint x: 177, endPoint y: 433, distance: 10.5
click at [177, 435] on input "range" at bounding box center [255, 436] width 233 height 3
drag, startPoint x: 181, startPoint y: 436, endPoint x: 50, endPoint y: 431, distance: 131.0
click at [139, 435] on input "range" at bounding box center [255, 436] width 233 height 3
click at [257, 259] on div "[GEOGRAPHIC_DATA]-sans" at bounding box center [235, 261] width 199 height 29
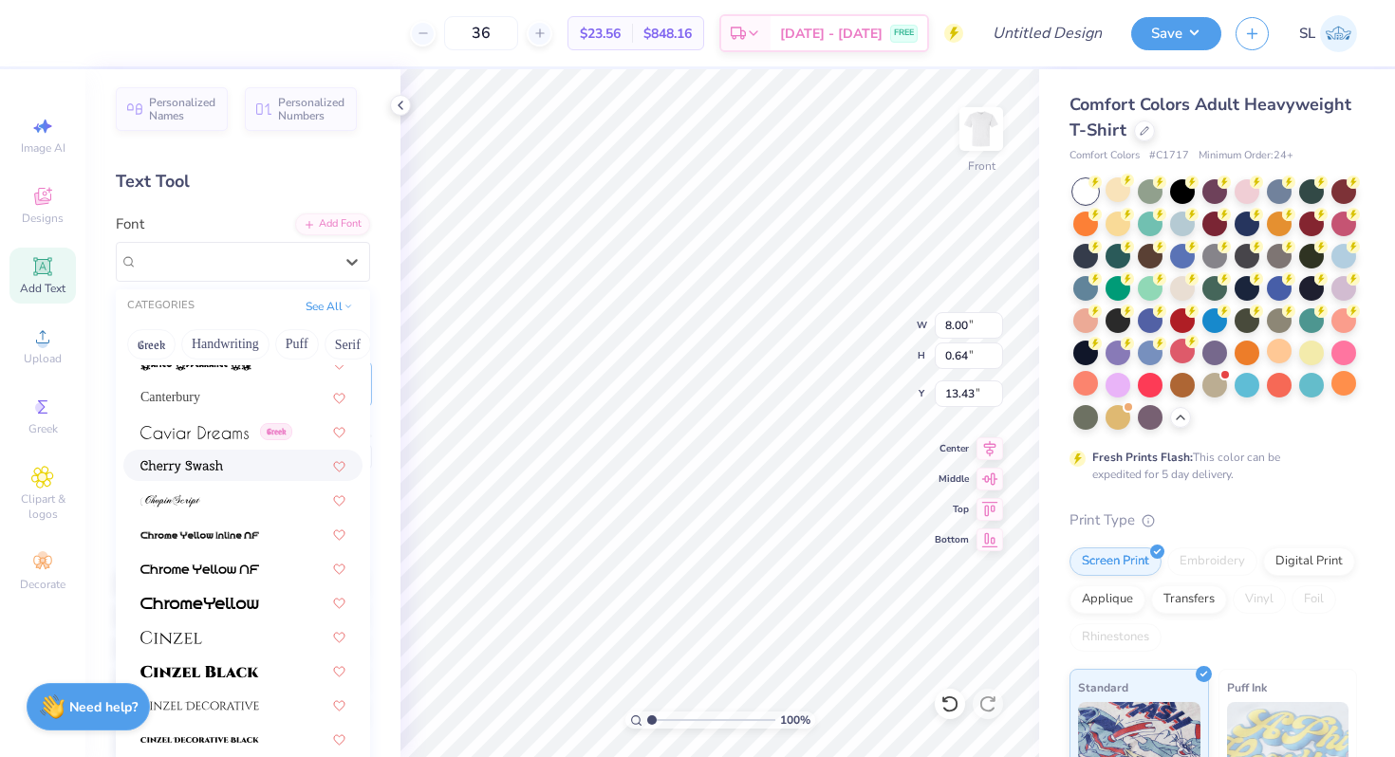
scroll to position [2037, 0]
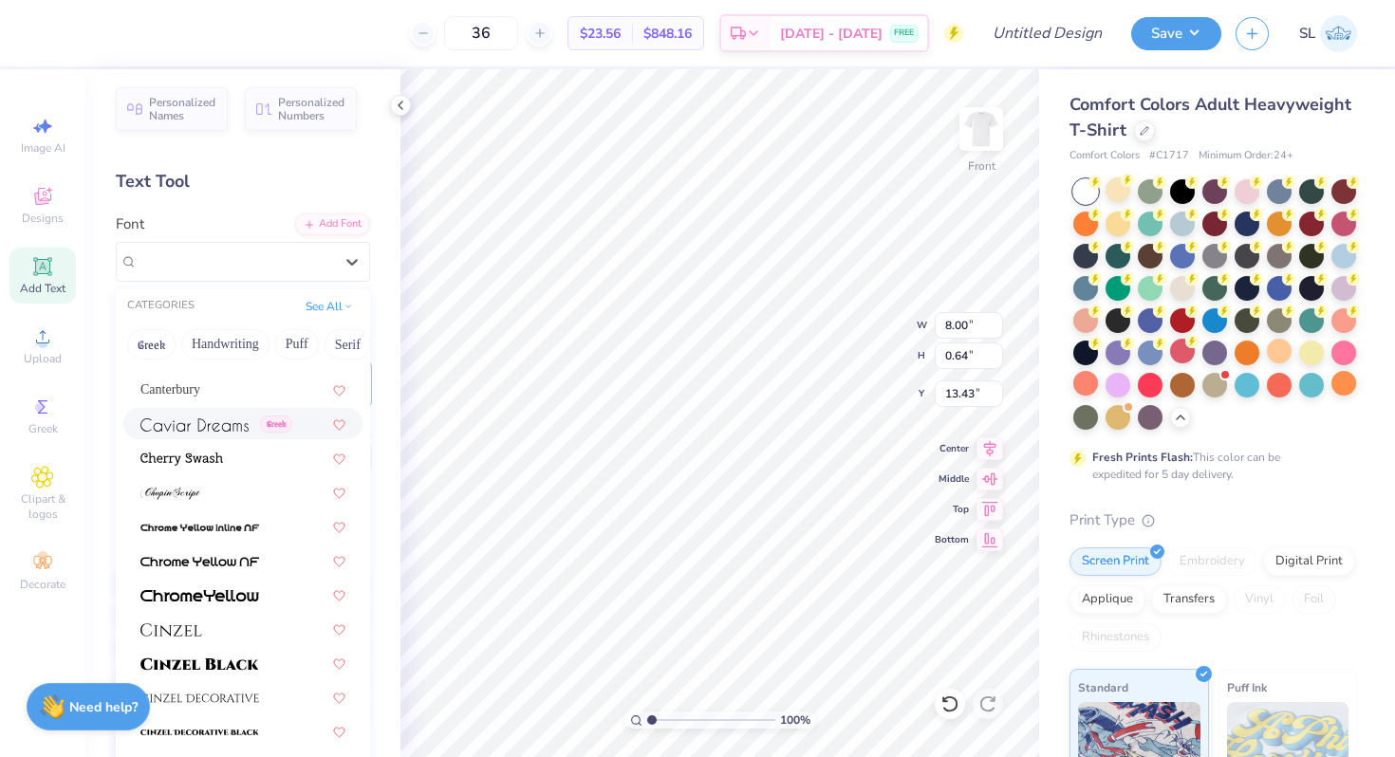
click at [227, 434] on div "Greek" at bounding box center [242, 423] width 239 height 31
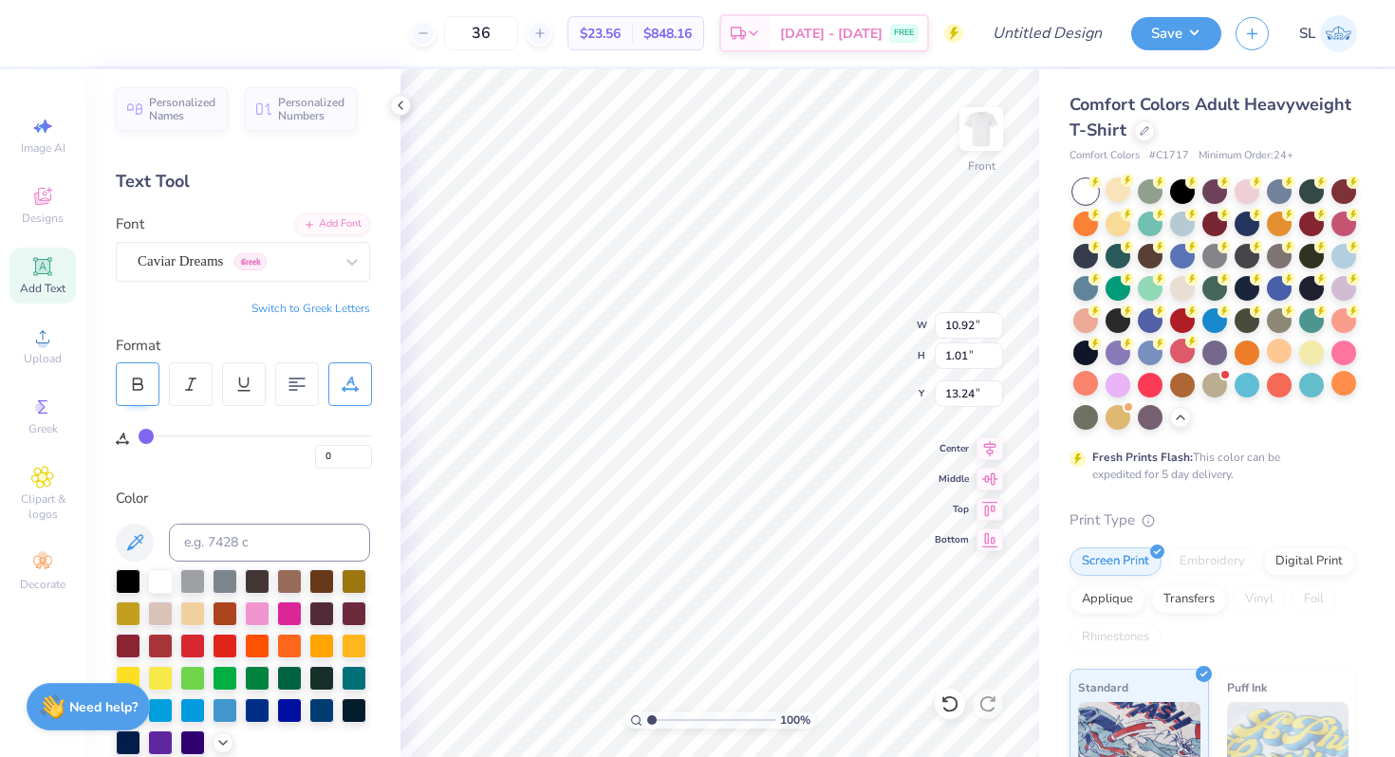
click at [139, 386] on icon at bounding box center [137, 384] width 17 height 17
click at [198, 388] on icon at bounding box center [190, 384] width 17 height 17
click at [269, 619] on div at bounding box center [257, 612] width 25 height 25
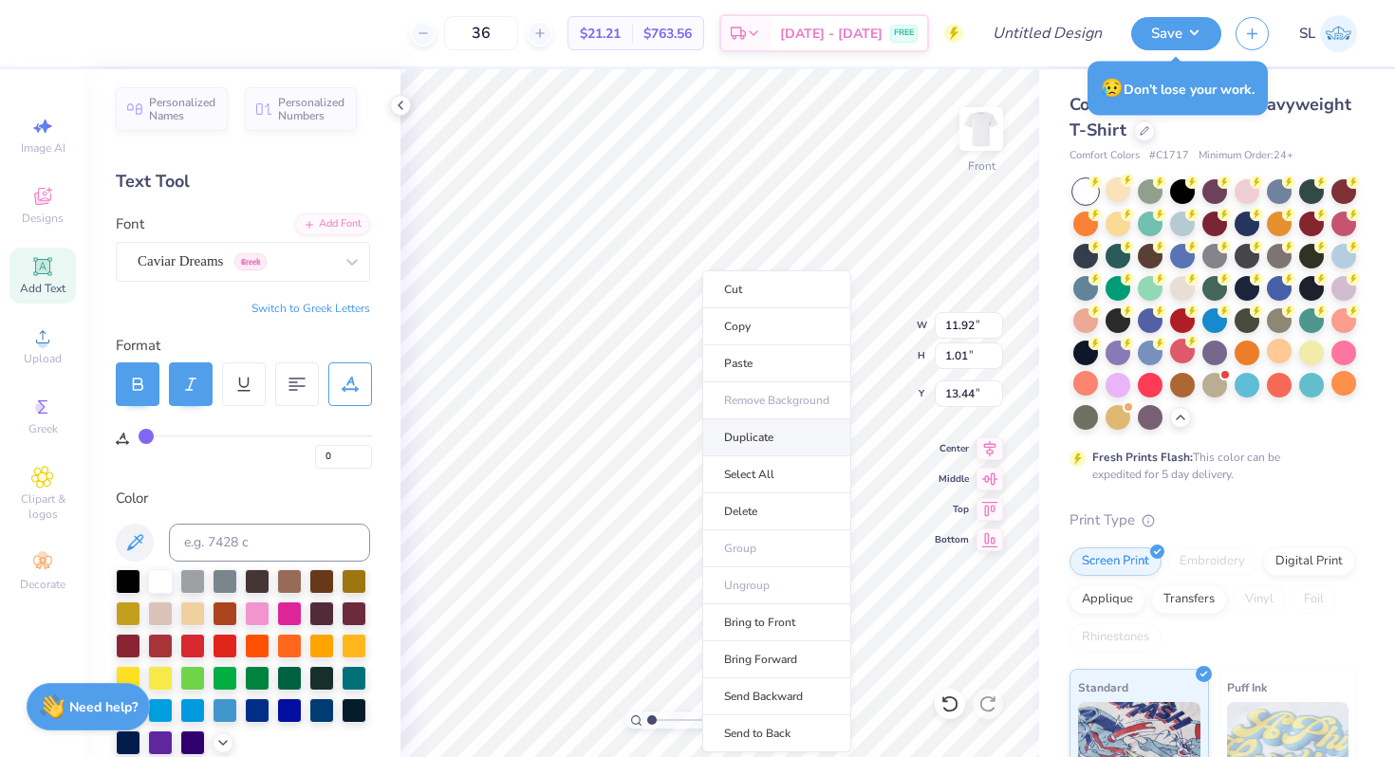
click at [721, 433] on li "Duplicate" at bounding box center [776, 437] width 149 height 37
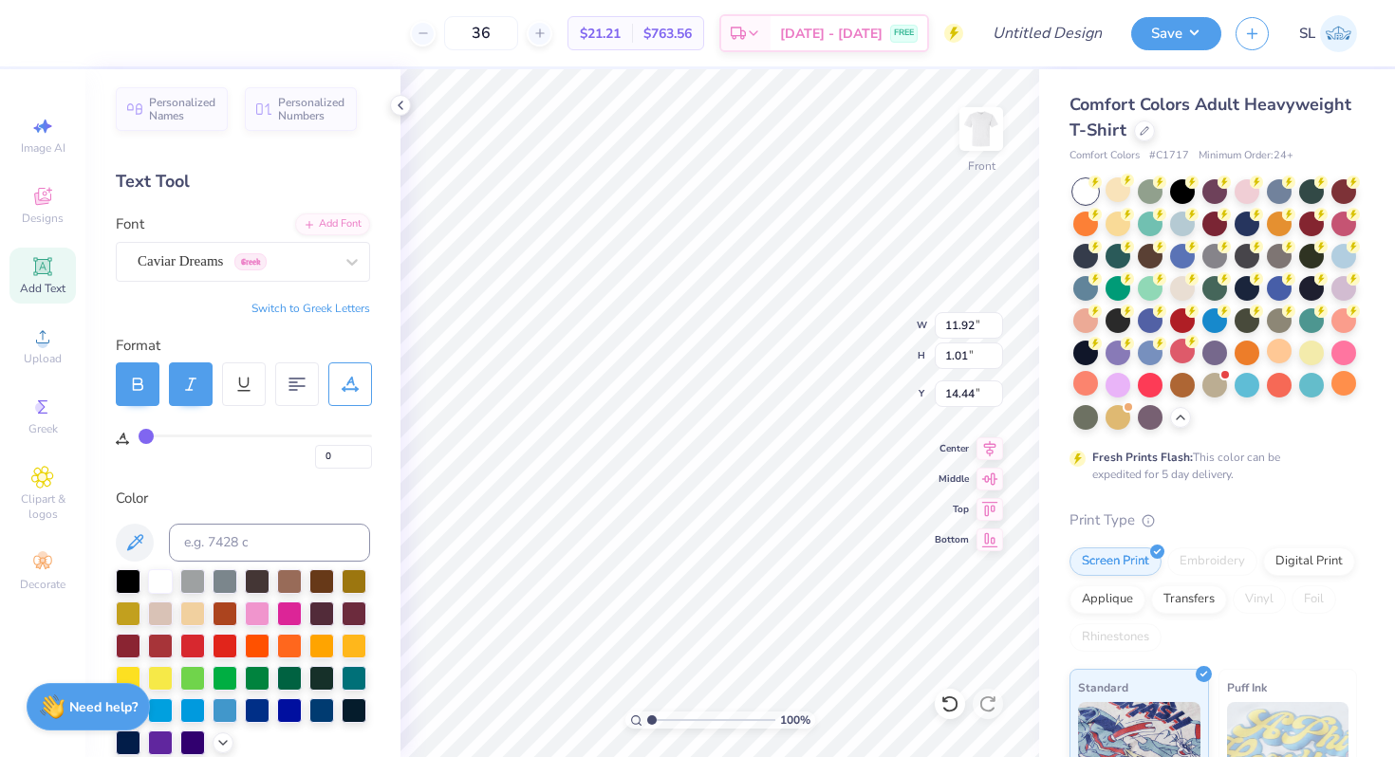
scroll to position [15, 2]
click at [192, 390] on line at bounding box center [189, 390] width 7 height 0
click at [195, 432] on div "0" at bounding box center [255, 447] width 233 height 44
click at [195, 436] on input "range" at bounding box center [255, 436] width 233 height 3
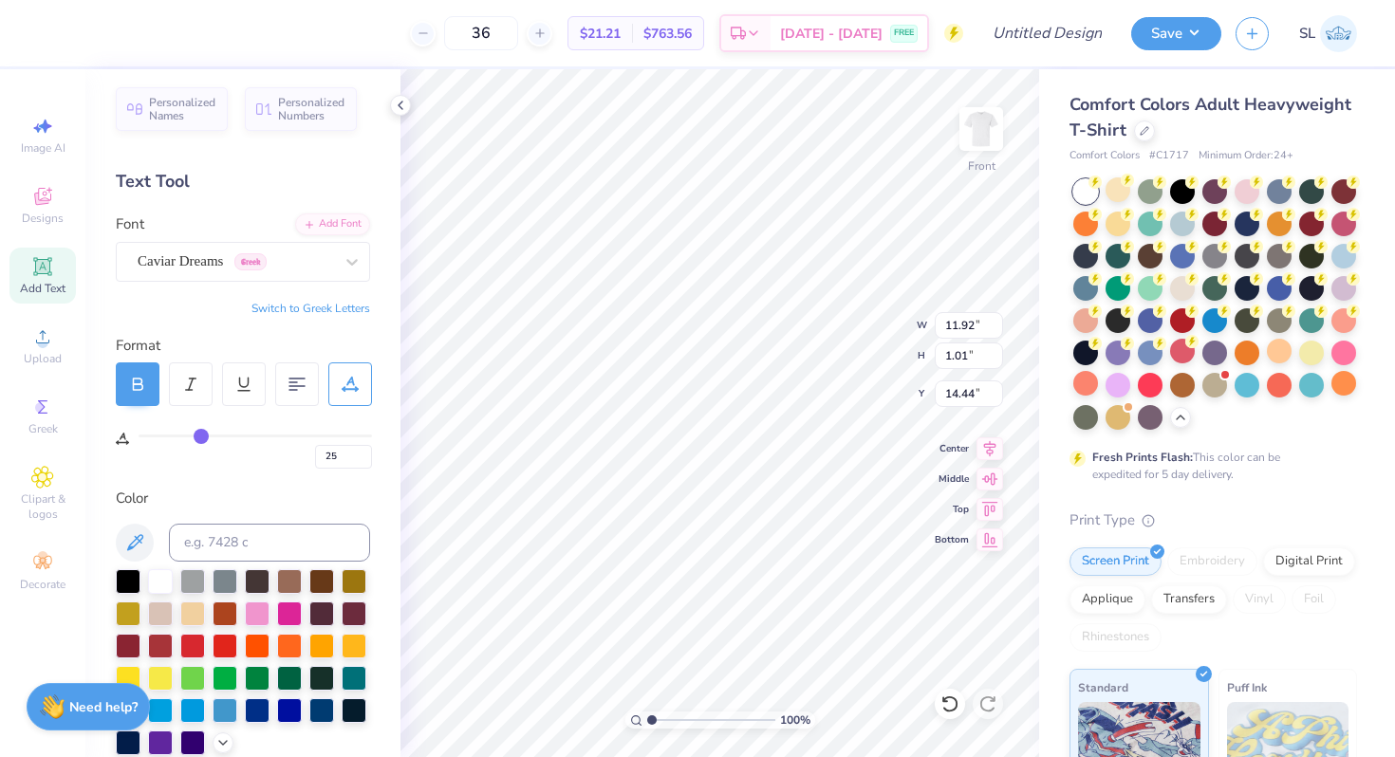
click at [200, 436] on input "range" at bounding box center [255, 436] width 233 height 3
click at [214, 435] on input "range" at bounding box center [255, 436] width 233 height 3
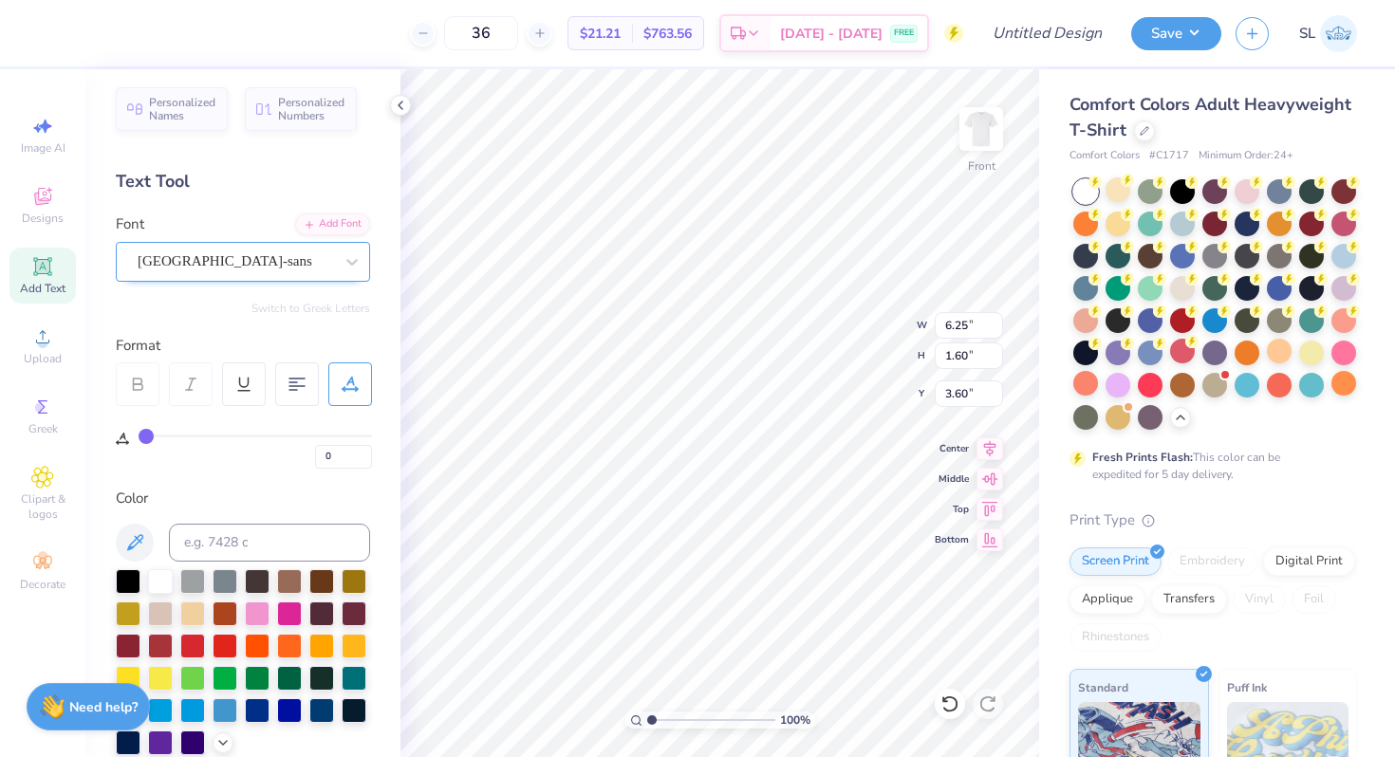
click at [255, 265] on div "[GEOGRAPHIC_DATA]-sans" at bounding box center [235, 261] width 199 height 29
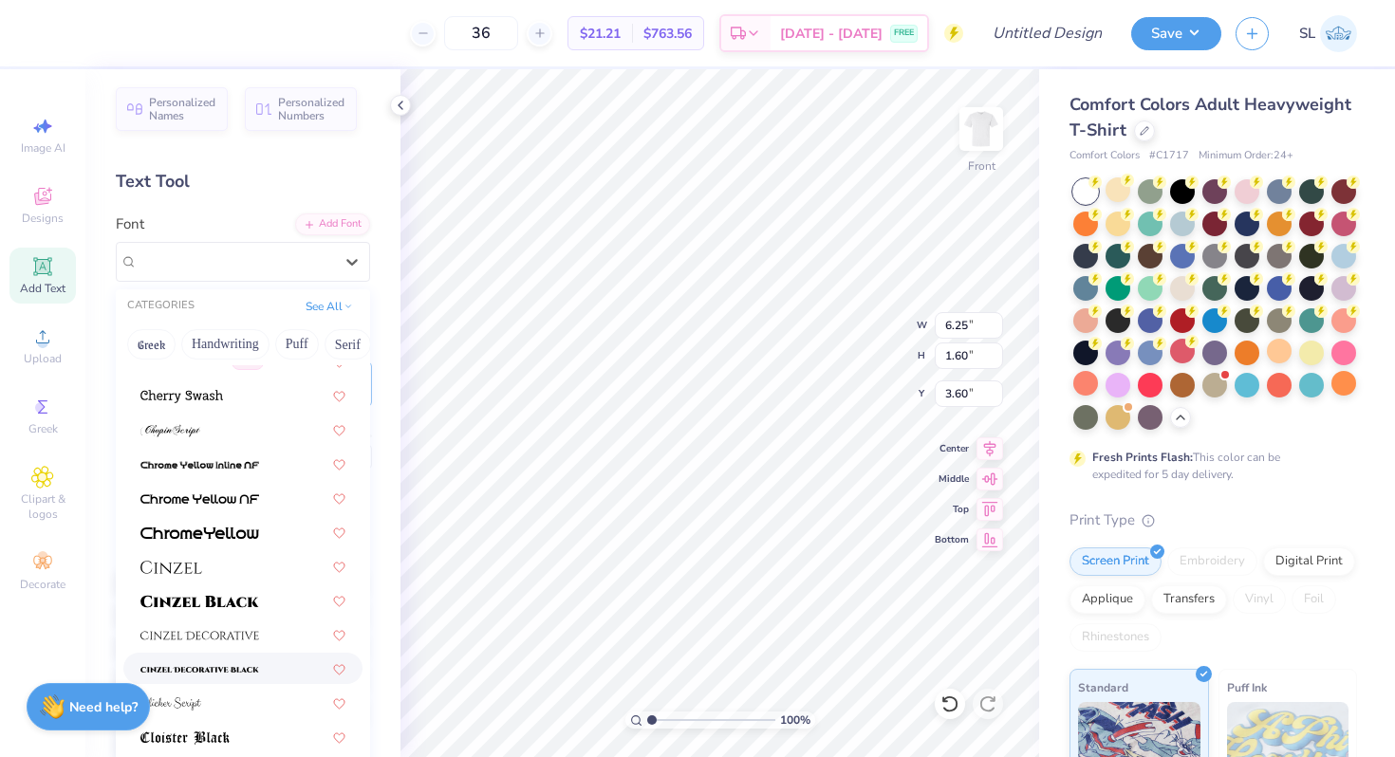
scroll to position [2002, 0]
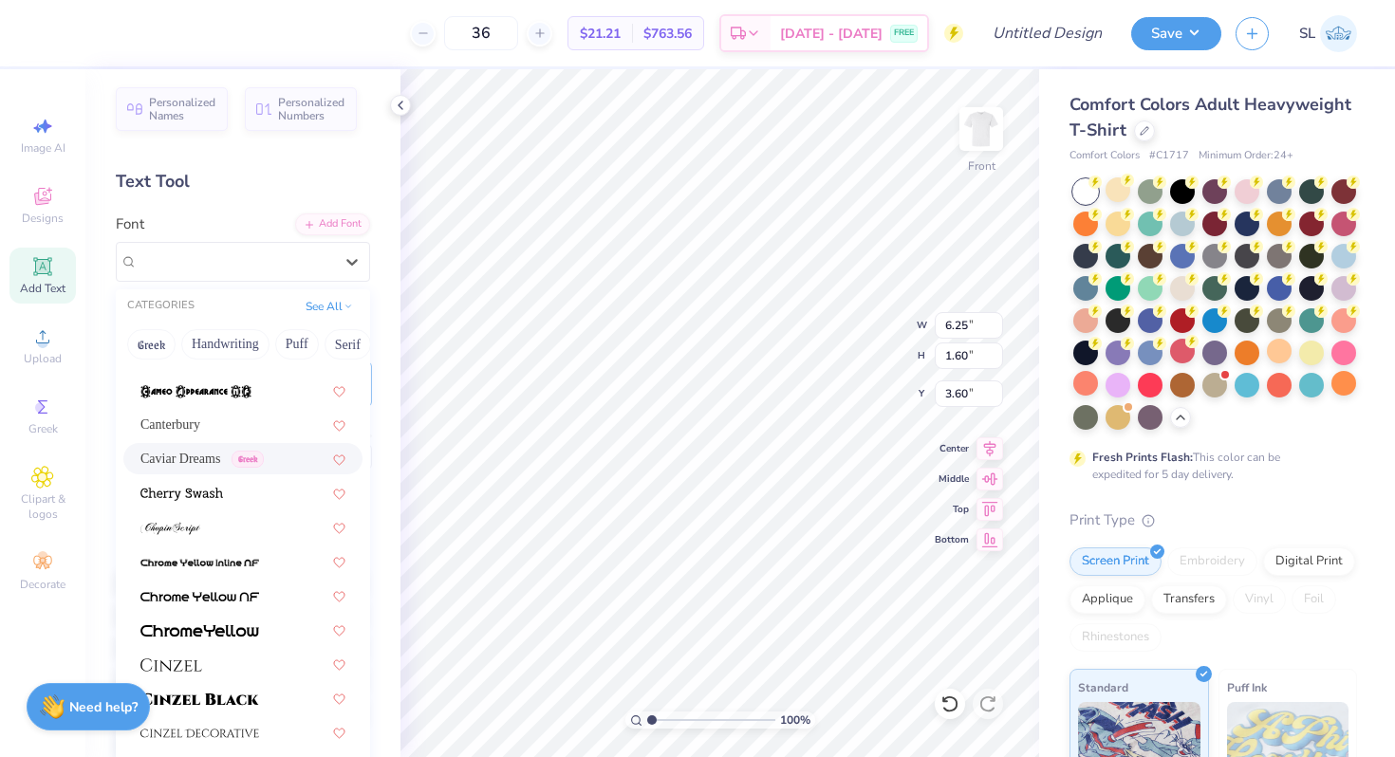
click at [213, 467] on span "Caviar Dreams" at bounding box center [180, 459] width 80 height 20
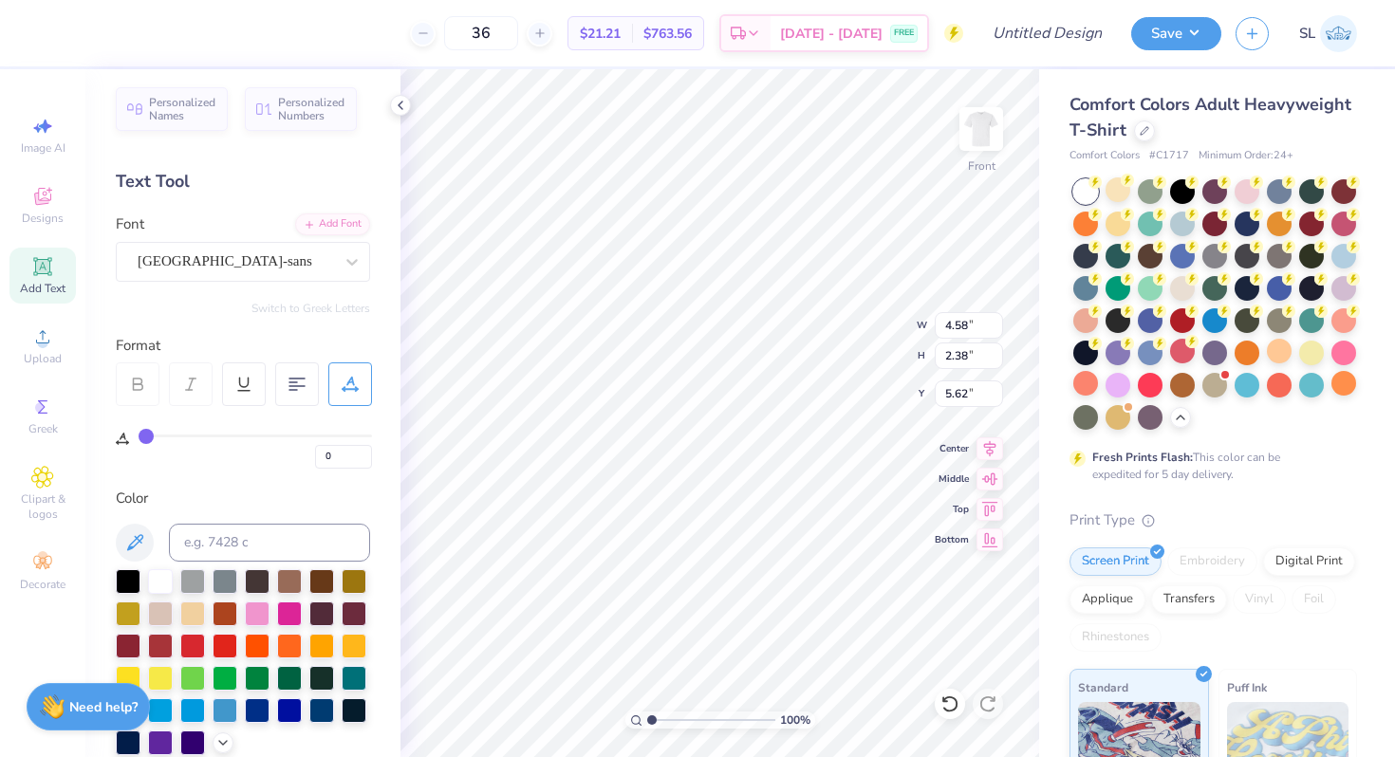
scroll to position [15, 2]
click at [234, 264] on div "[GEOGRAPHIC_DATA]-sans" at bounding box center [235, 261] width 199 height 29
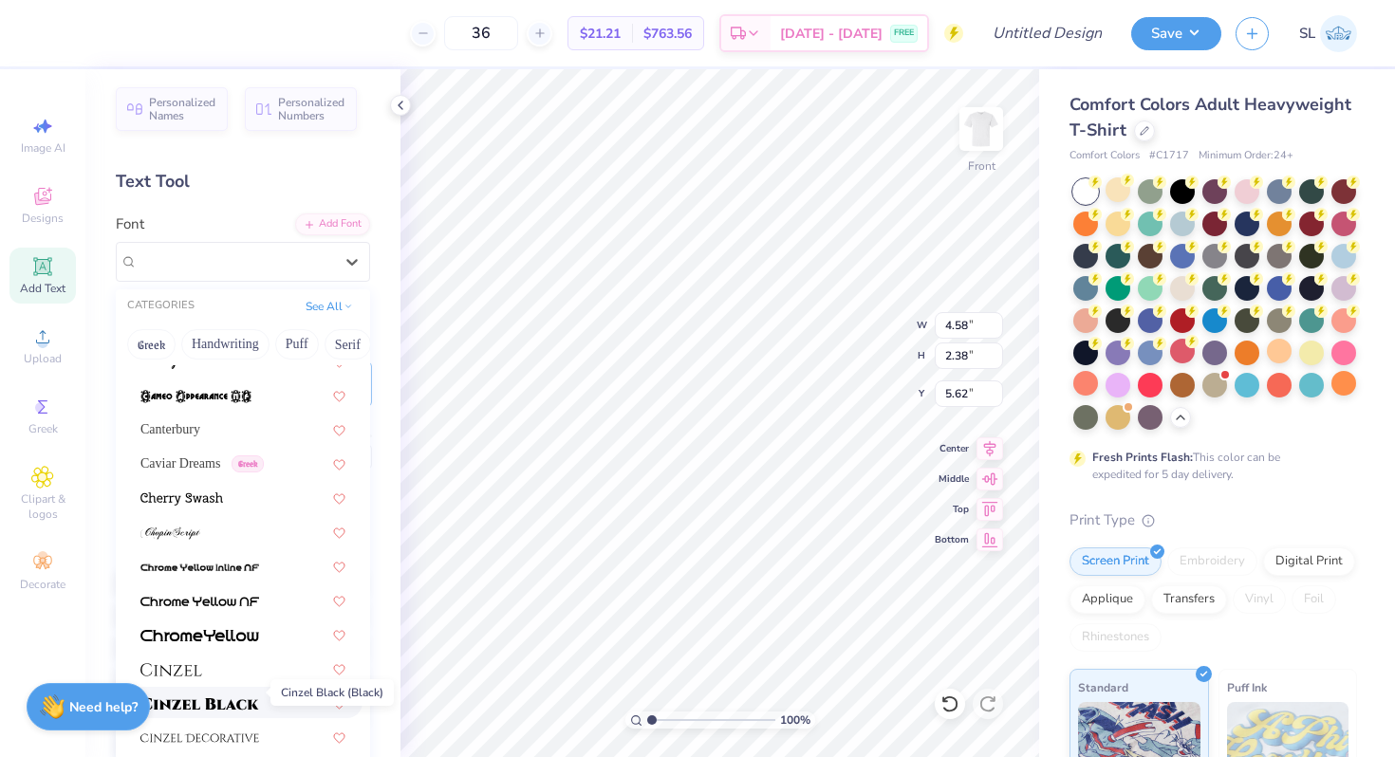
scroll to position [2011, 0]
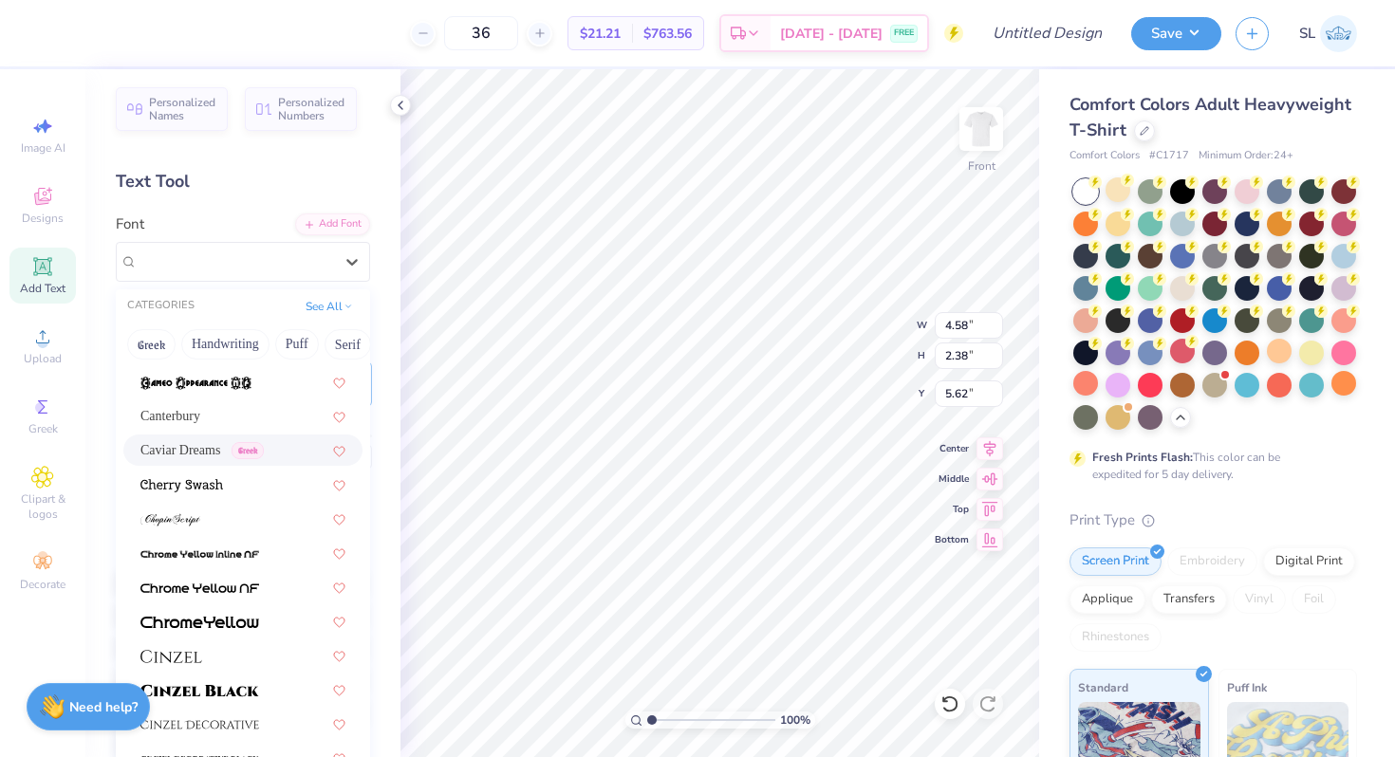
click at [200, 449] on span "Caviar Dreams" at bounding box center [180, 450] width 80 height 20
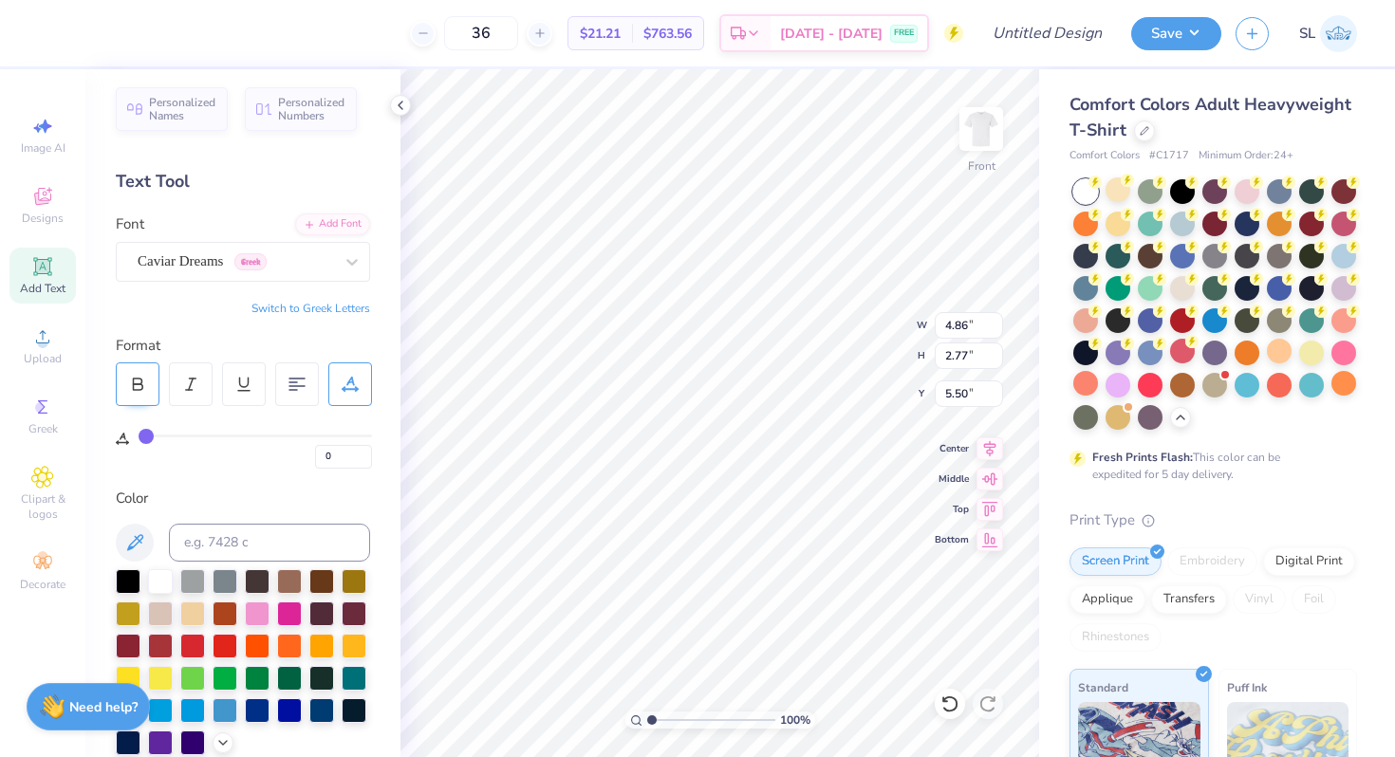
click at [127, 388] on div at bounding box center [138, 384] width 44 height 44
click at [127, 383] on div at bounding box center [138, 384] width 44 height 44
drag, startPoint x: 140, startPoint y: 438, endPoint x: 160, endPoint y: 434, distance: 20.5
click at [160, 435] on input "range" at bounding box center [255, 436] width 233 height 3
click at [155, 435] on input "range" at bounding box center [255, 436] width 233 height 3
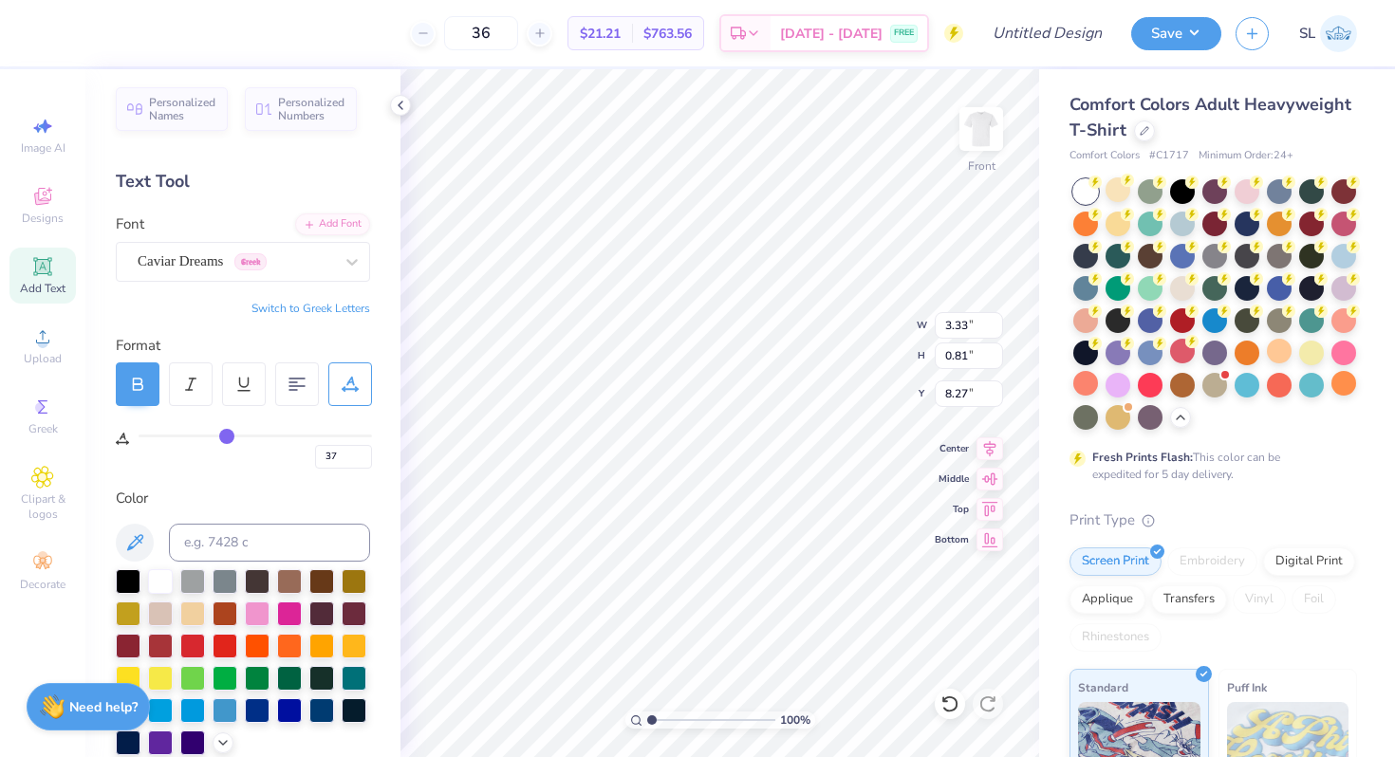
click at [226, 436] on input "range" at bounding box center [255, 436] width 233 height 3
drag, startPoint x: 226, startPoint y: 436, endPoint x: 238, endPoint y: 435, distance: 12.4
click at [238, 435] on input "range" at bounding box center [255, 436] width 233 height 3
drag, startPoint x: 238, startPoint y: 434, endPoint x: 249, endPoint y: 432, distance: 10.6
click at [249, 435] on input "range" at bounding box center [255, 436] width 233 height 3
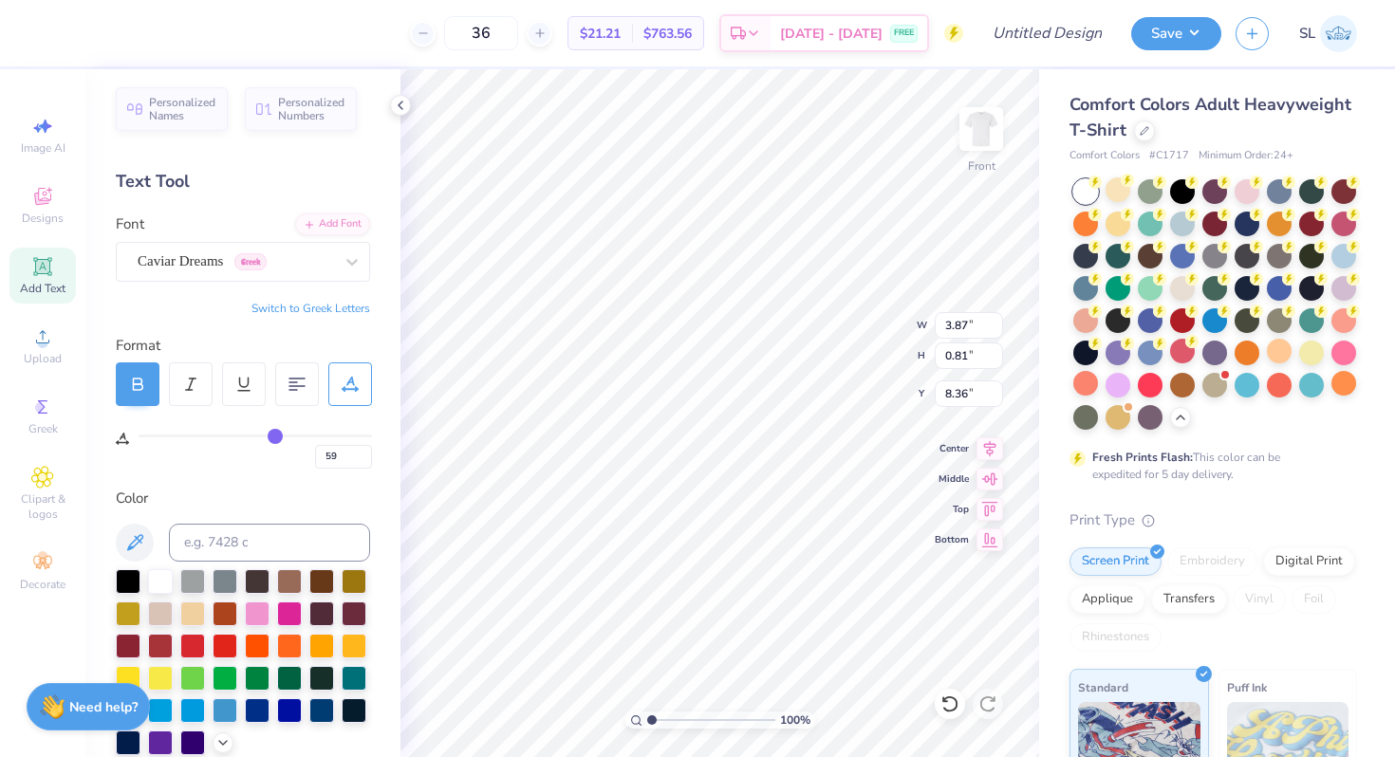
click at [273, 435] on input "range" at bounding box center [255, 436] width 233 height 3
click at [210, 437] on input "range" at bounding box center [255, 436] width 233 height 3
click at [212, 436] on input "range" at bounding box center [255, 436] width 233 height 3
click at [214, 436] on input "range" at bounding box center [255, 436] width 233 height 3
click at [214, 433] on div "26" at bounding box center [255, 447] width 233 height 44
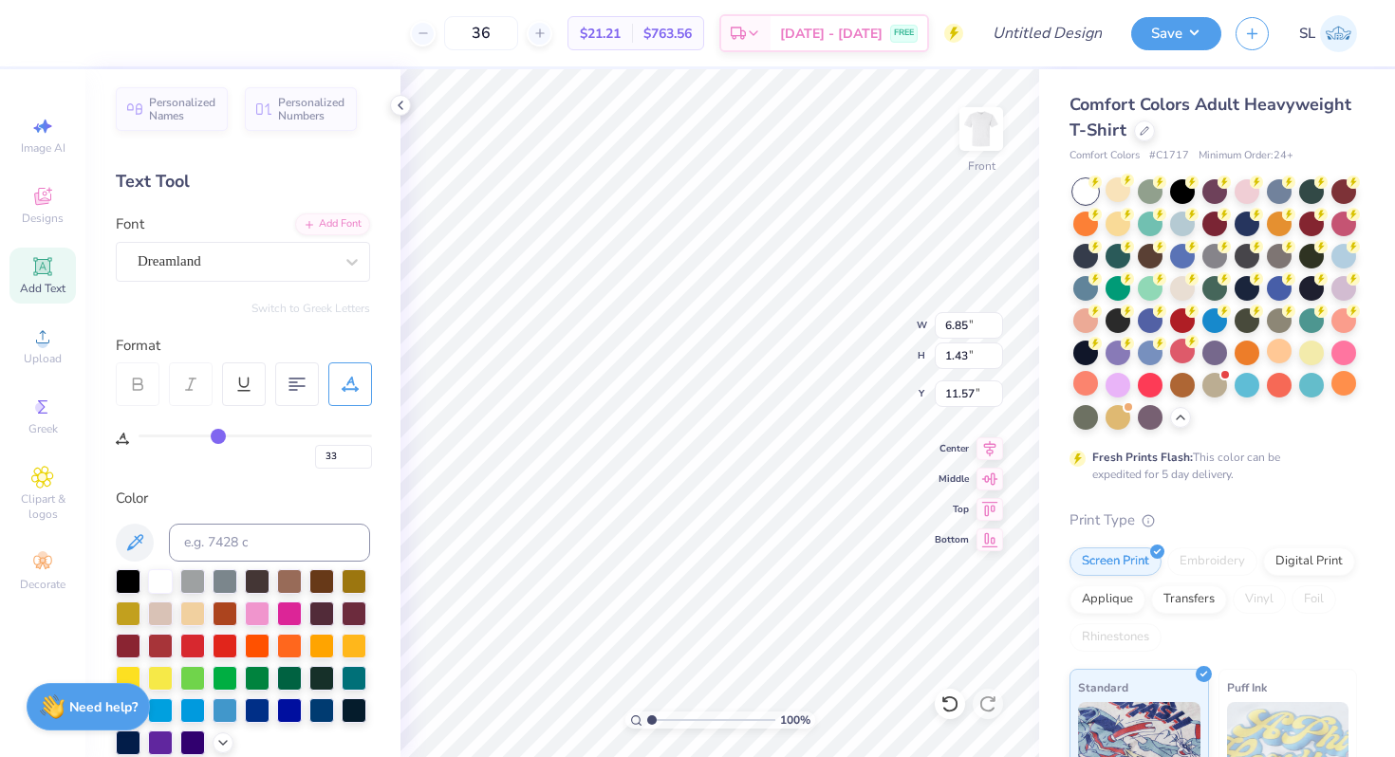
click at [217, 436] on input "range" at bounding box center [255, 436] width 233 height 3
click at [214, 437] on input "range" at bounding box center [255, 436] width 233 height 3
click at [199, 272] on div at bounding box center [235, 262] width 195 height 26
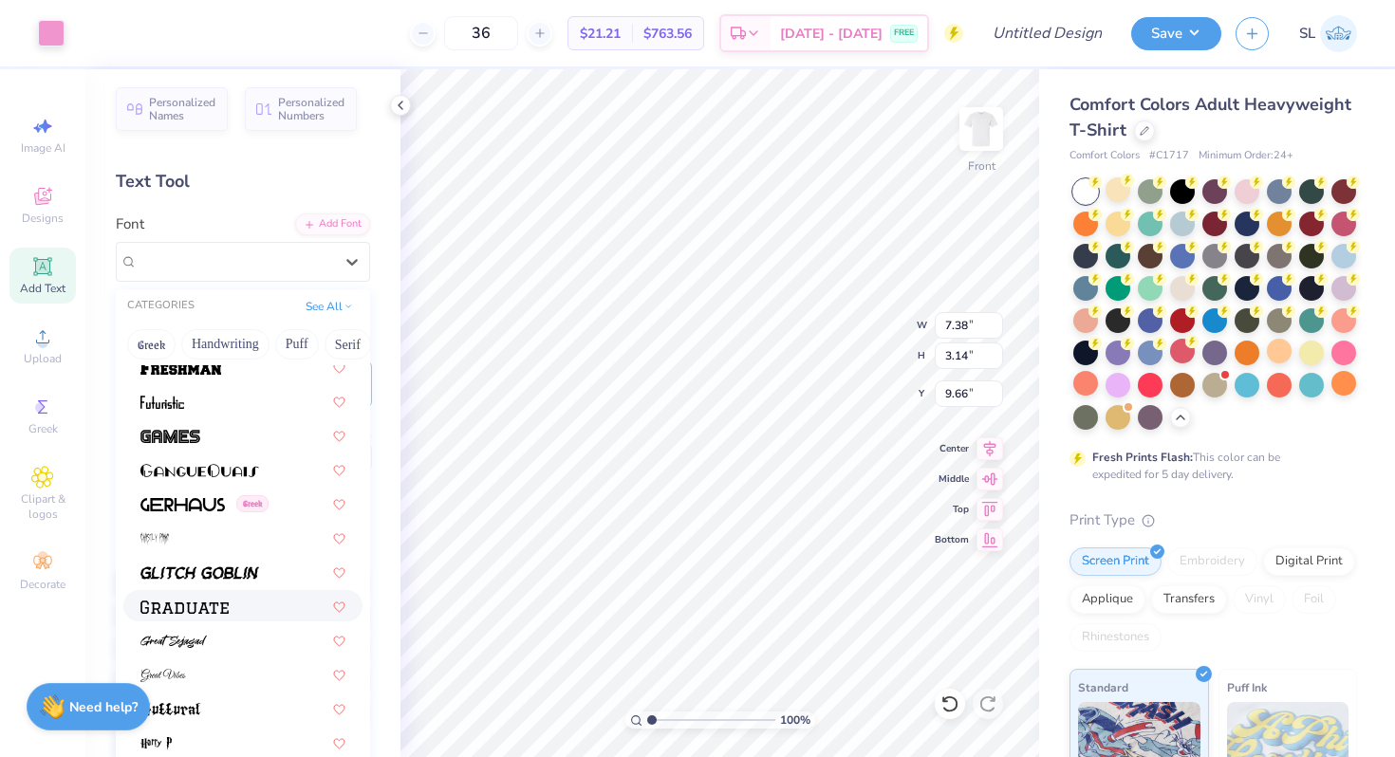
scroll to position [4565, 0]
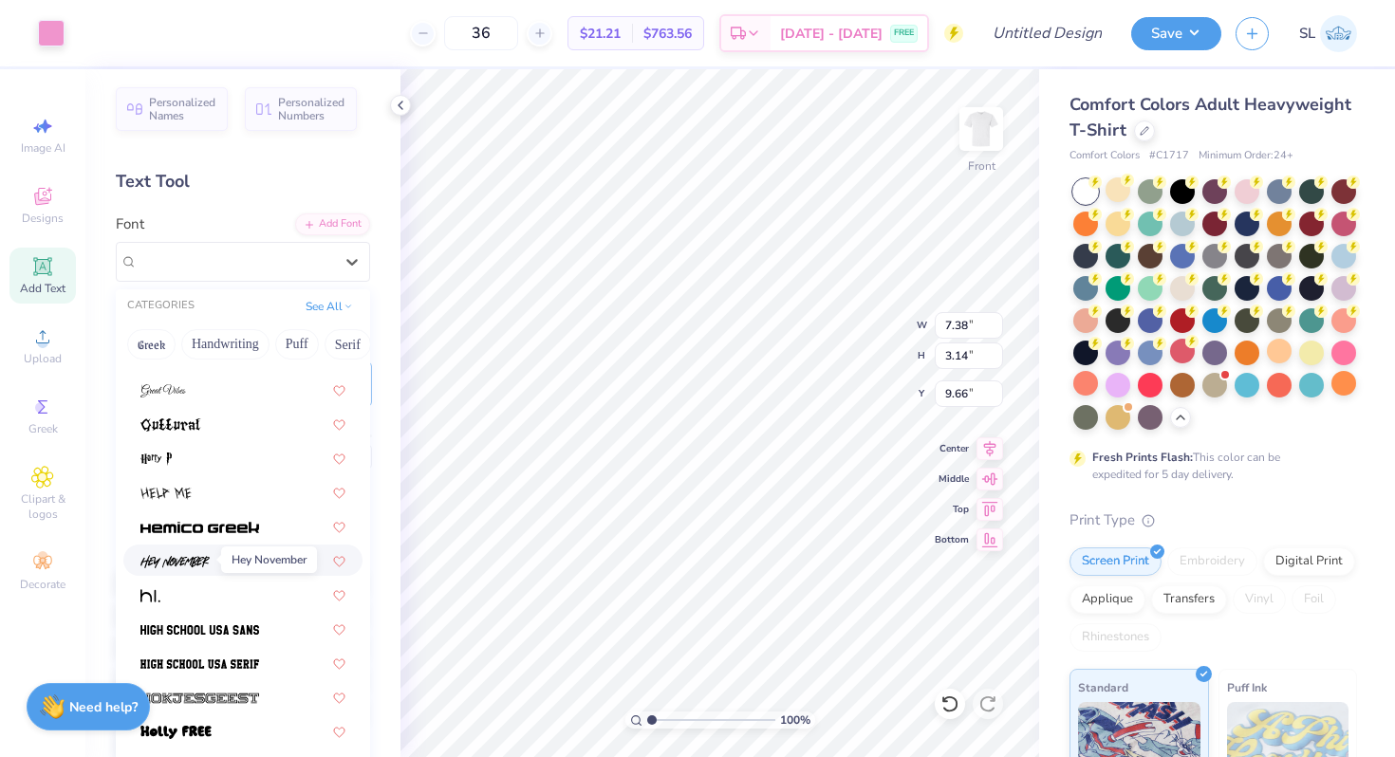
click at [205, 566] on img at bounding box center [174, 561] width 69 height 13
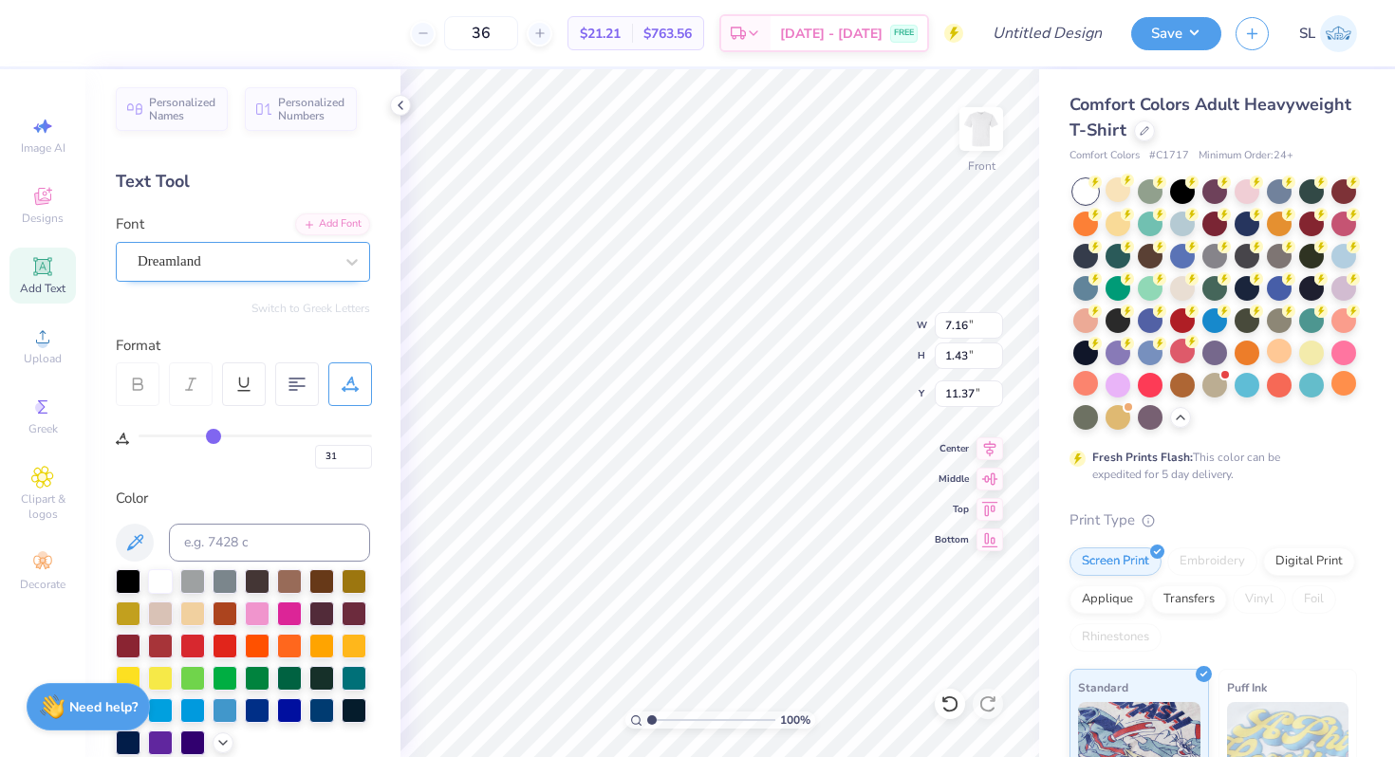
click at [269, 257] on div "Dreamland" at bounding box center [235, 261] width 199 height 29
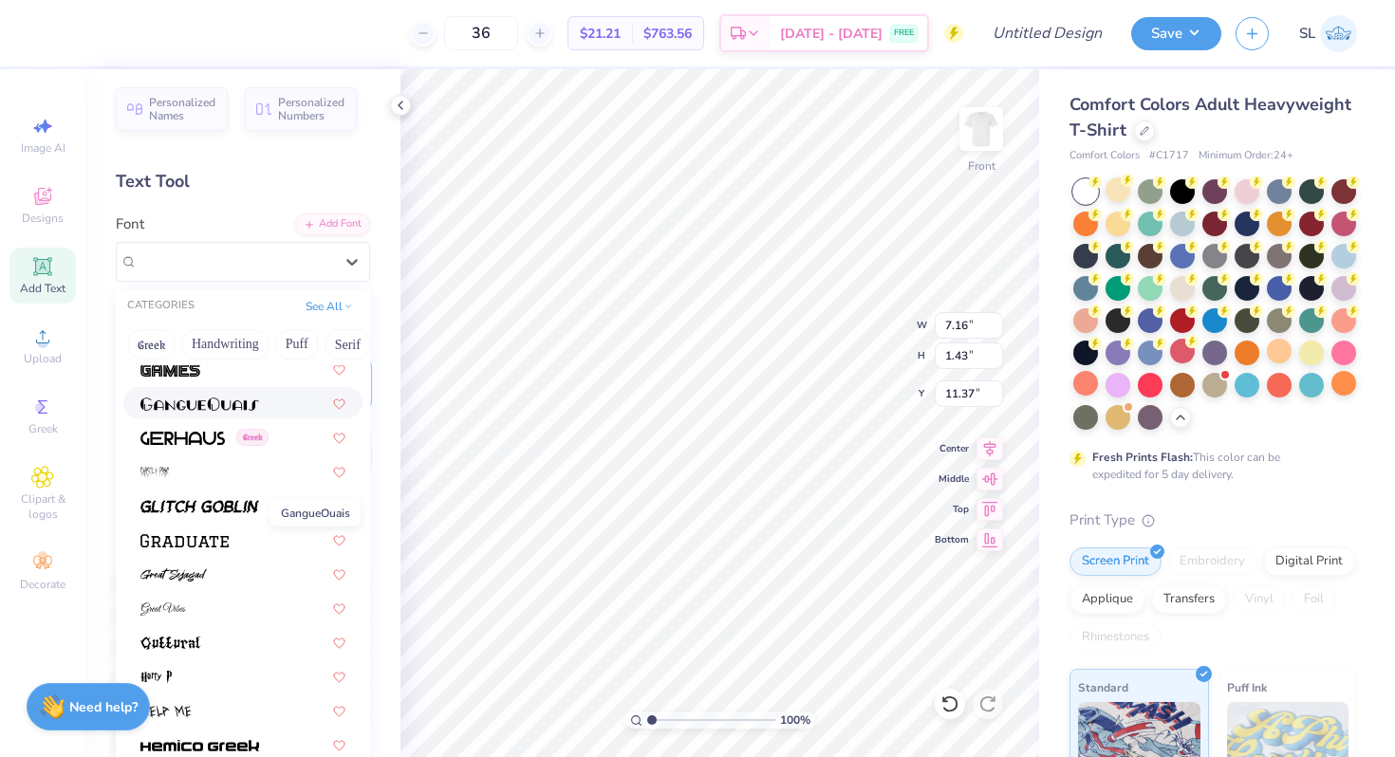
scroll to position [4460, 0]
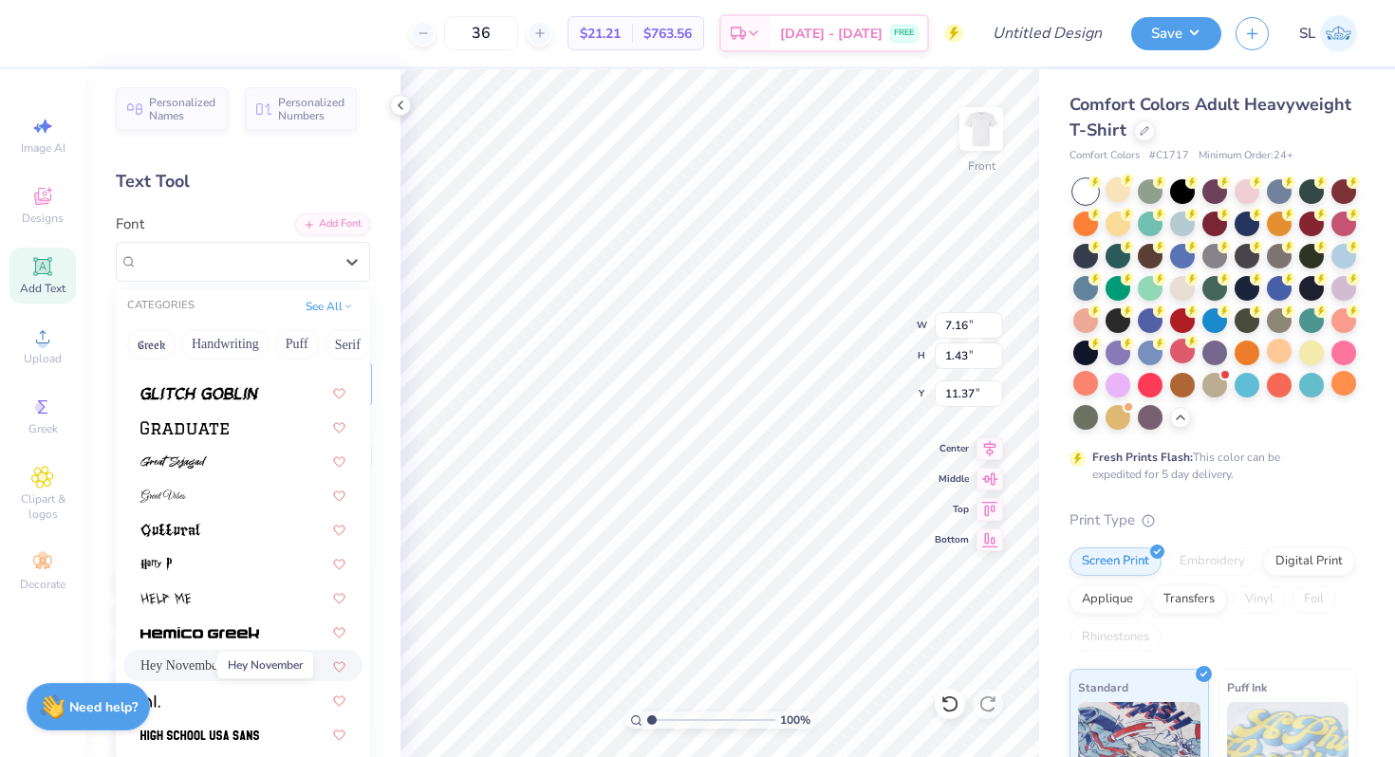
click at [198, 670] on span "Hey November" at bounding box center [181, 666] width 82 height 20
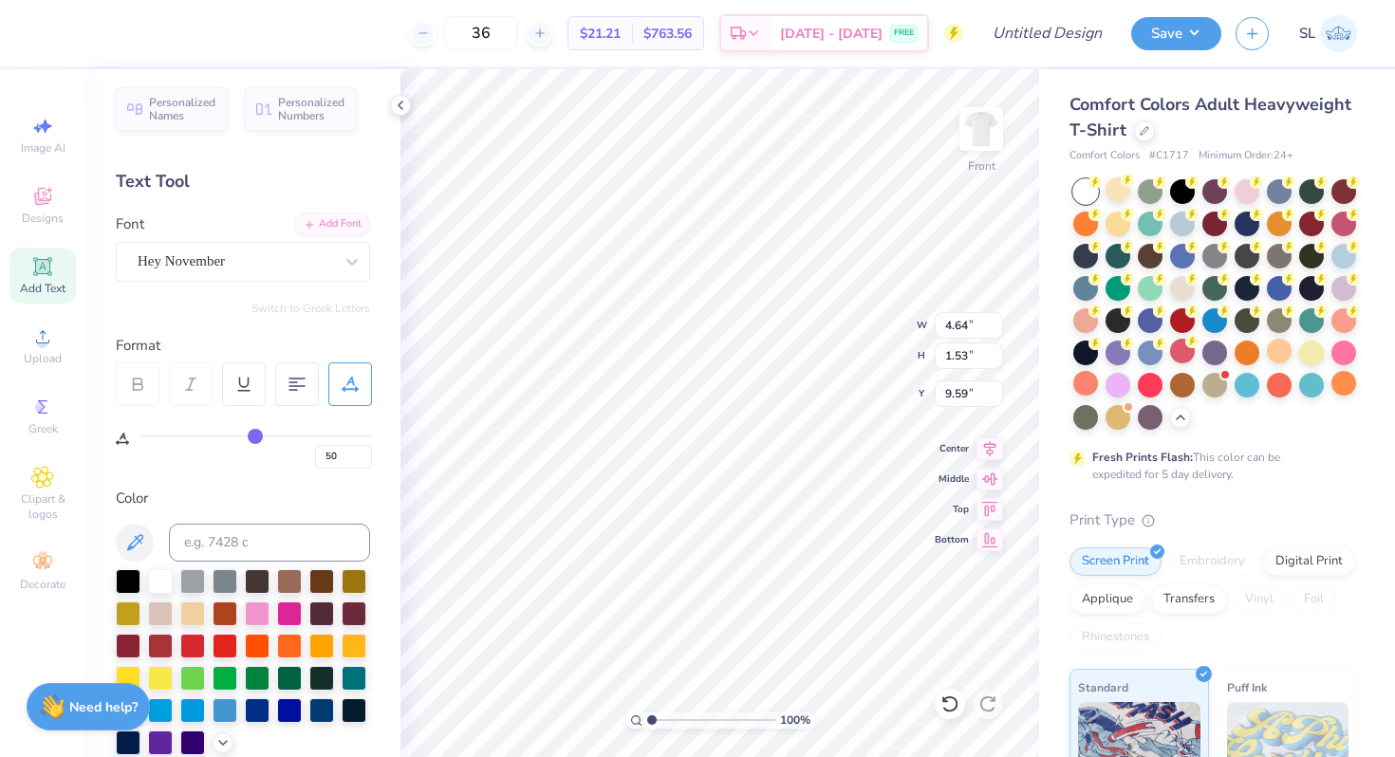
drag, startPoint x: 219, startPoint y: 434, endPoint x: 255, endPoint y: 431, distance: 36.2
click at [255, 435] on input "range" at bounding box center [255, 436] width 233 height 3
drag, startPoint x: 257, startPoint y: 438, endPoint x: 0, endPoint y: 444, distance: 257.2
click at [139, 437] on input "range" at bounding box center [255, 436] width 233 height 3
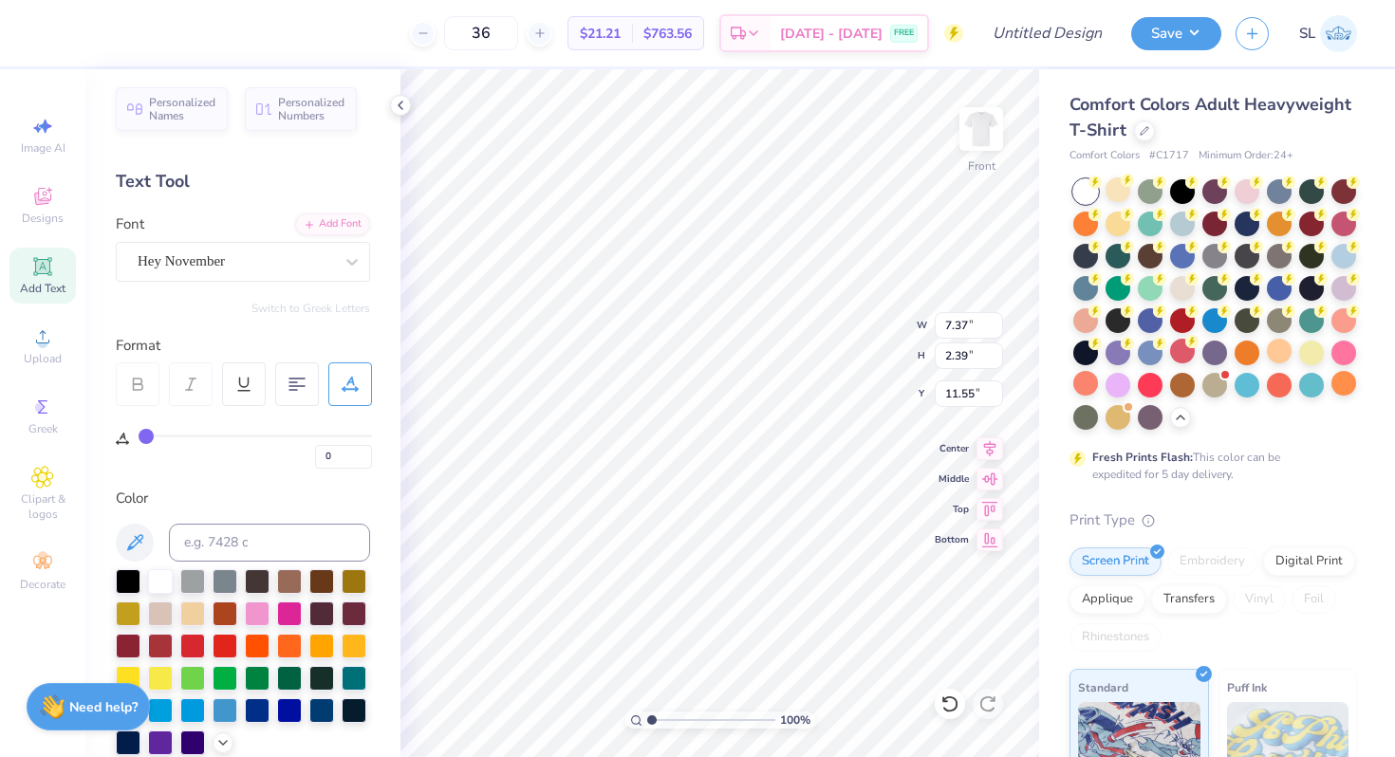
drag, startPoint x: 217, startPoint y: 436, endPoint x: 46, endPoint y: 444, distance: 172.0
click at [139, 437] on input "range" at bounding box center [255, 436] width 233 height 3
click at [836, 341] on div "100 % Front W 5.02 5.02 " H 2.39 2.39 " Y 11.55 11.55 " Center Middle Top Bottom" at bounding box center [719, 413] width 639 height 688
drag, startPoint x: 150, startPoint y: 437, endPoint x: 160, endPoint y: 438, distance: 10.5
click at [160, 437] on input "range" at bounding box center [255, 436] width 233 height 3
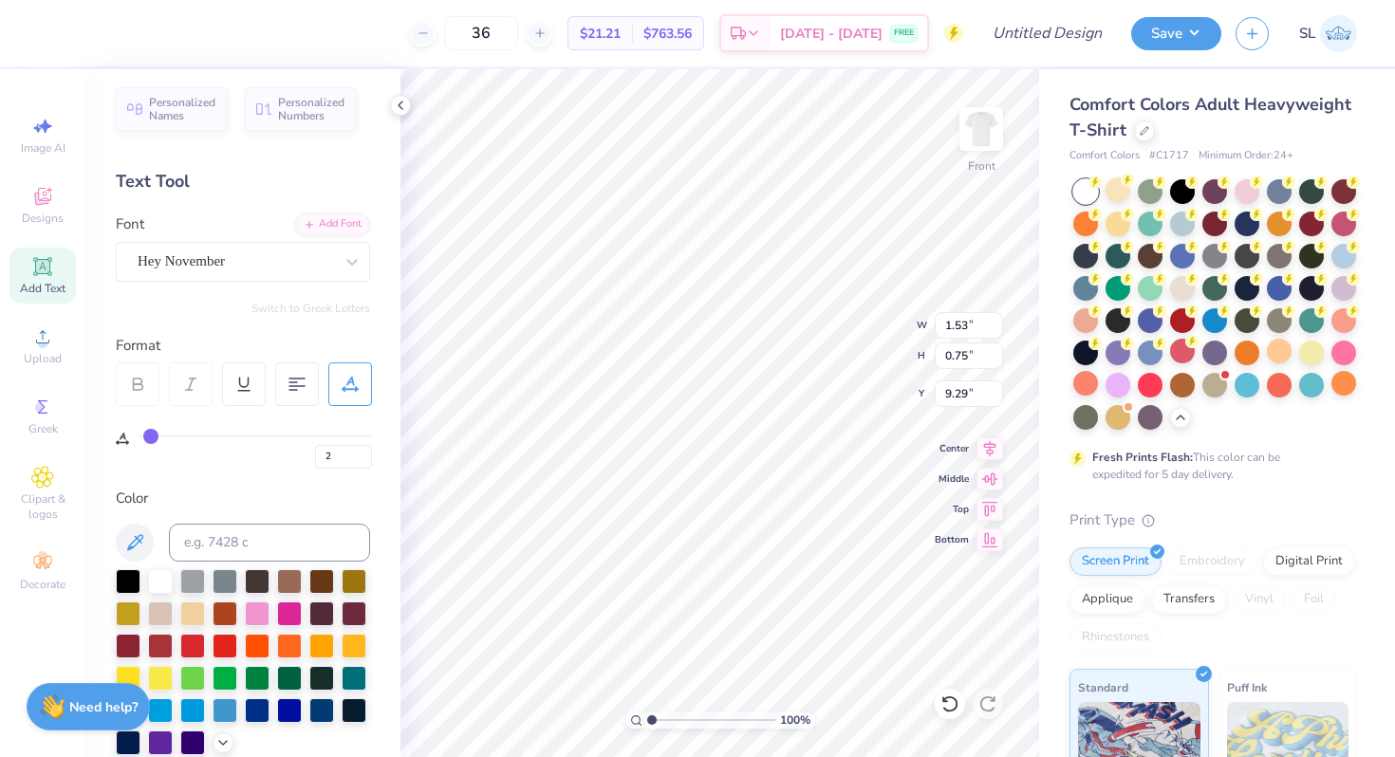
click at [151, 436] on input "range" at bounding box center [255, 436] width 233 height 3
drag, startPoint x: 151, startPoint y: 436, endPoint x: 120, endPoint y: 439, distance: 31.5
click at [139, 437] on input "range" at bounding box center [255, 436] width 233 height 3
click at [343, 266] on icon at bounding box center [352, 261] width 19 height 19
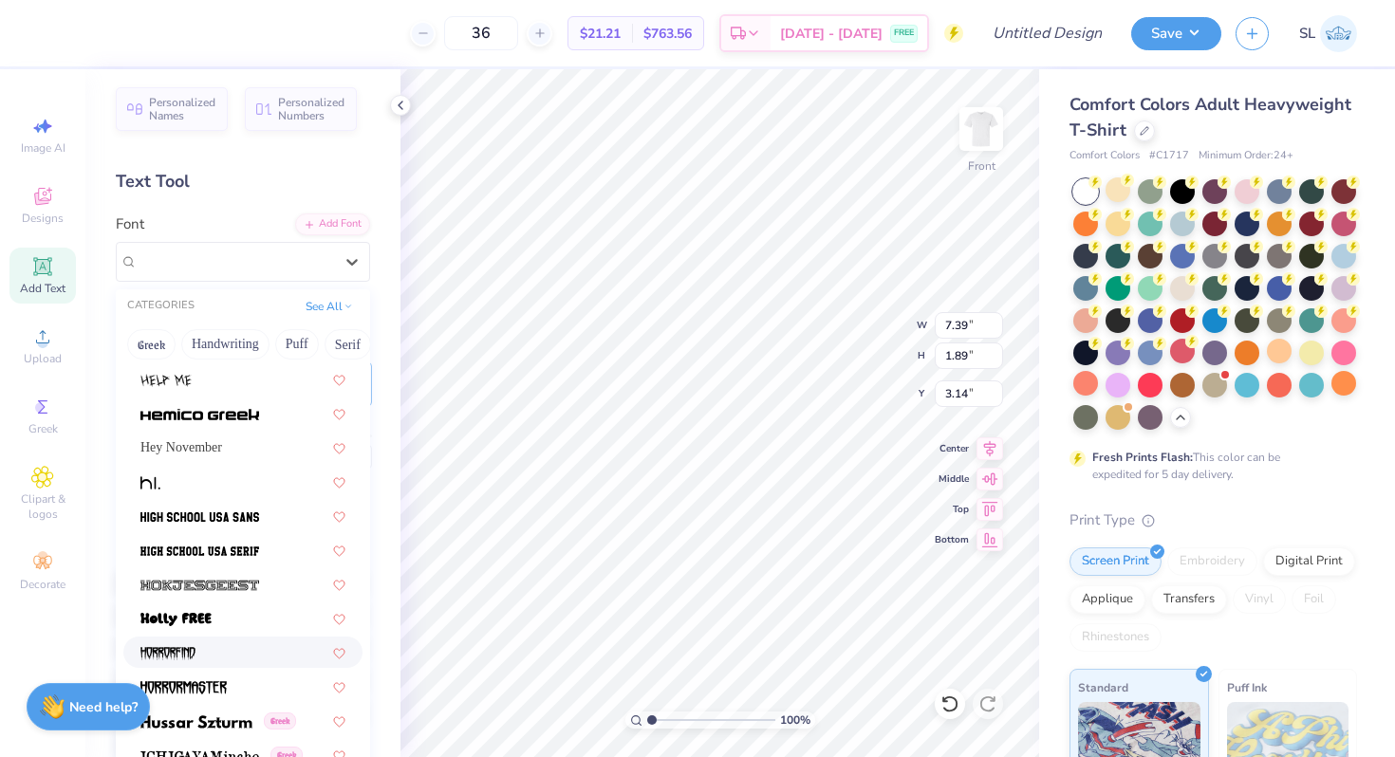
scroll to position [4677, 0]
click at [164, 444] on span "Hey November" at bounding box center [181, 448] width 82 height 20
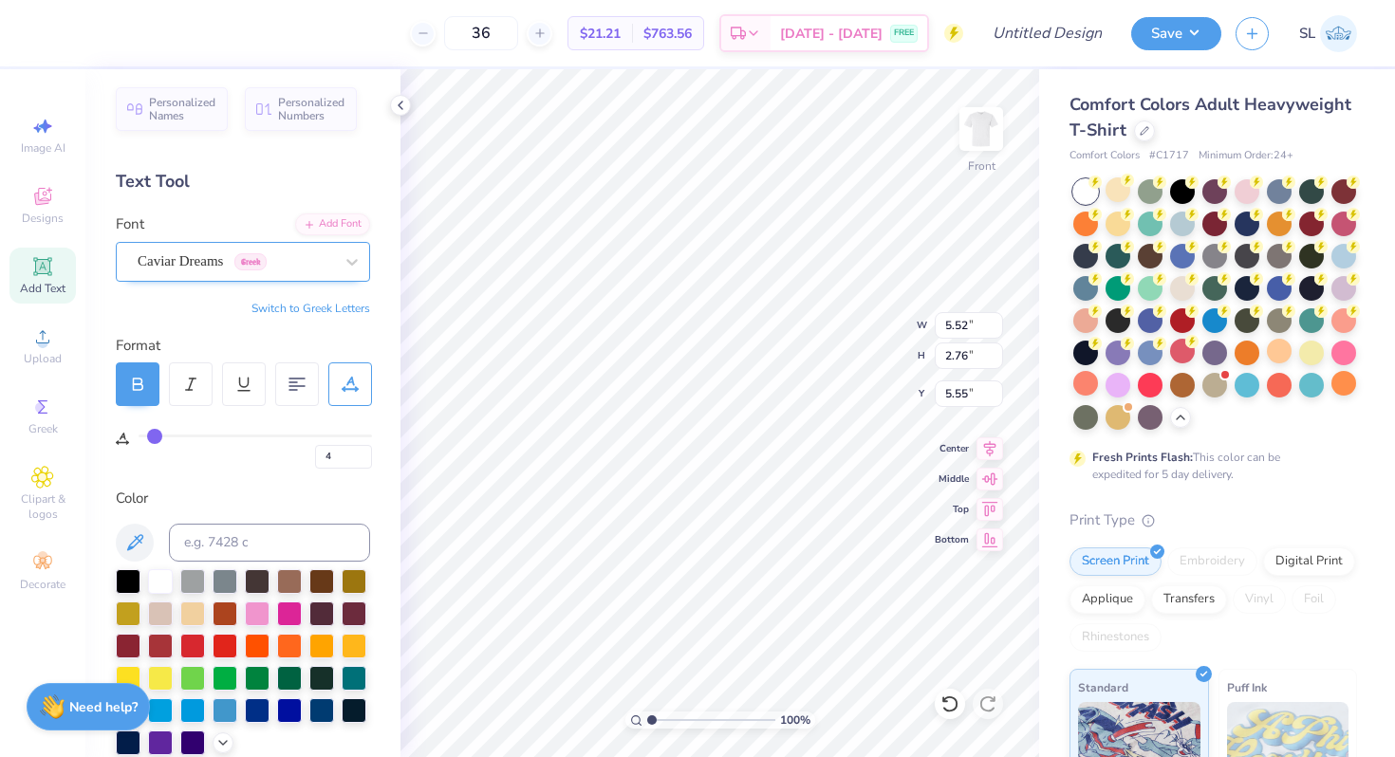
click at [234, 256] on div "Caviar Dreams Greek" at bounding box center [235, 261] width 199 height 29
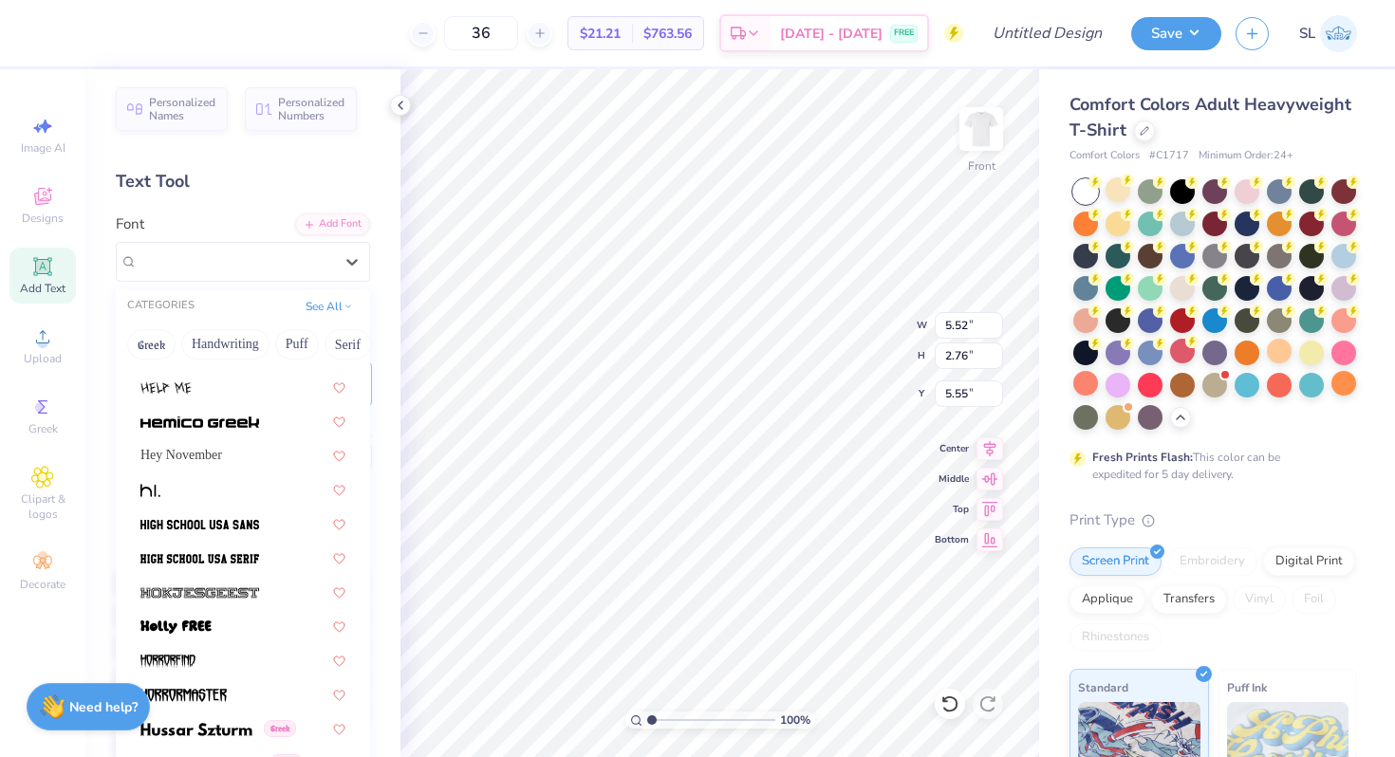
scroll to position [4700, 0]
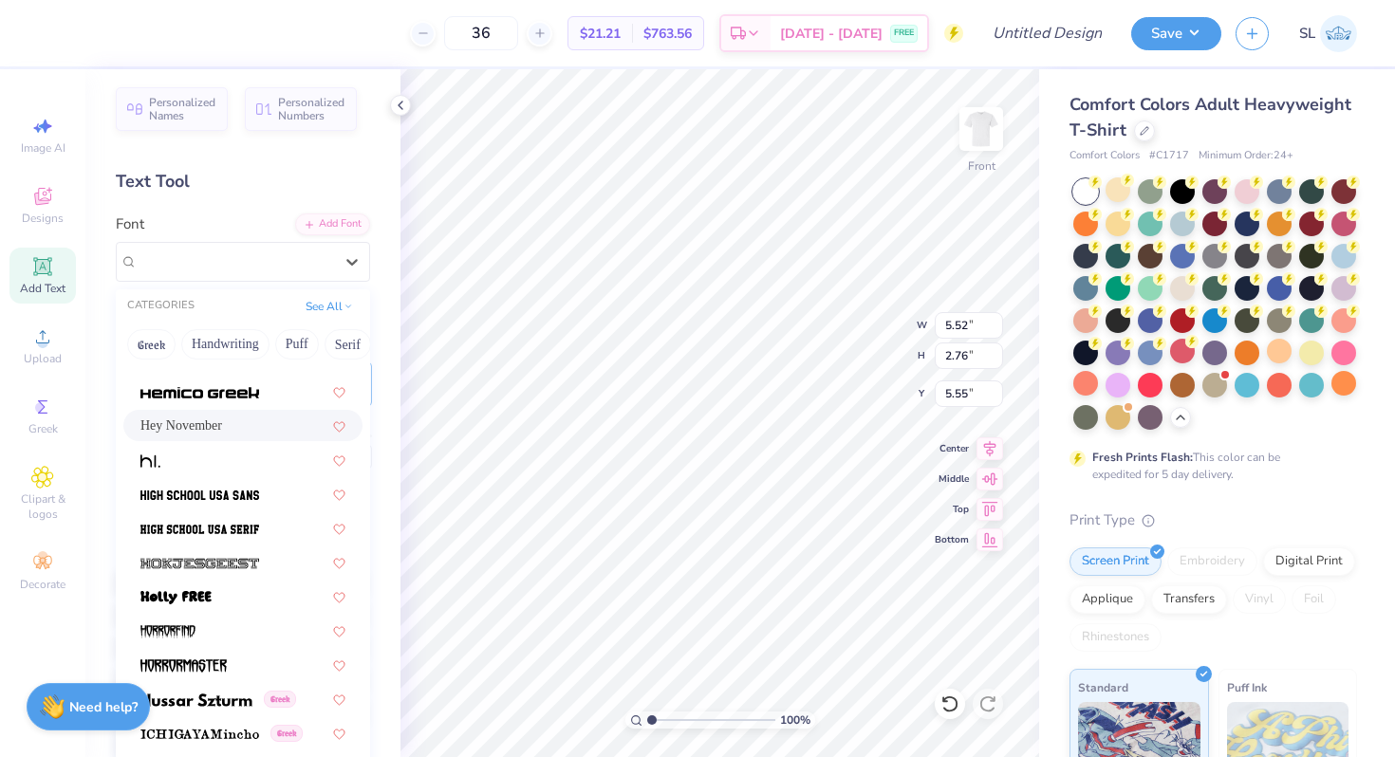
click at [204, 419] on span "Hey November" at bounding box center [181, 426] width 82 height 20
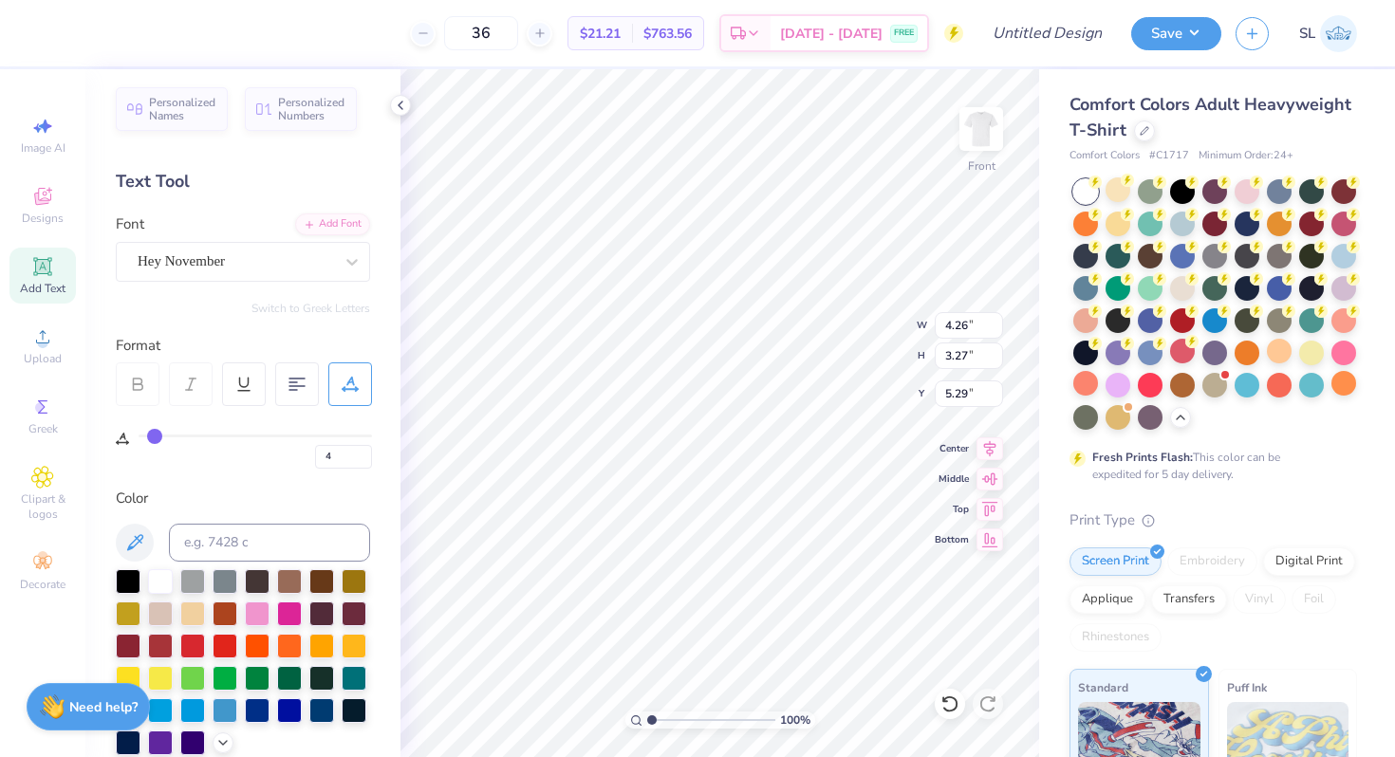
scroll to position [15, 2]
click at [42, 280] on div "Add Text" at bounding box center [42, 276] width 66 height 56
click at [269, 620] on div at bounding box center [257, 612] width 25 height 25
click at [203, 247] on div "Super Dream" at bounding box center [235, 261] width 199 height 29
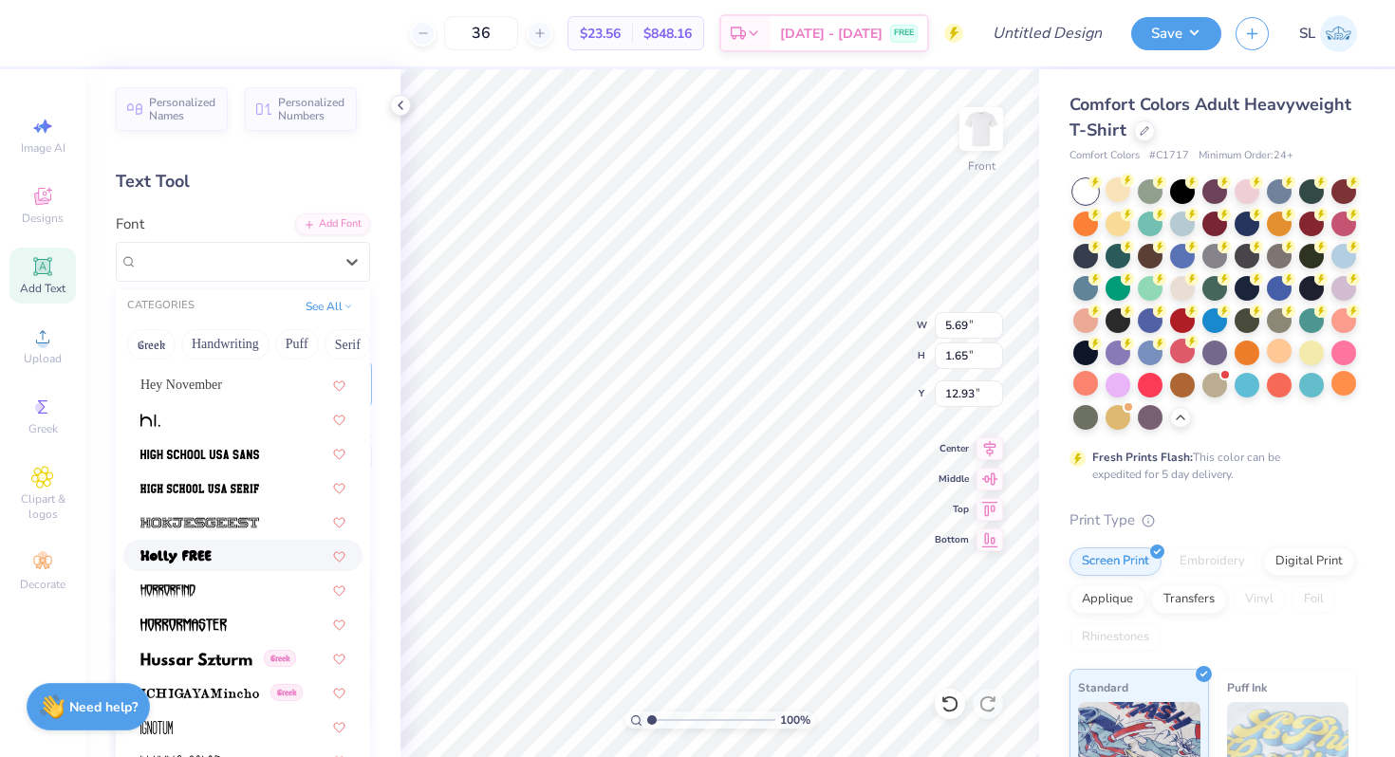
scroll to position [4737, 0]
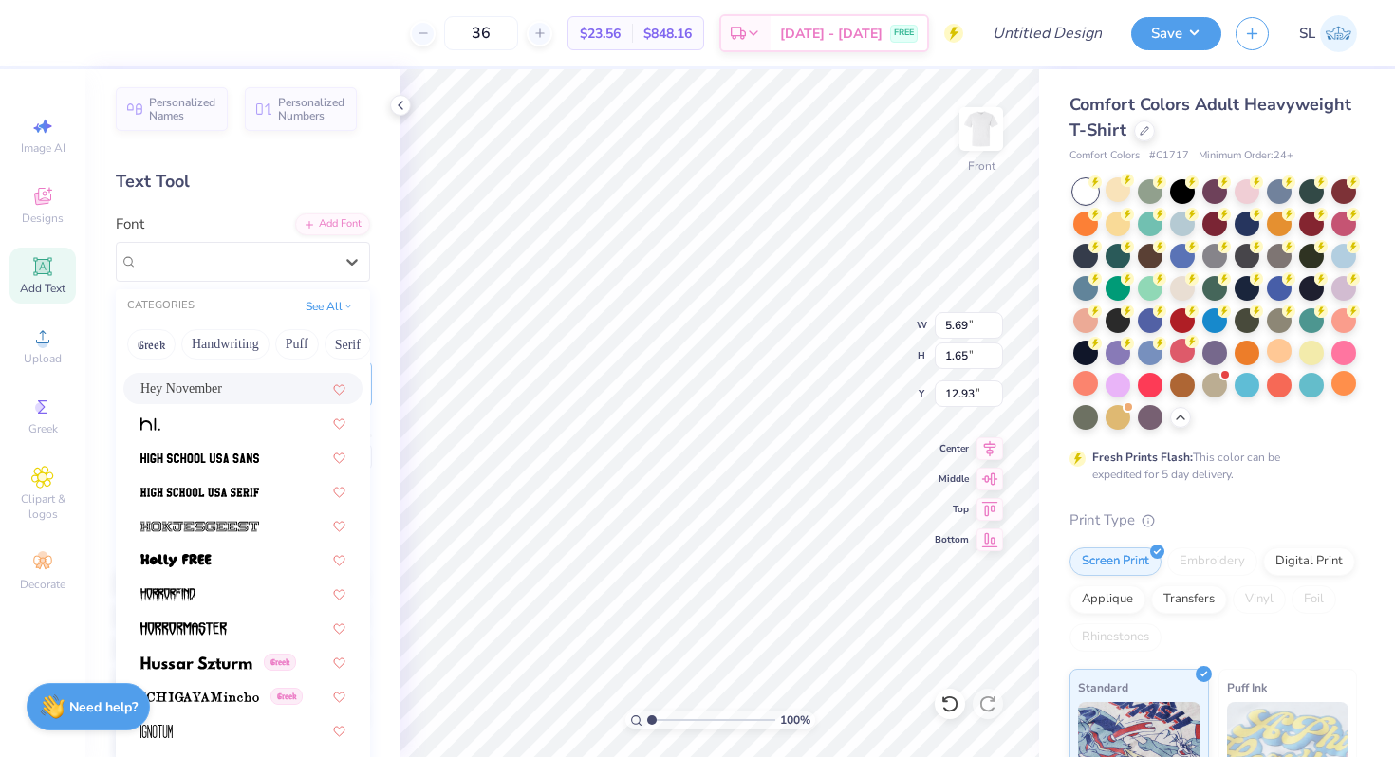
click at [212, 377] on div "Hey November" at bounding box center [242, 388] width 239 height 31
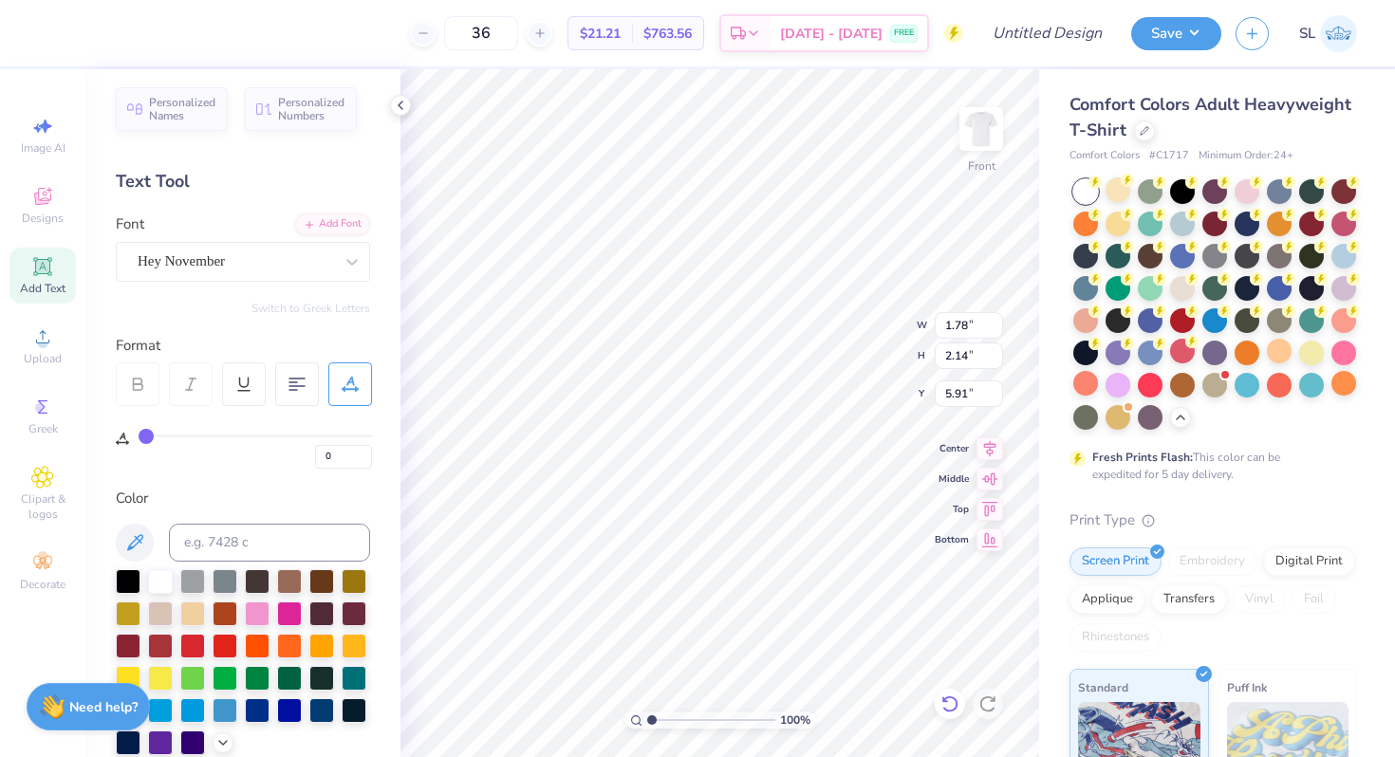
click at [961, 705] on div at bounding box center [950, 704] width 30 height 30
click at [960, 705] on div at bounding box center [950, 704] width 30 height 30
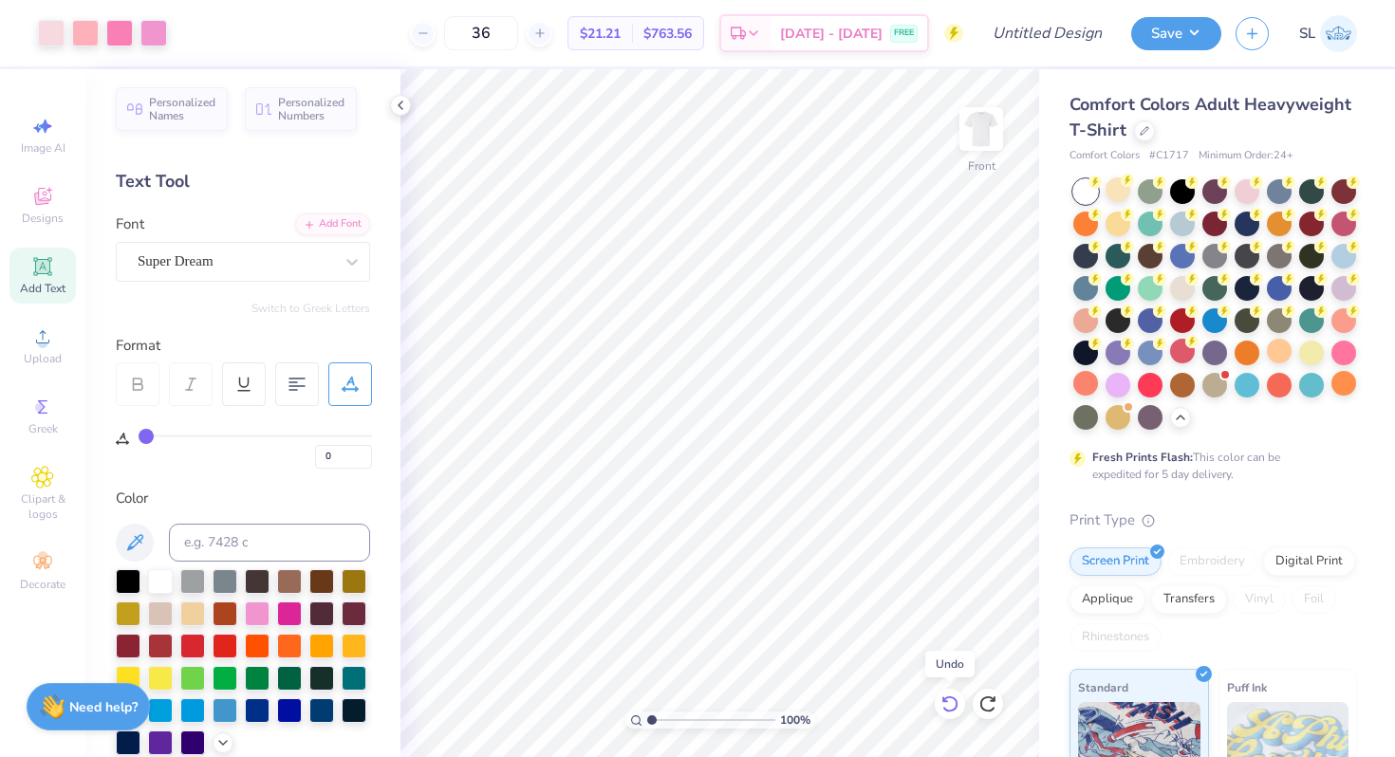
click at [958, 703] on icon at bounding box center [949, 704] width 19 height 19
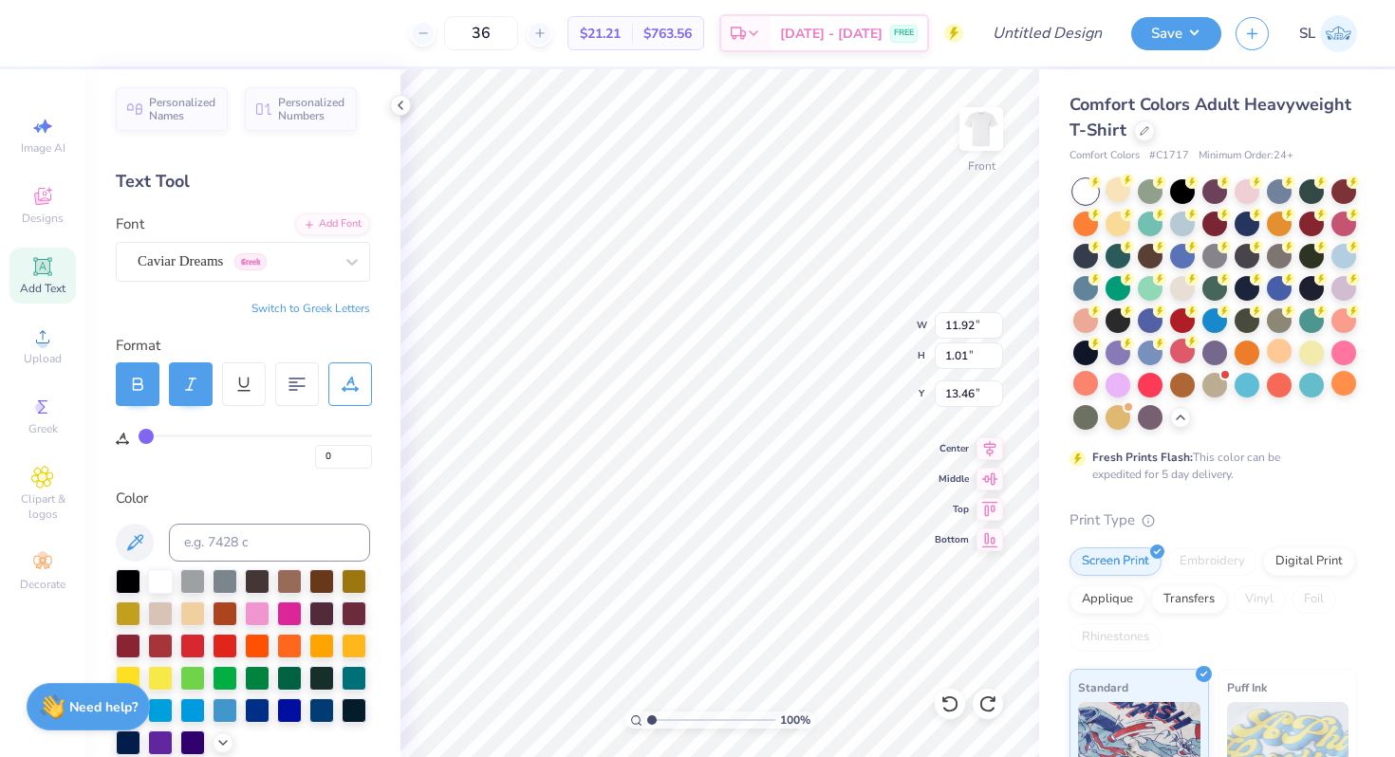
click at [123, 379] on div at bounding box center [138, 384] width 44 height 44
click at [190, 267] on div "Caviar Dreams Greek" at bounding box center [235, 261] width 199 height 29
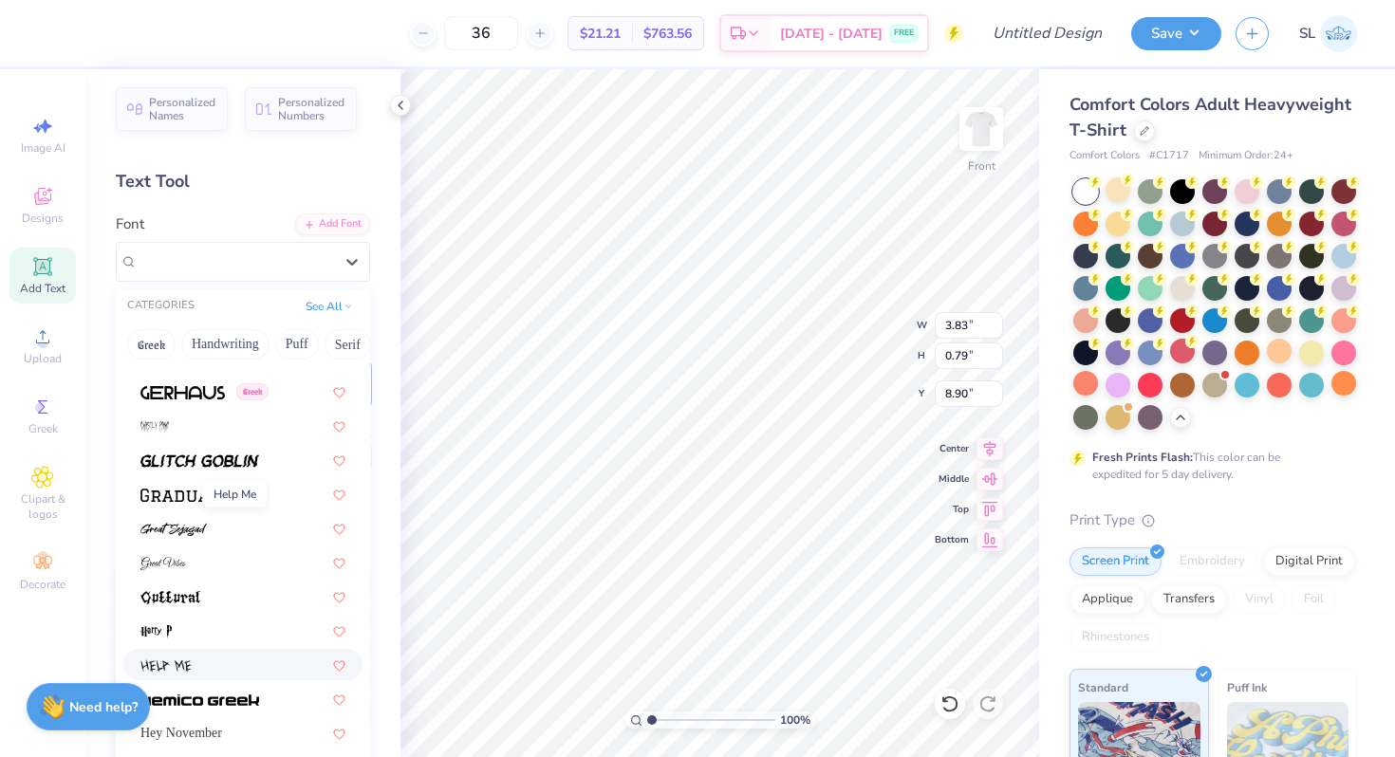
scroll to position [4637, 0]
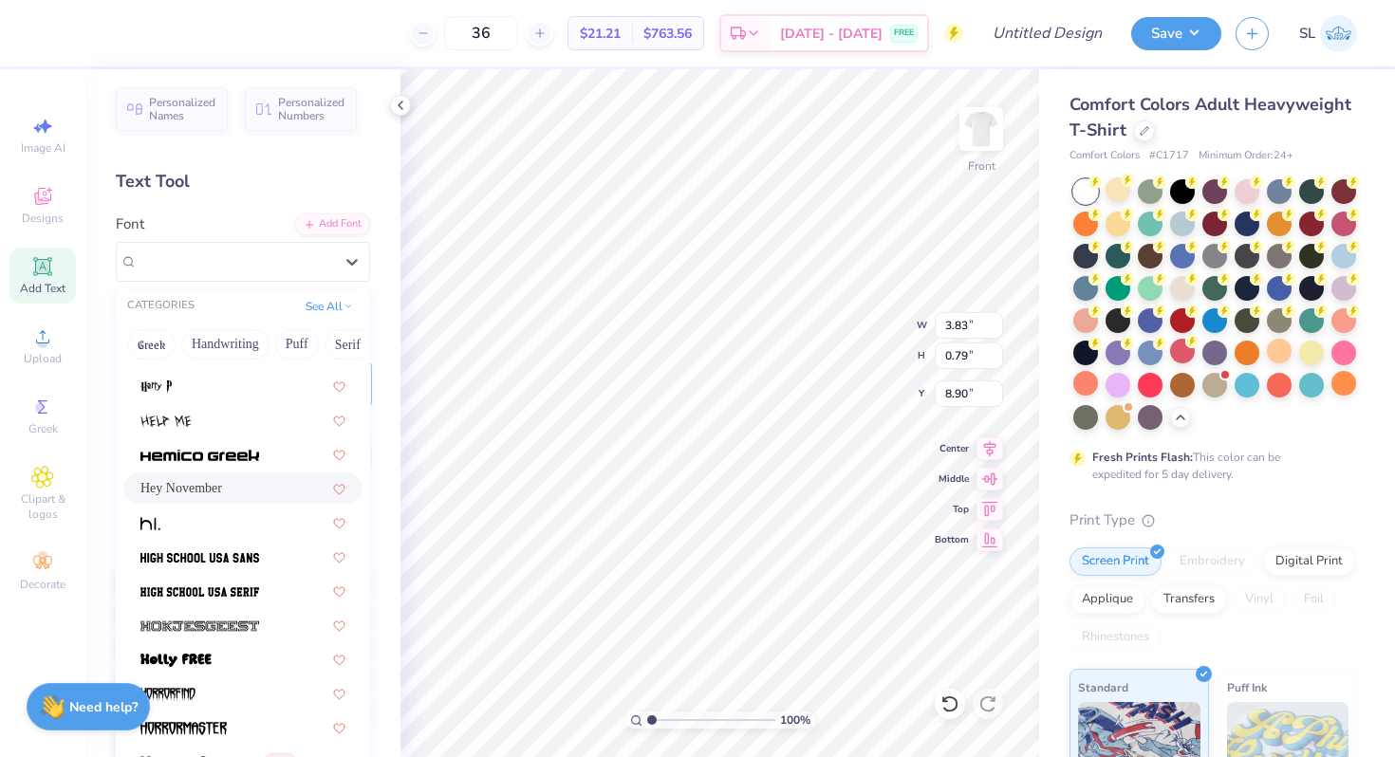
click at [220, 480] on div "Hey November" at bounding box center [242, 488] width 205 height 20
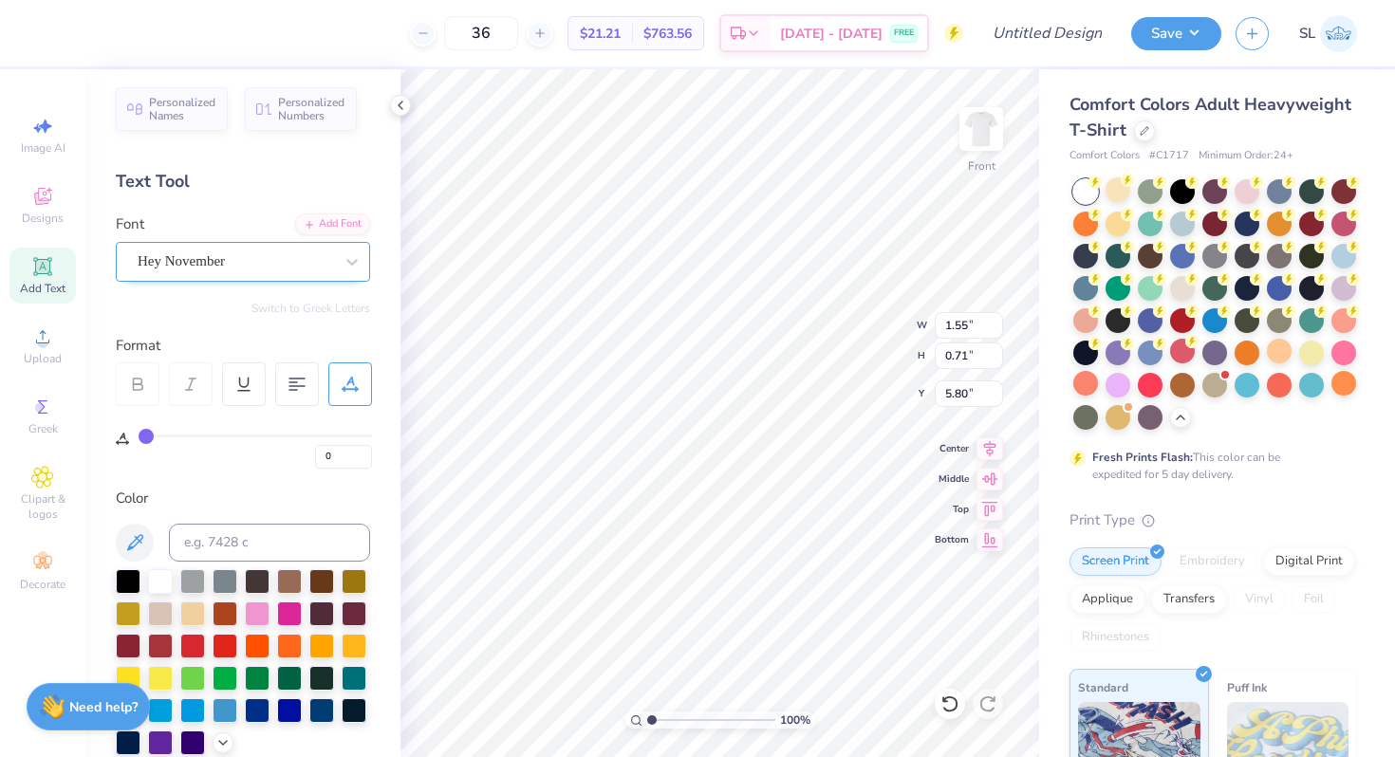
click at [226, 270] on div "Hey November" at bounding box center [235, 261] width 199 height 29
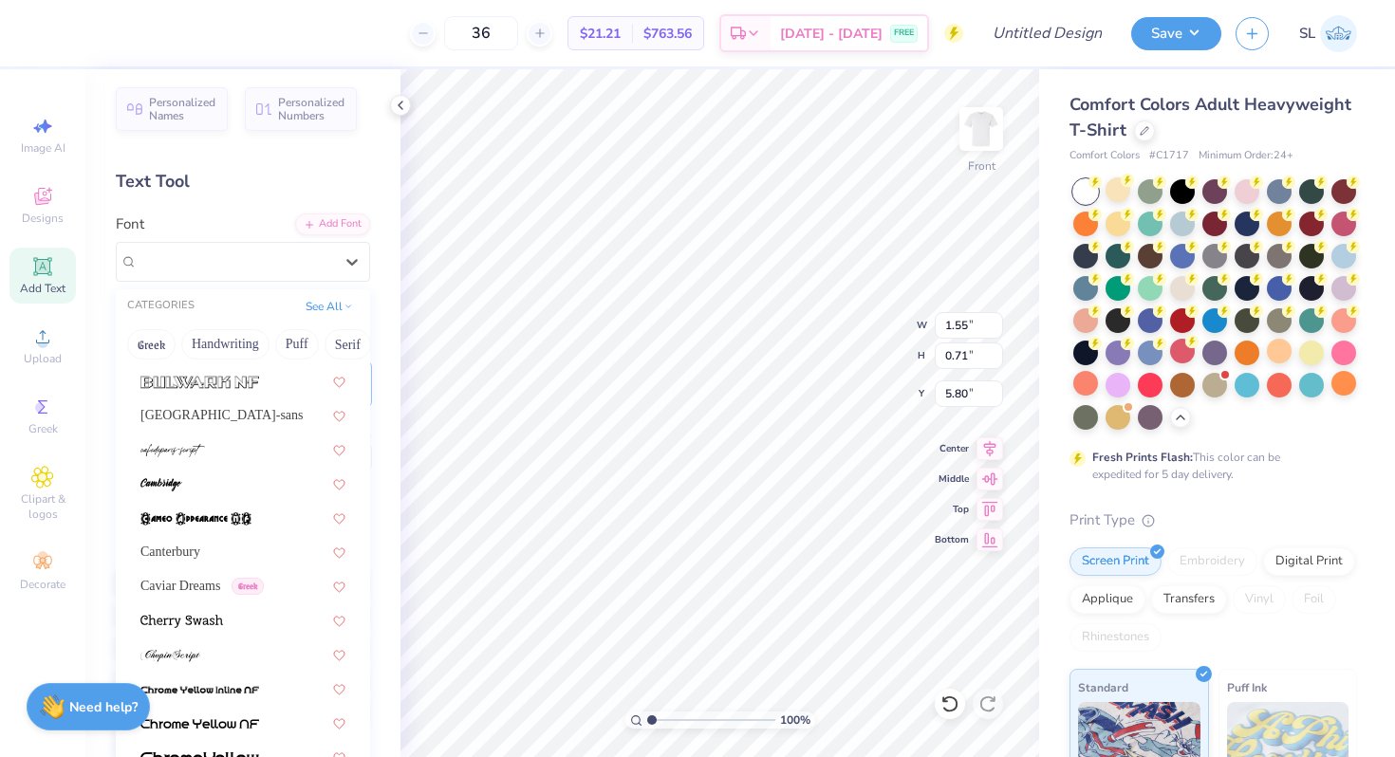
scroll to position [1955, 0]
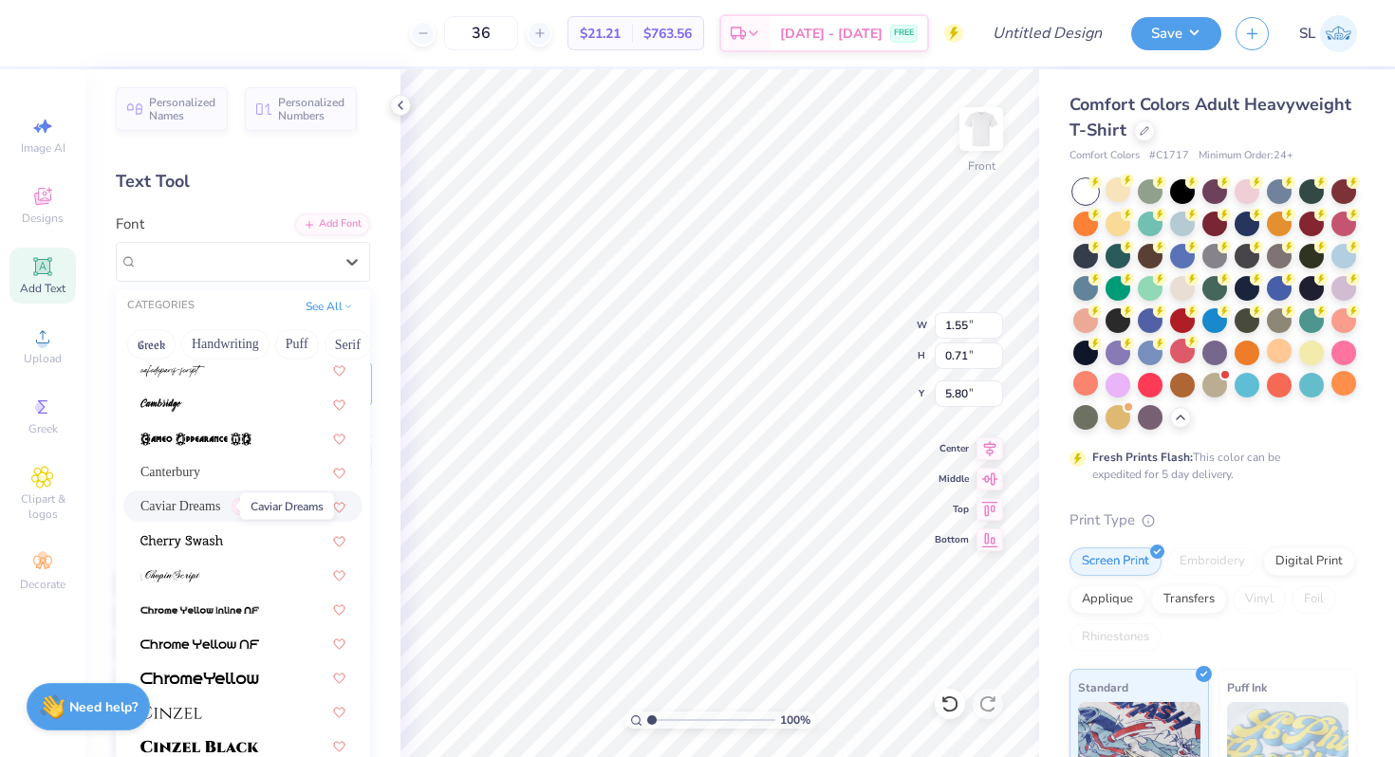
click at [150, 506] on span "Caviar Dreams" at bounding box center [180, 506] width 80 height 20
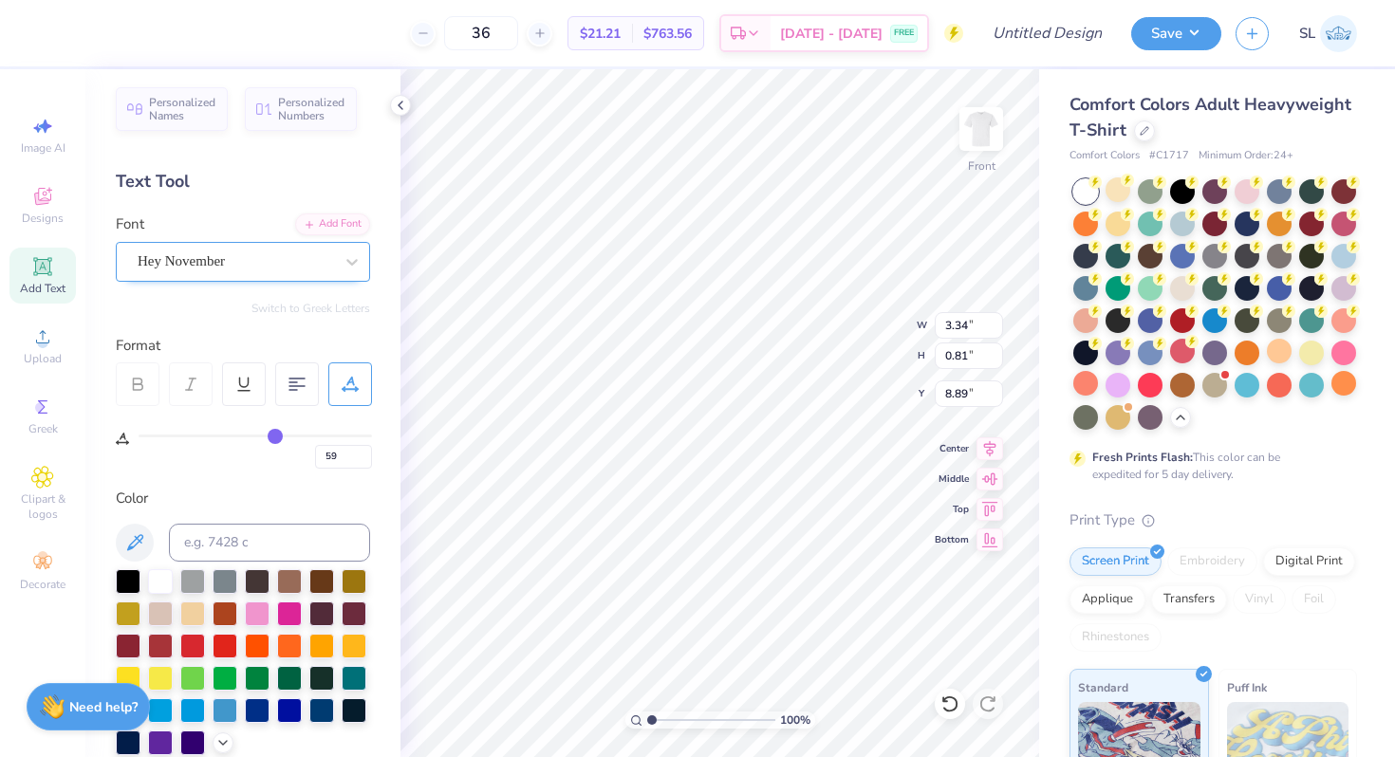
click at [285, 265] on div "Hey November" at bounding box center [235, 261] width 199 height 29
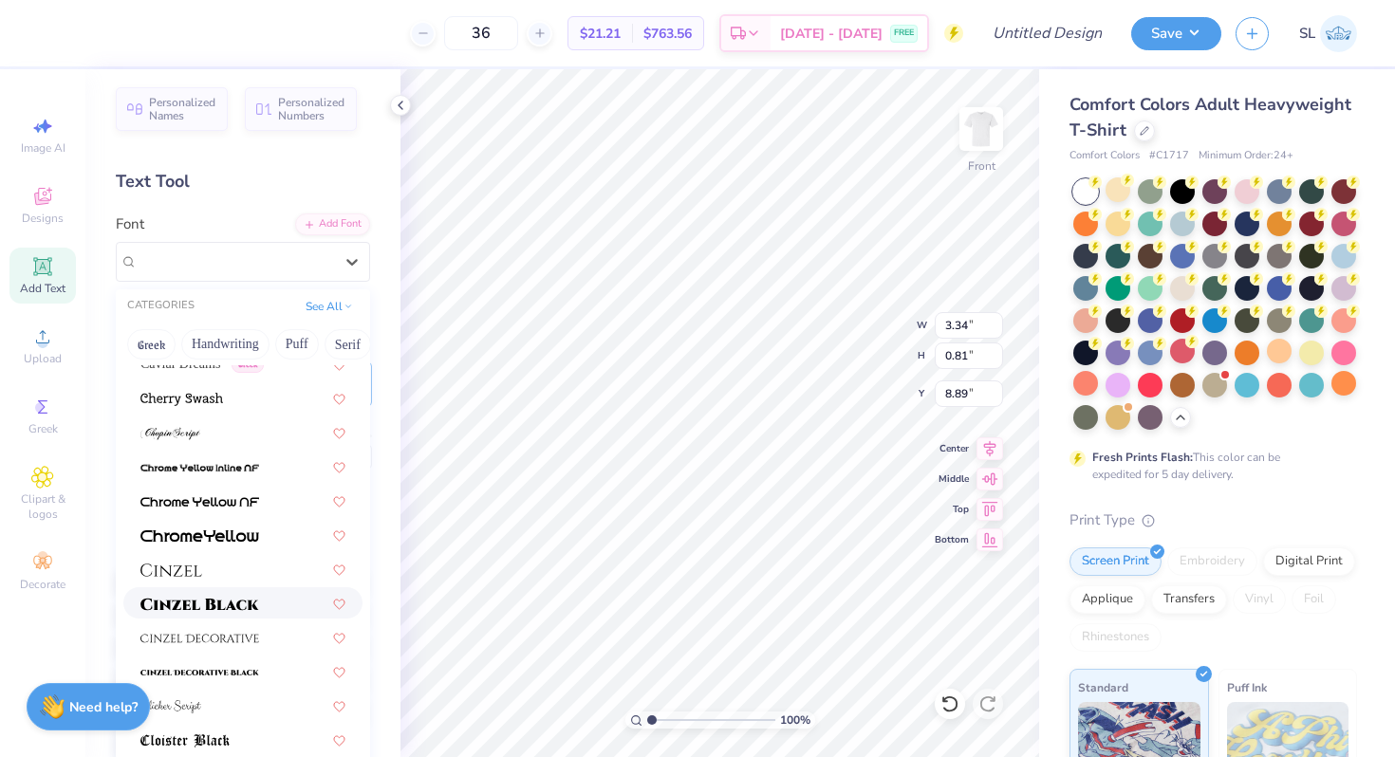
scroll to position [2096, 0]
click at [202, 377] on div "Caviar Dreams Greek" at bounding box center [242, 364] width 239 height 31
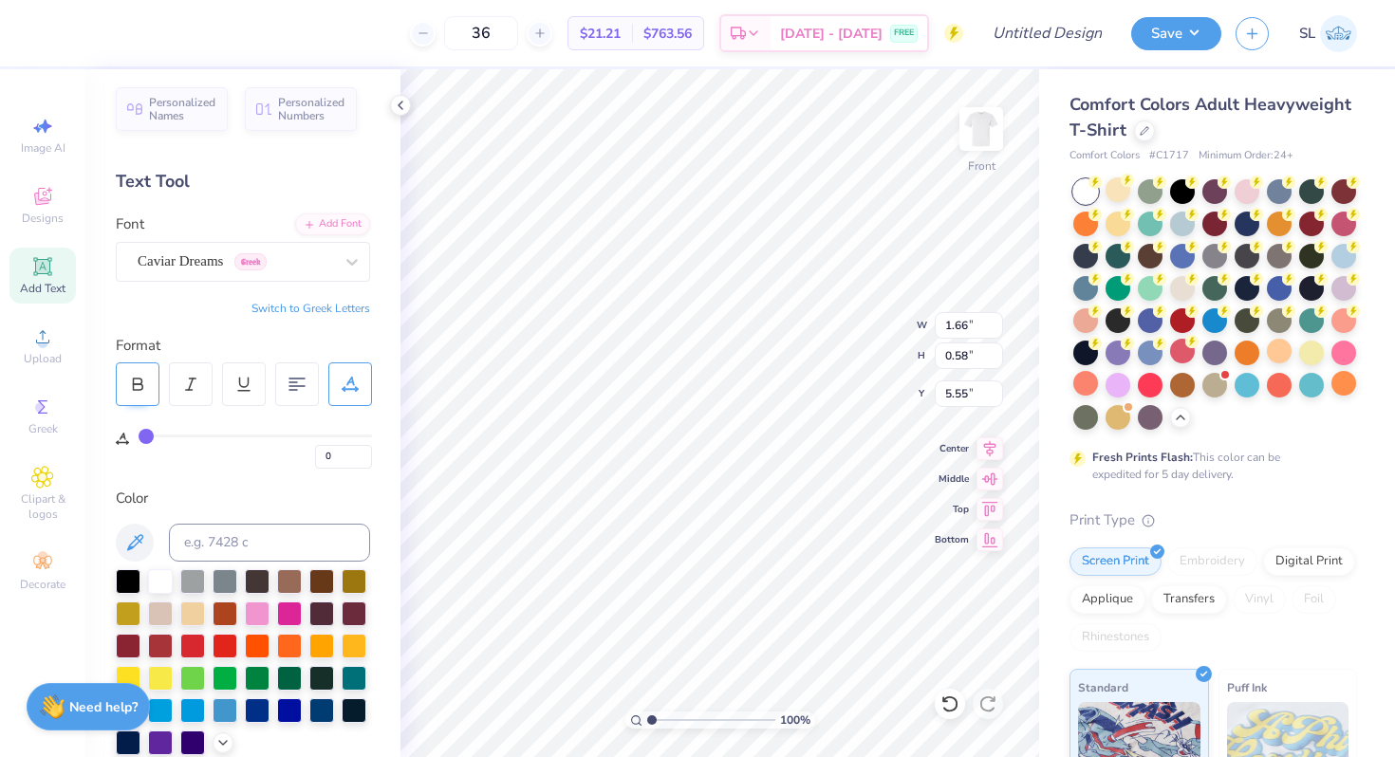
click at [147, 372] on div at bounding box center [138, 384] width 44 height 44
click at [129, 378] on icon at bounding box center [137, 384] width 17 height 17
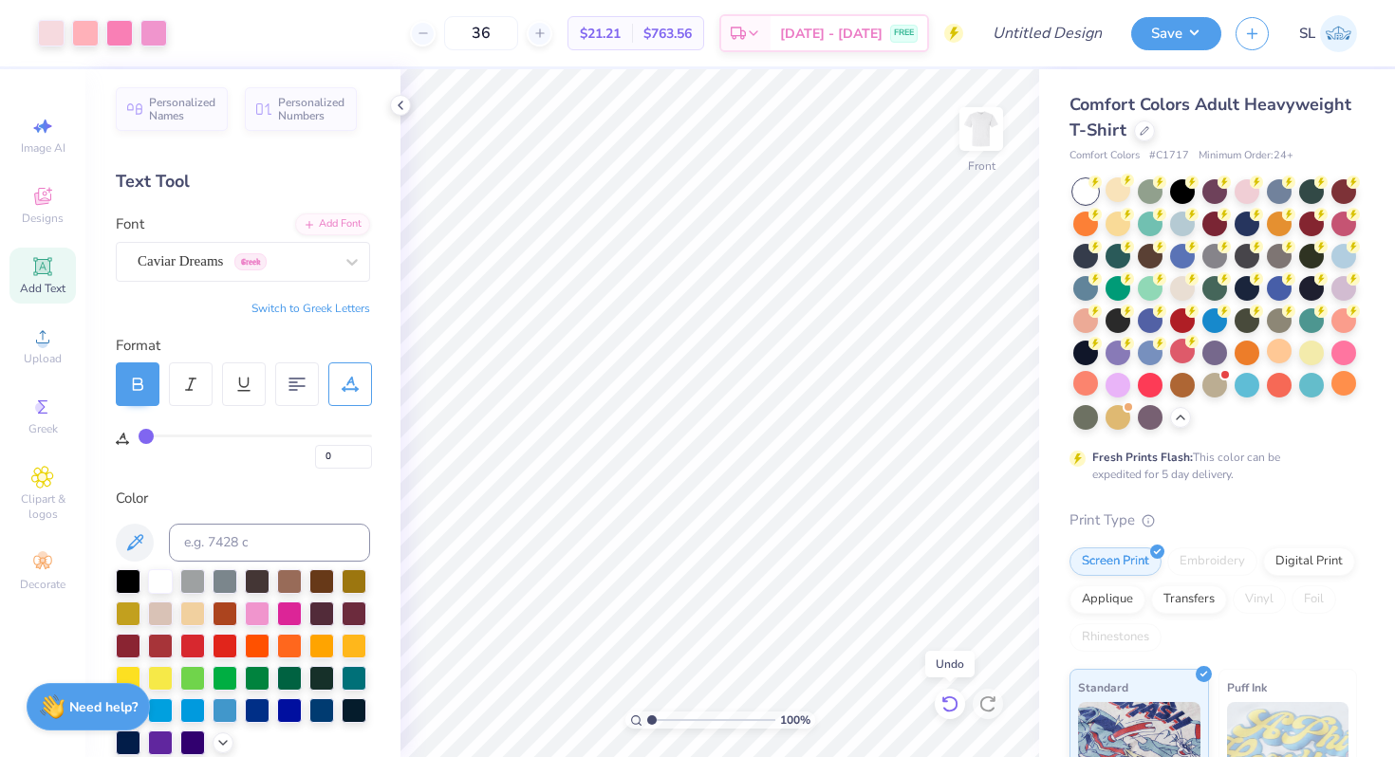
click at [953, 712] on icon at bounding box center [949, 704] width 19 height 19
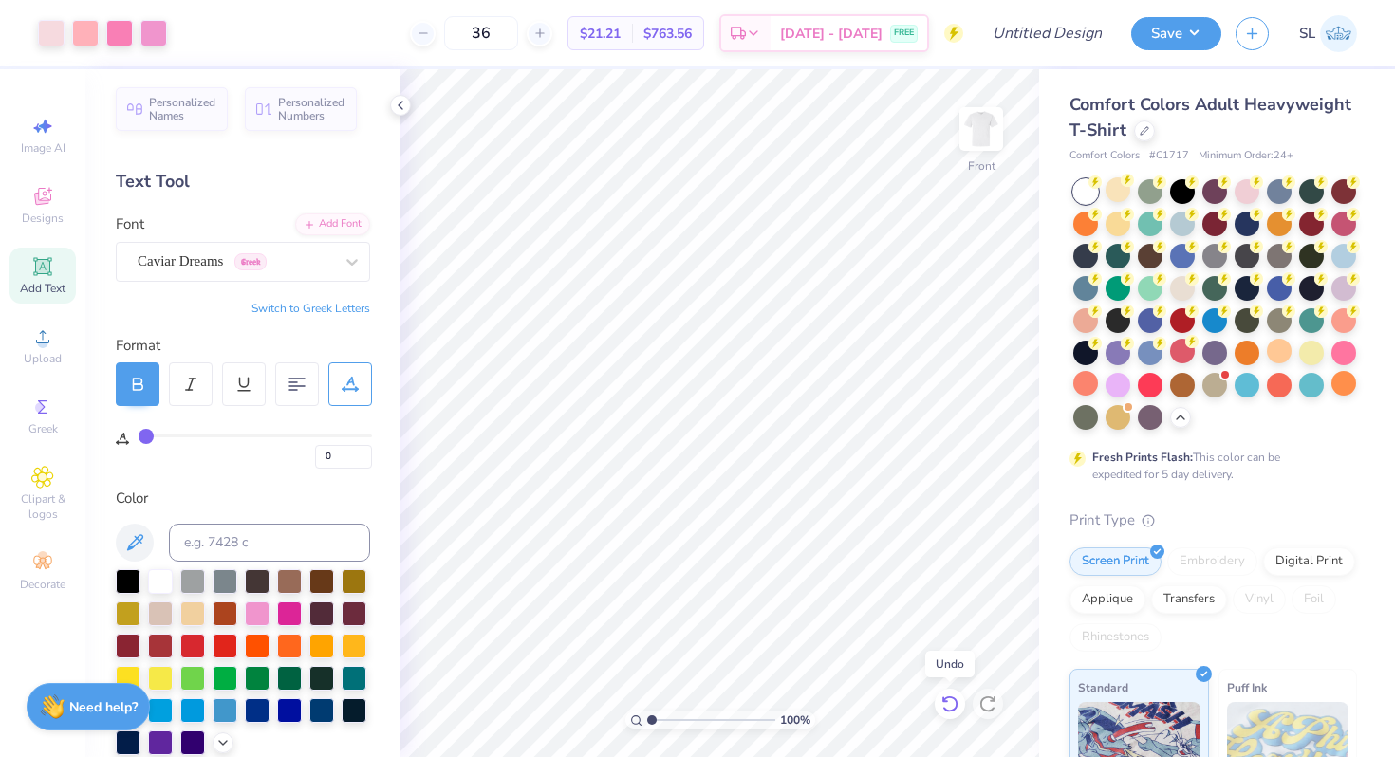
click at [953, 712] on icon at bounding box center [949, 704] width 19 height 19
click at [989, 711] on icon at bounding box center [987, 704] width 16 height 17
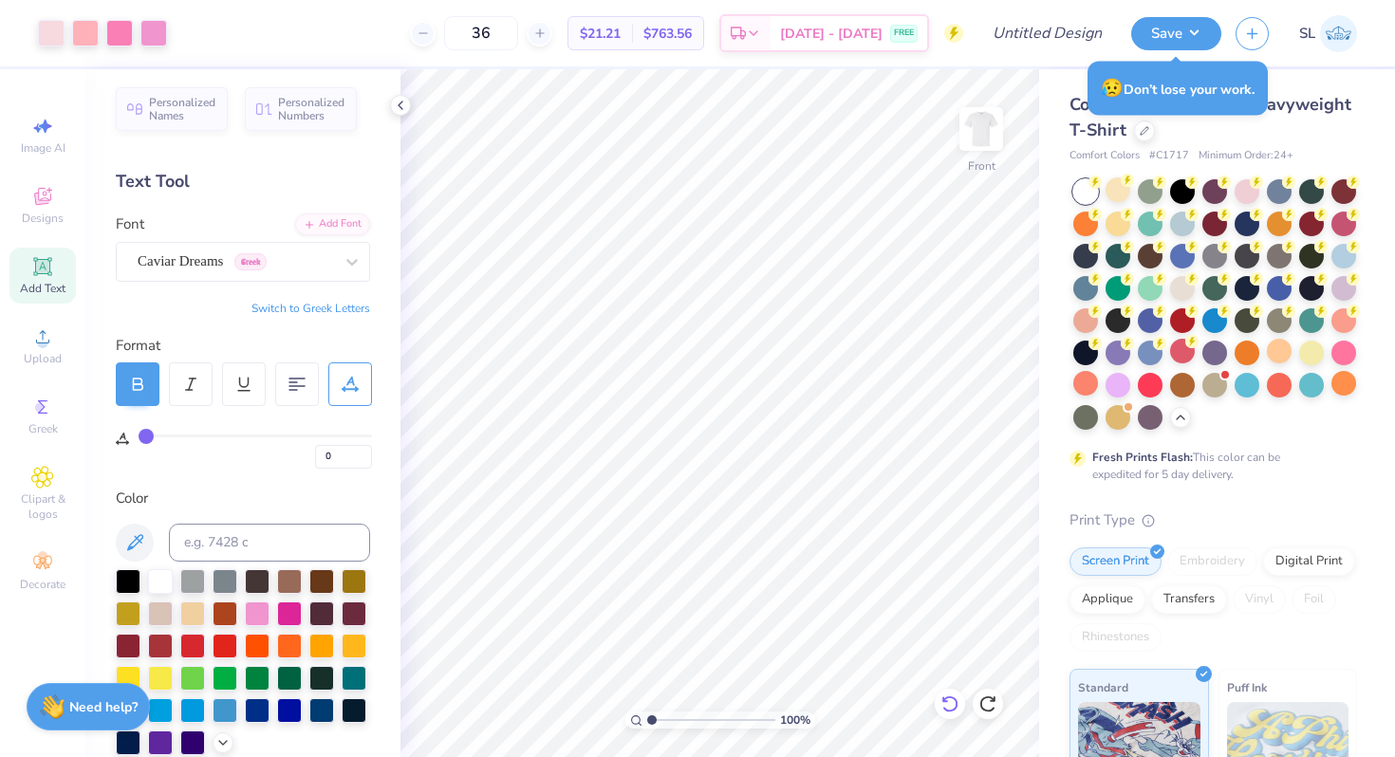
click at [960, 712] on div at bounding box center [950, 704] width 30 height 30
click at [959, 712] on div at bounding box center [950, 704] width 30 height 30
click at [987, 711] on icon at bounding box center [987, 704] width 16 height 17
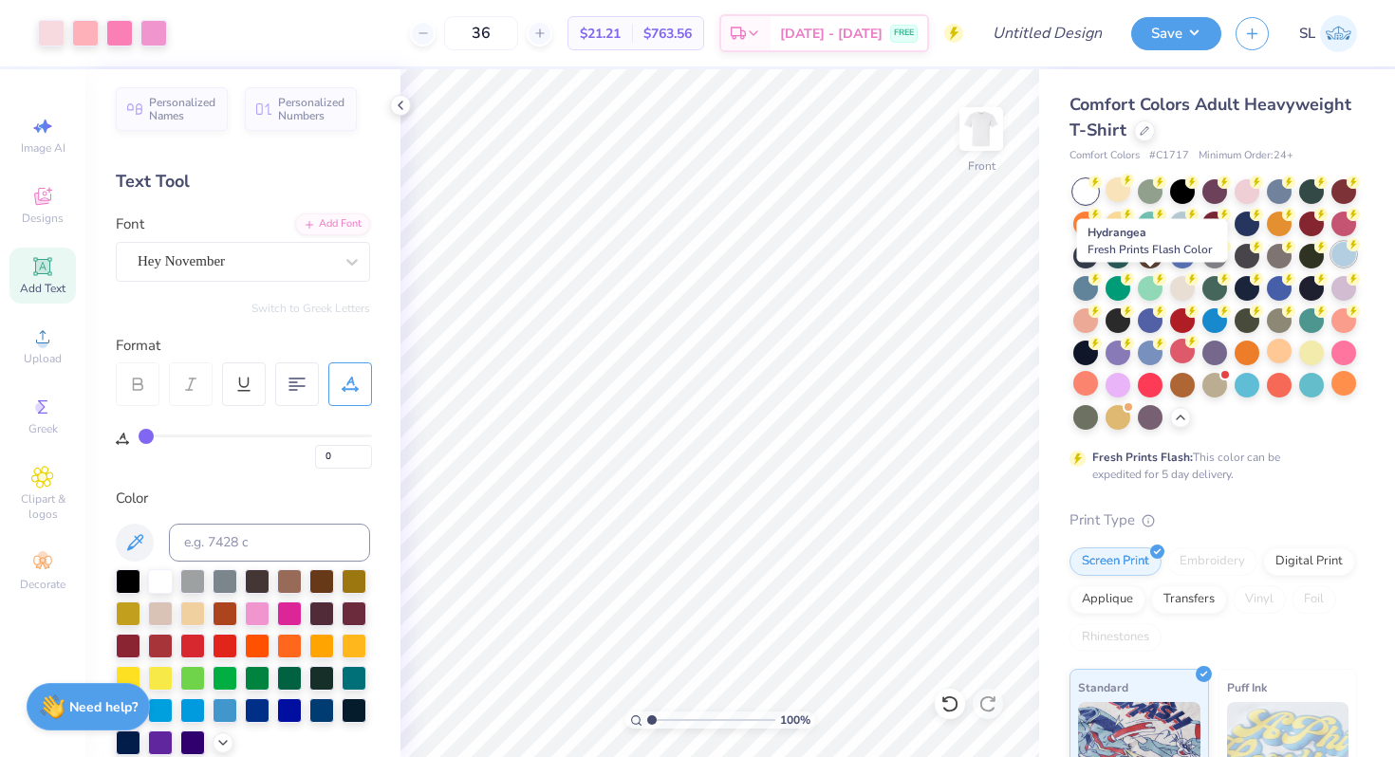
click at [1331, 267] on div at bounding box center [1343, 254] width 25 height 25
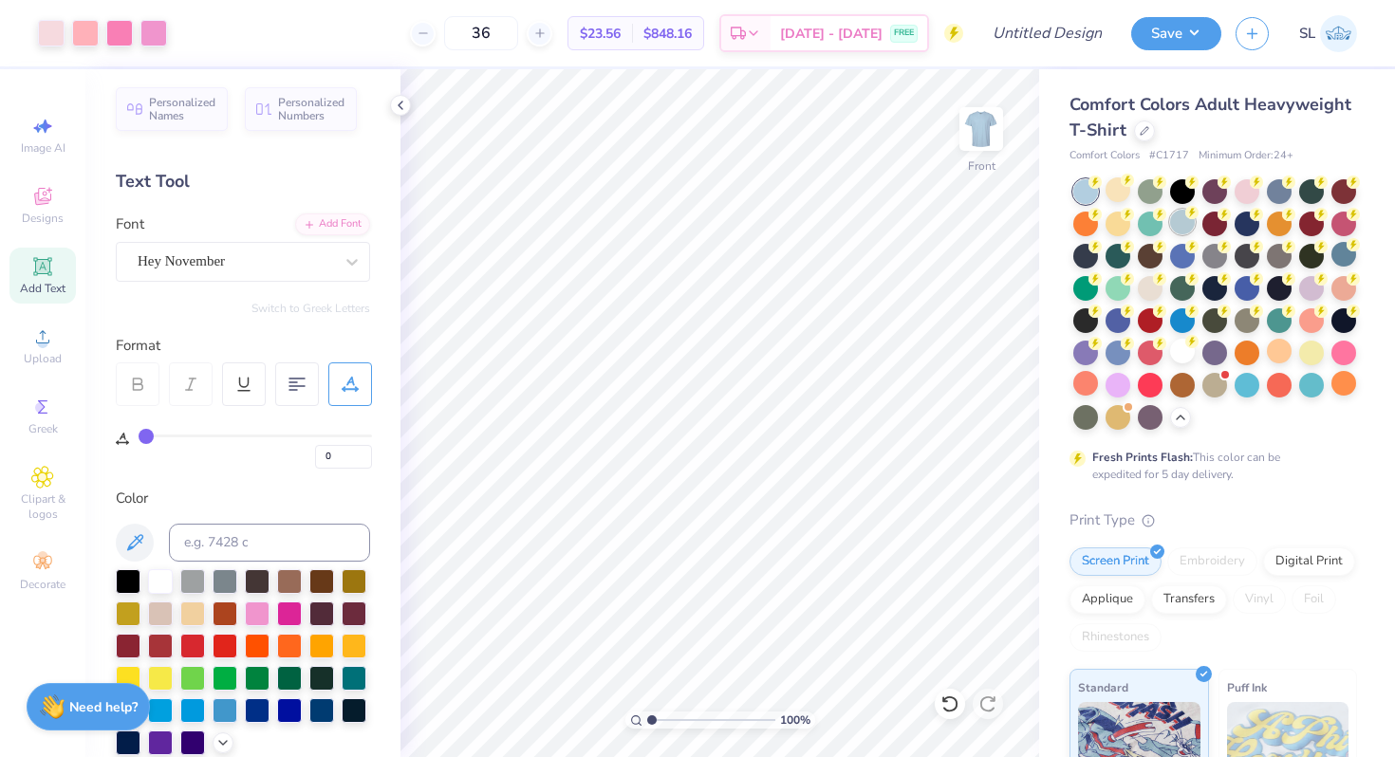
click at [1195, 218] on div at bounding box center [1182, 222] width 25 height 25
click at [1162, 294] on div at bounding box center [1150, 286] width 25 height 25
click at [1185, 348] on circle at bounding box center [1191, 341] width 13 height 13
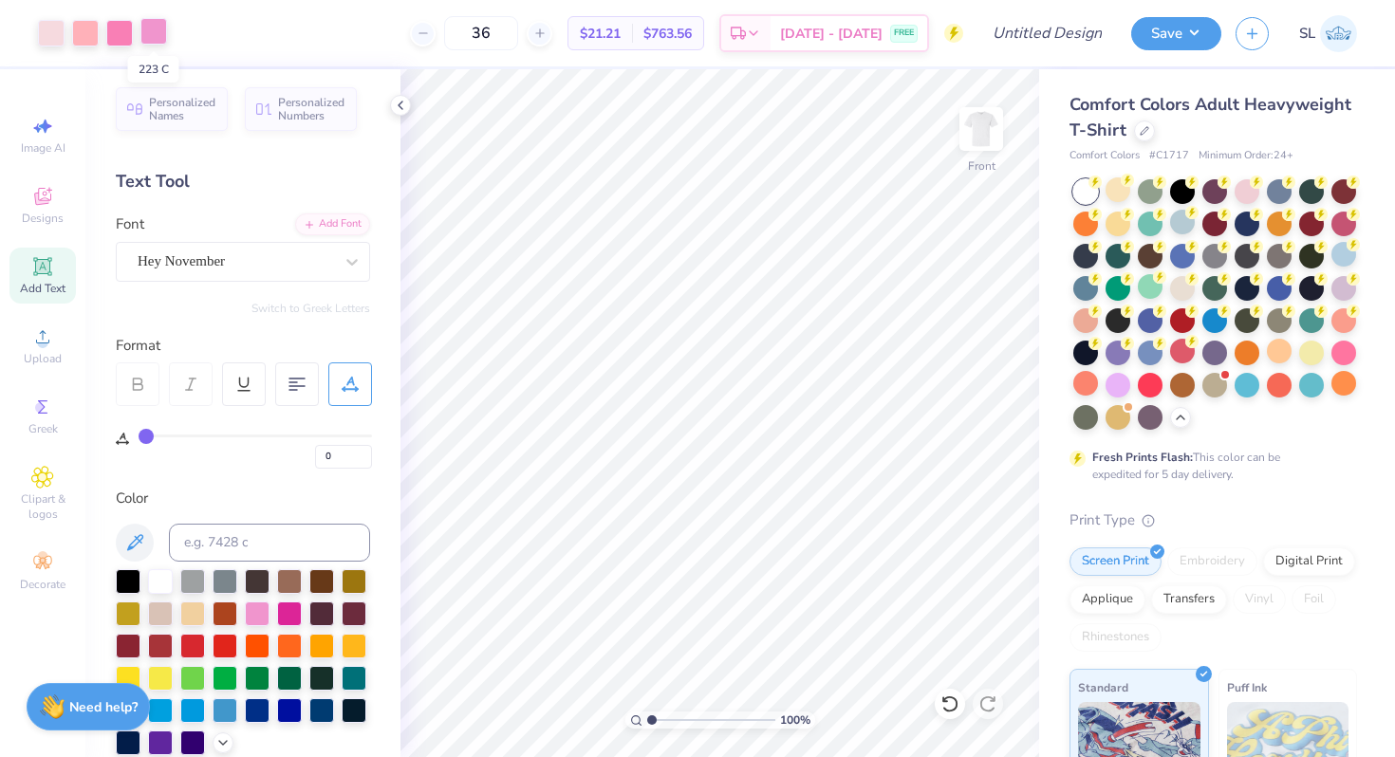
click at [143, 38] on div at bounding box center [153, 31] width 27 height 27
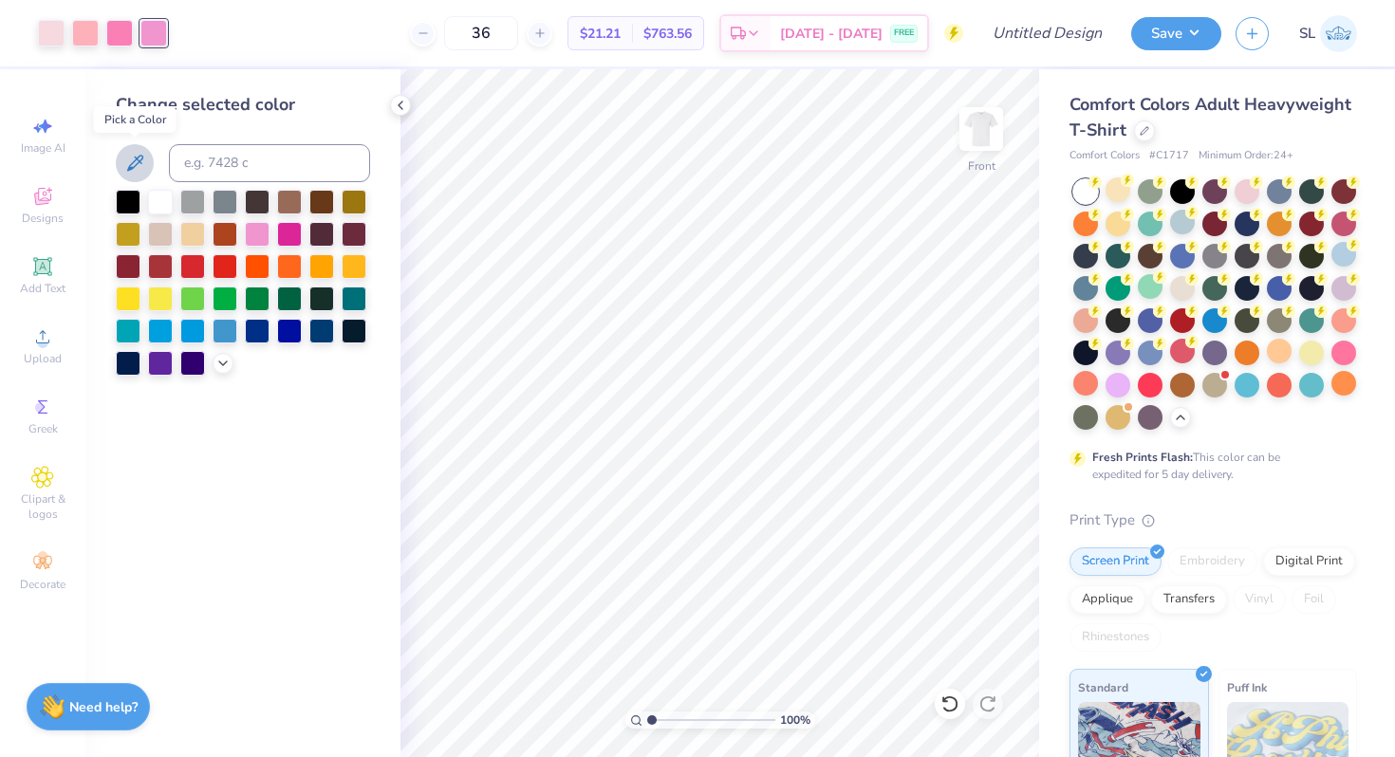
click at [121, 159] on button at bounding box center [135, 163] width 38 height 38
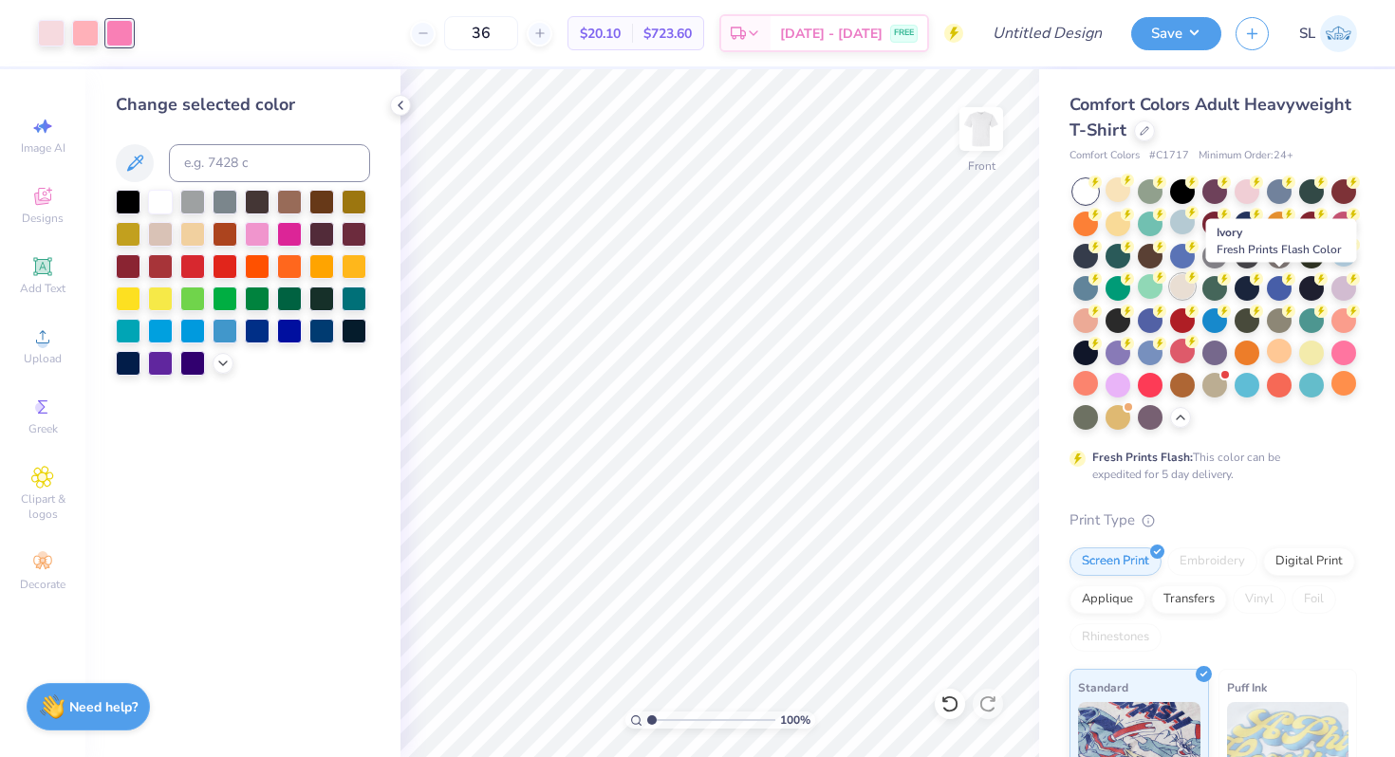
click at [1195, 287] on div at bounding box center [1182, 286] width 25 height 25
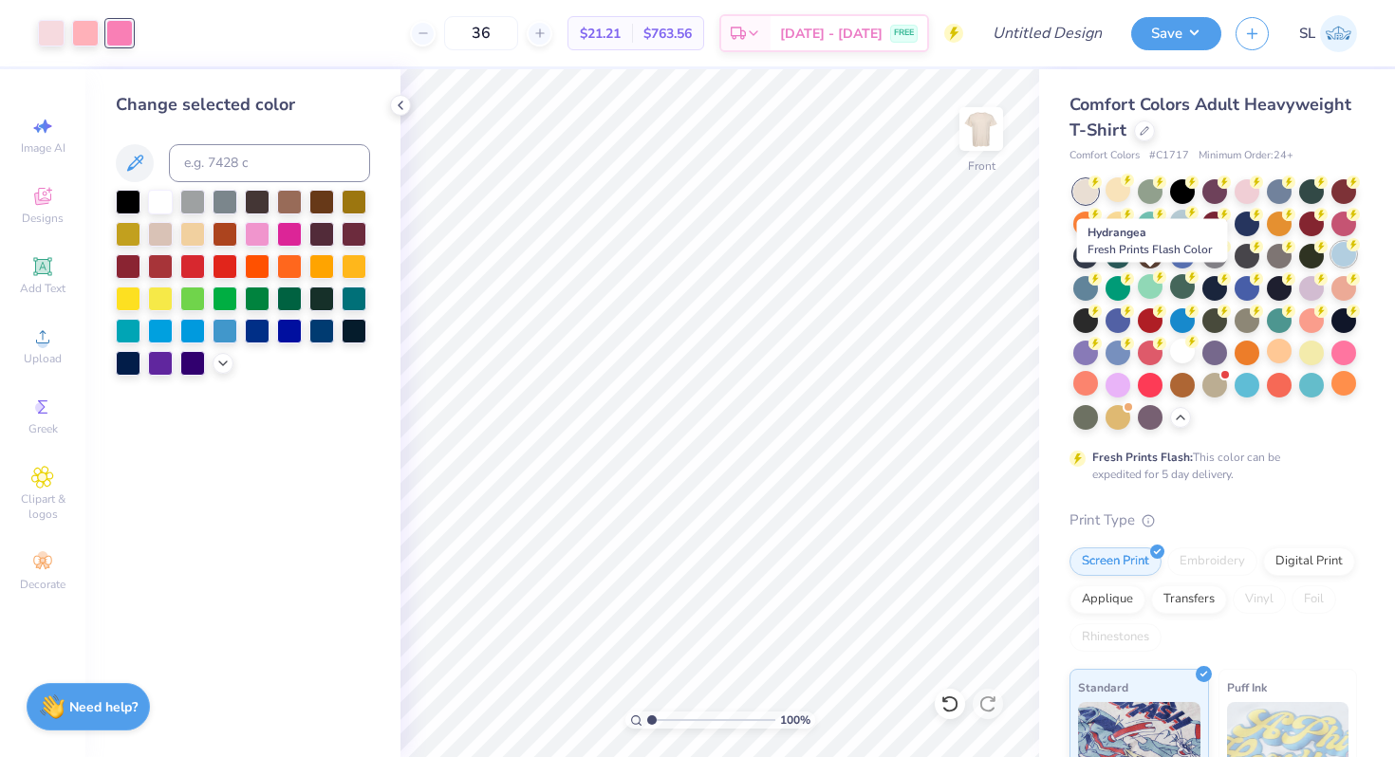
click at [1331, 267] on div at bounding box center [1343, 254] width 25 height 25
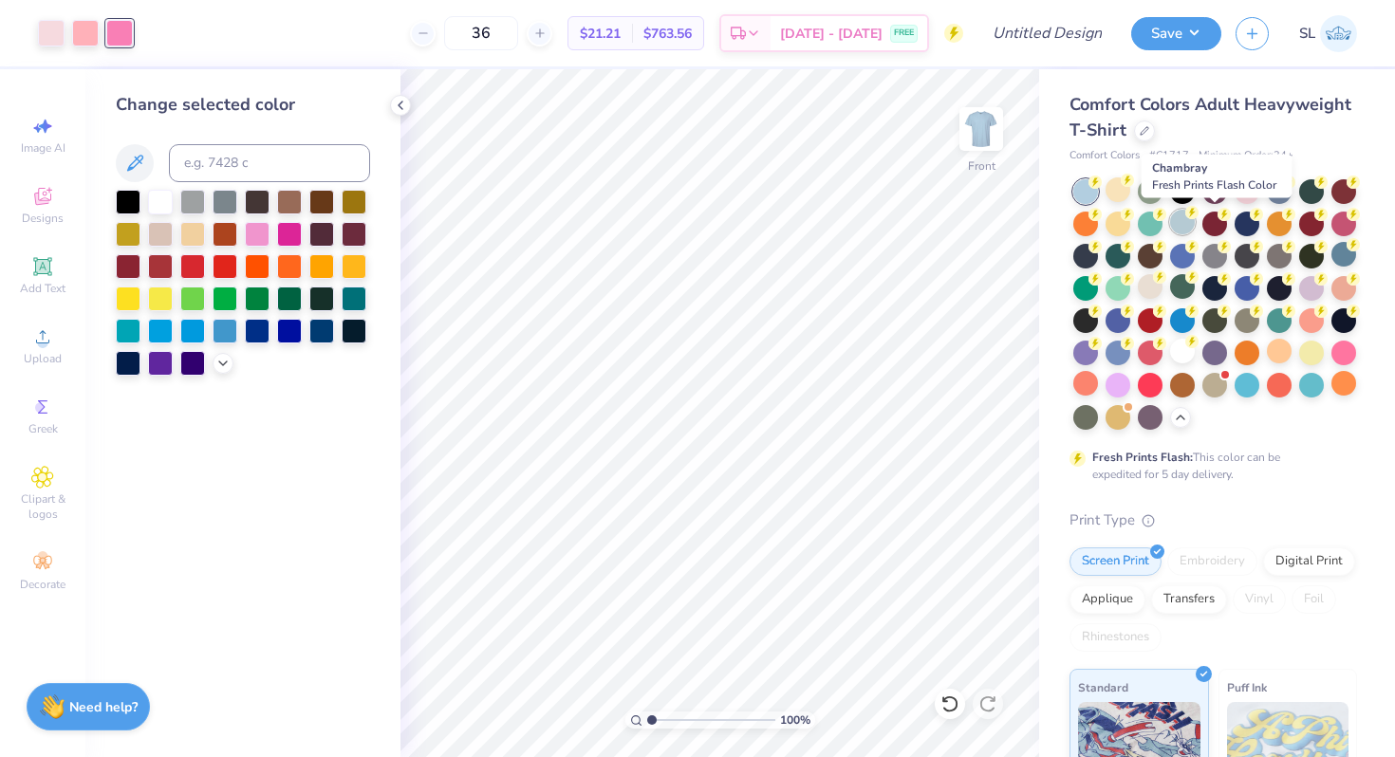
click at [1195, 223] on div at bounding box center [1182, 222] width 25 height 25
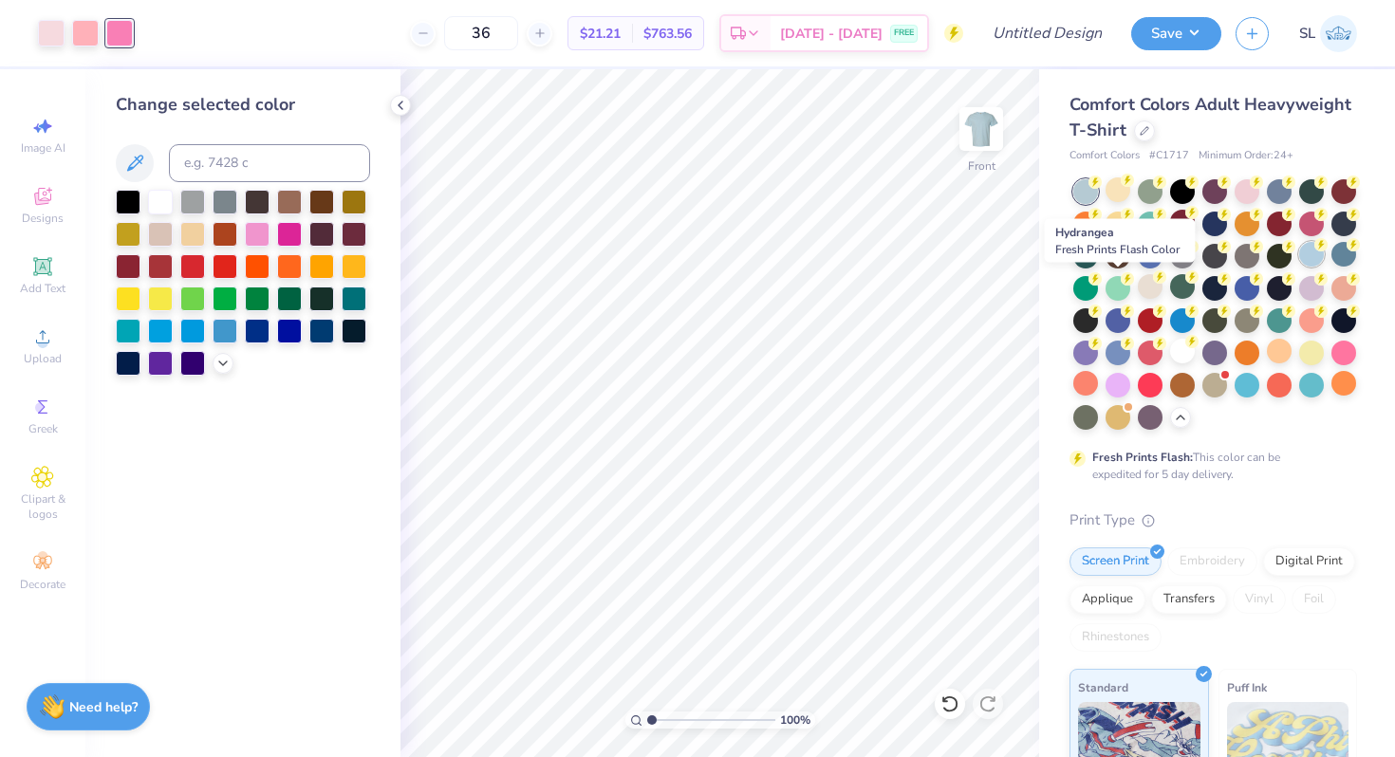
click at [1299, 267] on div at bounding box center [1311, 254] width 25 height 25
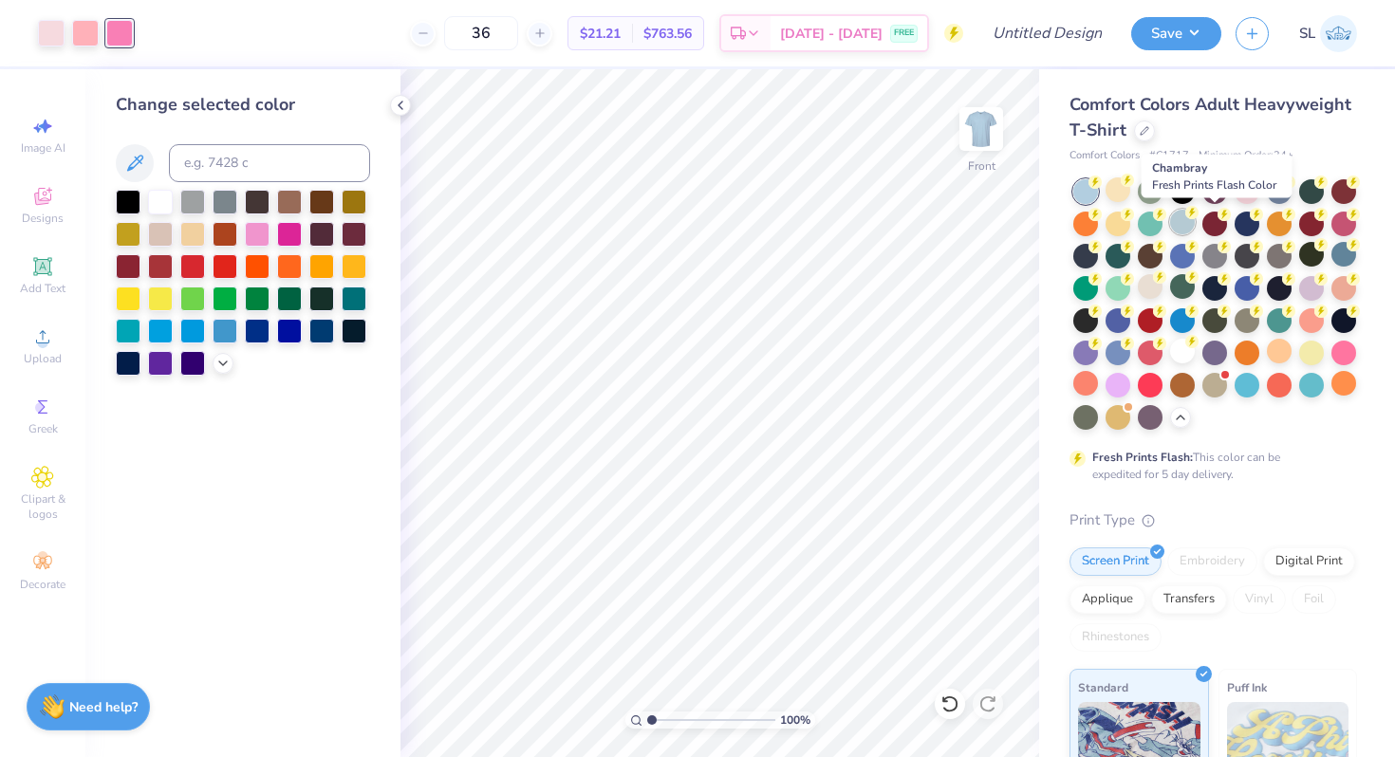
click at [1198, 217] on circle at bounding box center [1191, 212] width 13 height 13
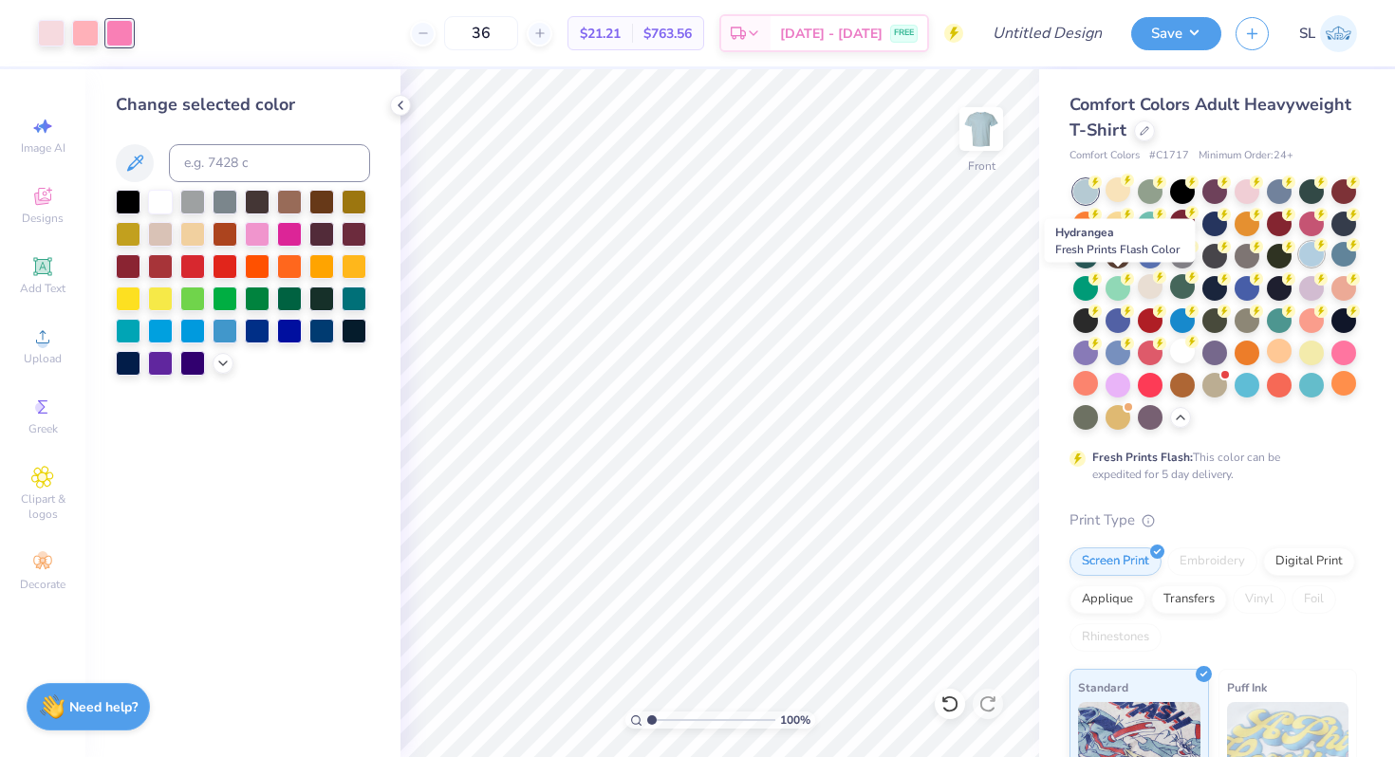
click at [1299, 267] on div at bounding box center [1311, 254] width 25 height 25
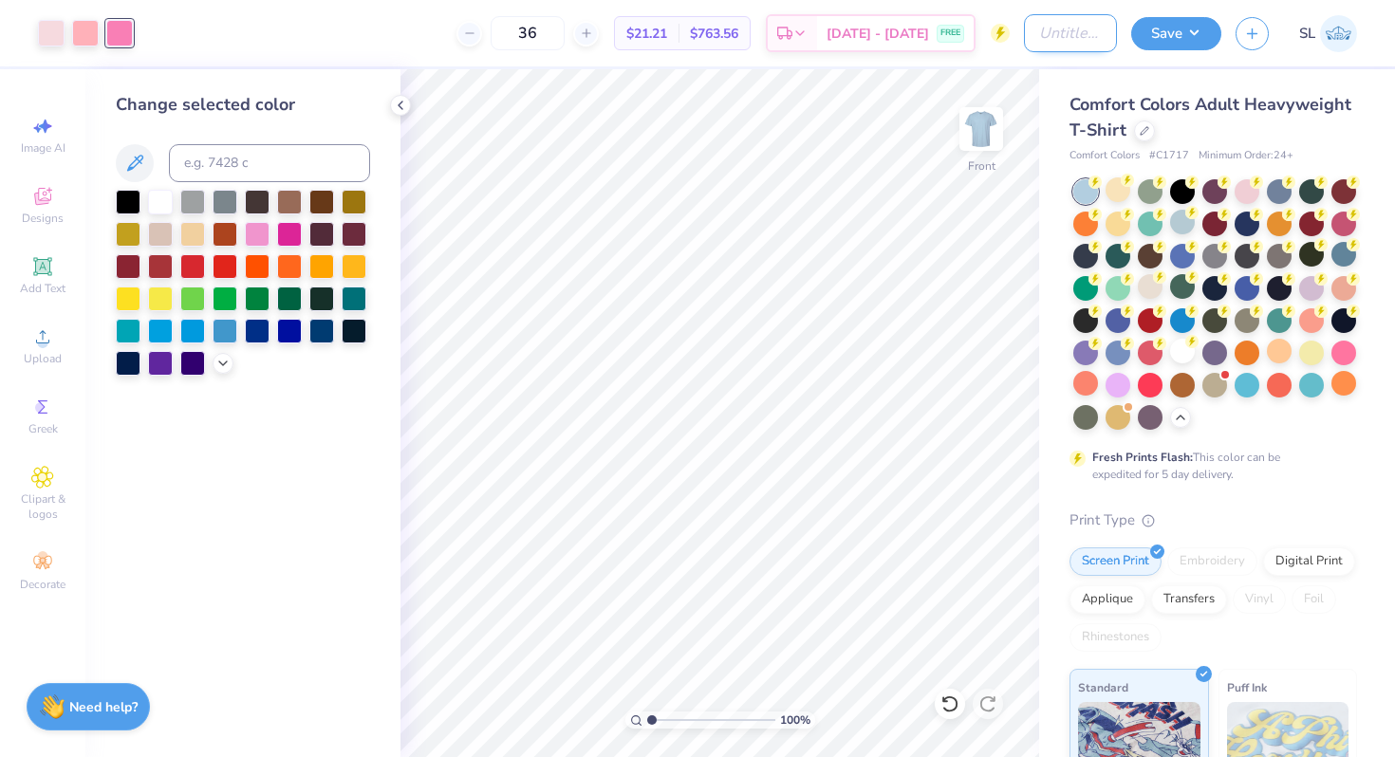
click at [1039, 43] on input "Design Title" at bounding box center [1070, 33] width 93 height 38
click at [1185, 26] on button "Save" at bounding box center [1176, 30] width 90 height 33
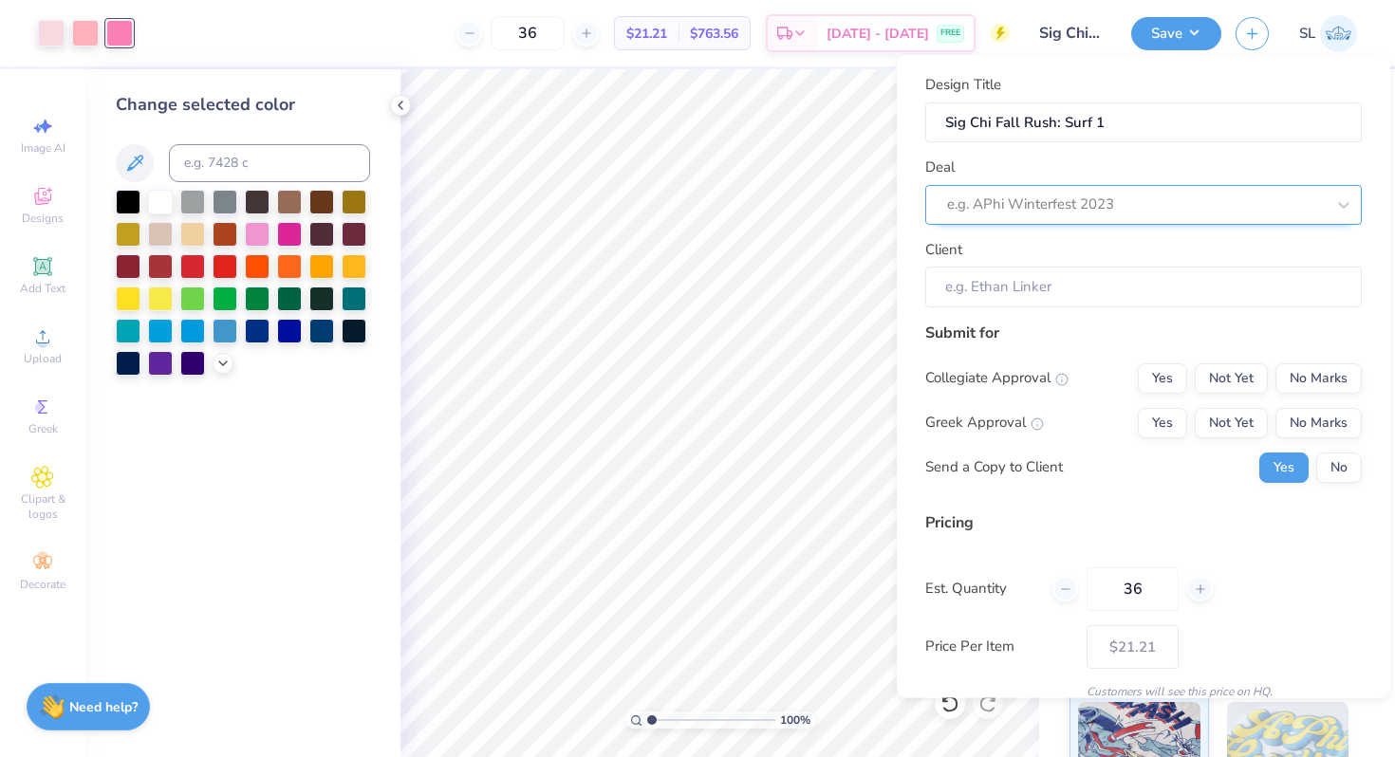
click at [1150, 196] on div at bounding box center [1136, 205] width 378 height 26
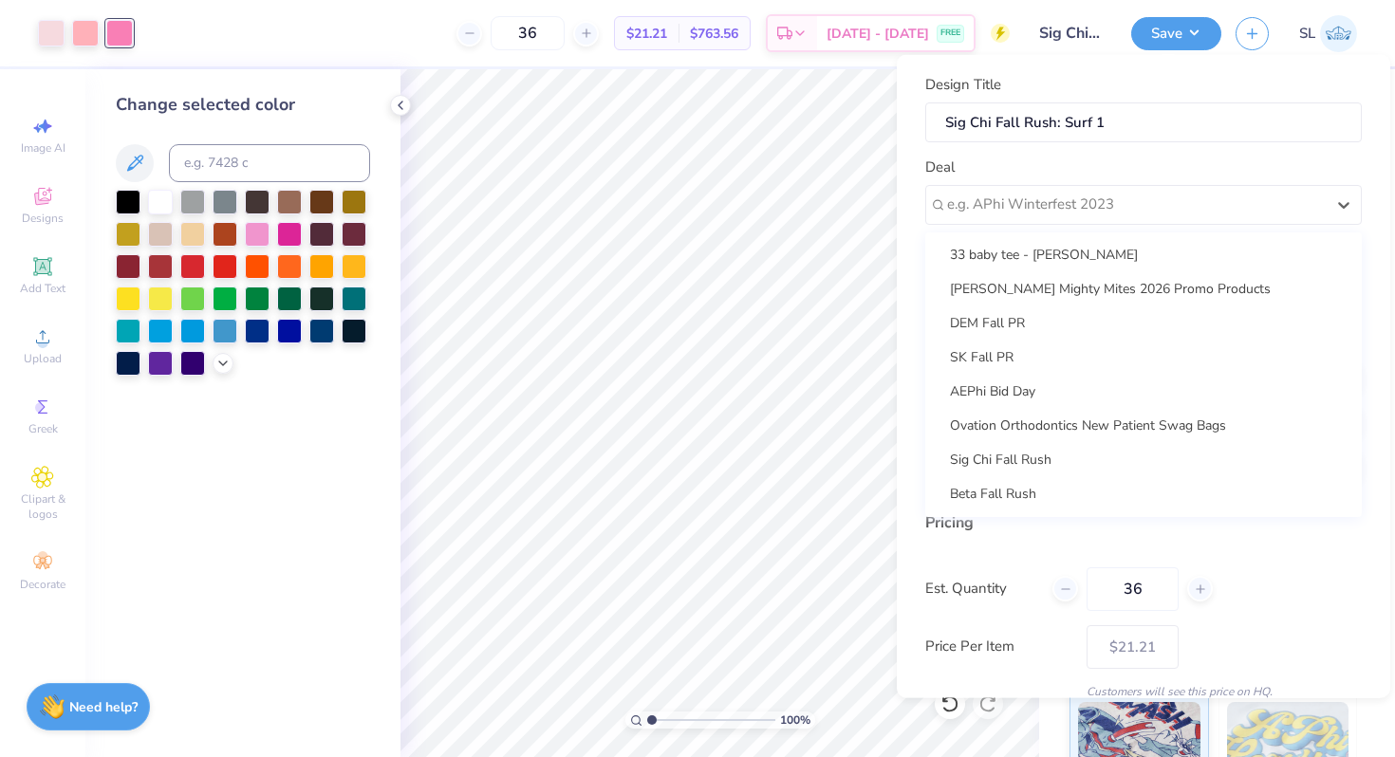
scroll to position [294, 0]
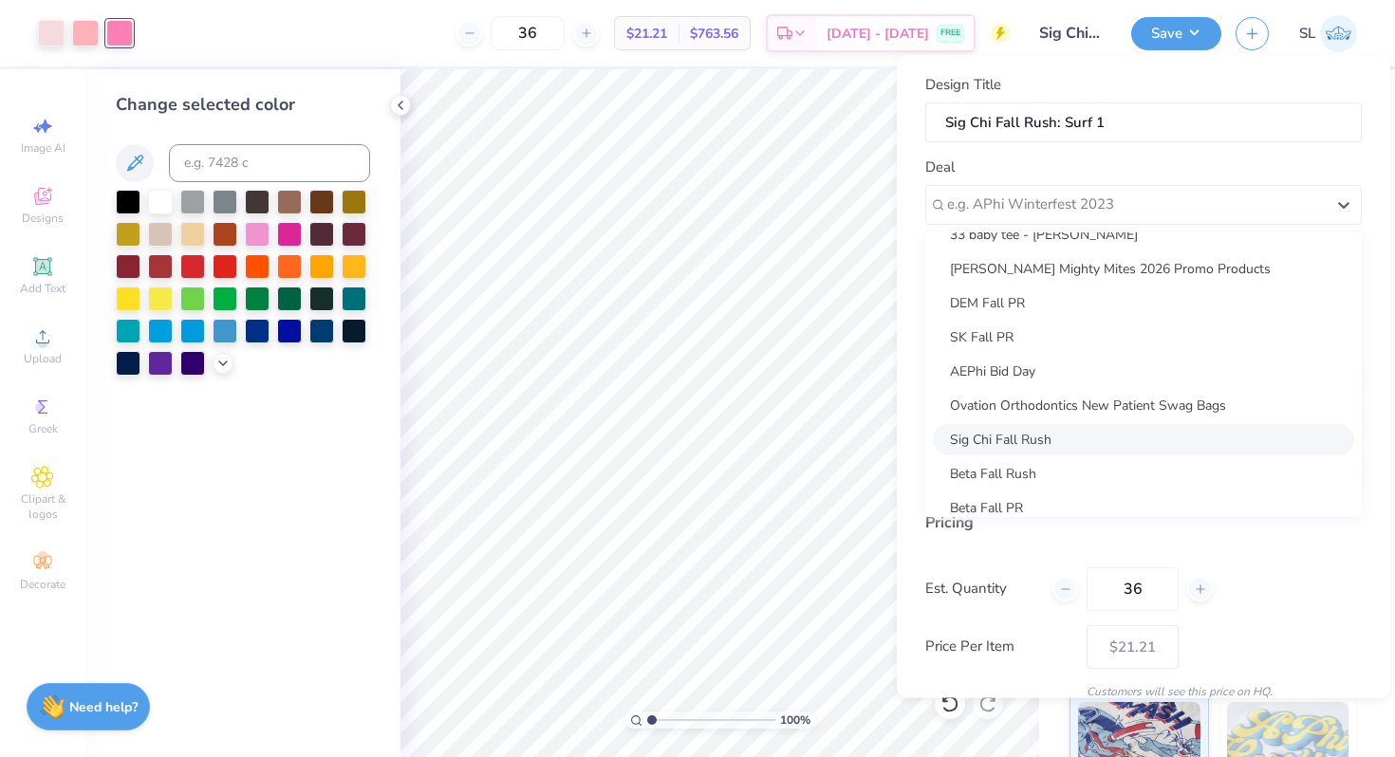
click at [1033, 443] on div "Sig Chi Fall Rush" at bounding box center [1143, 438] width 421 height 31
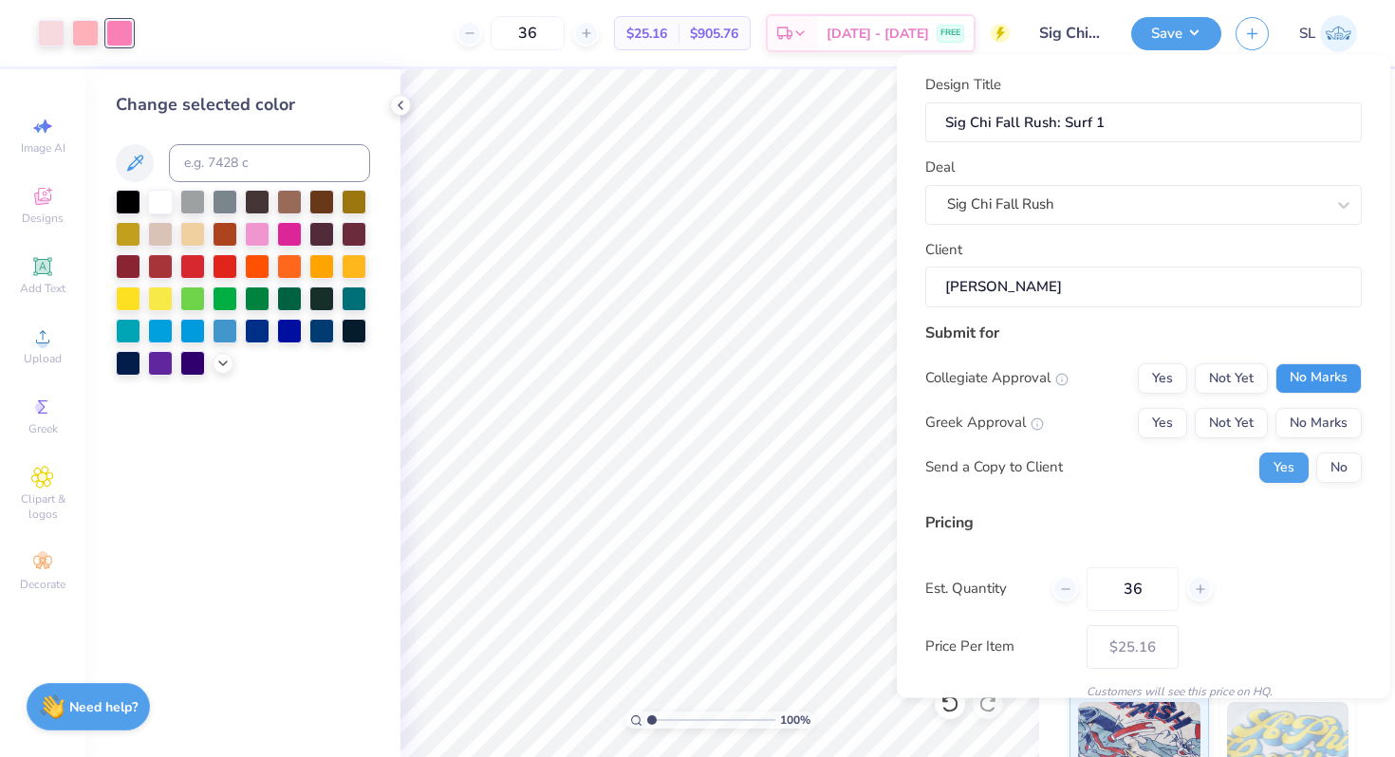
click at [1308, 368] on button "No Marks" at bounding box center [1318, 377] width 86 height 30
click at [1241, 415] on button "Not Yet" at bounding box center [1231, 422] width 73 height 30
click at [1328, 468] on button "No" at bounding box center [1339, 467] width 46 height 30
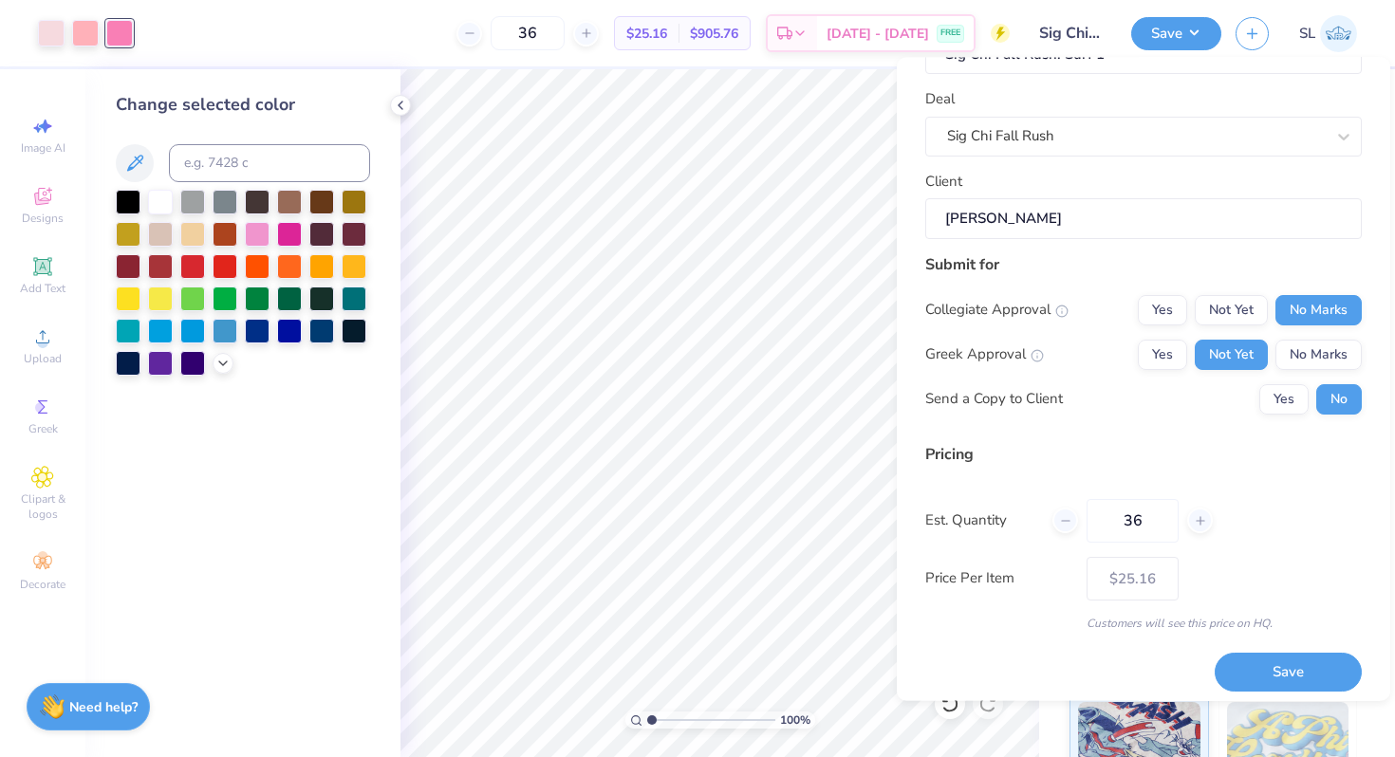
scroll to position [80, 0]
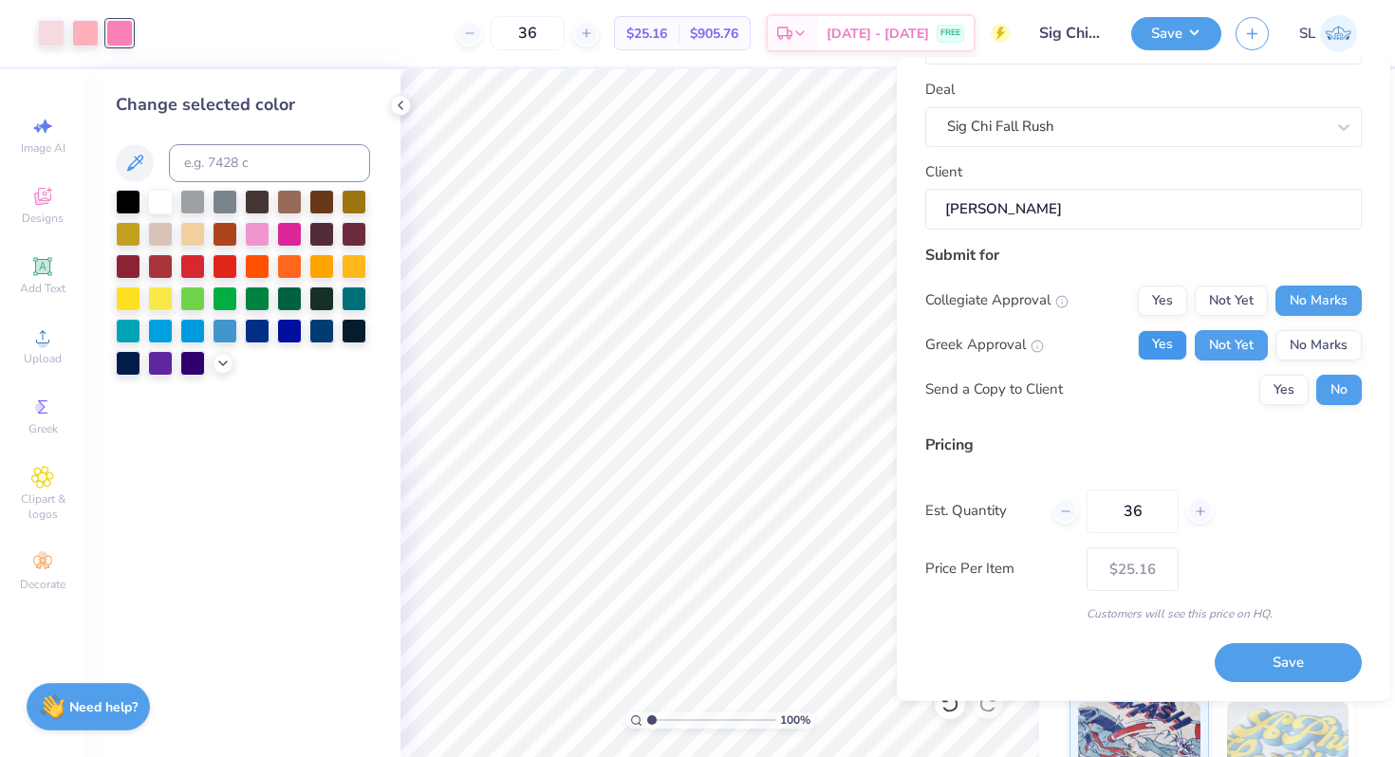
click at [1168, 342] on button "Yes" at bounding box center [1162, 345] width 49 height 30
click at [1241, 668] on button "Save" at bounding box center [1288, 663] width 147 height 39
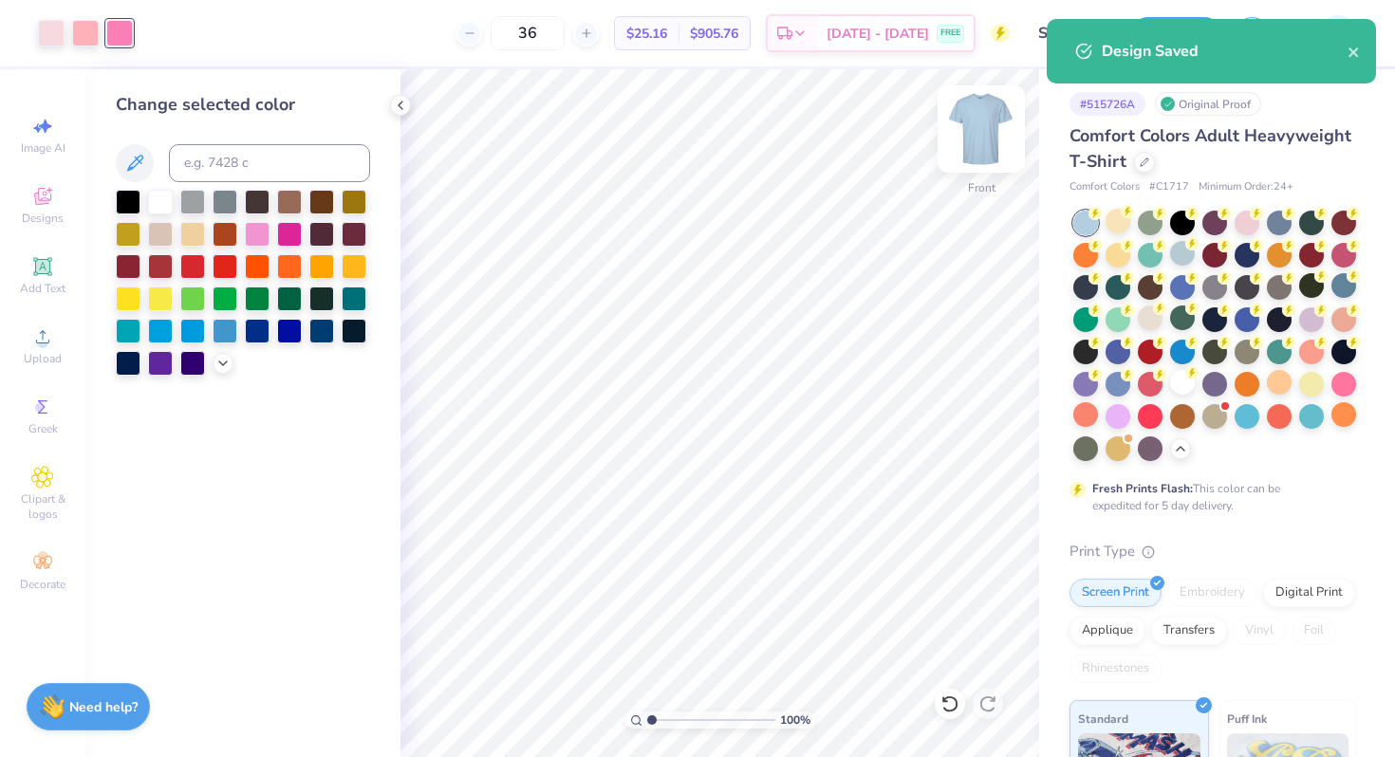
click at [981, 150] on img at bounding box center [981, 129] width 76 height 76
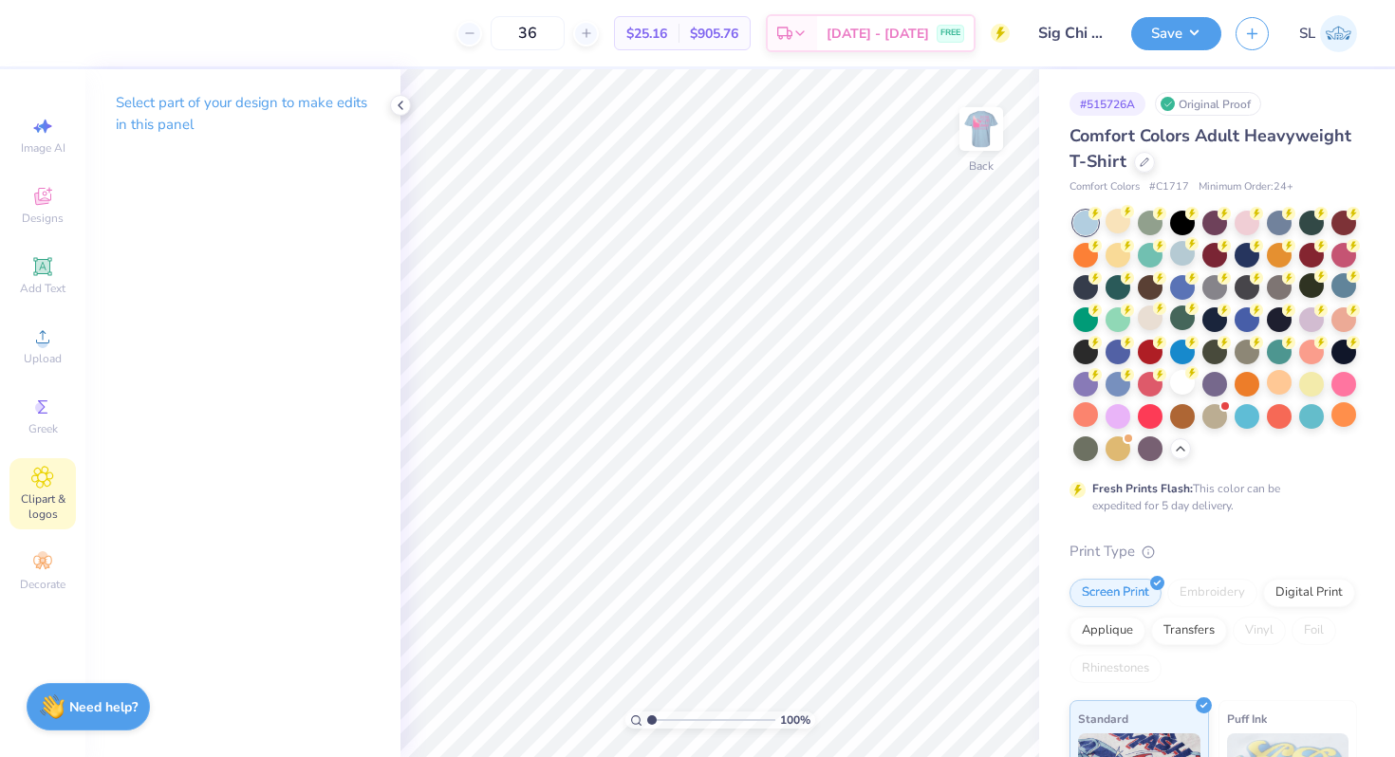
click at [27, 492] on span "Clipart & logos" at bounding box center [42, 507] width 66 height 30
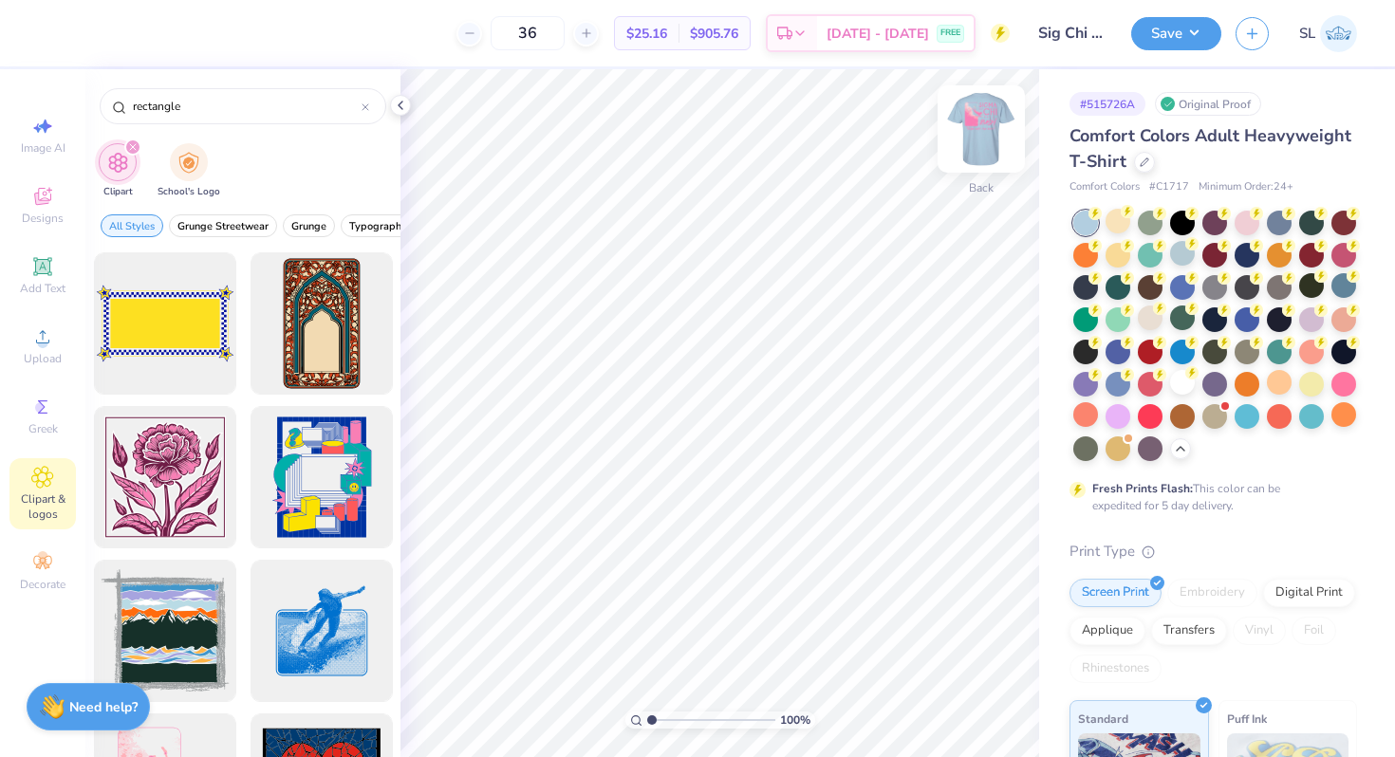
click at [975, 126] on img at bounding box center [981, 129] width 76 height 76
click at [975, 126] on img at bounding box center [981, 129] width 38 height 38
click at [219, 107] on input "rectangle" at bounding box center [246, 106] width 231 height 19
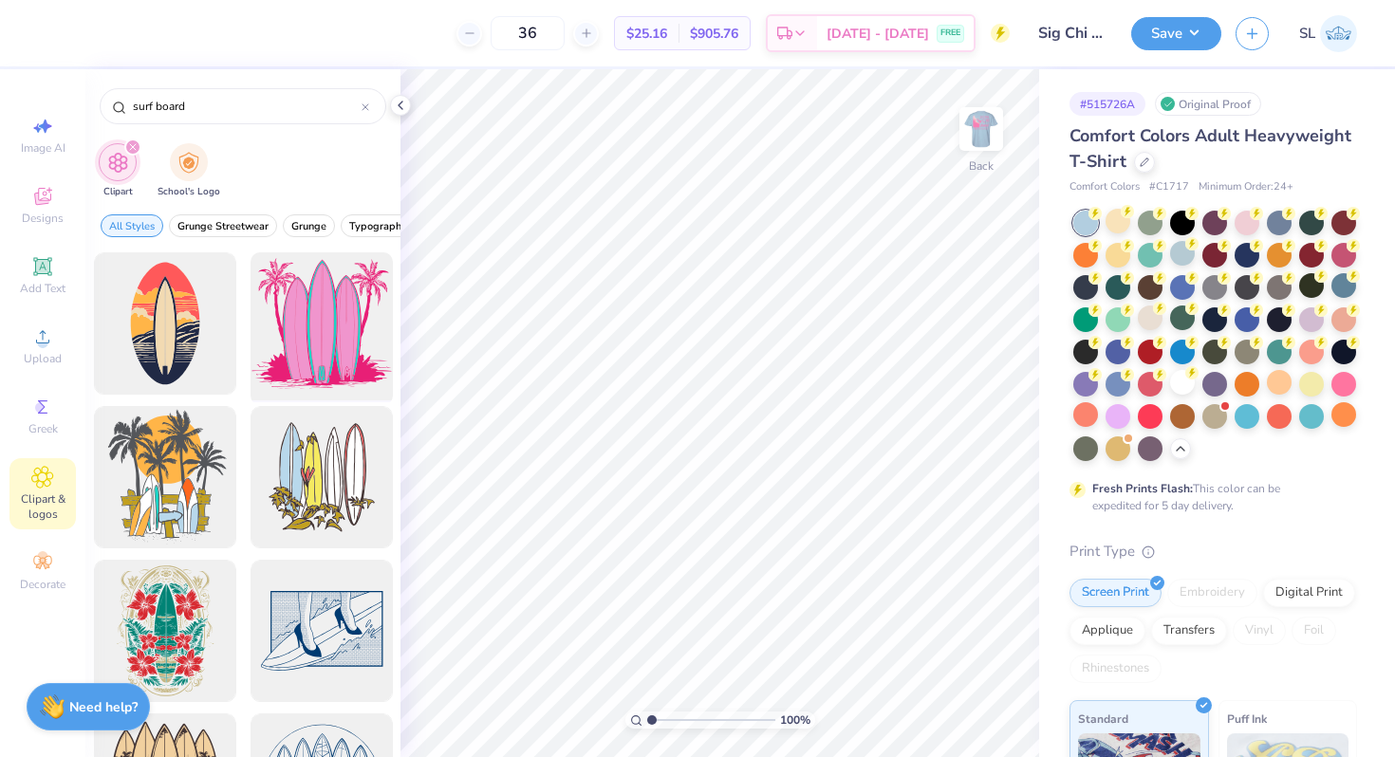
click at [328, 320] on div at bounding box center [321, 324] width 157 height 157
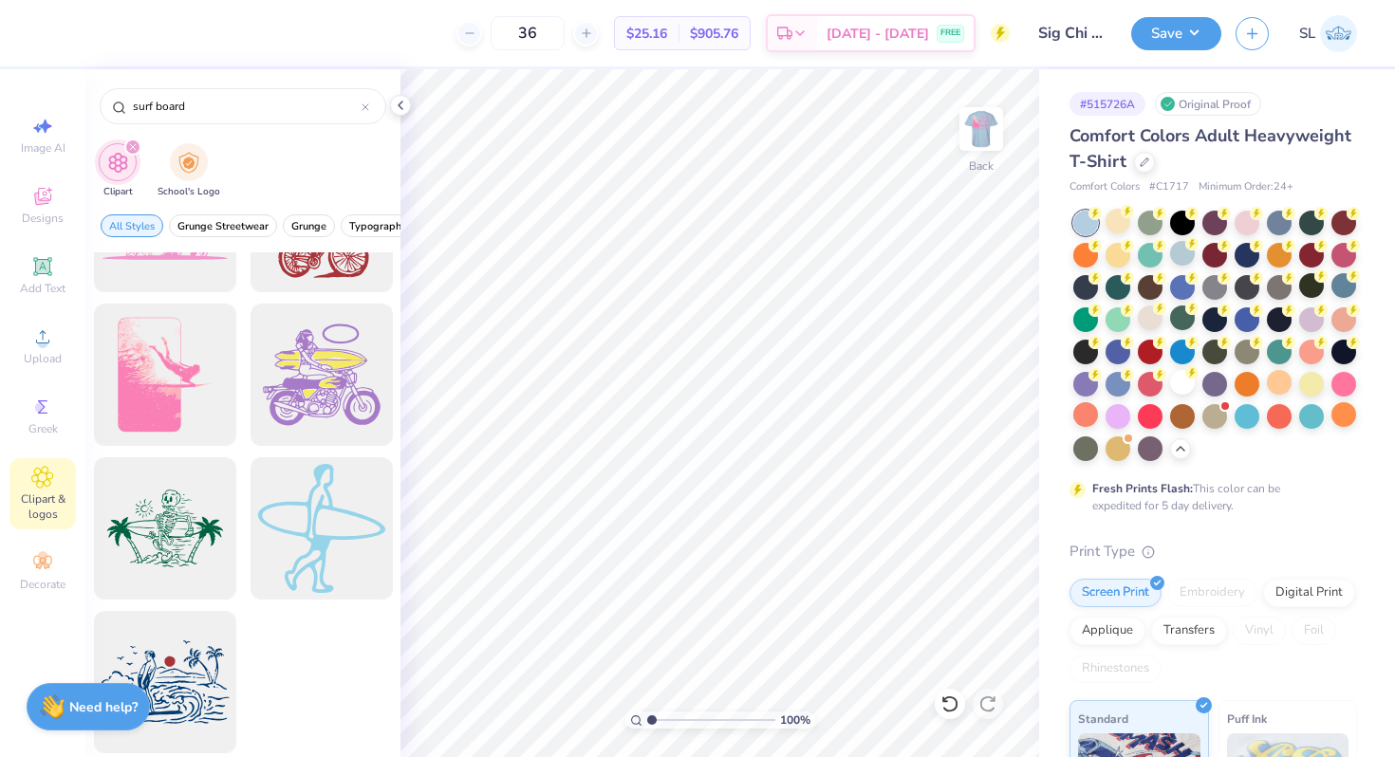
scroll to position [1954, 0]
